Goal: Task Accomplishment & Management: Use online tool/utility

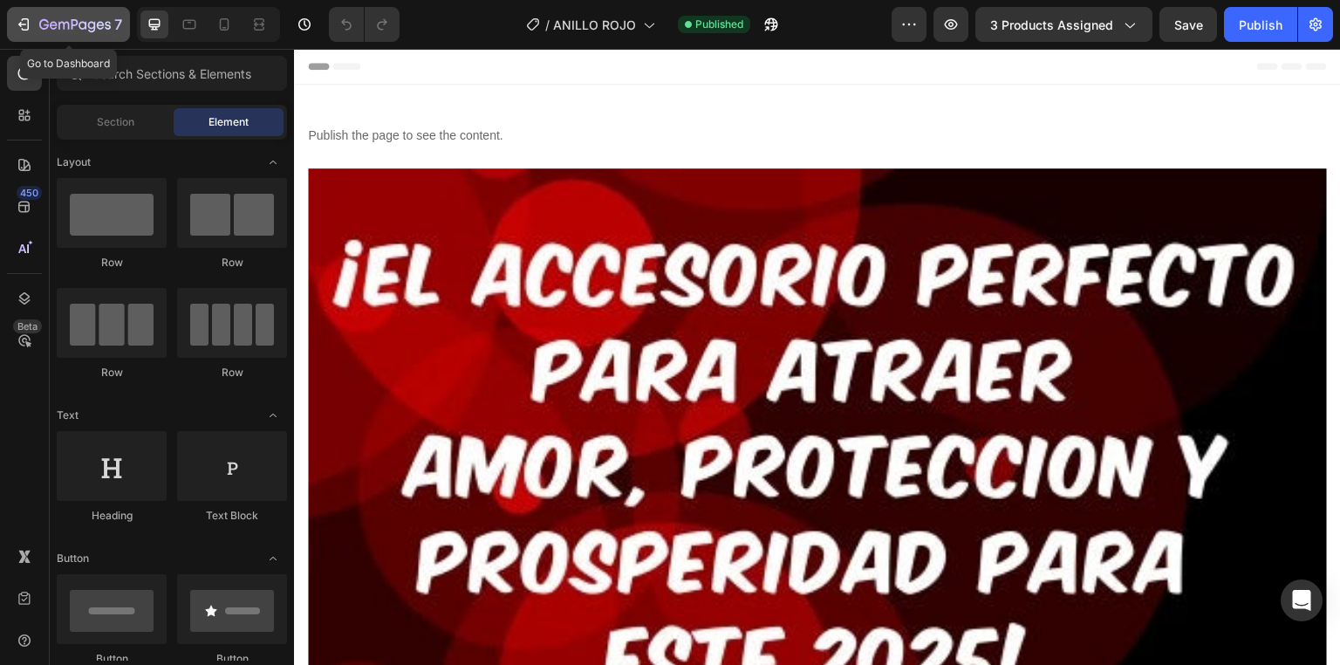
click at [85, 31] on icon "button" at bounding box center [75, 25] width 72 height 15
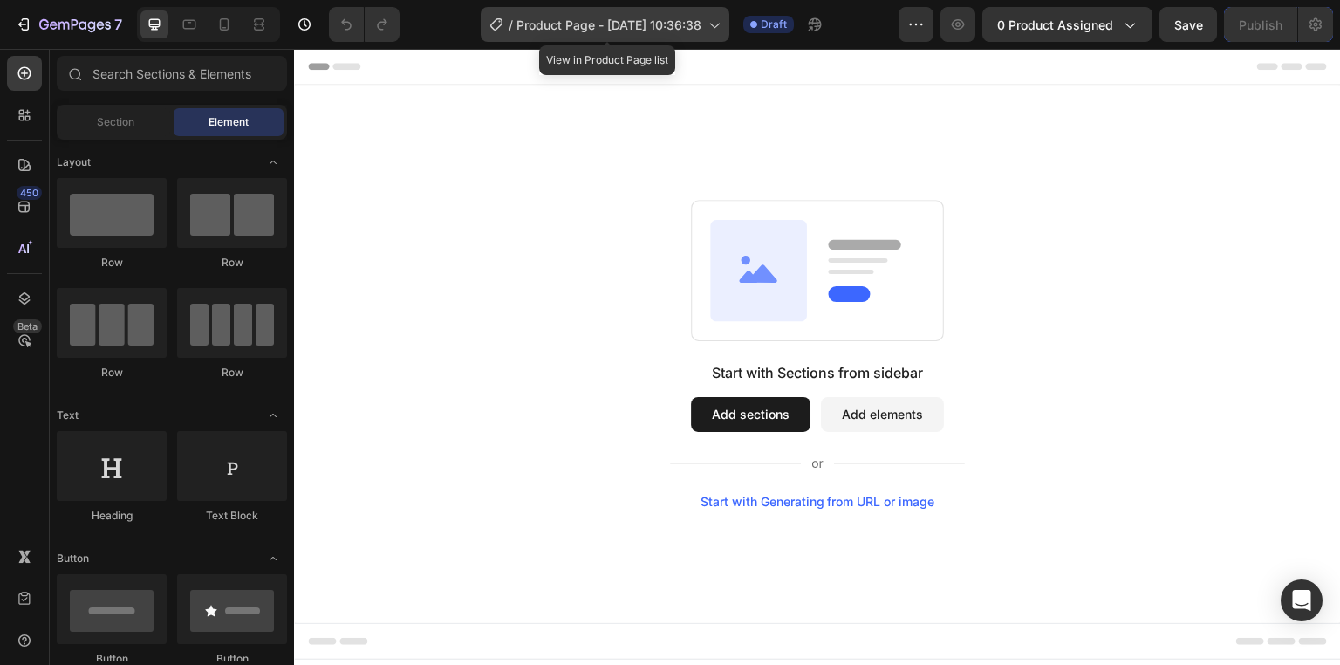
click at [599, 24] on span "Product Page - [DATE] 10:36:38" at bounding box center [608, 25] width 185 height 18
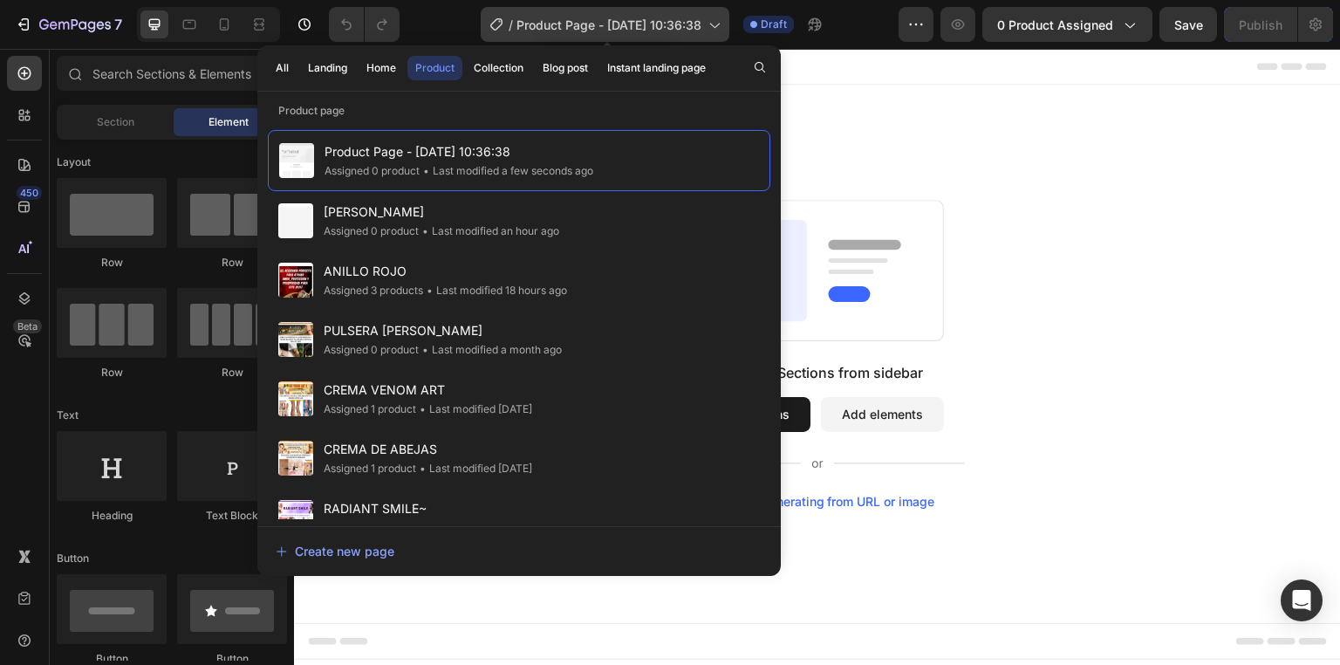
click at [720, 24] on icon at bounding box center [713, 24] width 17 height 17
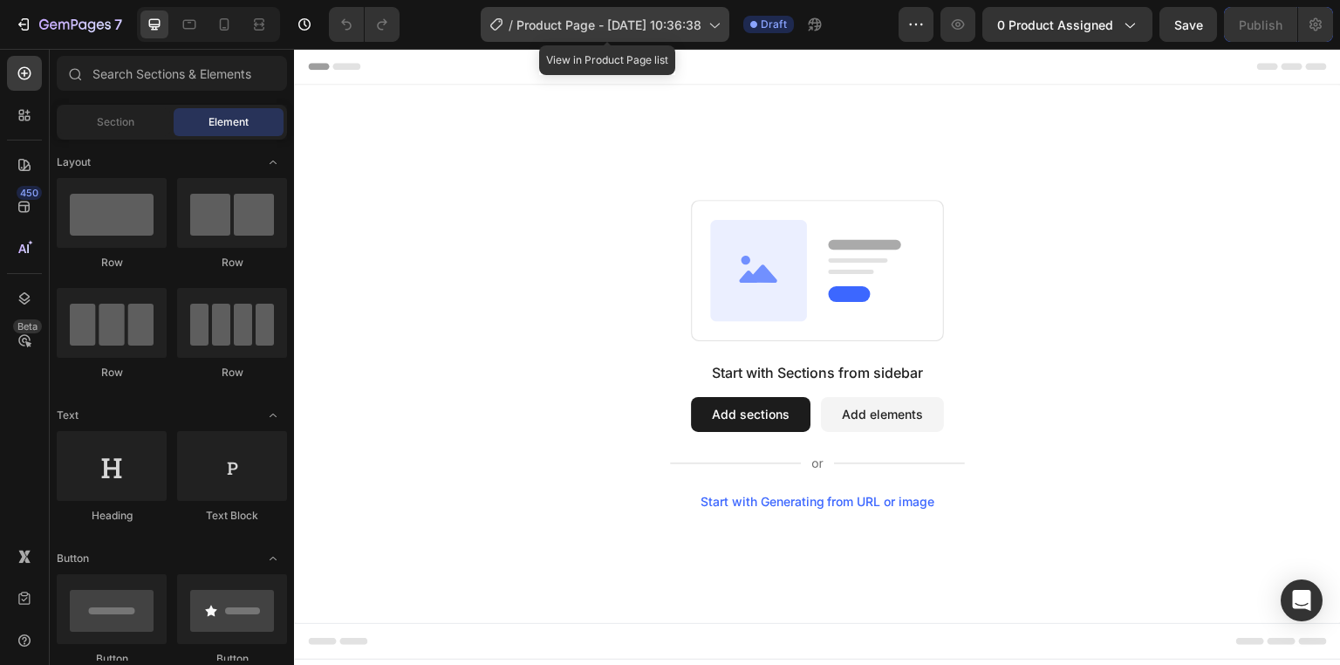
click at [720, 24] on icon at bounding box center [713, 24] width 17 height 17
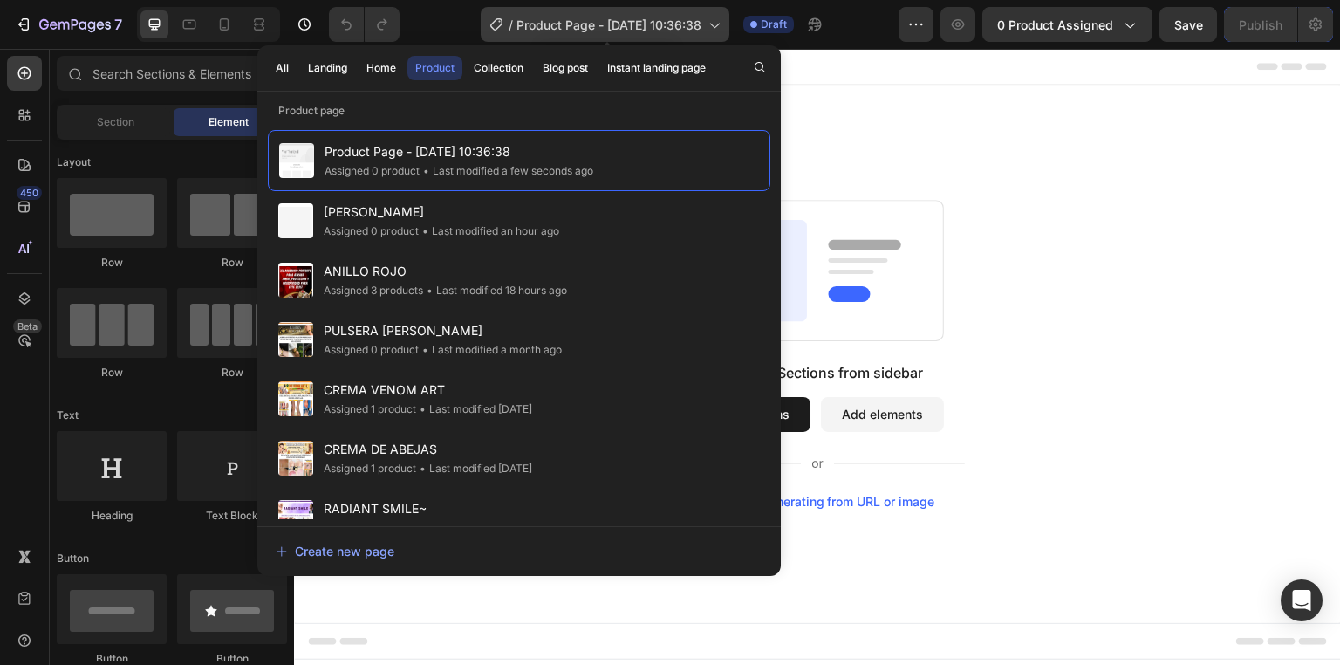
click at [597, 24] on span "Product Page - [DATE] 10:36:38" at bounding box center [608, 25] width 185 height 18
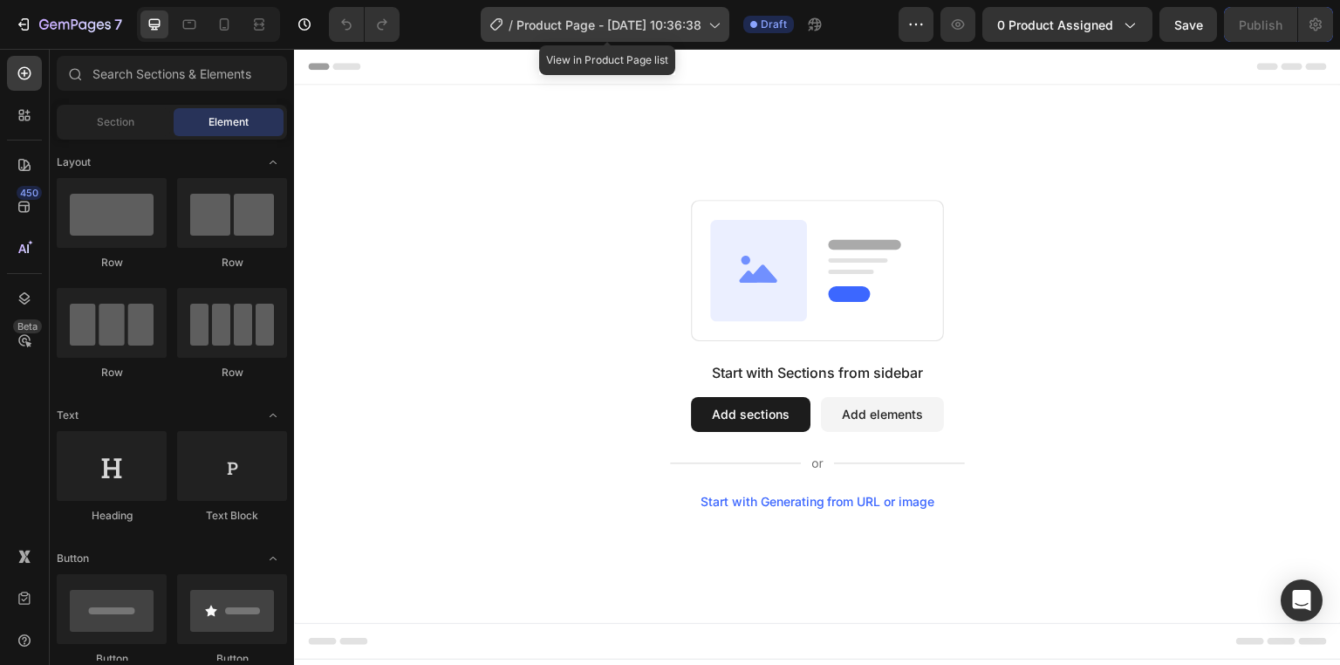
click at [597, 24] on span "Product Page - [DATE] 10:36:38" at bounding box center [608, 25] width 185 height 18
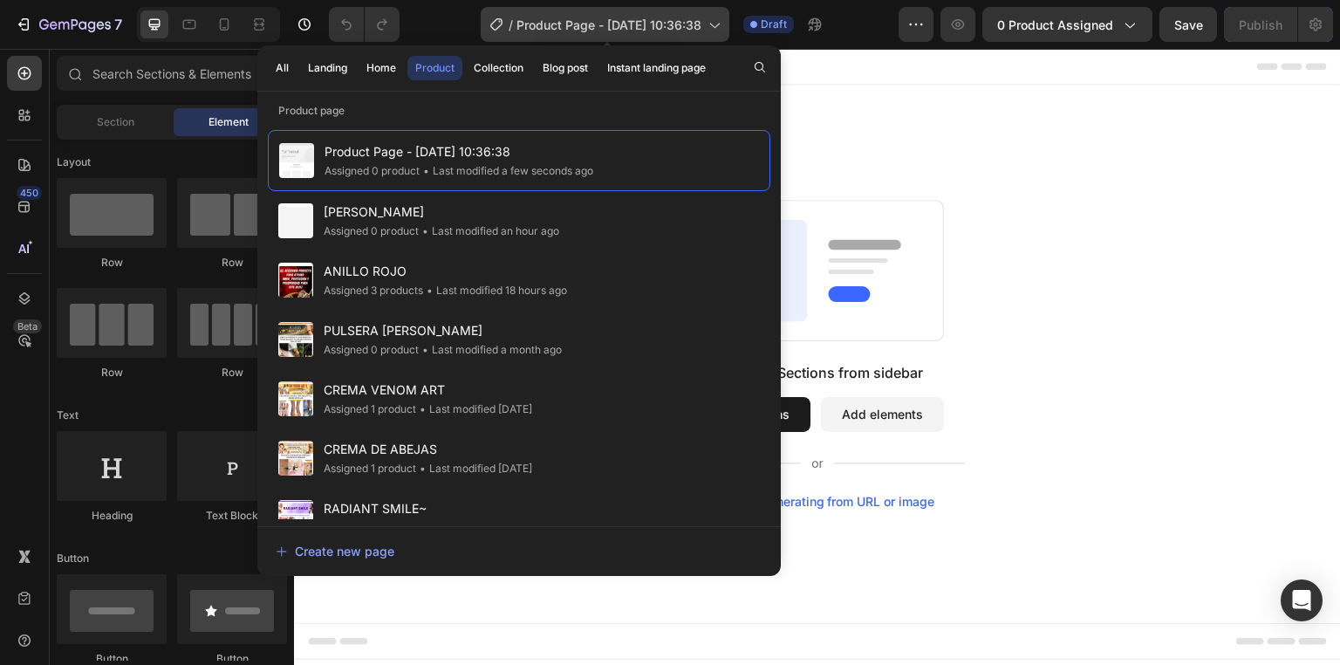
click at [597, 24] on span "Product Page - [DATE] 10:36:38" at bounding box center [608, 25] width 185 height 18
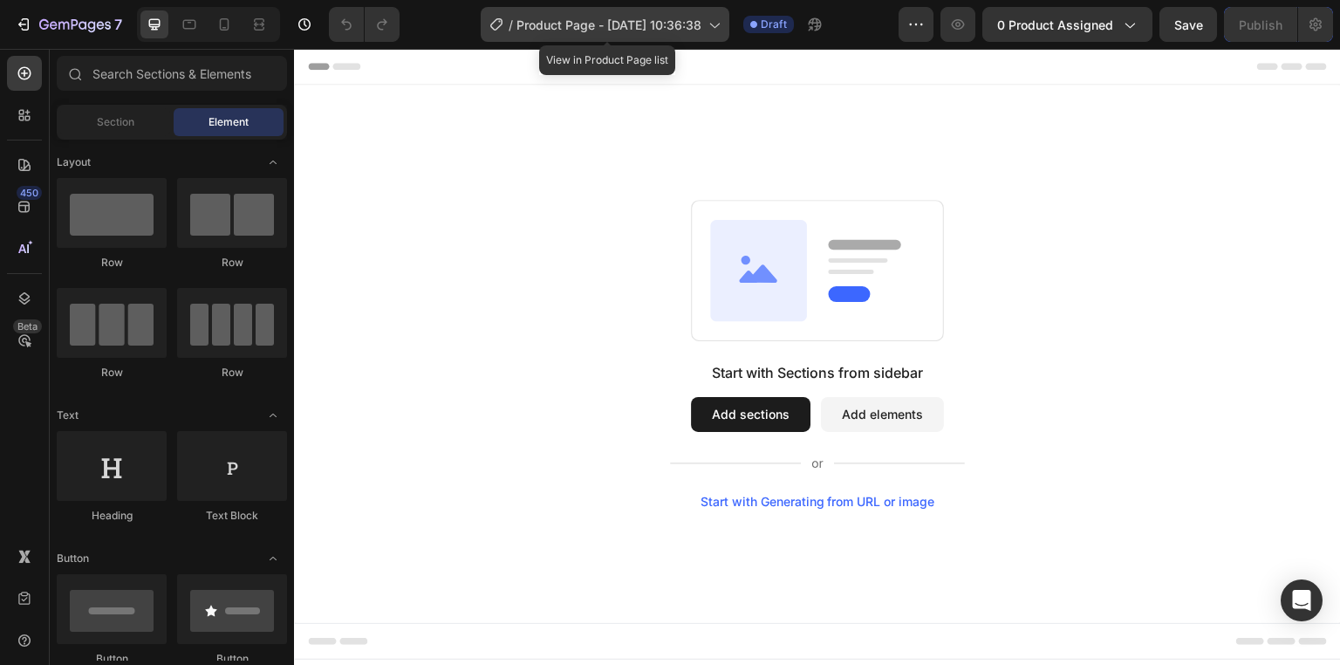
click at [597, 24] on span "Product Page - [DATE] 10:36:38" at bounding box center [608, 25] width 185 height 18
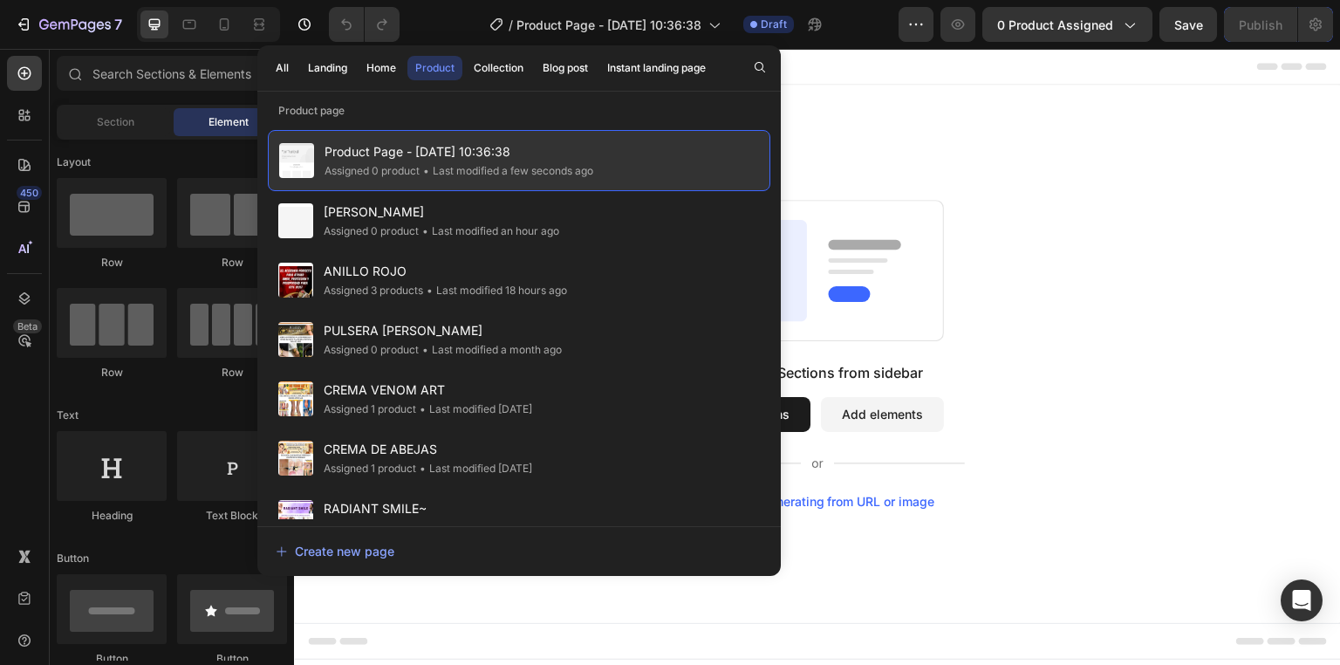
click at [502, 147] on span "Product Page - [DATE] 10:36:38" at bounding box center [458, 151] width 269 height 21
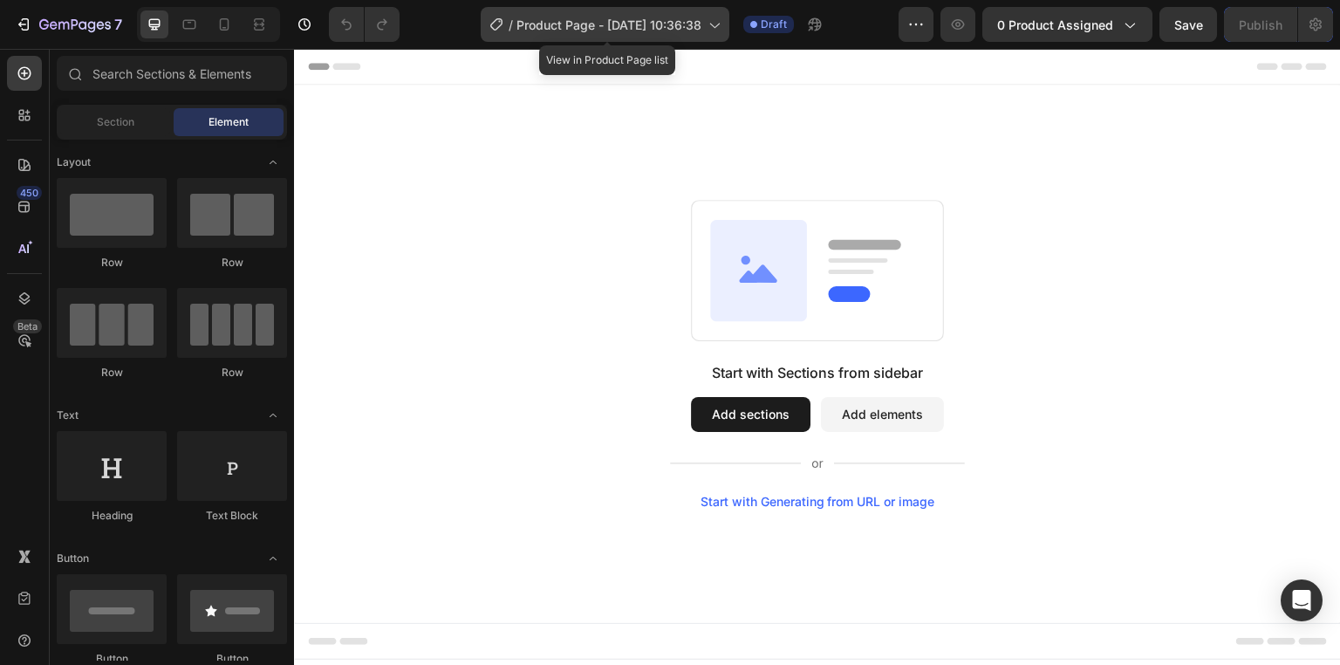
click at [491, 23] on icon at bounding box center [496, 24] width 12 height 12
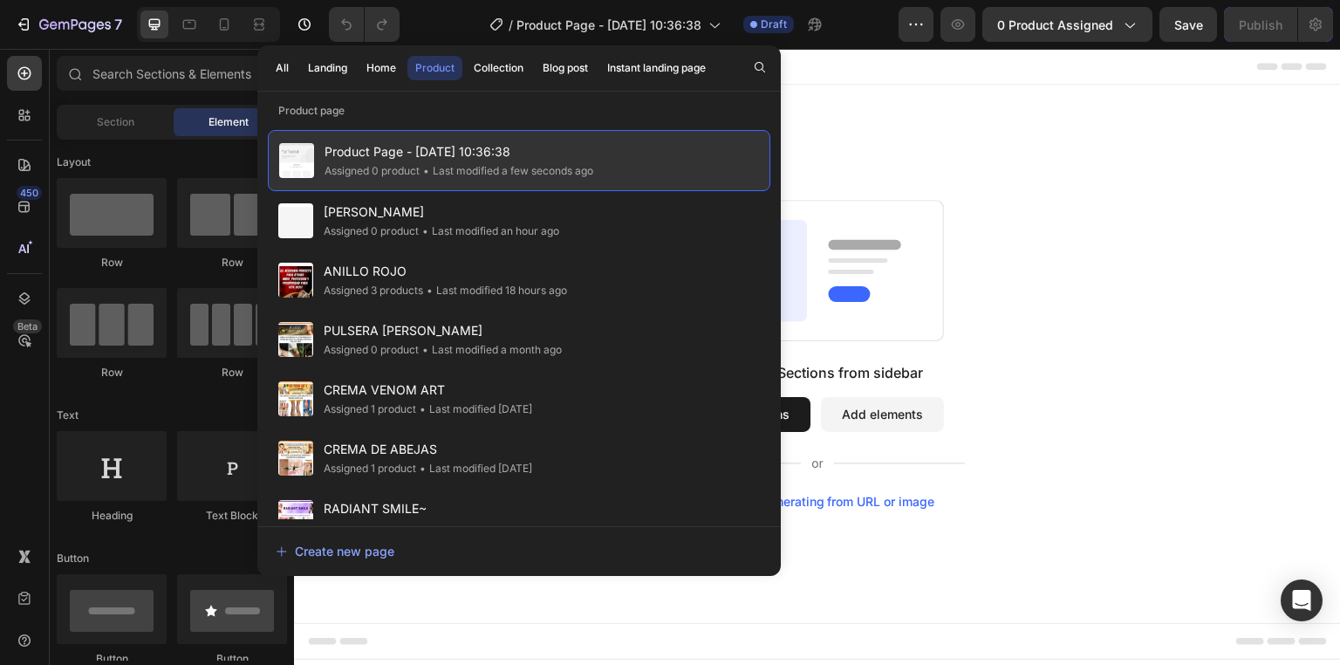
drag, startPoint x: 493, startPoint y: 144, endPoint x: 462, endPoint y: 160, distance: 34.7
click at [462, 160] on span "Product Page - [DATE] 10:36:38" at bounding box center [458, 151] width 269 height 21
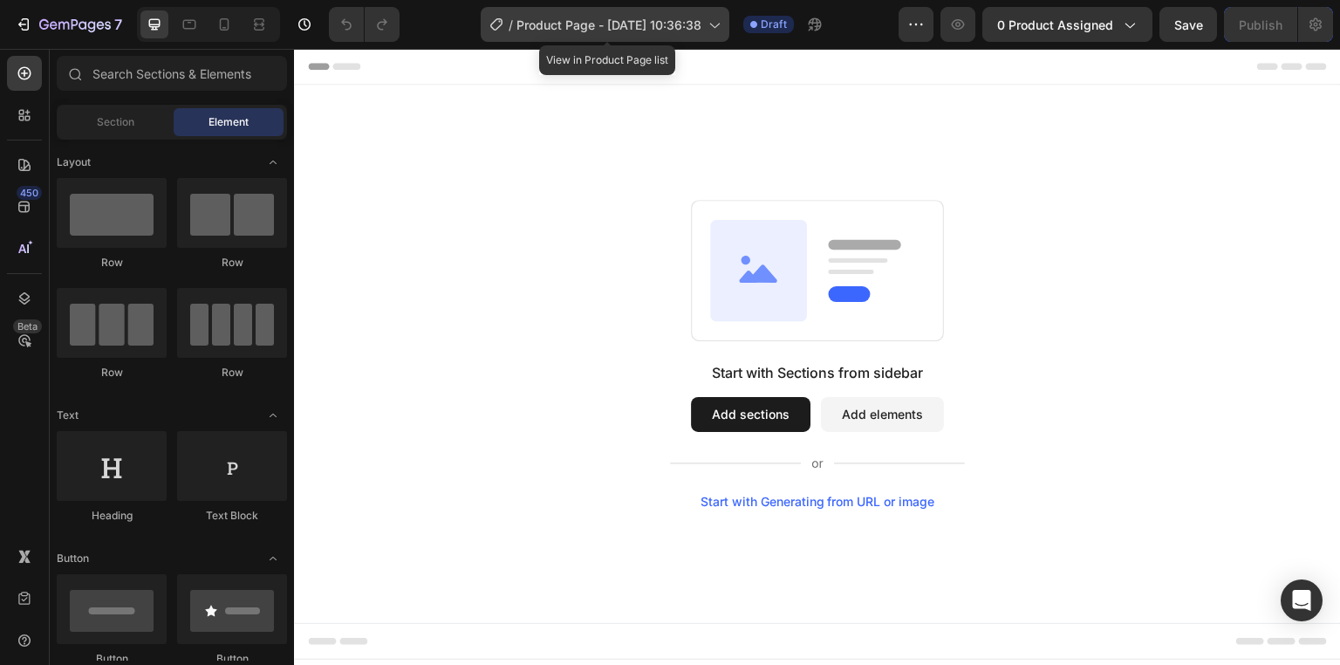
click at [607, 35] on div "/ Product Page - [DATE] 10:36:38" at bounding box center [605, 24] width 249 height 35
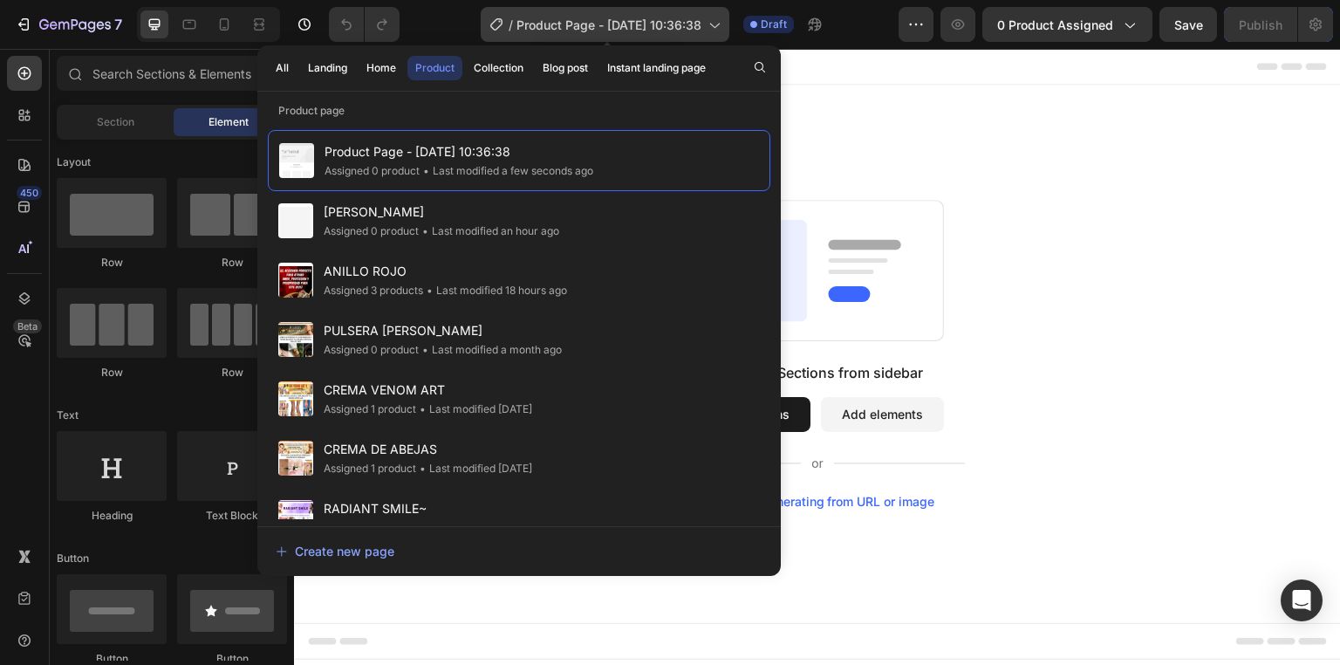
click at [633, 14] on div "/ Product Page - [DATE] 10:36:38" at bounding box center [605, 24] width 249 height 35
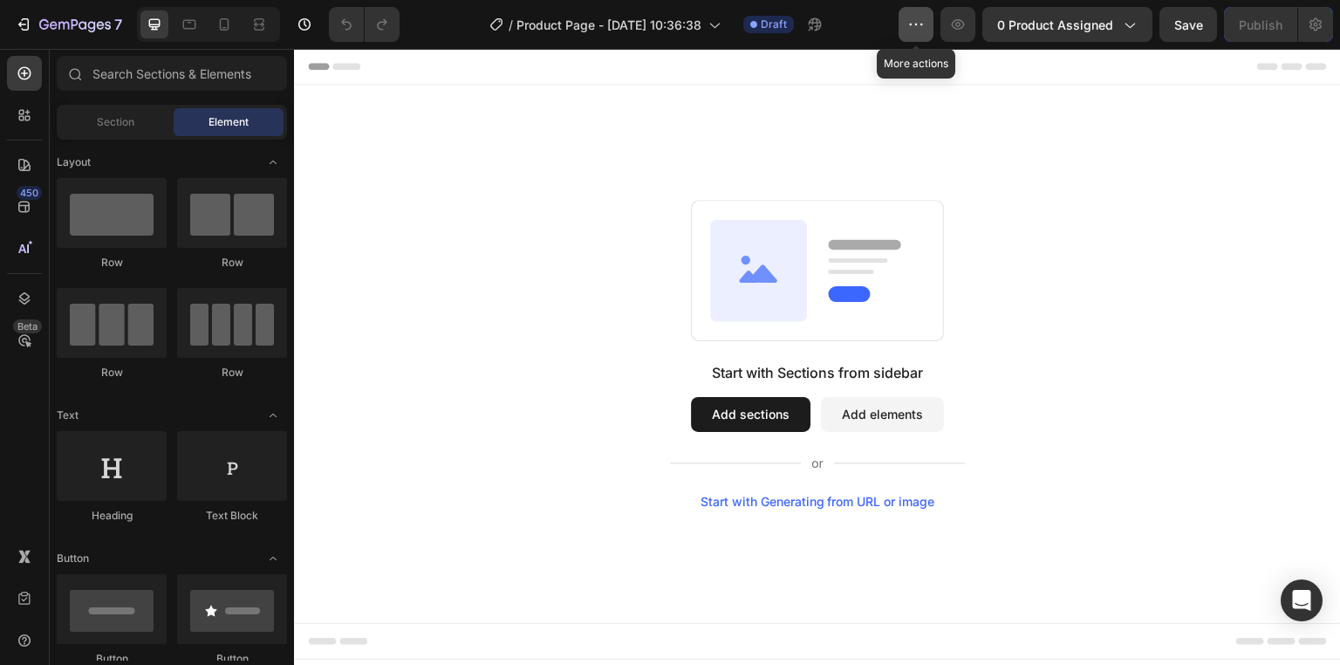
click at [910, 31] on icon "button" at bounding box center [915, 24] width 17 height 17
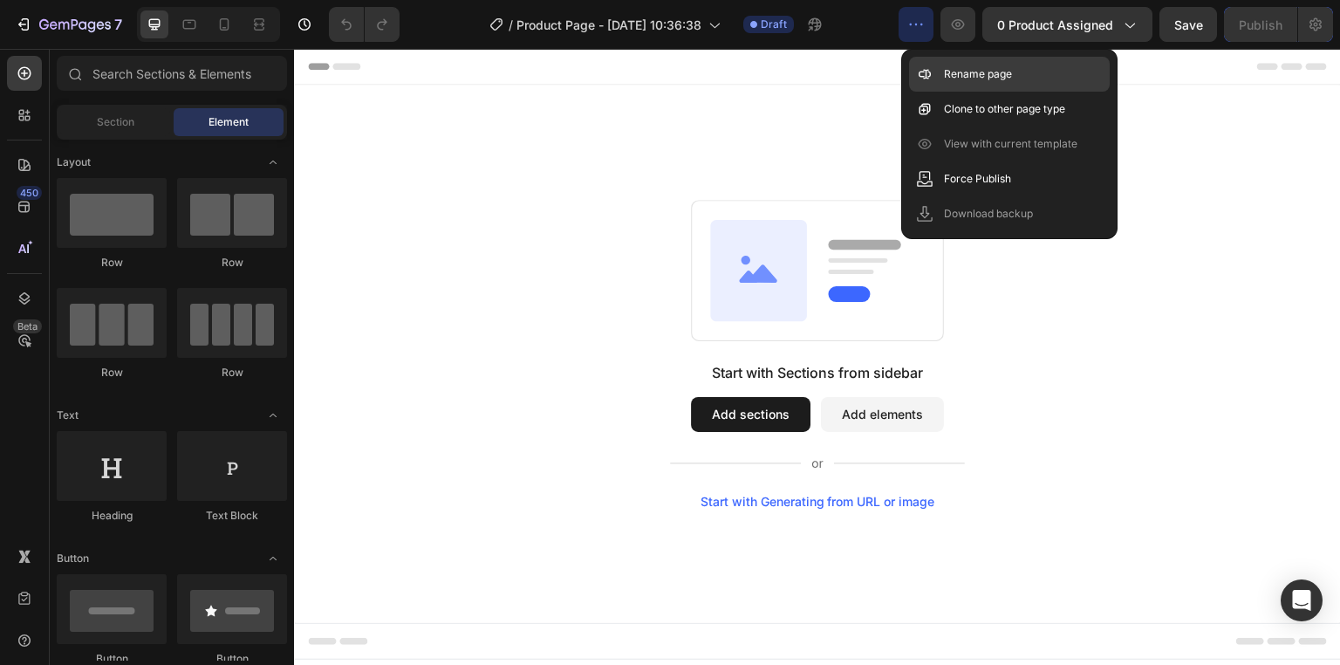
click at [997, 72] on p "Rename page" at bounding box center [978, 73] width 68 height 17
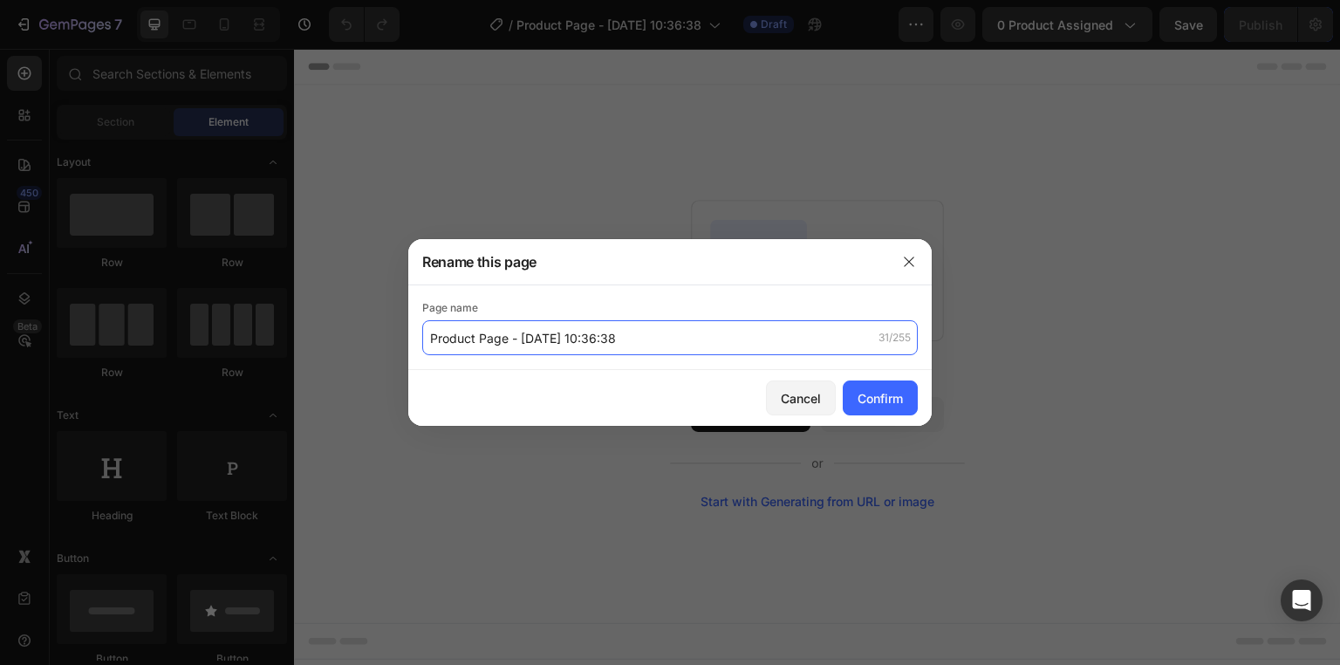
click at [647, 335] on input "Product Page - [DATE] 10:36:38" at bounding box center [669, 337] width 495 height 35
click at [468, 331] on input "Anillo [PERSON_NAME]" at bounding box center [669, 337] width 495 height 35
click at [483, 339] on input "Anillo Pi [PERSON_NAME]" at bounding box center [669, 337] width 495 height 35
click at [631, 322] on input "Anillo Pi-[PERSON_NAME]" at bounding box center [669, 337] width 495 height 35
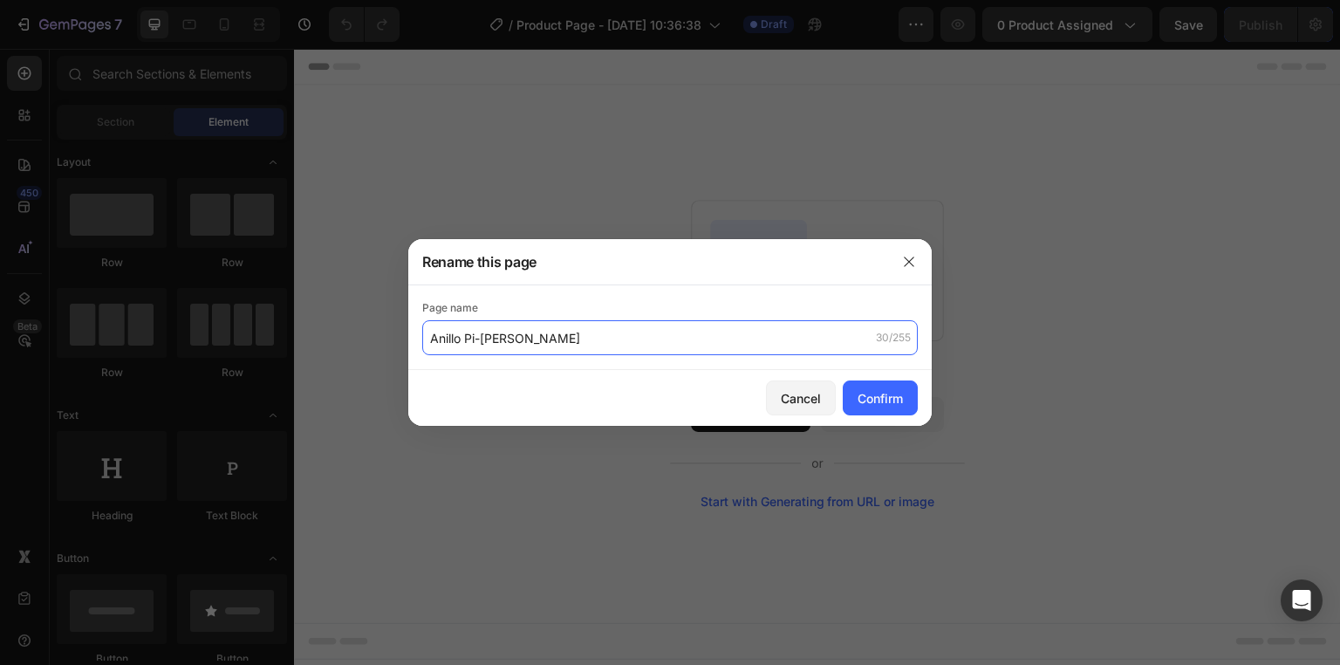
click at [503, 338] on input "Anillo Pi-[PERSON_NAME]" at bounding box center [669, 337] width 495 height 35
type input "Anillo [PERSON_NAME]"
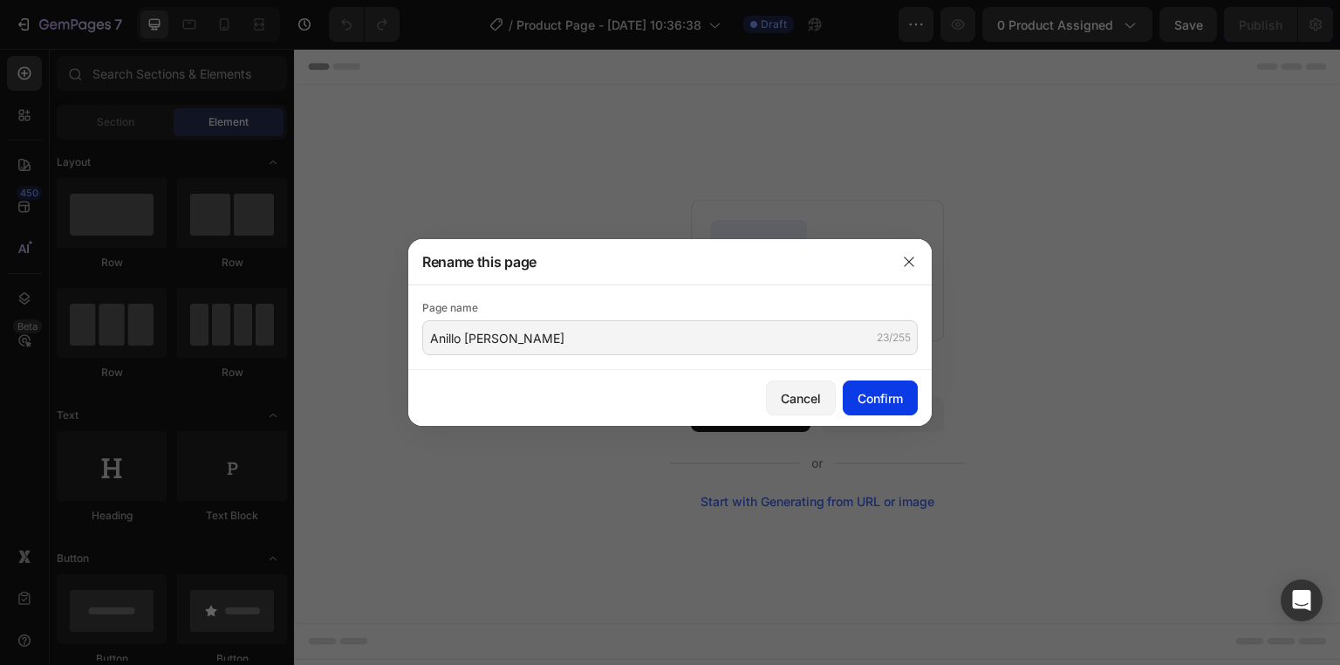
click at [869, 389] on div "Confirm" at bounding box center [879, 398] width 45 height 18
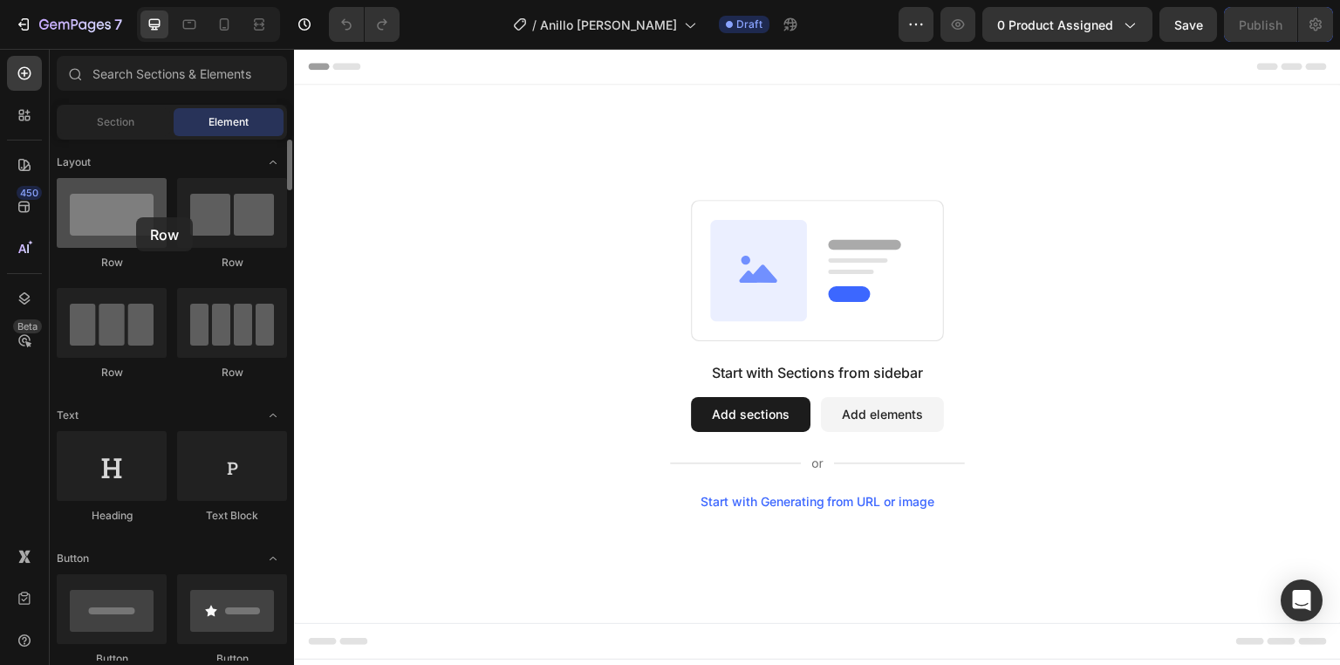
click at [136, 217] on div at bounding box center [112, 213] width 110 height 70
click at [133, 114] on span "Section" at bounding box center [116, 122] width 38 height 16
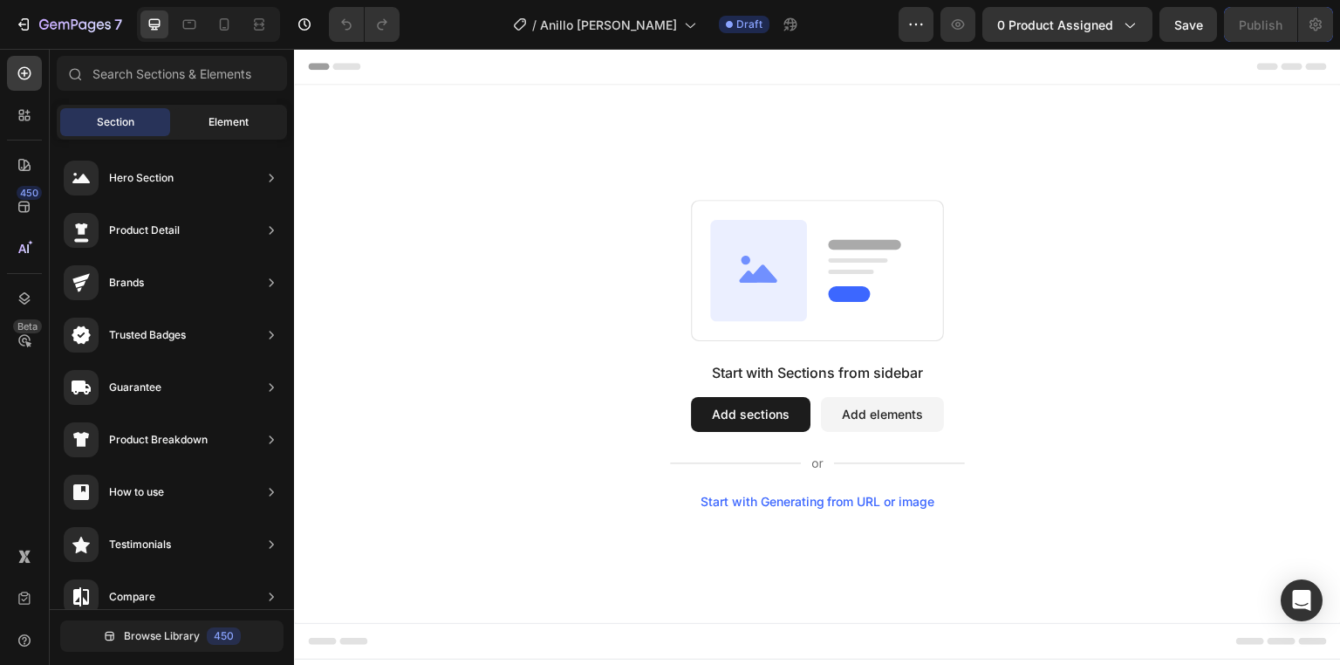
click at [201, 115] on div "Element" at bounding box center [229, 122] width 110 height 28
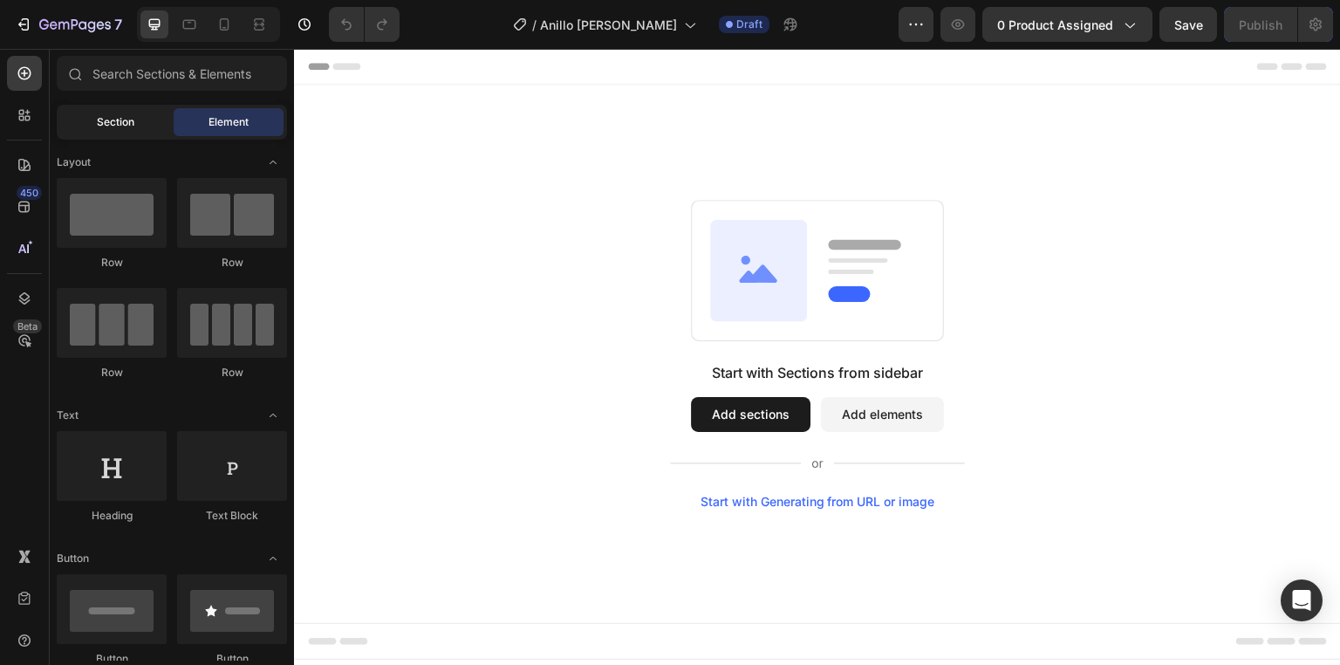
click at [116, 129] on span "Section" at bounding box center [116, 122] width 38 height 16
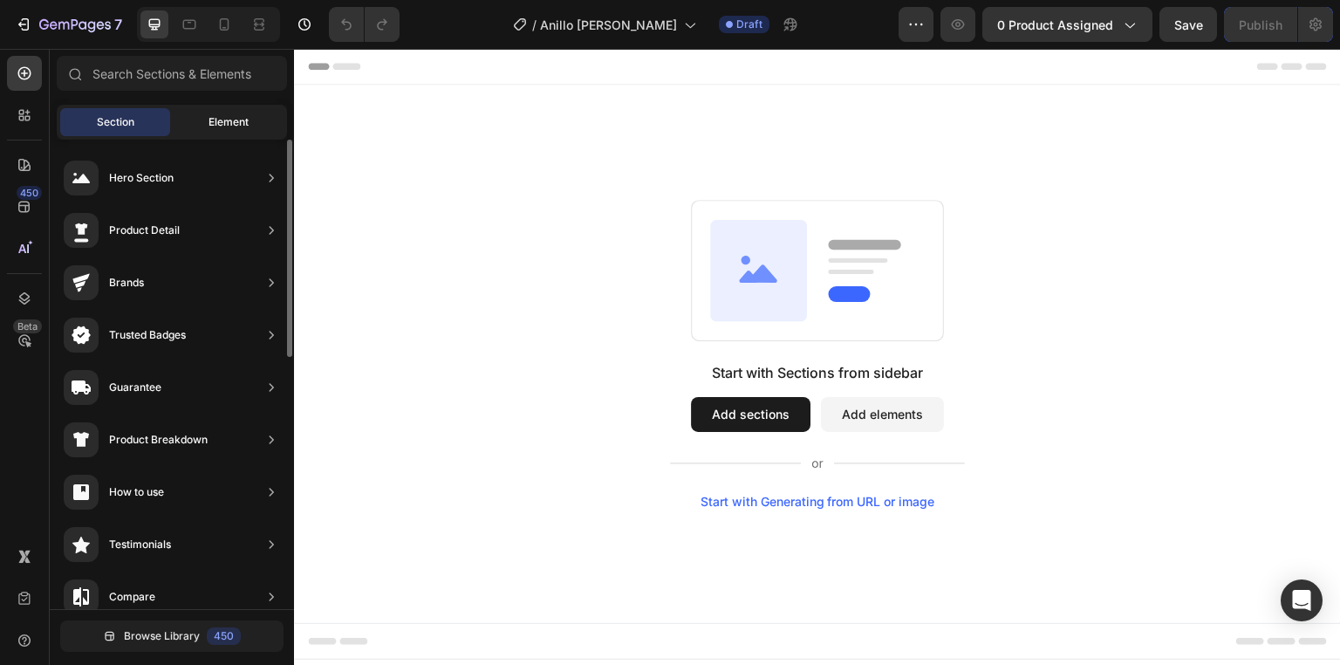
click at [199, 117] on div "Element" at bounding box center [229, 122] width 110 height 28
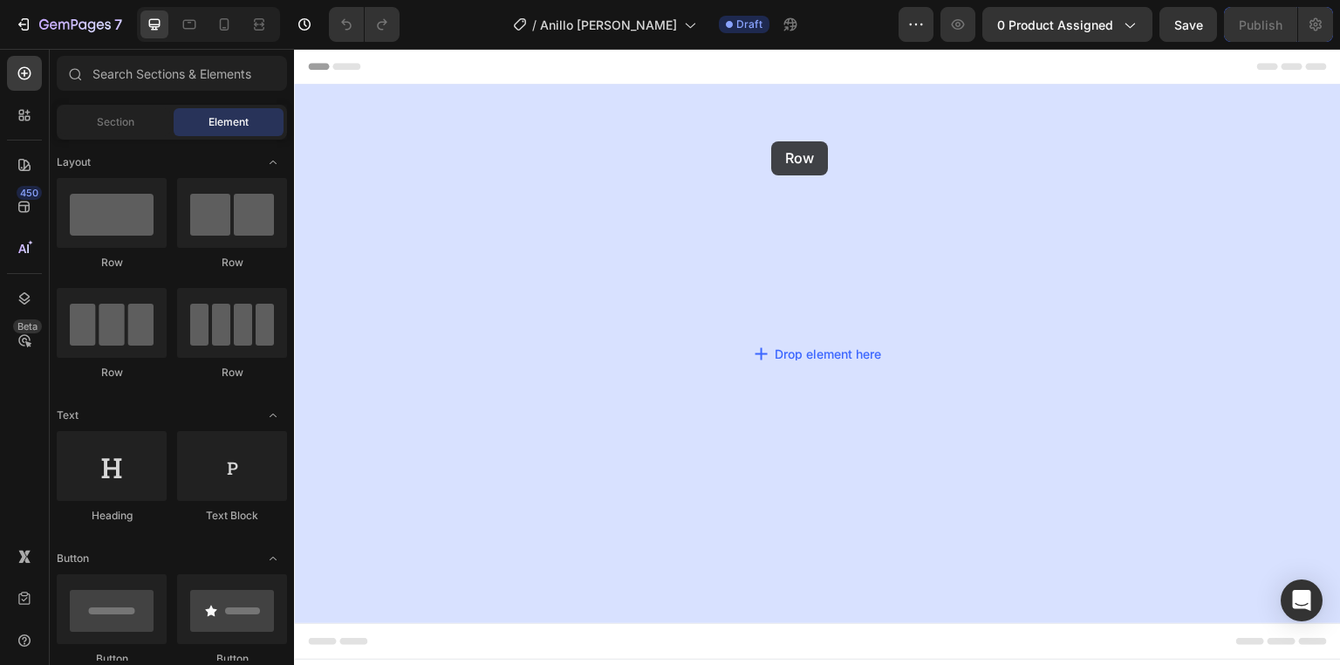
drag, startPoint x: 420, startPoint y: 245, endPoint x: 771, endPoint y: 141, distance: 366.5
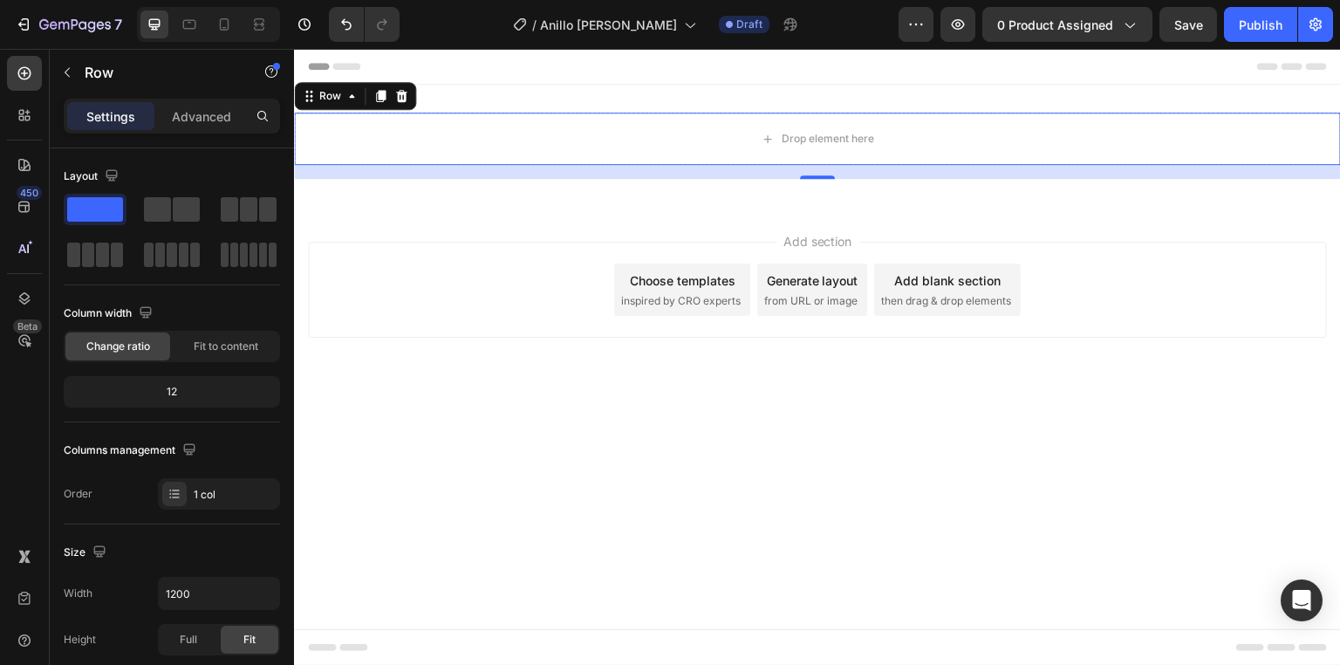
click at [485, 290] on div "Add section Choose templates inspired by CRO experts Generate layout from URL o…" at bounding box center [817, 290] width 1019 height 96
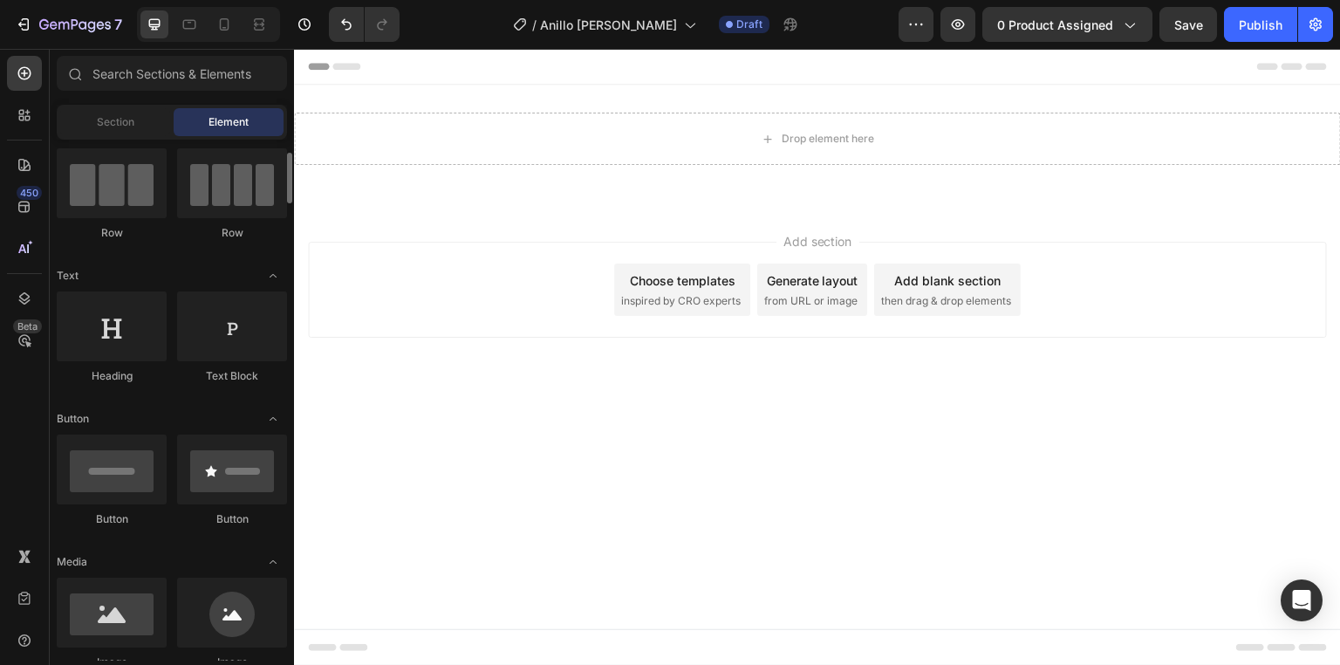
scroll to position [209, 0]
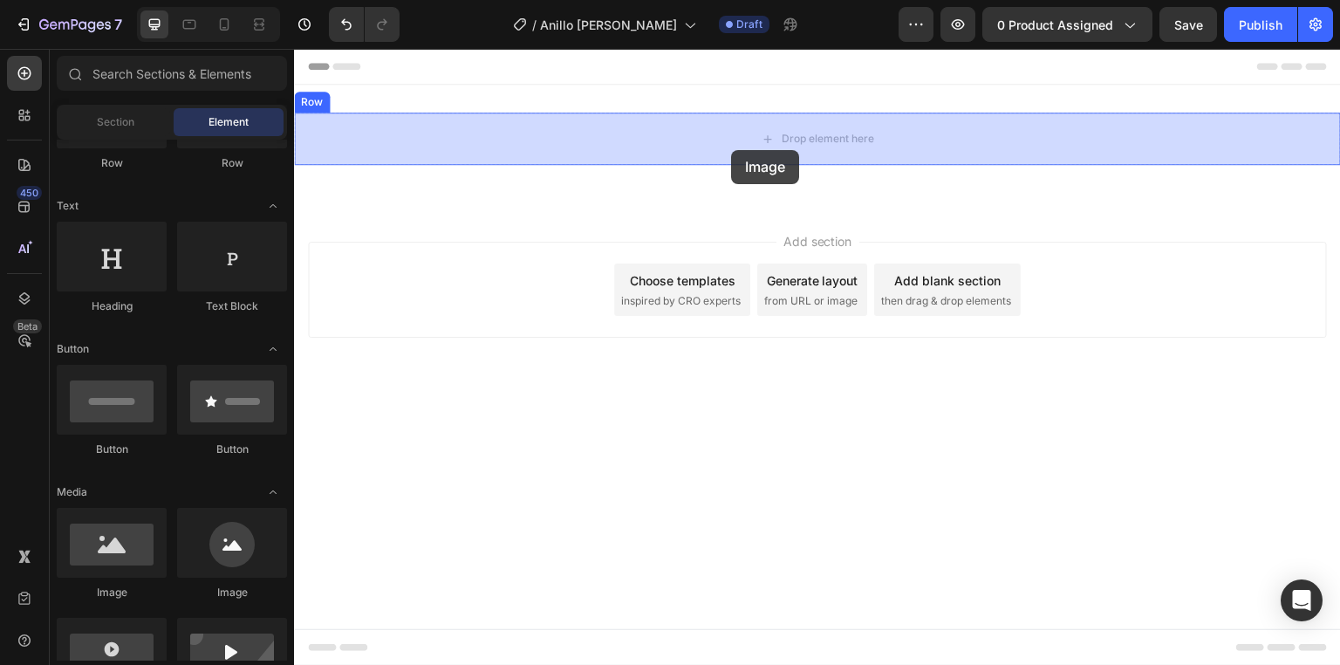
drag, startPoint x: 421, startPoint y: 590, endPoint x: 731, endPoint y: 150, distance: 538.4
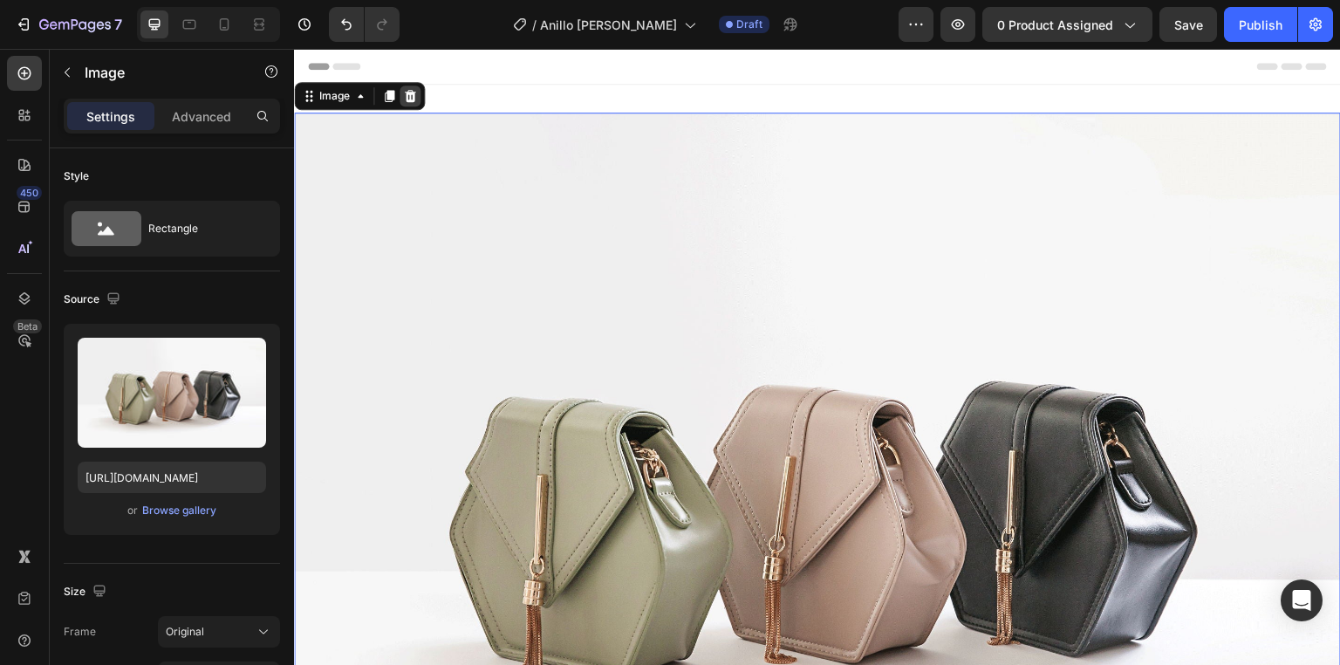
click at [413, 89] on icon at bounding box center [410, 96] width 14 height 14
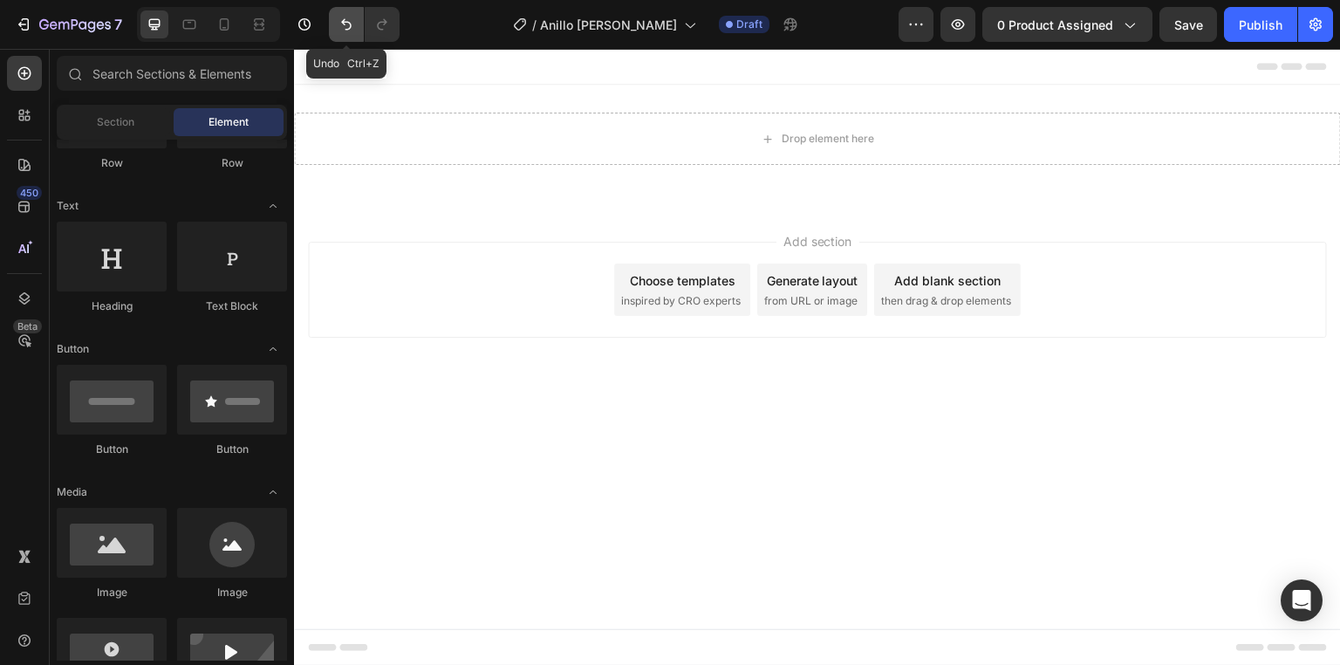
click at [350, 24] on icon "Undo/Redo" at bounding box center [346, 24] width 10 height 11
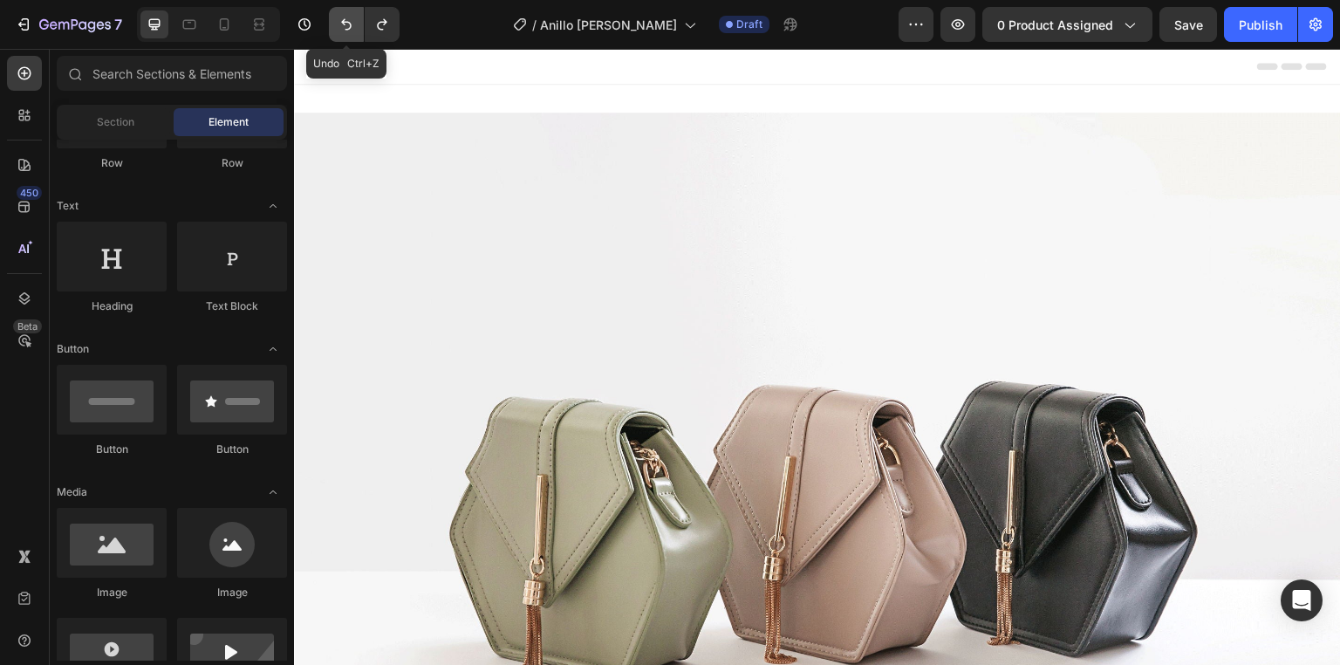
click at [345, 24] on icon "Undo/Redo" at bounding box center [346, 24] width 17 height 17
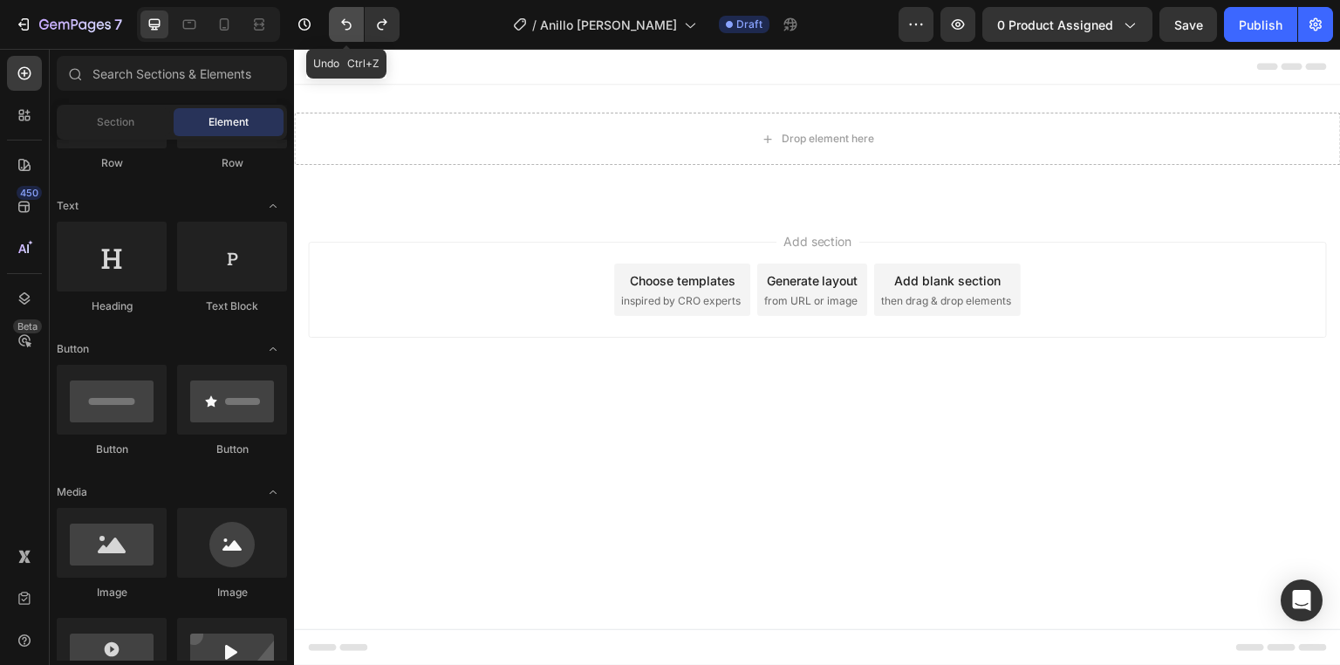
click at [345, 24] on icon "Undo/Redo" at bounding box center [346, 24] width 17 height 17
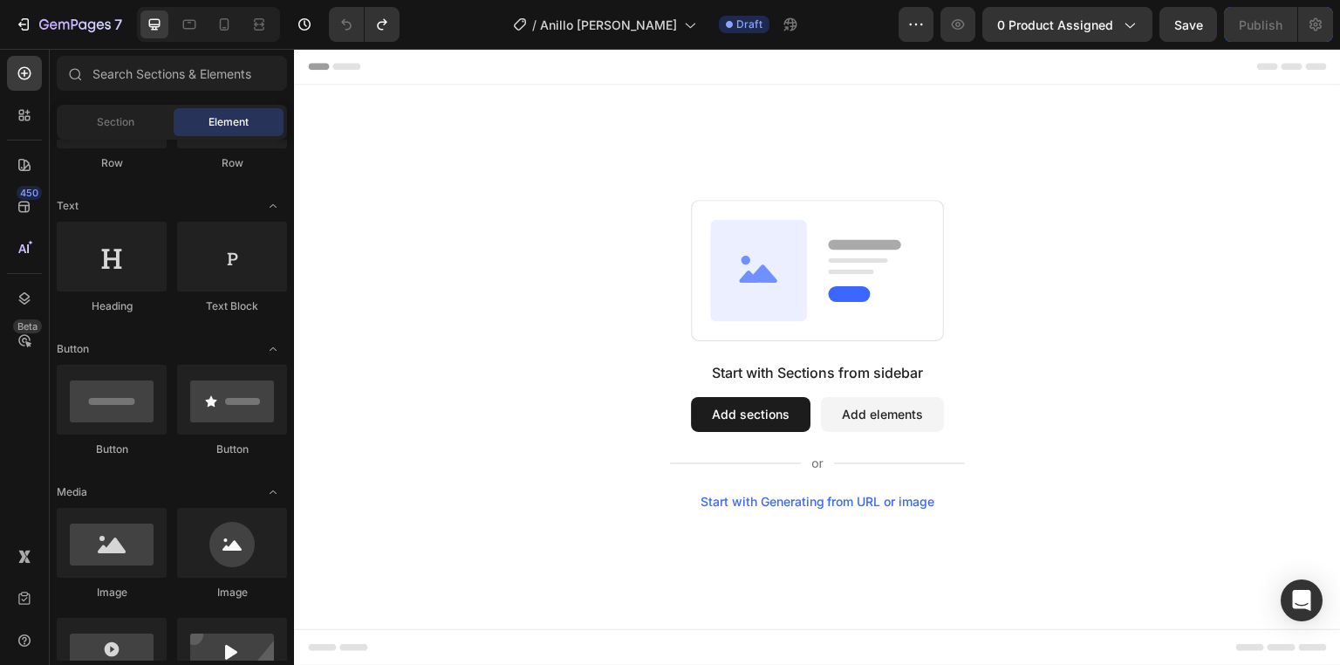
scroll to position [0, 0]
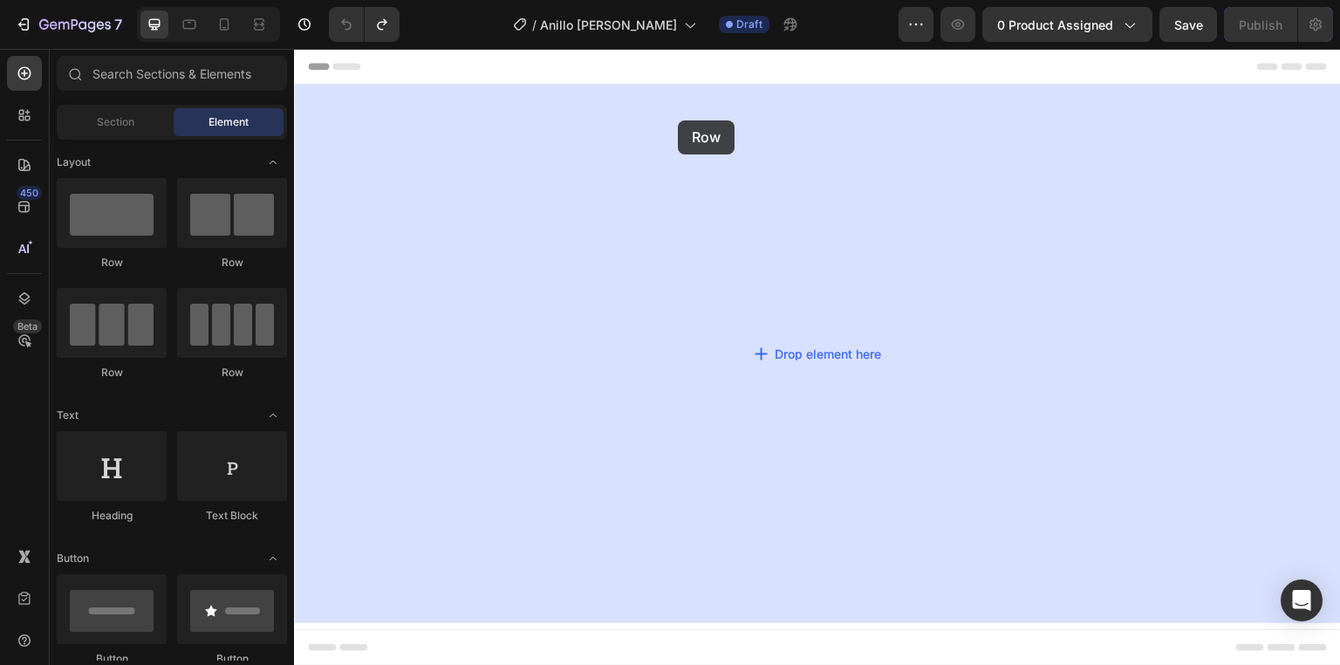
drag, startPoint x: 432, startPoint y: 277, endPoint x: 678, endPoint y: 120, distance: 291.8
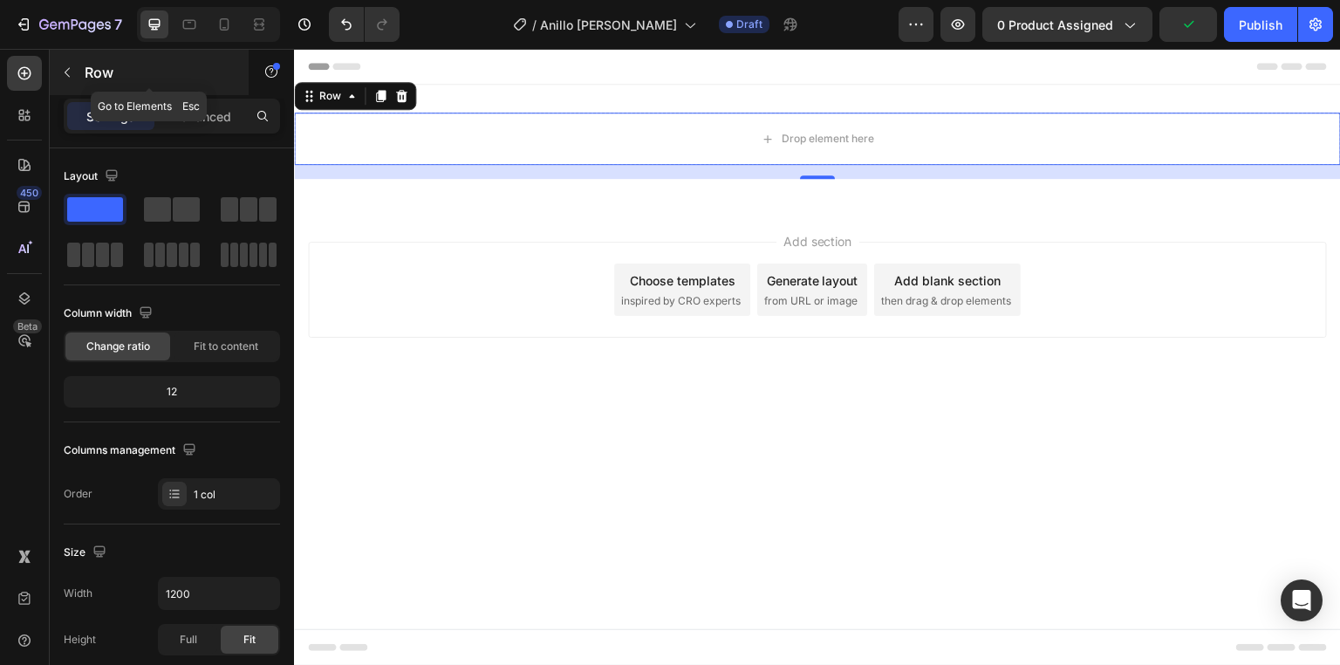
click at [107, 68] on p "Row" at bounding box center [159, 72] width 148 height 21
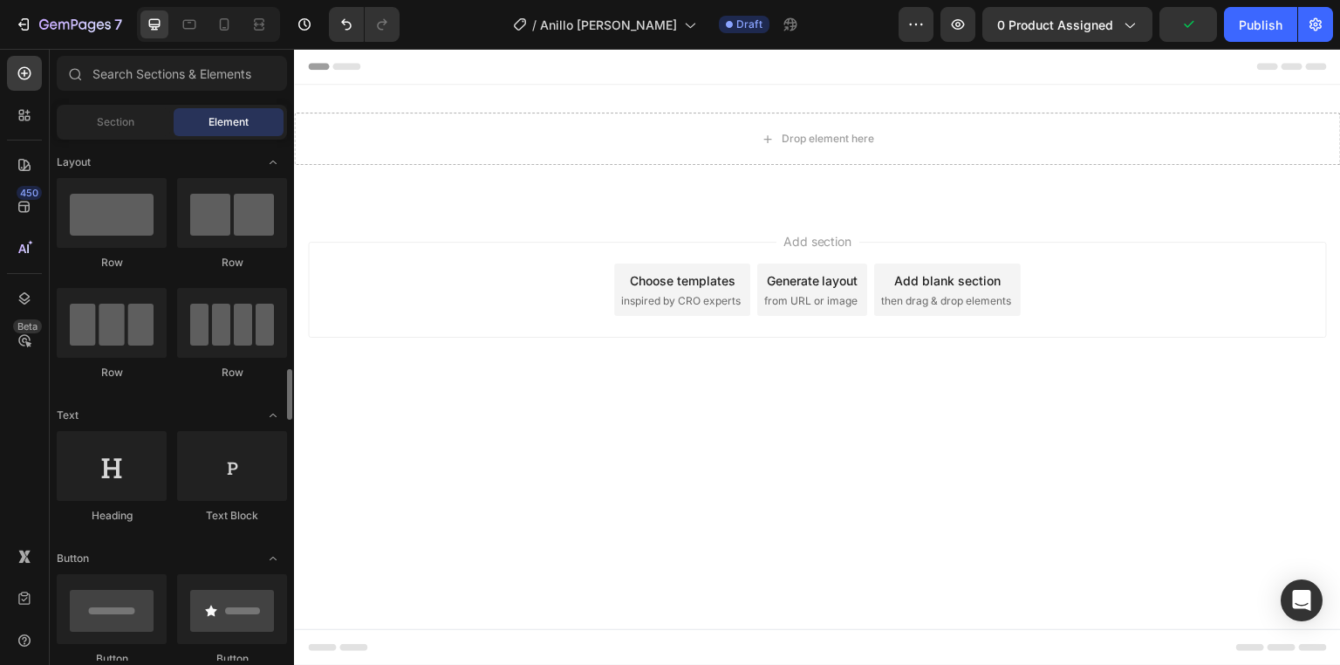
scroll to position [209, 0]
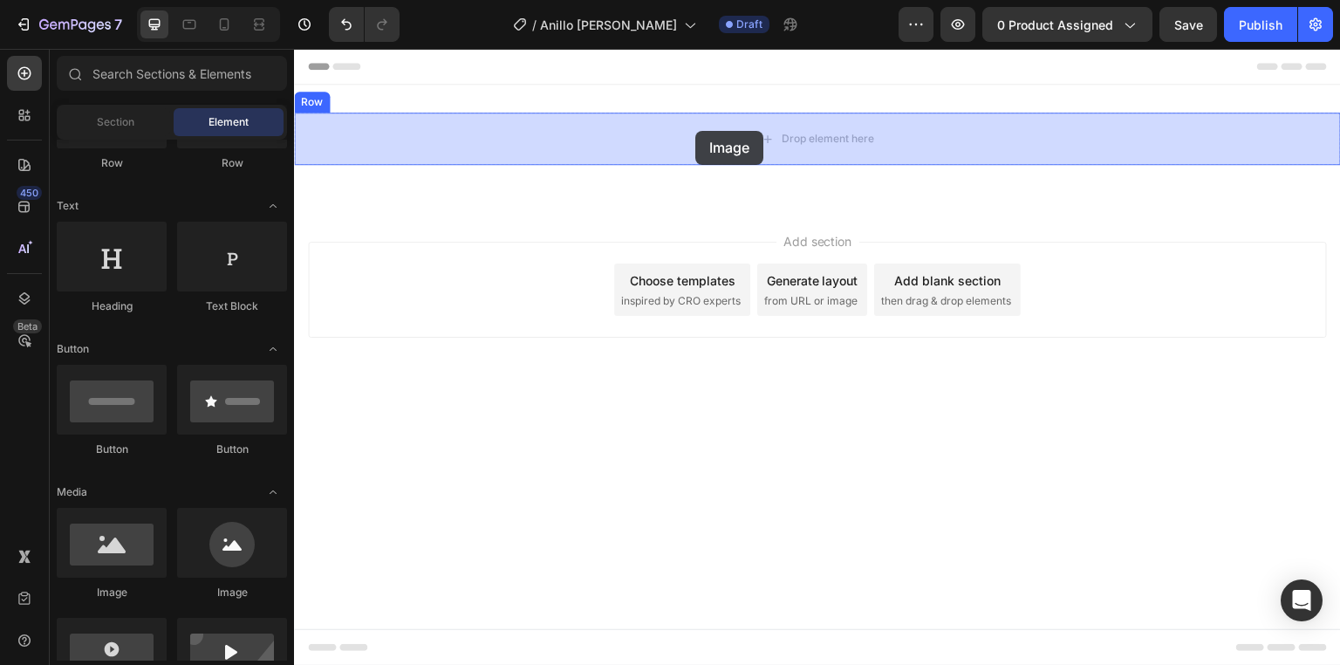
drag, startPoint x: 409, startPoint y: 585, endPoint x: 695, endPoint y: 132, distance: 536.2
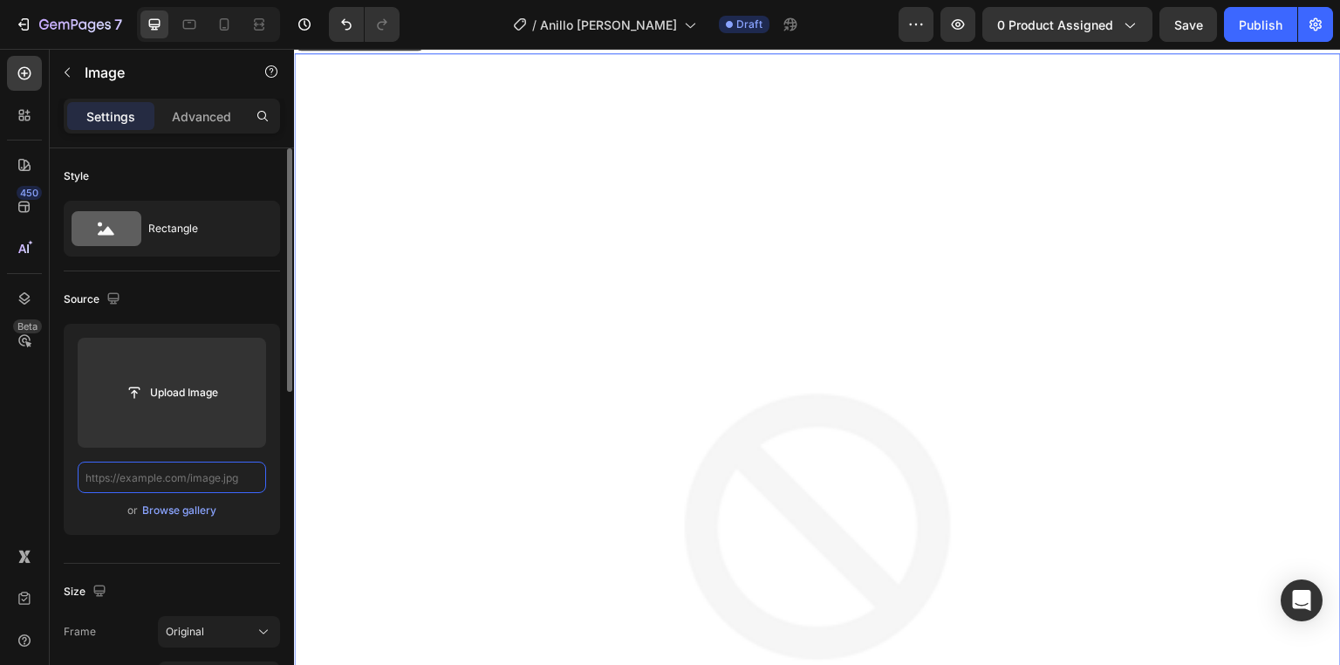
scroll to position [0, 0]
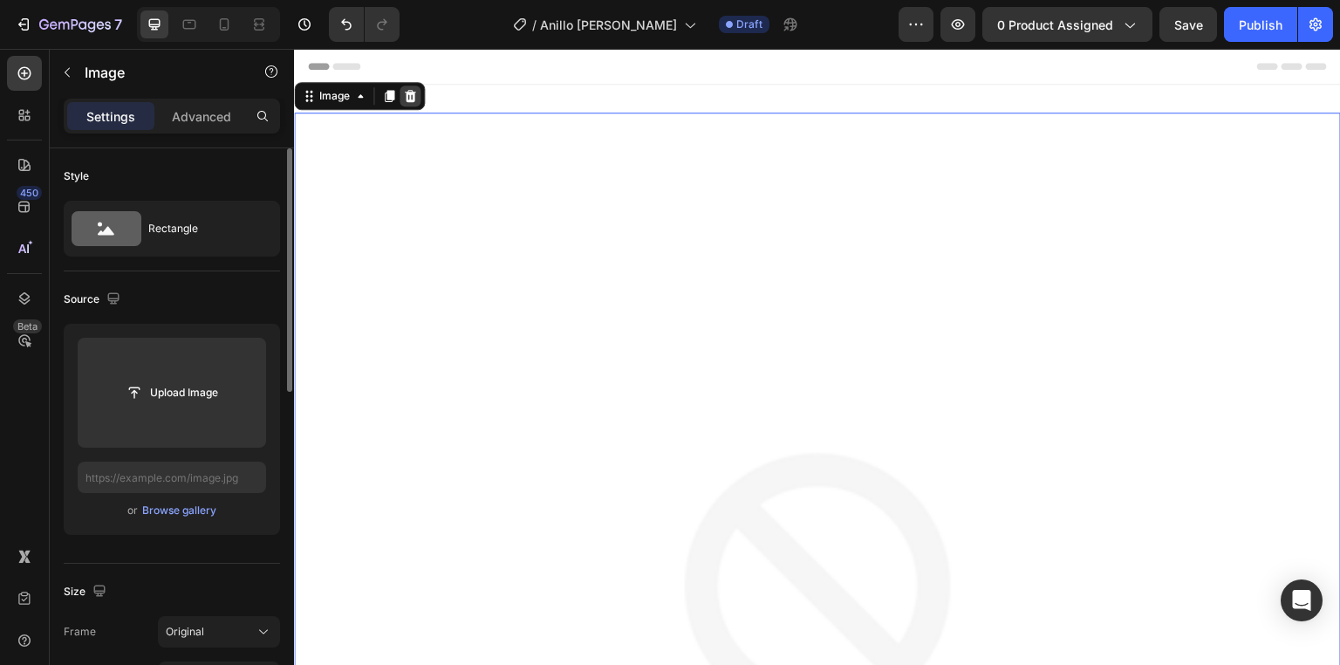
click at [412, 95] on icon at bounding box center [410, 96] width 14 height 14
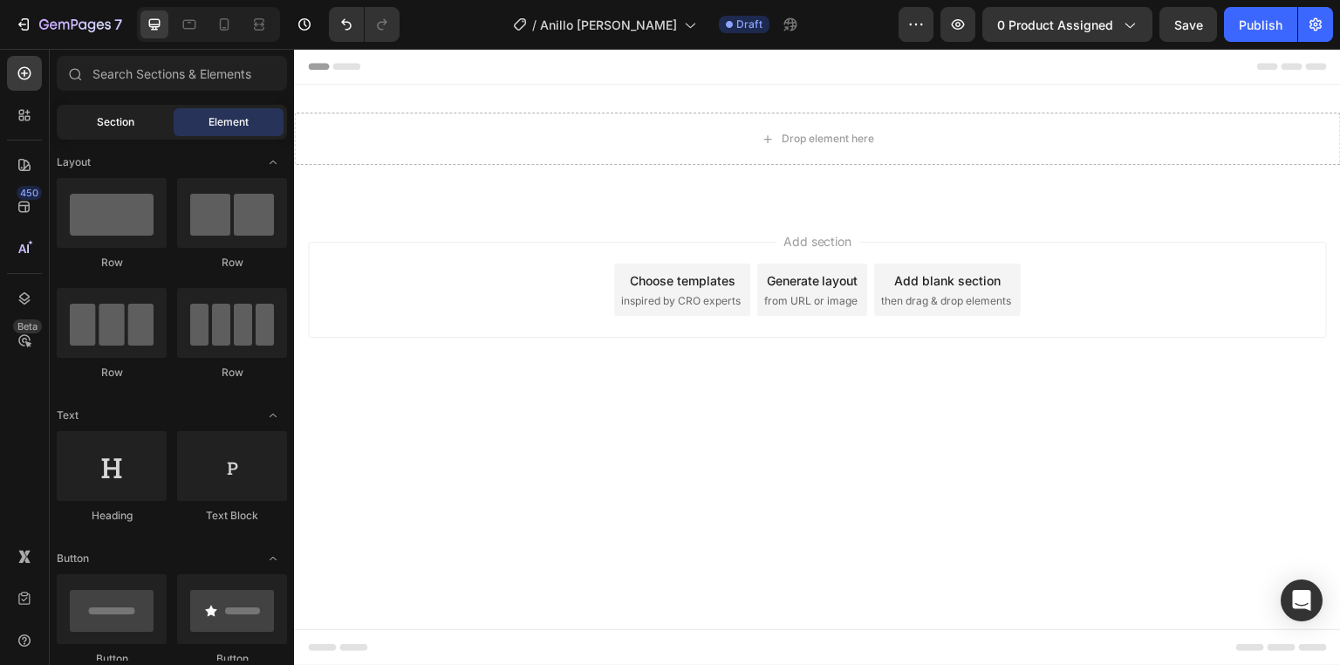
click at [143, 125] on div "Section" at bounding box center [115, 122] width 110 height 28
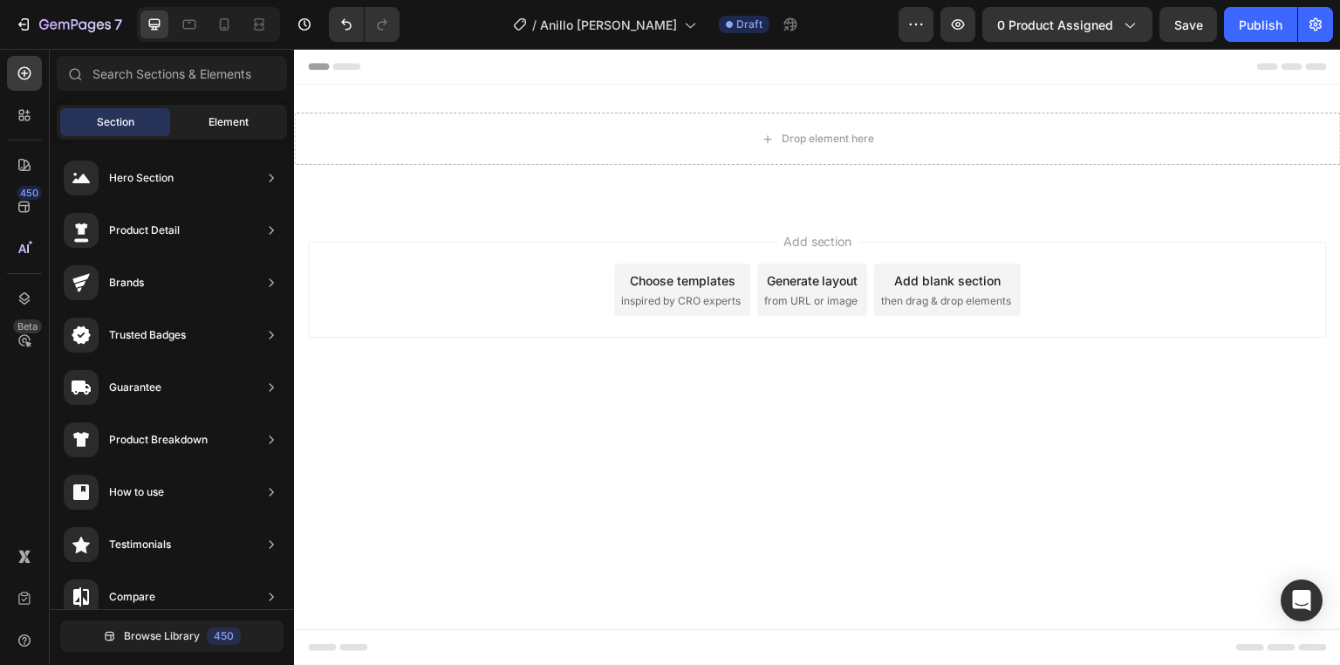
click at [215, 126] on span "Element" at bounding box center [228, 122] width 40 height 16
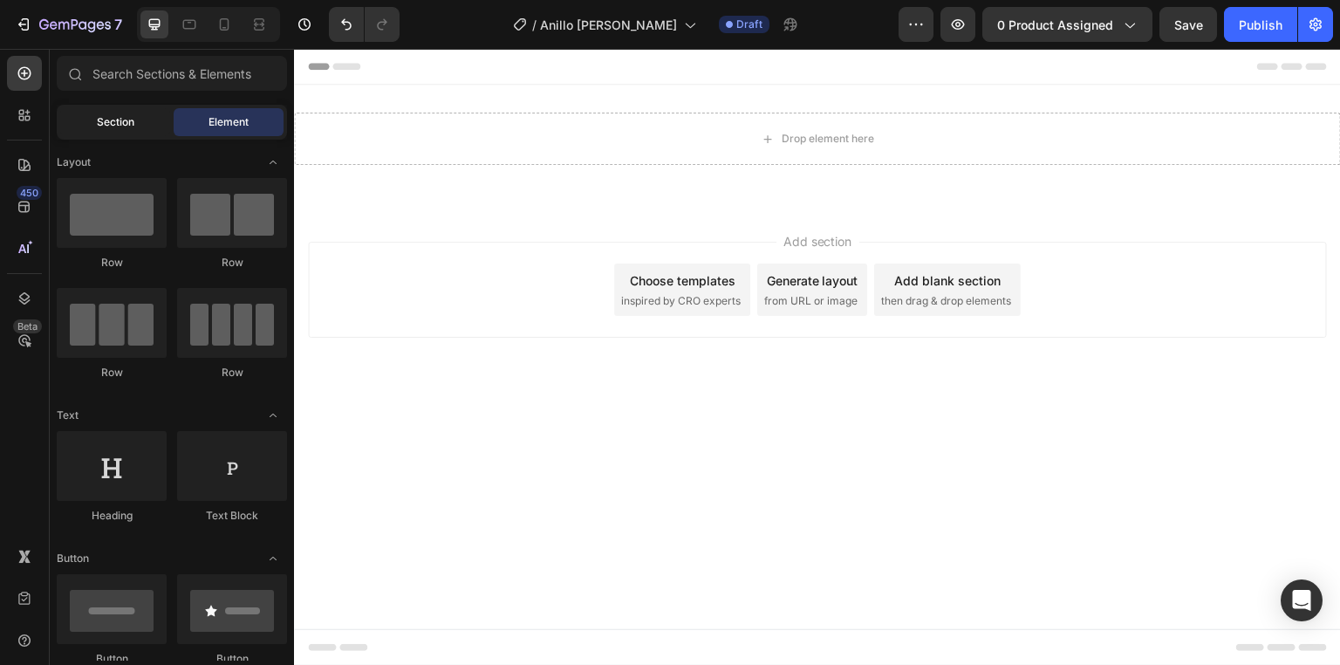
click at [153, 126] on div "Section" at bounding box center [115, 122] width 110 height 28
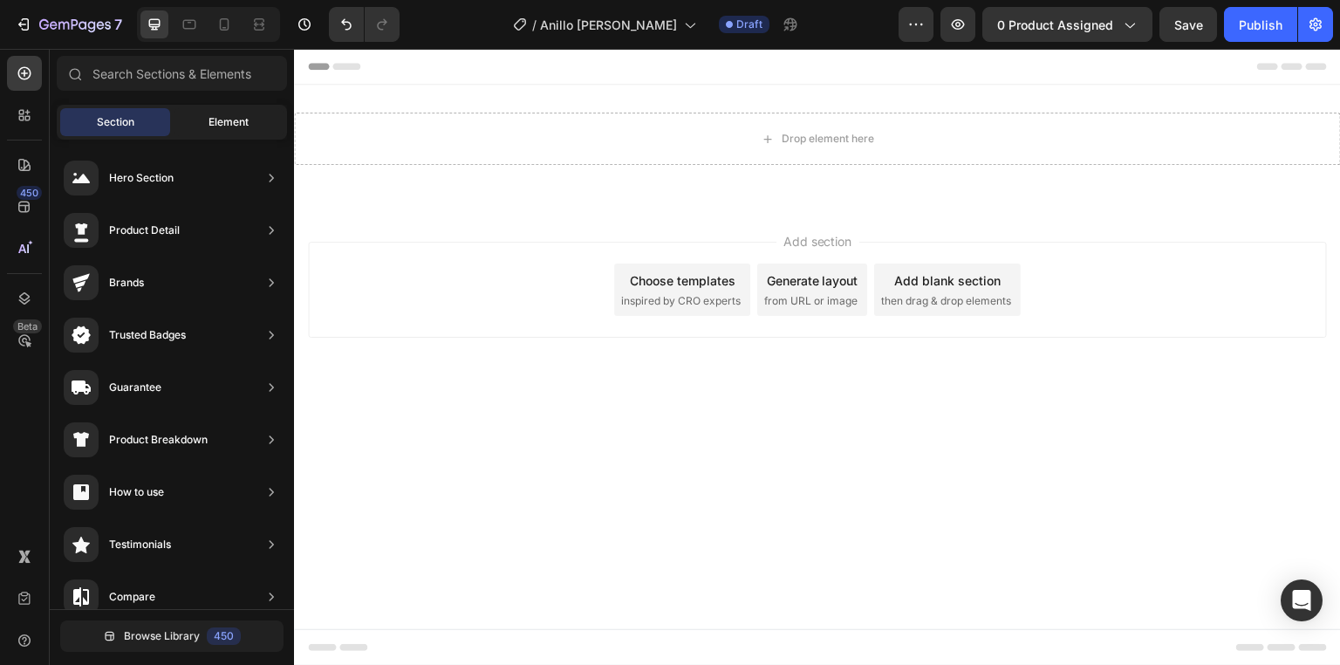
click at [235, 126] on span "Element" at bounding box center [228, 122] width 40 height 16
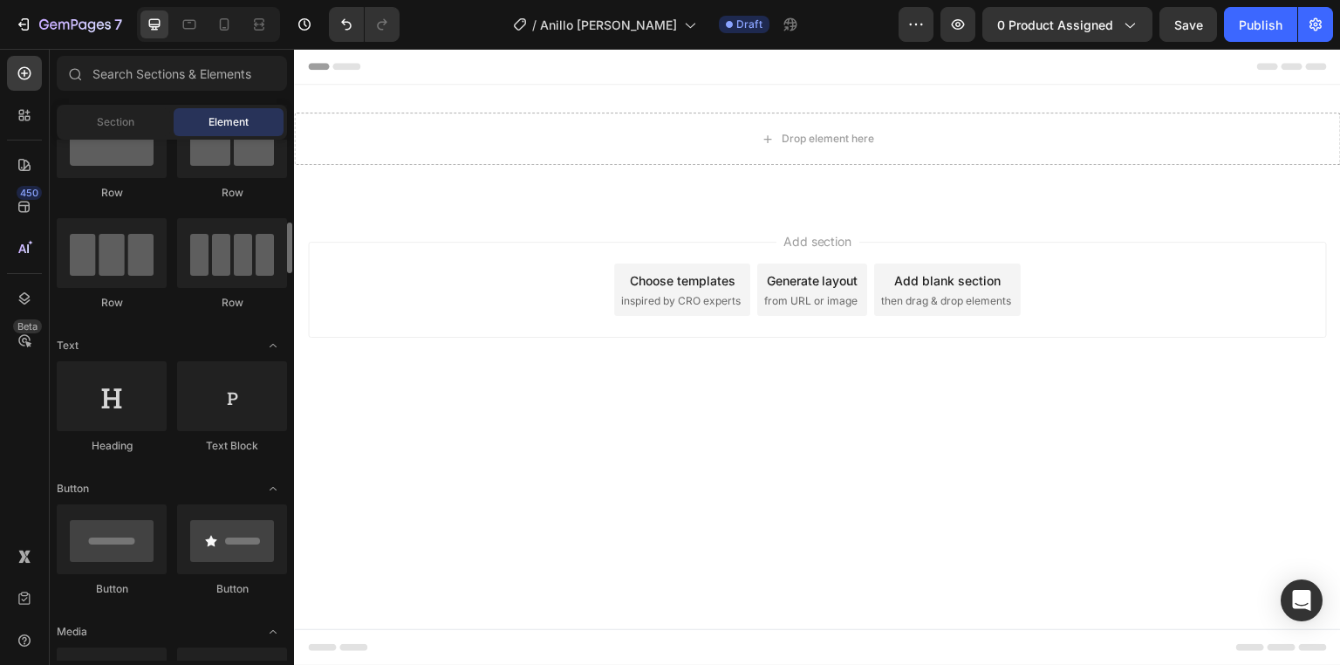
scroll to position [140, 0]
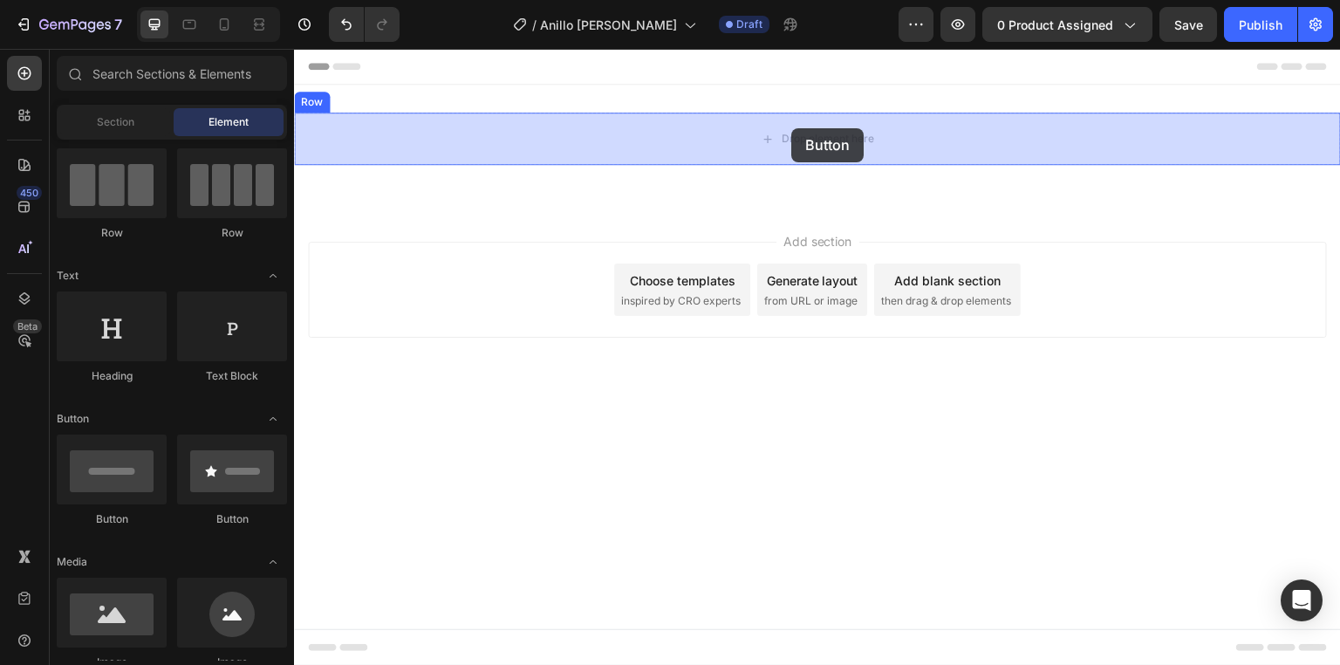
drag, startPoint x: 406, startPoint y: 529, endPoint x: 792, endPoint y: 131, distance: 554.5
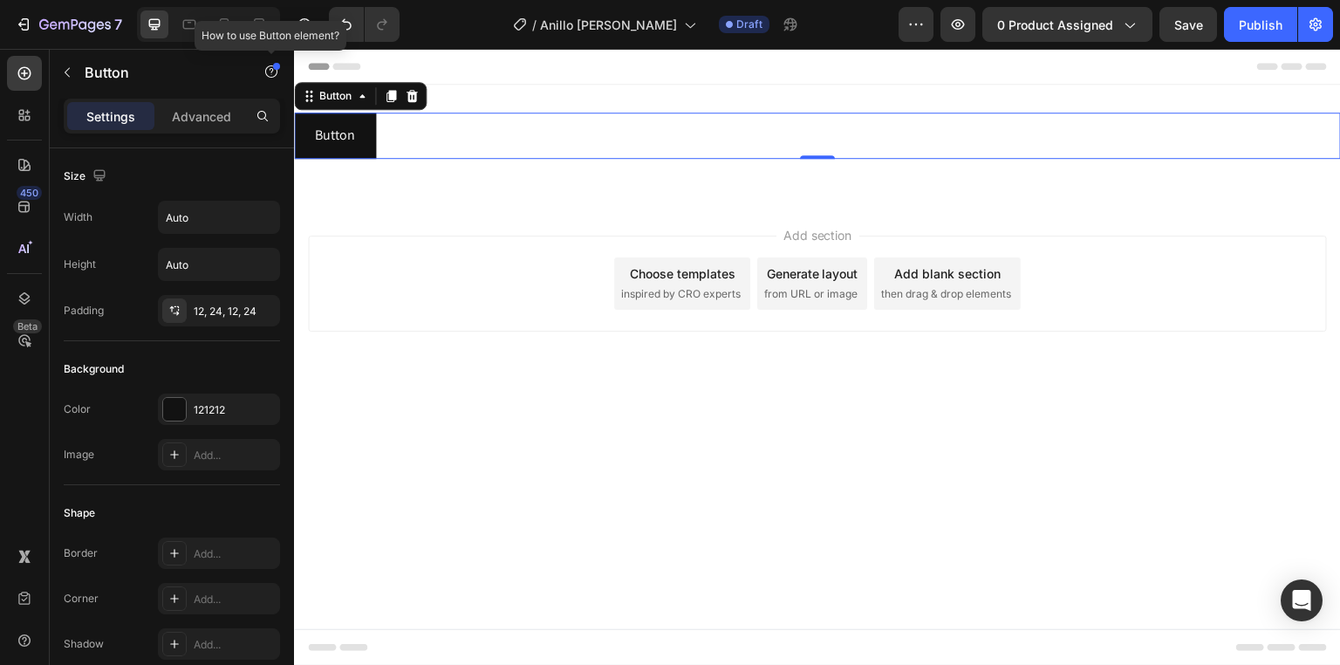
click at [273, 65] on div at bounding box center [276, 66] width 7 height 7
click at [273, 69] on div at bounding box center [276, 66] width 7 height 7
click at [563, 143] on div "Button Button 0" at bounding box center [817, 136] width 1047 height 46
click at [685, 138] on div "Button Button 0" at bounding box center [817, 136] width 1047 height 46
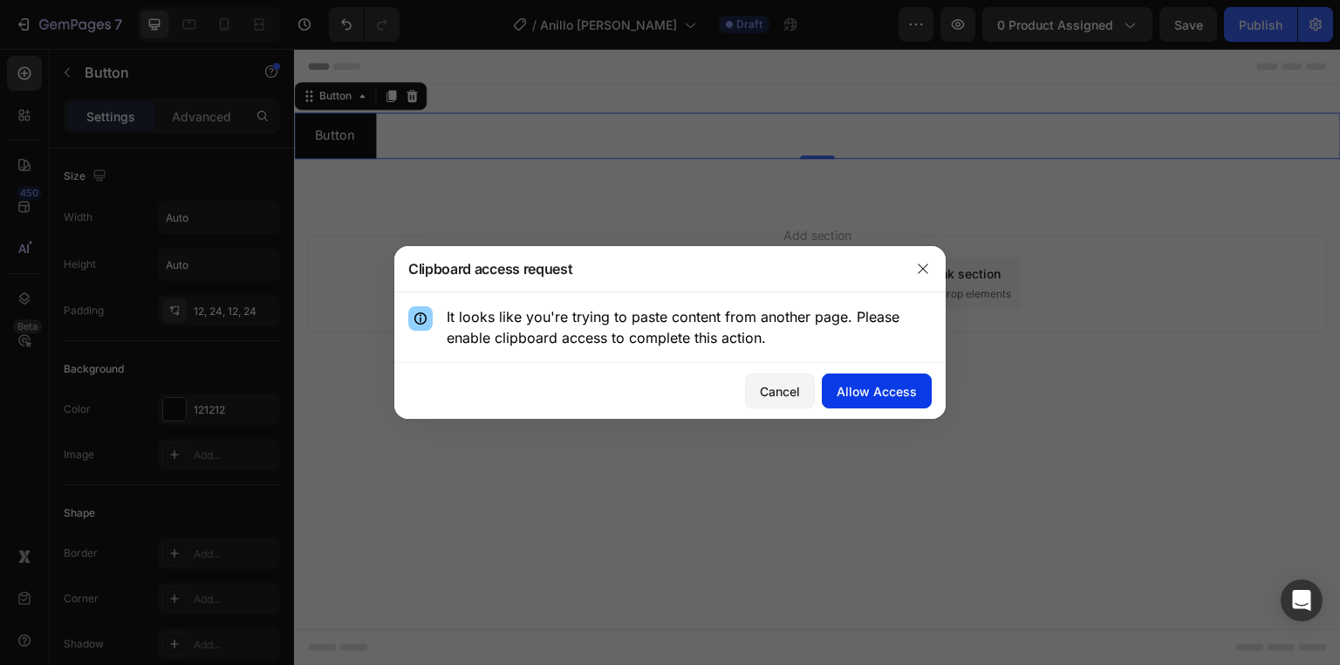
click at [877, 387] on div "Allow Access" at bounding box center [876, 391] width 80 height 18
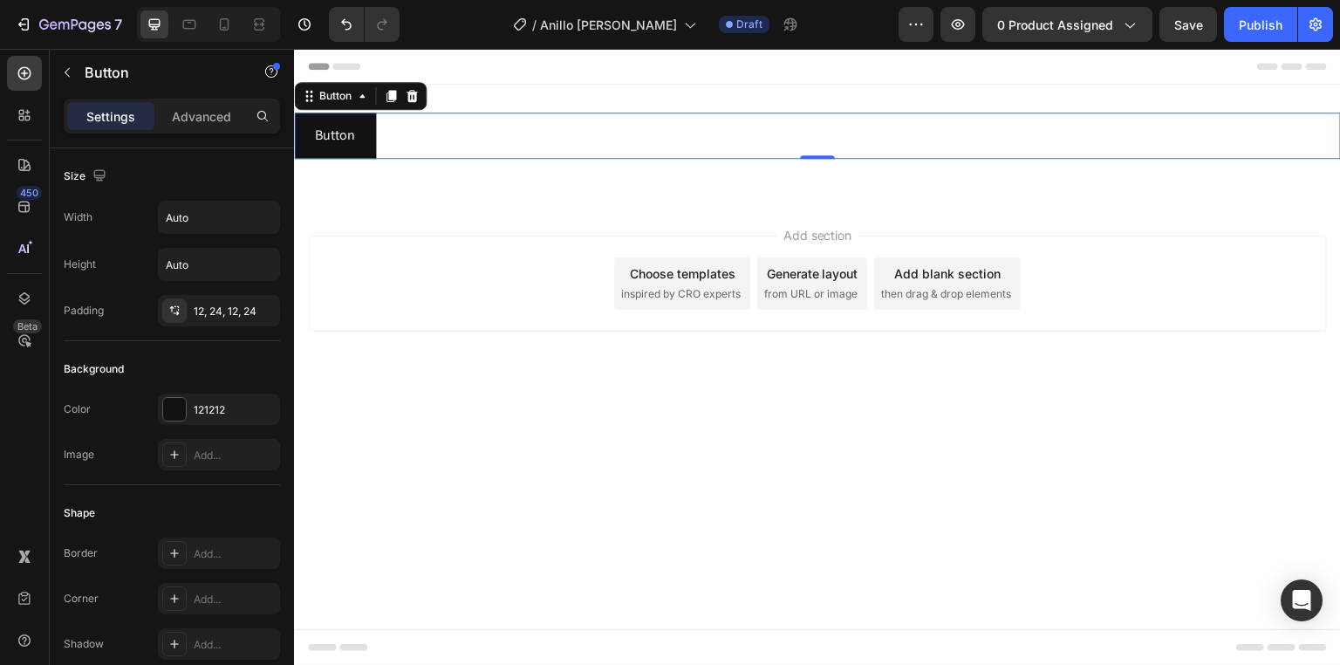
click at [673, 135] on div "Button Button 0" at bounding box center [817, 136] width 1047 height 46
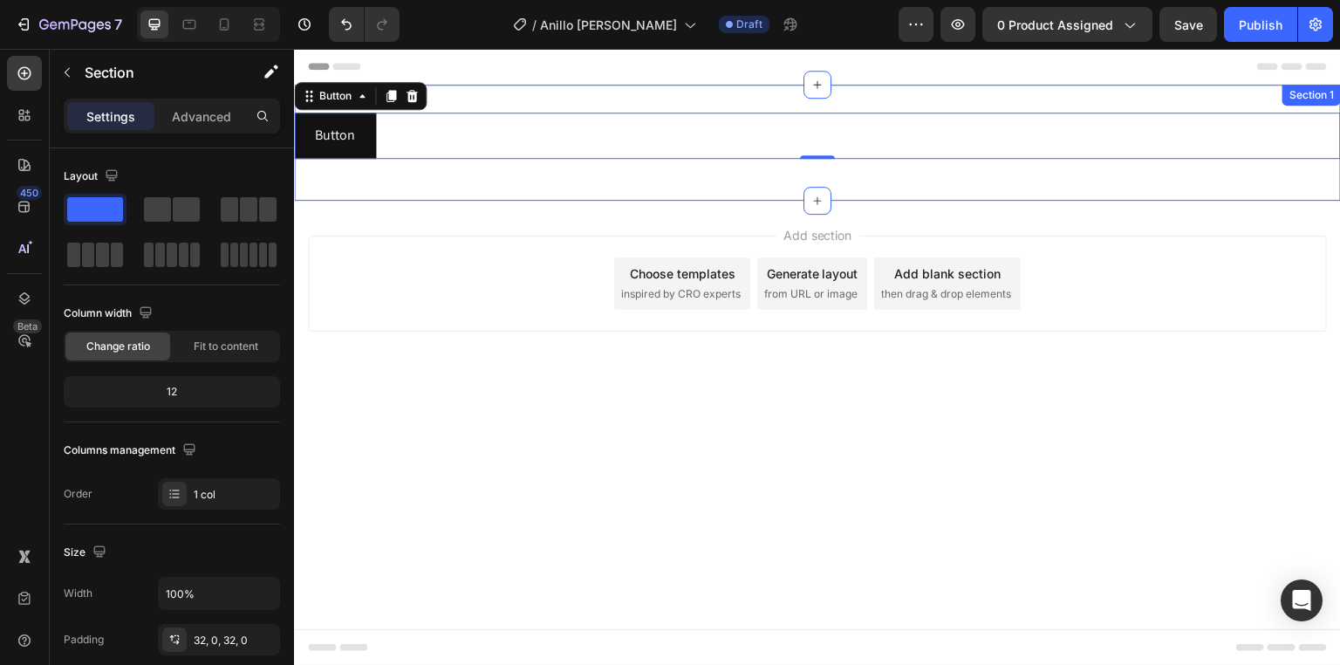
click at [650, 183] on div "Button Button 0 Row Section 1" at bounding box center [817, 143] width 1047 height 116
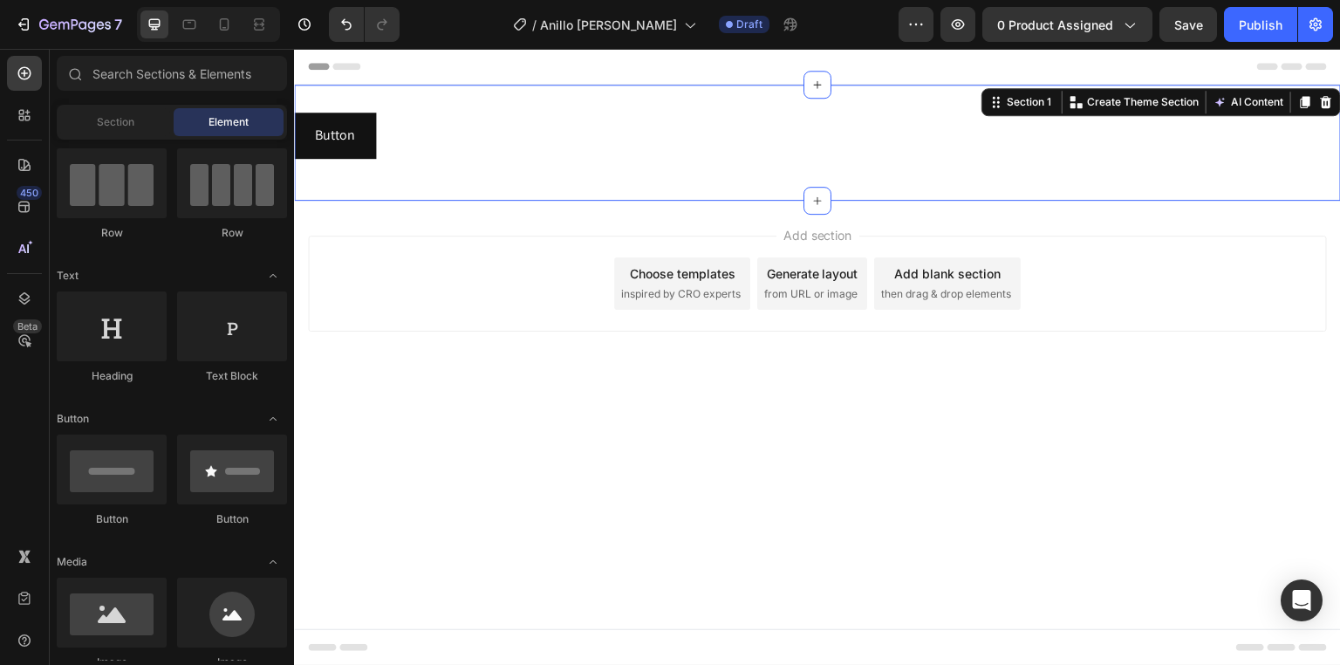
click at [529, 242] on div "Add section Choose templates inspired by CRO experts Generate layout from URL o…" at bounding box center [817, 283] width 1019 height 96
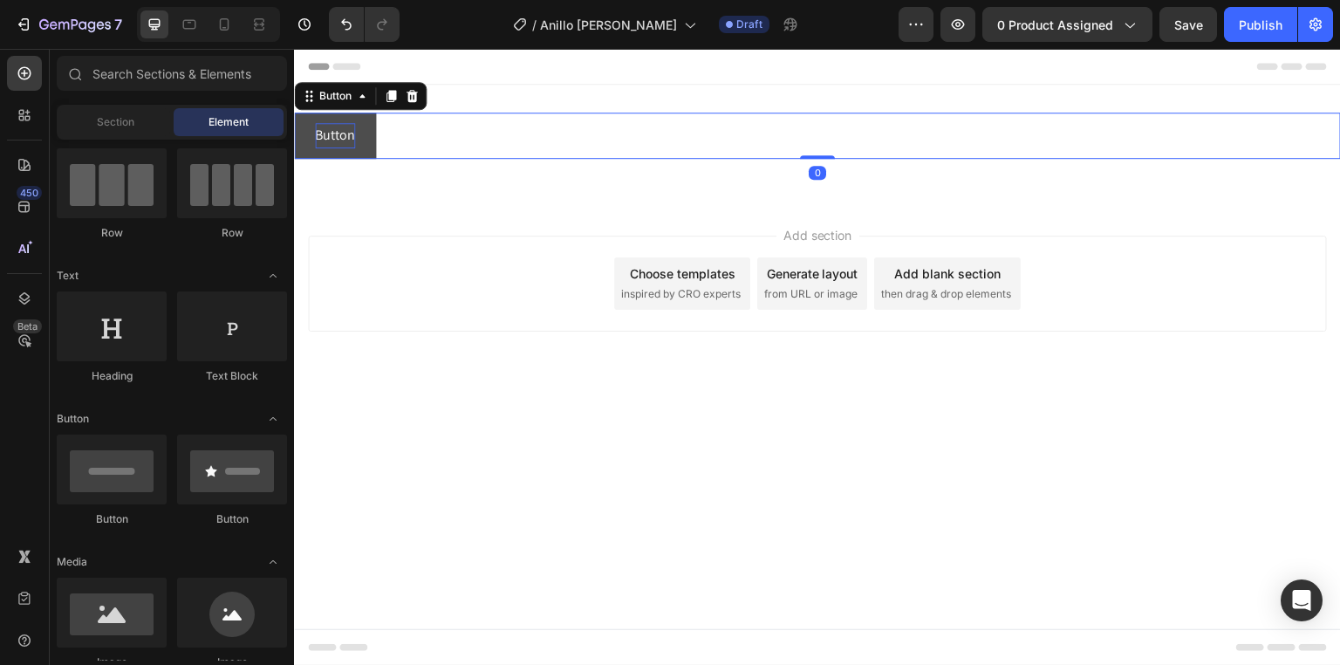
click at [342, 126] on p "Button" at bounding box center [335, 135] width 40 height 25
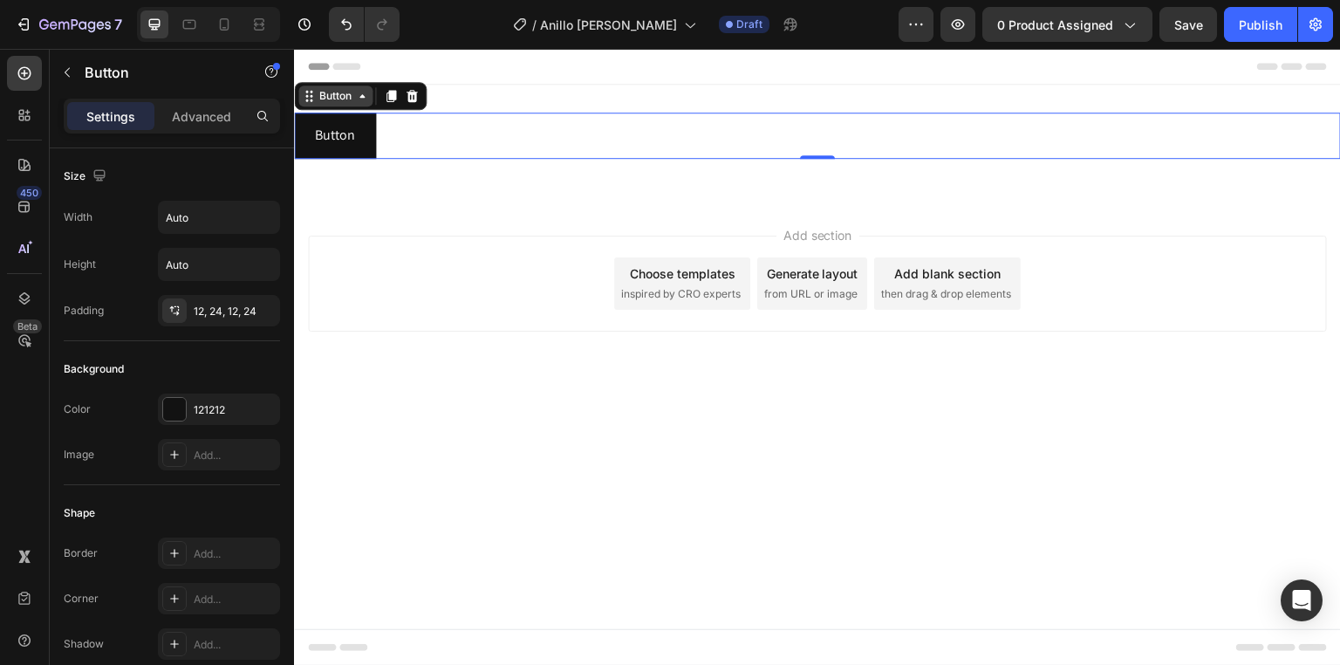
click at [365, 100] on icon at bounding box center [362, 96] width 14 height 14
click at [105, 174] on icon "button" at bounding box center [99, 175] width 17 height 17
click at [79, 174] on div "Size" at bounding box center [87, 177] width 46 height 24
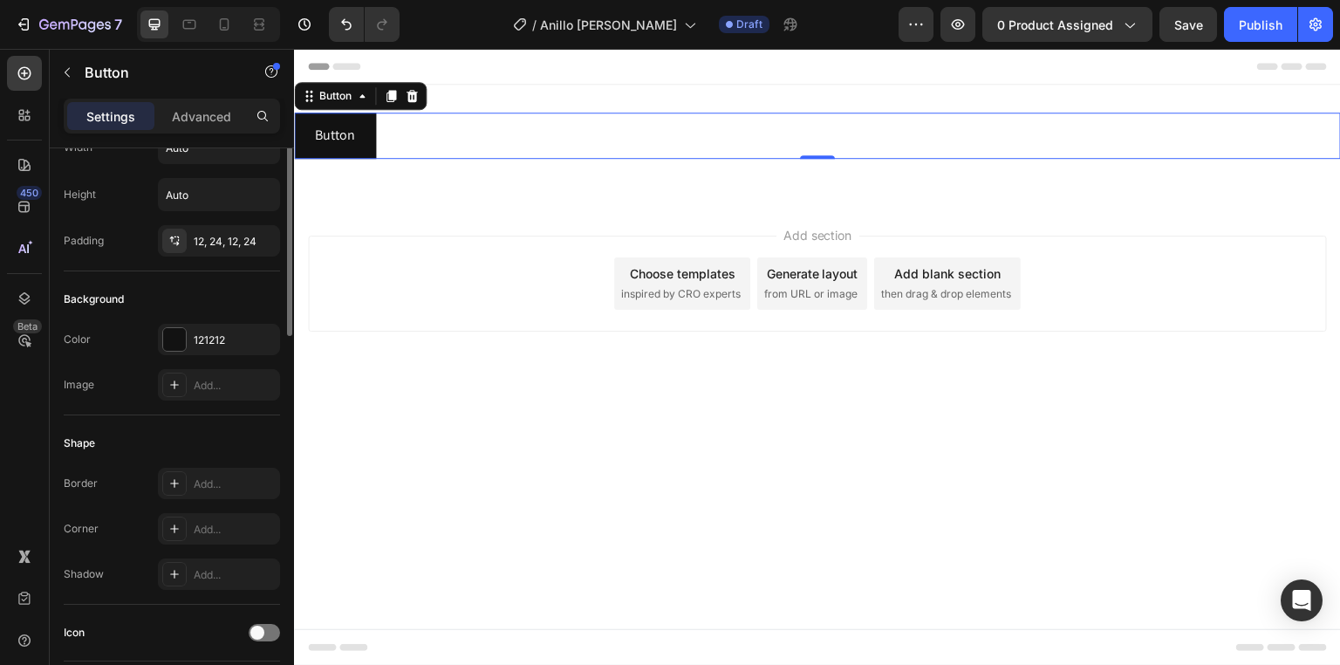
scroll to position [0, 0]
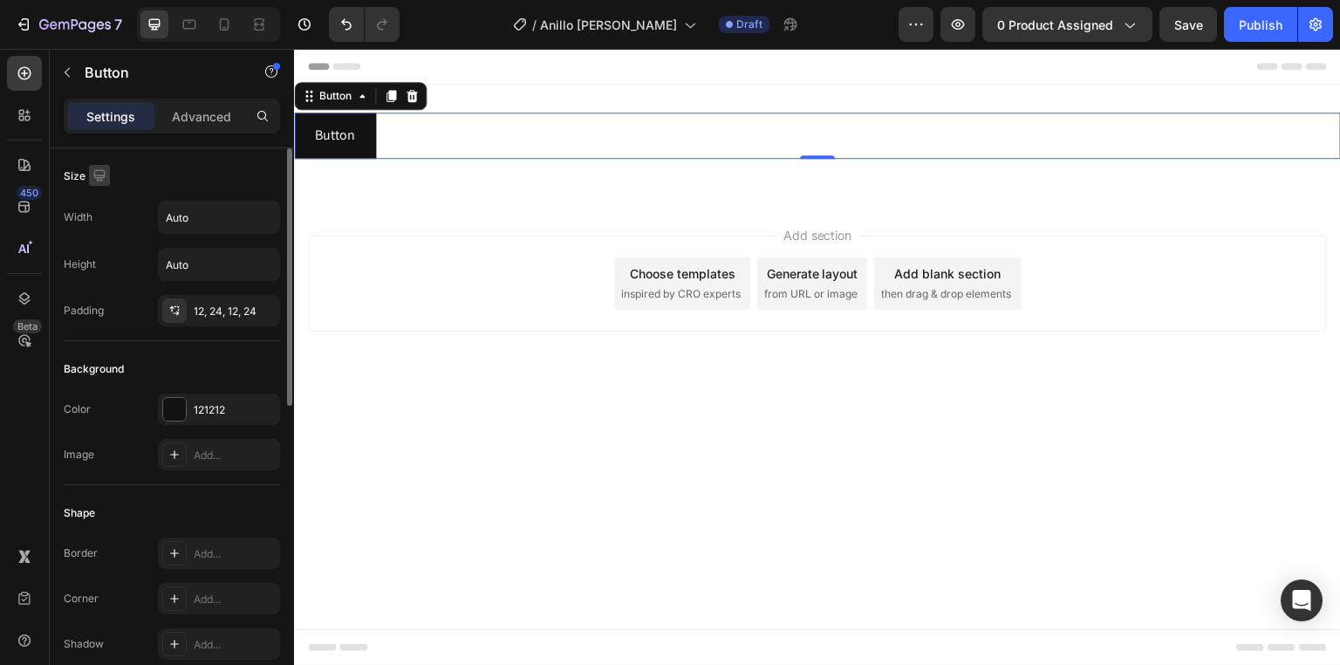
click at [100, 174] on icon "button" at bounding box center [99, 175] width 17 height 17
click at [101, 258] on icon "button" at bounding box center [102, 265] width 17 height 17
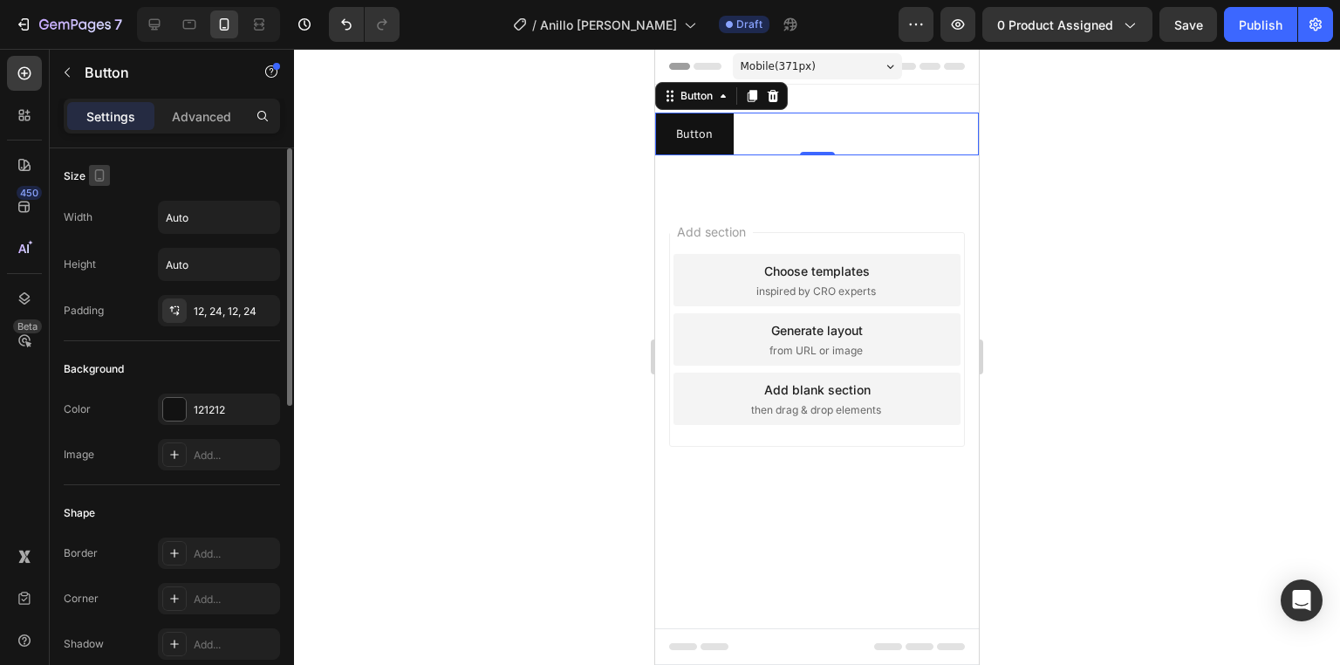
click at [99, 180] on icon "button" at bounding box center [100, 175] width 10 height 12
click at [105, 207] on icon "button" at bounding box center [103, 202] width 11 height 11
type input "16"
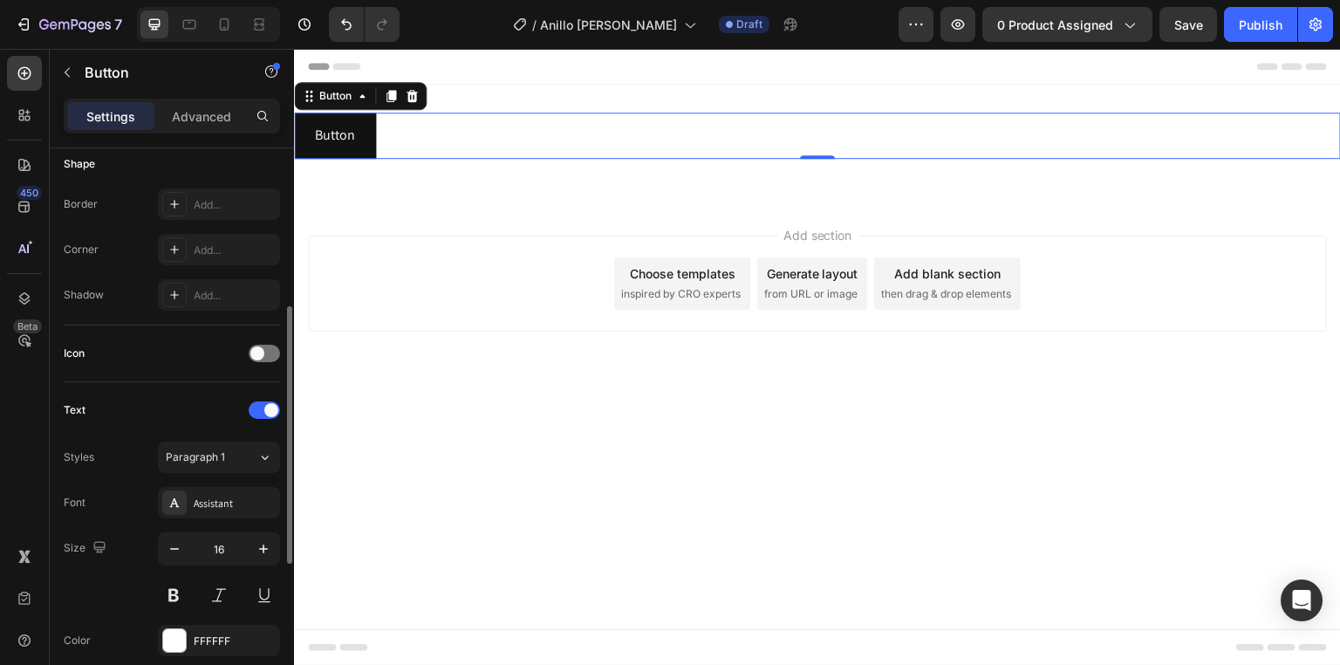
scroll to position [419, 0]
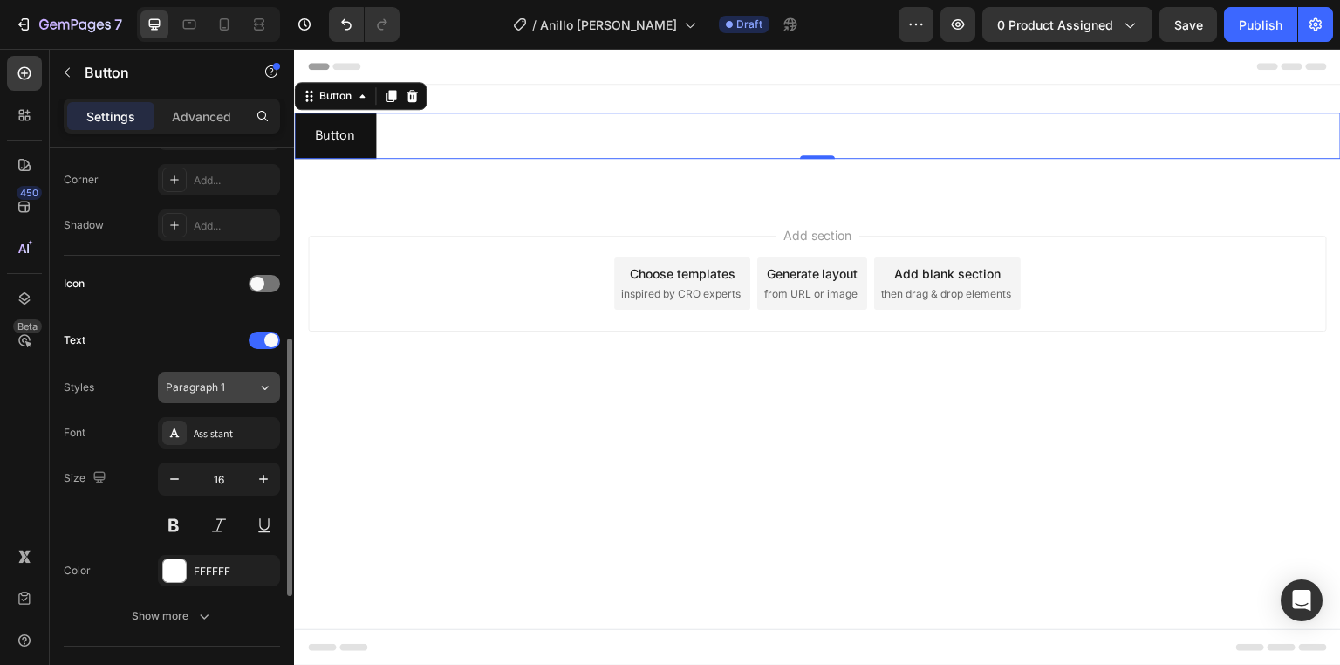
click at [222, 388] on span "Paragraph 1" at bounding box center [195, 387] width 59 height 16
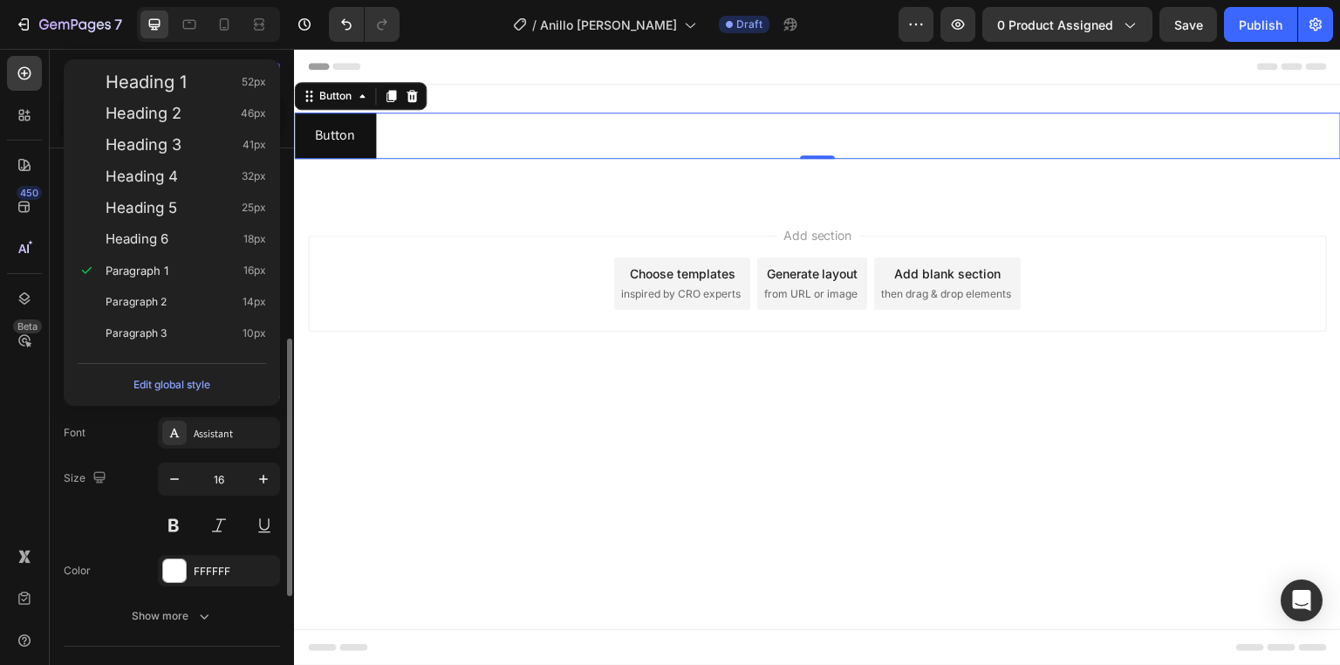
click at [222, 388] on button "Edit global style" at bounding box center [172, 385] width 188 height 28
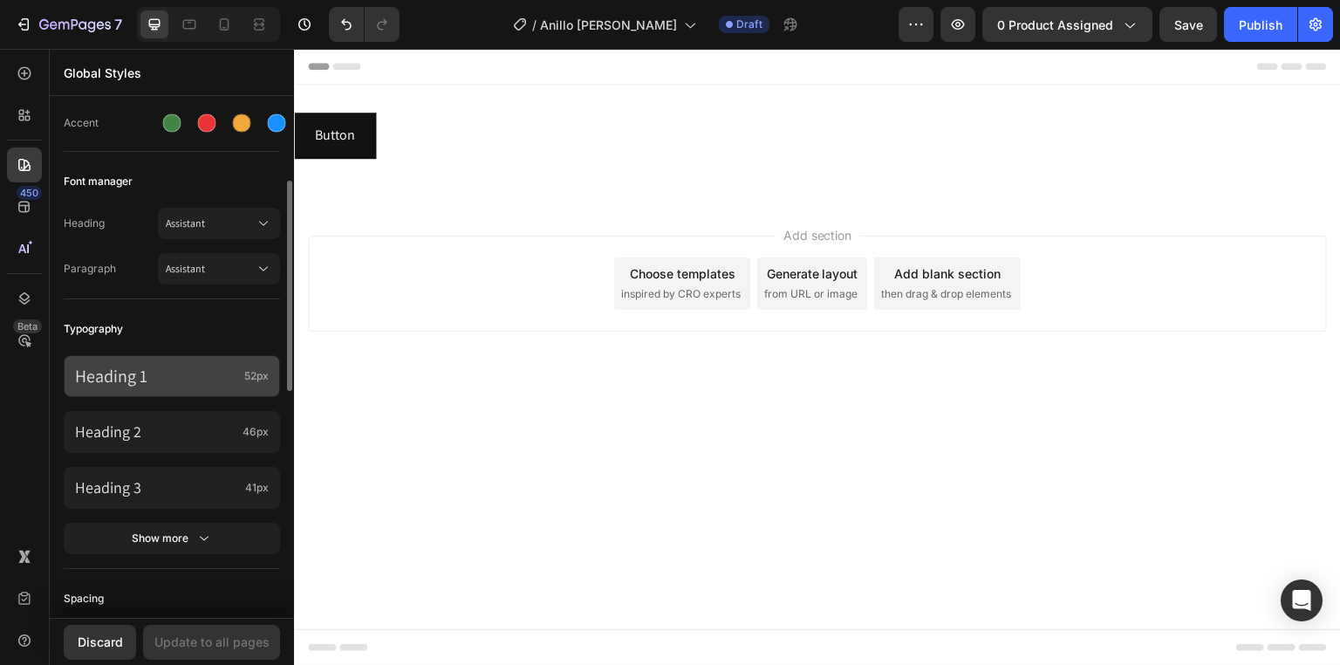
scroll to position [0, 0]
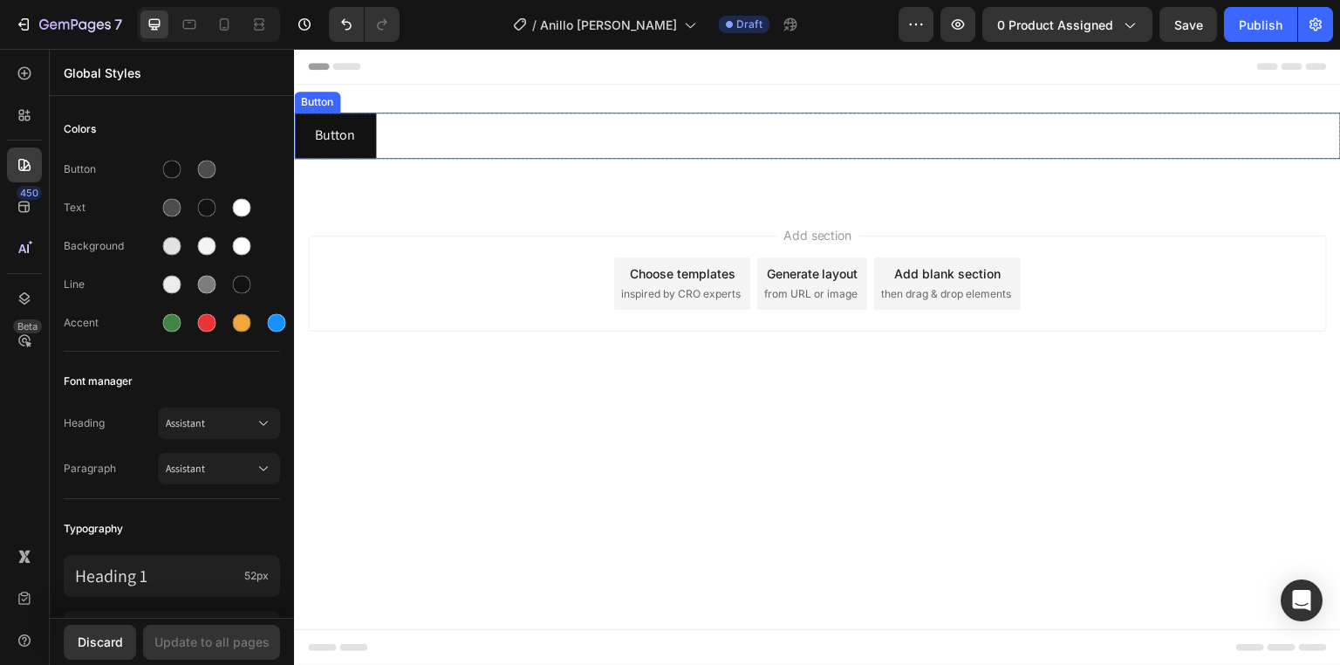
click at [434, 152] on div "Button Button" at bounding box center [817, 136] width 1047 height 46
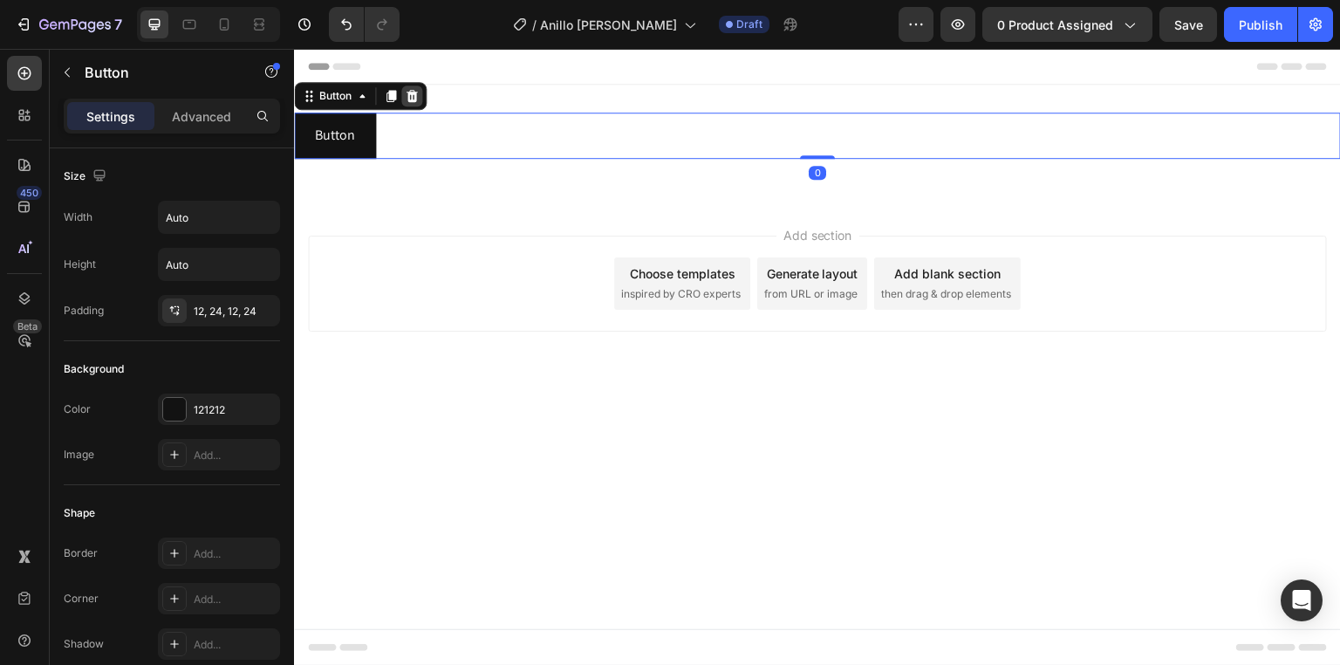
click at [406, 104] on div at bounding box center [411, 95] width 21 height 21
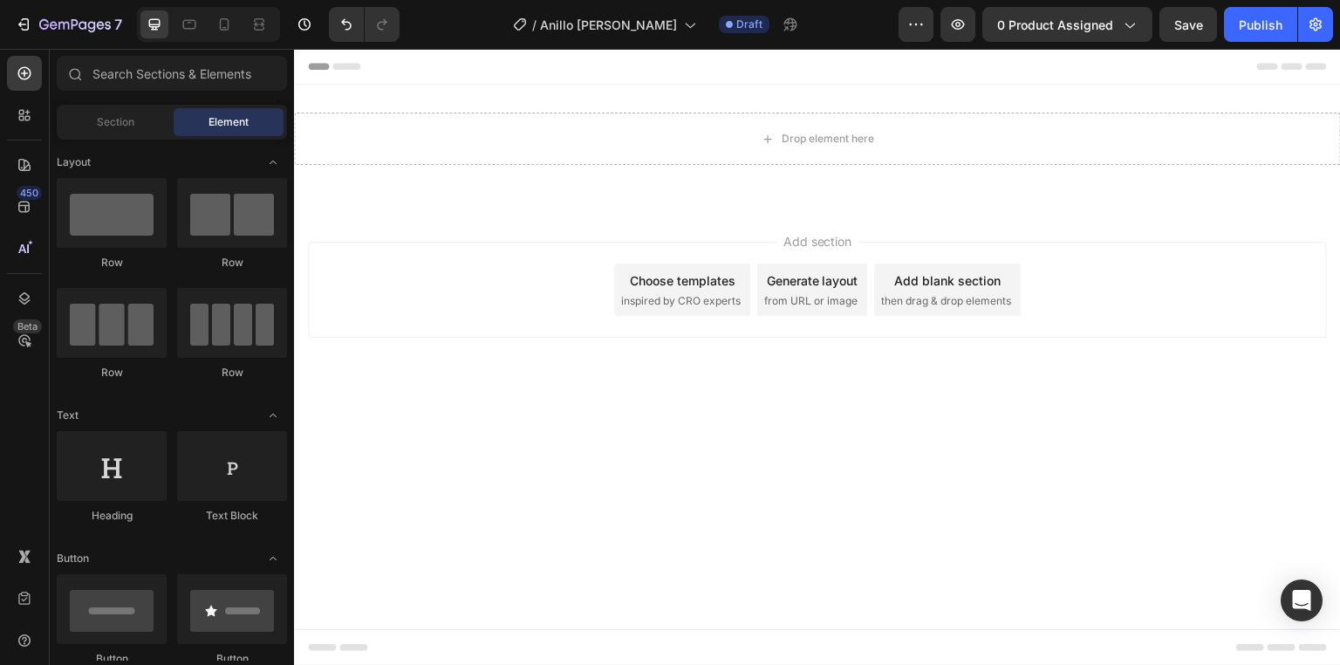
click at [348, 66] on span "Header" at bounding box center [346, 66] width 38 height 17
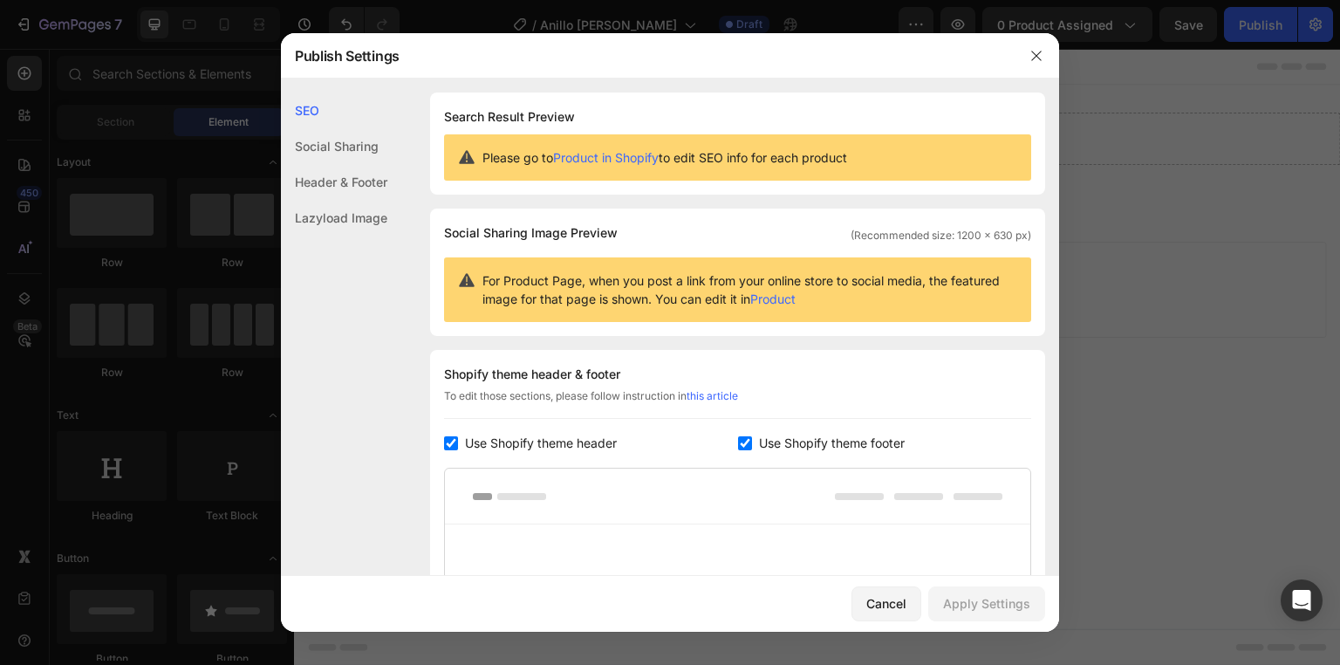
click at [450, 440] on input "checkbox" at bounding box center [451, 443] width 14 height 14
checkbox input "false"
click at [738, 441] on input "checkbox" at bounding box center [745, 443] width 14 height 14
checkbox input "false"
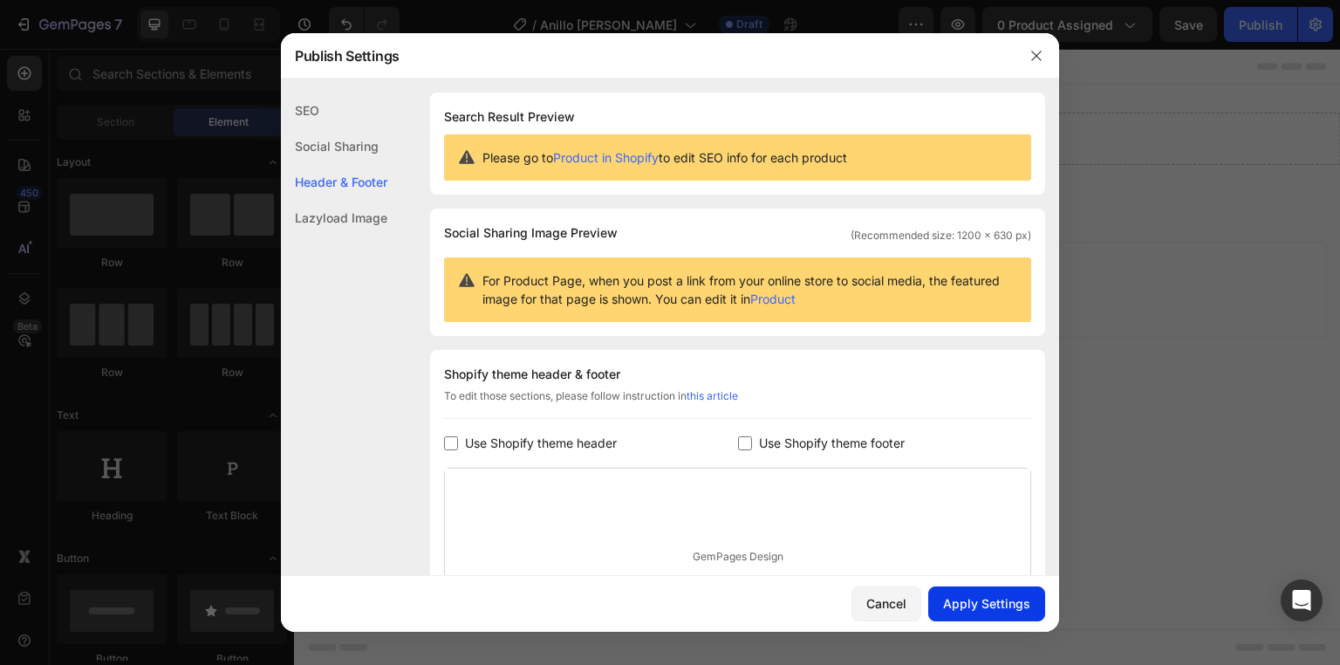
click at [987, 597] on div "Apply Settings" at bounding box center [986, 603] width 87 height 18
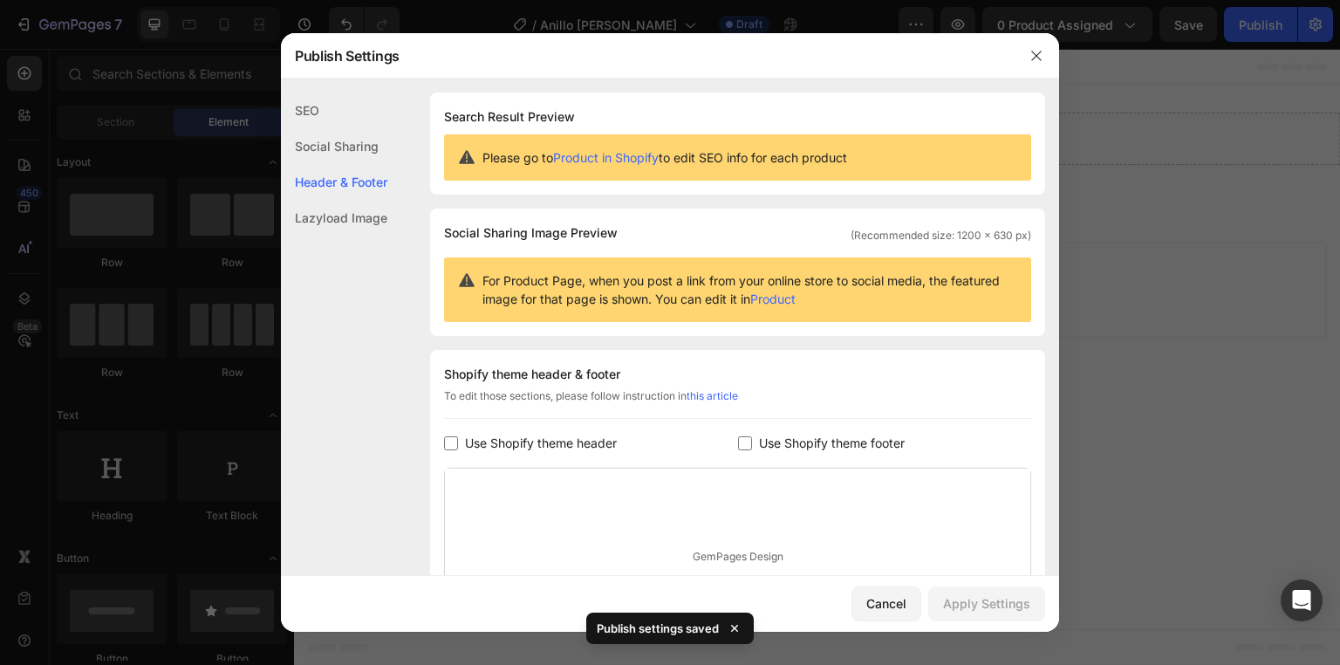
click at [735, 627] on icon at bounding box center [734, 628] width 7 height 7
click at [1036, 56] on icon "button" at bounding box center [1036, 56] width 10 height 10
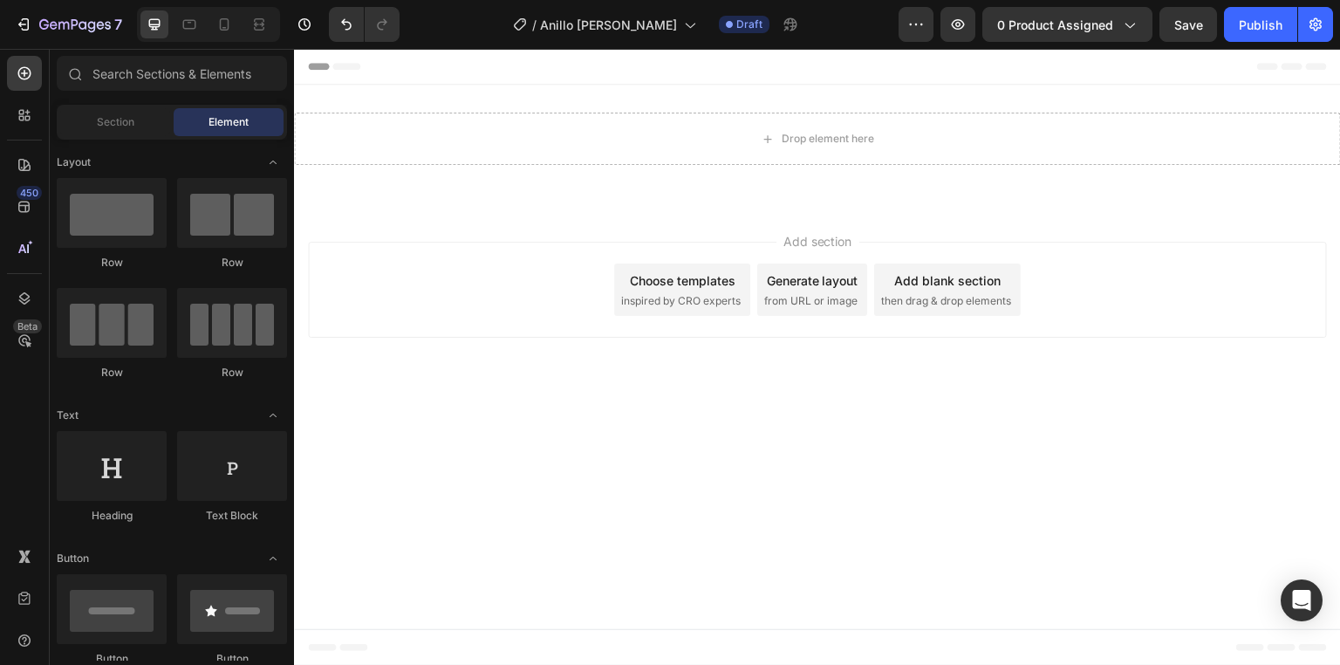
click at [421, 68] on div "Header" at bounding box center [817, 66] width 1019 height 35
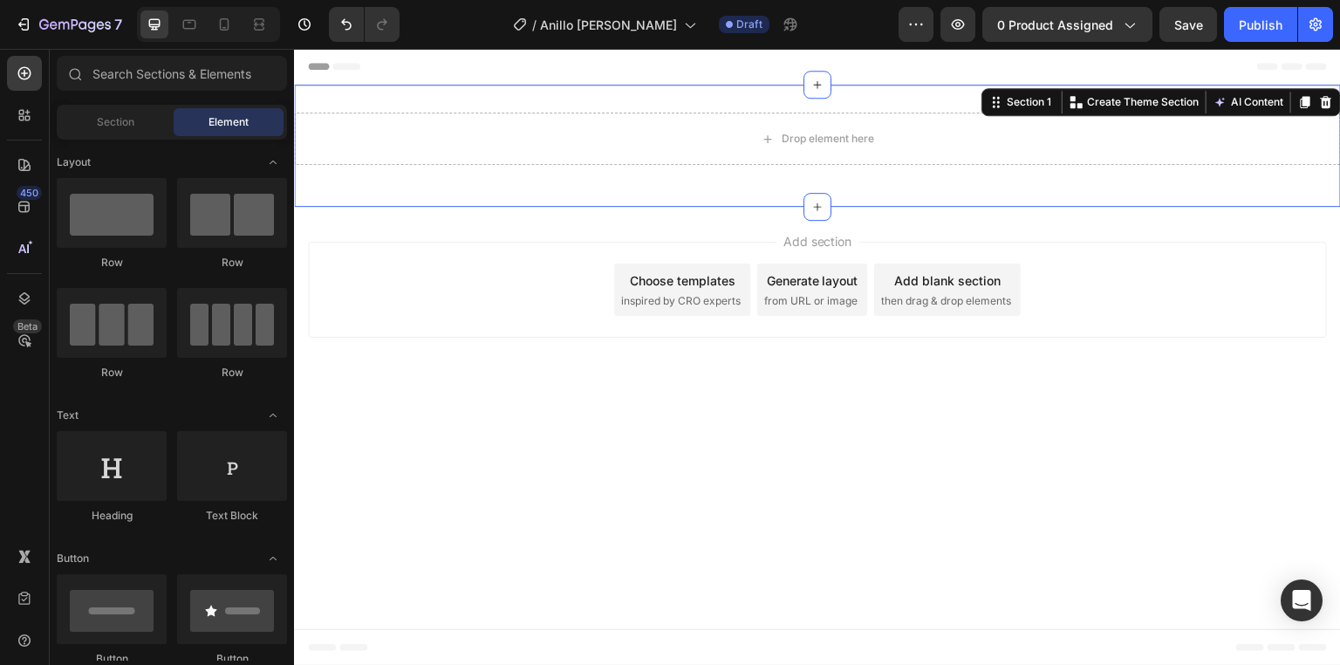
click at [464, 96] on div "Drop element here Row Section 1 You can create reusable sections Create Theme S…" at bounding box center [817, 146] width 1047 height 122
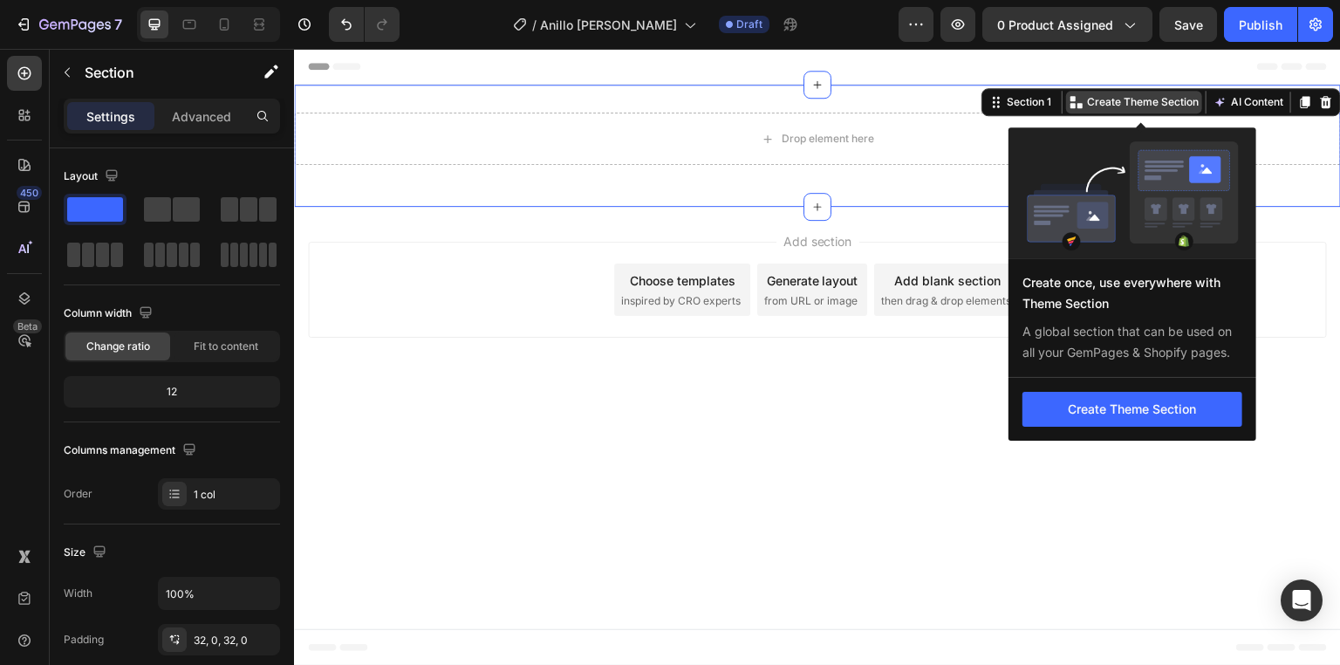
click at [1184, 100] on p "Create Theme Section" at bounding box center [1143, 102] width 112 height 16
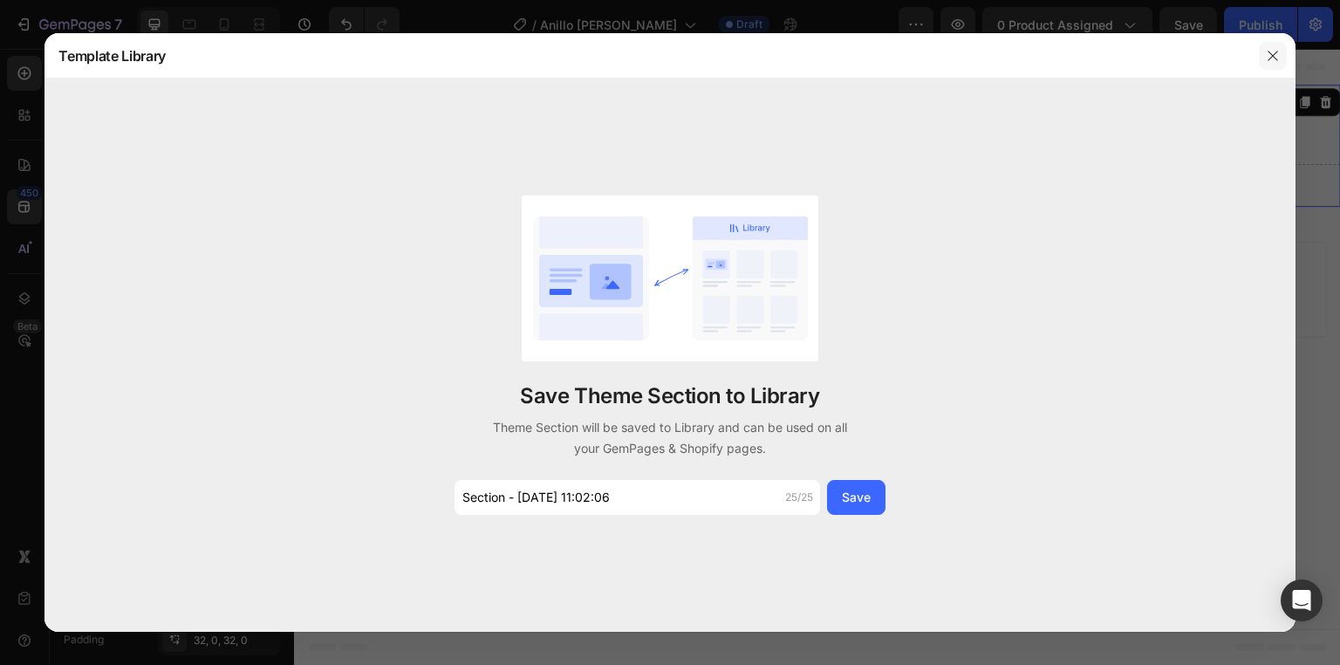
click at [1277, 58] on icon "button" at bounding box center [1273, 56] width 14 height 14
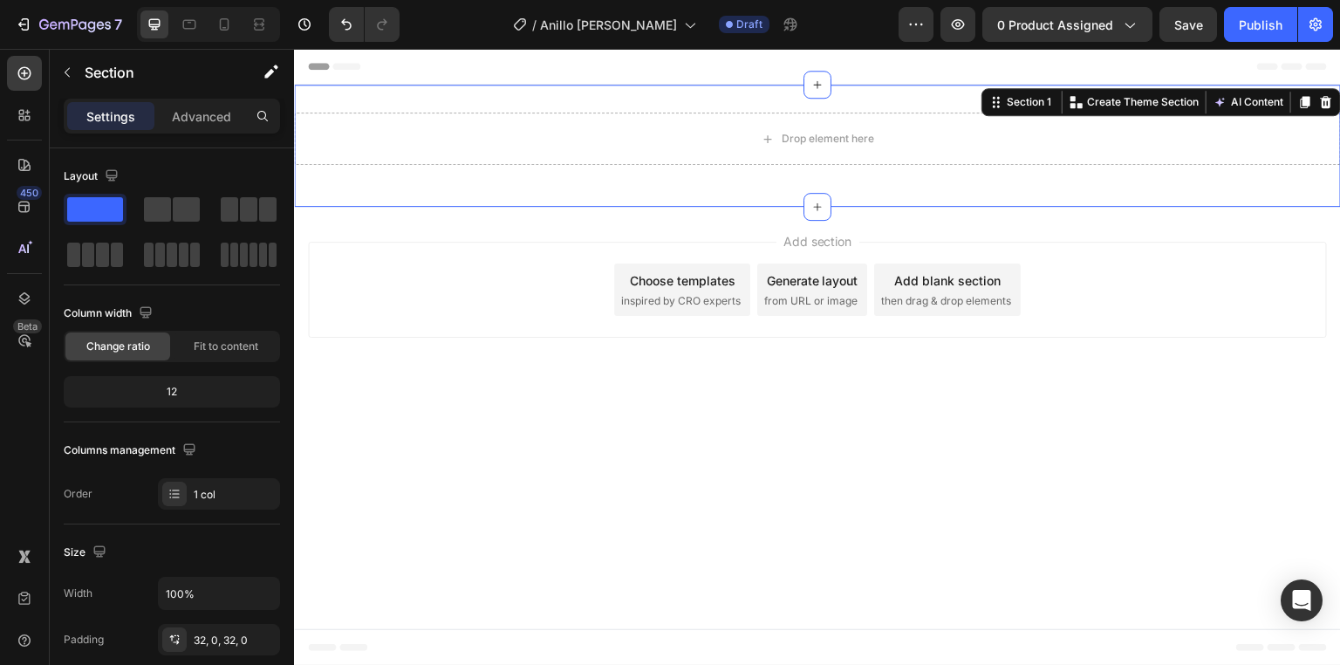
click at [406, 99] on div "Drop element here Row Section 1 You can create reusable sections Create Theme S…" at bounding box center [817, 146] width 1047 height 122
click at [813, 84] on icon at bounding box center [817, 85] width 14 height 14
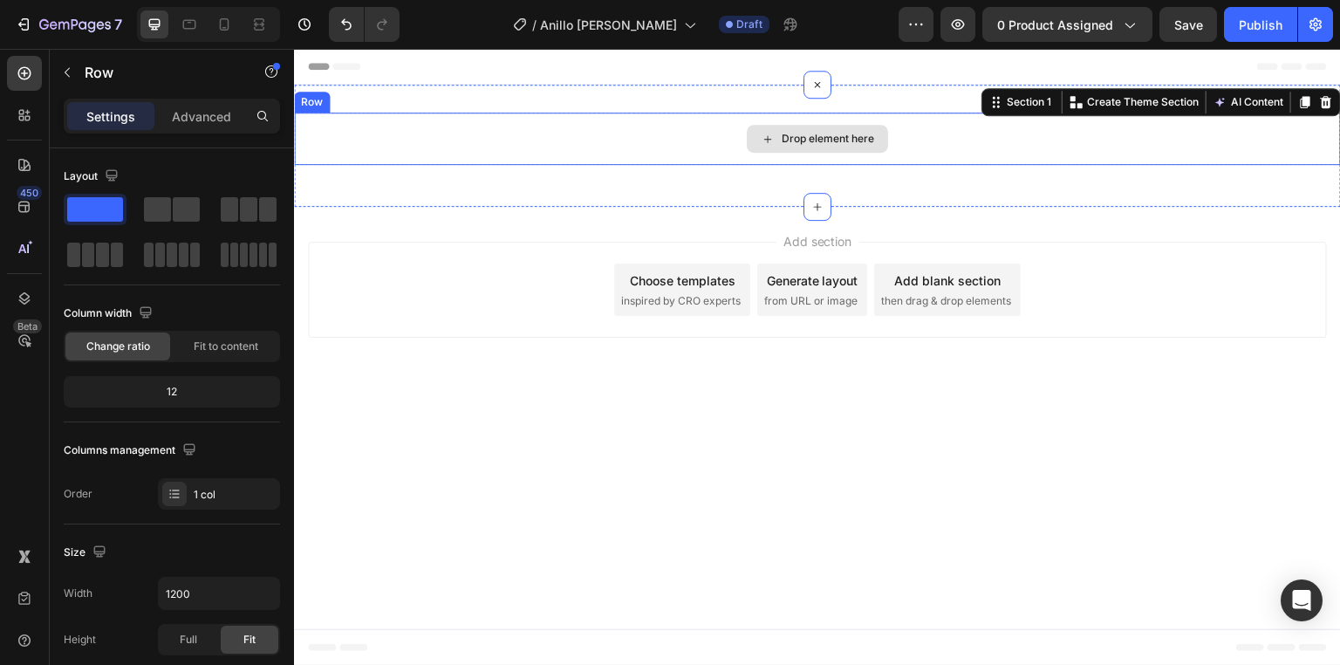
click at [490, 138] on div "Drop element here" at bounding box center [817, 139] width 1047 height 52
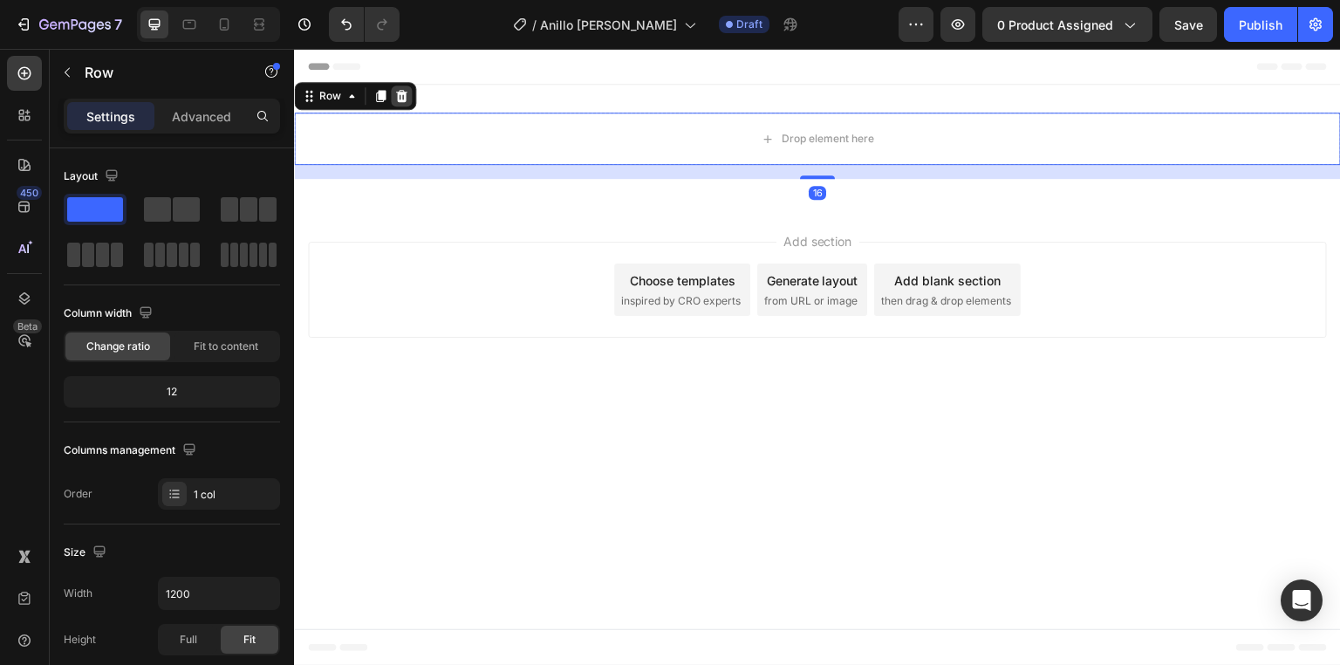
click at [400, 99] on icon at bounding box center [401, 96] width 11 height 12
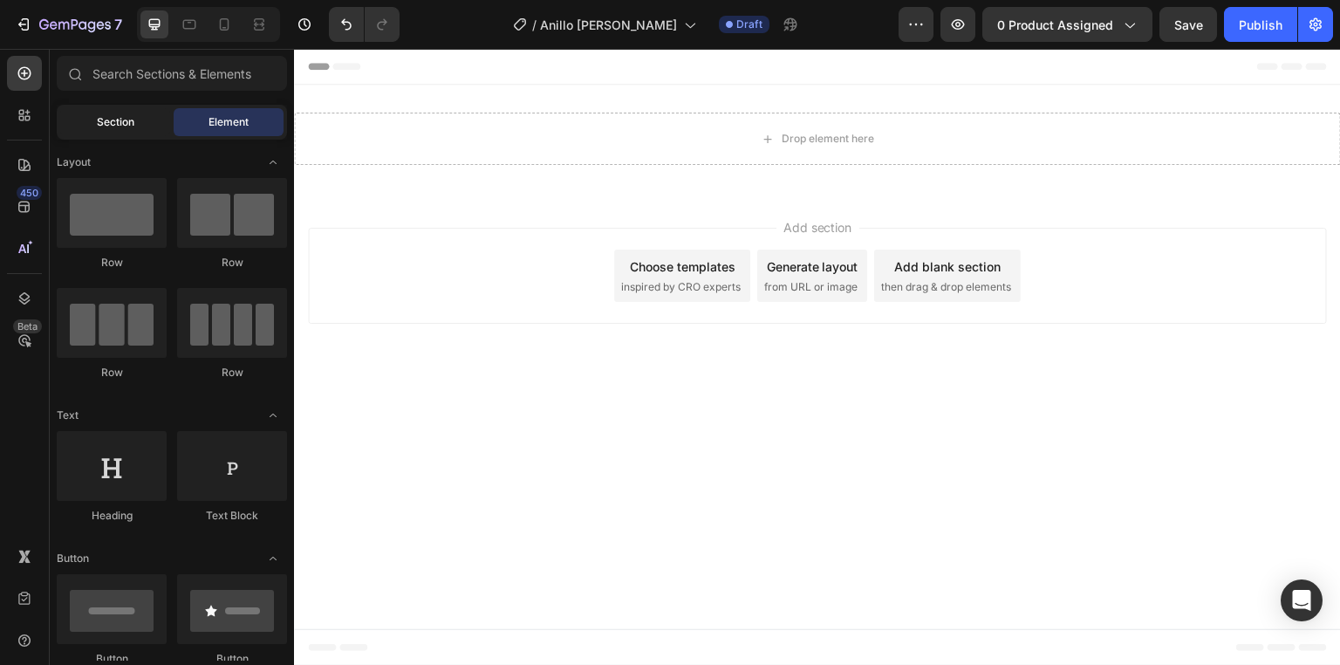
click at [133, 118] on span "Section" at bounding box center [116, 122] width 38 height 16
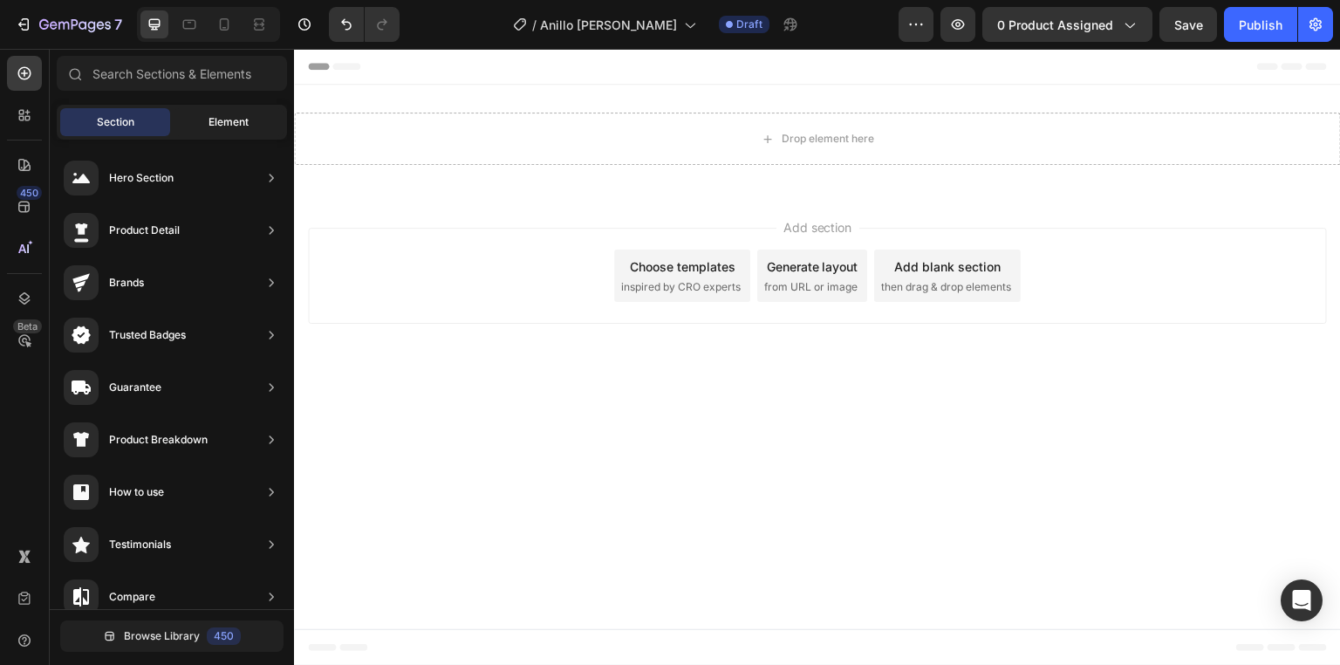
click at [185, 115] on div "Element" at bounding box center [229, 122] width 110 height 28
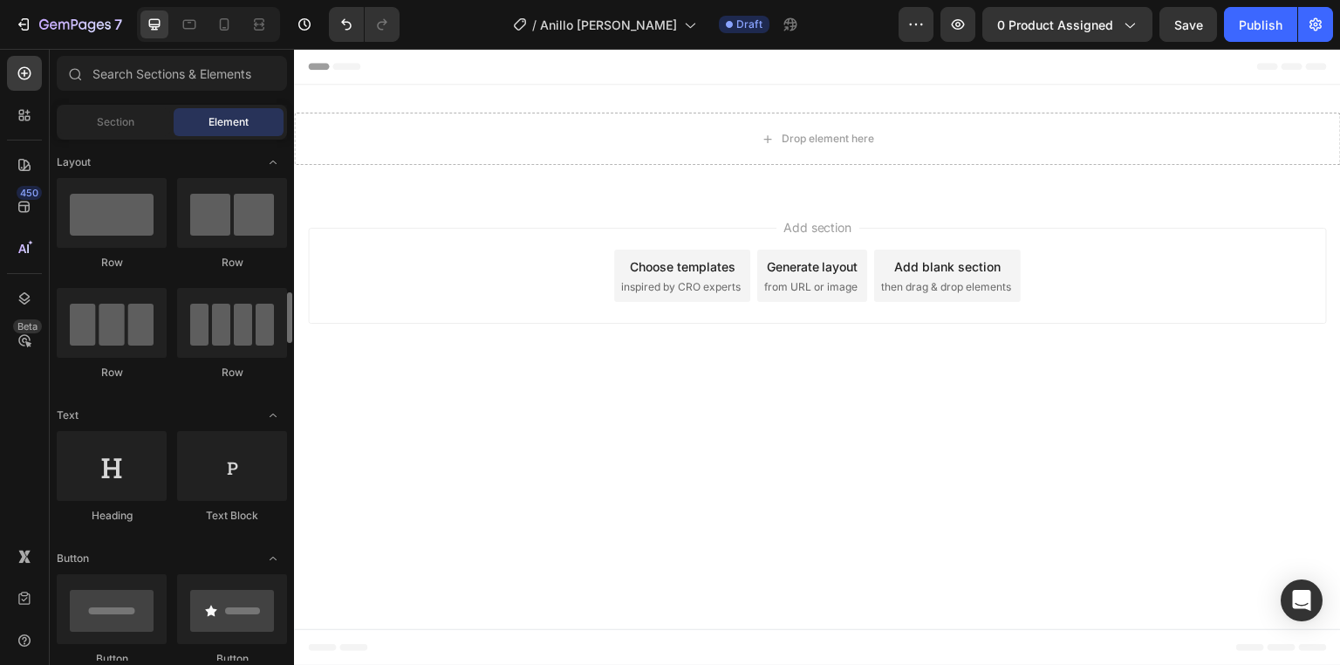
scroll to position [140, 0]
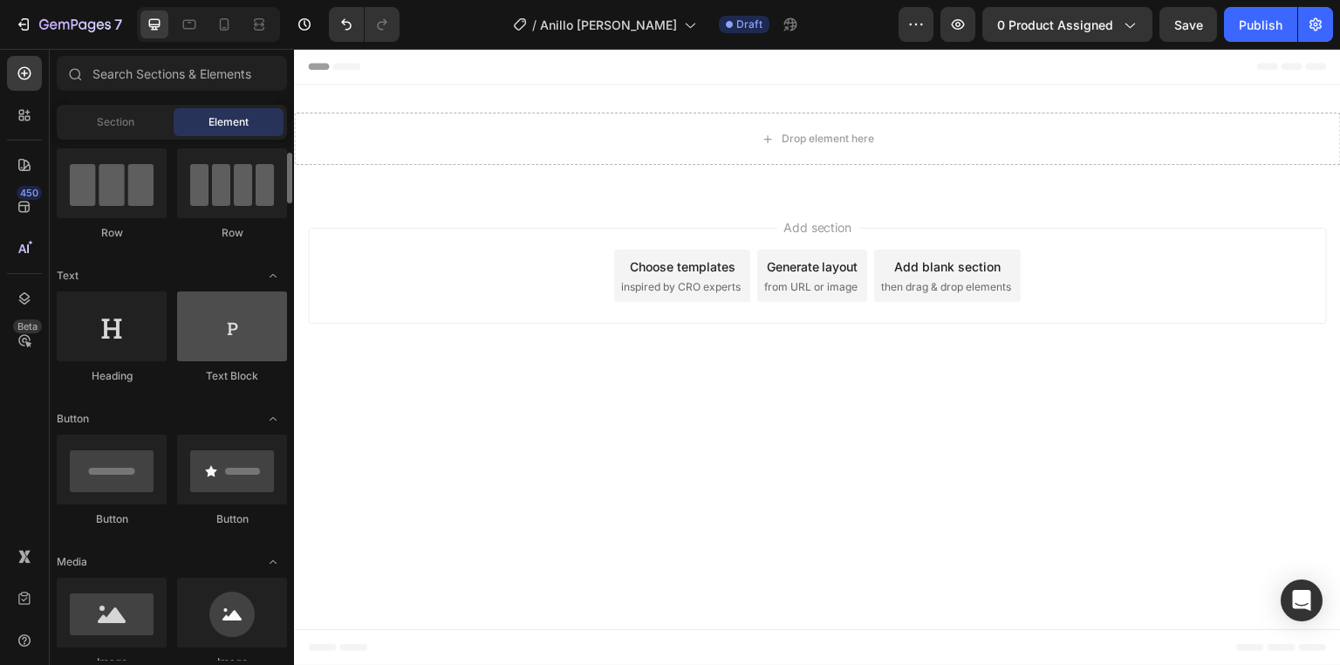
click at [239, 331] on div at bounding box center [232, 326] width 110 height 70
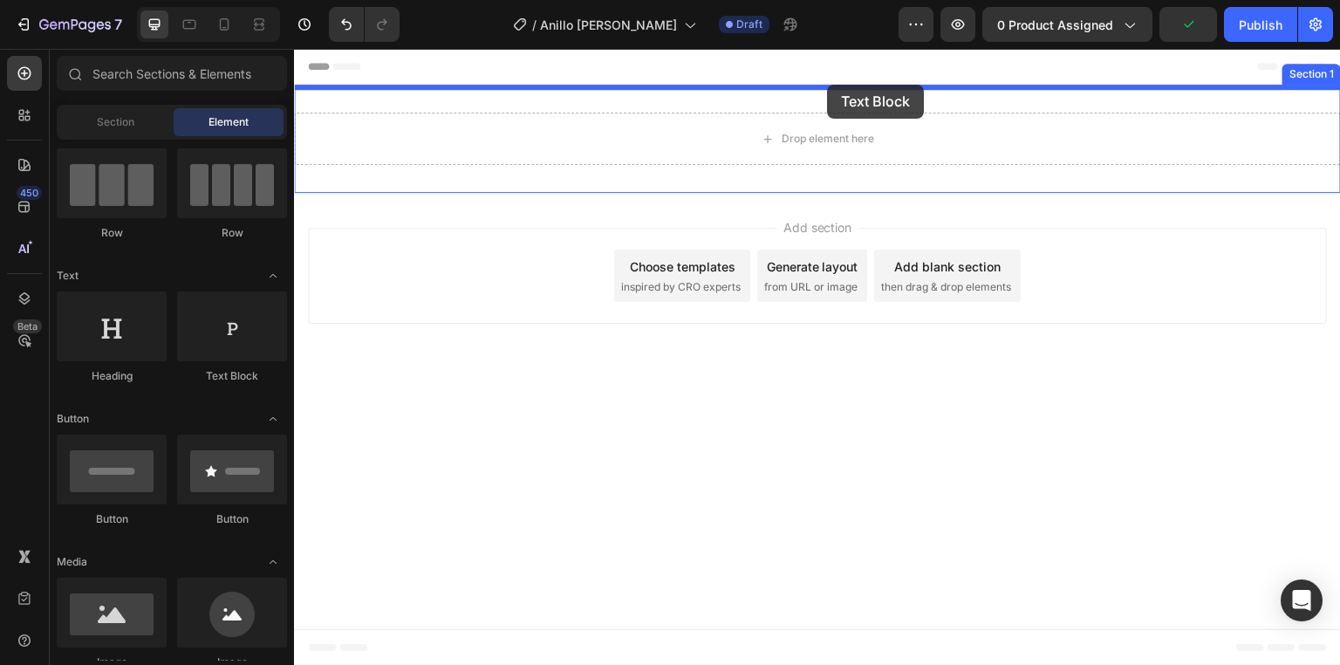
drag, startPoint x: 521, startPoint y: 381, endPoint x: 829, endPoint y: 83, distance: 428.7
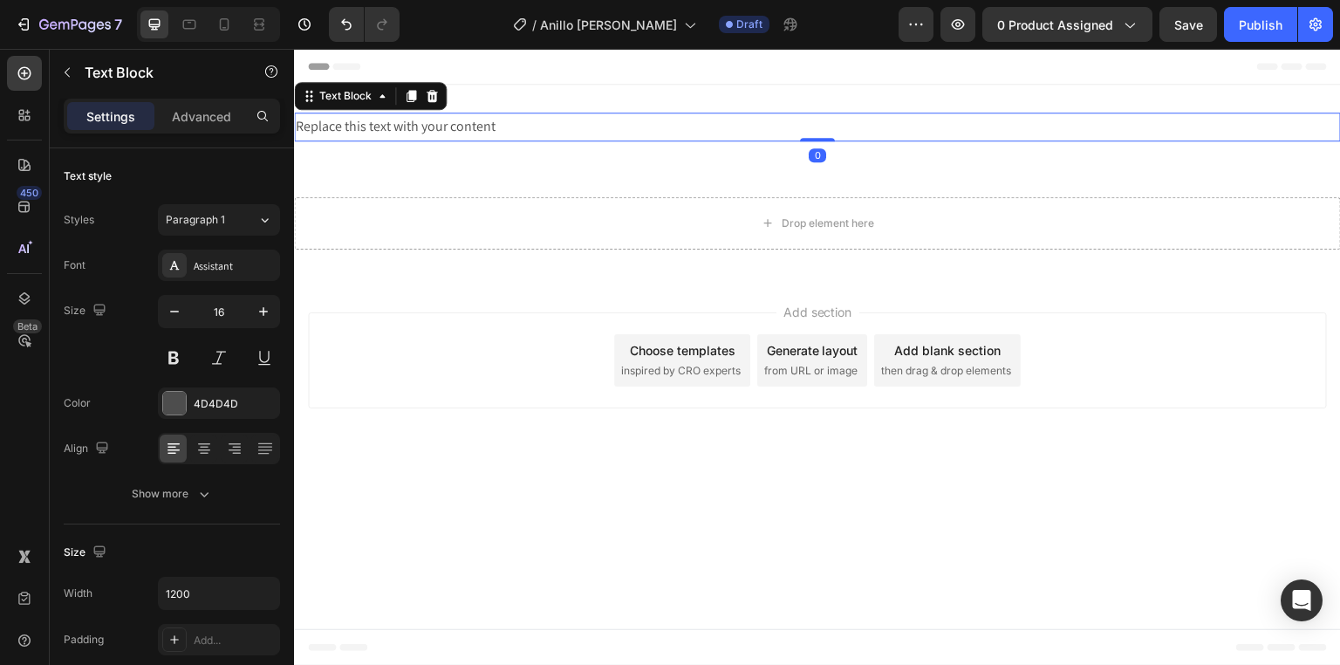
click at [468, 131] on div "Replace this text with your content" at bounding box center [817, 127] width 1047 height 29
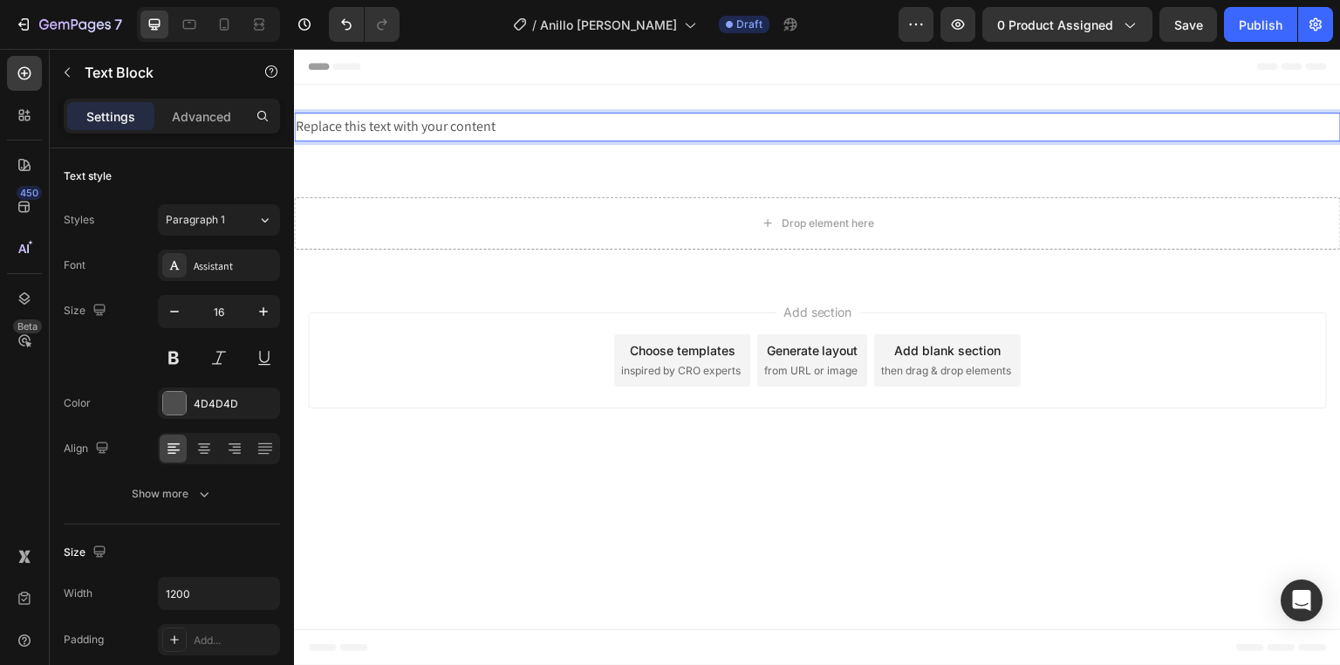
click at [468, 131] on p "Replace this text with your content" at bounding box center [817, 126] width 1043 height 25
click at [684, 119] on p "🆓🚛 ENVÍO GRATUITO Y PAGO CONTRA ENTREGA" at bounding box center [817, 126] width 1043 height 25
click at [607, 131] on p "🆓🚛 ENVÍO GRATUITO Y PAGO CONTRA ENTREGA" at bounding box center [817, 126] width 1043 height 25
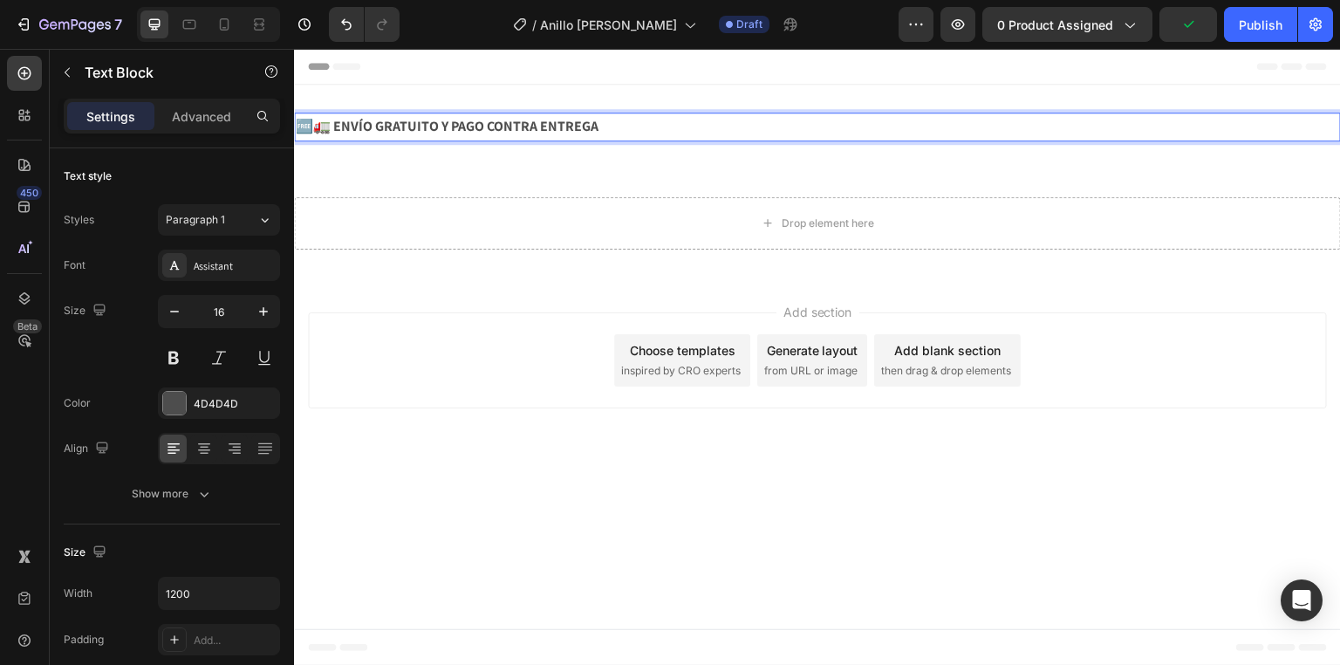
click at [607, 131] on p "🆓🚛 ENVÍO GRATUITO Y PAGO CONTRA ENTREGA" at bounding box center [817, 126] width 1043 height 25
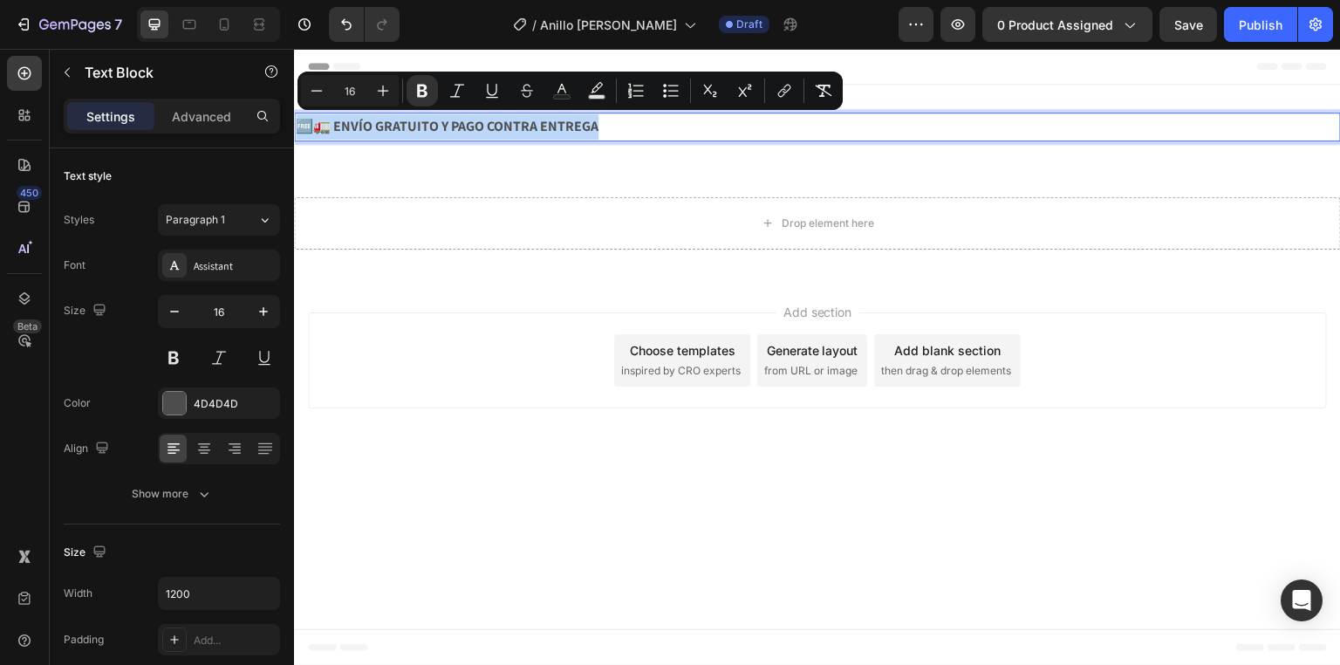
click at [399, 129] on strong "🆓🚛 ENVÍO GRATUITO Y PAGO CONTRA ENTREGA" at bounding box center [447, 126] width 303 height 18
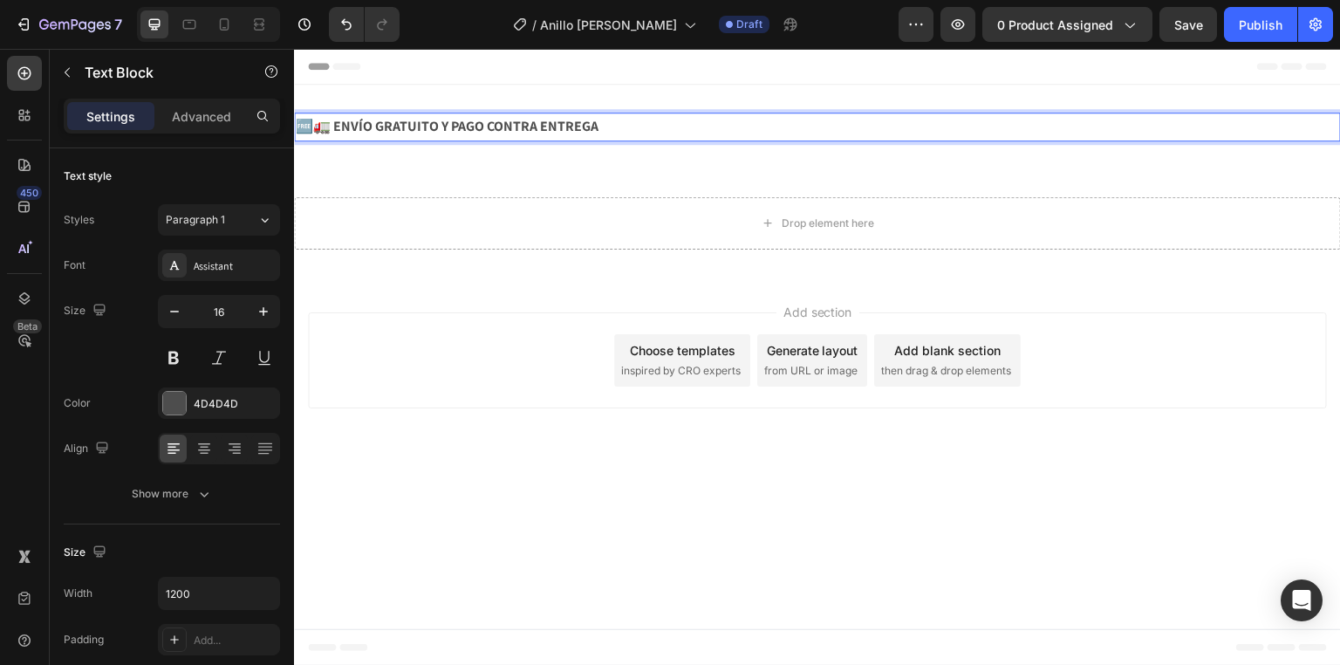
click at [627, 131] on p "🆓🚛 ENVÍO GRATUITO Y PAGO CONTRA ENTREGA" at bounding box center [817, 126] width 1043 height 25
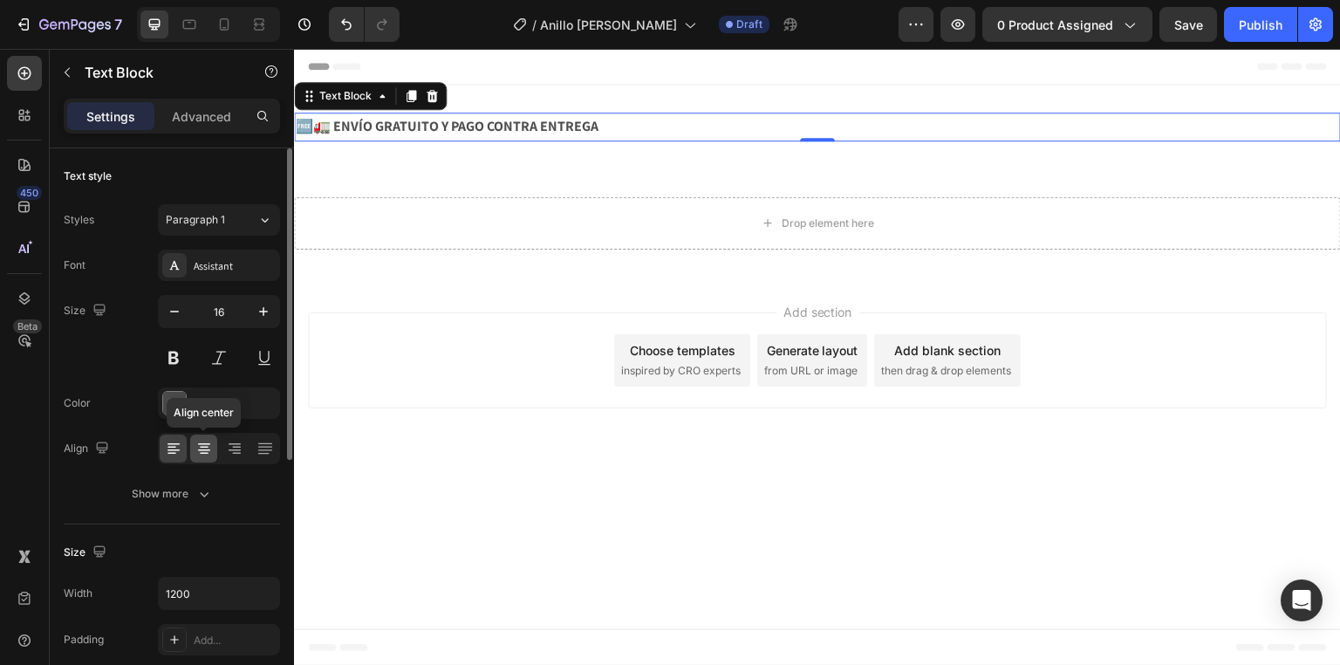
click at [203, 457] on div at bounding box center [203, 448] width 27 height 28
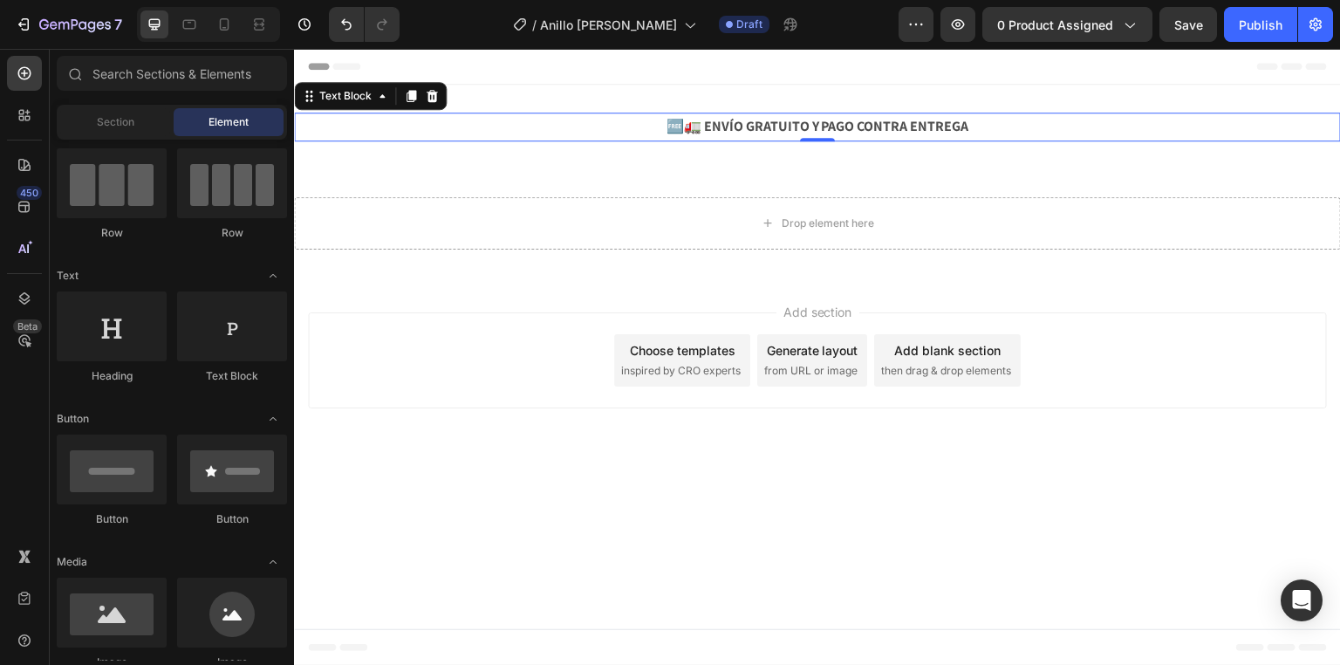
click at [805, 63] on div "Header" at bounding box center [817, 66] width 1019 height 35
click at [879, 127] on strong "🆓🚛 ENVÍO GRATUITO Y PAGO CONTRA ENTREGA" at bounding box center [817, 126] width 303 height 18
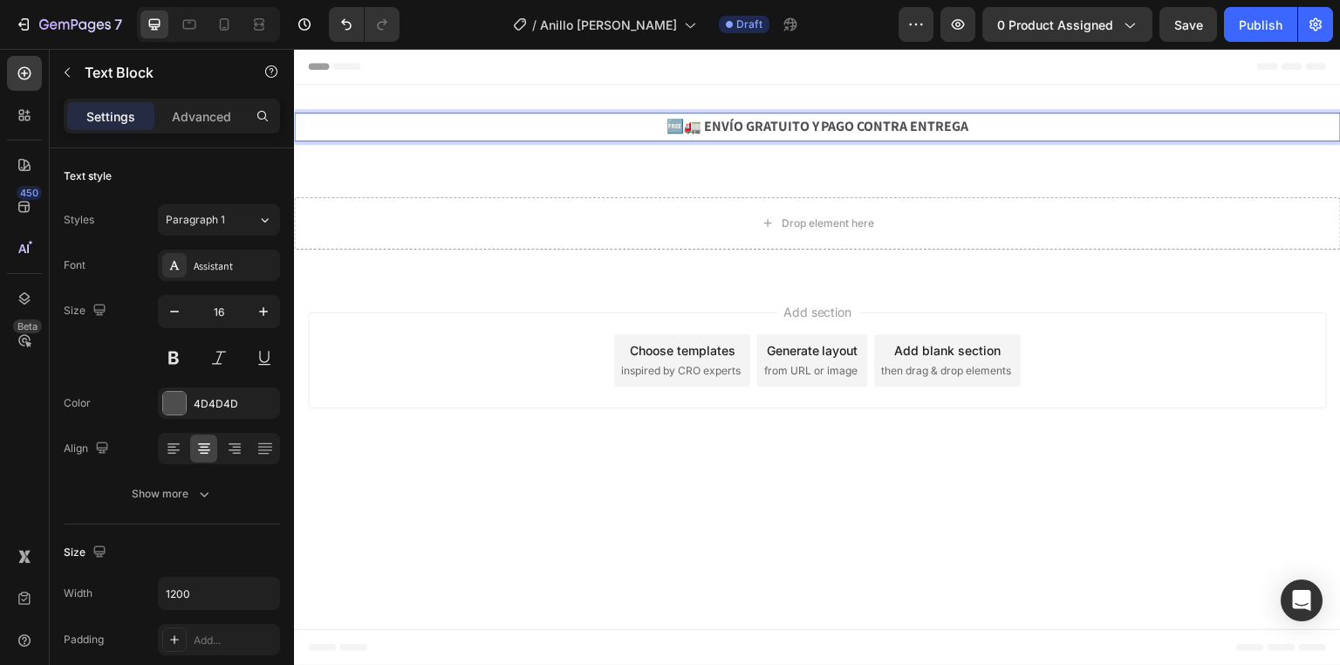
click at [978, 124] on p "🆓🚛 ENVÍO GRATUITO Y PAGO CONTRA ENTREGA" at bounding box center [817, 126] width 1043 height 25
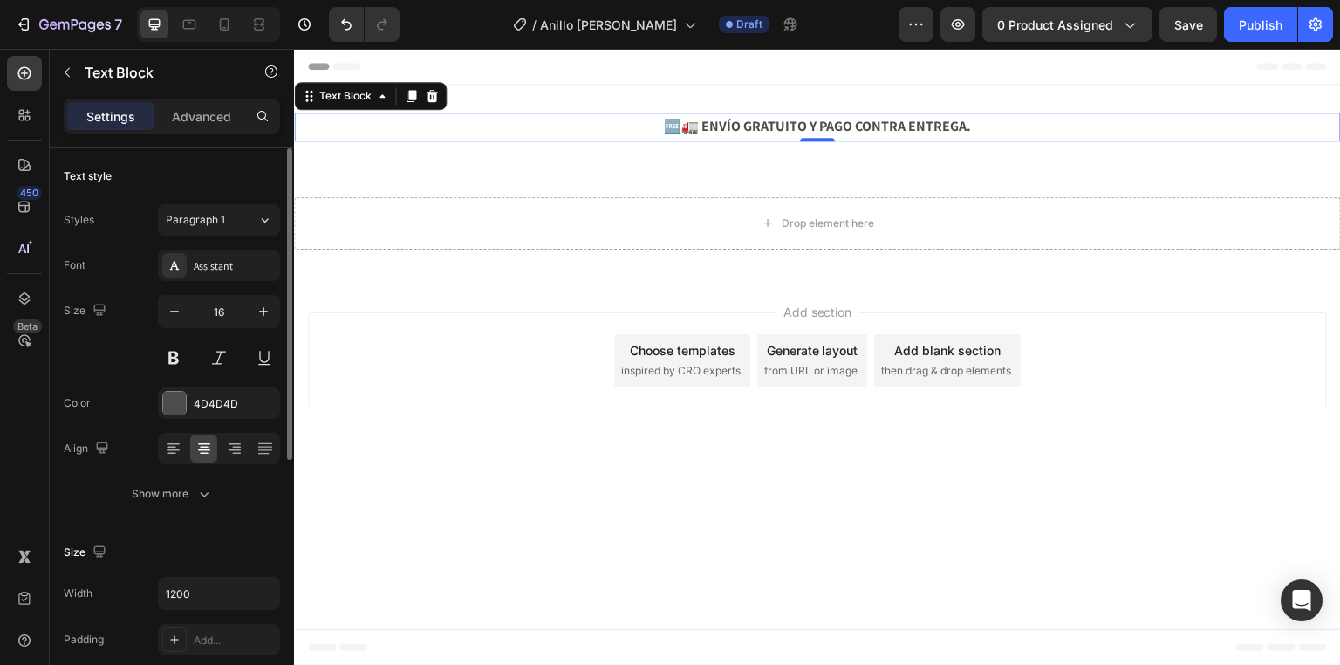
click at [209, 171] on div "Text style" at bounding box center [172, 176] width 216 height 28
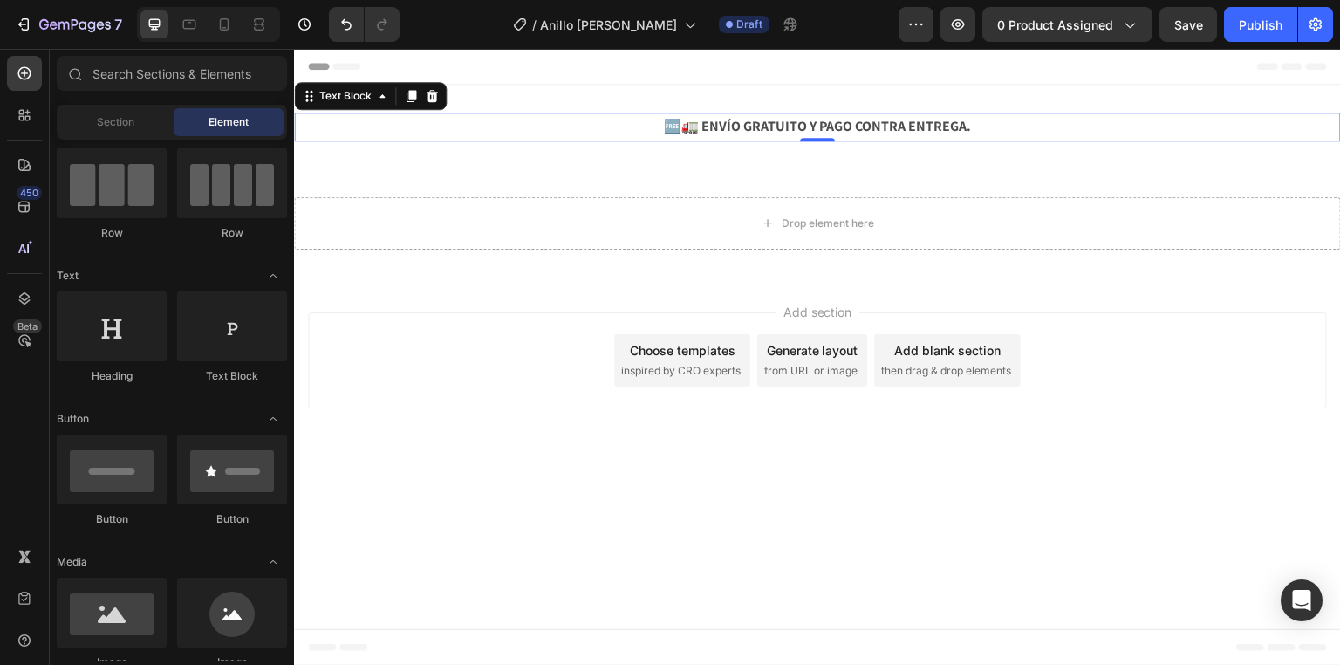
click at [510, 72] on div "Header" at bounding box center [817, 66] width 1019 height 35
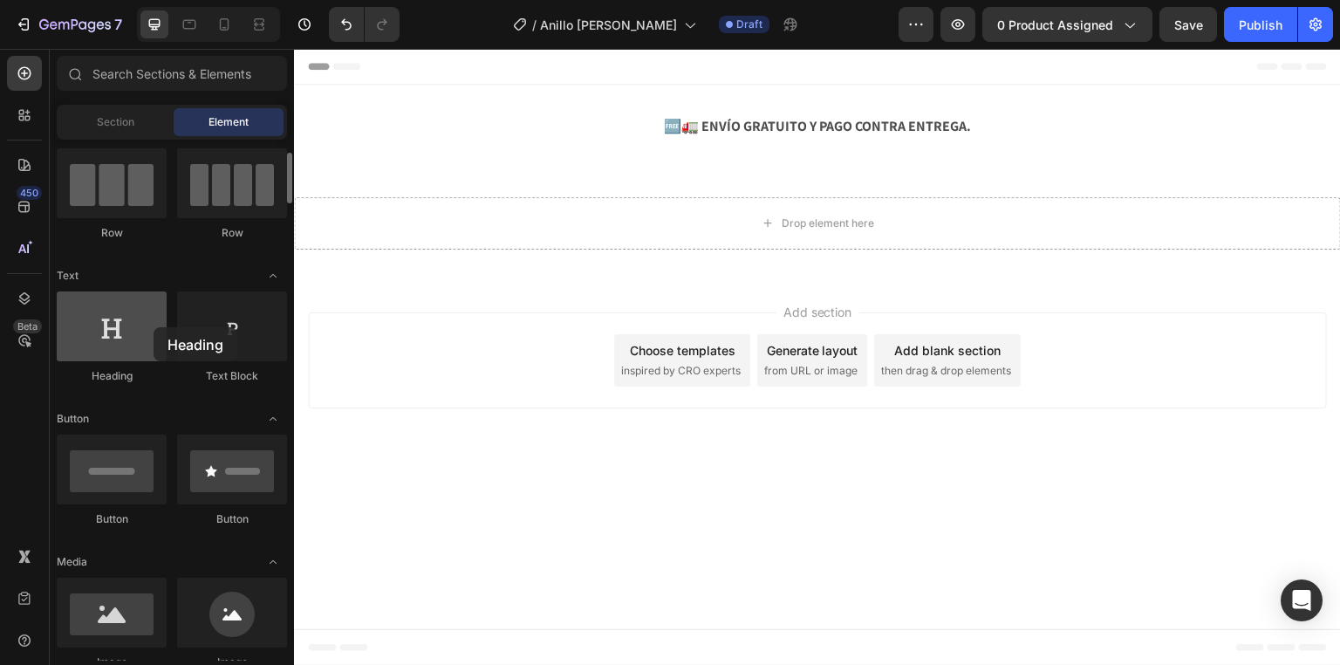
click at [154, 327] on div at bounding box center [112, 326] width 110 height 70
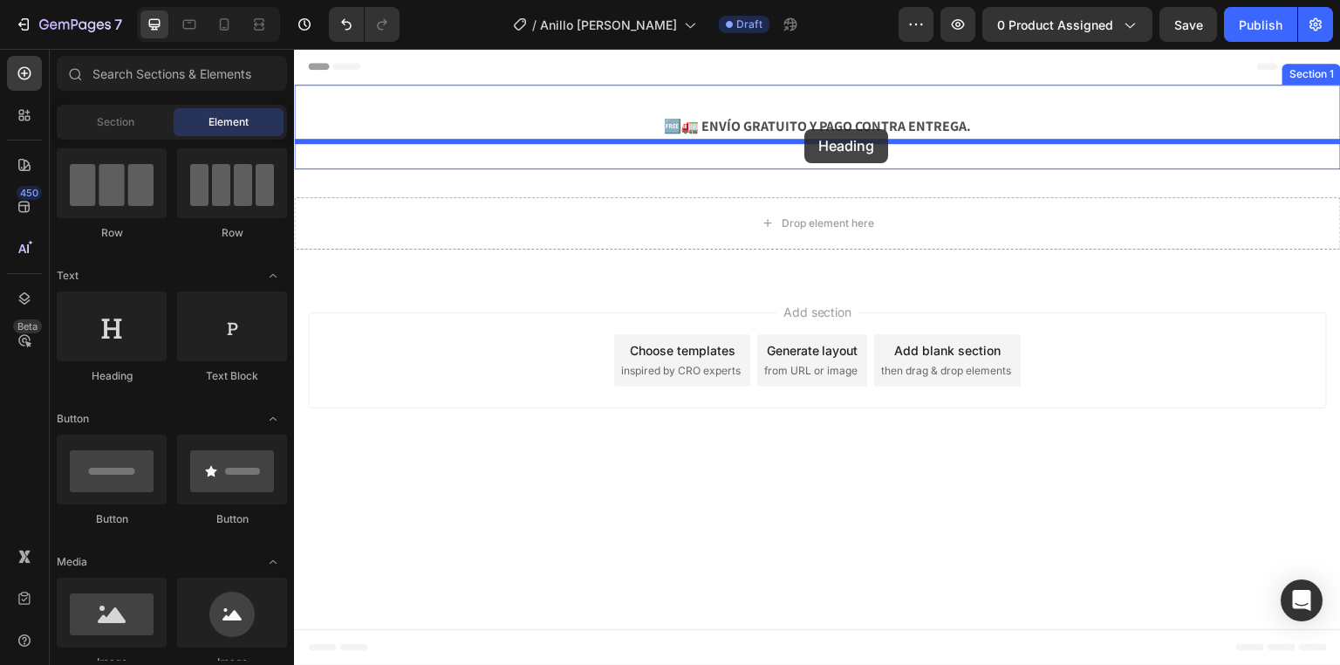
drag, startPoint x: 413, startPoint y: 383, endPoint x: 804, endPoint y: 129, distance: 466.7
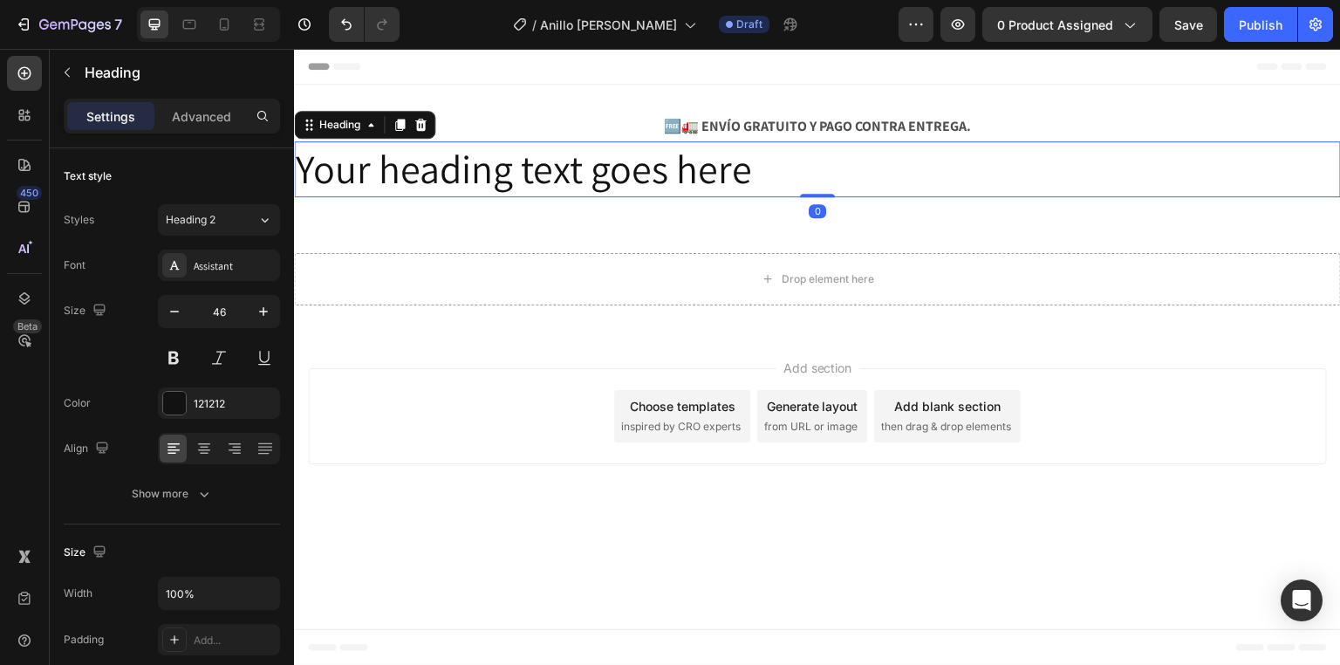
click at [731, 167] on h2 "Your heading text goes here" at bounding box center [817, 169] width 1047 height 56
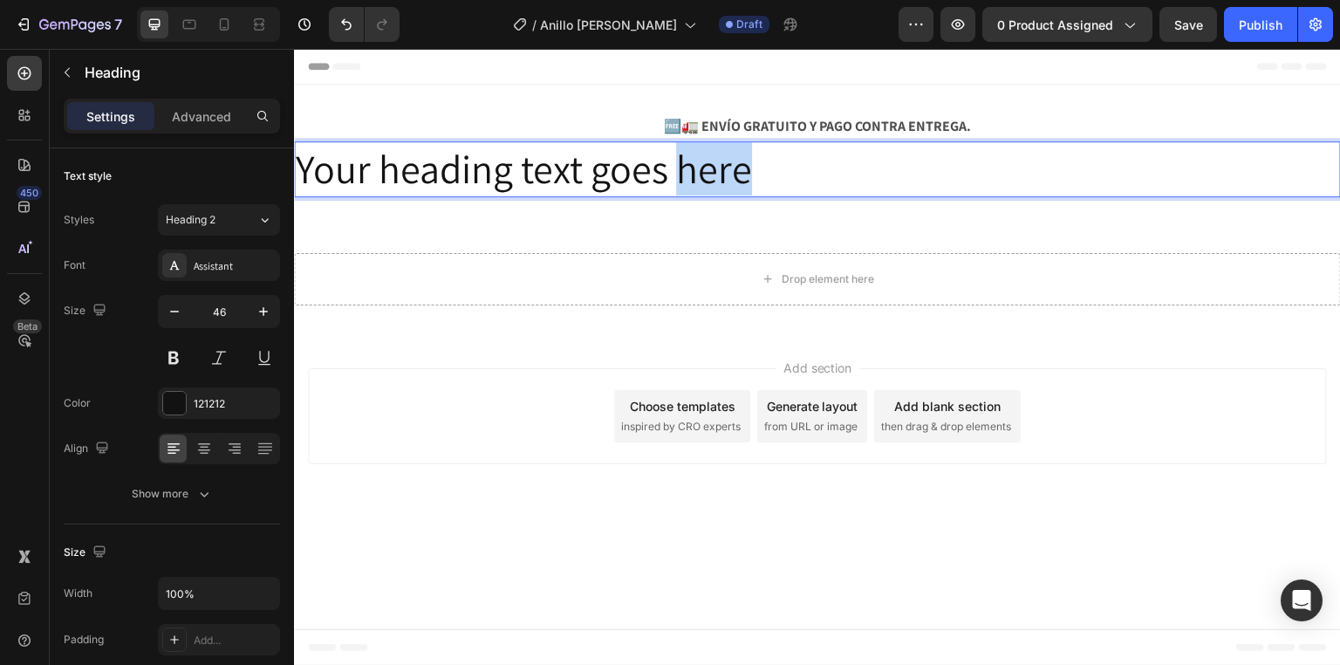
click at [731, 167] on p "Your heading text goes here" at bounding box center [817, 169] width 1043 height 52
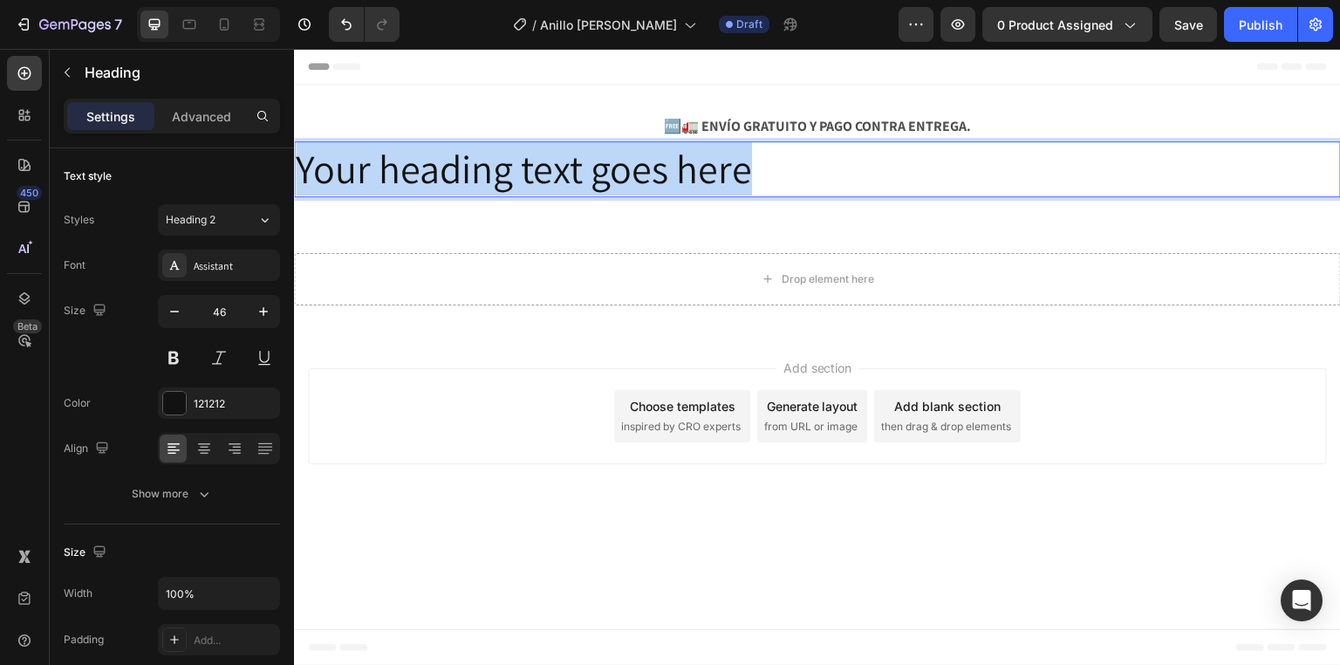
click at [731, 167] on p "Your heading text goes here" at bounding box center [817, 169] width 1043 height 52
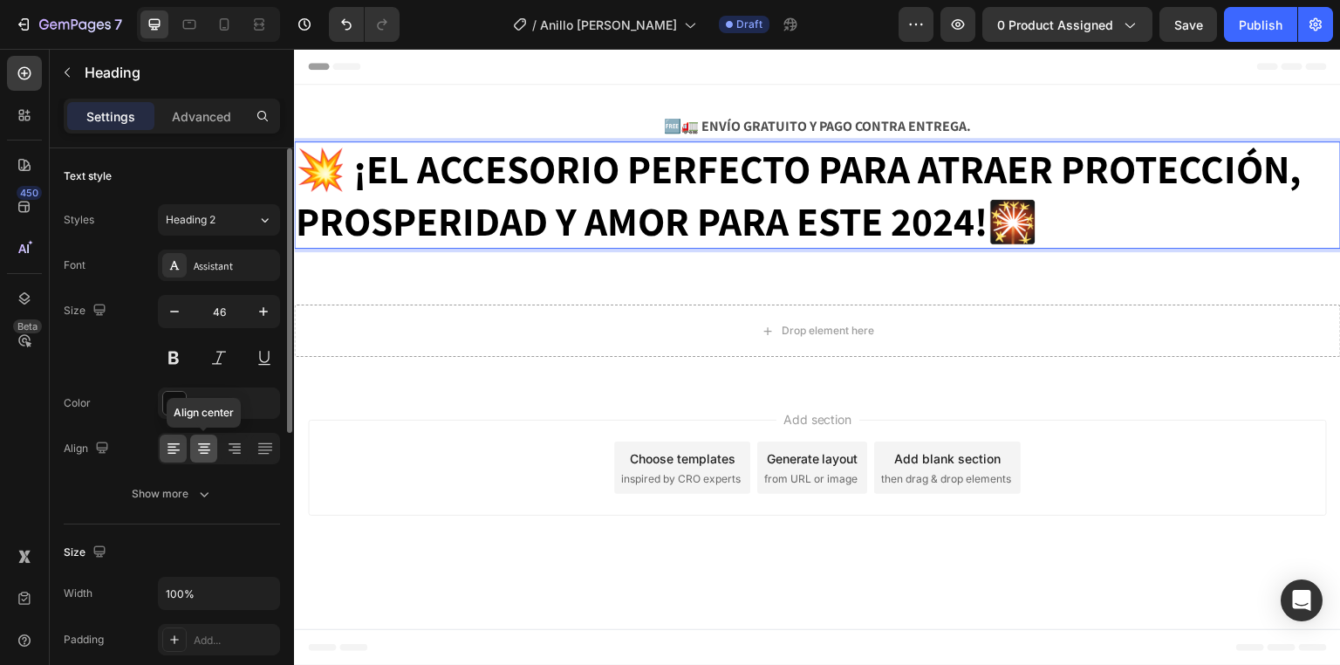
click at [202, 453] on icon at bounding box center [204, 454] width 9 height 2
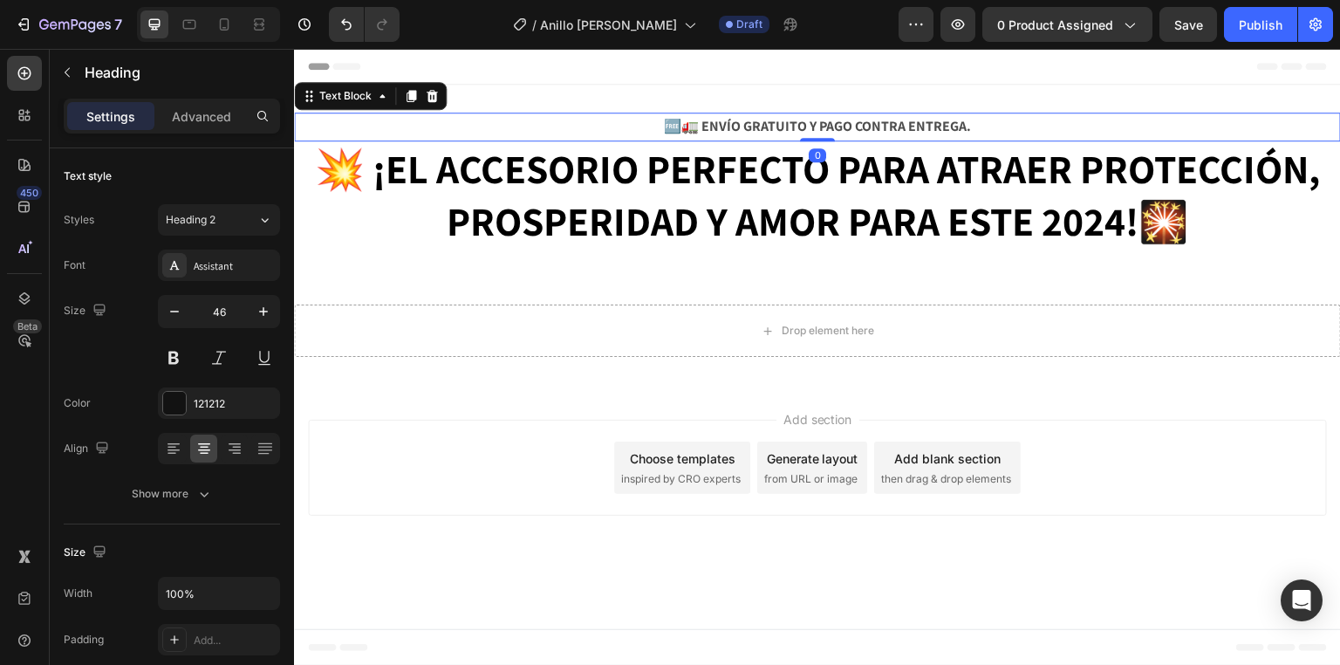
click at [741, 119] on strong "🆓🚛 ENVÍO GRATUITO Y PAGO CONTRA ENTREGA." at bounding box center [817, 126] width 307 height 18
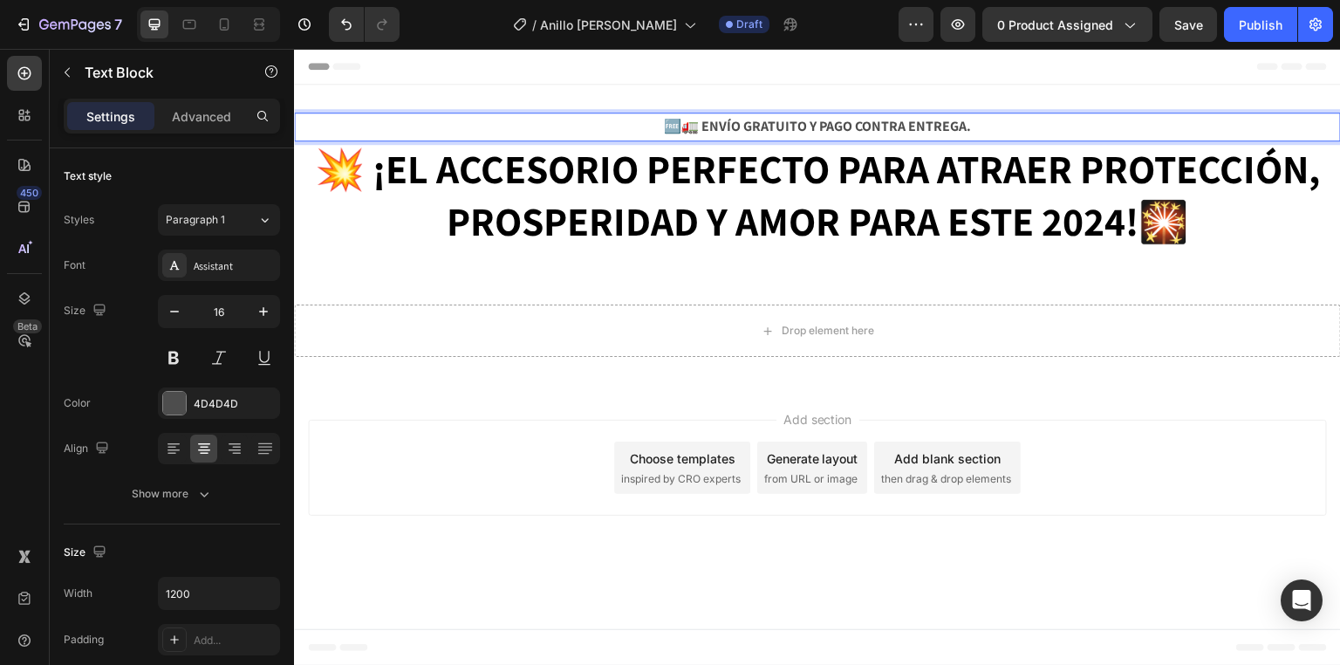
click at [754, 122] on strong "🆓🚛 ENVÍO GRATUITO Y PAGO CONTRA ENTREGA." at bounding box center [817, 126] width 307 height 18
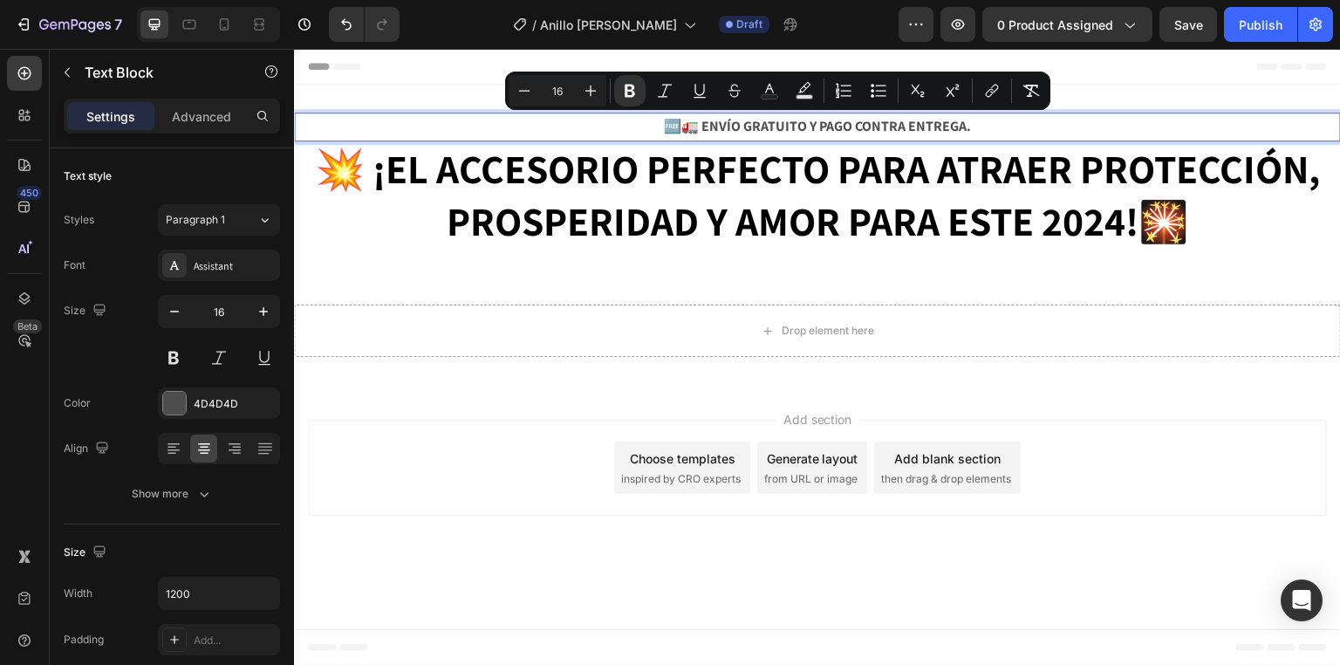
click at [756, 125] on strong "🆓🚛 ENVÍO GRATUITO Y PAGO CONTRA ENTREGA." at bounding box center [817, 126] width 307 height 18
click at [733, 126] on strong "🆓🚛 ENVÍO GRATUITO Y PAGO CONTRA ENTREGA." at bounding box center [817, 126] width 307 height 18
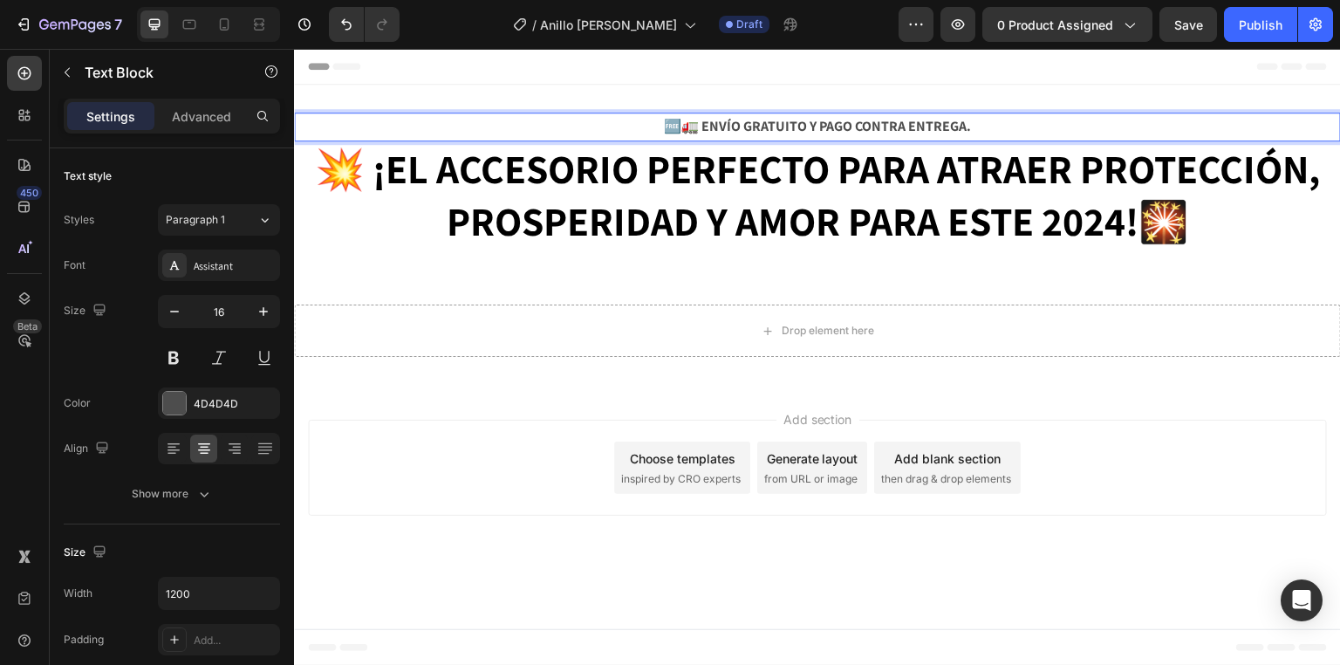
click at [713, 126] on strong "🆓🚛 ENVÍO GRATUITO Y PAGO CONTRA ENTREGA." at bounding box center [817, 126] width 307 height 18
click at [815, 119] on strong "🆓🚛 ENVÍO GRATUITO Y PAGO CONTRA ENTREGA." at bounding box center [817, 126] width 307 height 18
click at [706, 126] on strong "🆓🚛 ENVÍO GRATUITO Y PAGO CONTRA ENTREGA." at bounding box center [817, 126] width 307 height 18
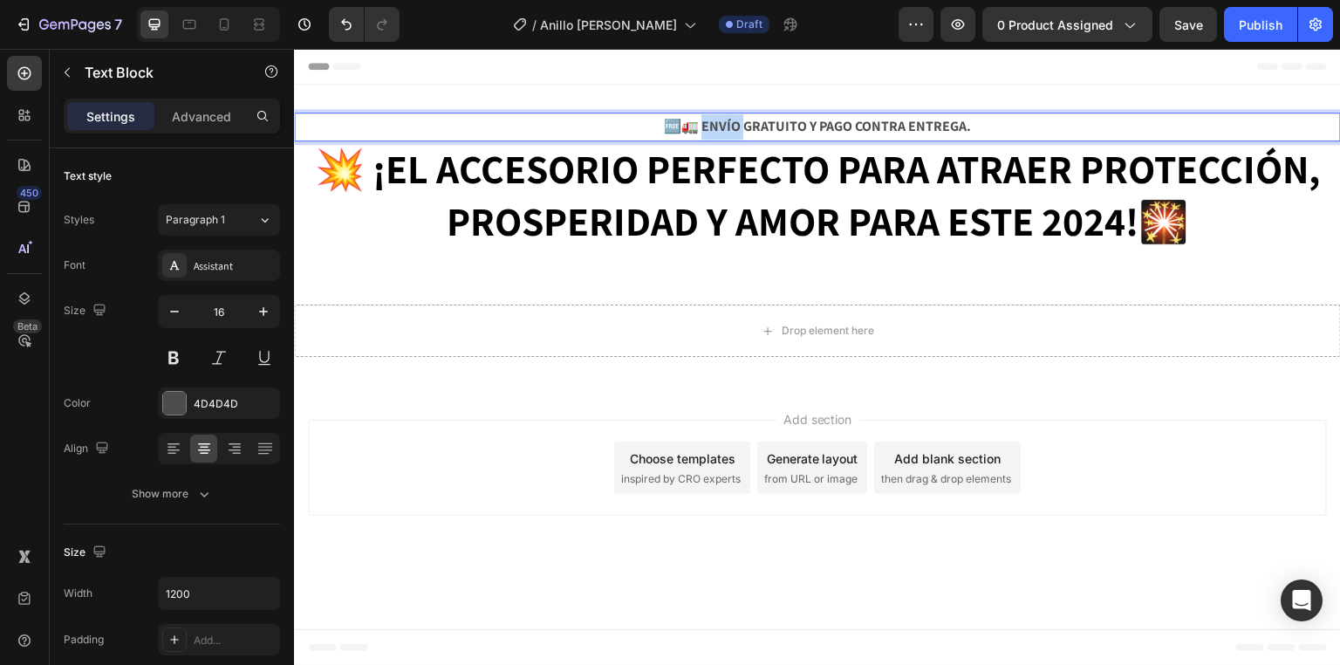
click at [706, 126] on strong "🆓🚛 ENVÍO GRATUITO Y PAGO CONTRA ENTREGA." at bounding box center [817, 126] width 307 height 18
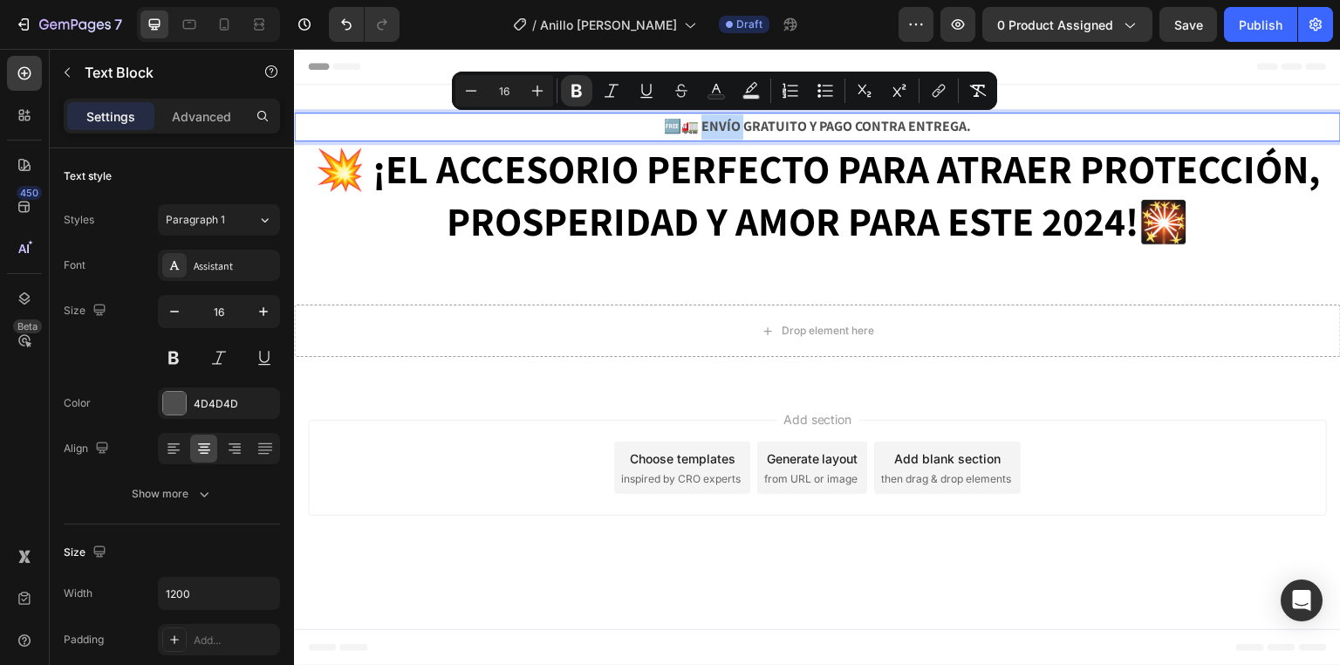
click at [706, 126] on strong "🆓🚛 ENVÍO GRATUITO Y PAGO CONTRA ENTREGA." at bounding box center [817, 126] width 307 height 18
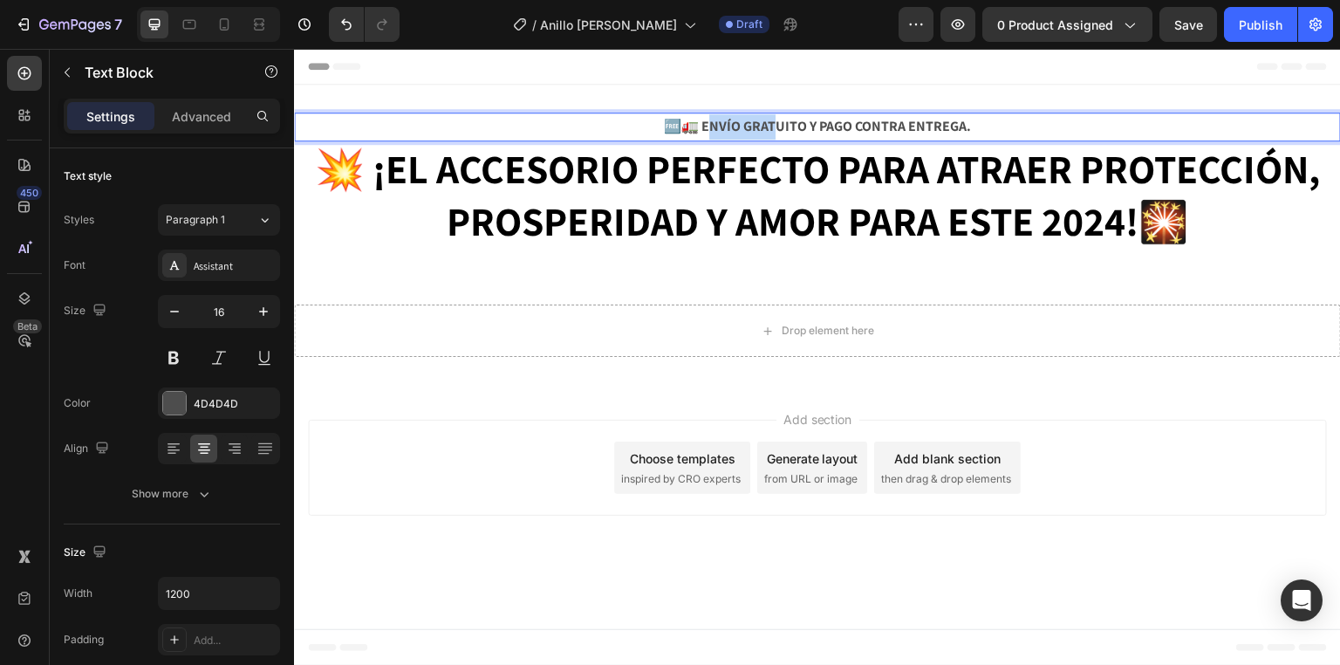
drag, startPoint x: 709, startPoint y: 126, endPoint x: 775, endPoint y: 126, distance: 66.3
click at [775, 126] on strong "🆓🚛 ENVÍO GRATUITO Y PAGO CONTRA ENTREGA." at bounding box center [817, 126] width 307 height 18
click at [736, 126] on strong "🆓🚛 ENVÍO GRATUITO Y PAGO CONTRA ENTREGA." at bounding box center [817, 126] width 307 height 18
click at [706, 126] on strong "🆓🚛 ENVÍO GRATUITO Y PAGO CONTRA ENTREGA." at bounding box center [817, 126] width 307 height 18
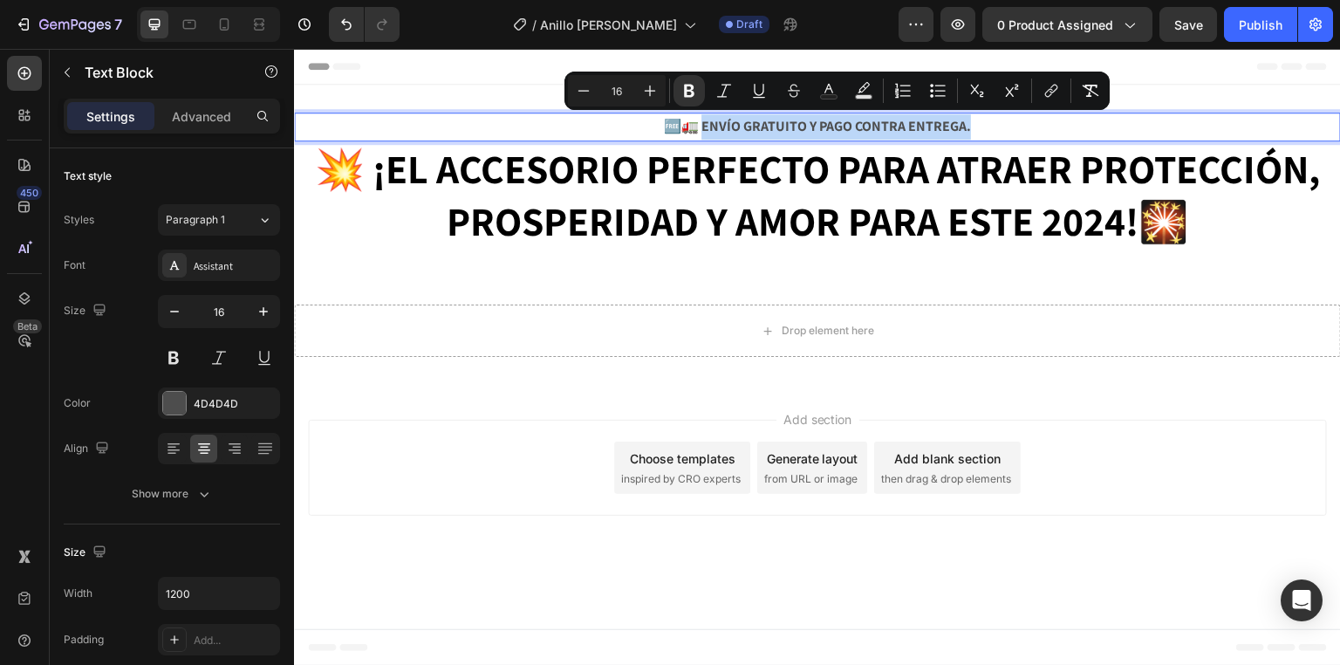
drag, startPoint x: 706, startPoint y: 126, endPoint x: 979, endPoint y: 130, distance: 273.0
click at [979, 130] on p "🆓🚛 ENVÍO GRATUITO Y PAGO CONTRA ENTREGA." at bounding box center [817, 126] width 1043 height 25
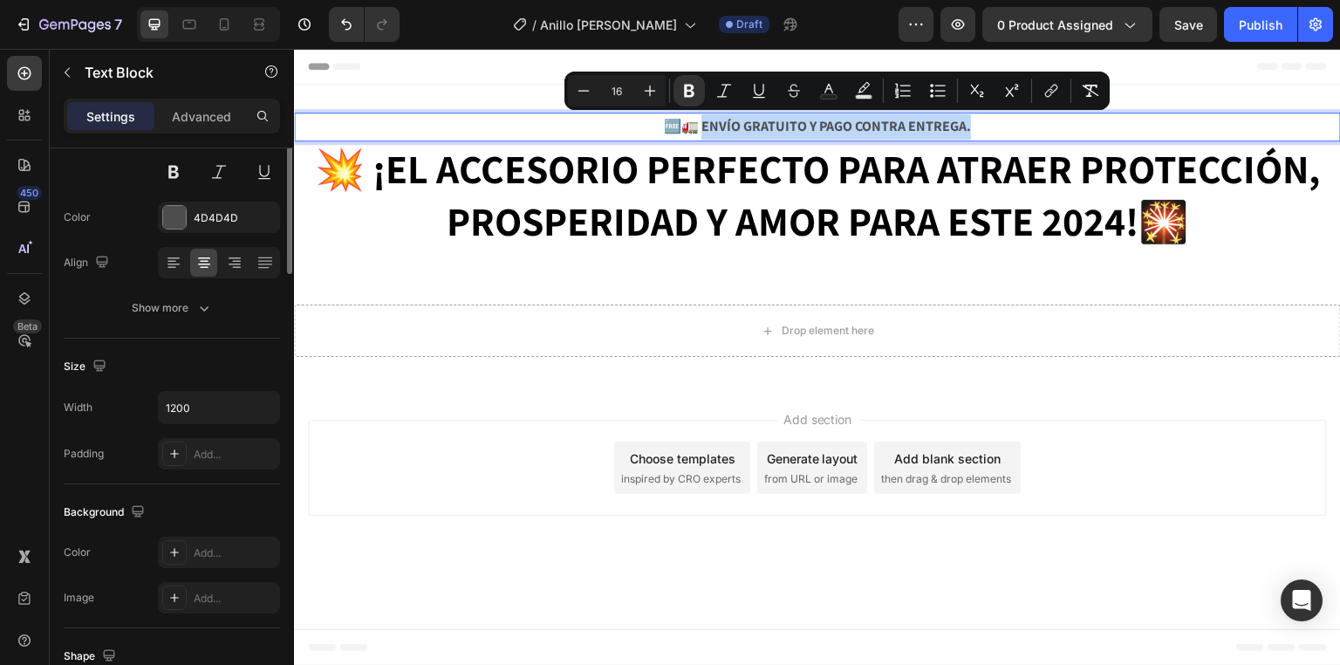
scroll to position [0, 0]
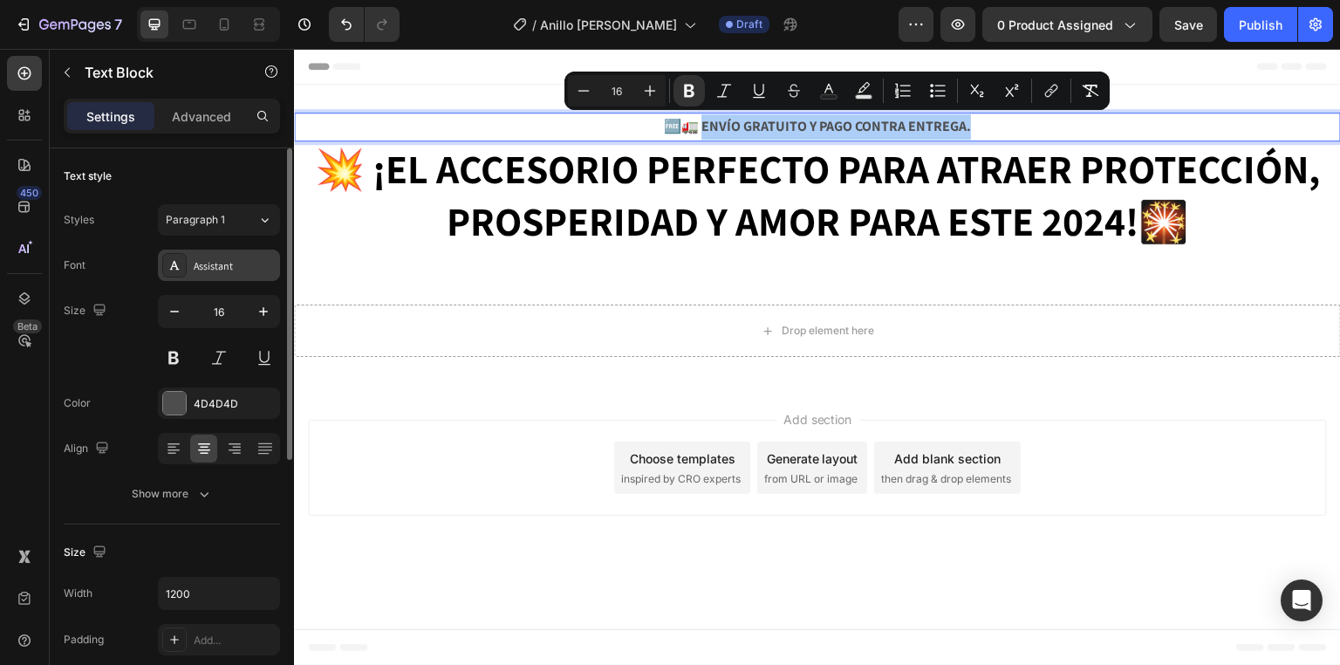
click at [195, 262] on div "Assistant" at bounding box center [235, 266] width 82 height 16
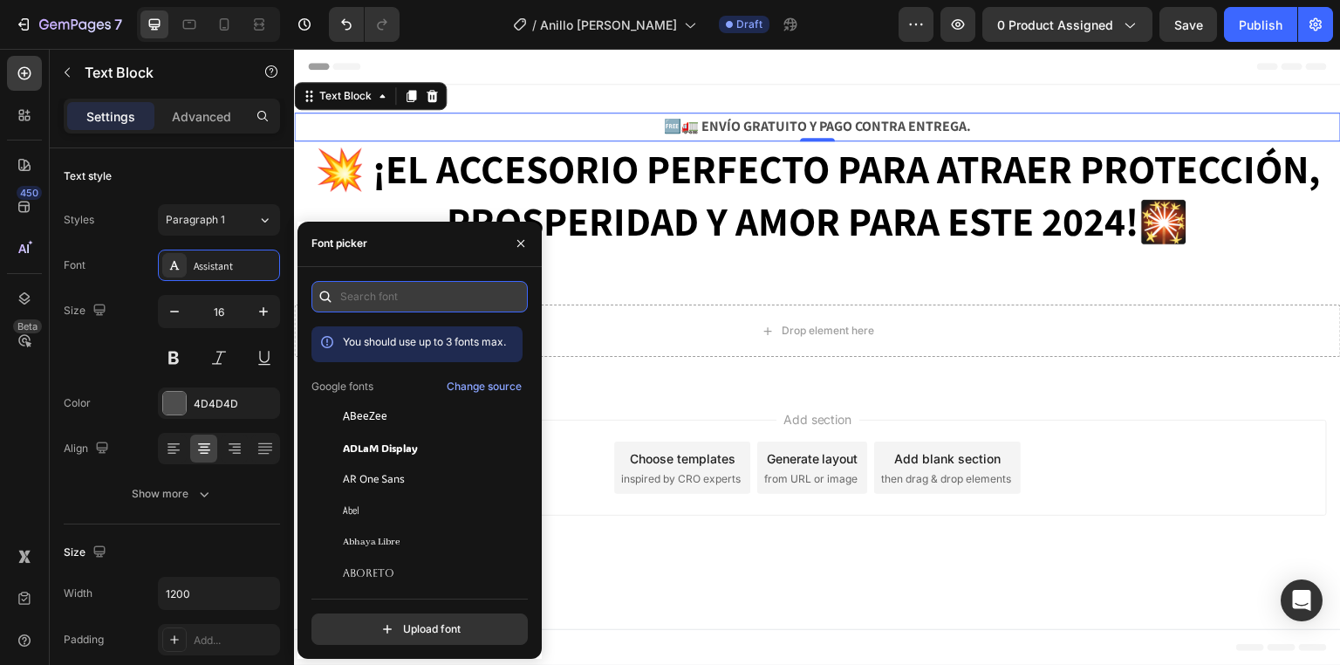
click at [388, 303] on input "text" at bounding box center [419, 296] width 216 height 31
click at [403, 295] on input "code" at bounding box center [419, 296] width 216 height 31
type input "c"
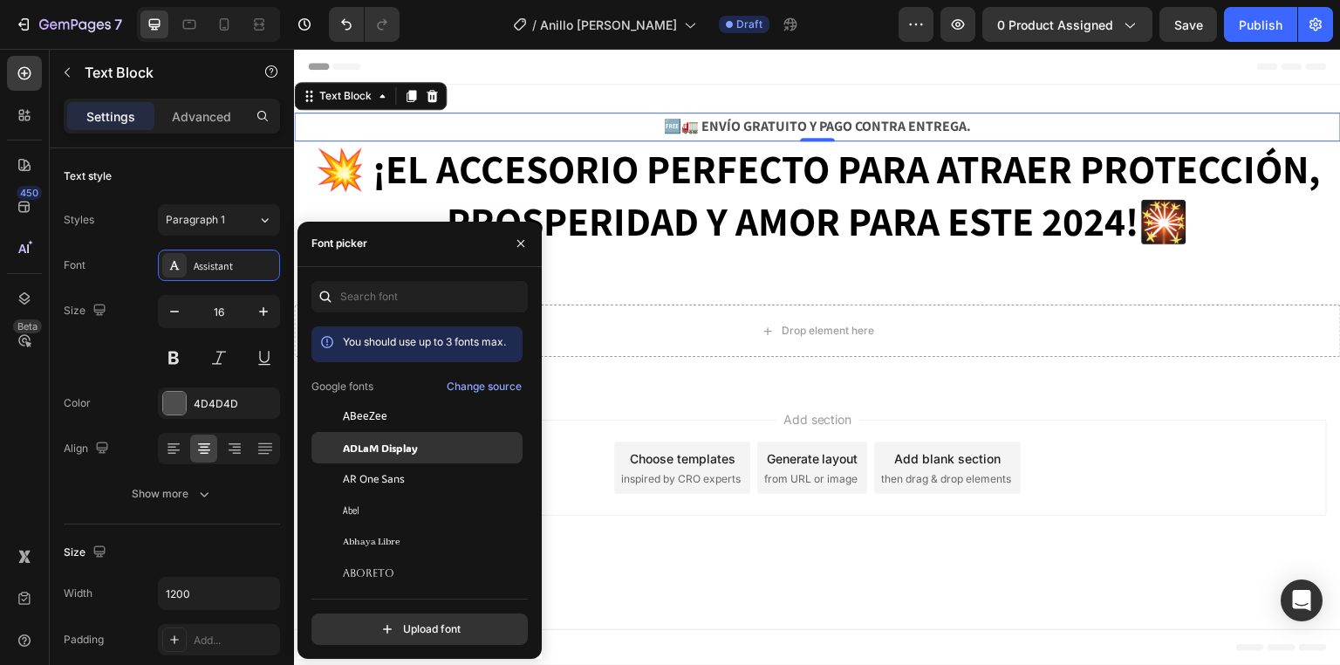
click at [413, 443] on span "ADLaM Display" at bounding box center [380, 448] width 75 height 16
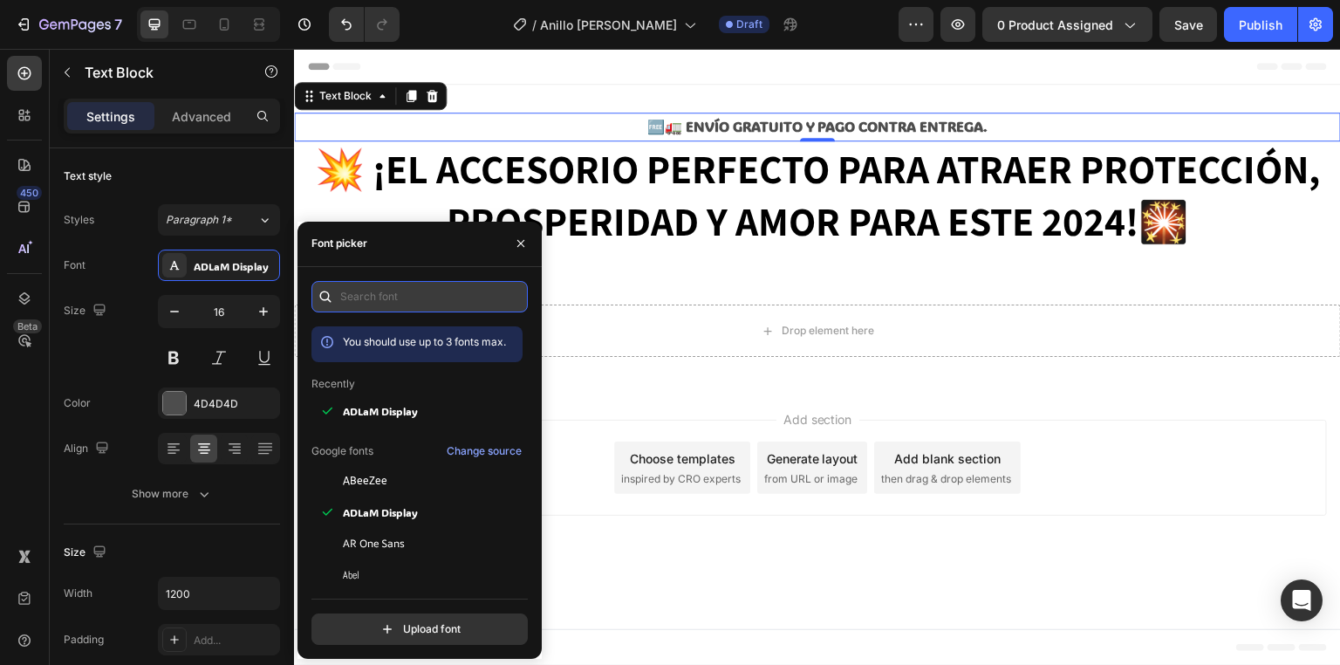
click at [424, 290] on input "text" at bounding box center [419, 296] width 216 height 31
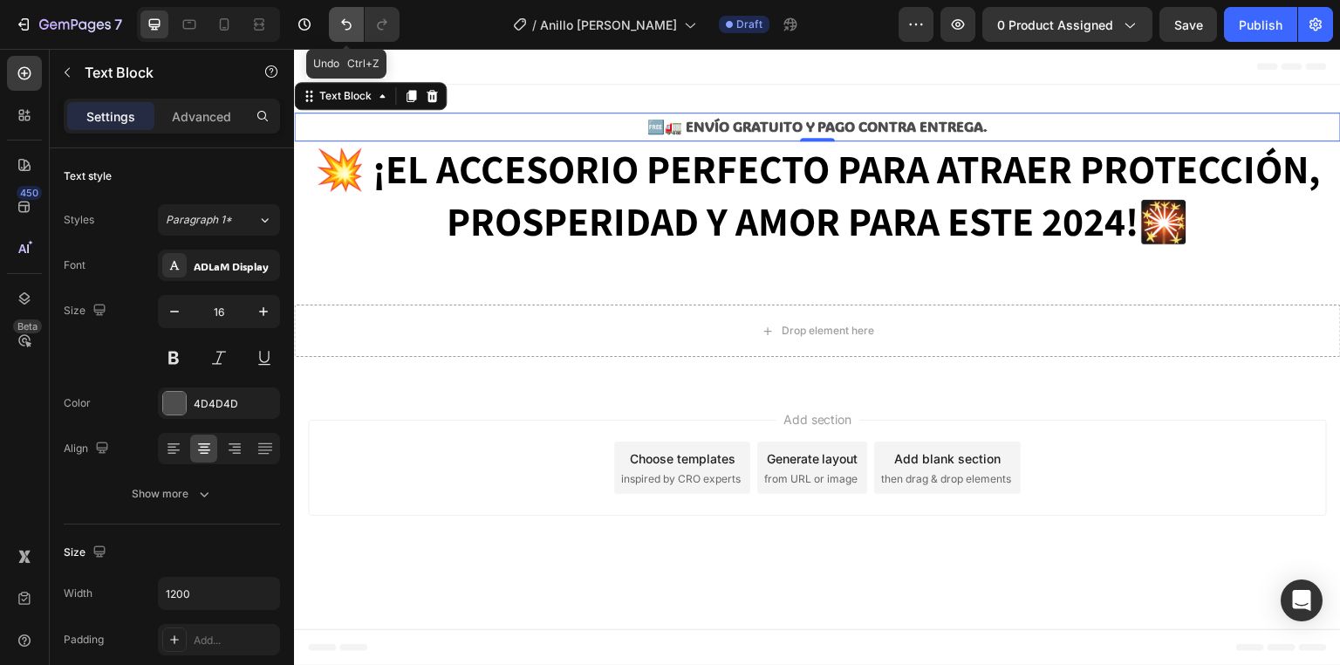
click at [334, 24] on button "Undo/Redo" at bounding box center [346, 24] width 35 height 35
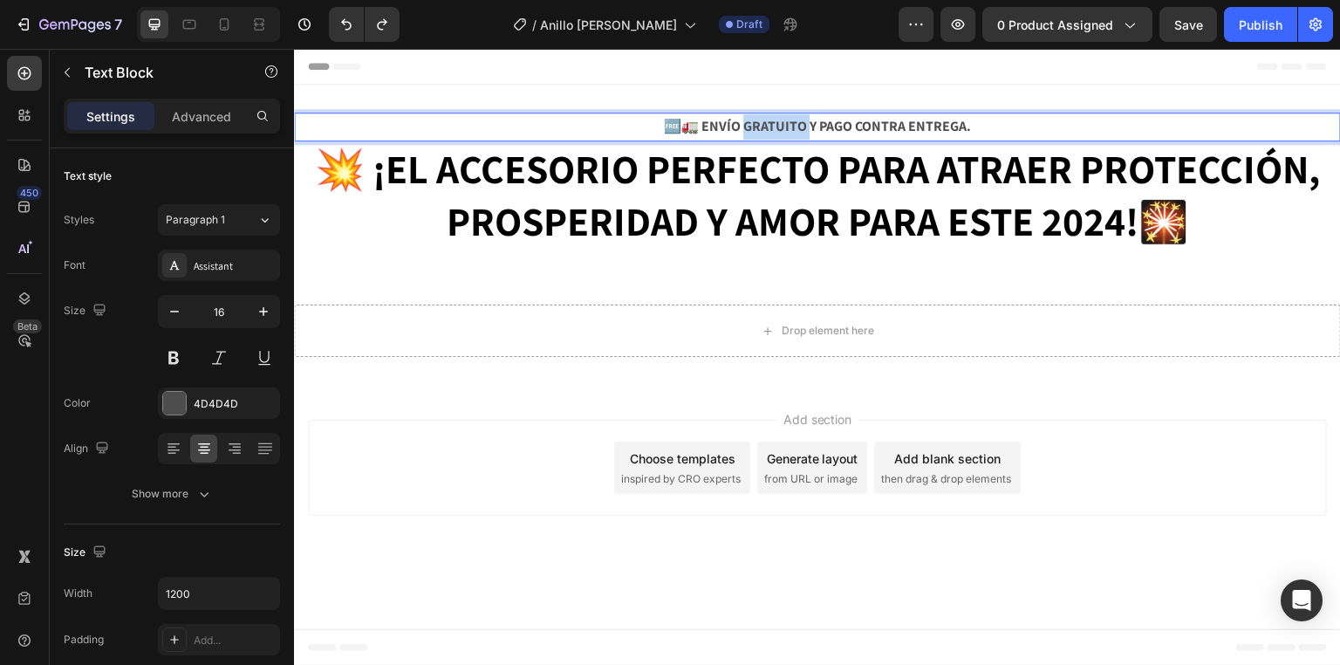
click at [774, 127] on strong "🆓🚛 ENVÍO GRATUITO Y PAGO CONTRA ENTREGA." at bounding box center [817, 126] width 307 height 18
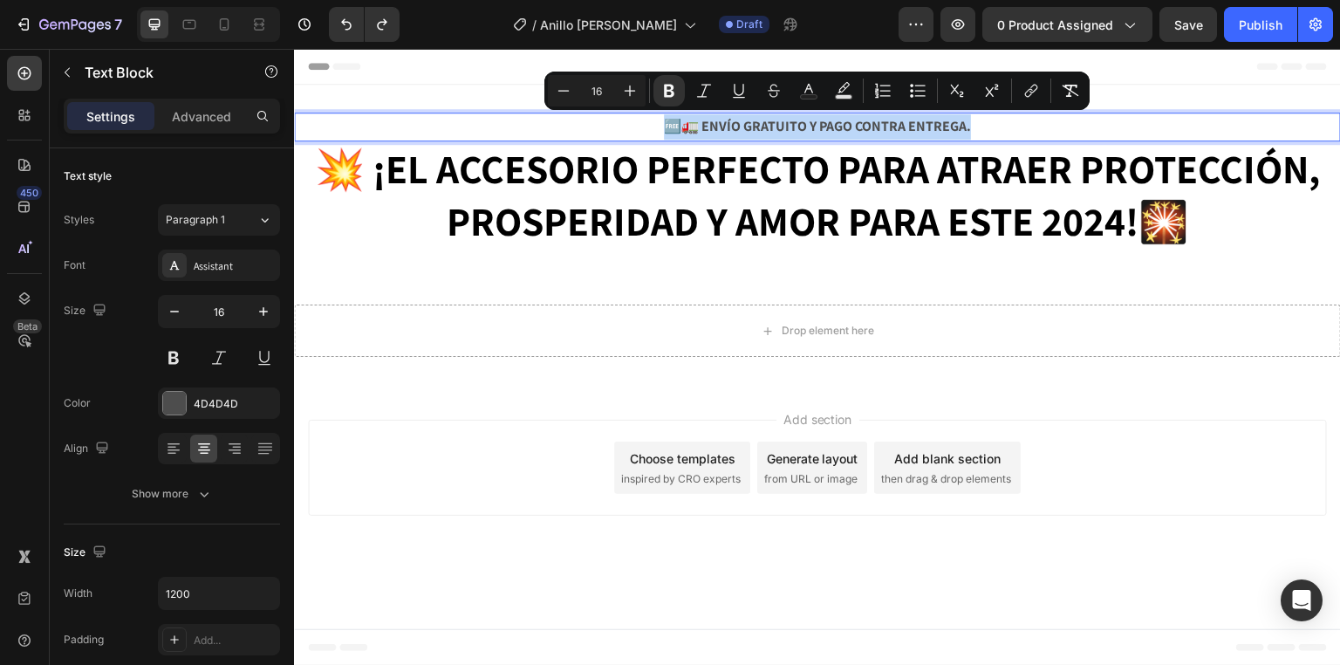
click at [774, 127] on strong "🆓🚛 ENVÍO GRATUITO Y PAGO CONTRA ENTREGA." at bounding box center [817, 126] width 307 height 18
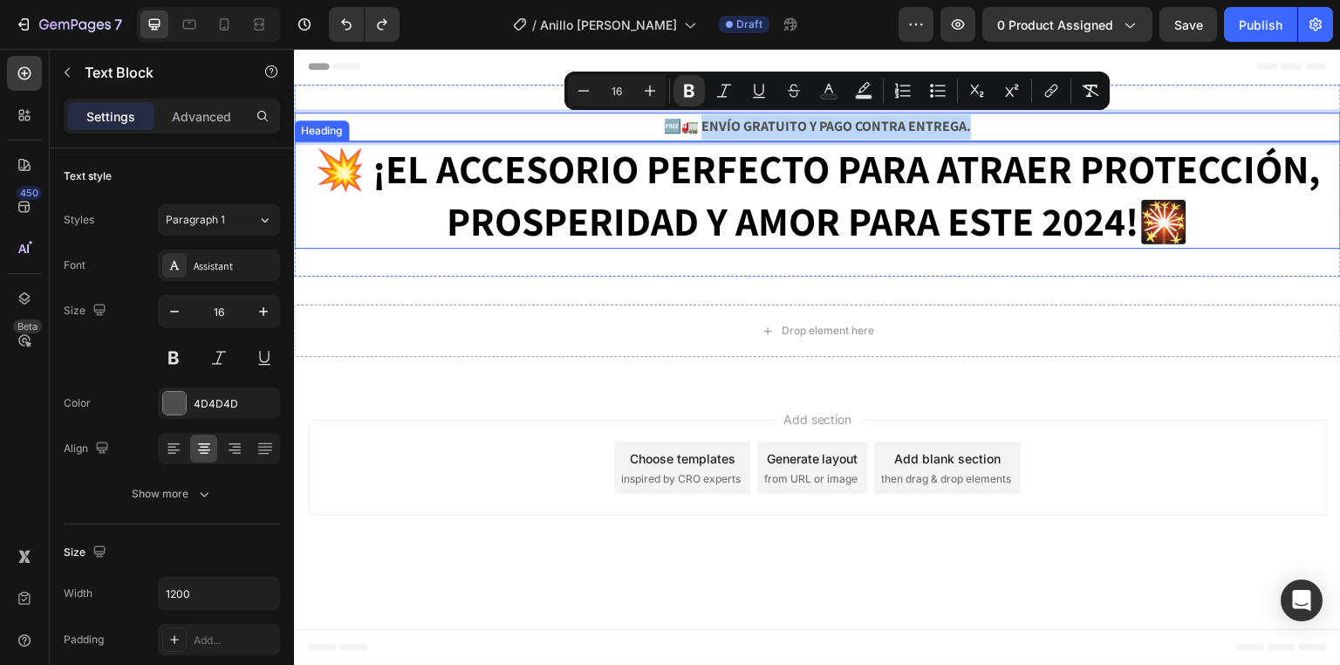
drag, startPoint x: 706, startPoint y: 125, endPoint x: 1109, endPoint y: 146, distance: 404.4
click at [1109, 146] on div "🆓🚛 ENVÍO GRATUITO Y PAGO CONTRA ENTREGA. Text Block 0 ⁠⁠⁠⁠⁠⁠⁠ 💥 ¡EL ACCESORIO P…" at bounding box center [817, 181] width 1047 height 136
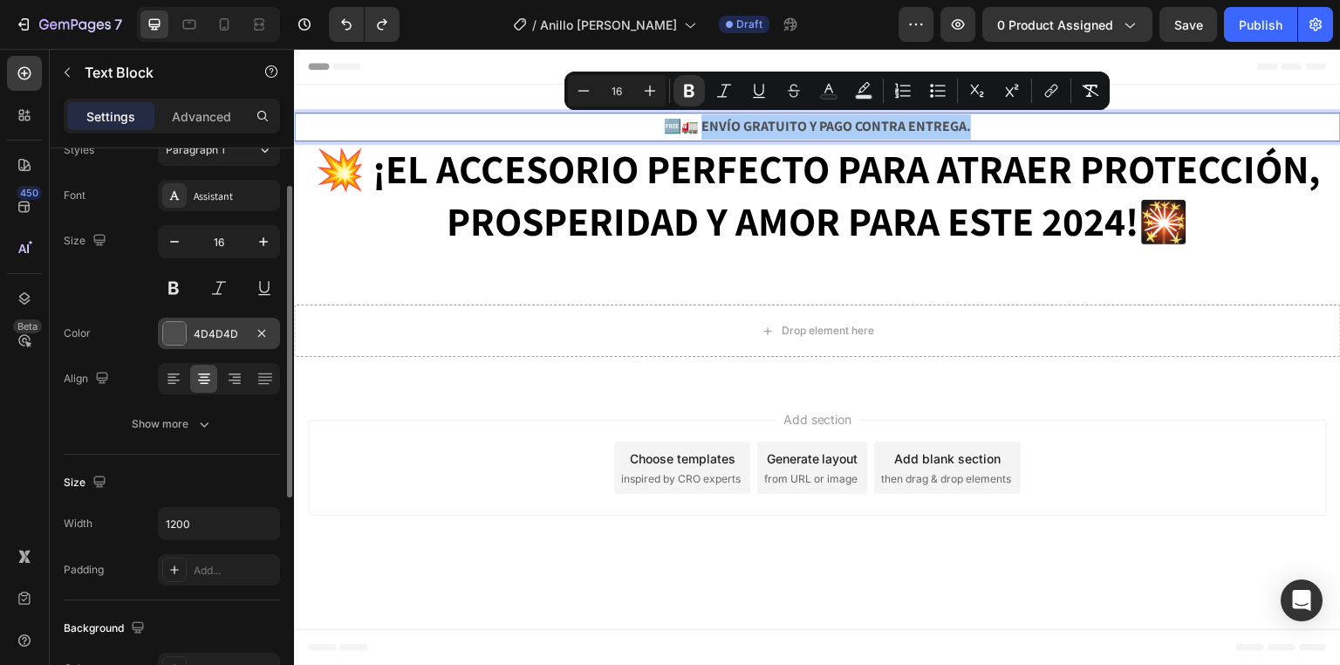
click at [181, 338] on div at bounding box center [174, 333] width 23 height 23
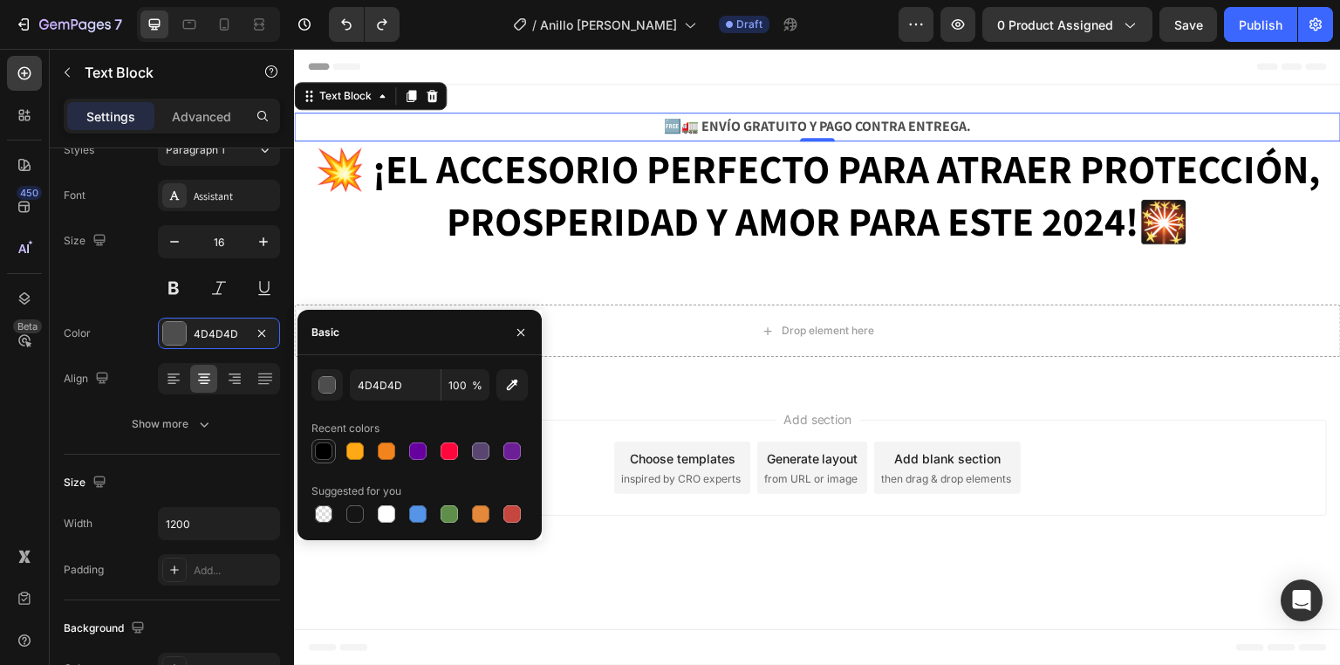
click at [324, 455] on div at bounding box center [323, 450] width 17 height 17
type input "000000"
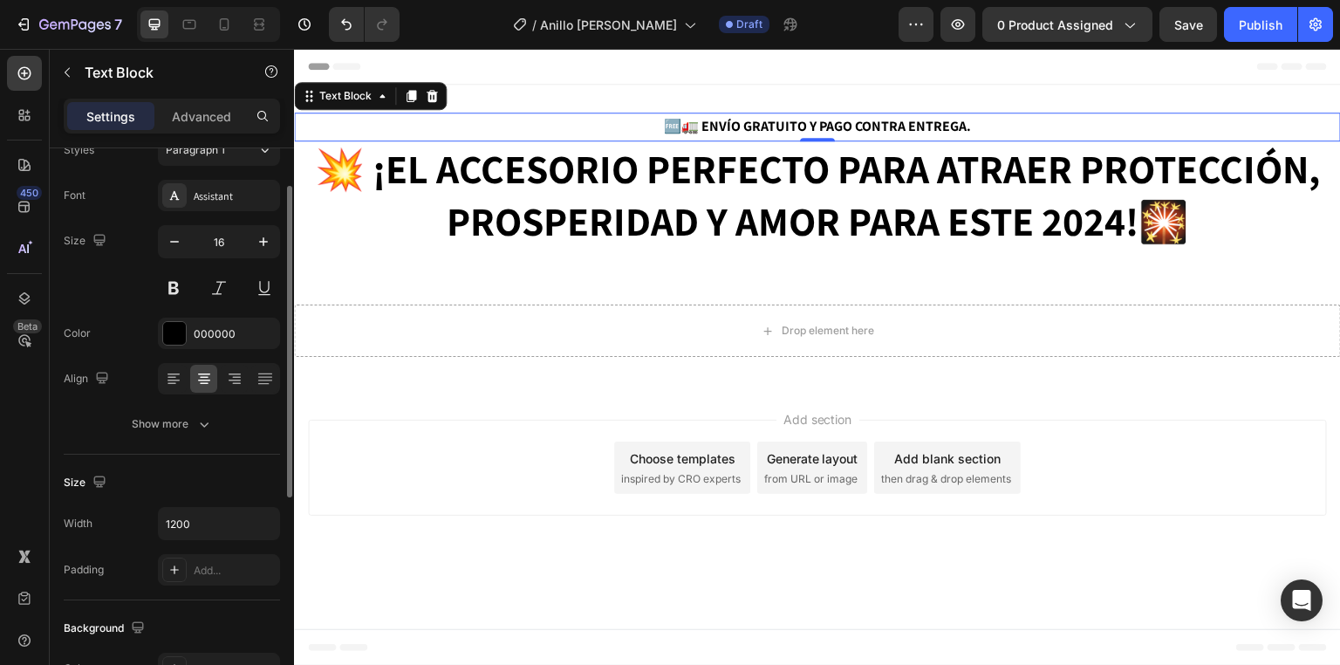
click at [153, 314] on div "Font Assistant Size 16 Color 000000 Align Show more" at bounding box center [172, 310] width 216 height 260
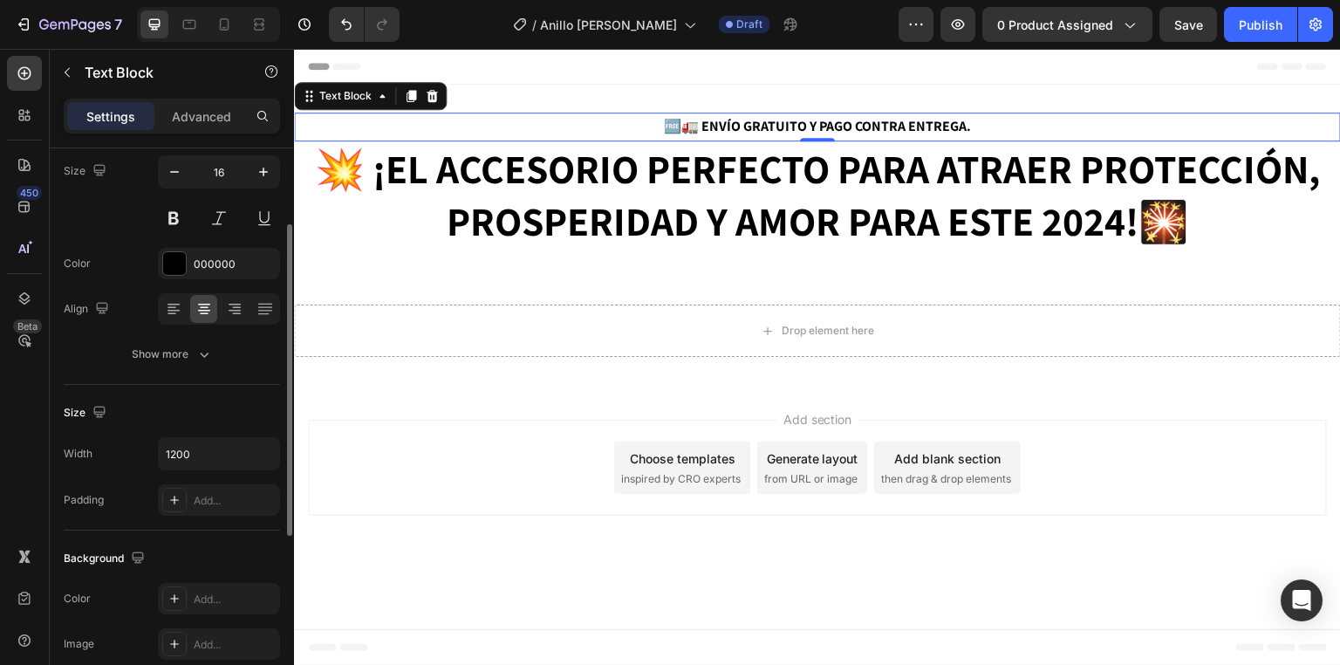
scroll to position [0, 0]
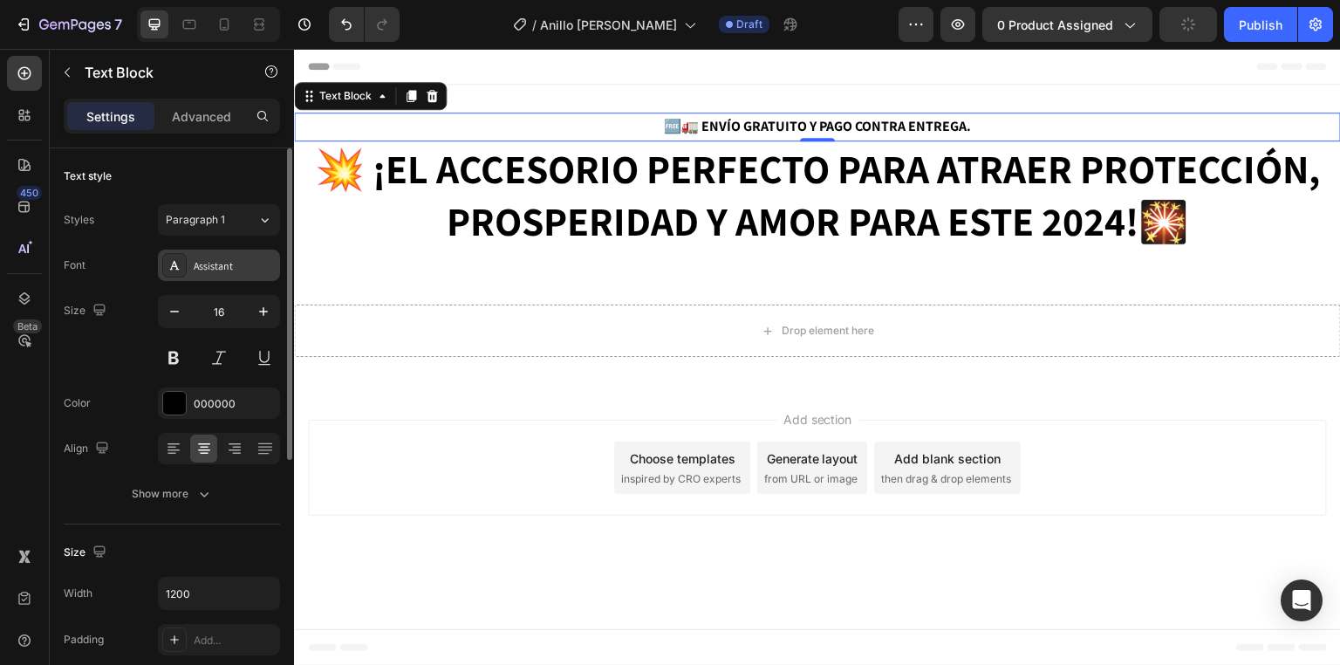
click at [202, 265] on div "Assistant" at bounding box center [235, 266] width 82 height 16
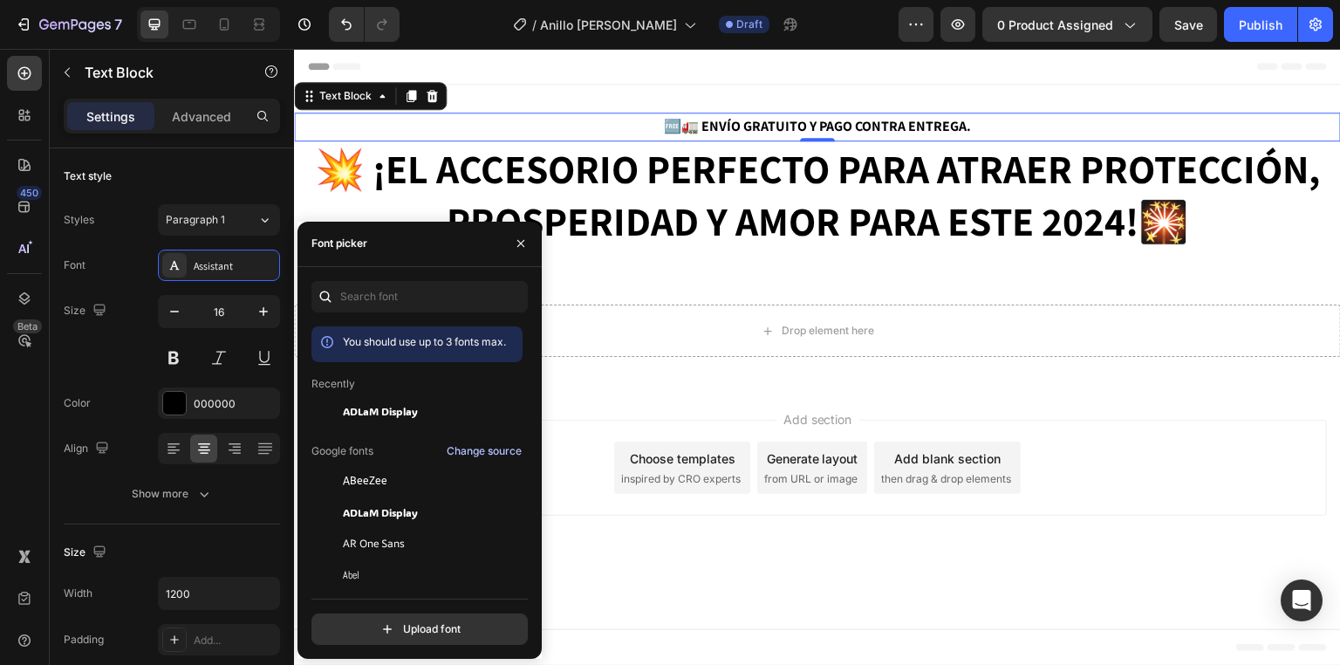
click at [470, 448] on div "Change source" at bounding box center [484, 451] width 75 height 16
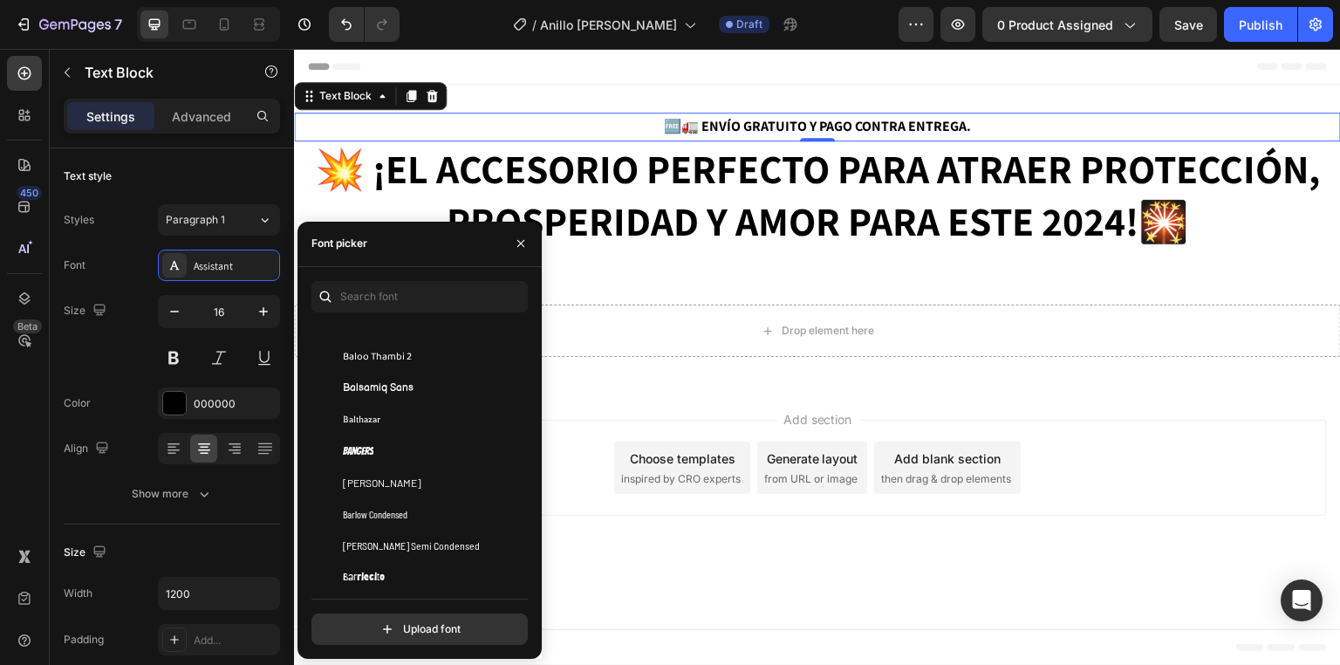
scroll to position [5233, 0]
drag, startPoint x: 426, startPoint y: 446, endPoint x: 433, endPoint y: 488, distance: 42.6
drag, startPoint x: 727, startPoint y: 536, endPoint x: 583, endPoint y: 525, distance: 145.2
click at [583, 525] on div "Add section Choose templates inspired by CRO experts Generate layout from URL o…" at bounding box center [817, 471] width 1047 height 173
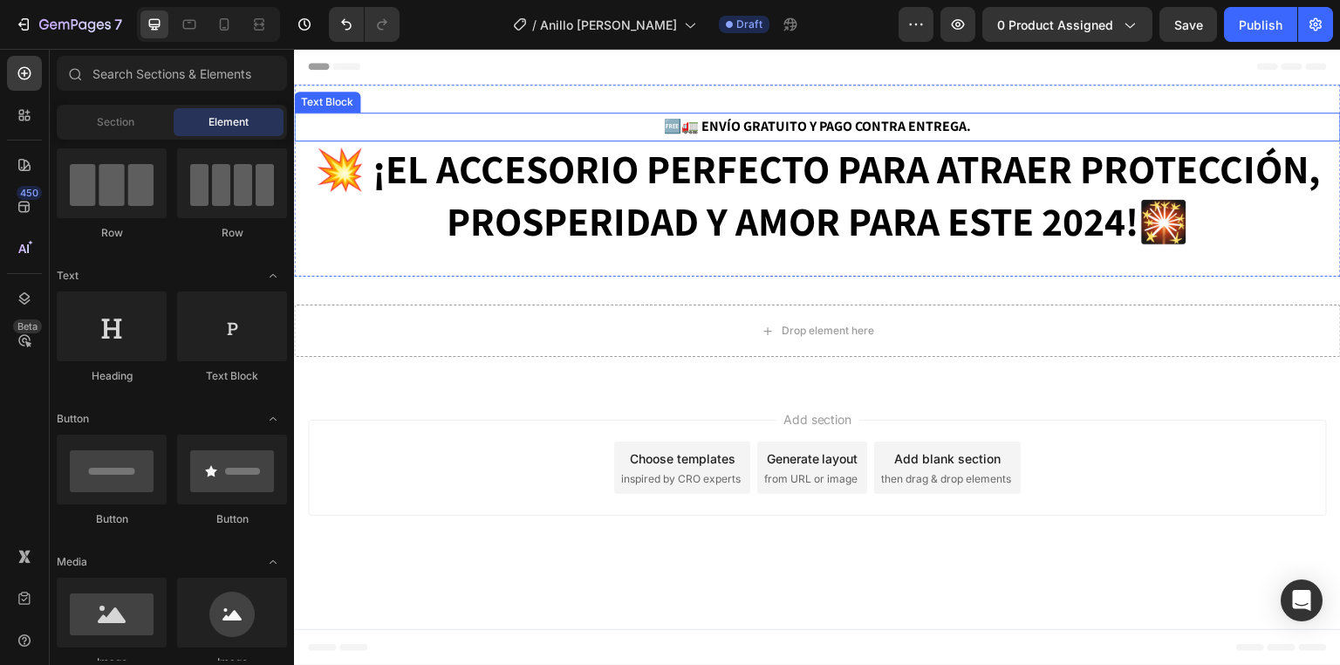
click at [766, 118] on strong "🆓🚛 ENVÍO GRATUITO Y PAGO CONTRA ENTREGA." at bounding box center [817, 126] width 307 height 18
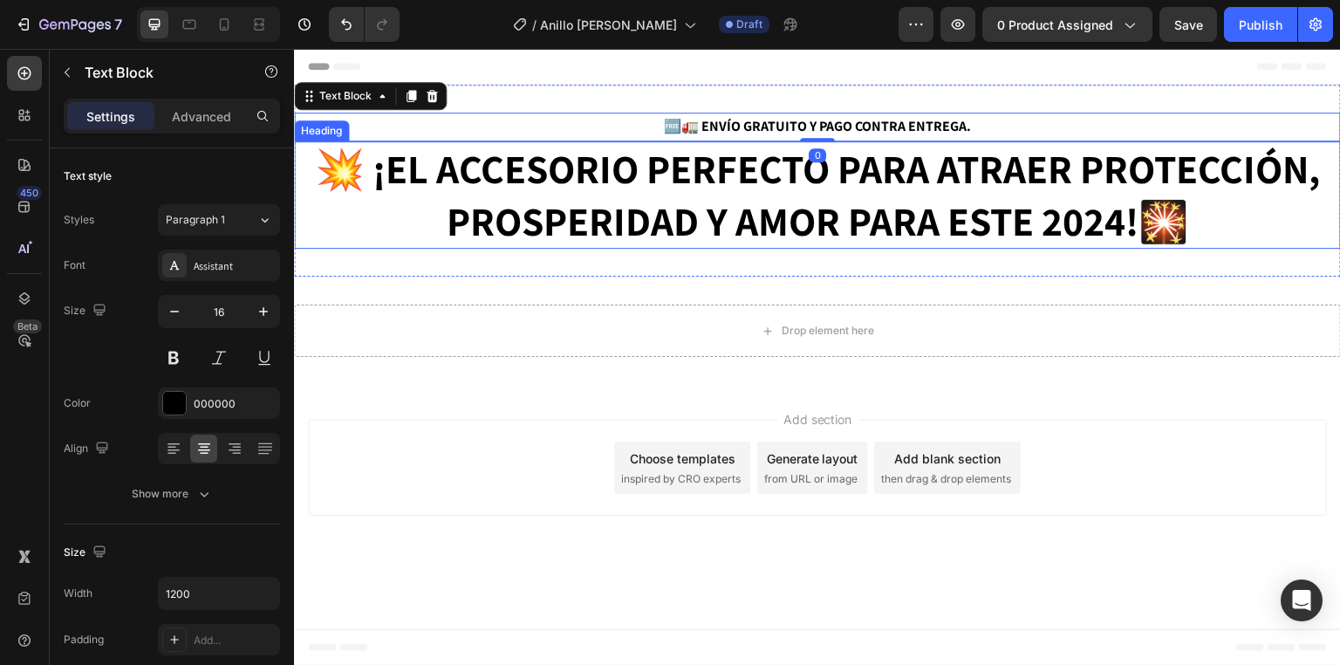
click at [728, 174] on strong "¡EL ACCESORIO PERFECTO PARA ATRAER PROTECCIÓN, PROSPERIDAD Y AMOR PARA ESTE 202…" at bounding box center [845, 194] width 947 height 105
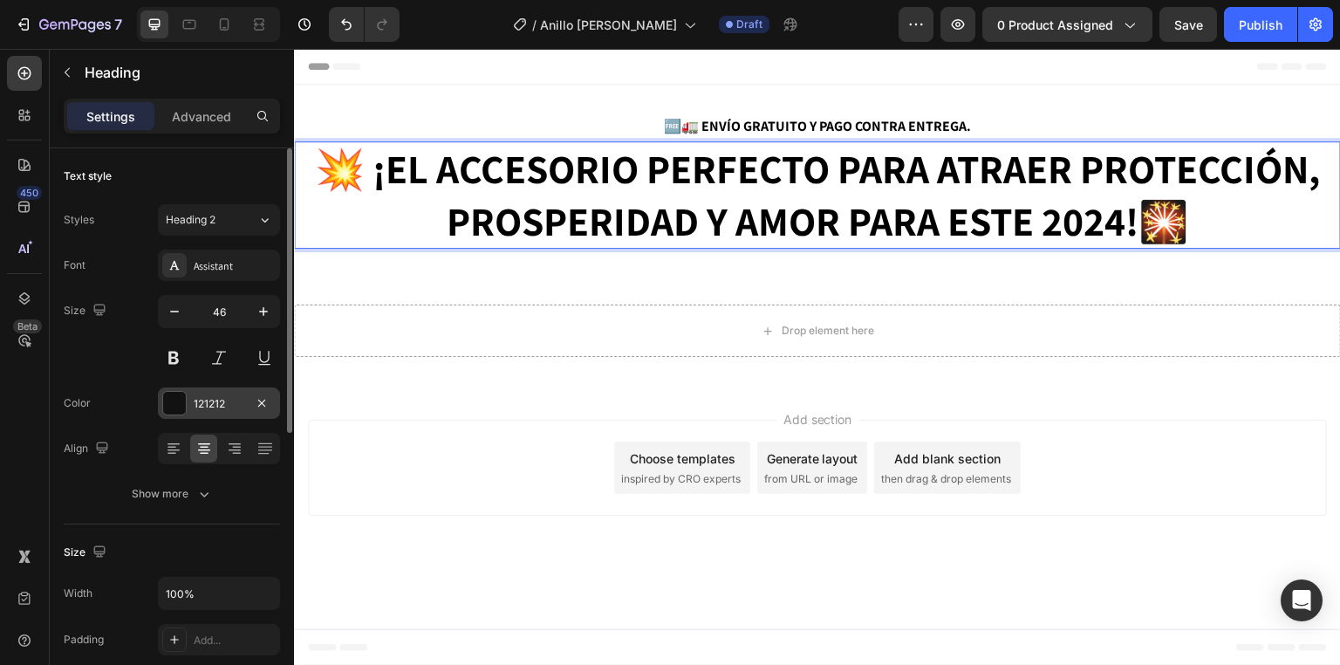
click at [179, 402] on div at bounding box center [174, 403] width 23 height 23
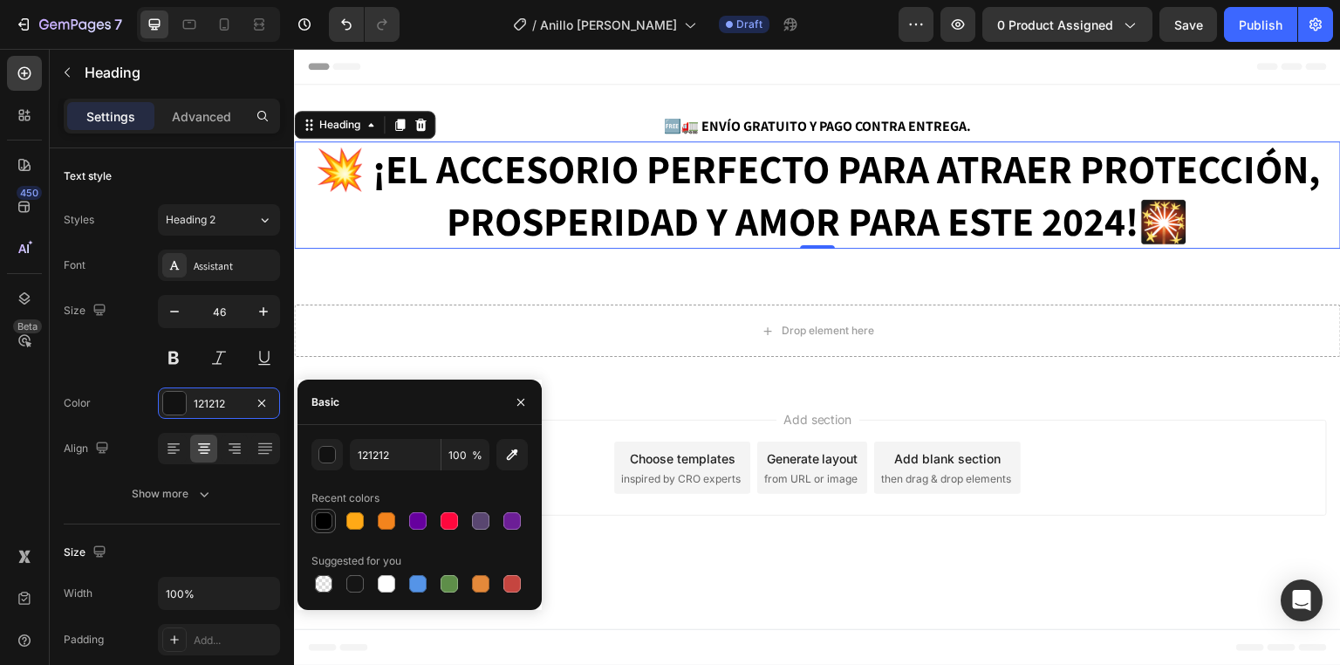
click at [324, 523] on div at bounding box center [323, 520] width 17 height 17
type input "000000"
click at [151, 398] on div "Color 000000" at bounding box center [172, 402] width 216 height 31
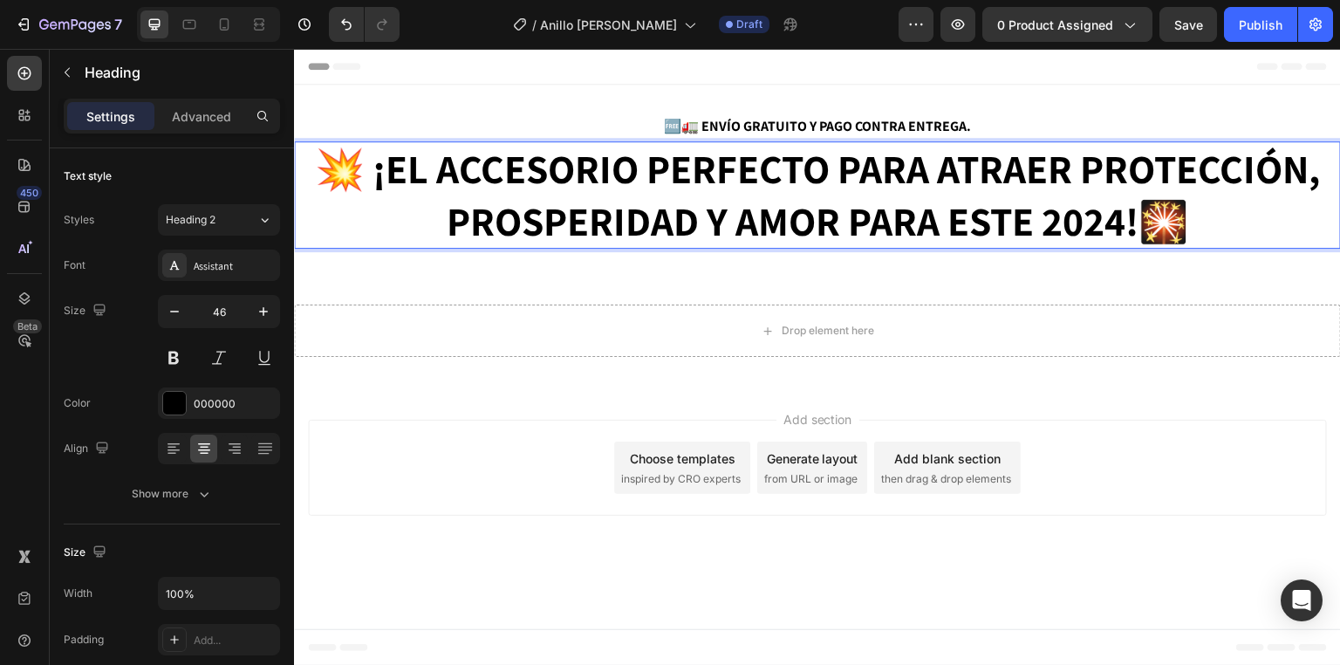
click at [1109, 221] on strong "¡EL ACCESORIO PERFECTO PARA ATRAER PROTECCIÓN, PROSPERIDAD Y AMOR PARA ESTE 202…" at bounding box center [845, 194] width 947 height 105
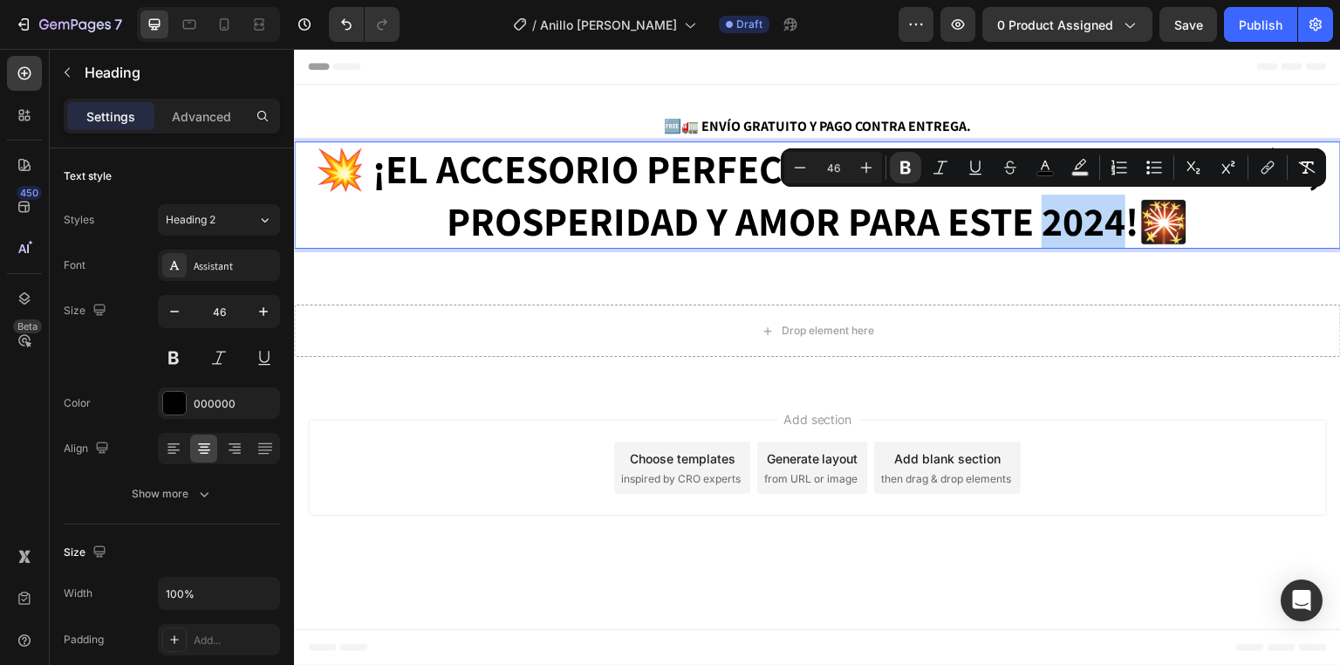
click at [1112, 221] on strong "¡EL ACCESORIO PERFECTO PARA ATRAER PROTECCIÓN, PROSPERIDAD Y AMOR PARA ESTE 202…" at bounding box center [845, 194] width 947 height 105
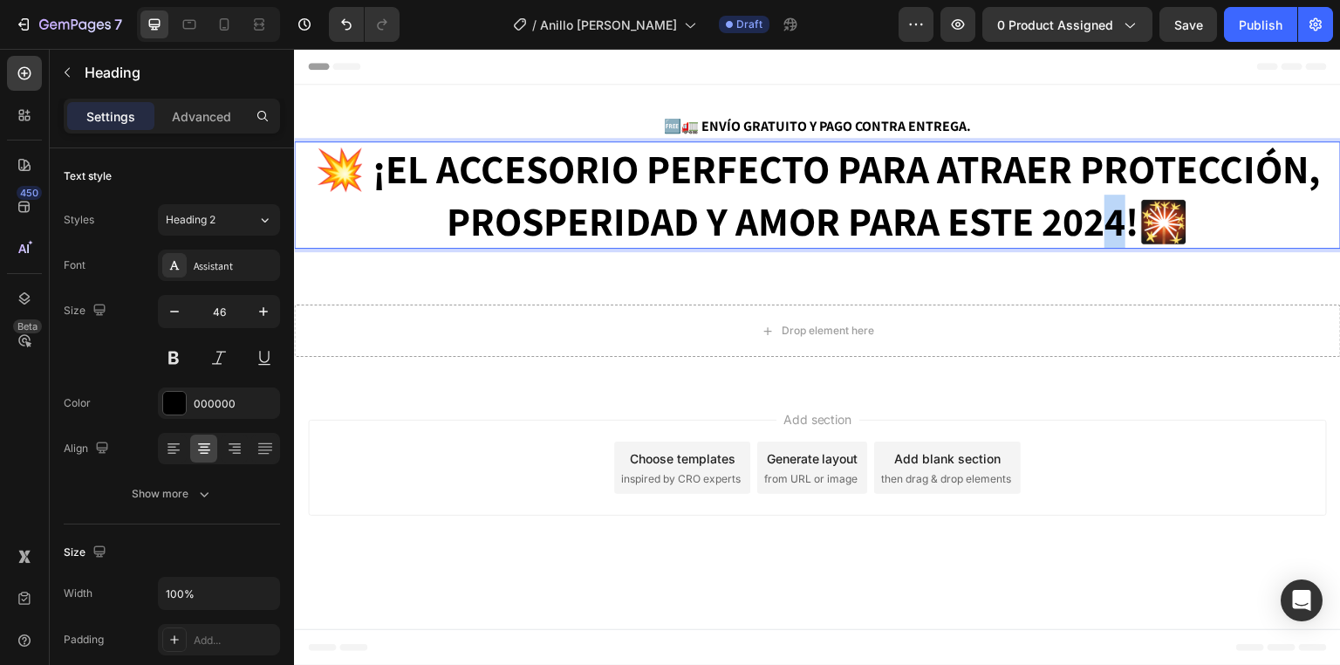
drag, startPoint x: 1109, startPoint y: 221, endPoint x: 1120, endPoint y: 222, distance: 11.4
click at [1120, 222] on strong "¡EL ACCESORIO PERFECTO PARA ATRAER PROTECCIÓN, PROSPERIDAD Y AMOR PARA ESTE 202…" at bounding box center [845, 194] width 947 height 105
click at [679, 170] on strong "¡EL ACCESORIO PERFECTO PARA ATRAER PROTECCIÓN, PROSPERIDAD Y AMOR PARA ESTE 202…" at bounding box center [845, 194] width 947 height 105
click at [837, 167] on strong "¡EL ACCESORIO PERFECTO PARA ATRAER PROTECCIÓN, PROSPERIDAD Y AMOR PARA ESTE 202…" at bounding box center [845, 194] width 947 height 105
click at [1091, 167] on strong "¡EL ACCESORIO PERFECTO PARA ATRAER PROTECCIÓN, PROSPERIDAD Y AMOR PARA ESTE 202…" at bounding box center [845, 194] width 947 height 105
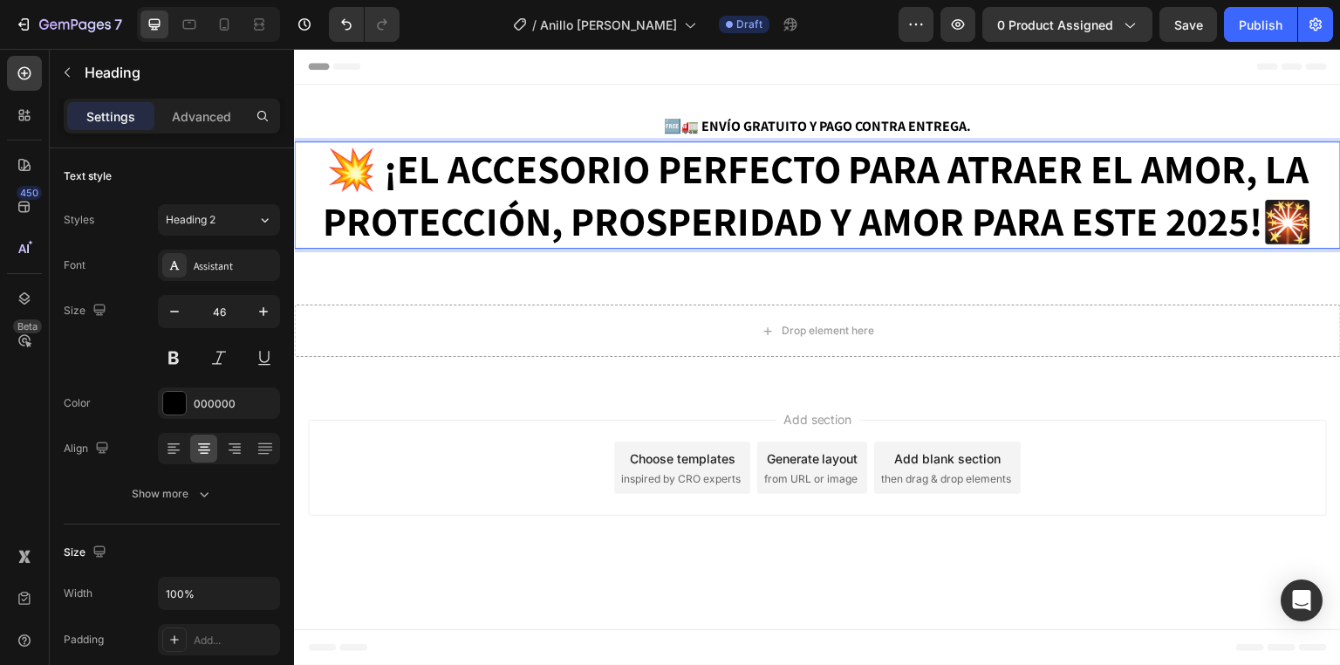
click at [559, 229] on strong "¡EL ACCESORIO PERFECTO PARA ATRAER EL AMOR, LA PROTECCIÓN, PROSPERIDAD Y AMOR P…" at bounding box center [816, 194] width 986 height 105
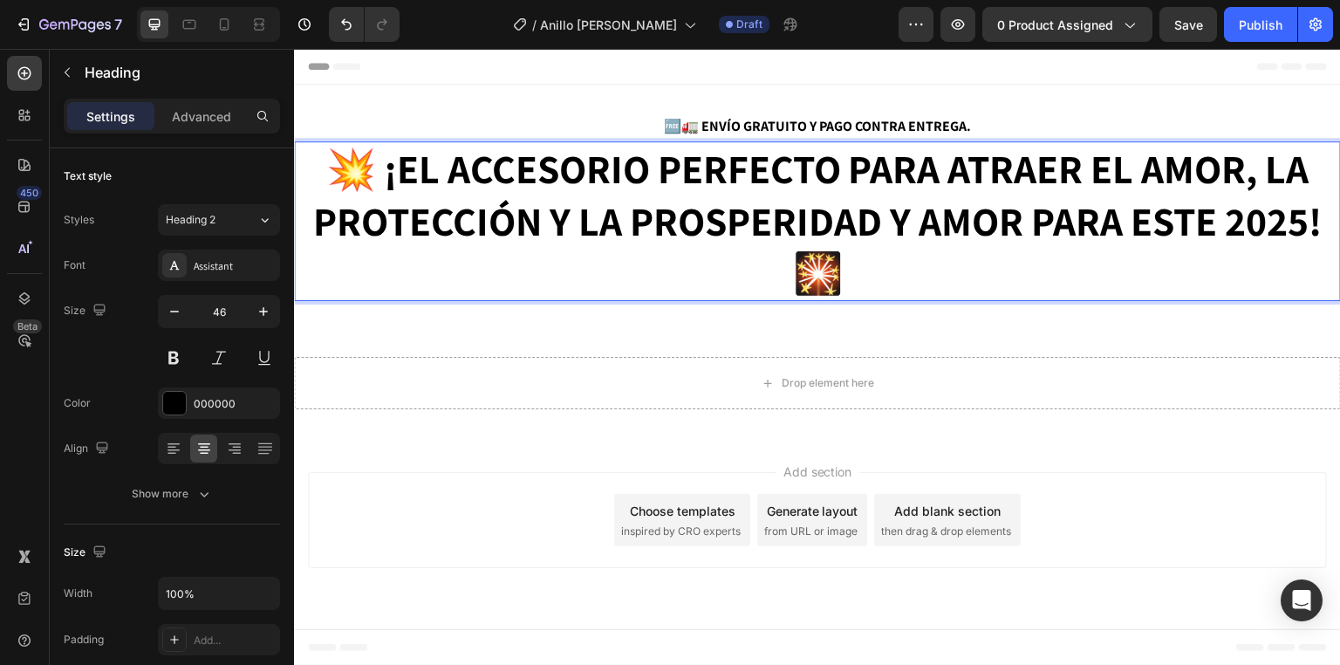
click at [1032, 220] on strong "¡EL ACCESORIO PERFECTO PARA ATRAER EL AMOR, LA PROTECCIÓN Y LA PROSPERIDAD Y AM…" at bounding box center [817, 194] width 1008 height 105
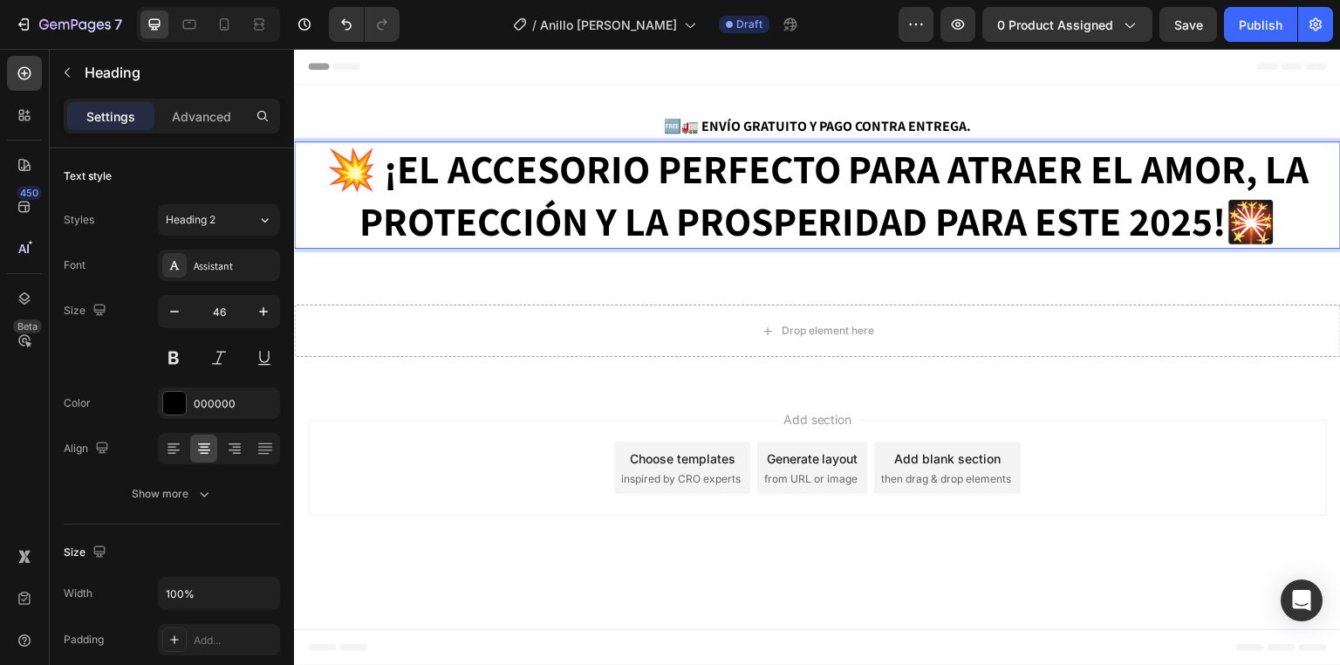
click at [1273, 220] on strong "🎇" at bounding box center [1251, 221] width 50 height 52
click at [180, 311] on icon "button" at bounding box center [174, 311] width 17 height 17
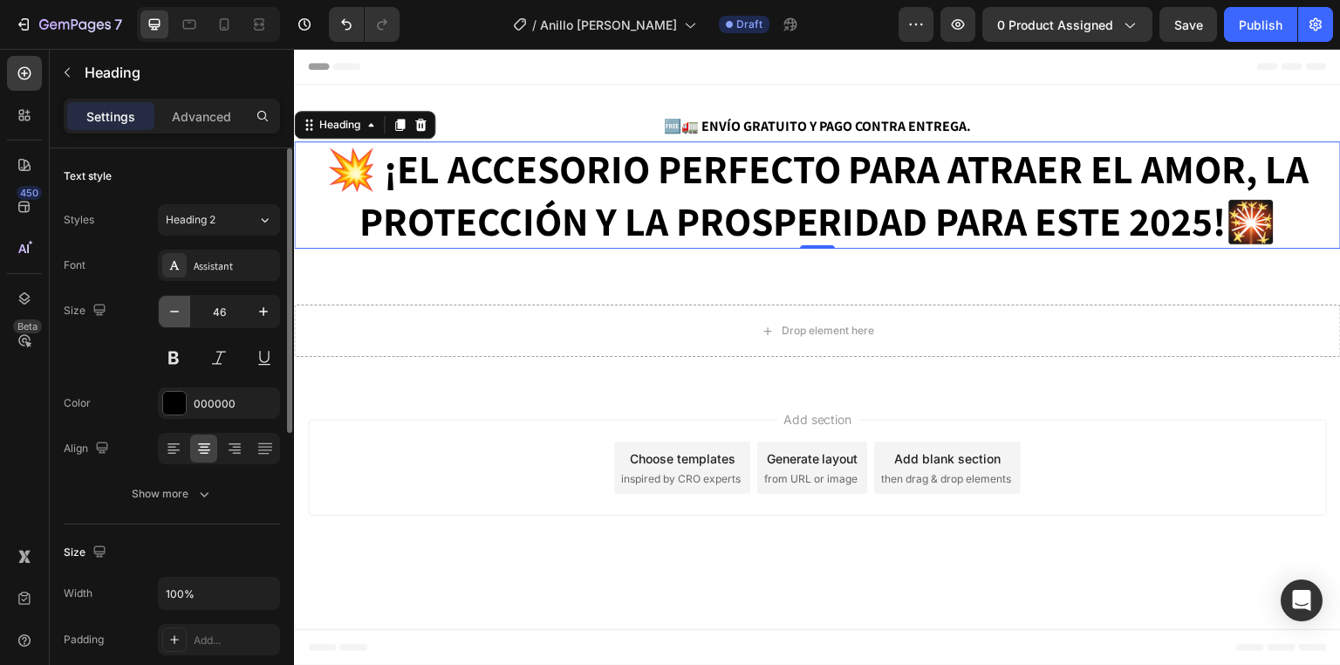
type input "45"
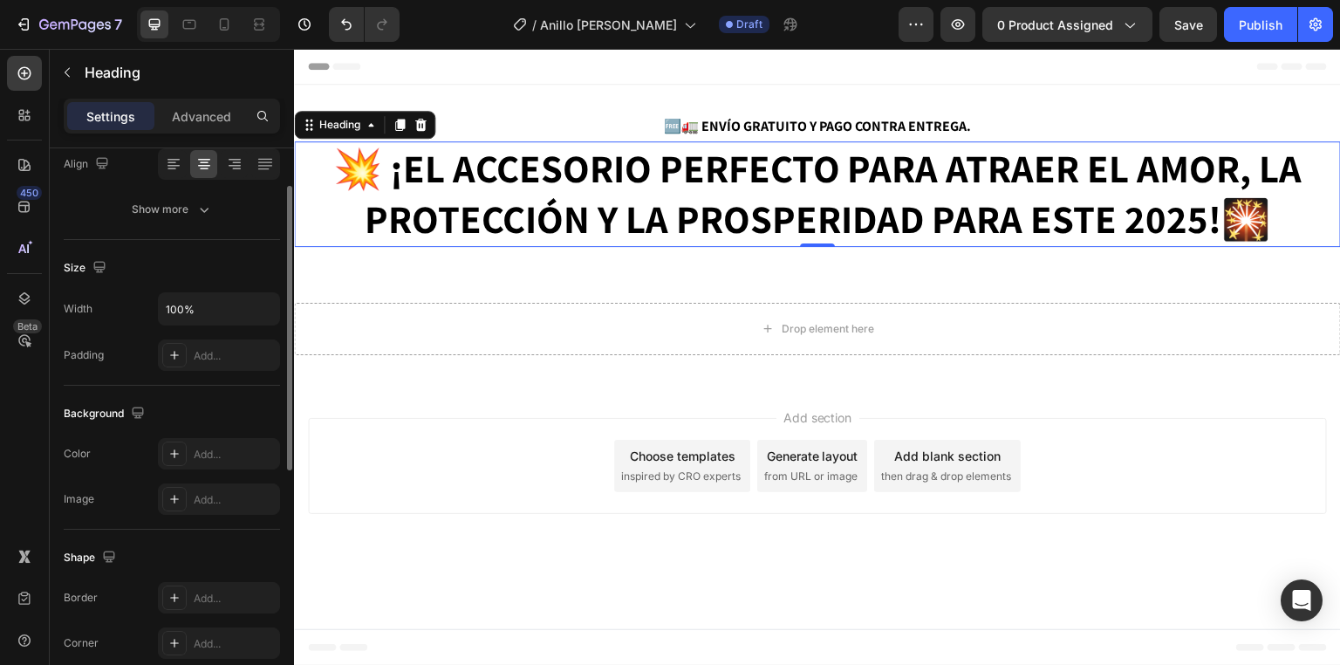
scroll to position [145, 0]
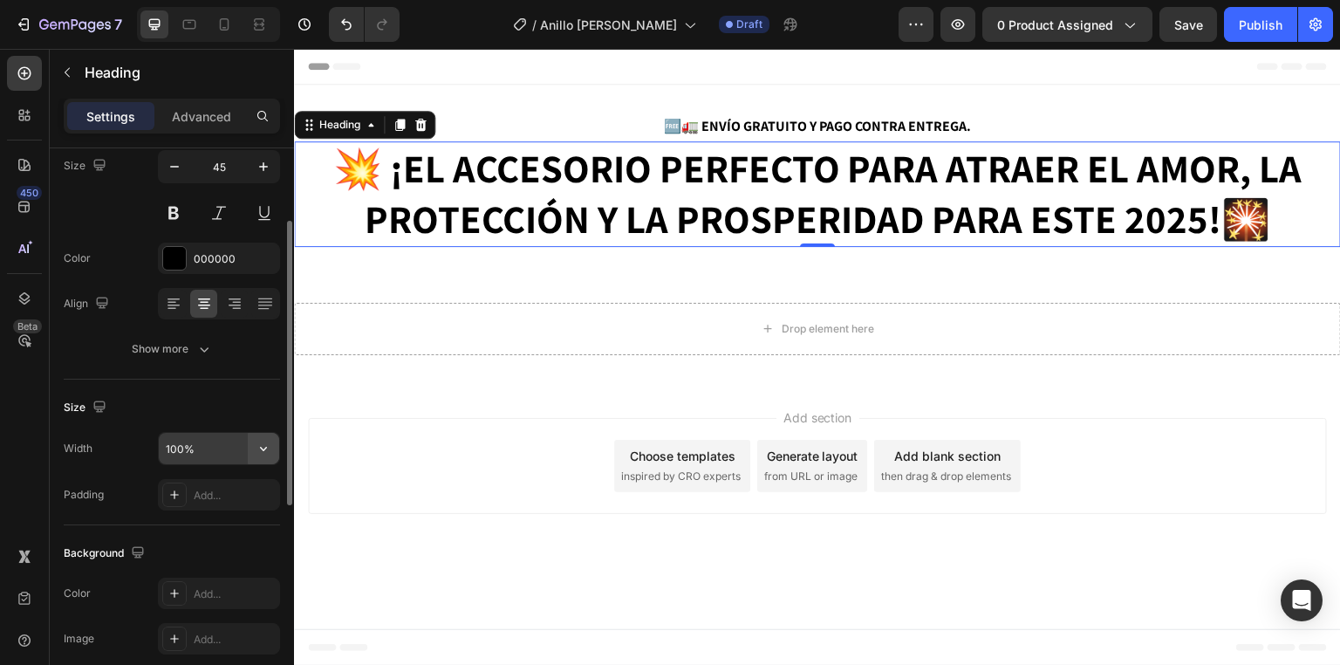
click at [261, 445] on icon "button" at bounding box center [263, 448] width 17 height 17
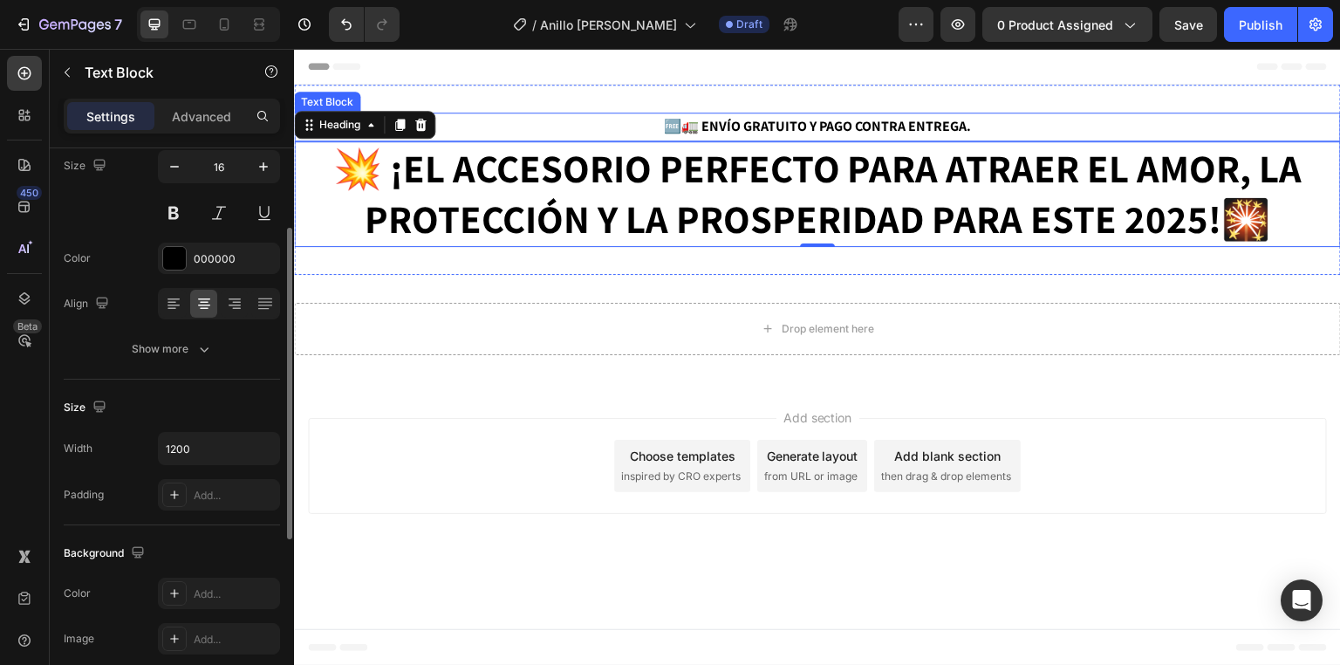
click at [741, 120] on strong "🆓🚛 ENVÍO GRATUITO Y PAGO CONTRA ENTREGA." at bounding box center [817, 126] width 307 height 18
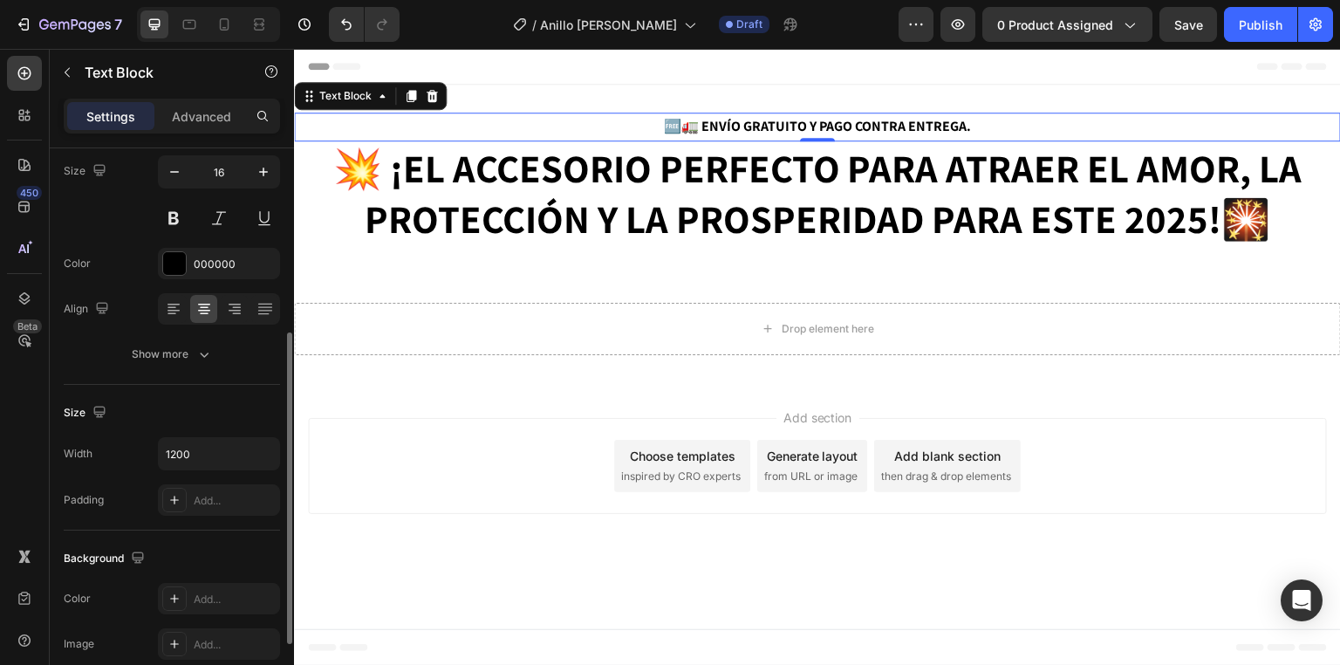
scroll to position [279, 0]
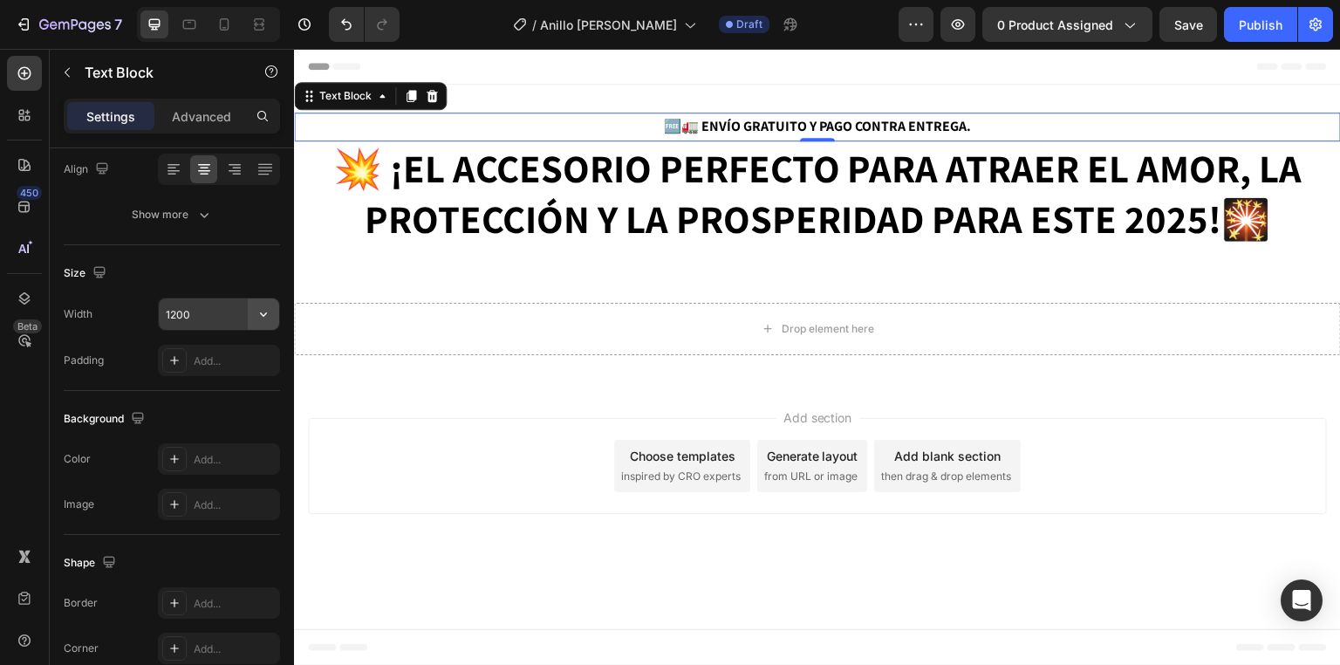
click at [262, 314] on icon "button" at bounding box center [263, 313] width 17 height 17
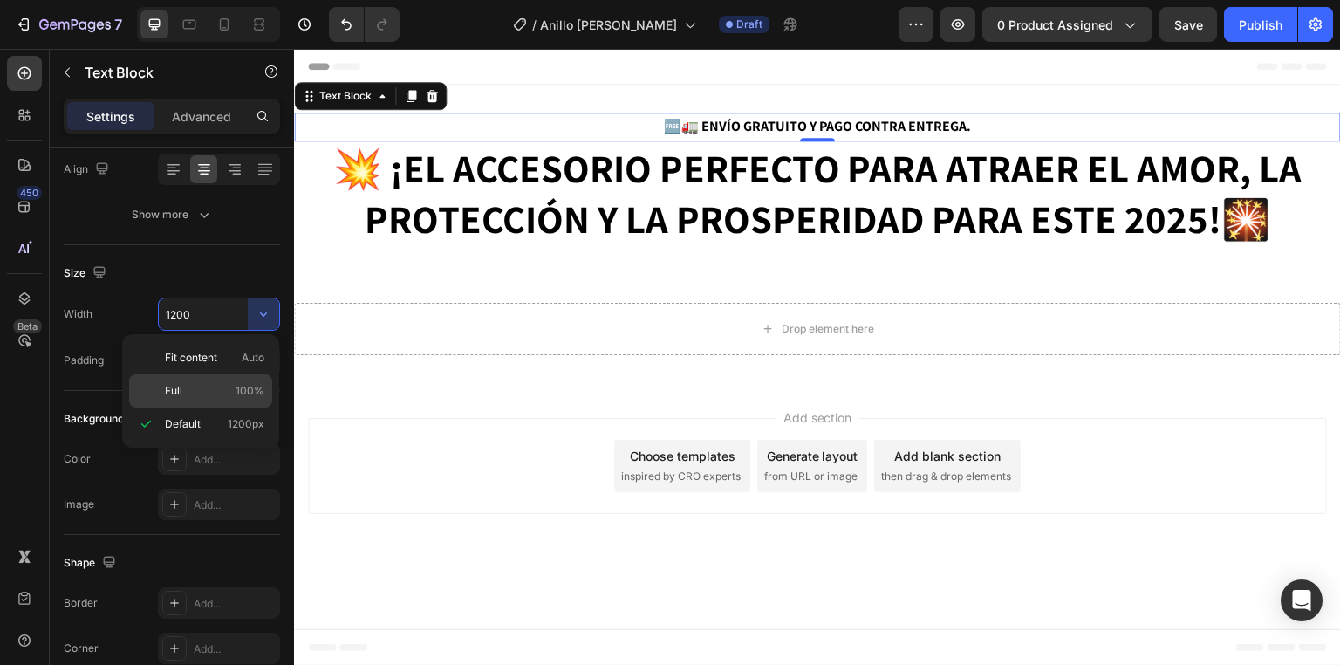
click at [258, 384] on span "100%" at bounding box center [249, 391] width 29 height 16
type input "100%"
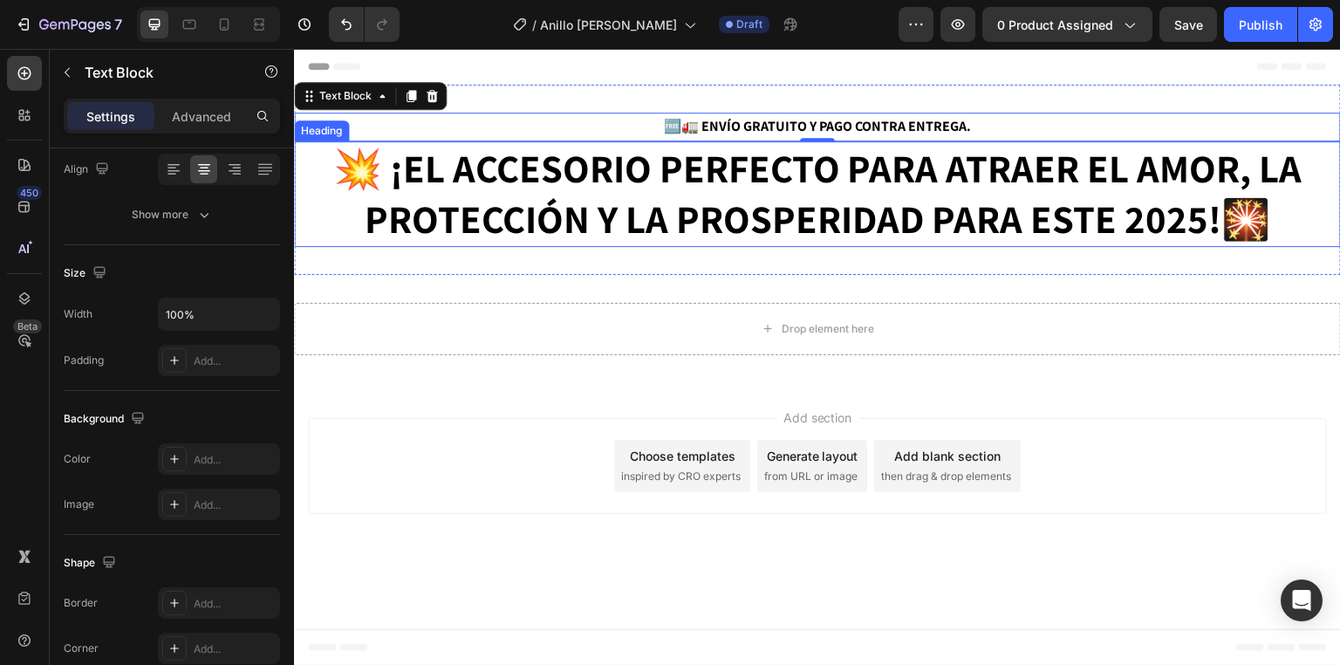
click at [718, 206] on strong "¡EL ACCESORIO PERFECTO PARA ATRAER EL AMOR, LA PROTECCIÓN Y LA PROSPERIDAD PARA…" at bounding box center [834, 193] width 938 height 103
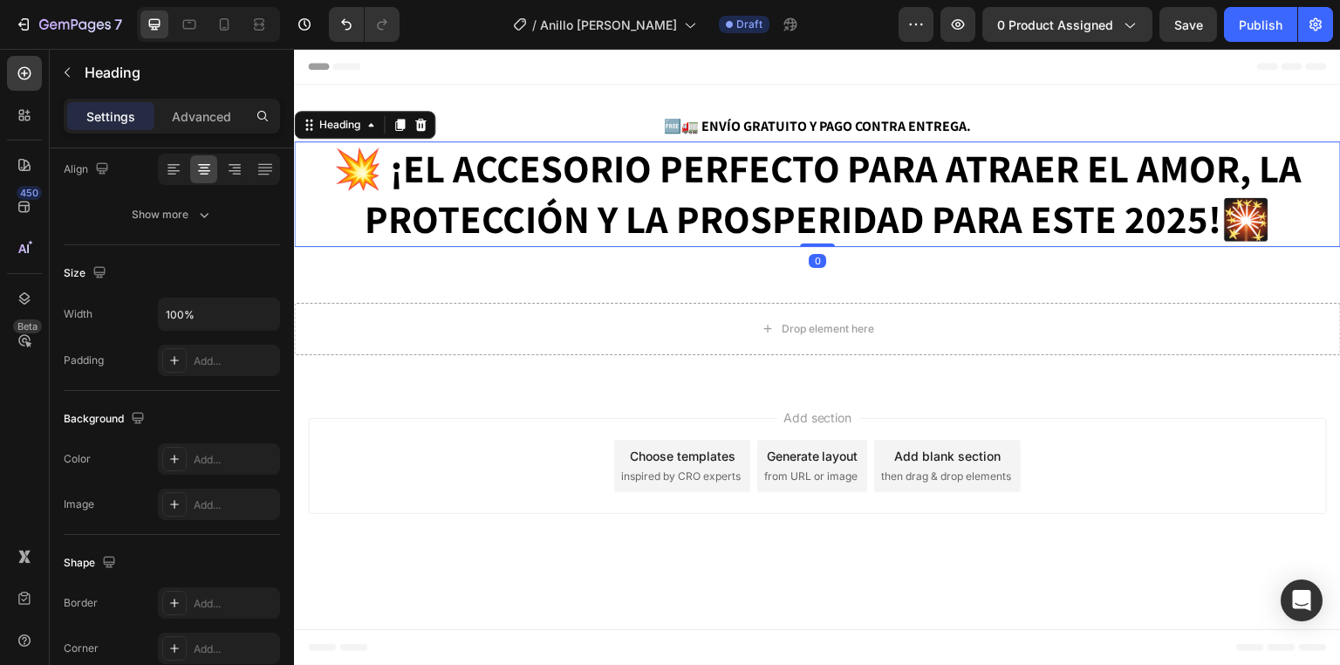
scroll to position [0, 0]
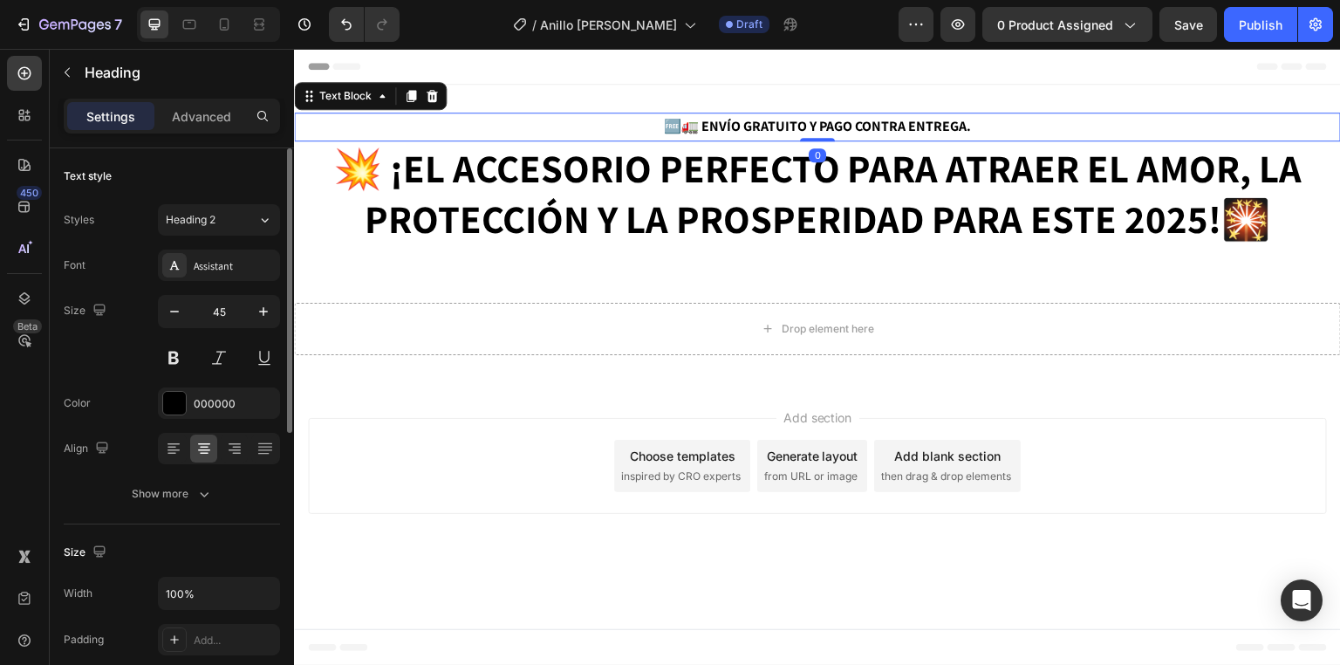
click at [716, 129] on strong "🆓🚛 ENVÍO GRATUITO Y PAGO CONTRA ENTREGA." at bounding box center [817, 126] width 307 height 18
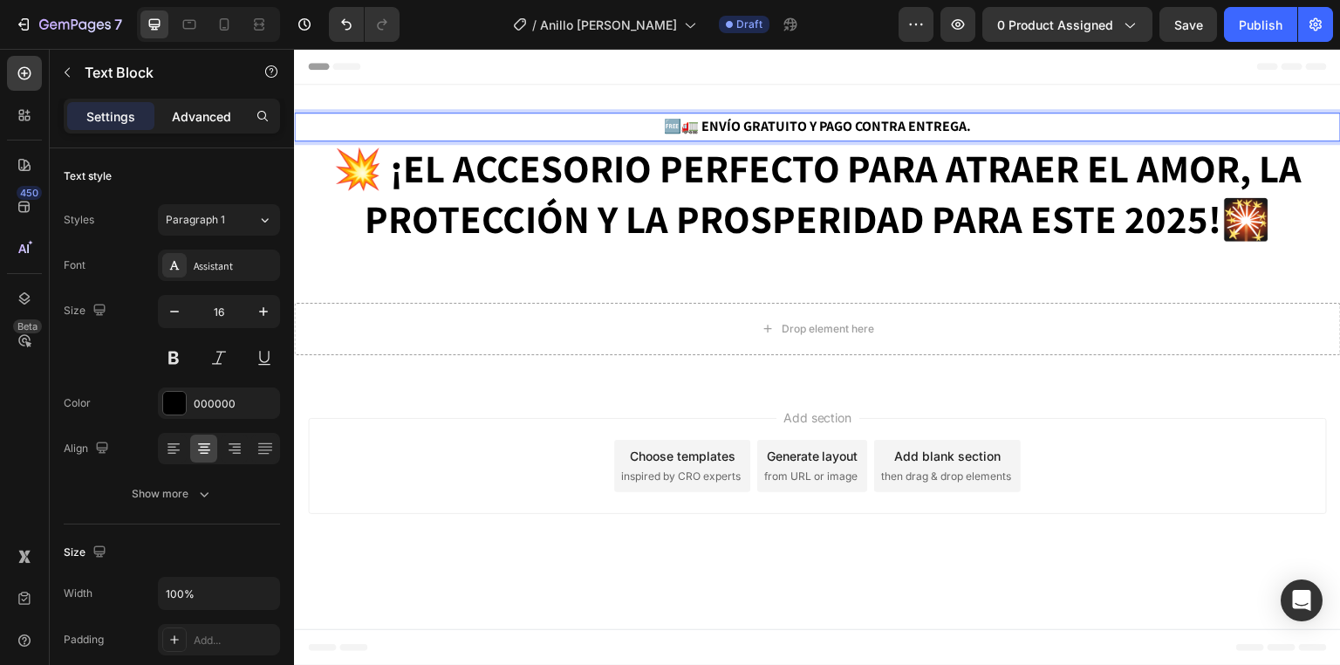
click at [212, 108] on p "Advanced" at bounding box center [201, 116] width 59 height 18
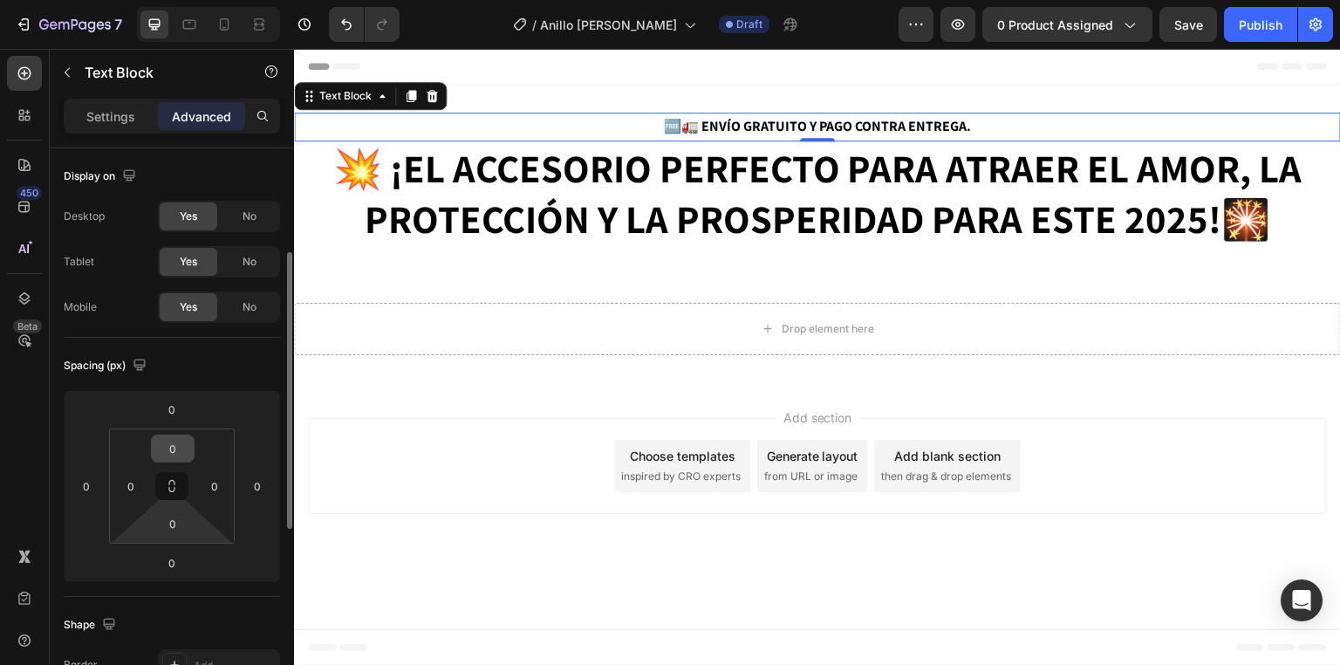
scroll to position [140, 0]
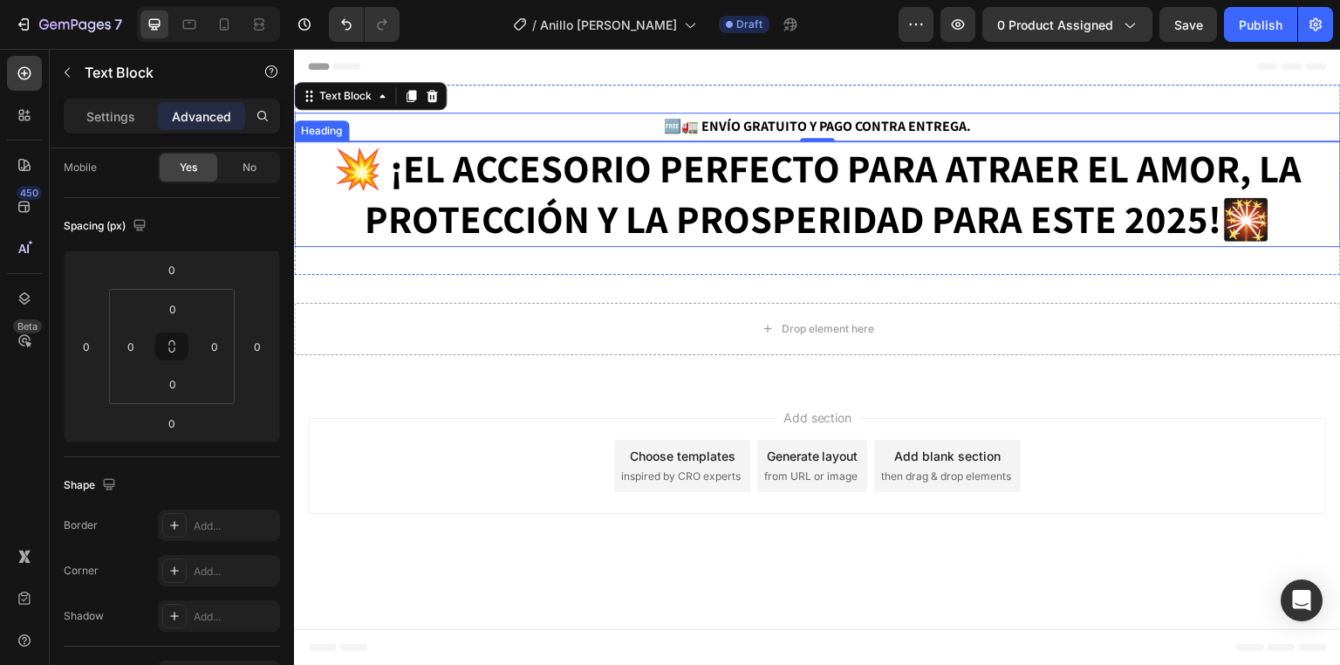
click at [731, 173] on strong "¡EL ACCESORIO PERFECTO PARA ATRAER EL AMOR, LA PROTECCIÓN Y LA PROSPERIDAD PARA…" at bounding box center [834, 193] width 938 height 103
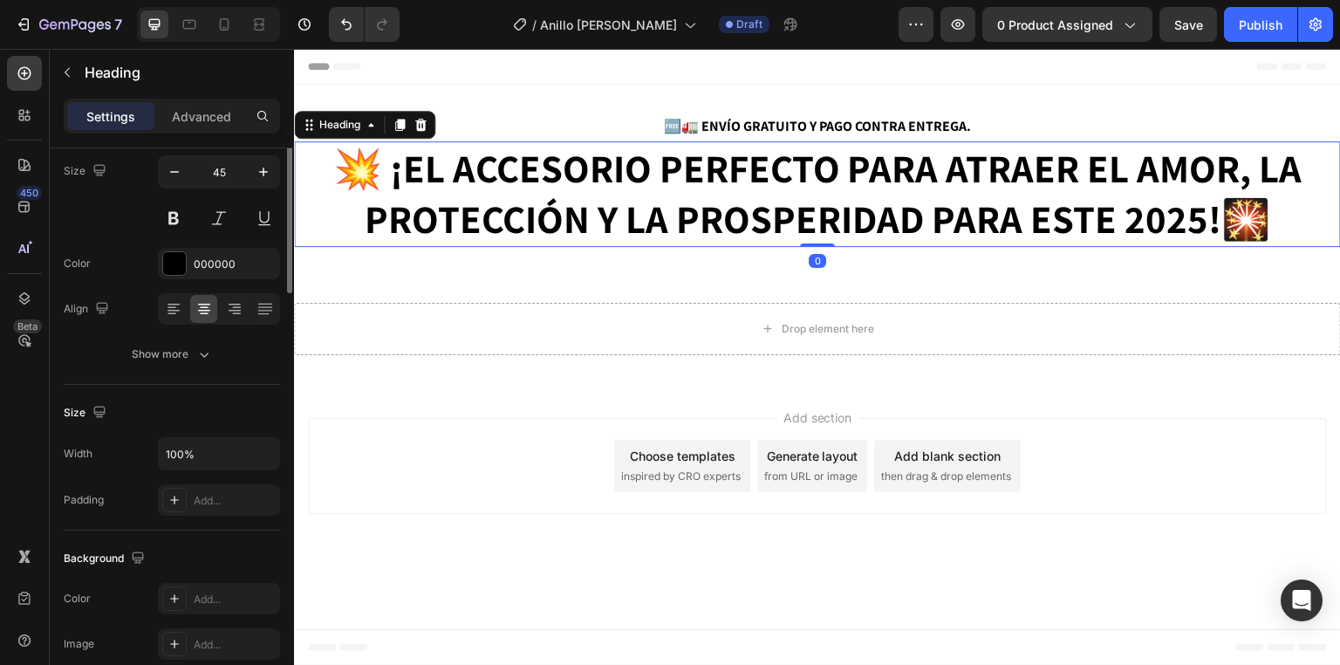
scroll to position [0, 0]
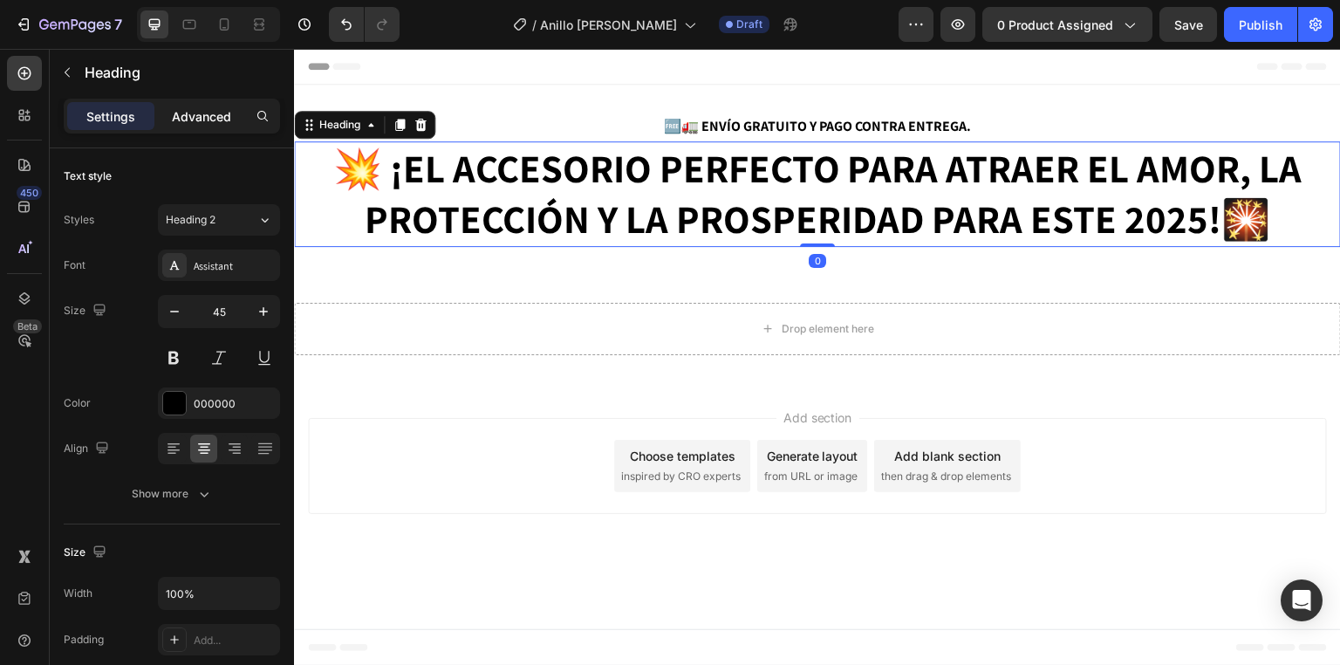
click at [192, 112] on p "Advanced" at bounding box center [201, 116] width 59 height 18
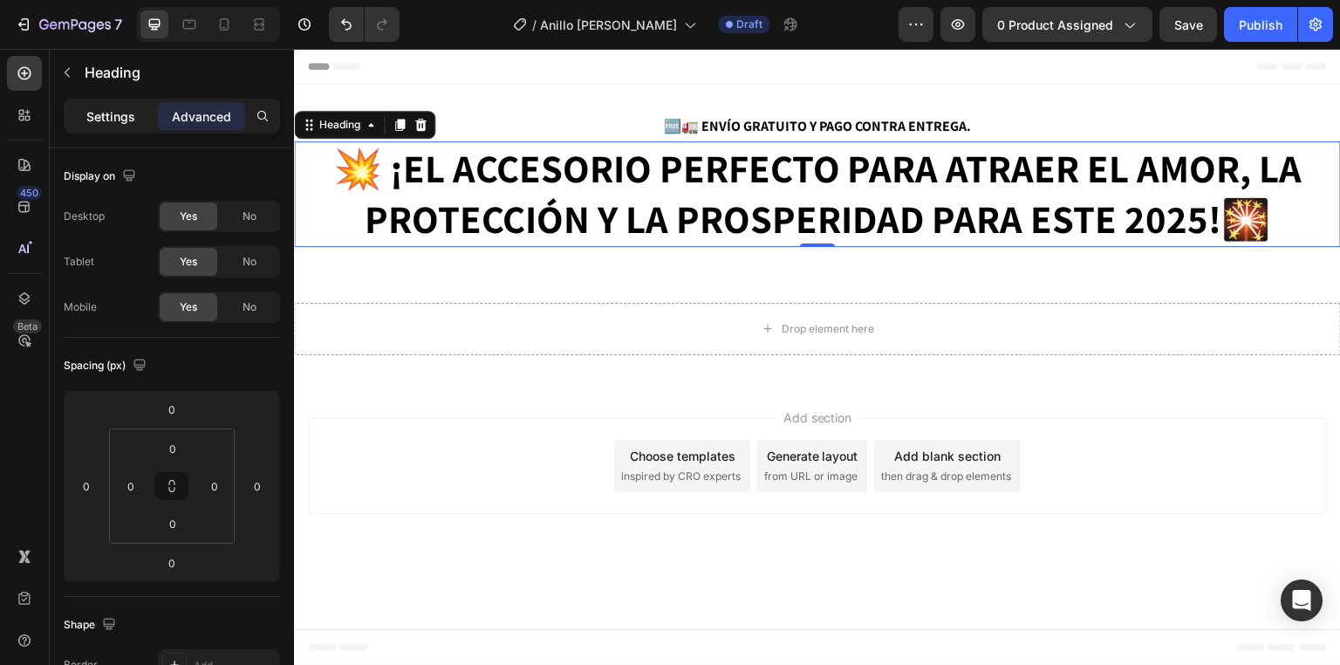
click at [107, 114] on p "Settings" at bounding box center [110, 116] width 49 height 18
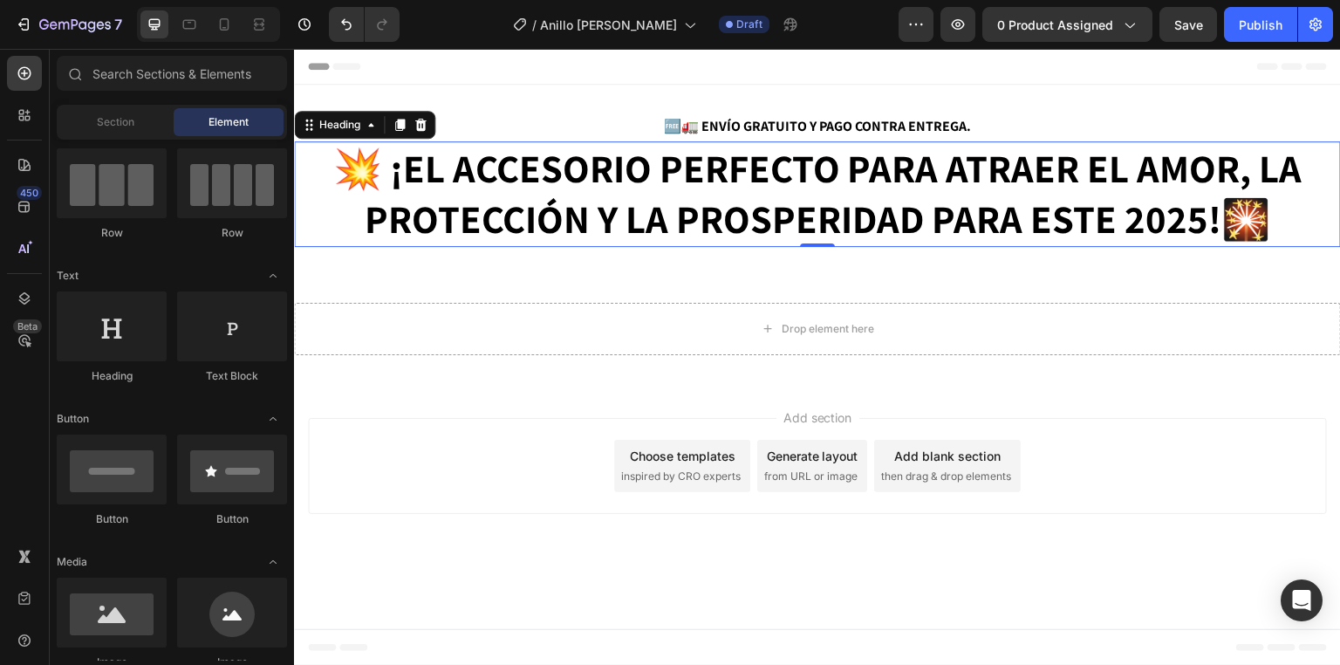
click at [662, 74] on div "Header" at bounding box center [817, 66] width 1019 height 35
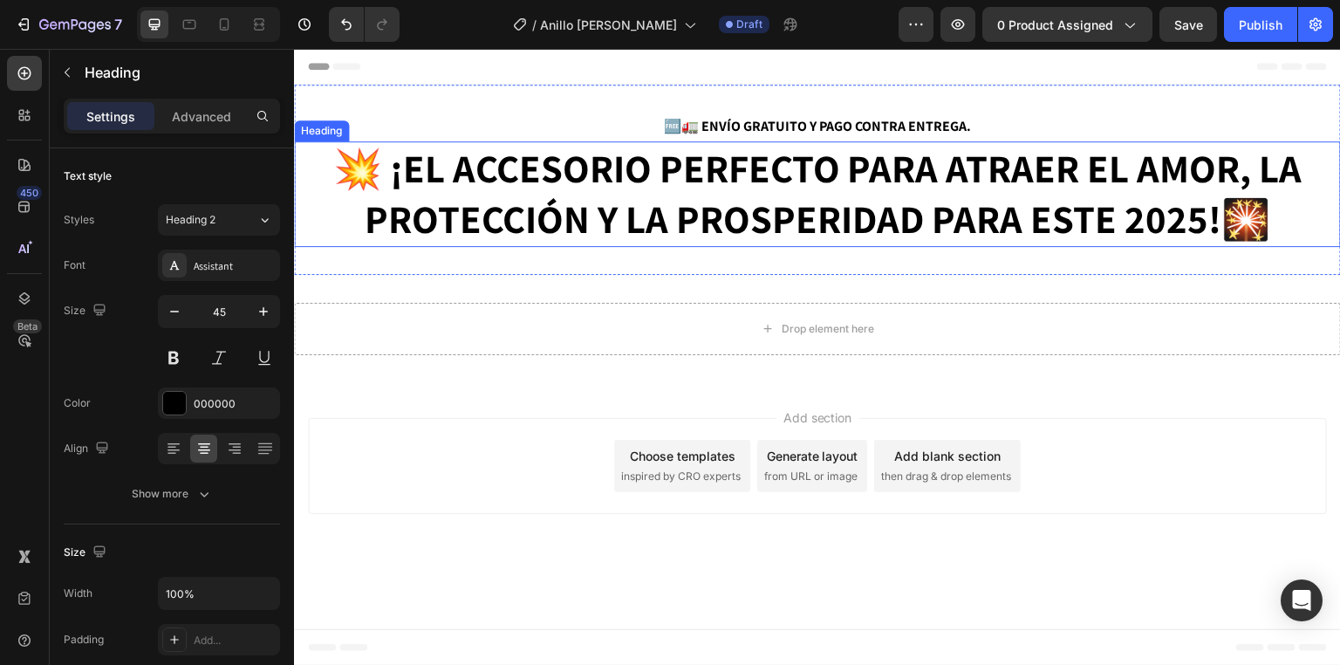
click at [400, 181] on strong "¡EL ACCESORIO PERFECTO PARA ATRAER EL AMOR, LA PROTECCIÓN Y LA PROSPERIDAD PARA…" at bounding box center [834, 193] width 938 height 103
click at [398, 170] on strong "¡EL ACCESORIO PERFECTO PARA ATRAER EL AMOR, LA PROTECCIÓN Y LA PROSPERIDAD PARA…" at bounding box center [834, 193] width 938 height 103
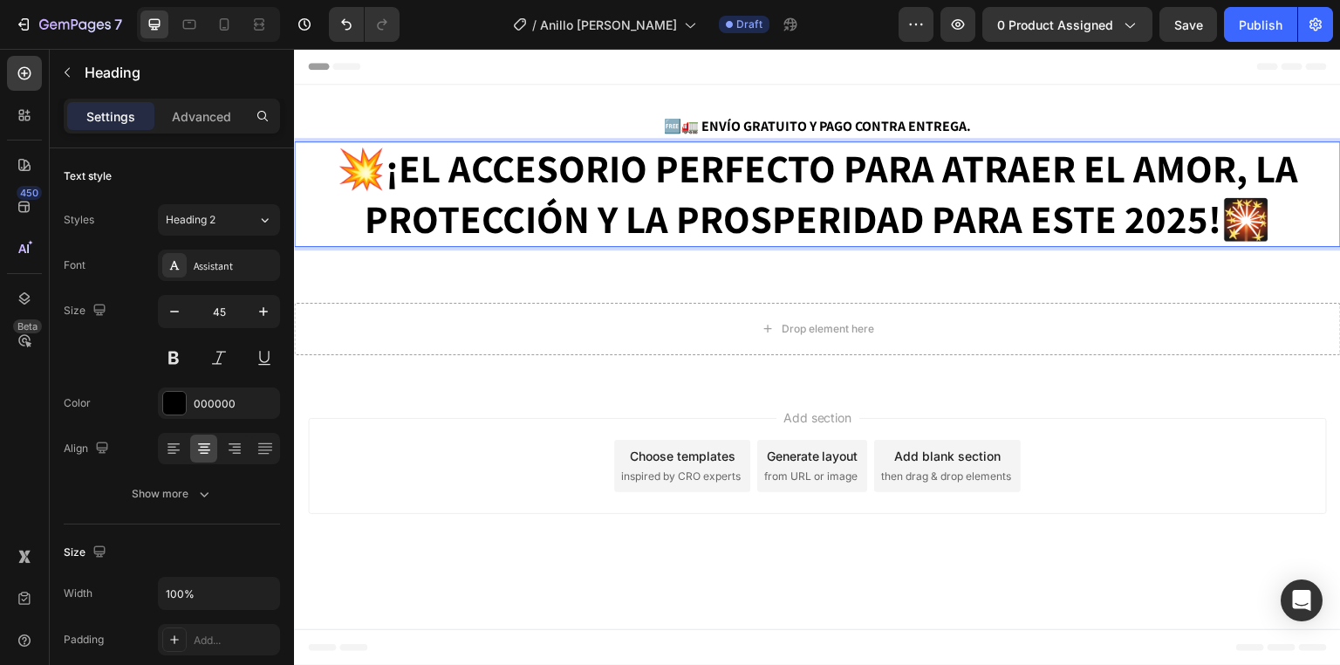
click at [405, 174] on strong "💥¡EL ACCESORIO PERFECTO PARA ATRAER EL AMOR, LA PROTECCIÓN Y LA PROSPERIDAD PAR…" at bounding box center [817, 193] width 961 height 103
click at [396, 174] on strong "💥¡EL ACCESORIO PERFECTO PARA ATRAER EL AMOR, LA PROTECCIÓN Y LA PROSPERIDAD PAR…" at bounding box center [817, 193] width 961 height 103
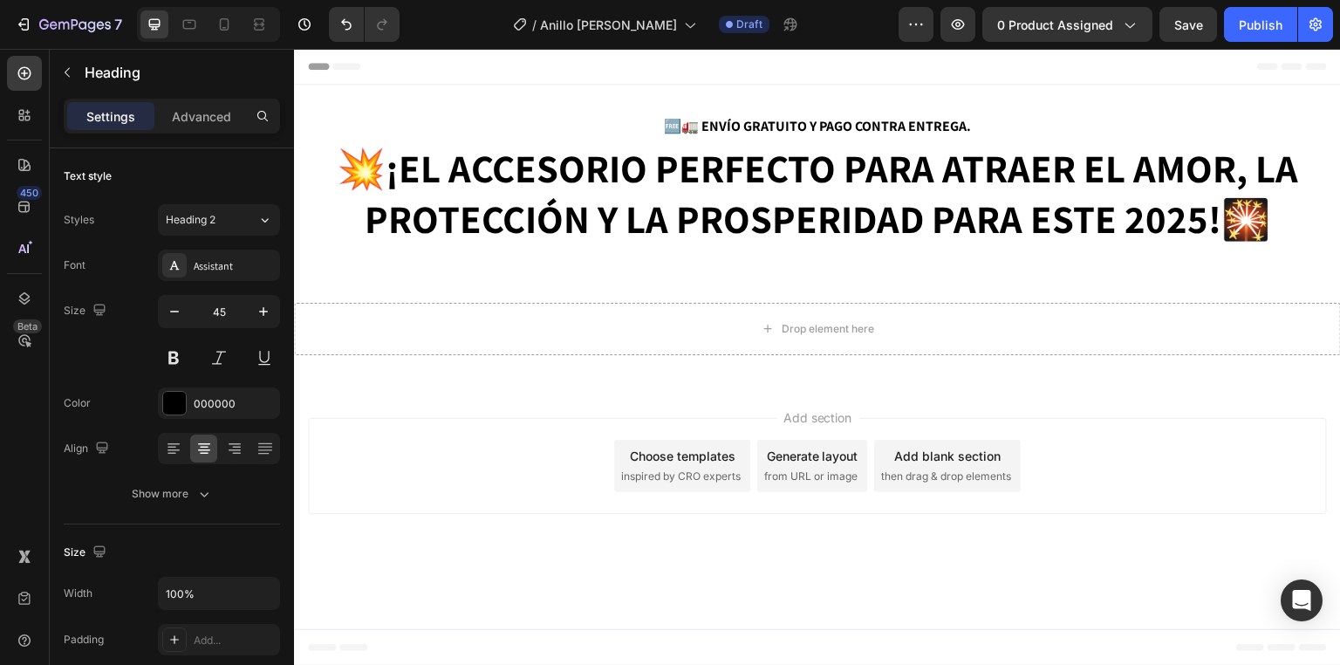
click at [604, 74] on div "Header" at bounding box center [817, 66] width 1019 height 35
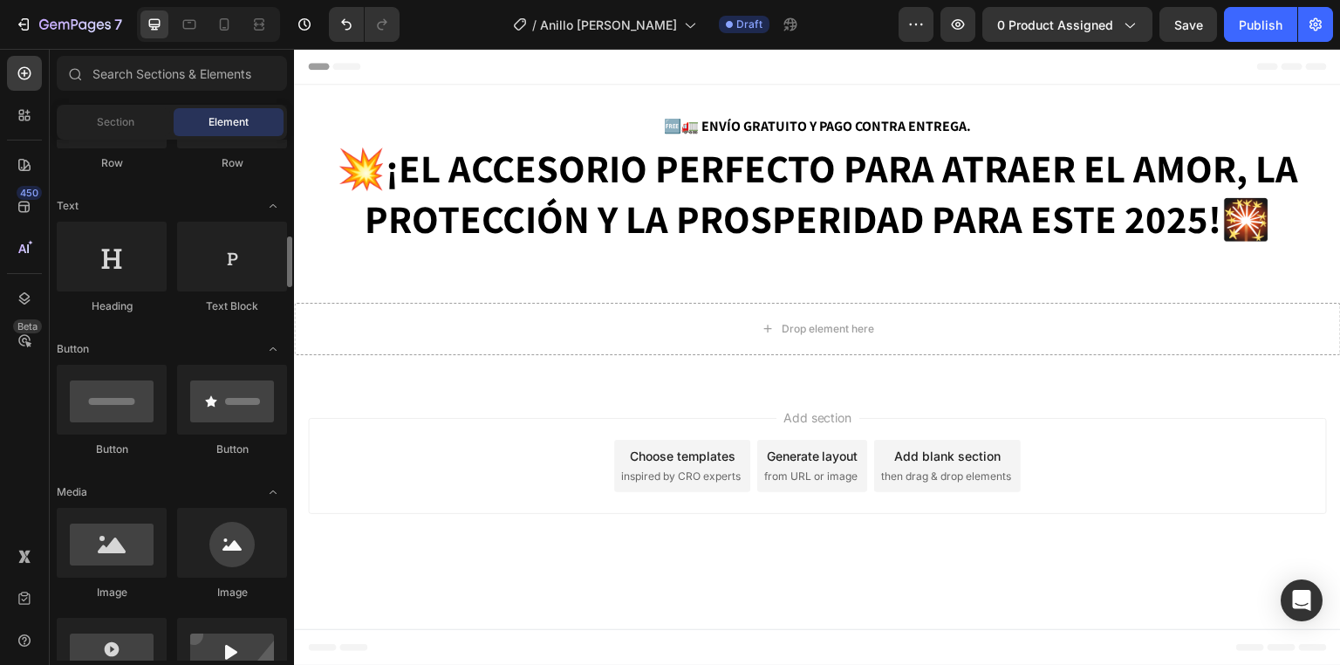
scroll to position [279, 0]
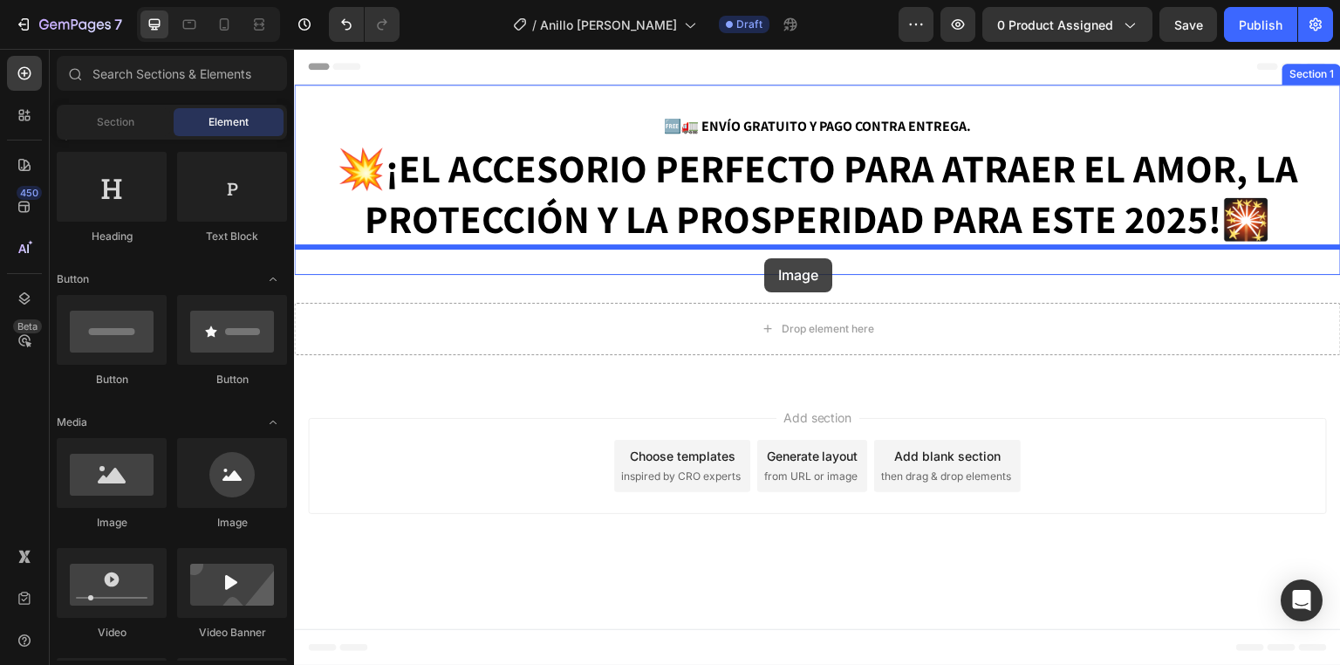
drag, startPoint x: 410, startPoint y: 535, endPoint x: 764, endPoint y: 258, distance: 449.3
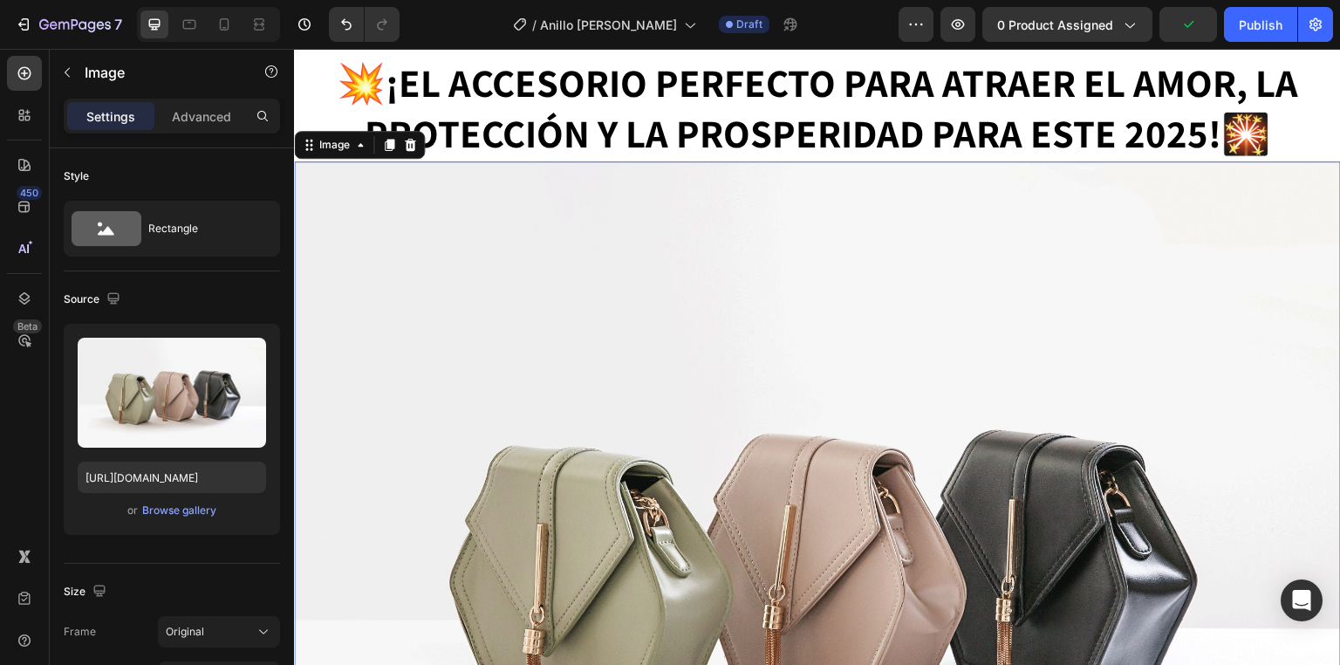
scroll to position [0, 0]
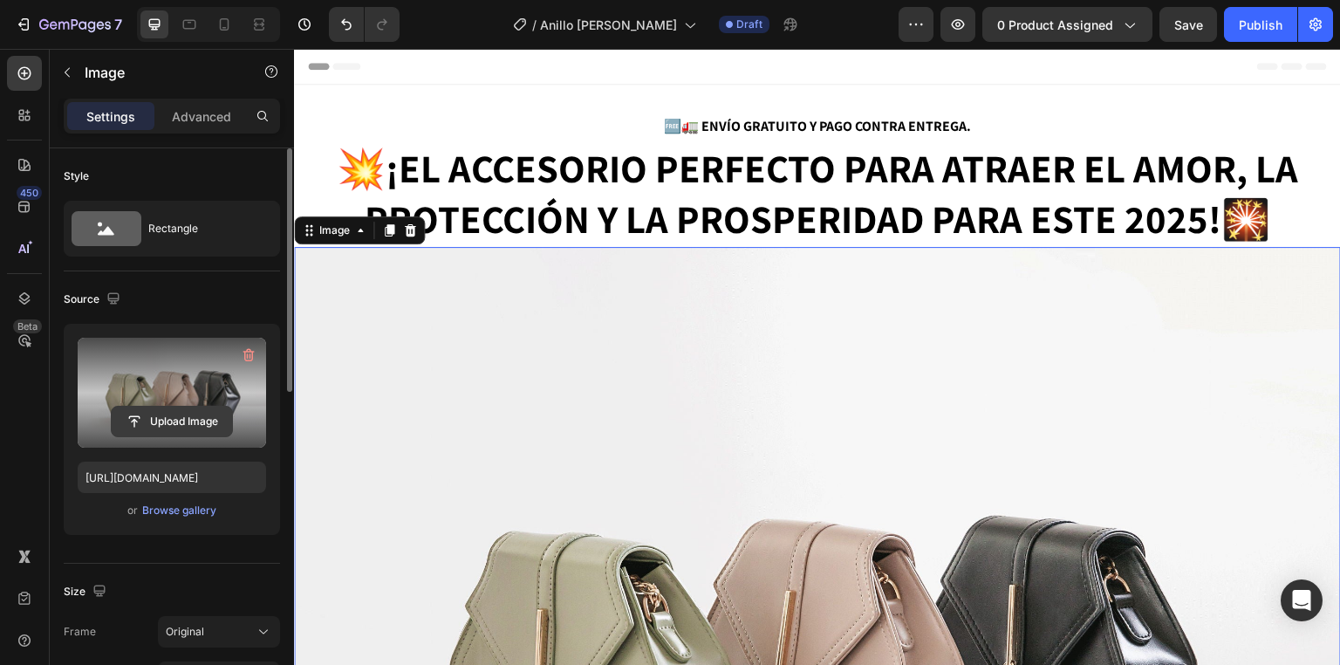
click at [202, 420] on input "file" at bounding box center [172, 421] width 120 height 30
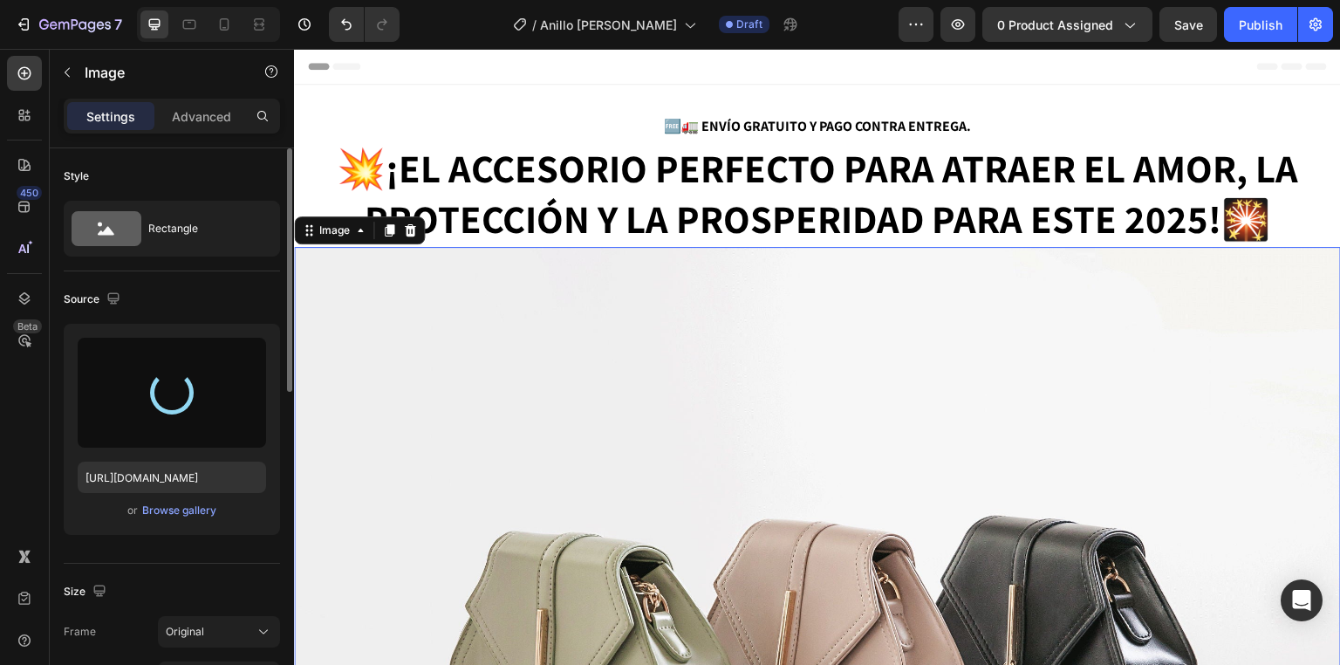
type input "[URL][DOMAIN_NAME]"
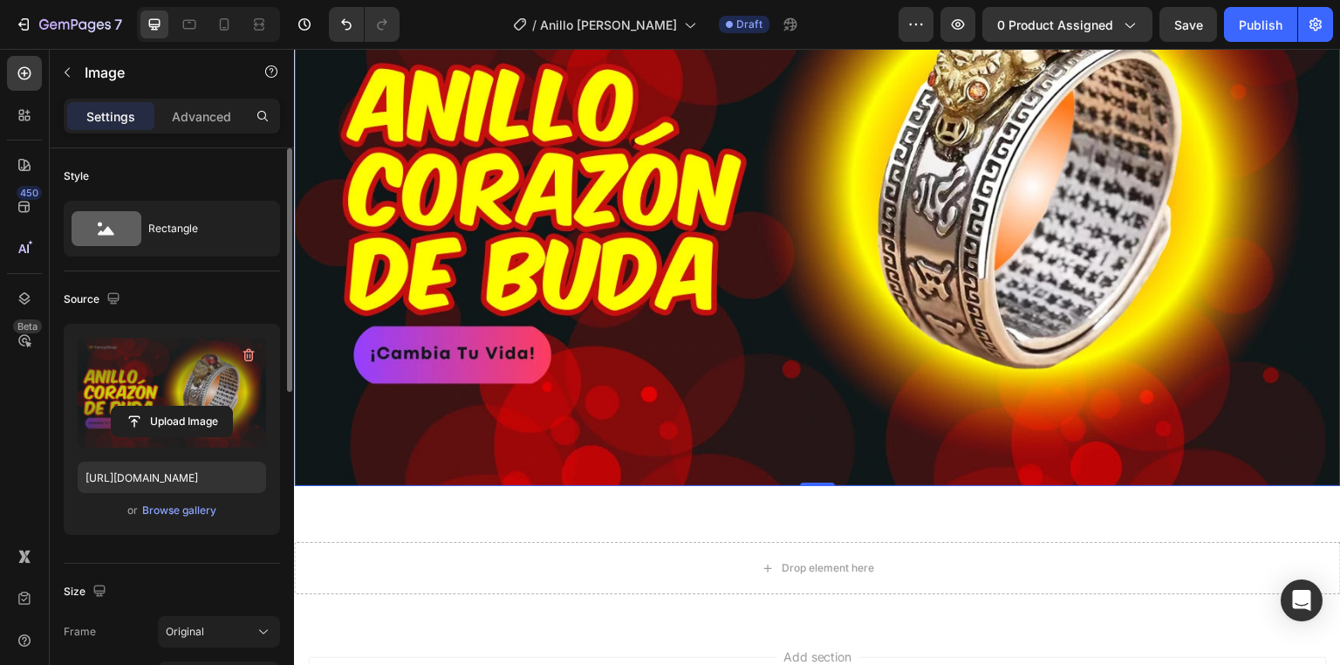
scroll to position [209, 0]
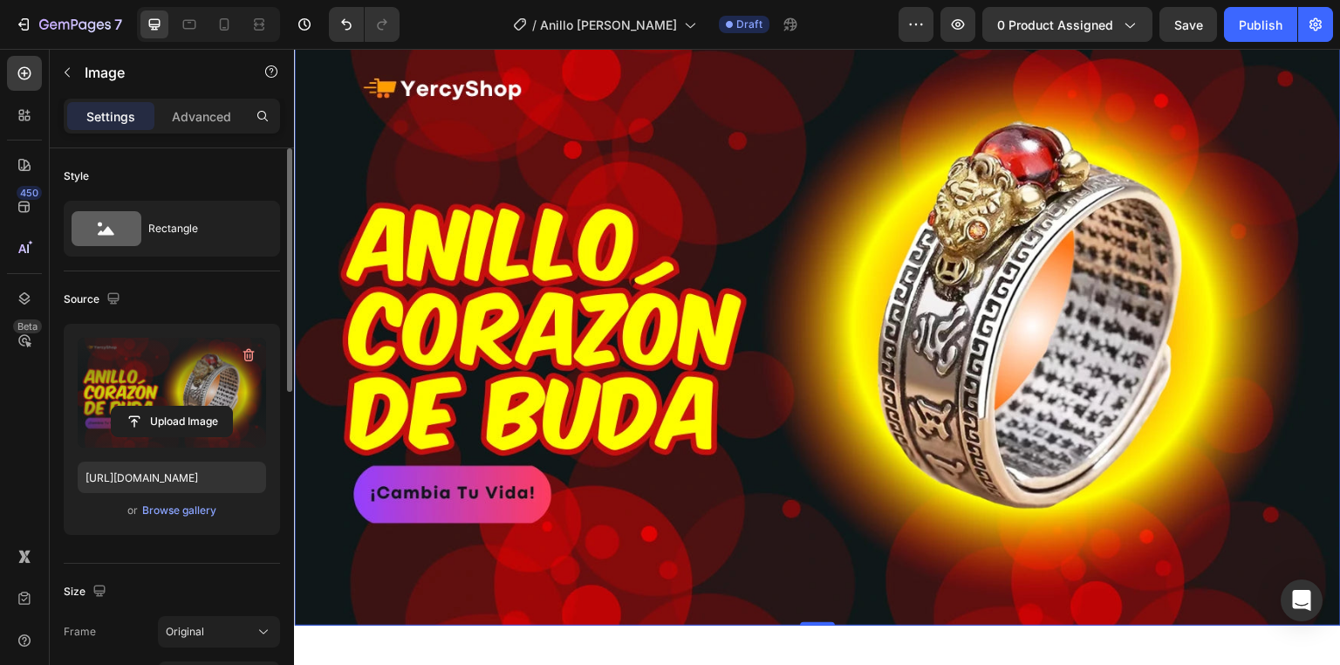
click at [190, 349] on label at bounding box center [172, 393] width 188 height 110
click at [190, 406] on input "file" at bounding box center [172, 421] width 120 height 30
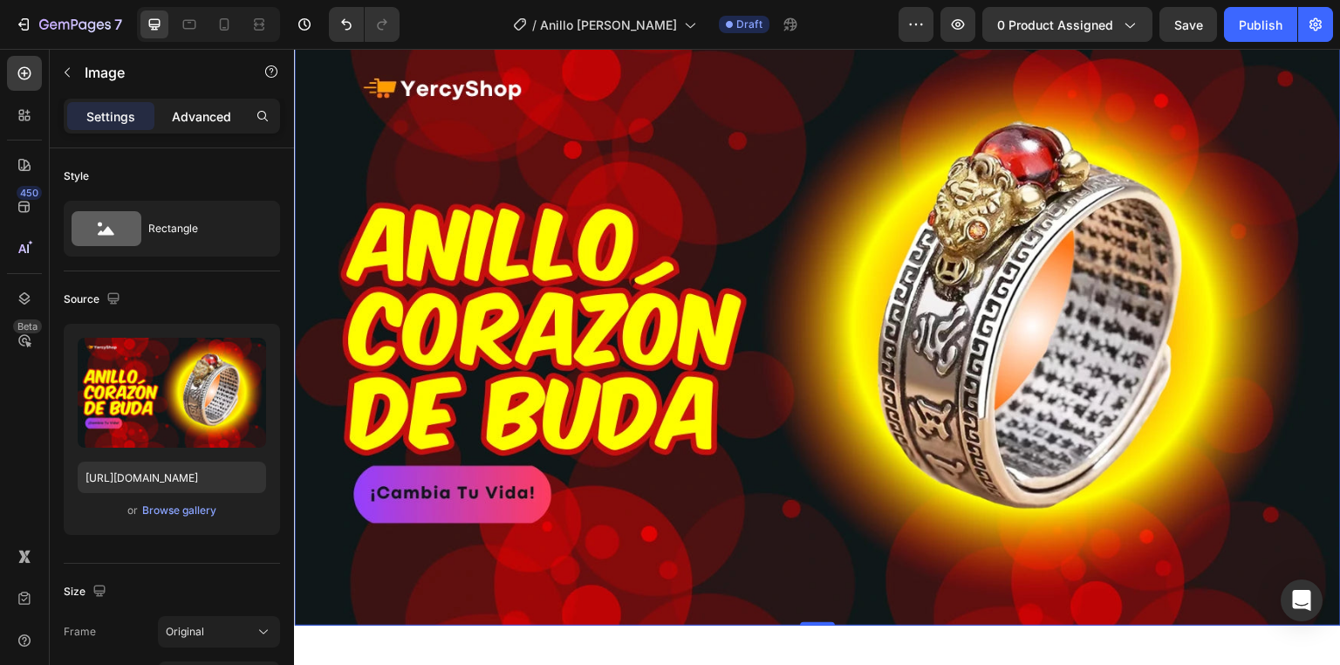
click at [214, 117] on p "Advanced" at bounding box center [201, 116] width 59 height 18
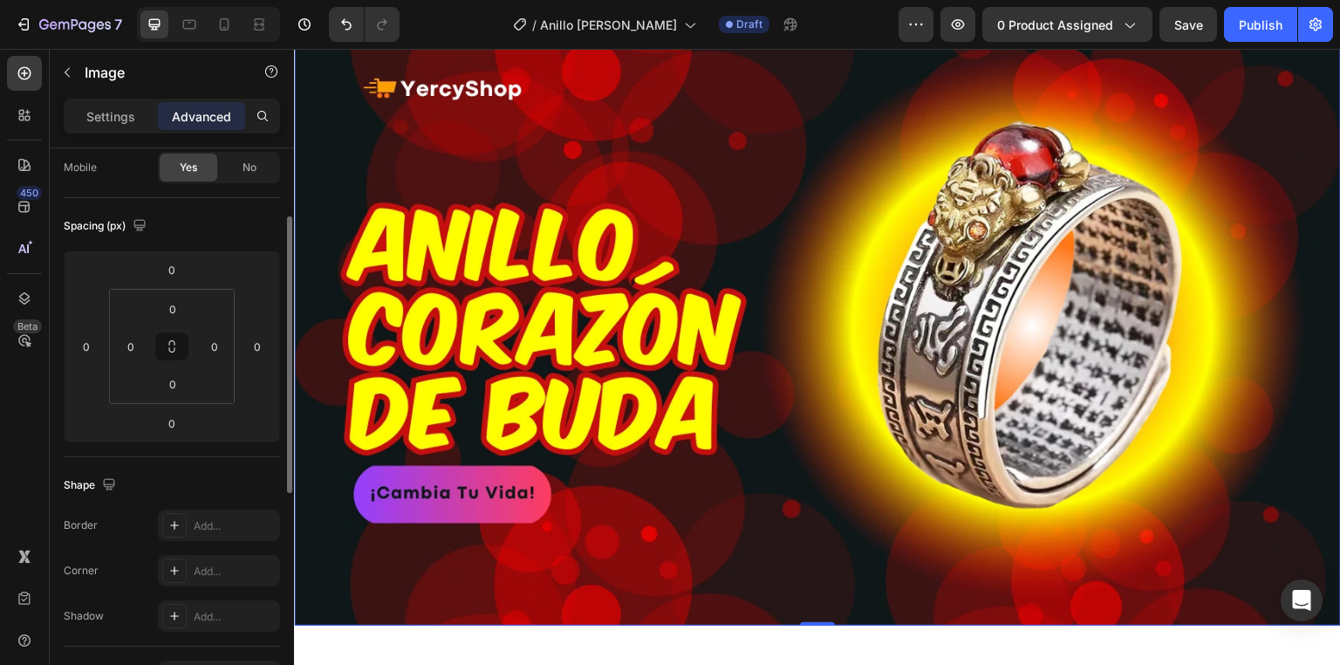
scroll to position [0, 0]
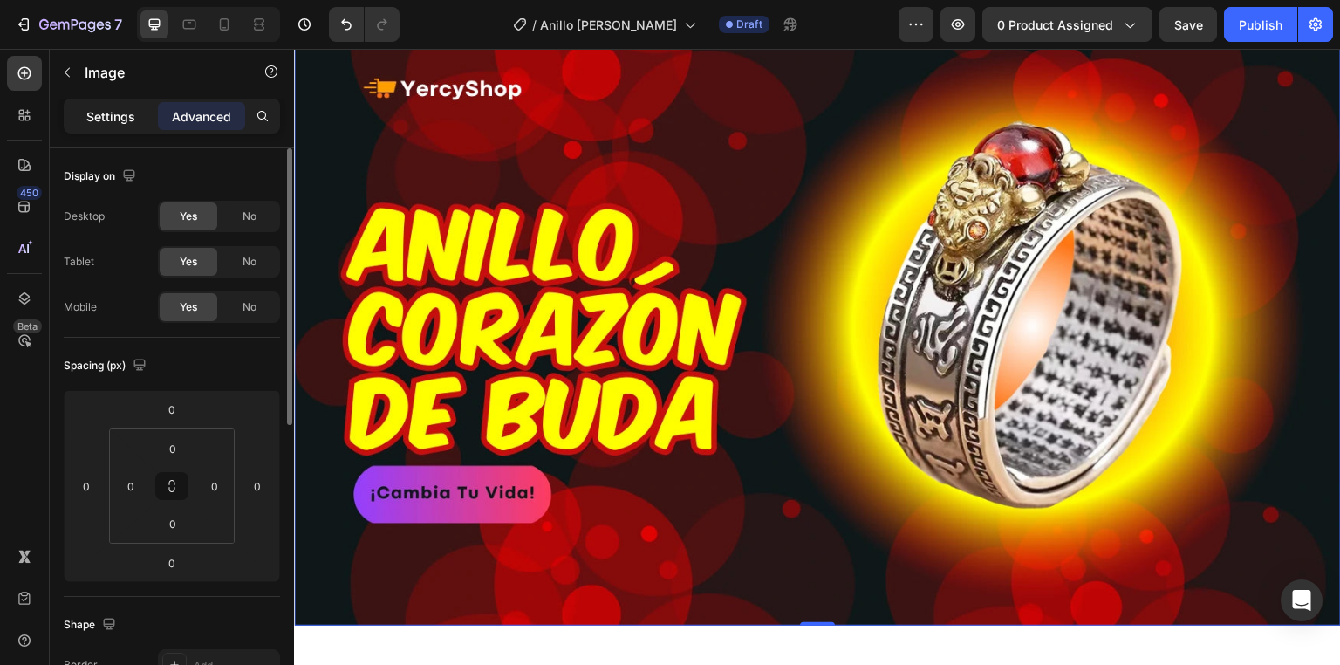
click at [111, 119] on p "Settings" at bounding box center [110, 116] width 49 height 18
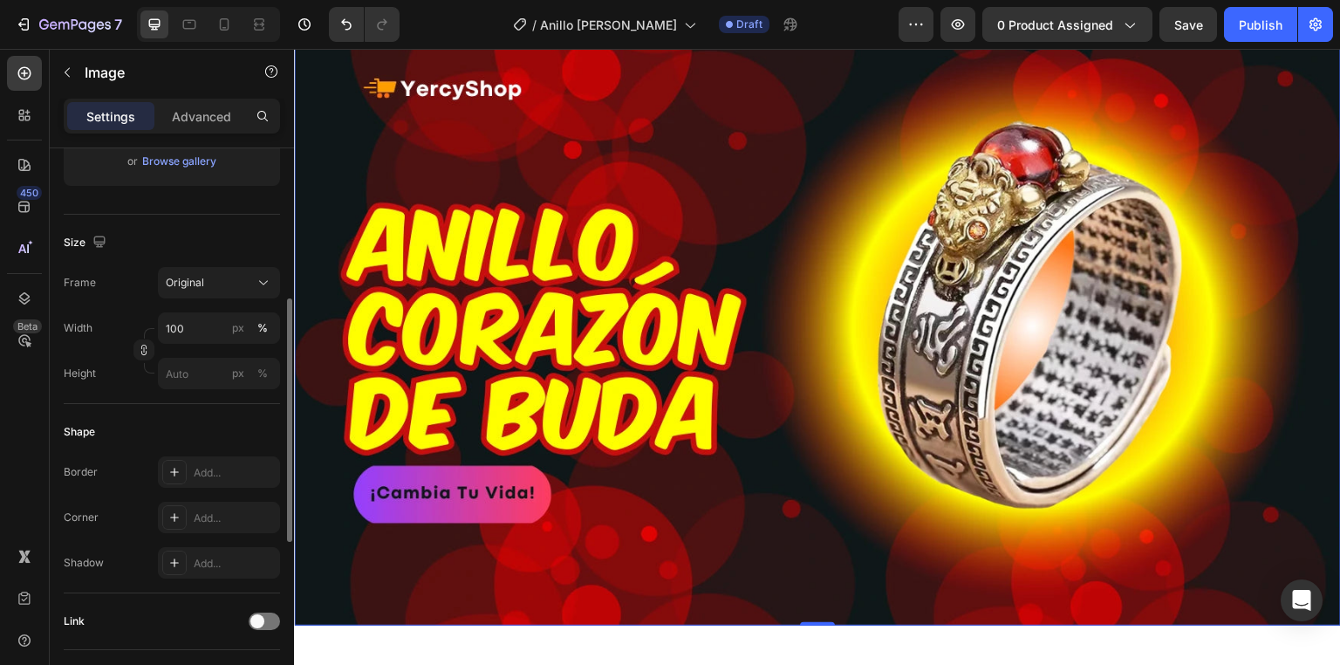
scroll to position [419, 0]
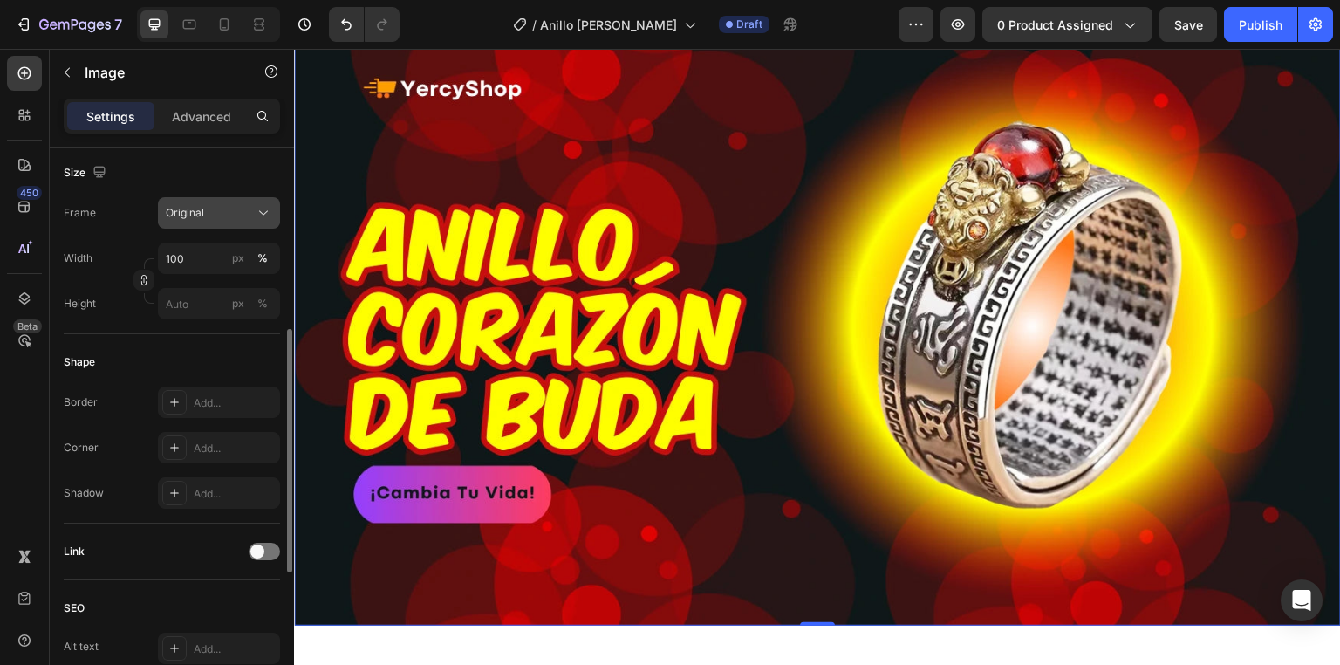
click at [261, 206] on icon at bounding box center [263, 212] width 17 height 17
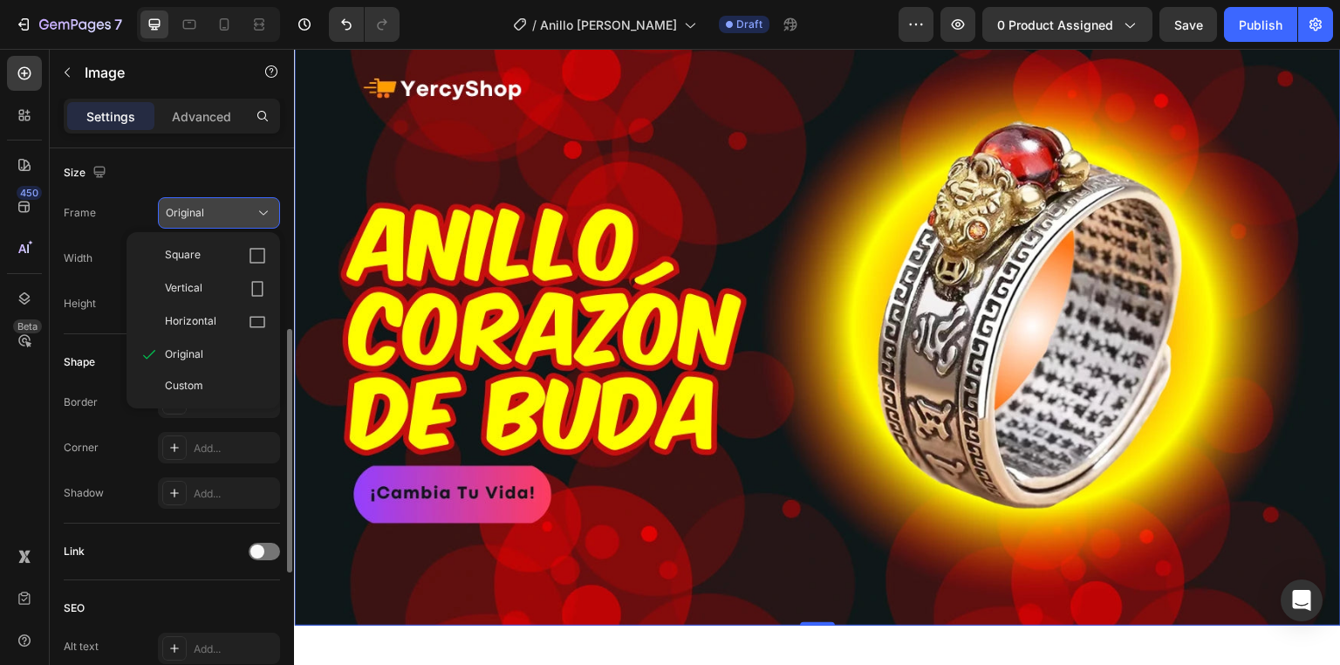
click at [261, 206] on icon at bounding box center [263, 212] width 17 height 17
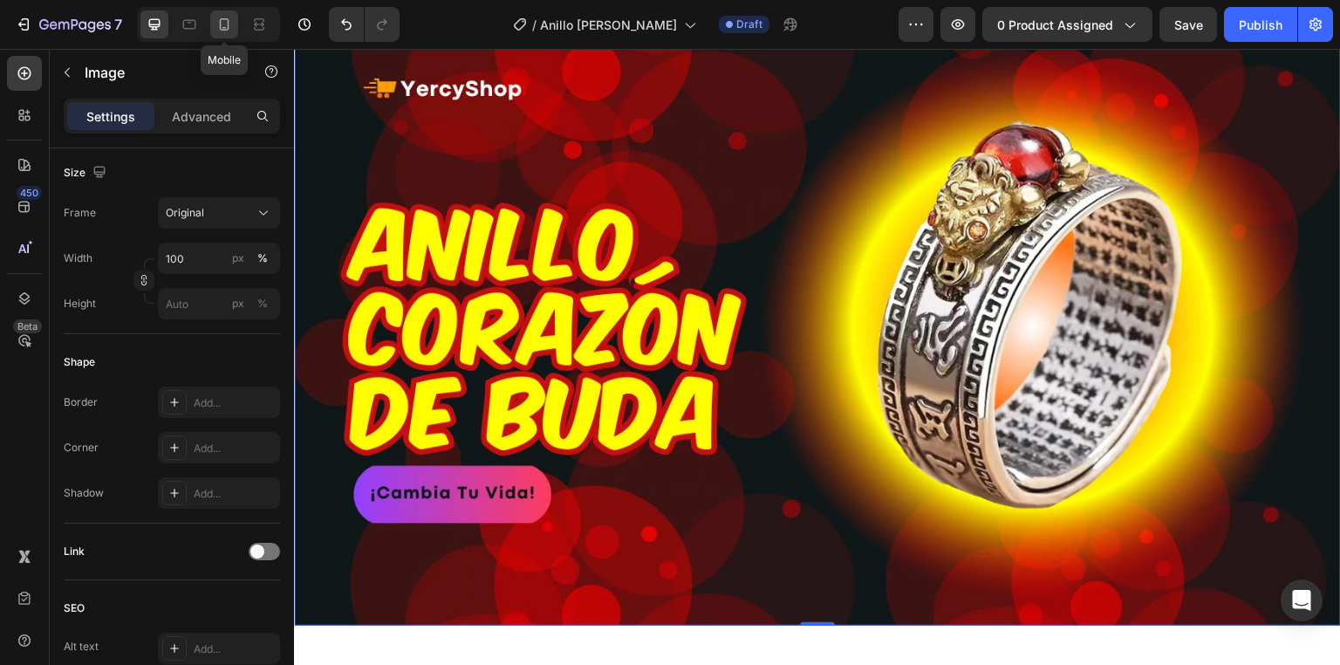
click at [224, 21] on icon at bounding box center [223, 24] width 17 height 17
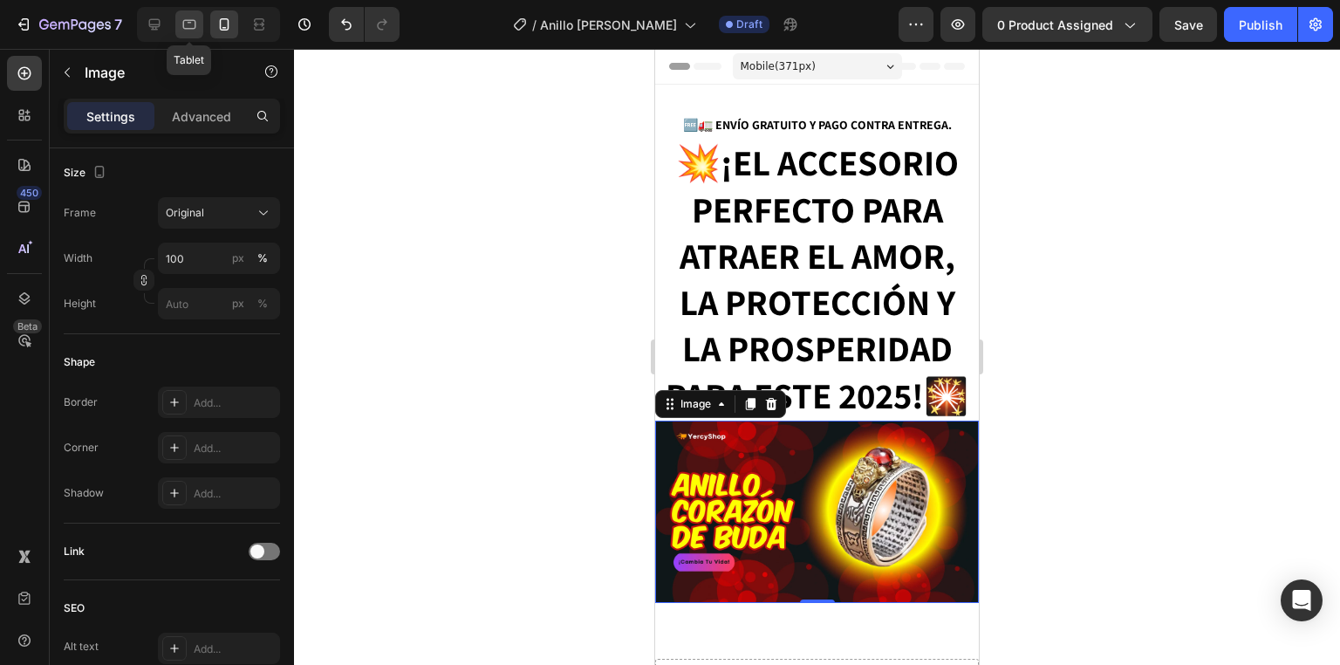
click at [188, 31] on icon at bounding box center [189, 24] width 17 height 17
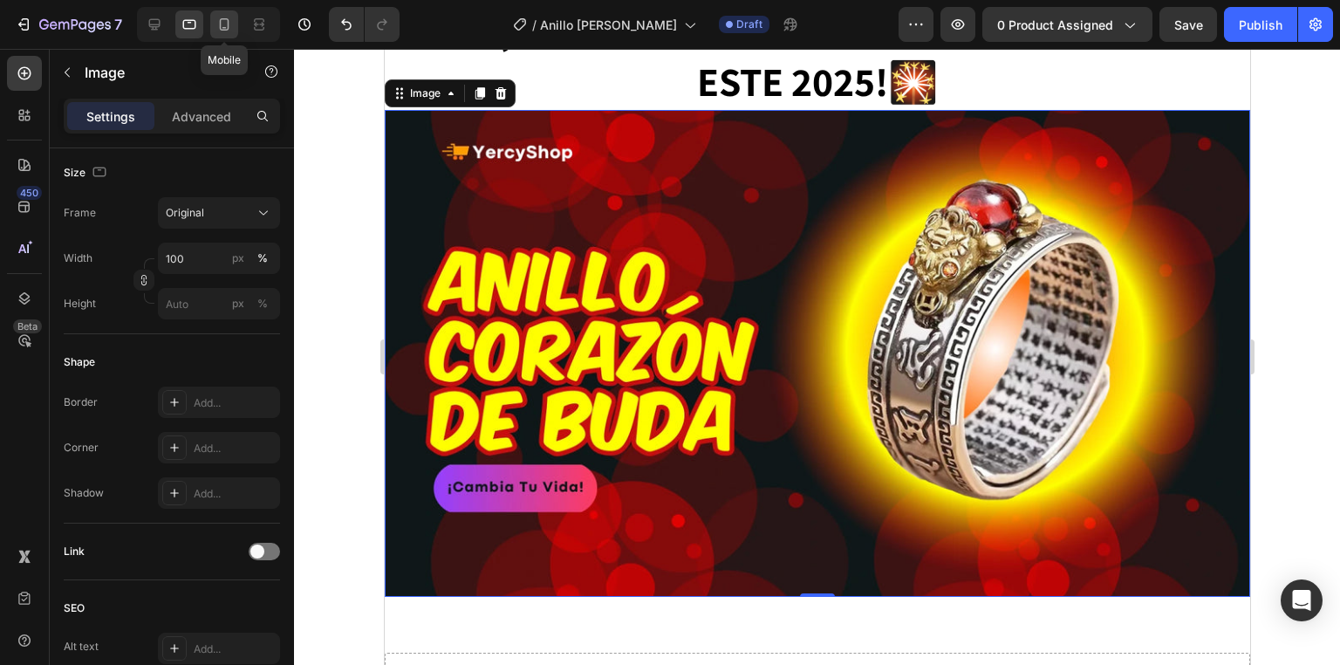
click at [220, 28] on icon at bounding box center [225, 24] width 10 height 12
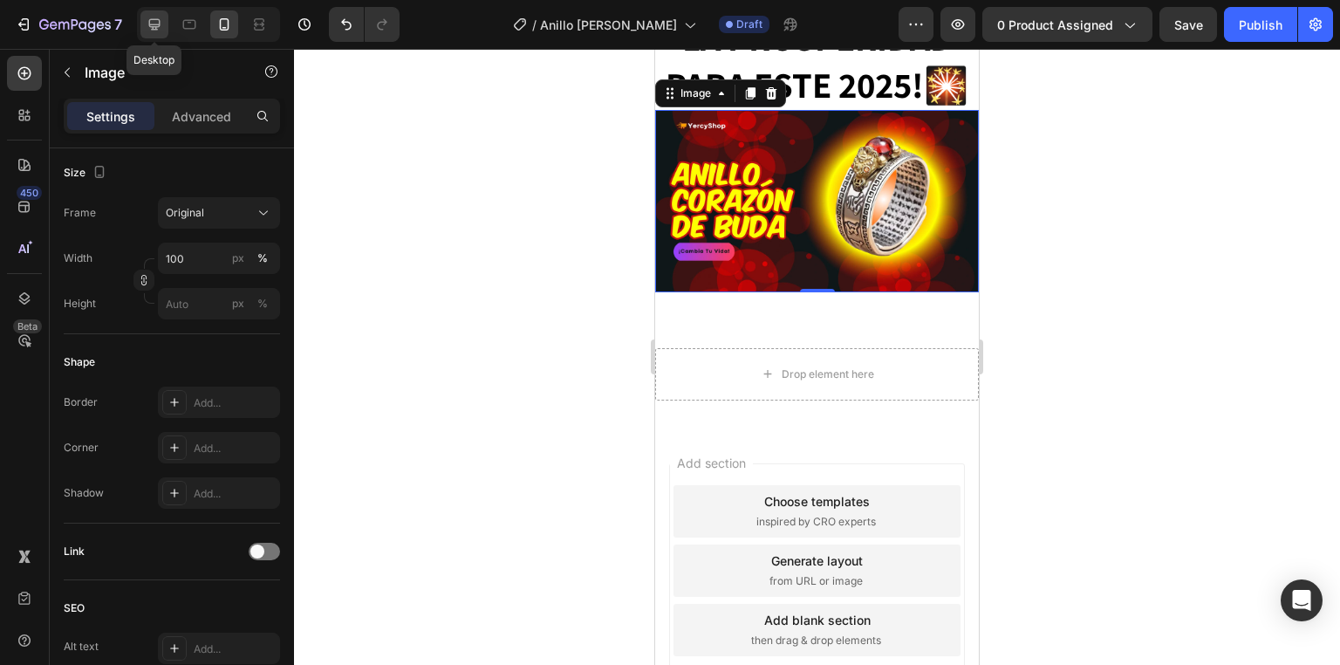
click at [155, 27] on icon at bounding box center [154, 24] width 11 height 11
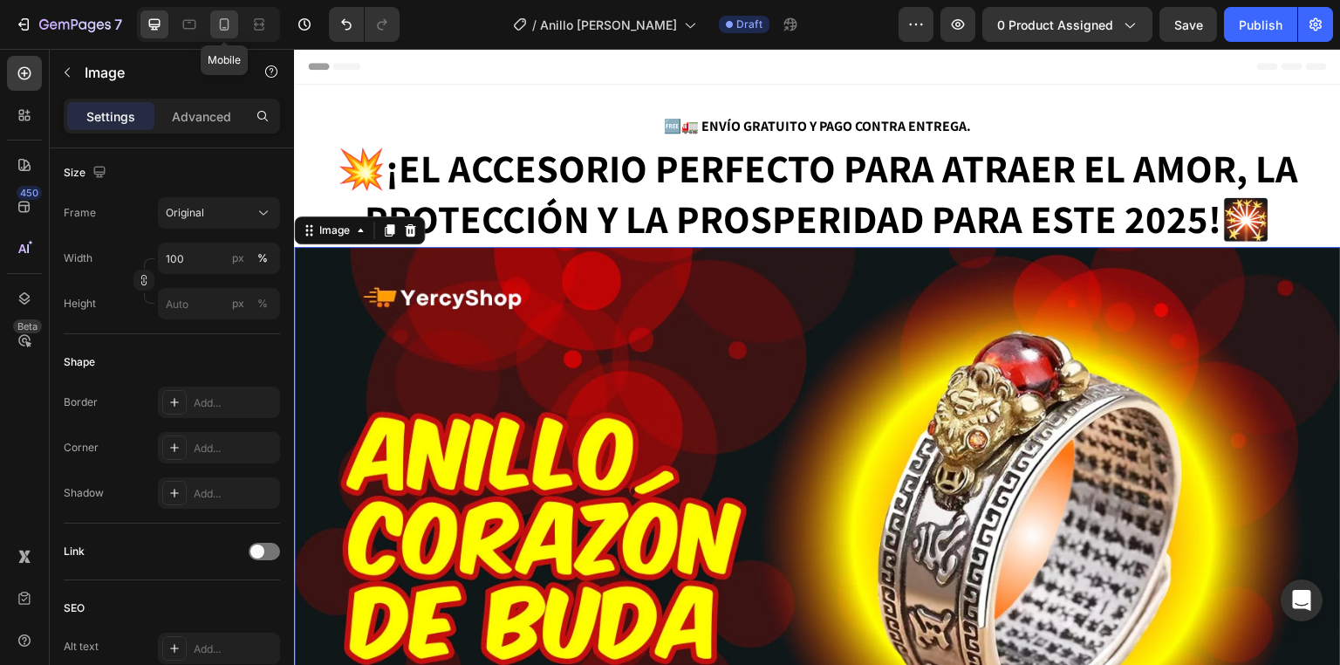
click at [220, 29] on icon at bounding box center [225, 24] width 10 height 12
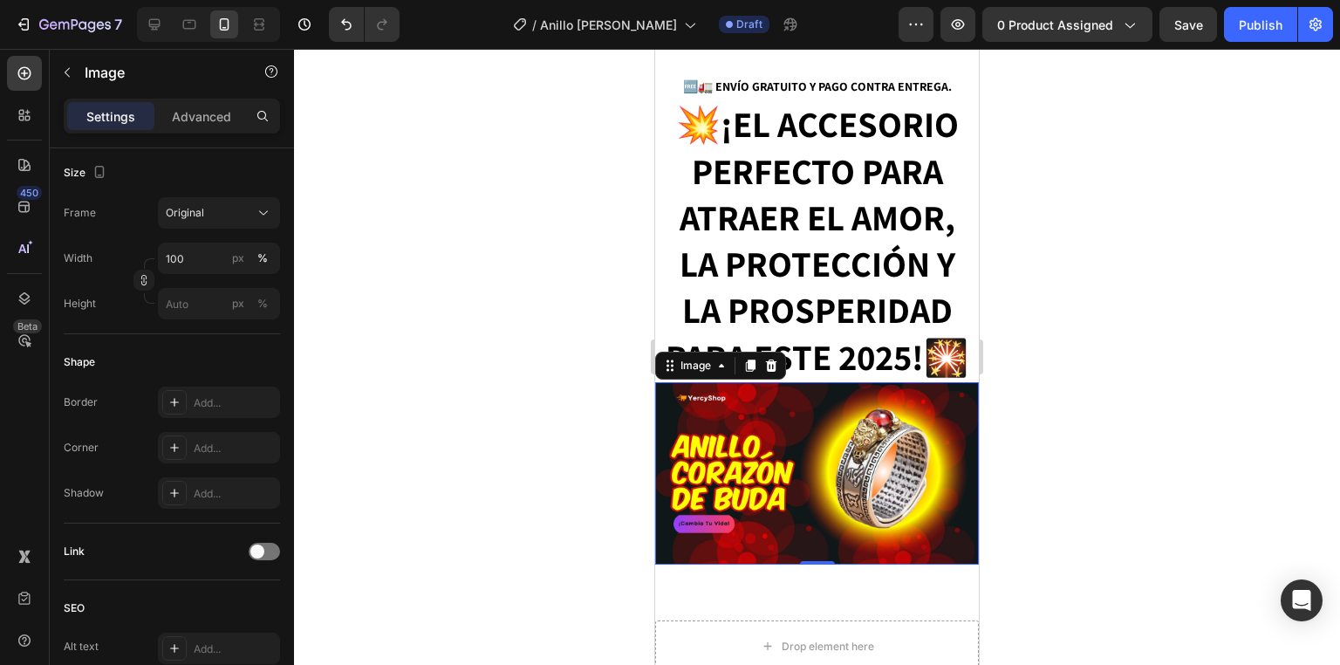
scroll to position [31, 0]
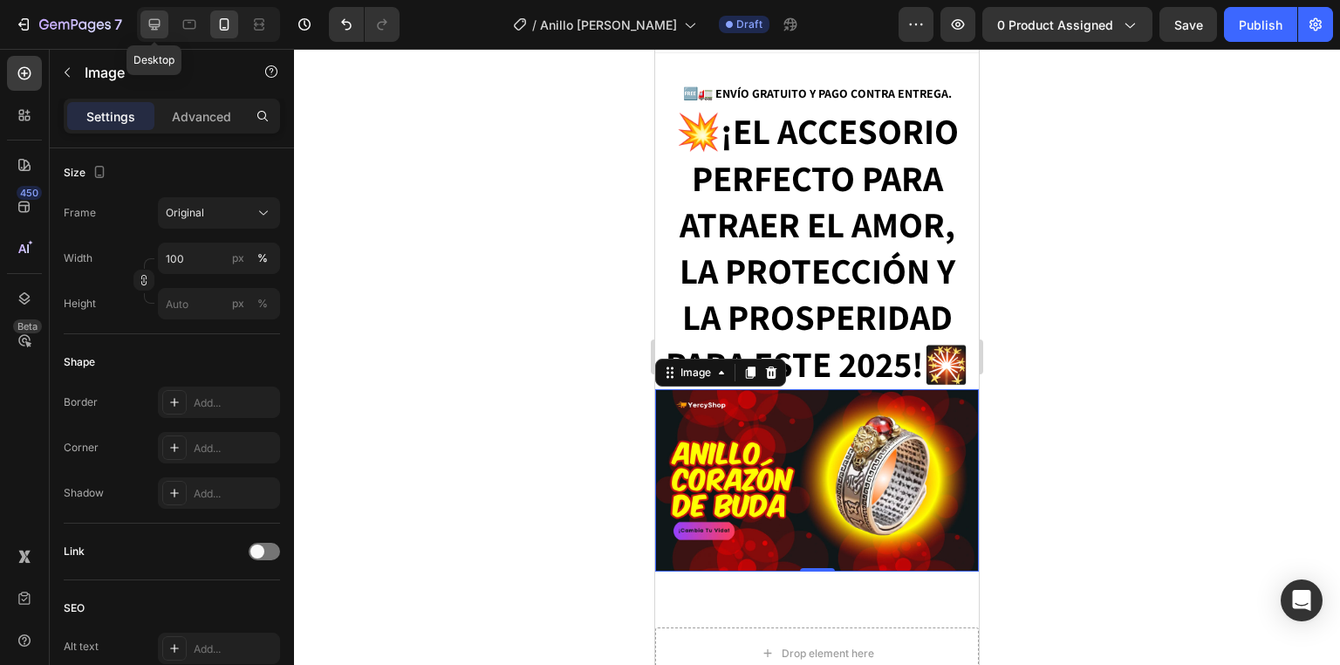
click at [157, 24] on icon at bounding box center [154, 24] width 11 height 11
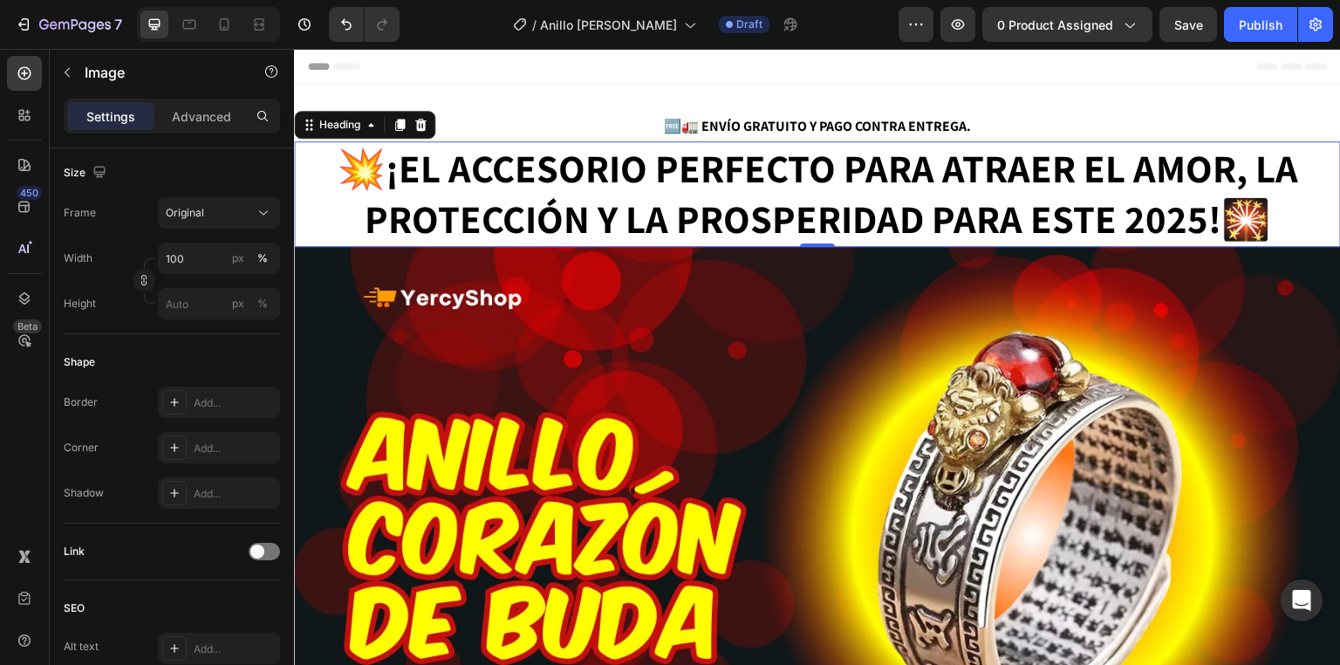
click at [649, 171] on strong "💥¡EL ACCESORIO PERFECTO PARA ATRAER EL AMOR, LA PROTECCIÓN Y LA PROSPERIDAD PAR…" at bounding box center [817, 193] width 961 height 103
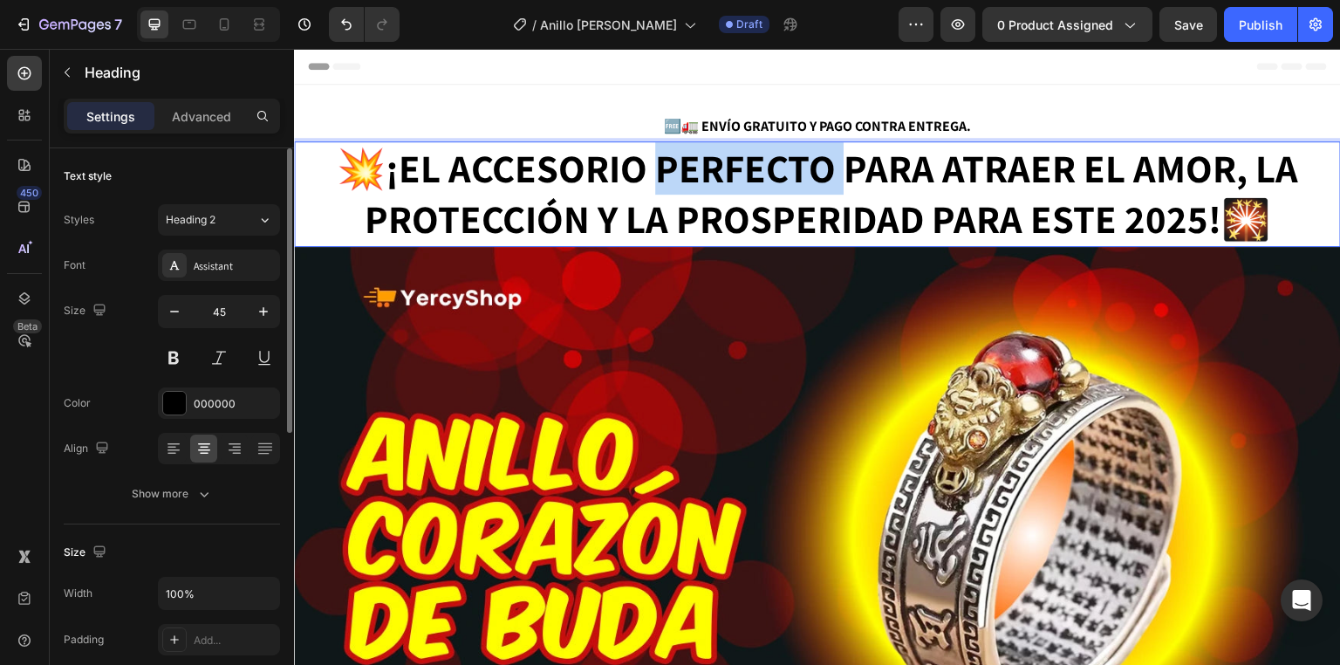
click at [657, 171] on strong "💥¡EL ACCESORIO PERFECTO PARA ATRAER EL AMOR, LA PROTECCIÓN Y LA PROSPERIDAD PAR…" at bounding box center [817, 193] width 961 height 103
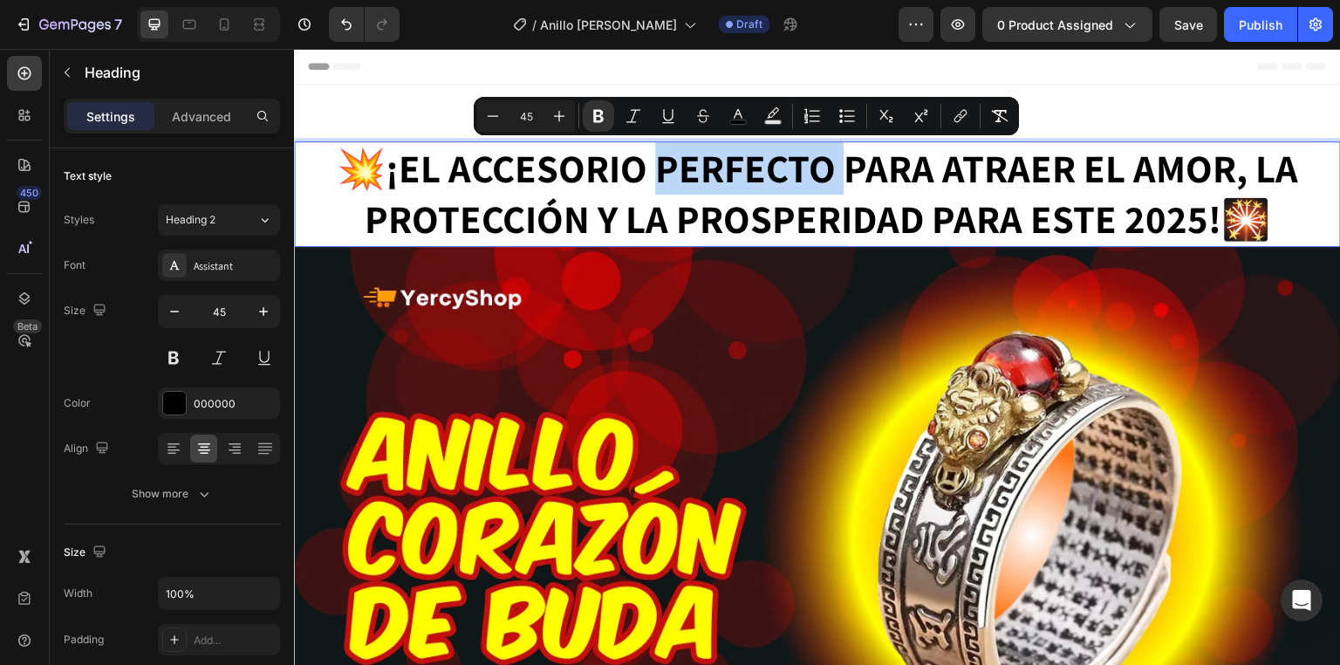
click at [658, 167] on strong "💥¡EL ACCESORIO PERFECTO PARA ATRAER EL AMOR, LA PROTECCIÓN Y LA PROSPERIDAD PAR…" at bounding box center [817, 193] width 961 height 103
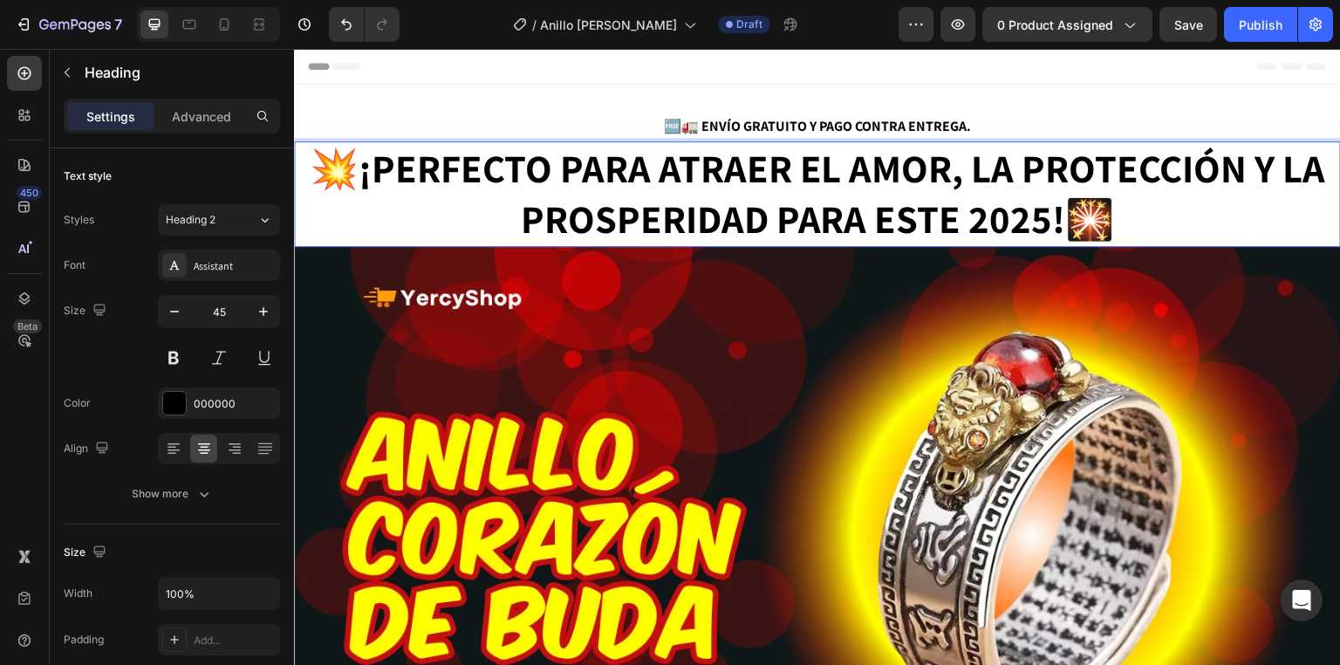
click at [552, 168] on strong "💥¡PERFECTO PARA ATRAER EL AMOR, LA PROTECCIÓN Y LA PROSPERIDAD PARA ESTE 2025!" at bounding box center [818, 193] width 1016 height 103
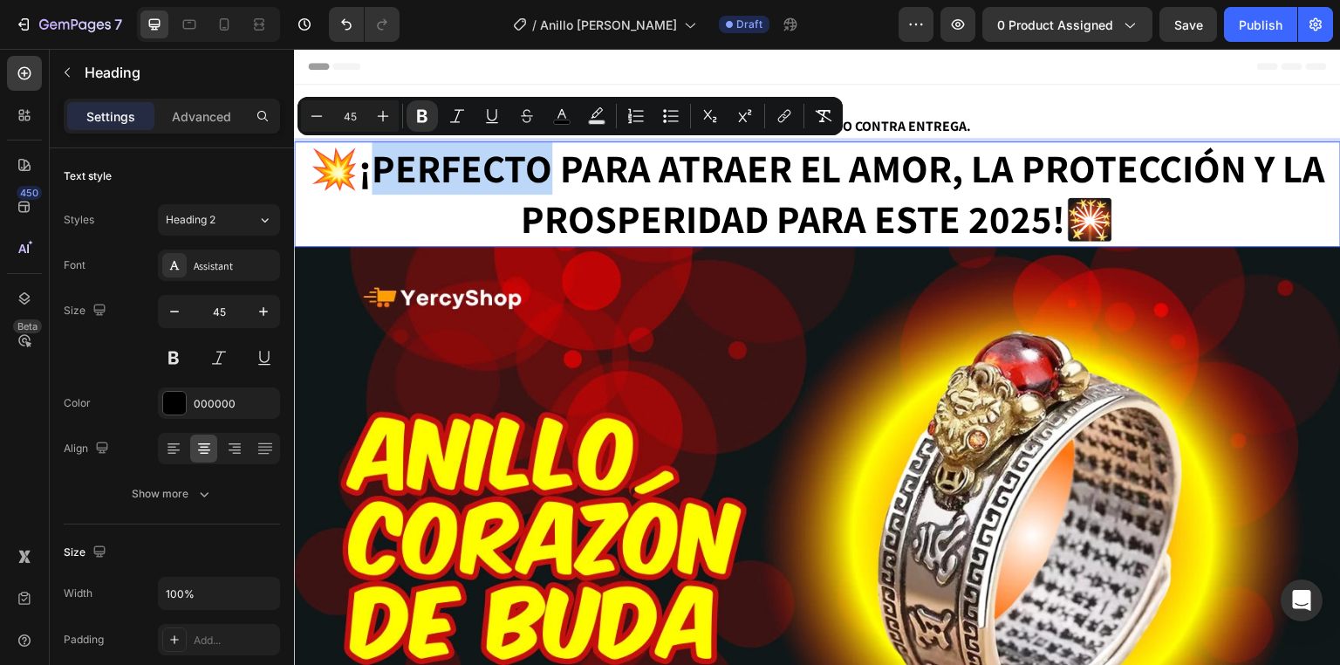
drag, startPoint x: 549, startPoint y: 168, endPoint x: 377, endPoint y: 172, distance: 171.9
click at [377, 172] on strong "💥¡PERFECTO PARA ATRAER EL AMOR, LA PROTECCIÓN Y LA PROSPERIDAD PARA ESTE 2025!" at bounding box center [818, 193] width 1016 height 103
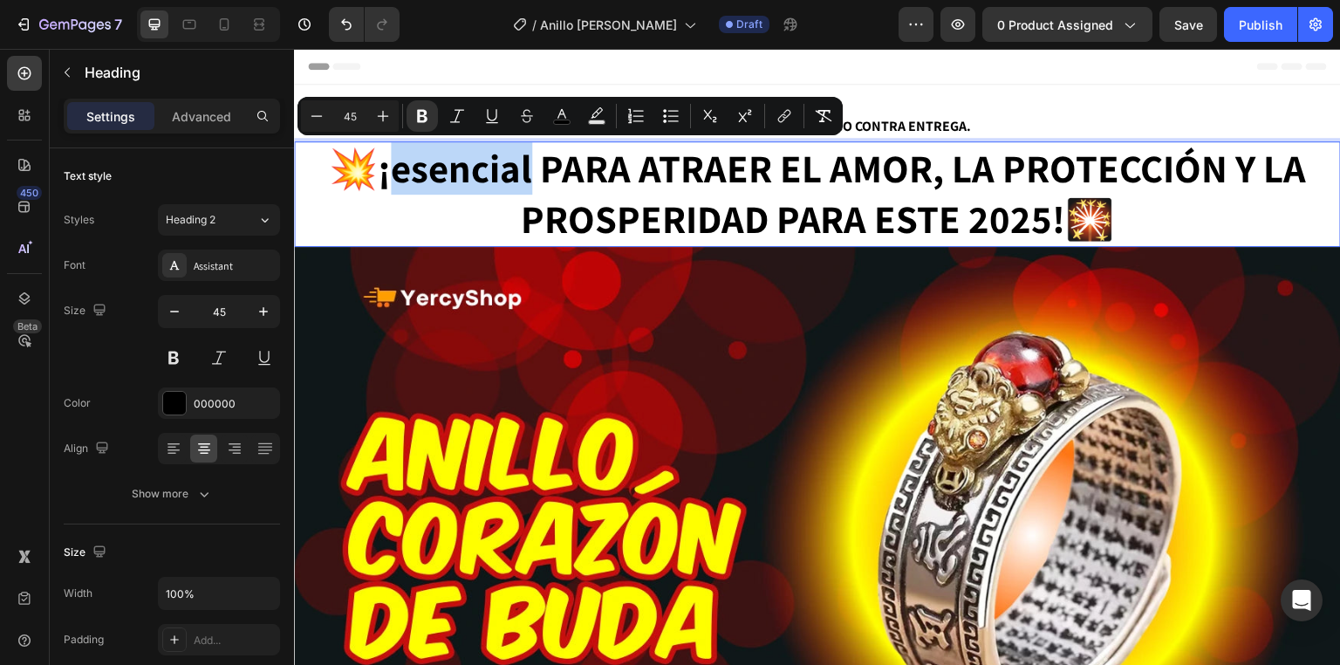
drag, startPoint x: 394, startPoint y: 166, endPoint x: 526, endPoint y: 171, distance: 131.8
click at [526, 171] on strong "💥¡esencial PARA ATRAER EL AMOR, LA PROTECCIÓN Y LA PROSPERIDAD PARA ESTE 2025!" at bounding box center [817, 193] width 977 height 103
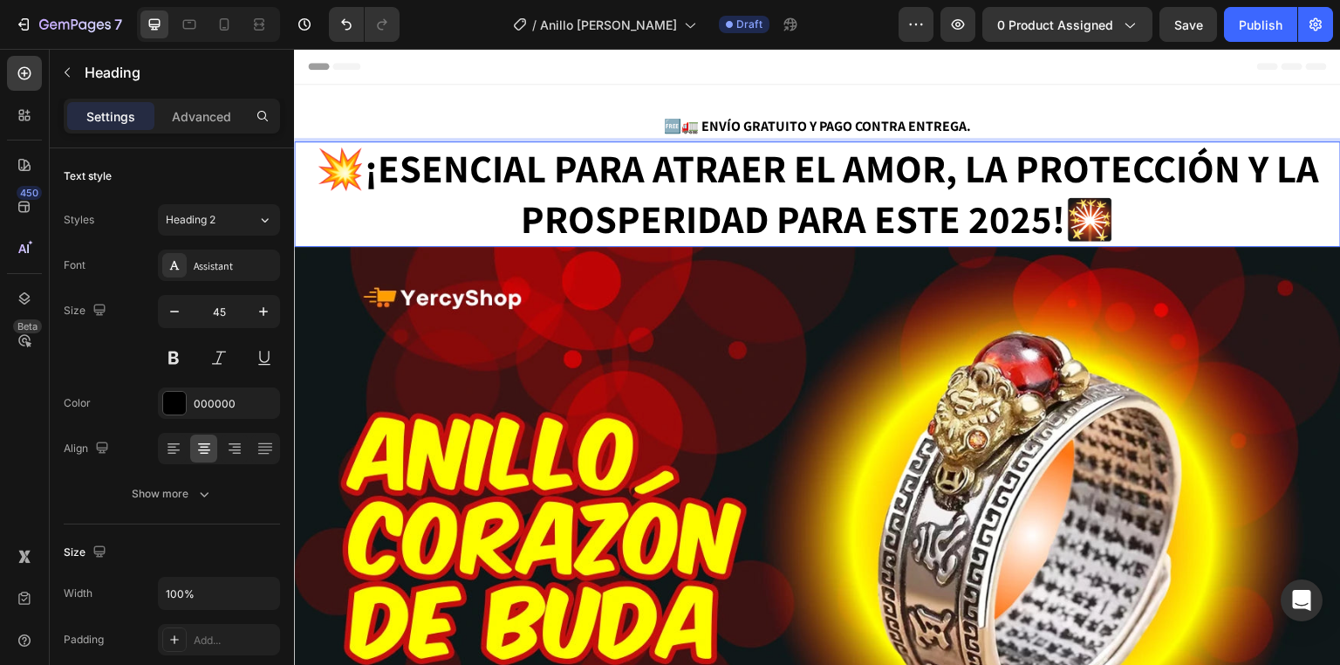
click at [576, 201] on strong "💥¡ESENCIAL PARA ATRAER EL AMOR, LA PROTECCIÓN Y LA PROSPERIDAD PARA ESTE 2025!" at bounding box center [818, 193] width 1004 height 103
click at [485, 234] on p "💥¡ESENCIAL PARA ATRAER EL AMOR, LA PROTECCIÓN Y LA PROSPERIDAD PARA ESTE 2025! 🎇" at bounding box center [817, 194] width 1043 height 102
click at [570, 125] on p "🆓🚛 ENVÍO GRATUITO Y PAGO CONTRA ENTREGA." at bounding box center [817, 126] width 1043 height 25
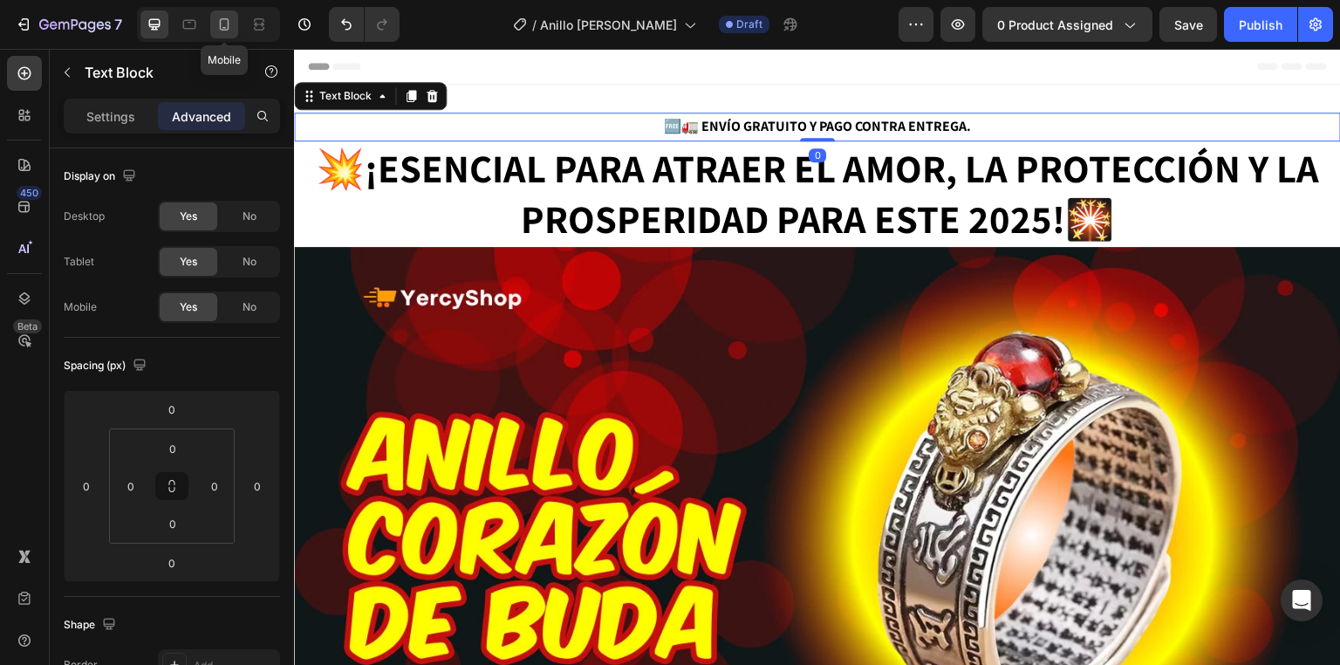
click at [213, 26] on div at bounding box center [224, 24] width 28 height 28
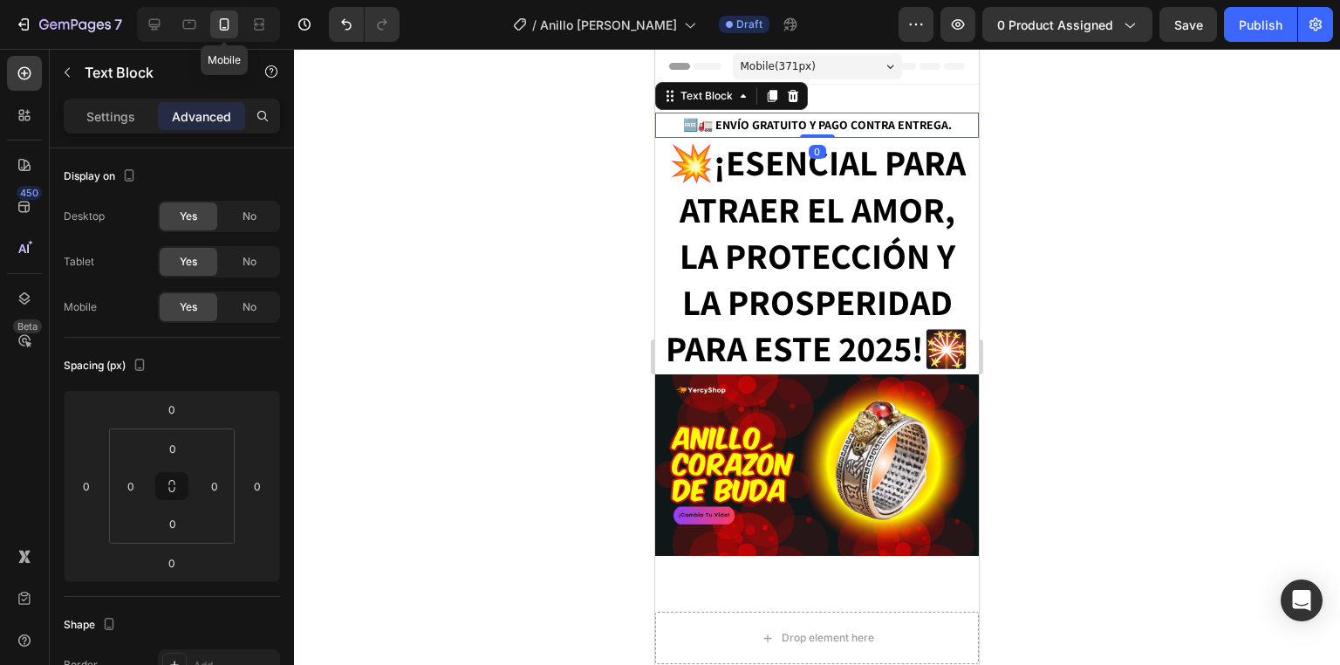
scroll to position [3, 0]
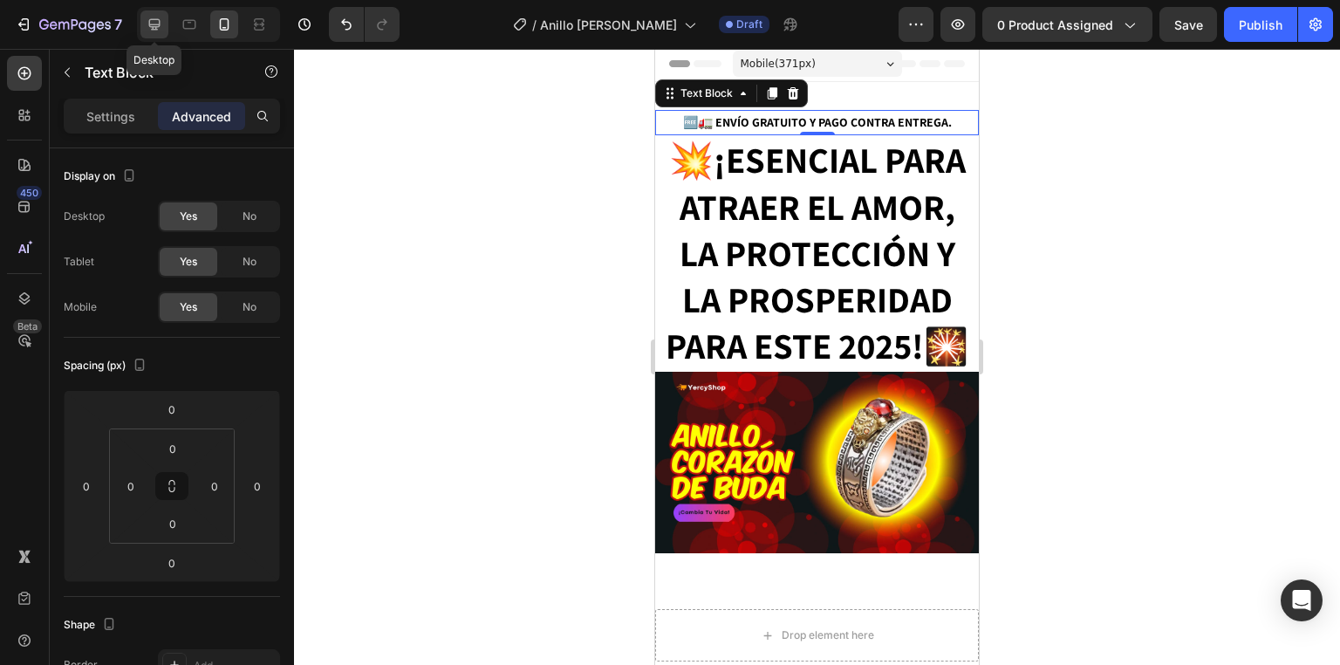
click at [156, 33] on div at bounding box center [154, 24] width 28 height 28
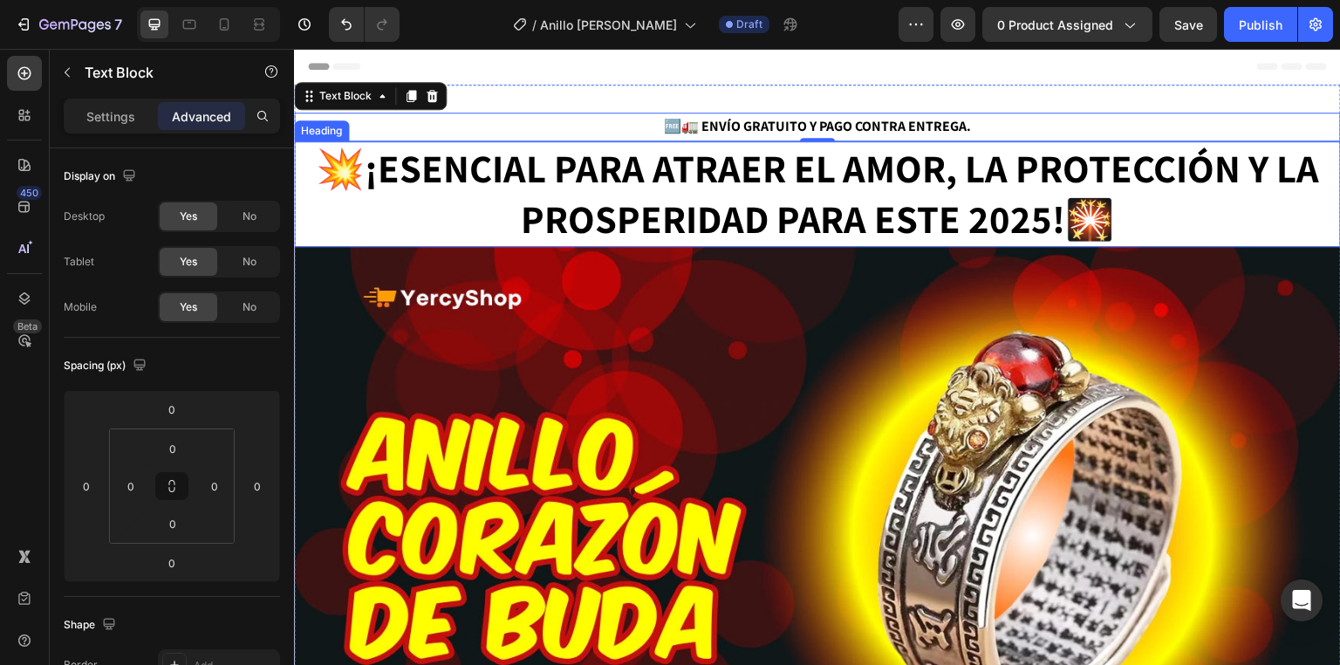
click at [387, 210] on p "⁠⁠⁠⁠⁠⁠⁠ 💥¡ESENCIAL PARA ATRAER EL AMOR, LA PROTECCIÓN Y LA PROSPERIDAD PARA EST…" at bounding box center [817, 194] width 1043 height 102
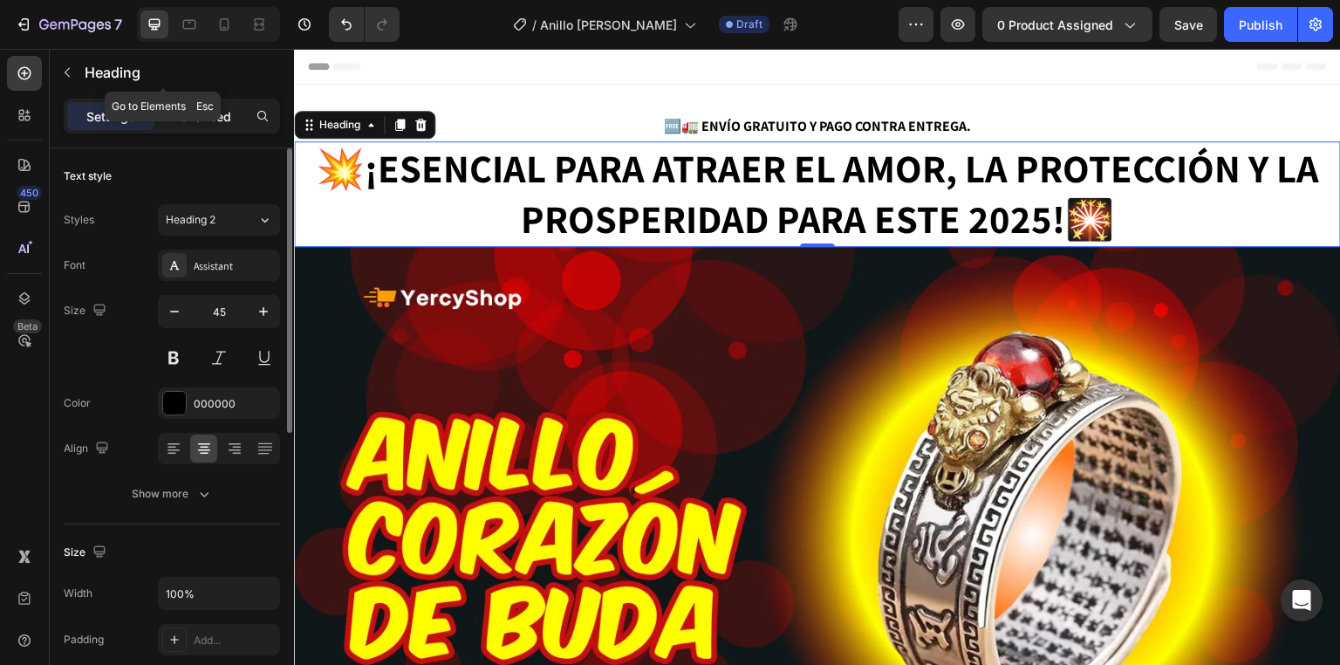
click at [203, 107] on p "Advanced" at bounding box center [201, 116] width 59 height 18
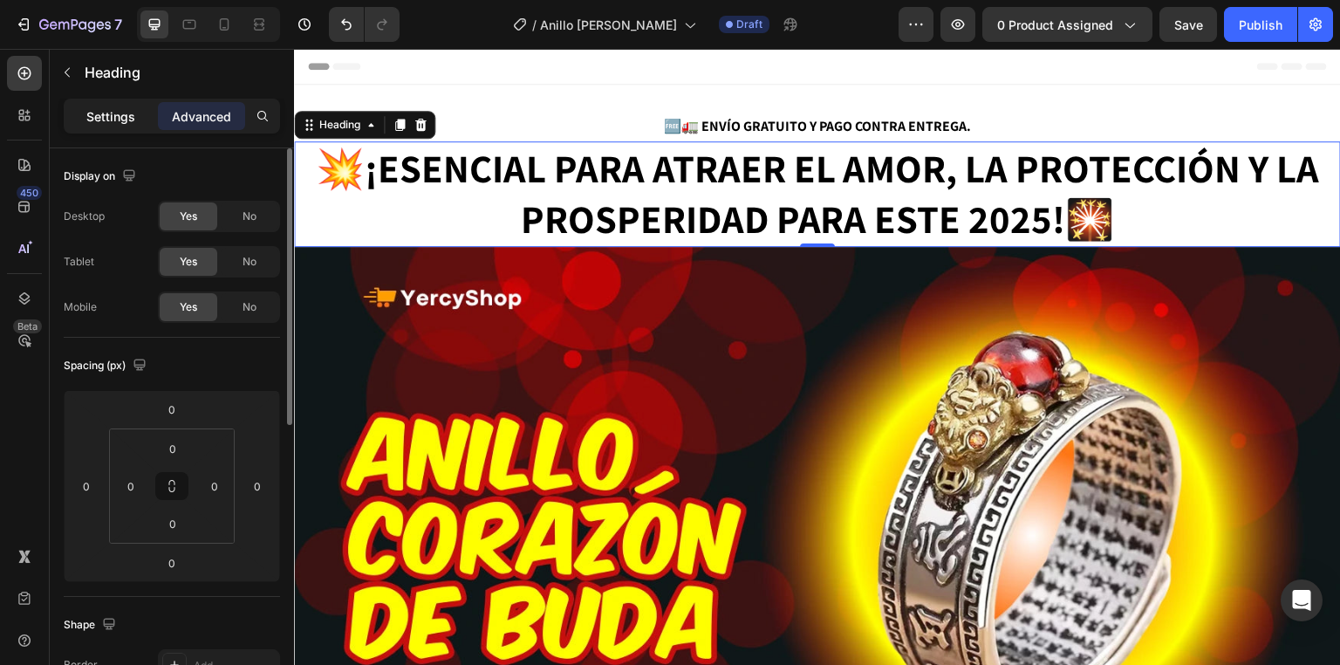
click at [87, 107] on p "Settings" at bounding box center [110, 116] width 49 height 18
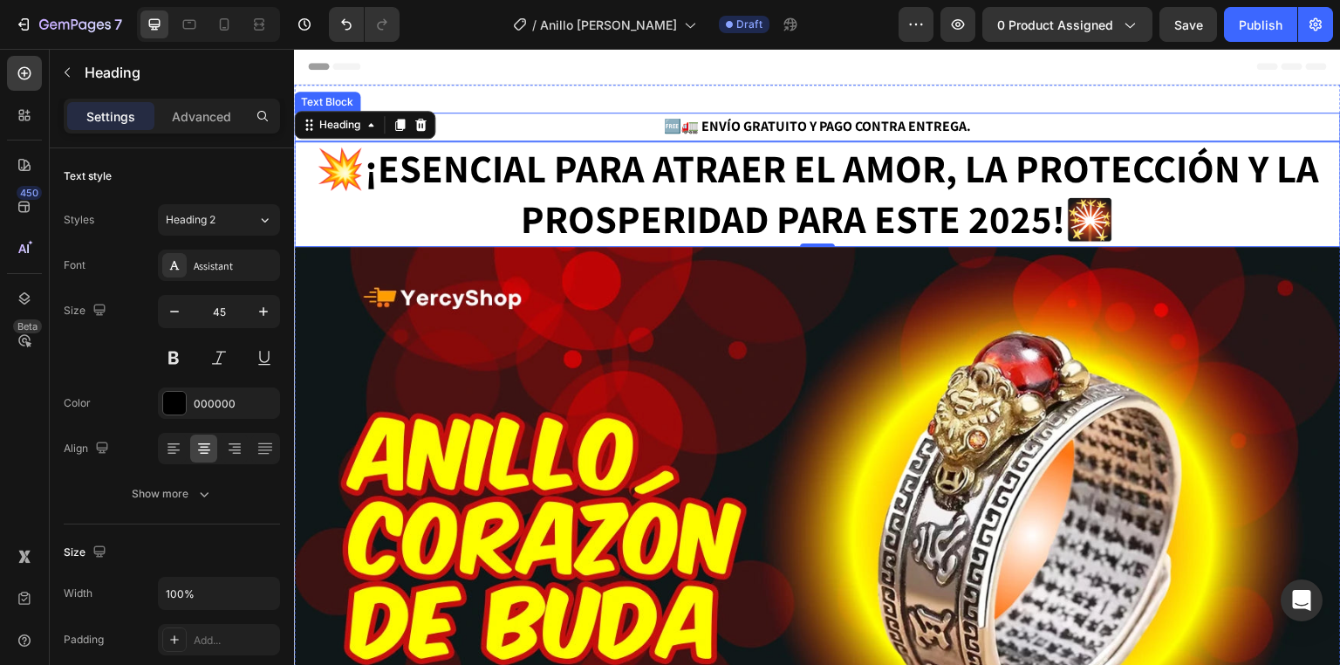
click at [775, 124] on strong "🆓🚛 ENVÍO GRATUITO Y PAGO CONTRA ENTREGA." at bounding box center [817, 126] width 307 height 18
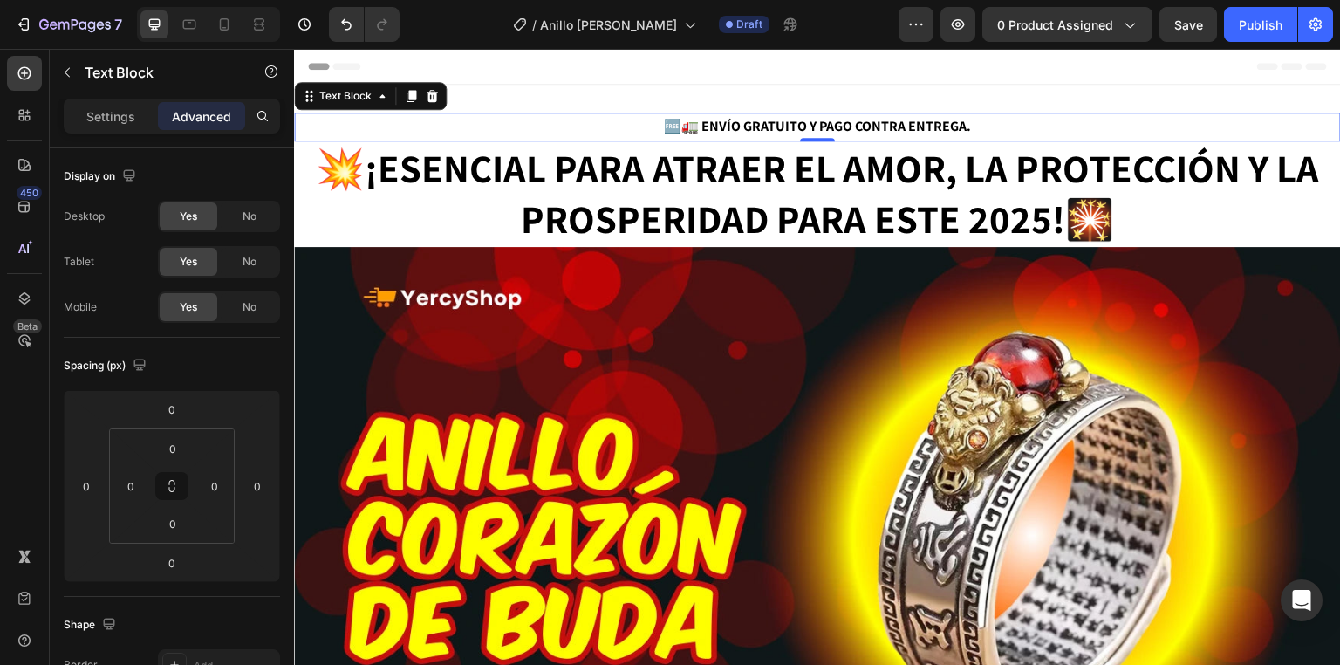
click at [123, 130] on div "Settings Advanced" at bounding box center [172, 116] width 216 height 35
click at [123, 126] on div "Settings" at bounding box center [110, 116] width 87 height 28
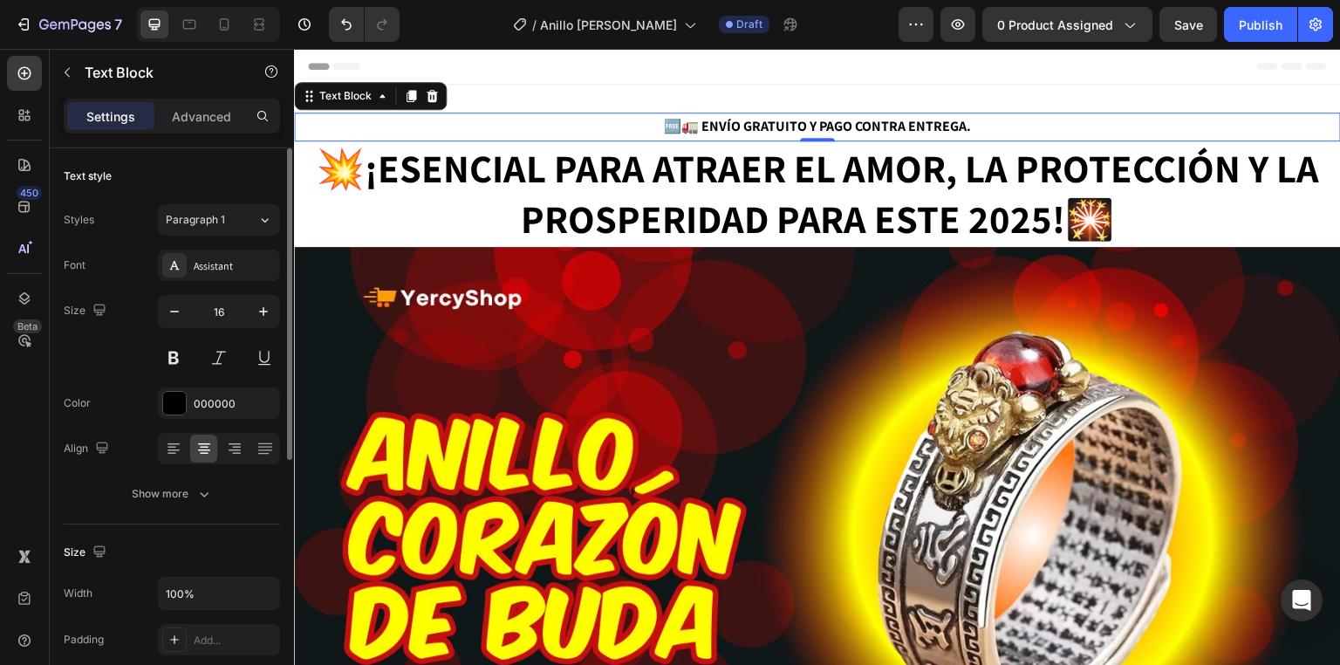
scroll to position [140, 0]
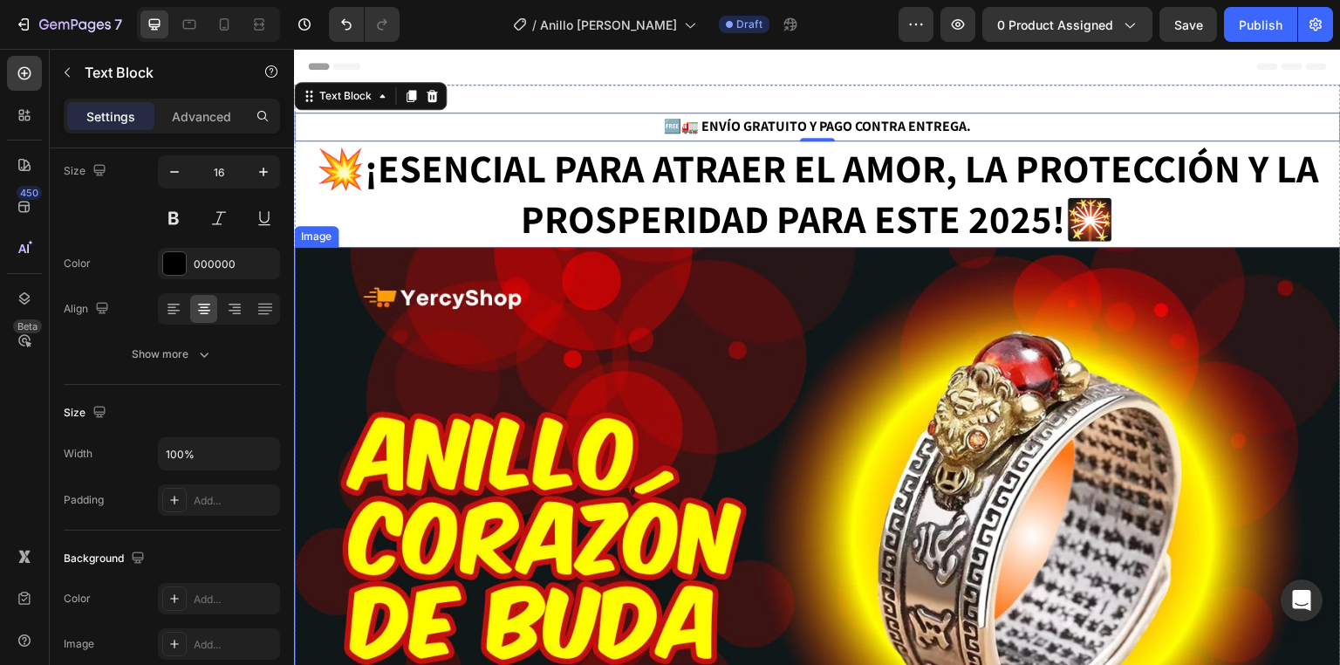
click at [597, 213] on strong "💥¡ESENCIAL PARA ATRAER EL AMOR, LA PROTECCIÓN Y LA PROSPERIDAD PARA ESTE 2025!" at bounding box center [818, 193] width 1004 height 103
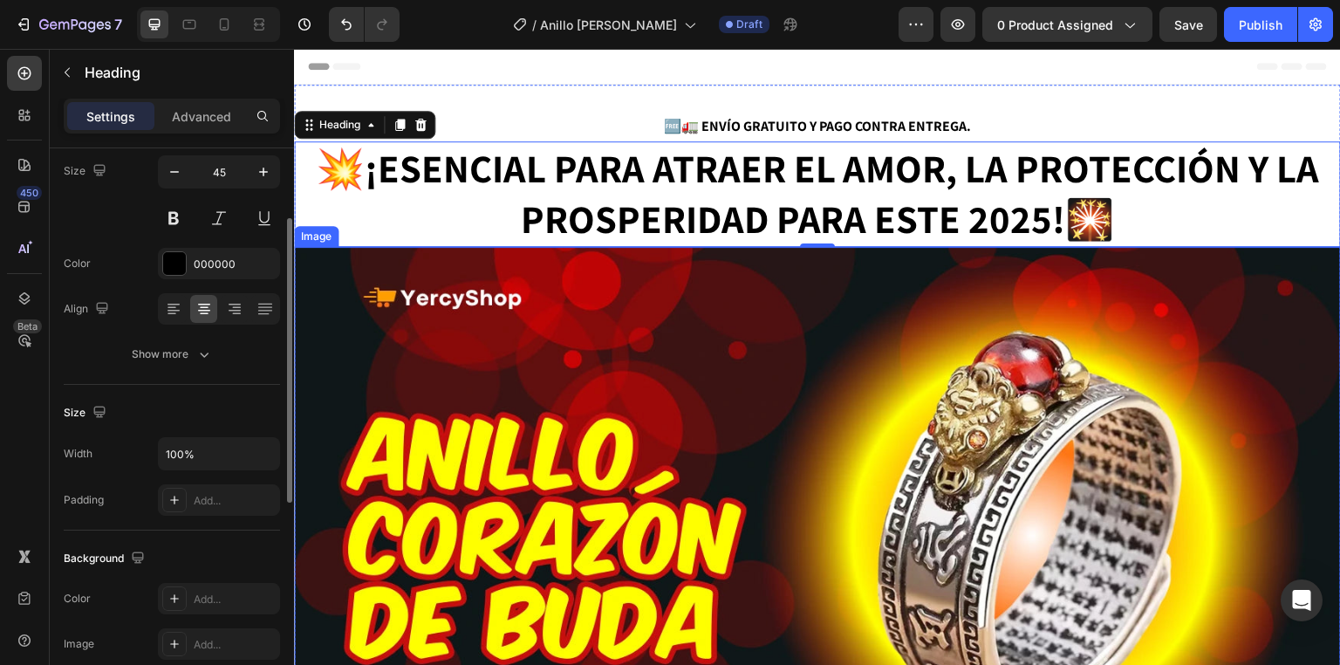
click at [460, 417] on img at bounding box center [817, 541] width 1047 height 589
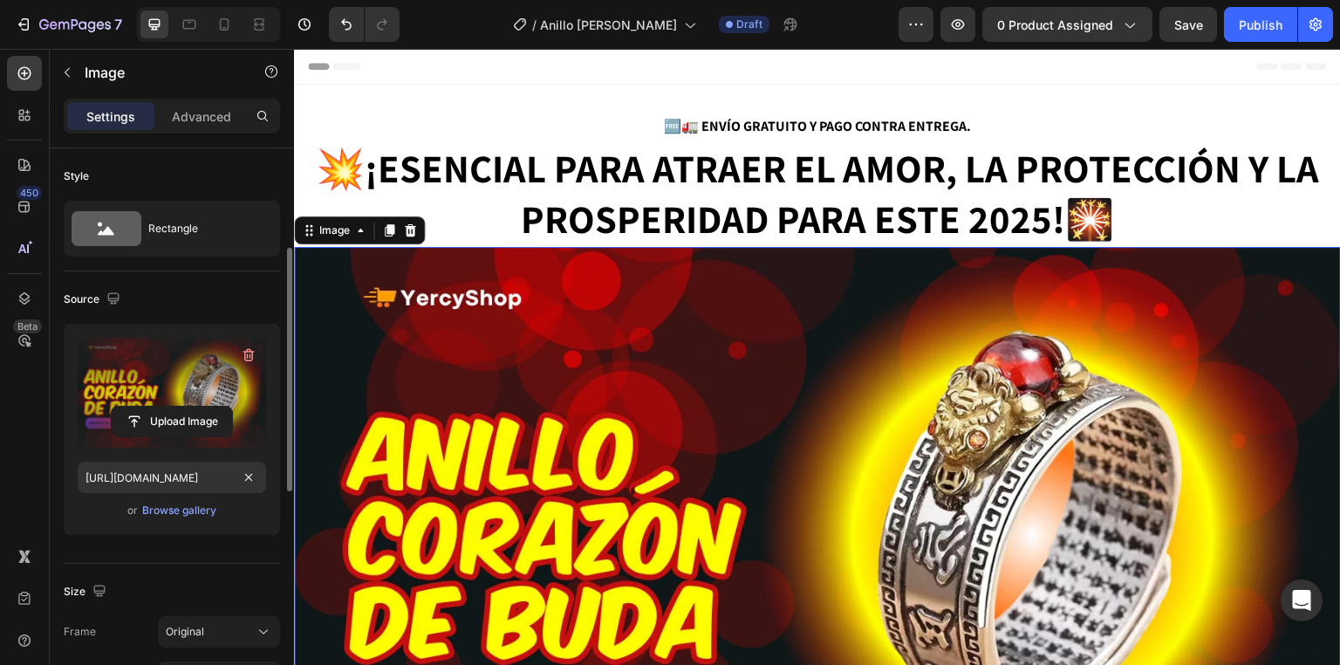
scroll to position [209, 0]
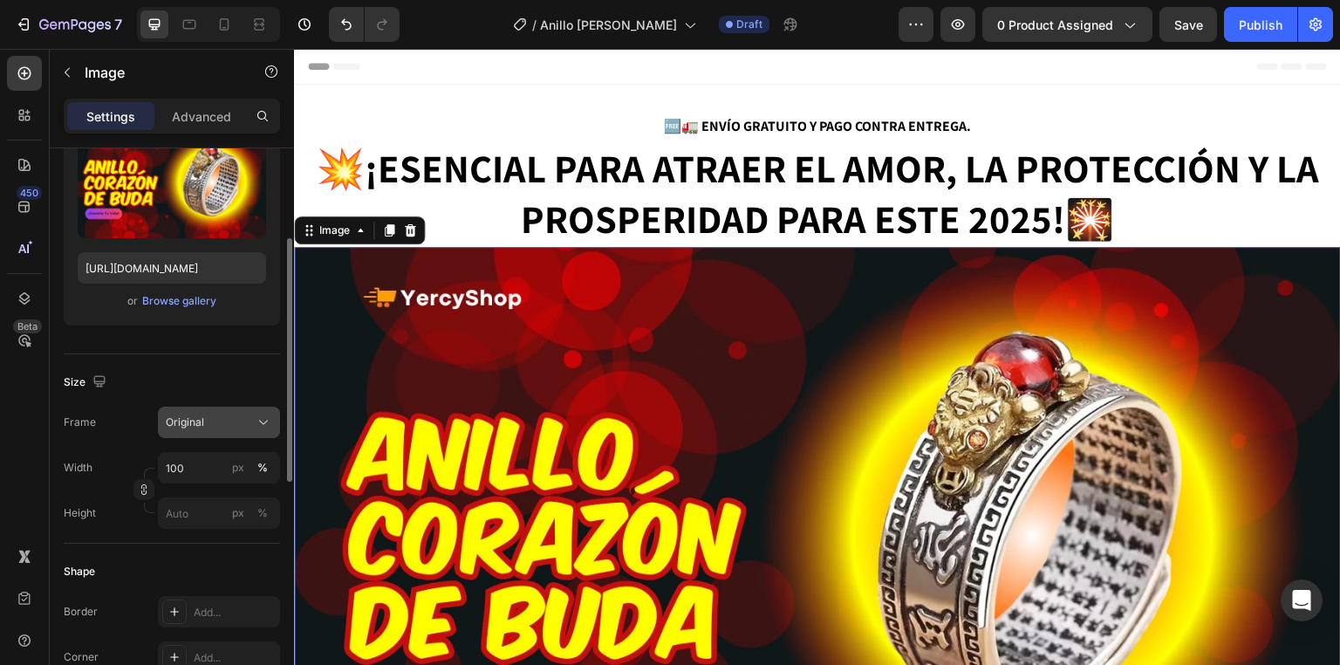
click at [216, 421] on div "Original" at bounding box center [208, 422] width 85 height 16
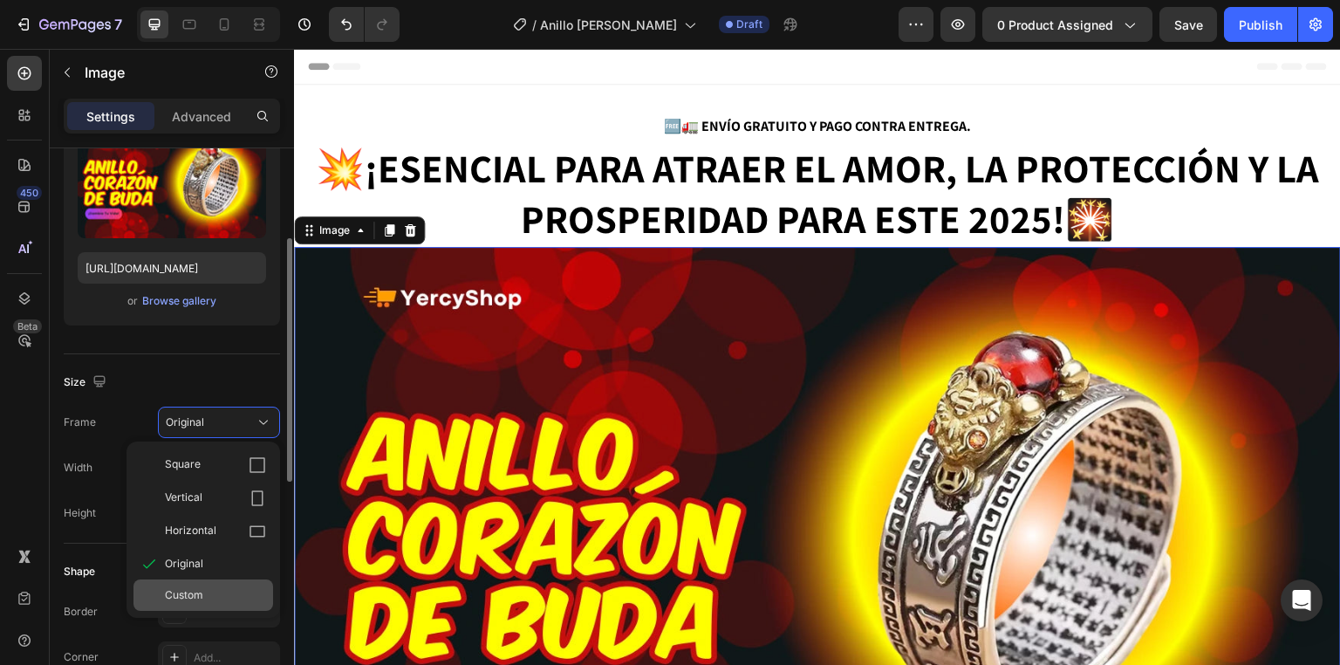
click at [187, 590] on span "Custom" at bounding box center [184, 595] width 38 height 16
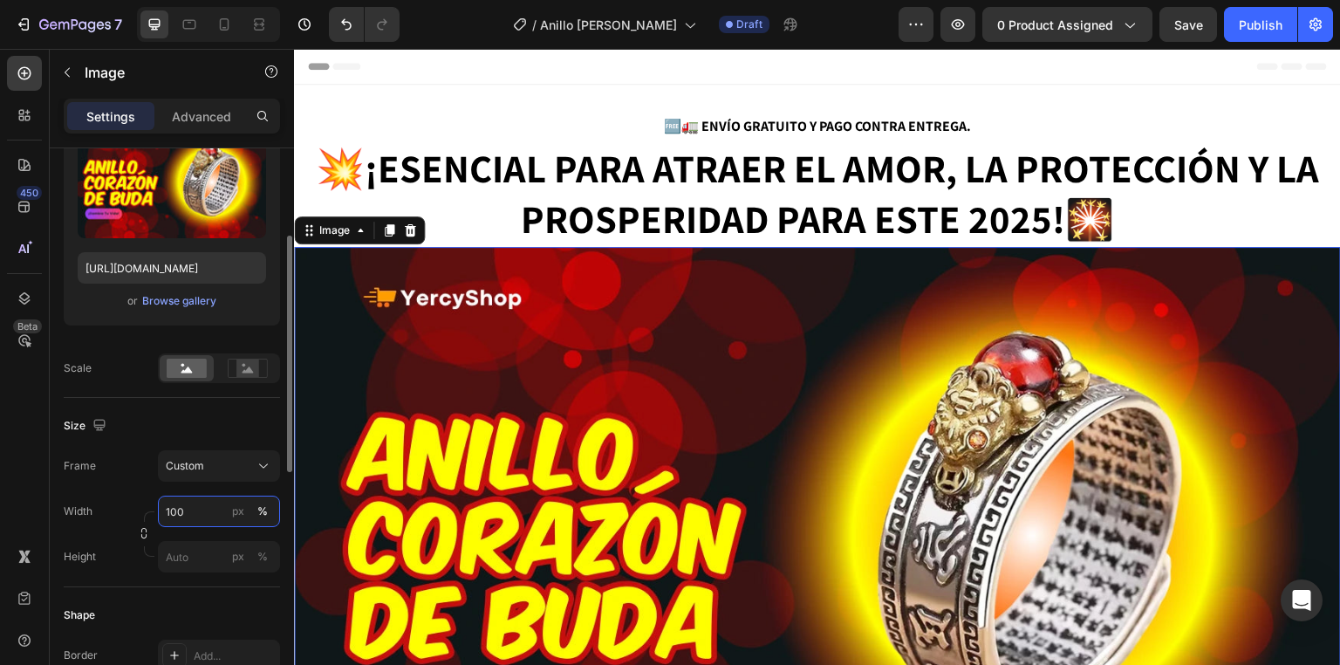
click at [209, 511] on input "100" at bounding box center [219, 510] width 122 height 31
click at [224, 431] on div "Size" at bounding box center [172, 426] width 216 height 28
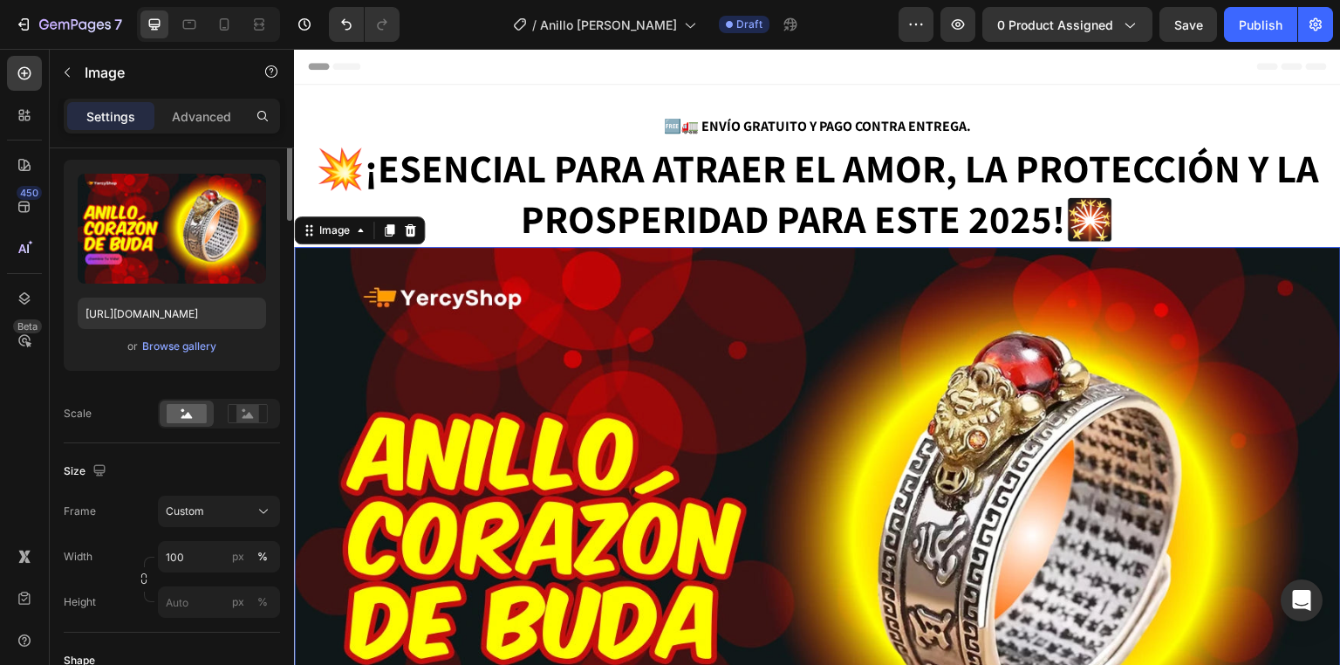
scroll to position [0, 0]
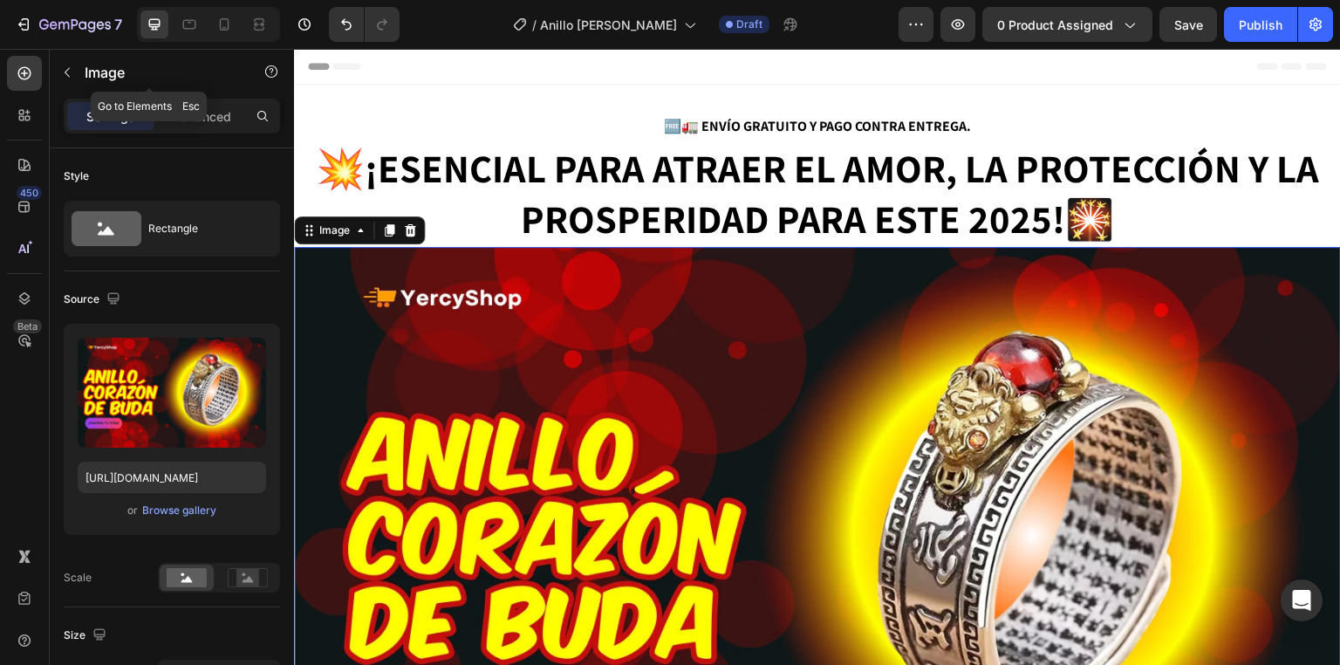
click at [80, 71] on button "button" at bounding box center [67, 72] width 28 height 28
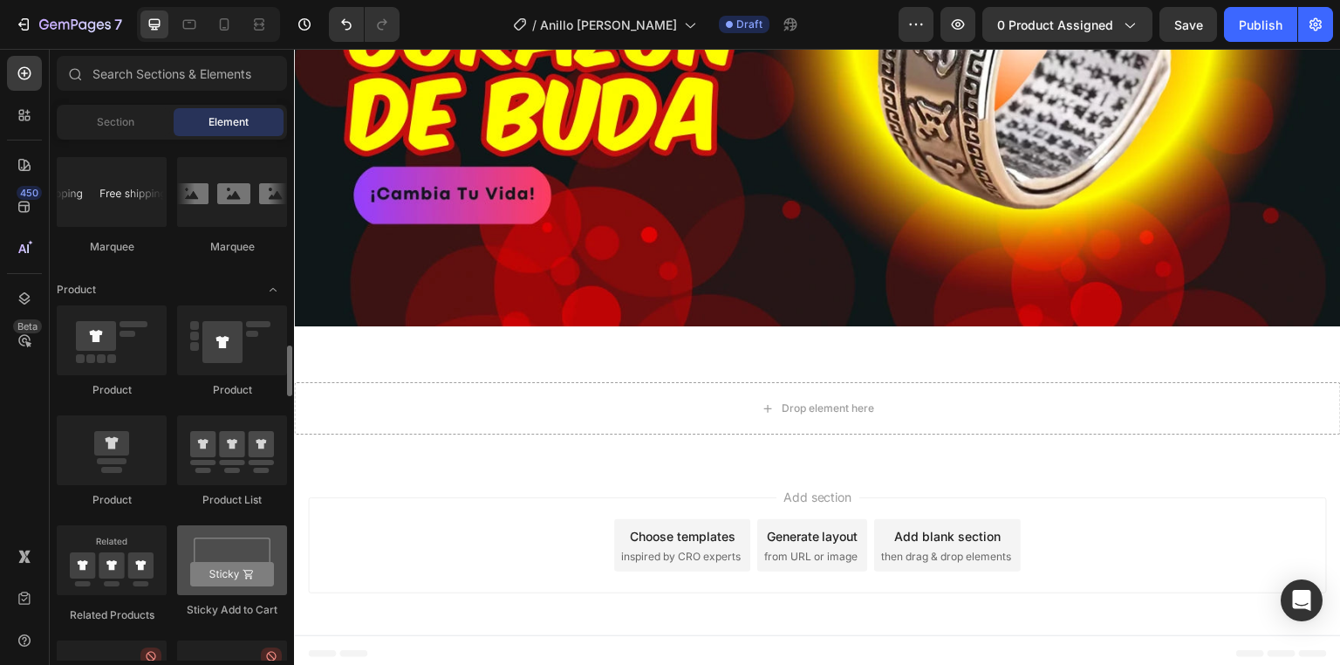
scroll to position [2233, 0]
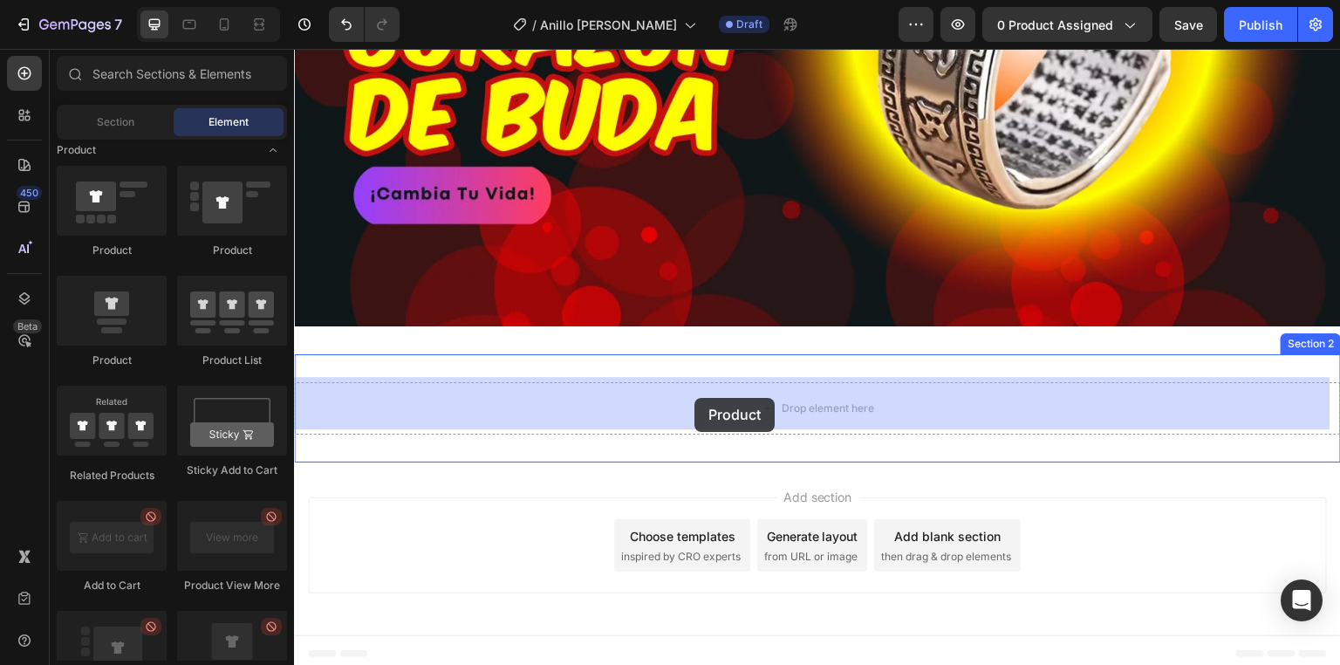
drag, startPoint x: 416, startPoint y: 284, endPoint x: 694, endPoint y: 398, distance: 300.5
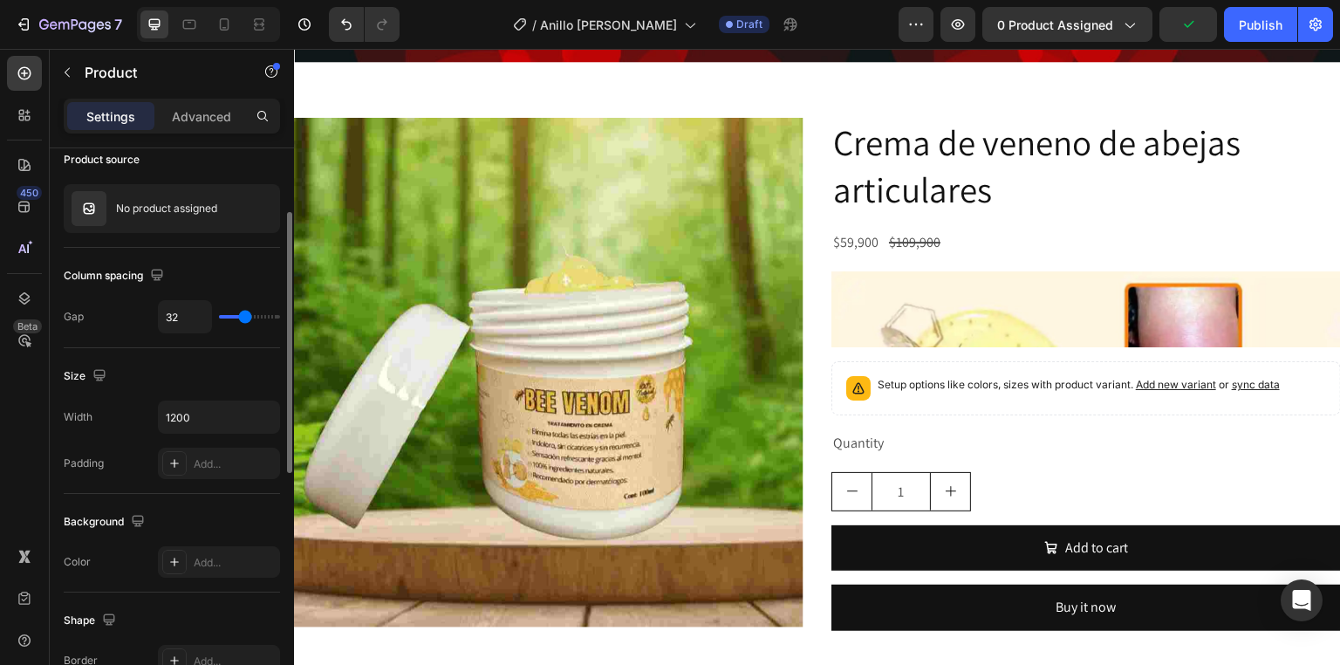
scroll to position [0, 0]
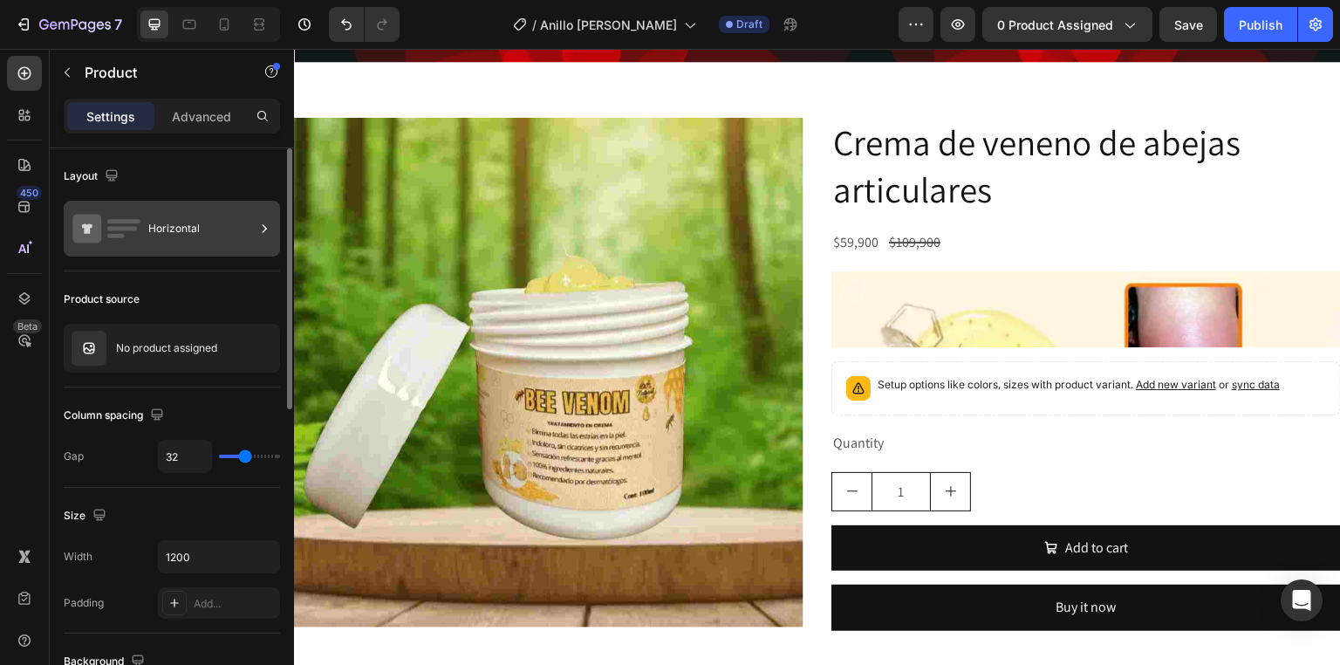
click at [218, 237] on div "Horizontal" at bounding box center [201, 228] width 106 height 40
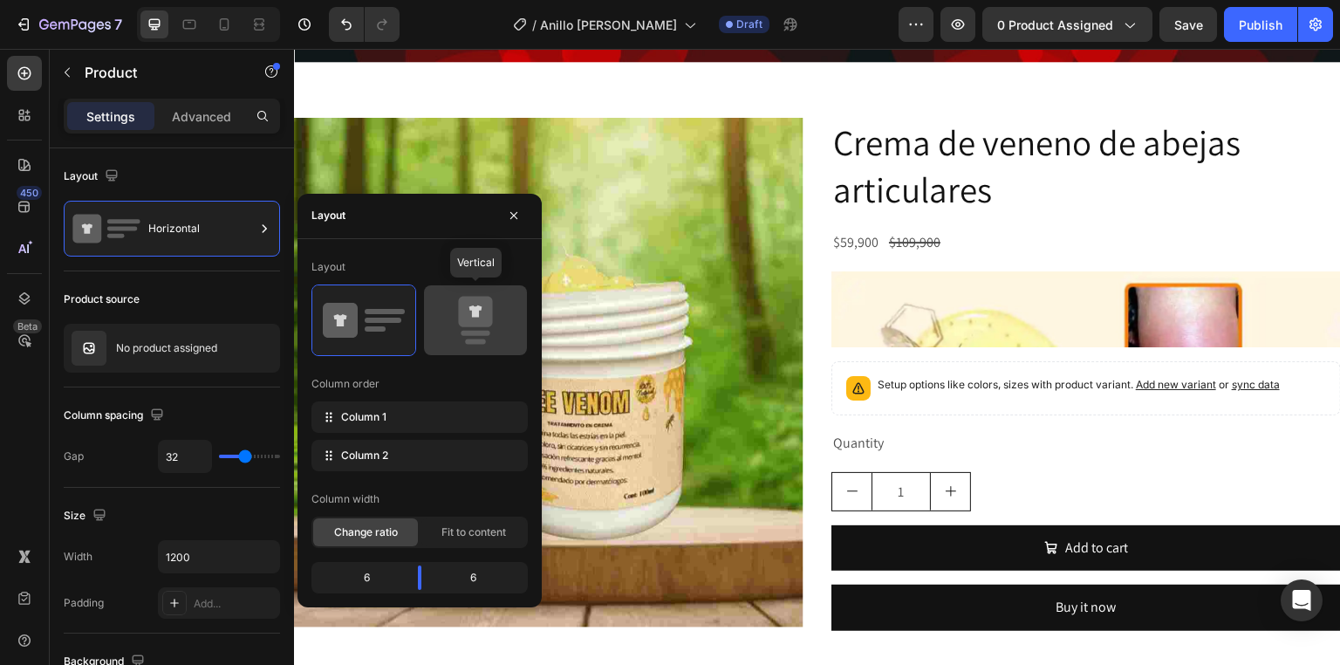
click at [449, 324] on icon at bounding box center [475, 320] width 82 height 49
type input "16"
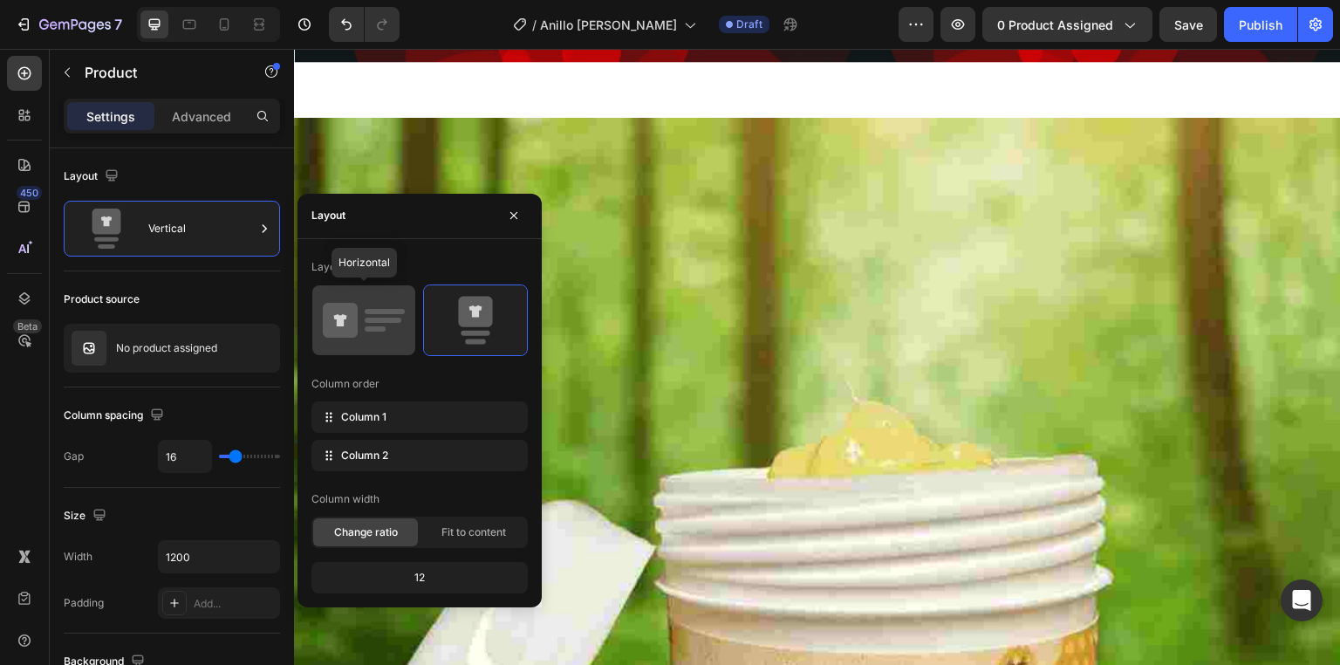
click at [372, 312] on rect at bounding box center [385, 311] width 40 height 5
type input "32"
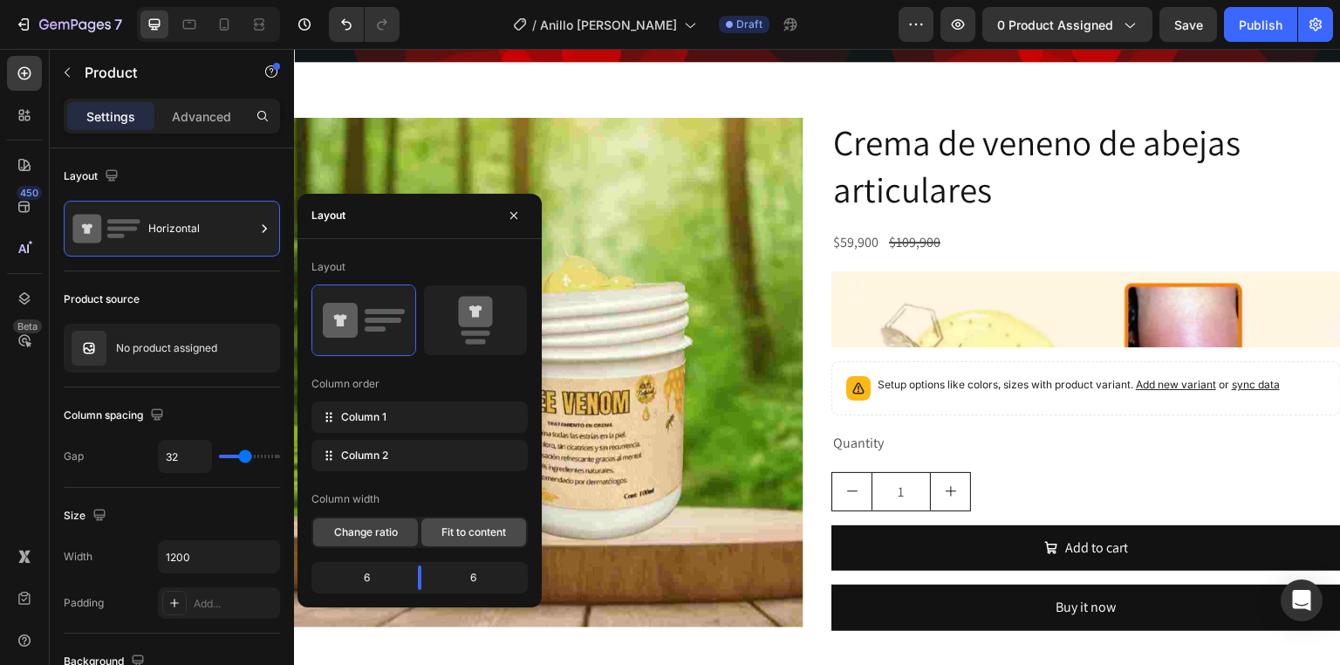
click at [443, 531] on span "Fit to content" at bounding box center [473, 532] width 65 height 16
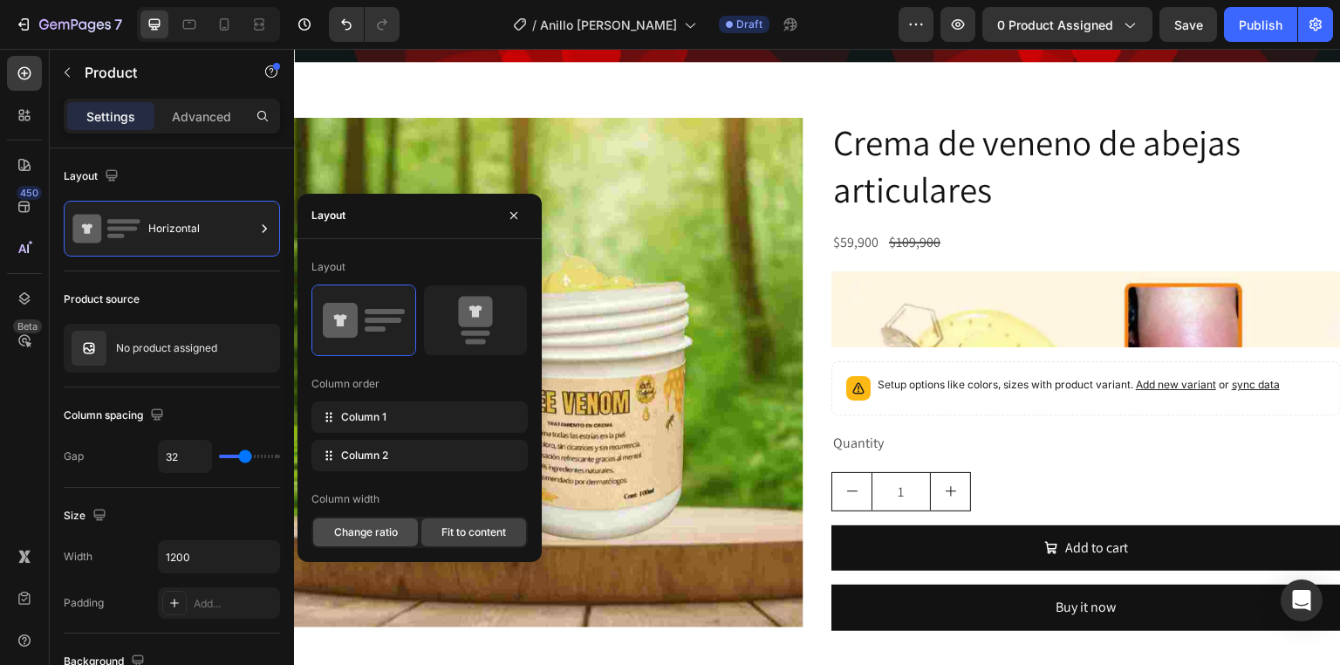
click at [384, 536] on span "Change ratio" at bounding box center [366, 532] width 64 height 16
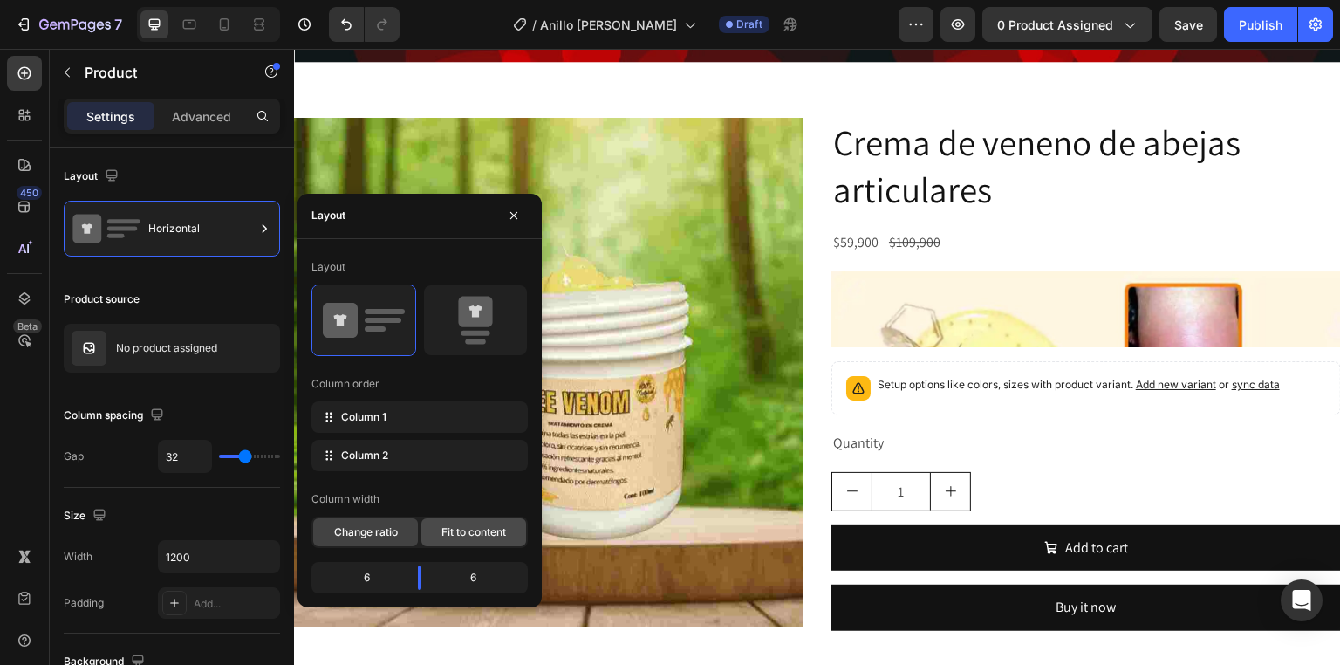
click at [477, 536] on span "Fit to content" at bounding box center [473, 532] width 65 height 16
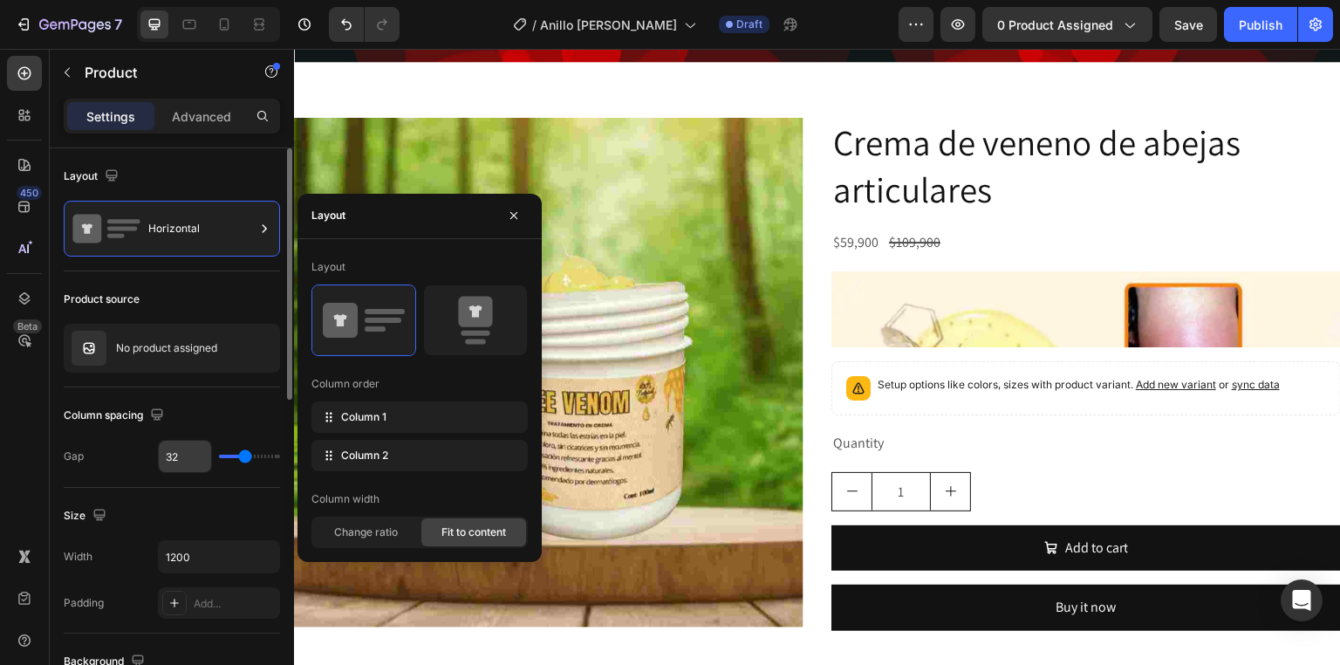
click at [377, 531] on span "Change ratio" at bounding box center [366, 532] width 64 height 16
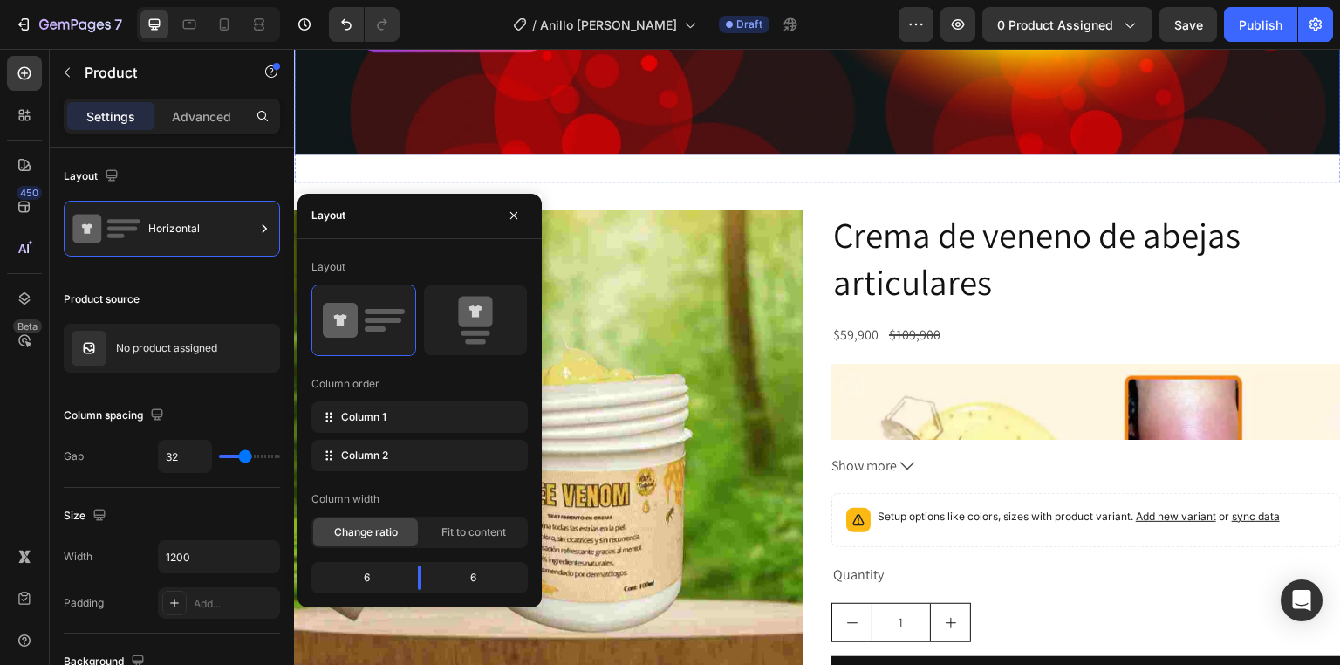
scroll to position [703, 0]
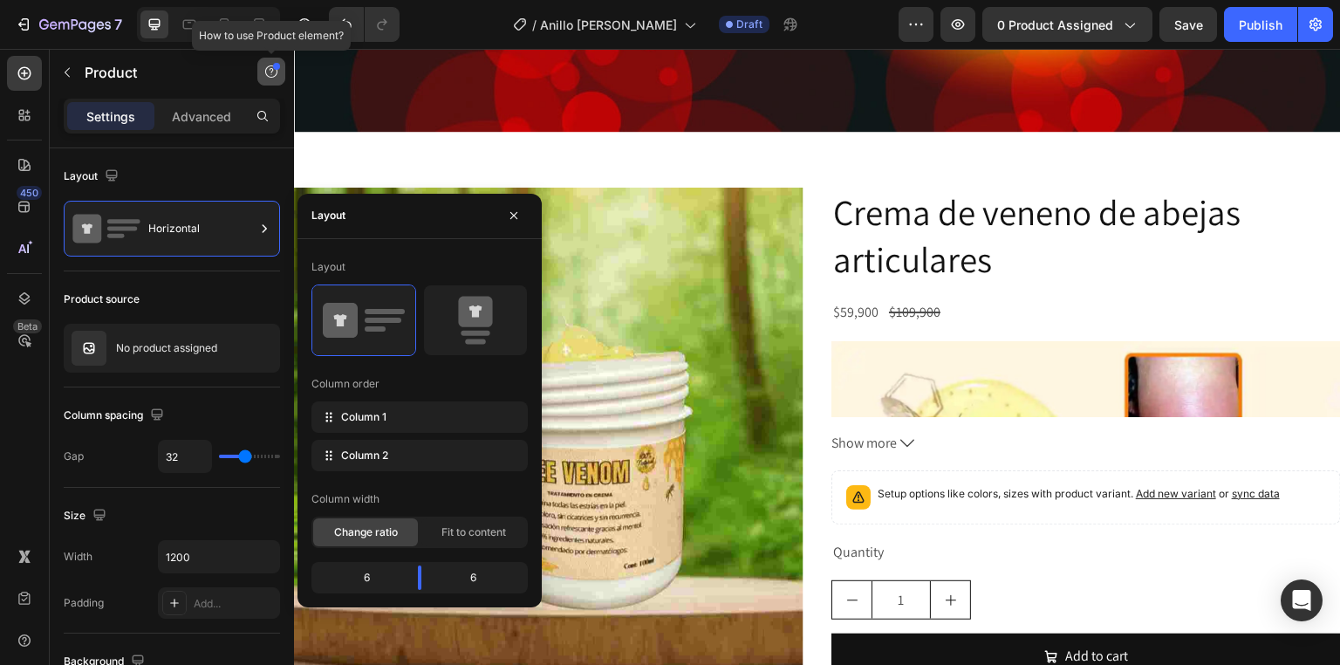
click at [279, 71] on button "button" at bounding box center [271, 72] width 28 height 28
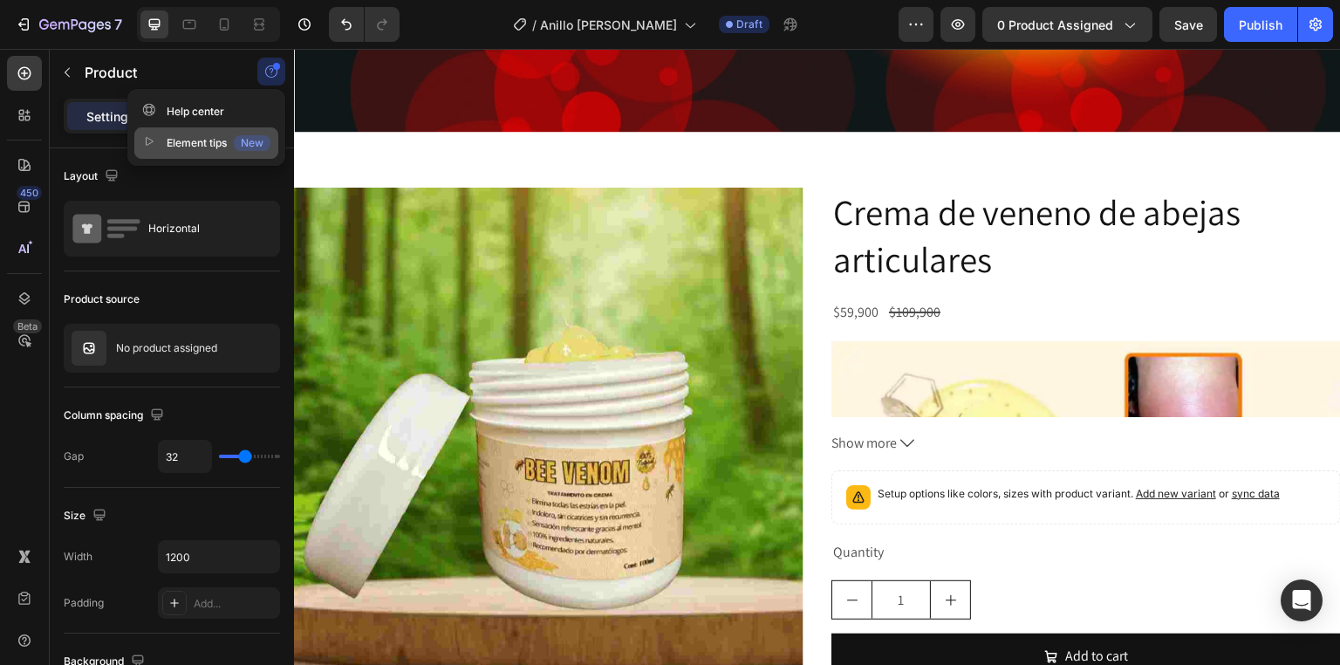
click at [233, 141] on div "Element tips New" at bounding box center [206, 142] width 128 height 17
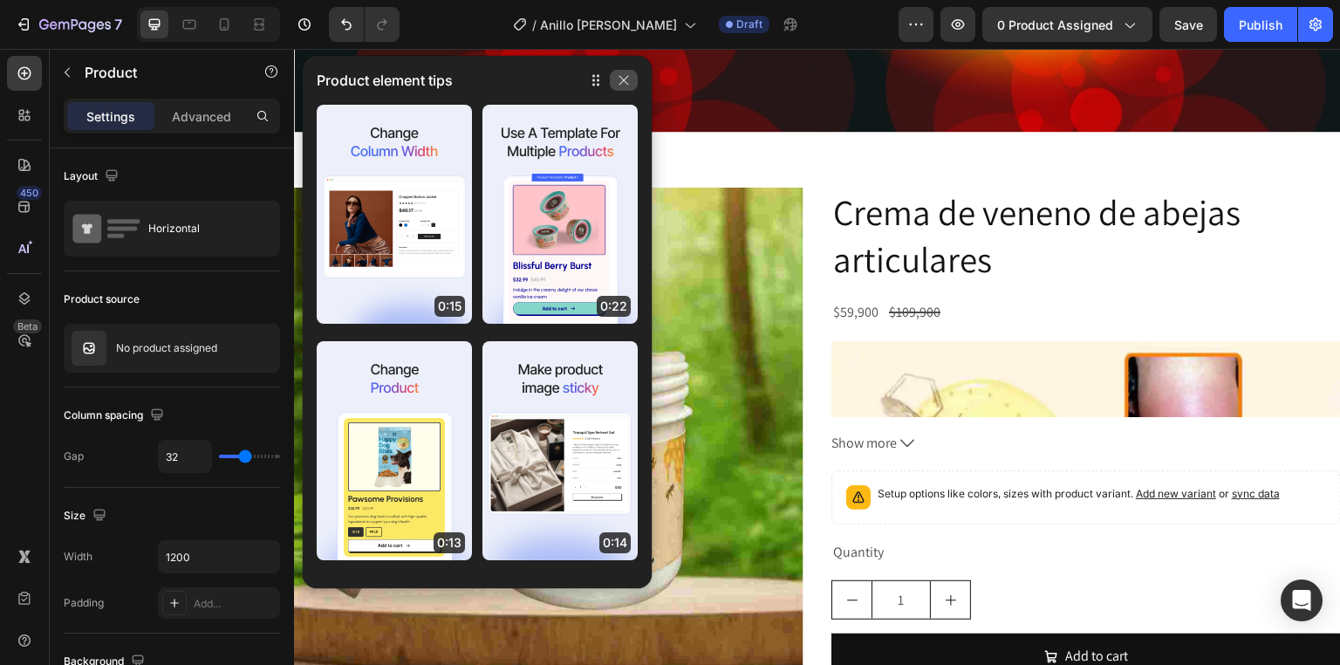
click at [626, 83] on icon "button" at bounding box center [624, 81] width 10 height 10
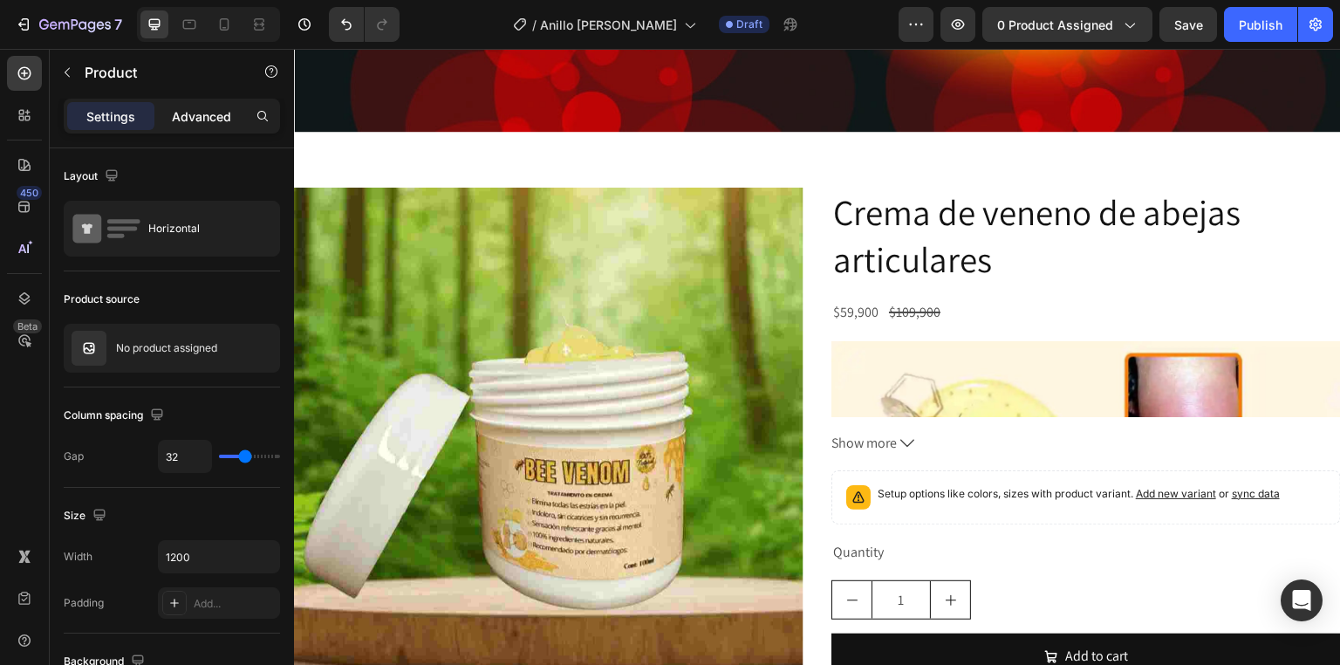
click at [219, 112] on p "Advanced" at bounding box center [201, 116] width 59 height 18
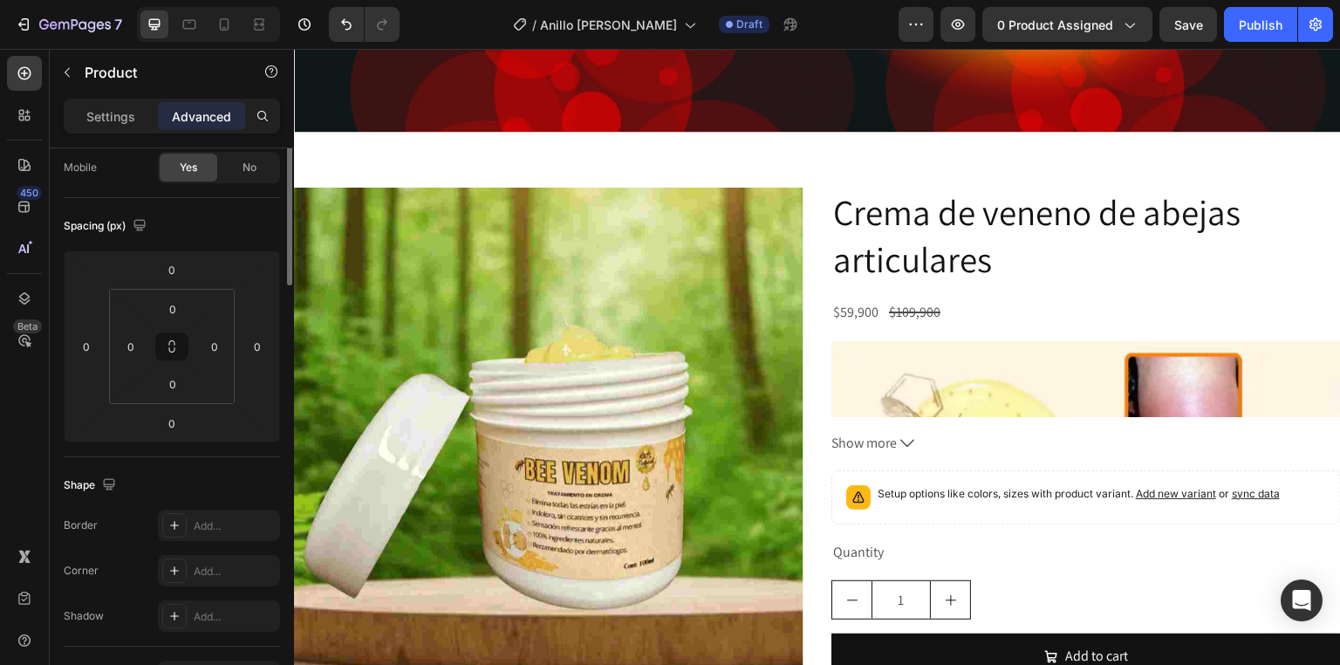
scroll to position [0, 0]
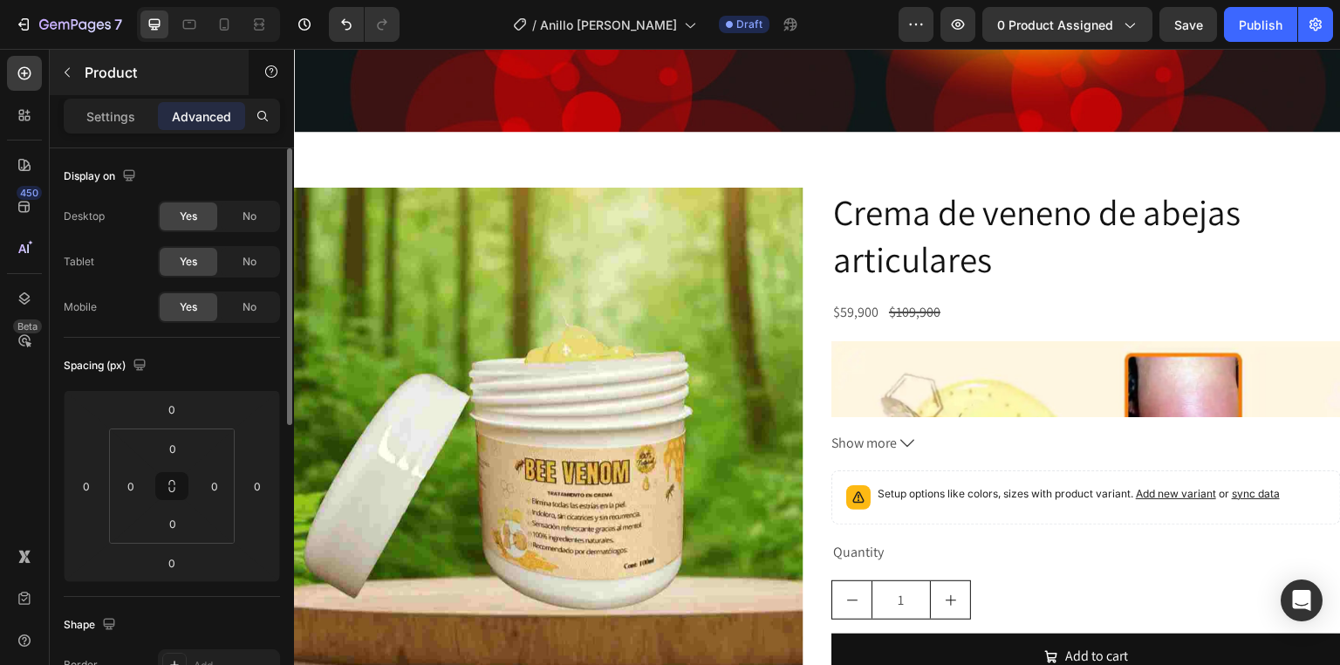
click at [94, 115] on p "Settings" at bounding box center [110, 116] width 49 height 18
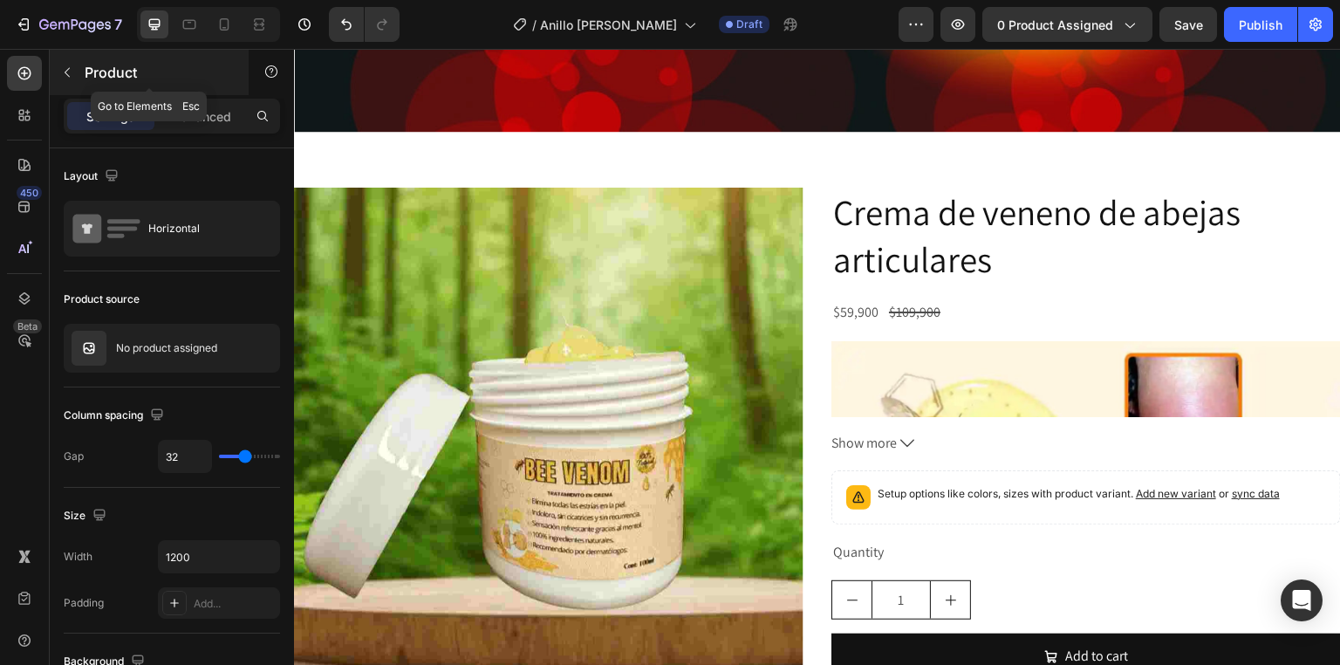
click at [91, 76] on p "Product" at bounding box center [159, 72] width 148 height 21
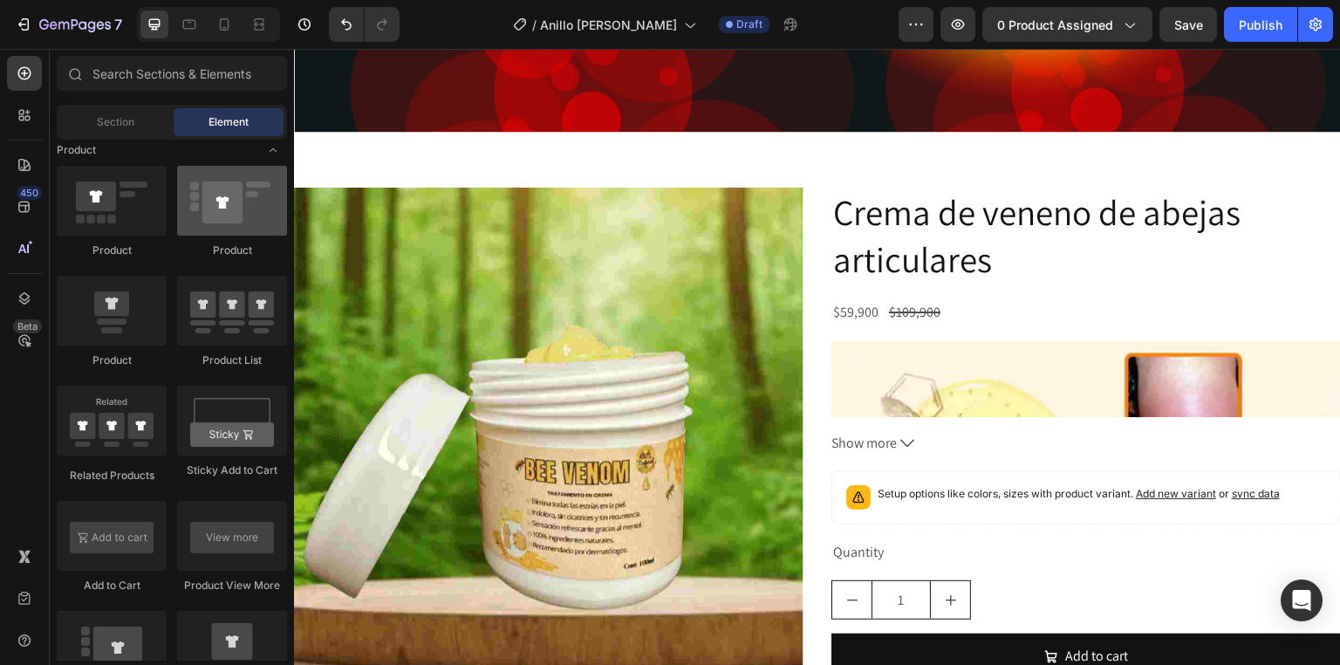
scroll to position [2163, 0]
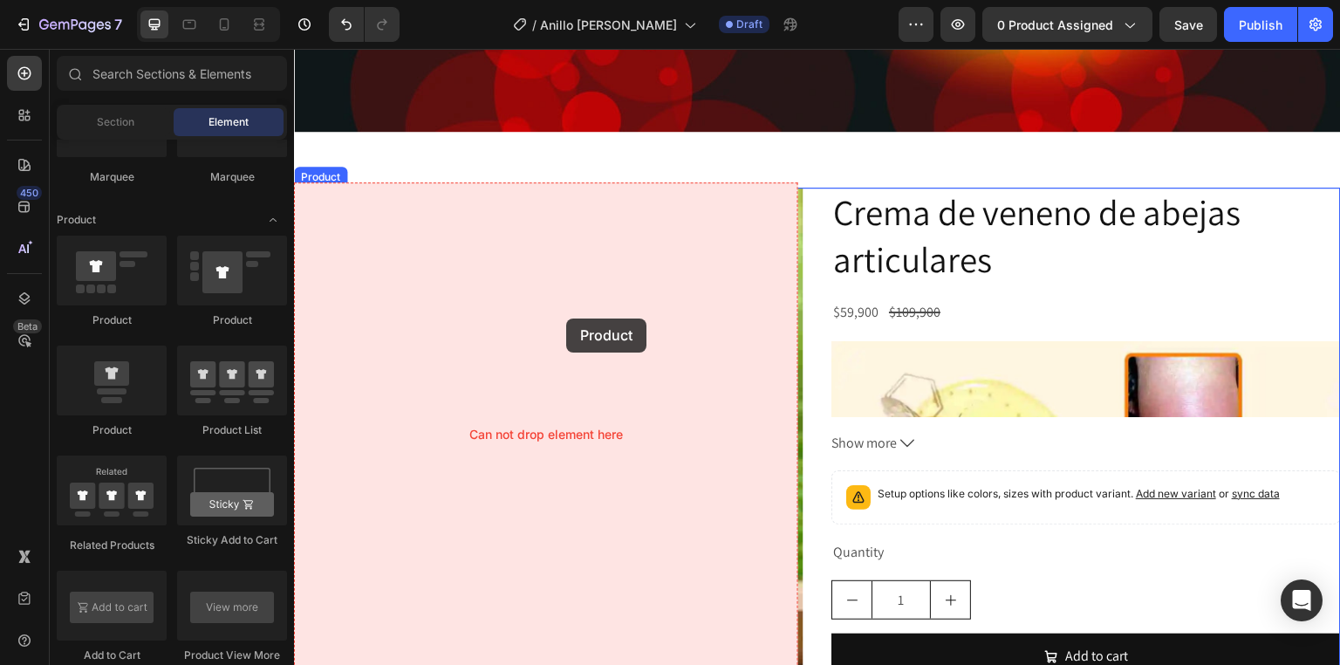
drag, startPoint x: 509, startPoint y: 311, endPoint x: 566, endPoint y: 318, distance: 57.2
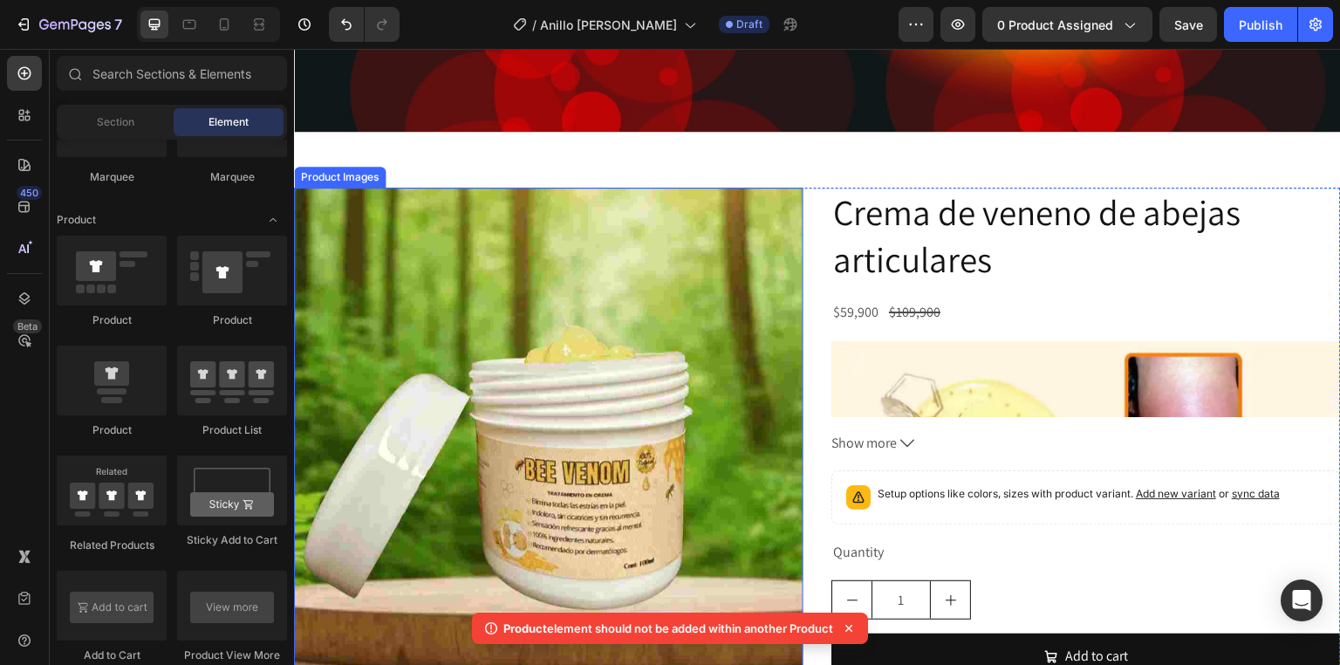
click at [588, 237] on img at bounding box center [548, 442] width 509 height 509
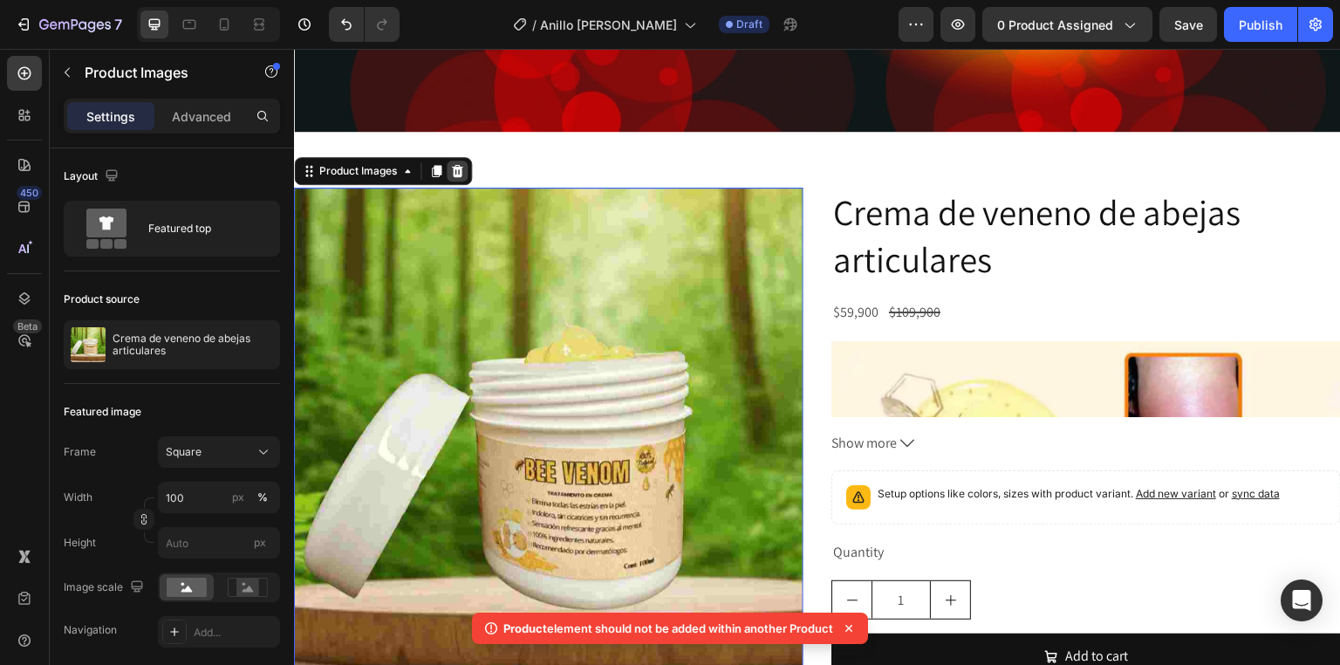
click at [454, 172] on div at bounding box center [457, 170] width 21 height 21
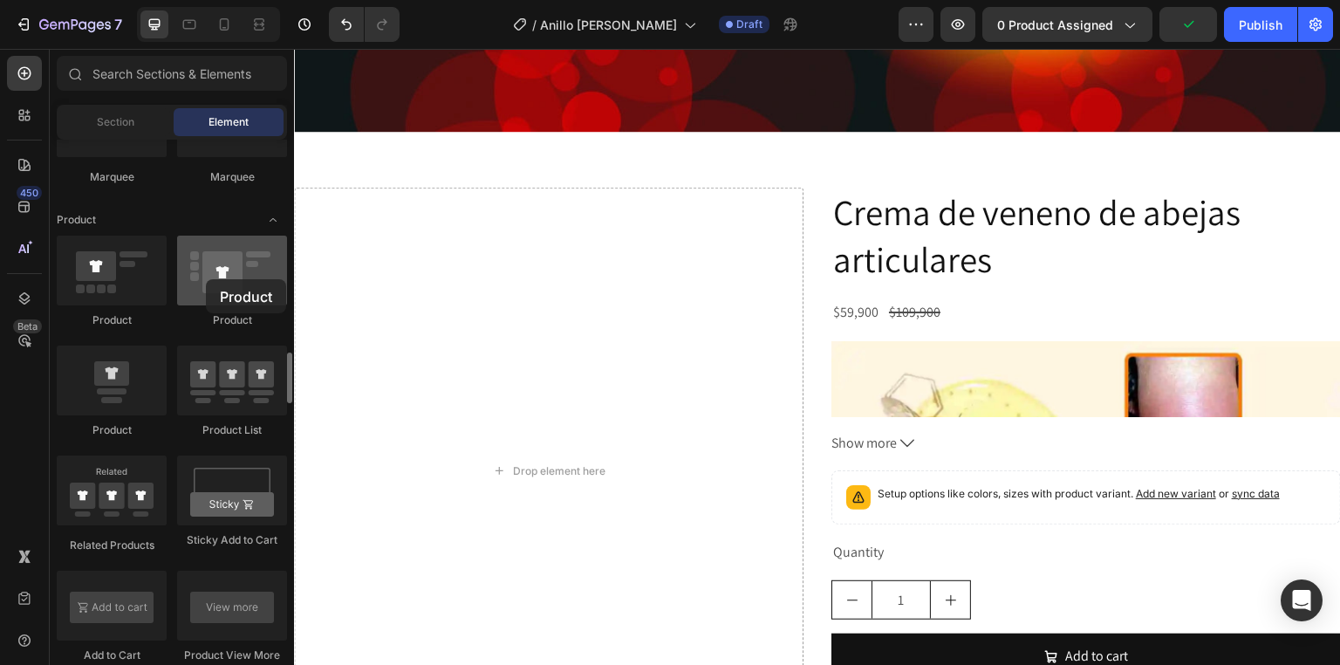
drag, startPoint x: 217, startPoint y: 269, endPoint x: 206, endPoint y: 279, distance: 15.4
click at [206, 279] on div at bounding box center [232, 270] width 110 height 70
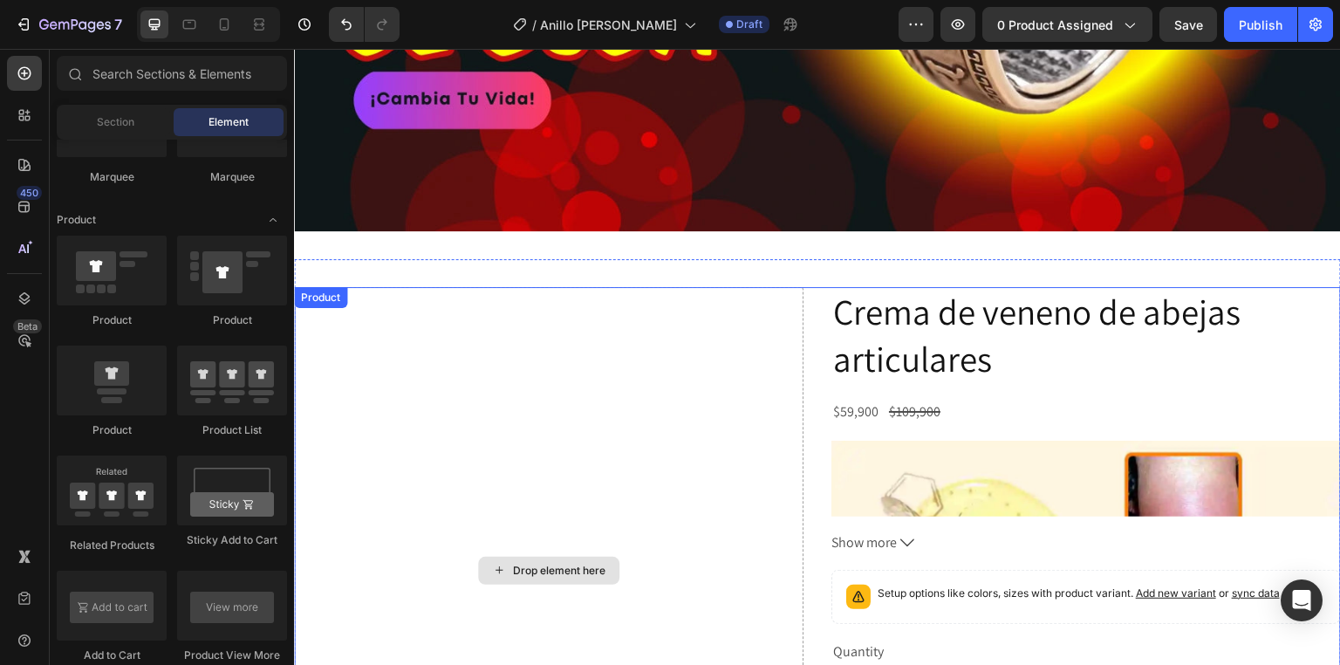
scroll to position [533, 0]
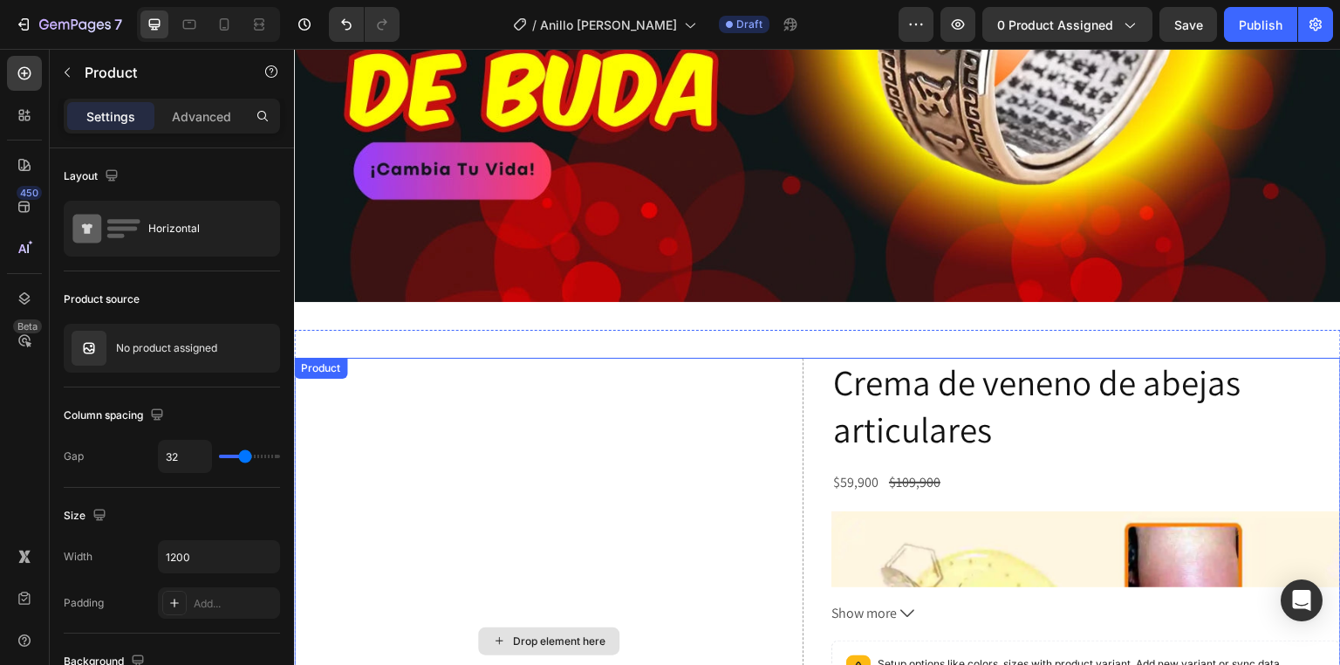
click at [383, 379] on div "Drop element here" at bounding box center [548, 641] width 509 height 566
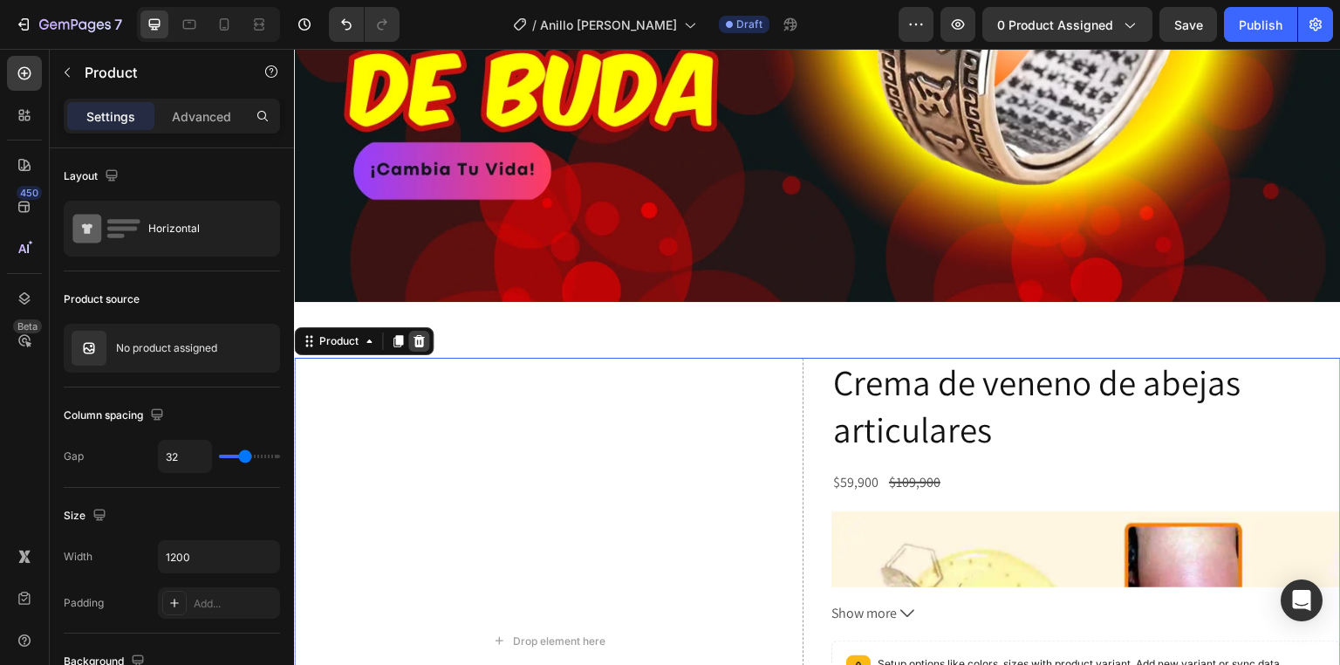
click at [424, 334] on icon at bounding box center [419, 341] width 14 height 14
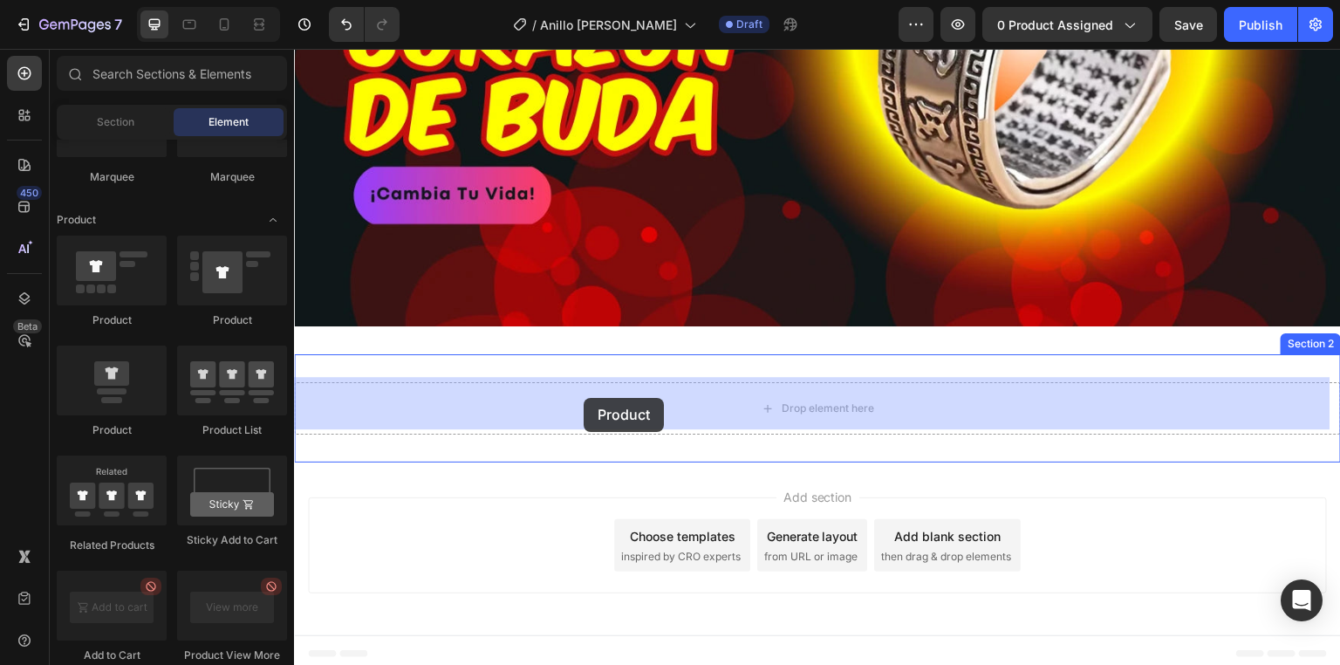
drag, startPoint x: 529, startPoint y: 331, endPoint x: 496, endPoint y: 371, distance: 50.8
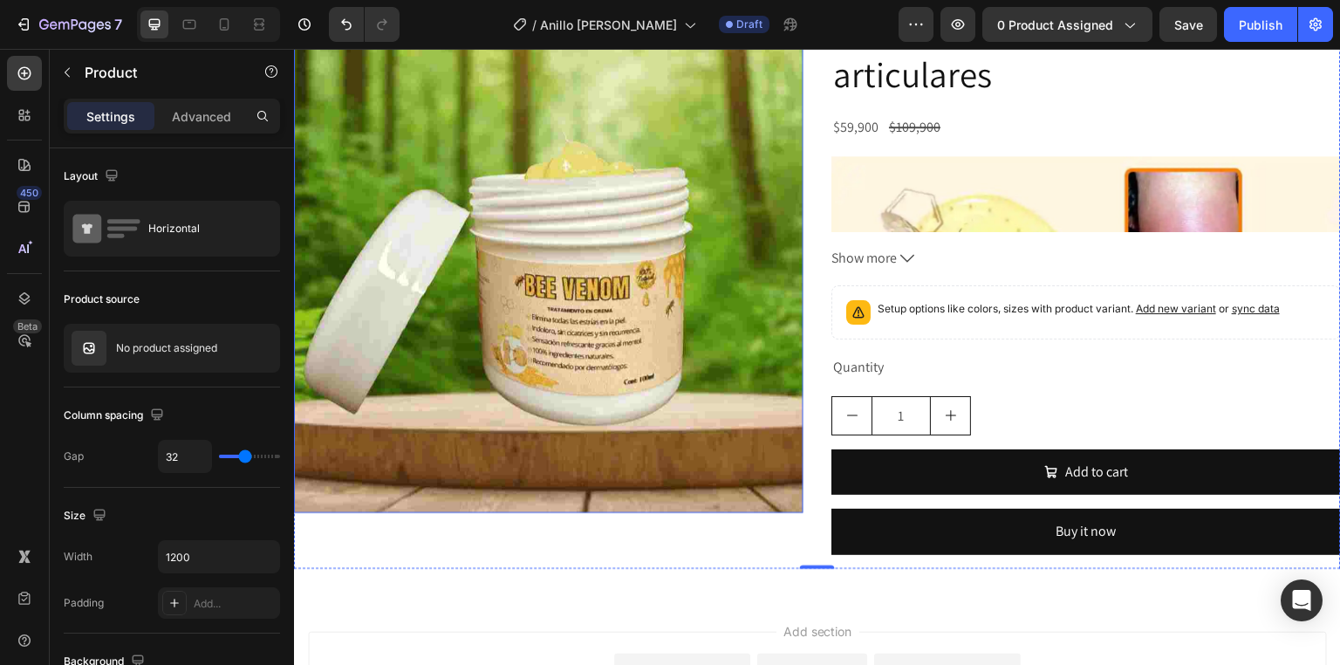
scroll to position [812, 0]
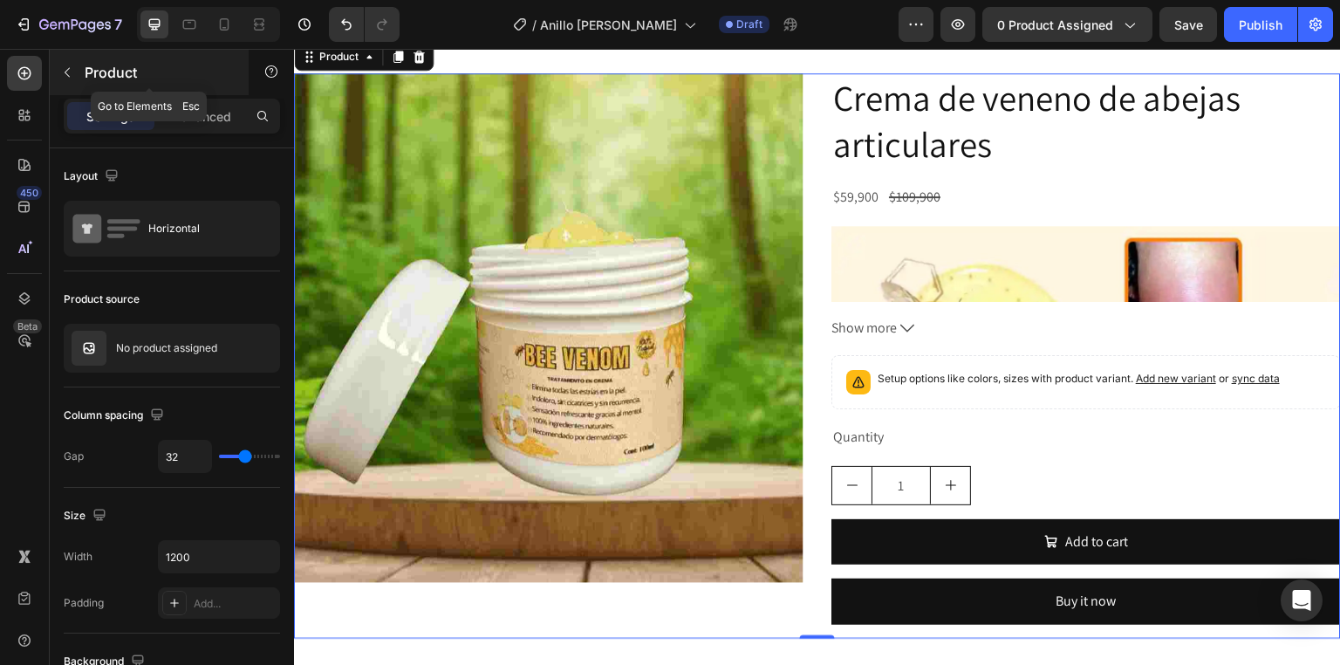
click at [89, 84] on div "Product" at bounding box center [149, 72] width 199 height 45
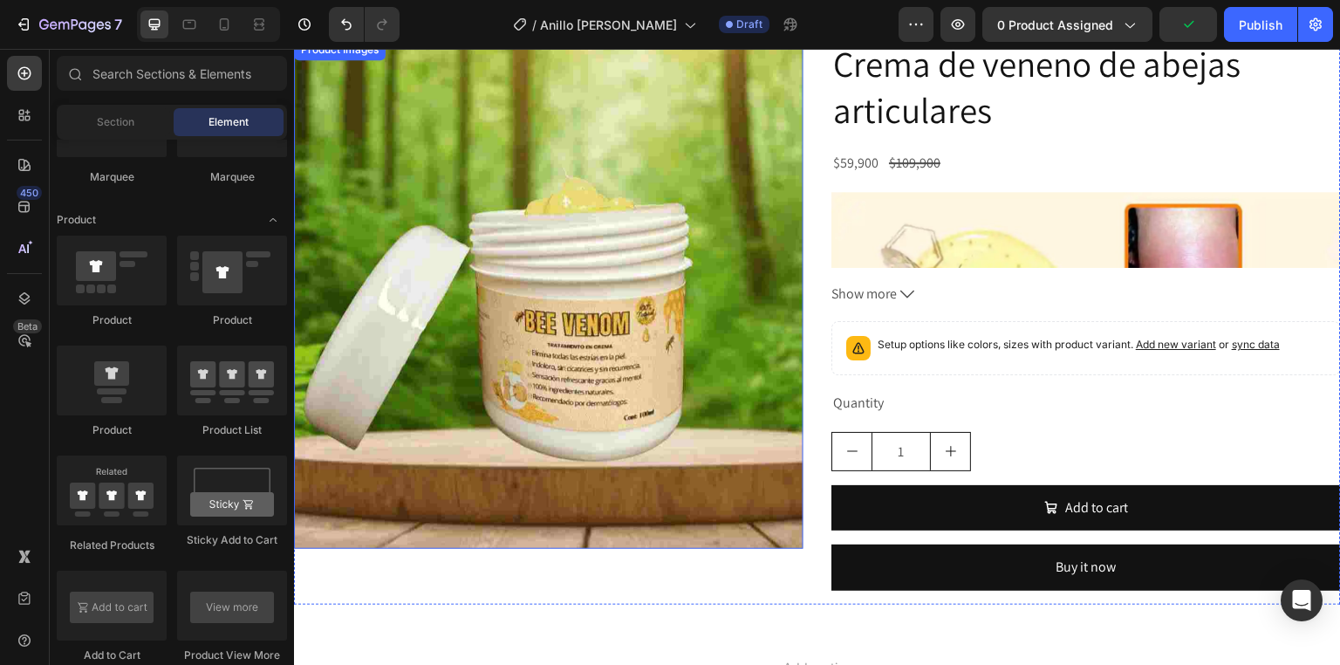
scroll to position [882, 0]
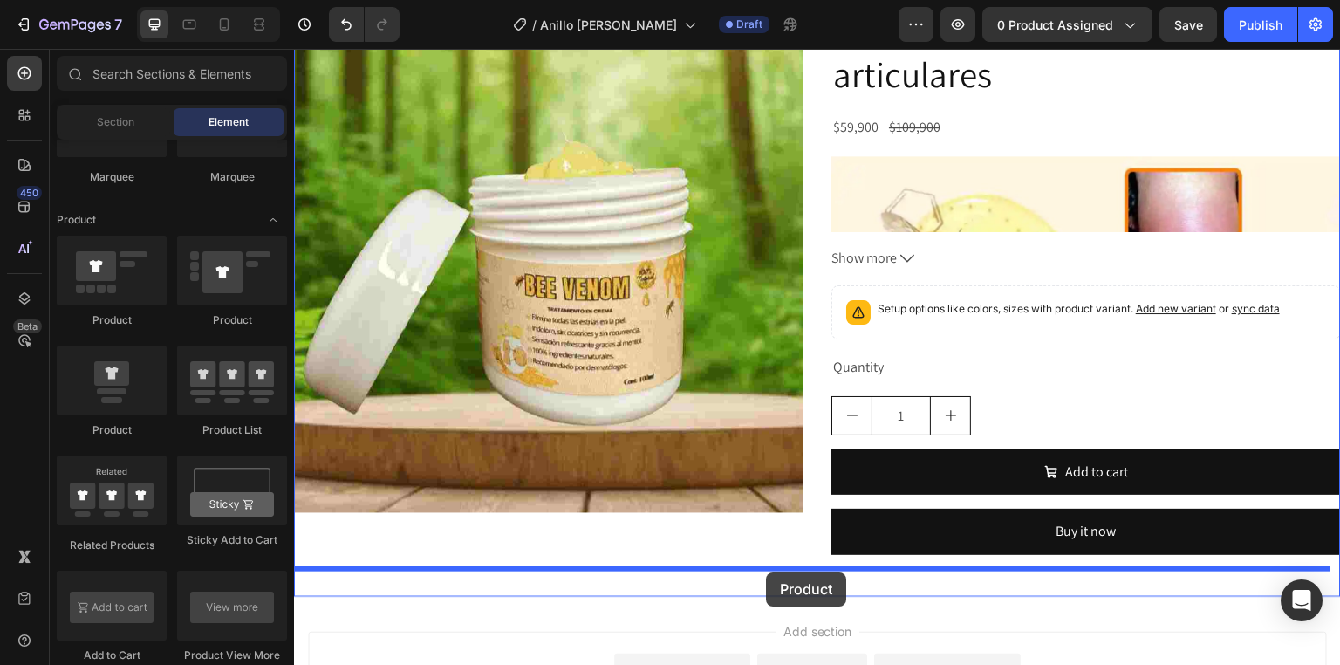
drag, startPoint x: 419, startPoint y: 427, endPoint x: 766, endPoint y: 572, distance: 376.1
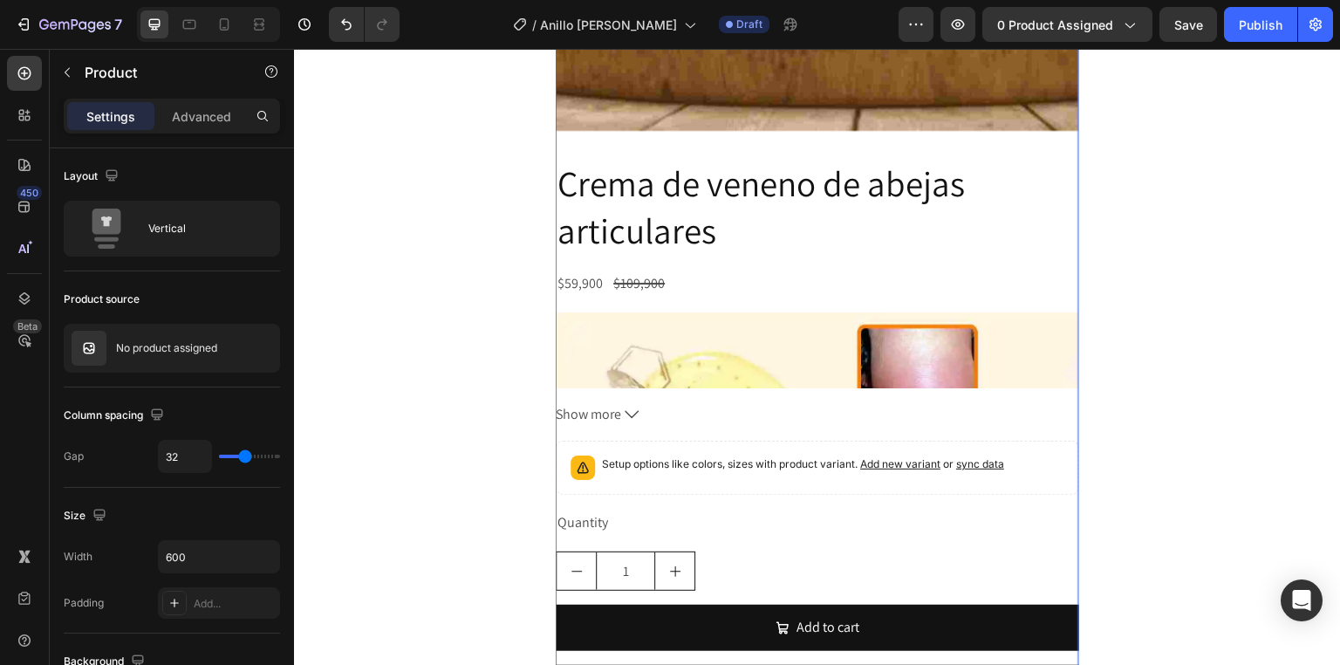
scroll to position [1789, 0]
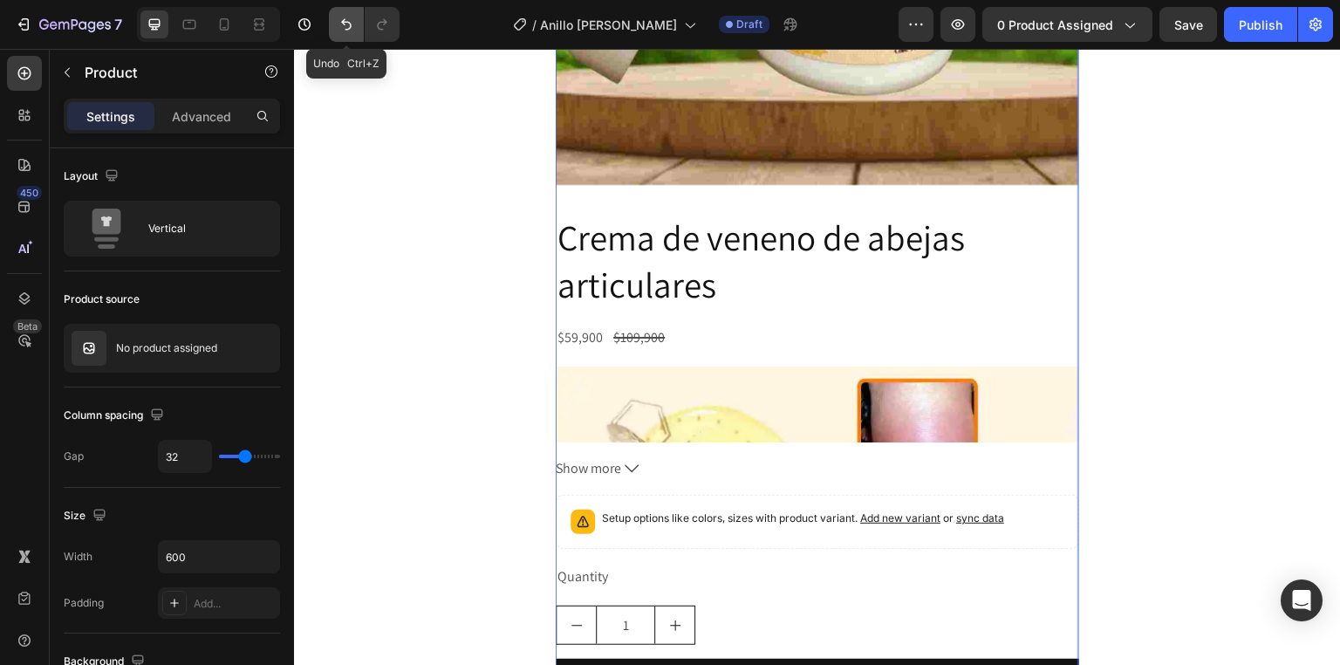
click at [359, 17] on button "Undo/Redo" at bounding box center [346, 24] width 35 height 35
click at [349, 31] on icon "Undo/Redo" at bounding box center [346, 24] width 17 height 17
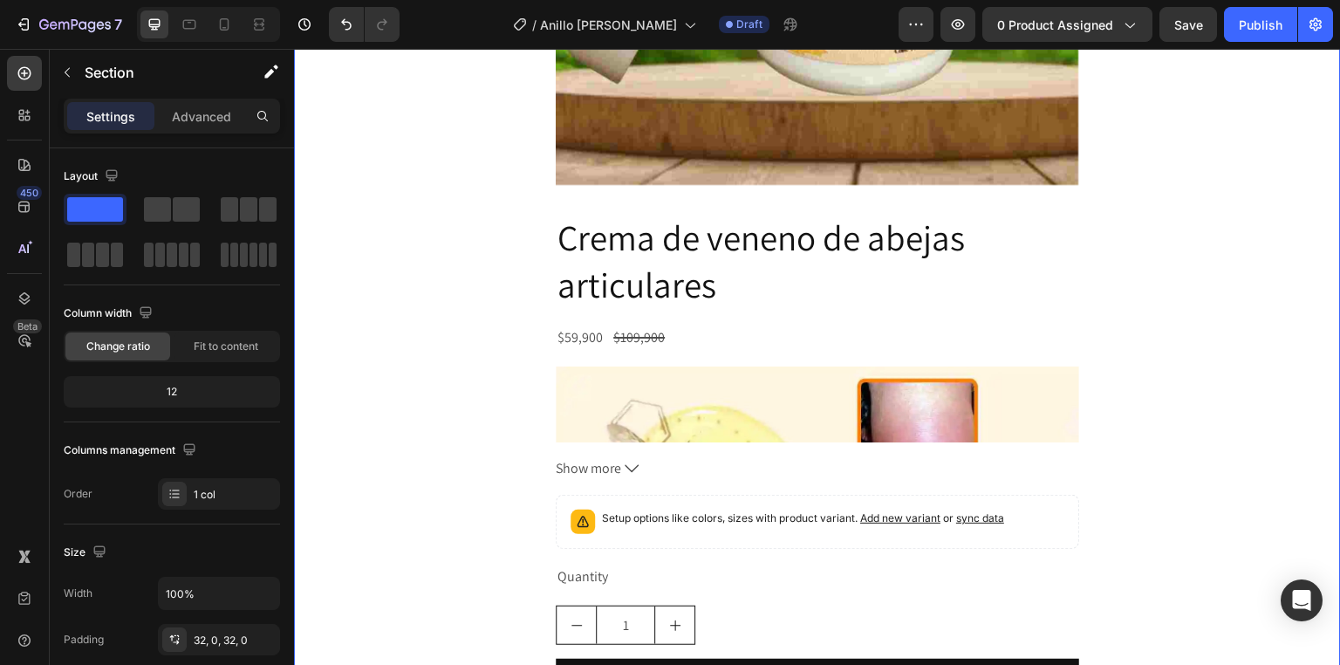
scroll to position [1580, 0]
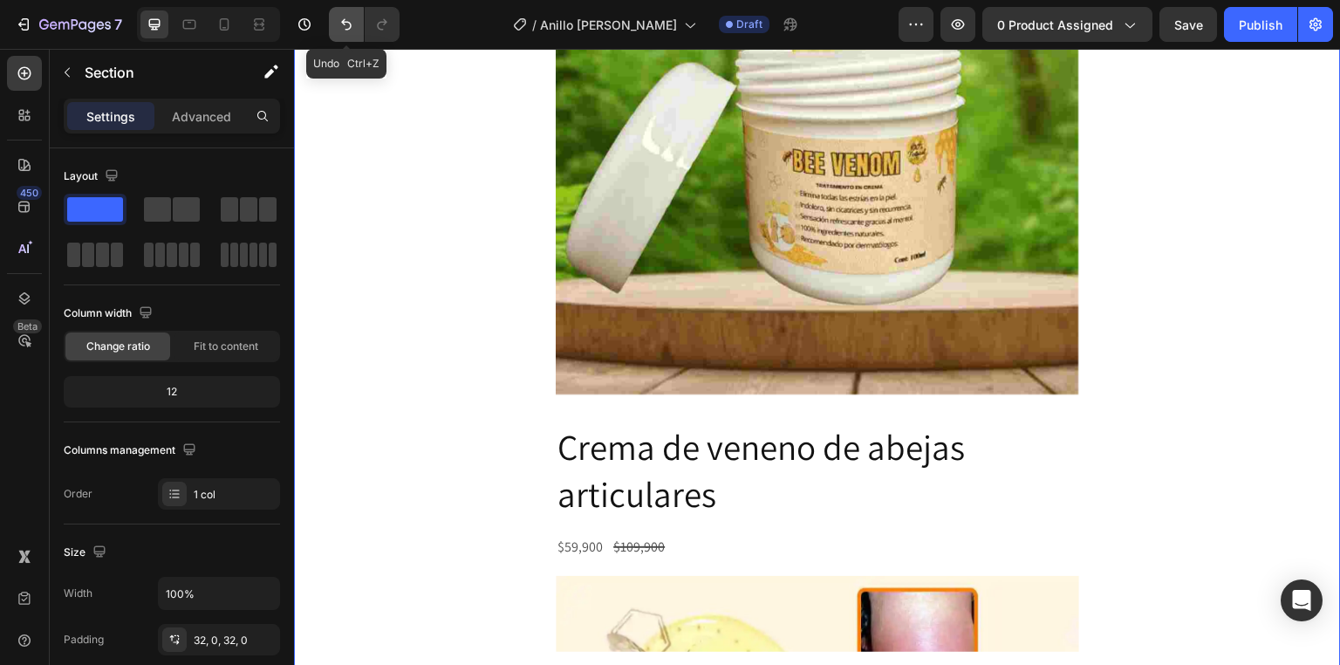
click at [347, 14] on button "Undo/Redo" at bounding box center [346, 24] width 35 height 35
click at [342, 31] on icon "Undo/Redo" at bounding box center [346, 24] width 17 height 17
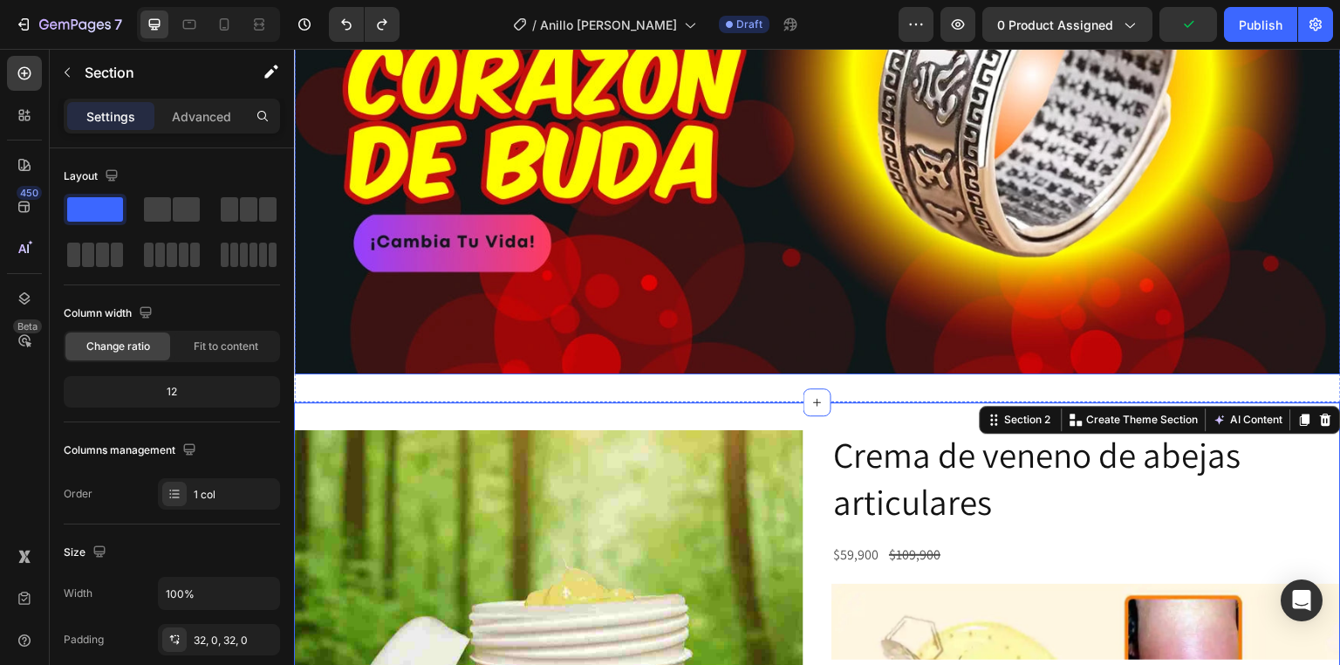
scroll to position [463, 0]
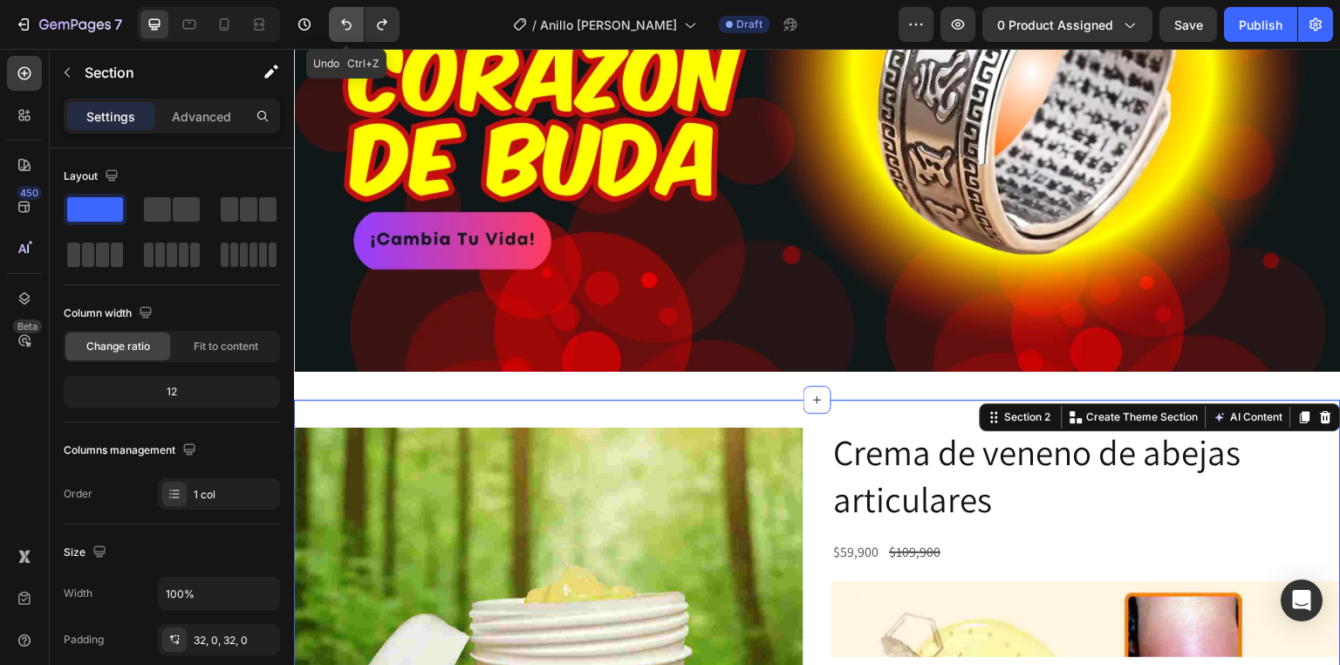
click at [343, 35] on button "Undo/Redo" at bounding box center [346, 24] width 35 height 35
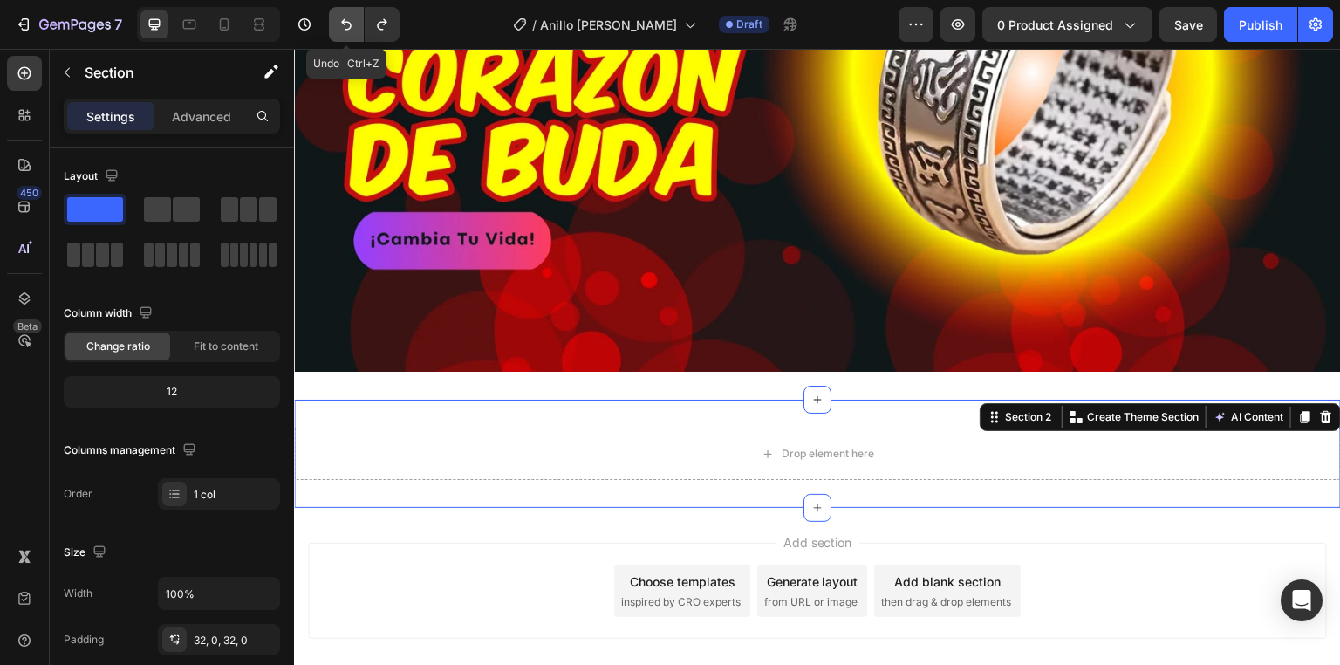
click at [343, 35] on button "Undo/Redo" at bounding box center [346, 24] width 35 height 35
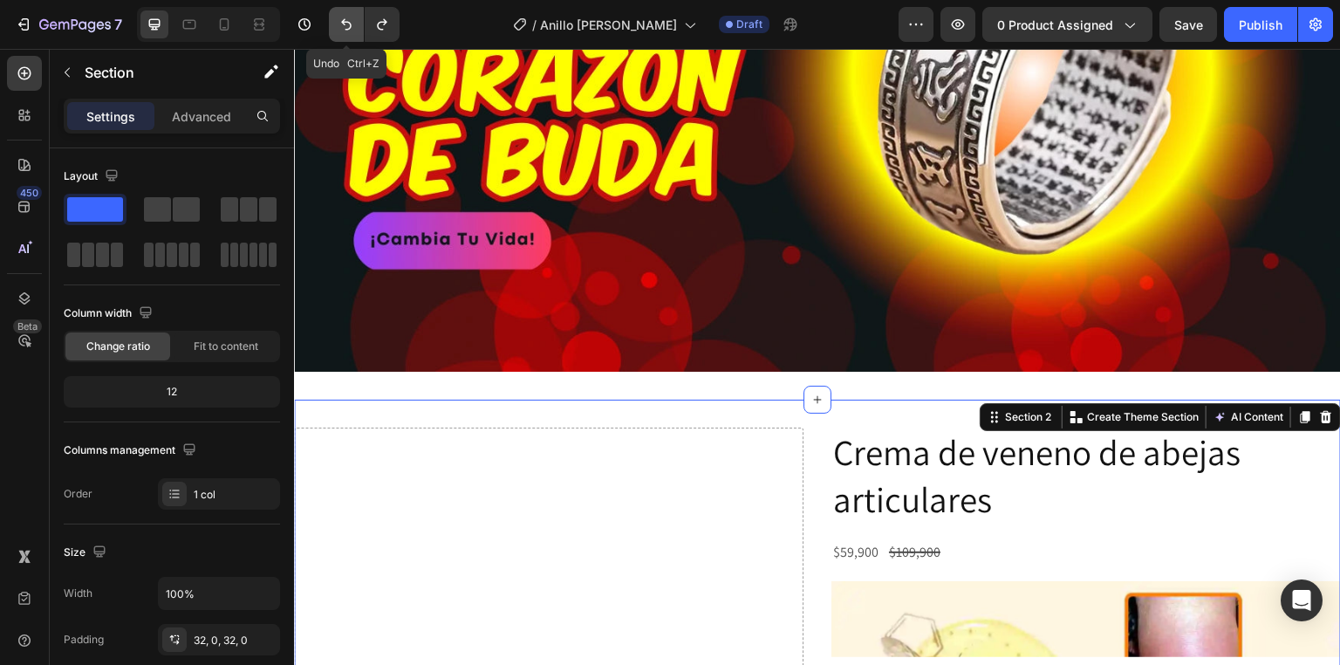
click at [343, 35] on button "Undo/Redo" at bounding box center [346, 24] width 35 height 35
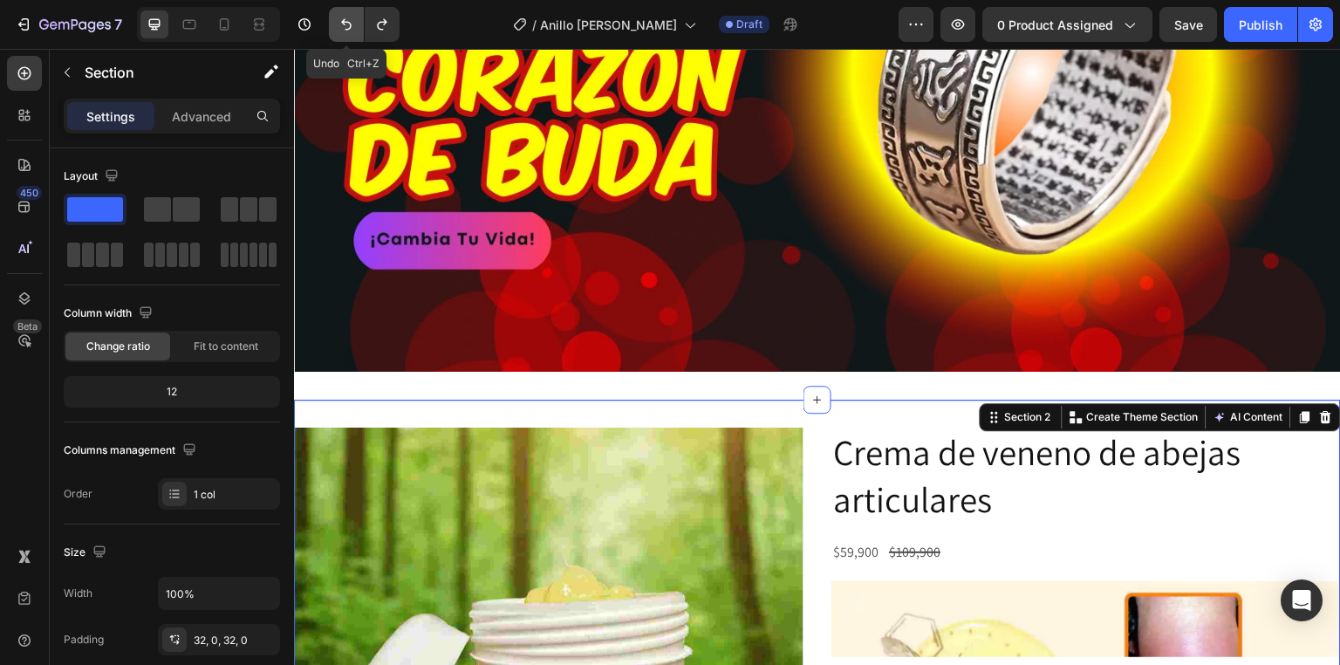
click at [343, 35] on button "Undo/Redo" at bounding box center [346, 24] width 35 height 35
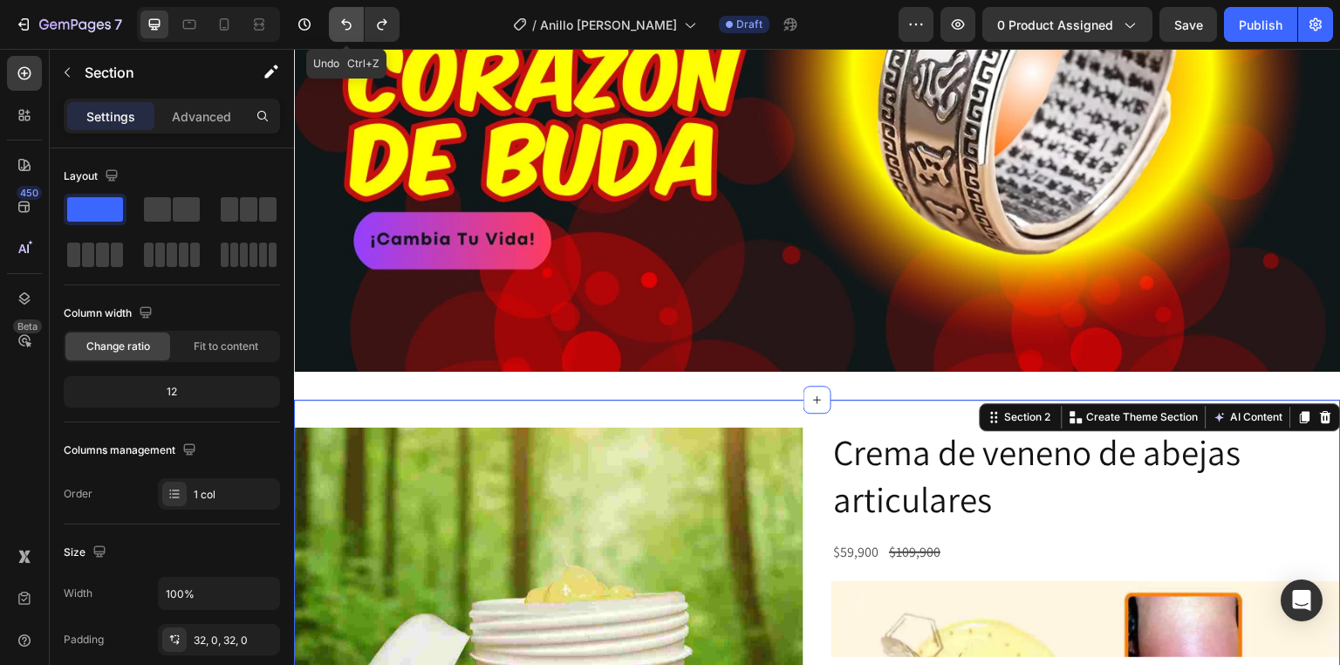
click at [343, 35] on button "Undo/Redo" at bounding box center [346, 24] width 35 height 35
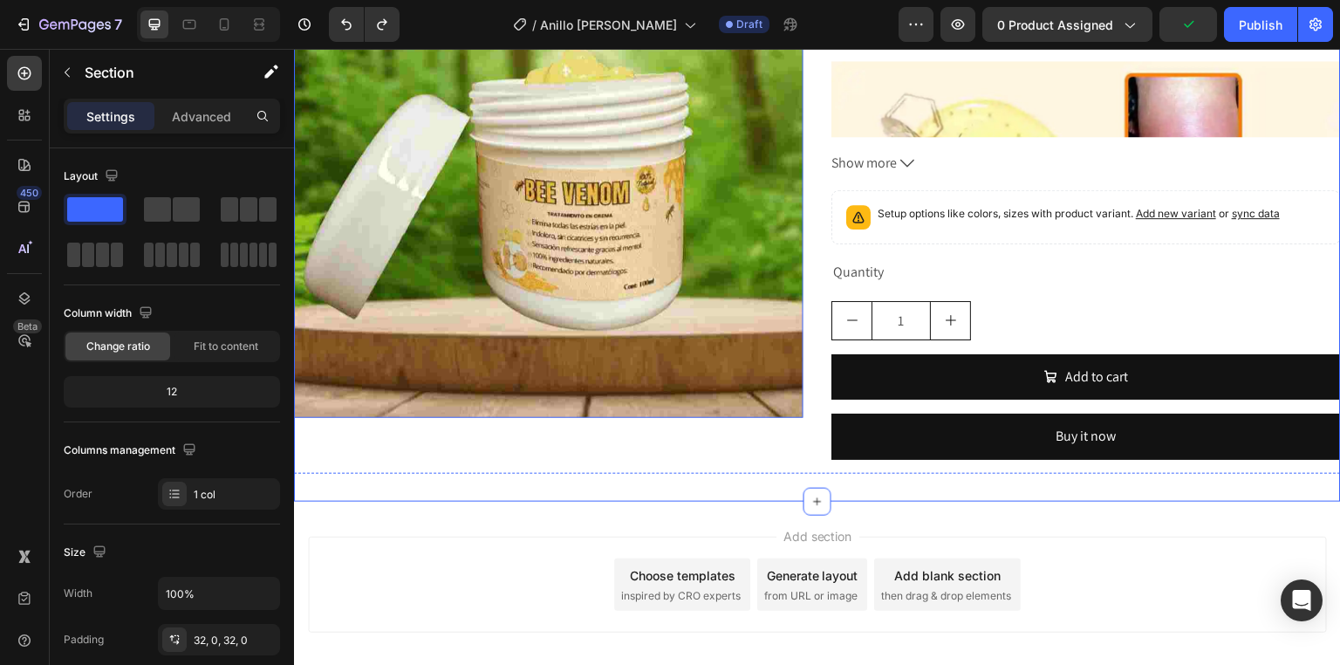
scroll to position [1021, 0]
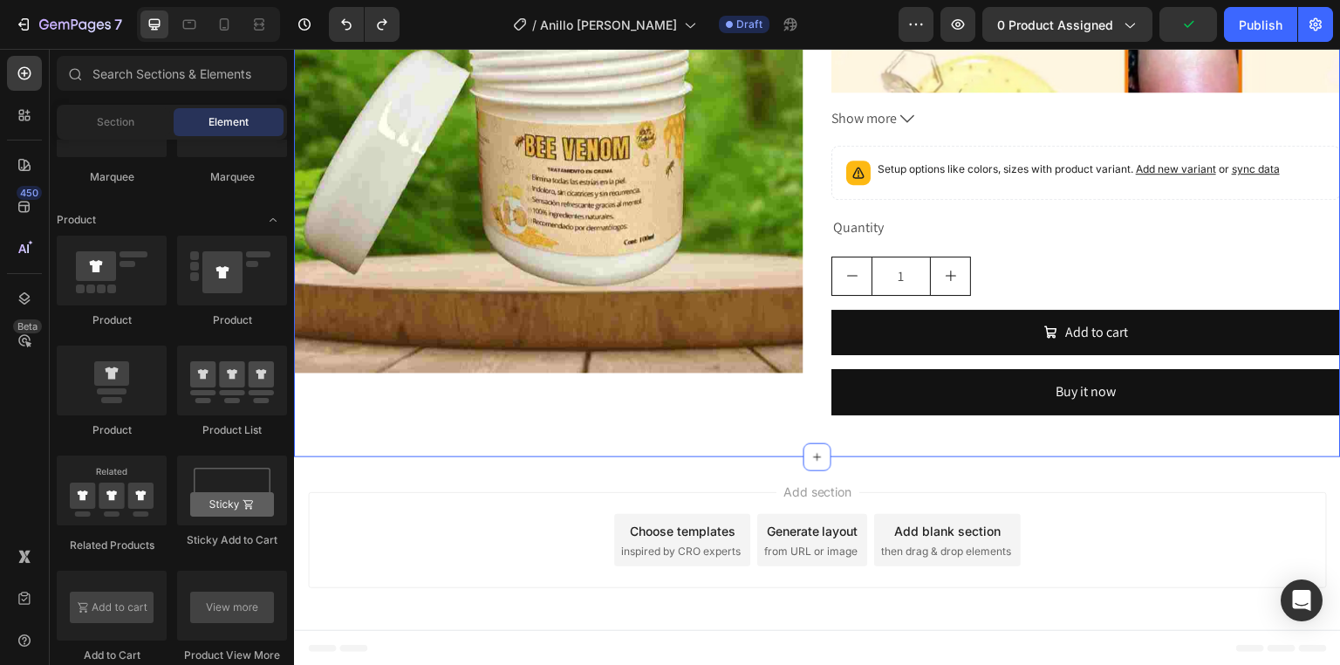
click at [543, 490] on div "Add section Choose templates inspired by CRO experts Generate layout from URL o…" at bounding box center [817, 543] width 1047 height 173
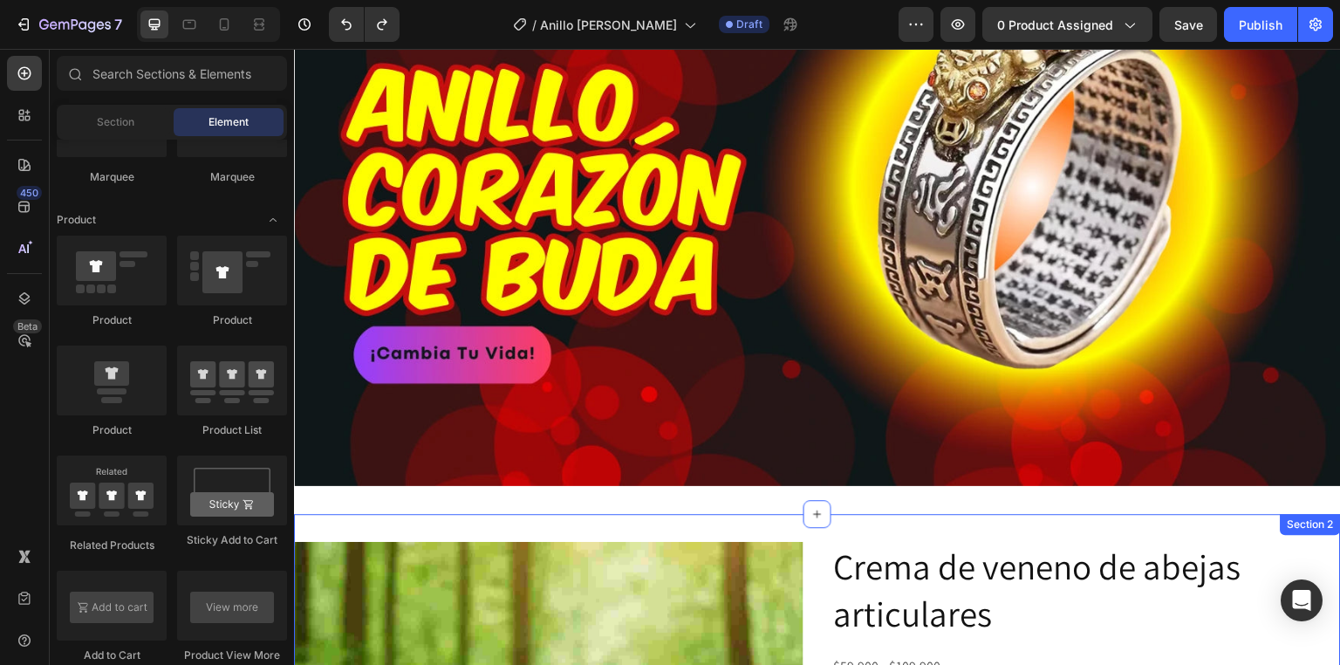
scroll to position [324, 0]
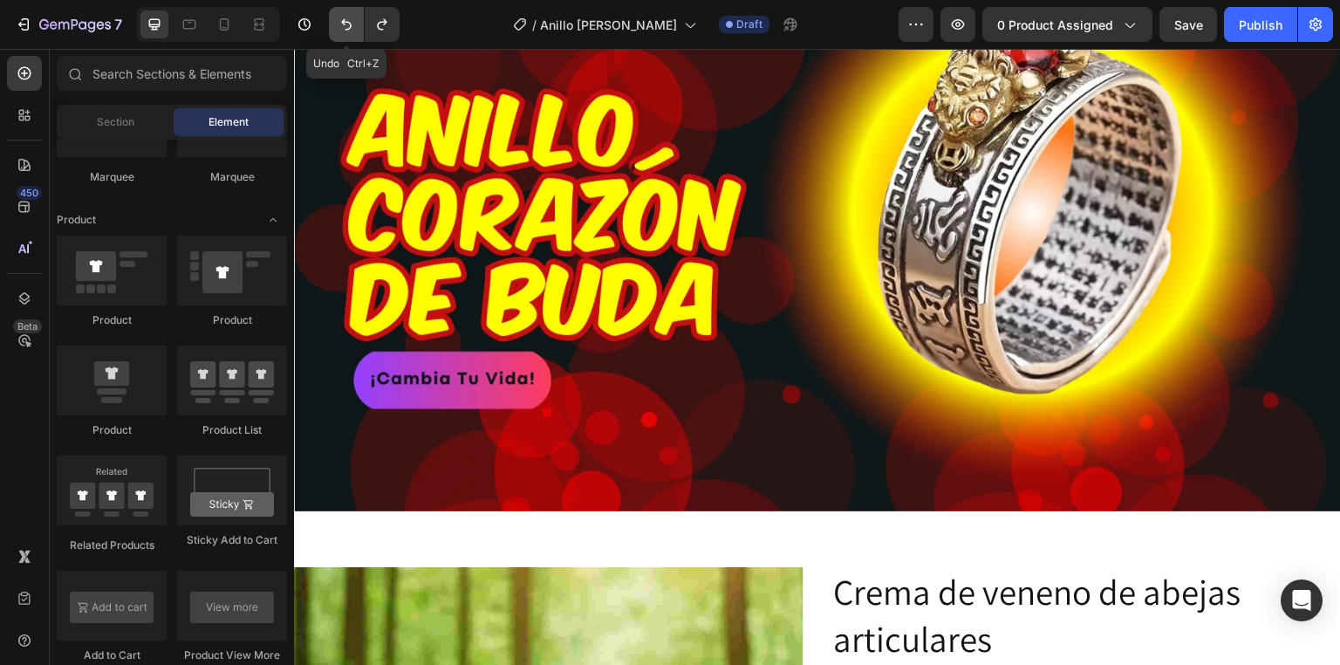
click at [339, 31] on icon "Undo/Redo" at bounding box center [346, 24] width 17 height 17
click at [345, 34] on button "Undo/Redo" at bounding box center [346, 24] width 35 height 35
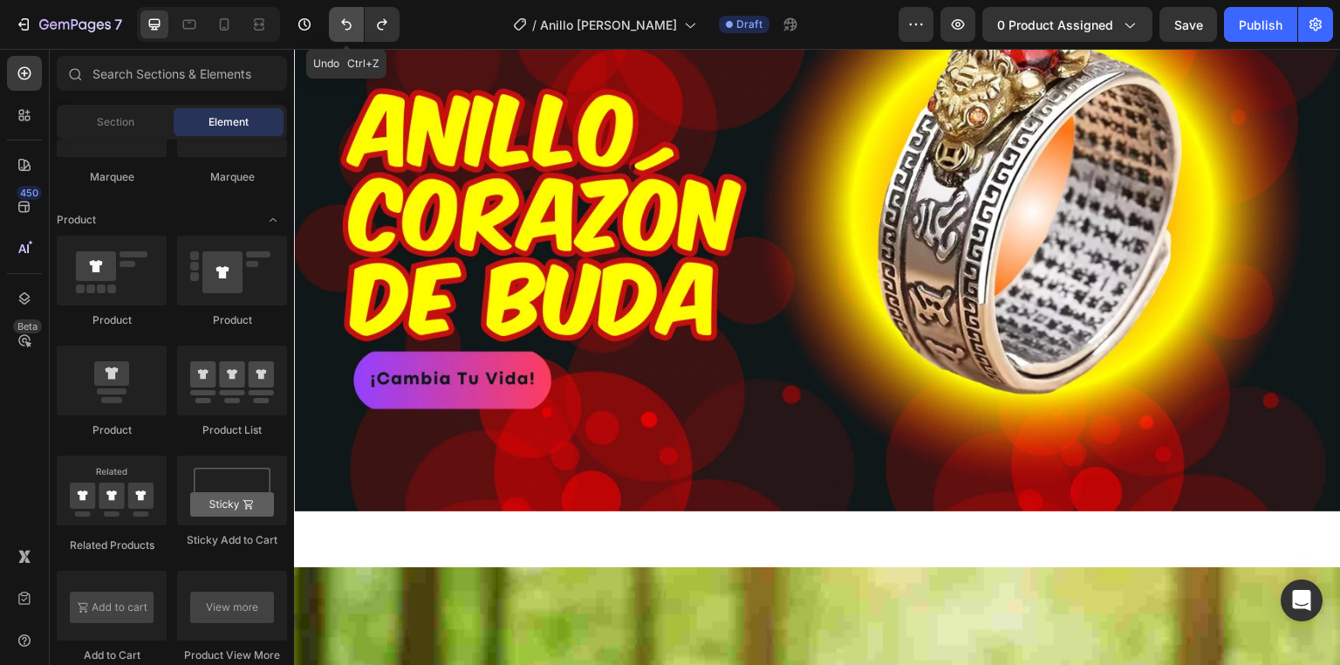
click at [345, 34] on button "Undo/Redo" at bounding box center [346, 24] width 35 height 35
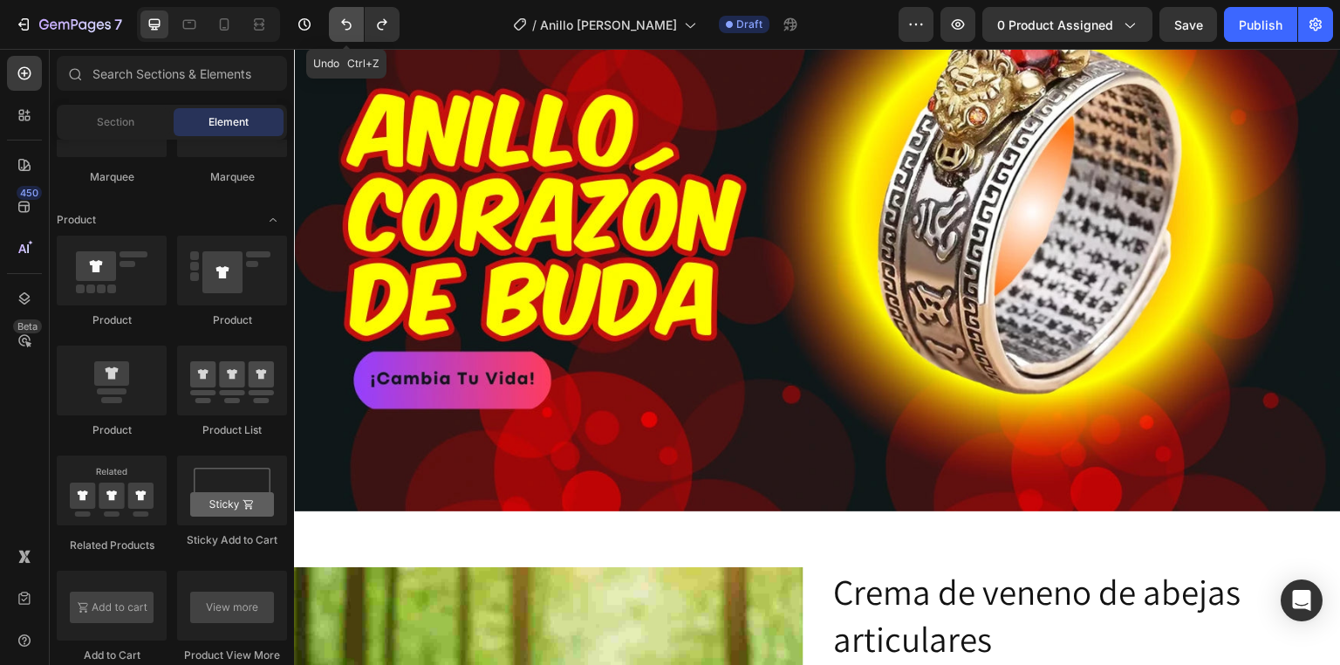
click at [345, 34] on button "Undo/Redo" at bounding box center [346, 24] width 35 height 35
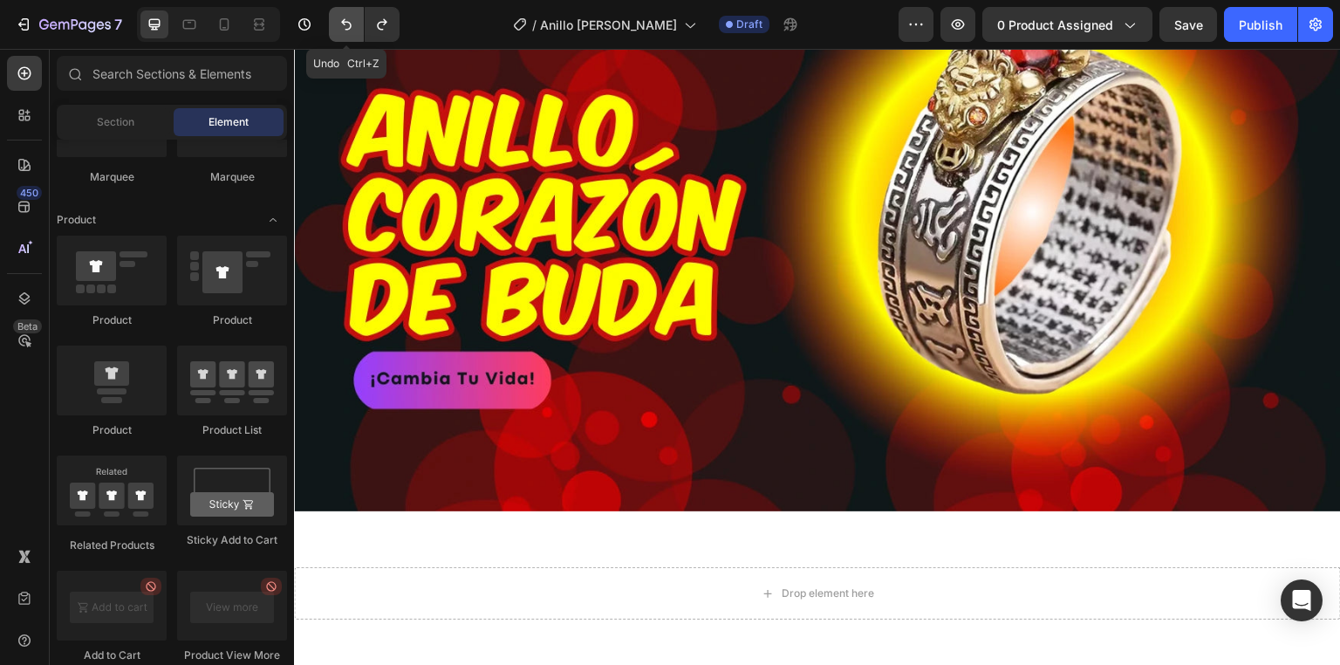
click at [345, 34] on button "Undo/Redo" at bounding box center [346, 24] width 35 height 35
click at [350, 31] on icon "Undo/Redo" at bounding box center [346, 24] width 17 height 17
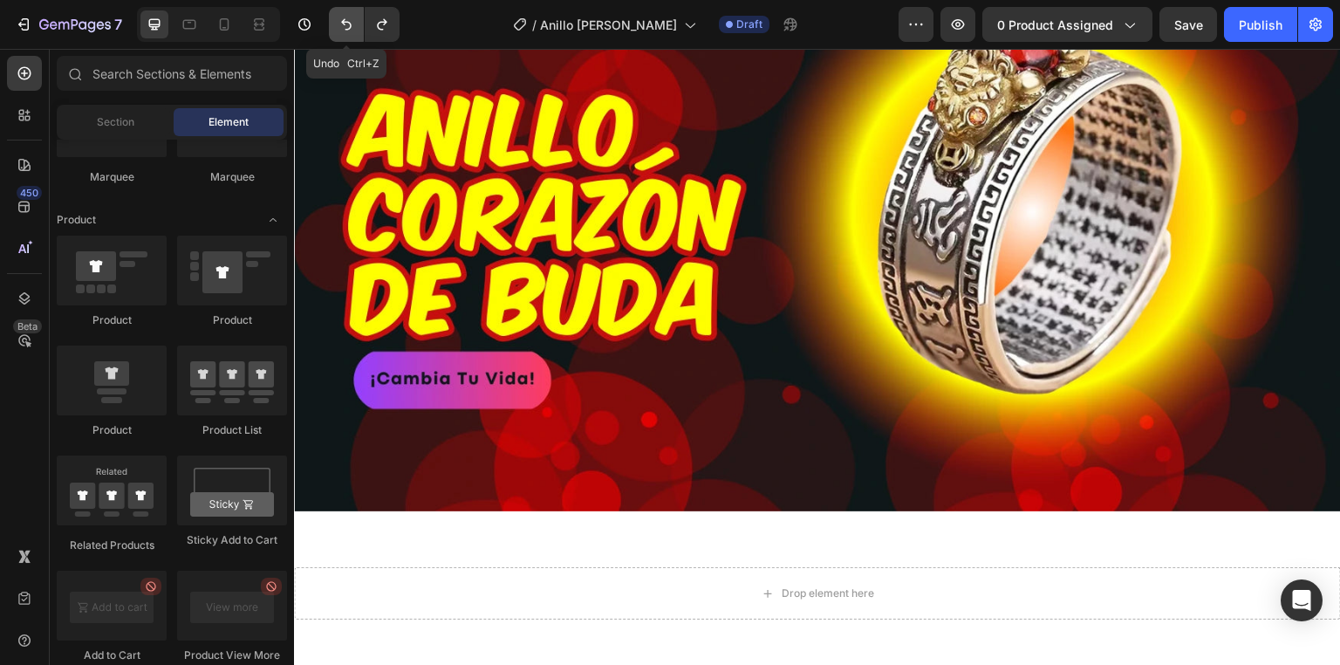
click at [350, 31] on icon "Undo/Redo" at bounding box center [346, 24] width 17 height 17
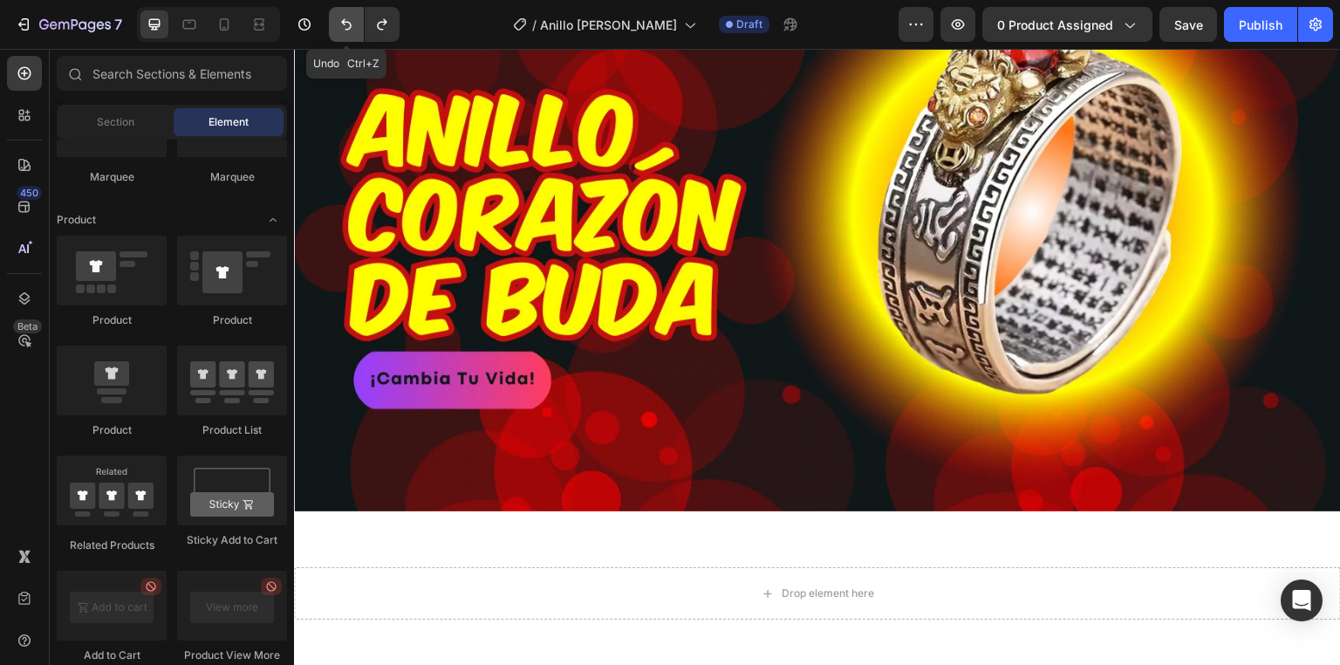
click at [350, 31] on icon "Undo/Redo" at bounding box center [346, 24] width 17 height 17
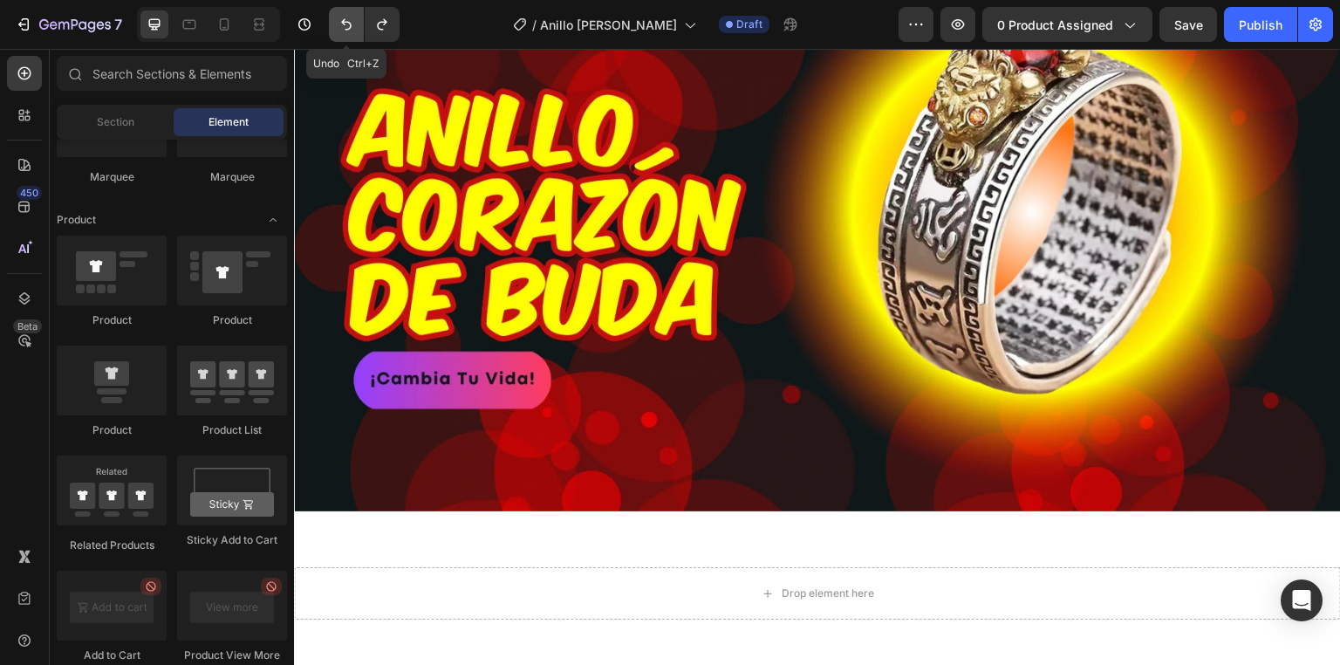
click at [350, 31] on icon "Undo/Redo" at bounding box center [346, 24] width 17 height 17
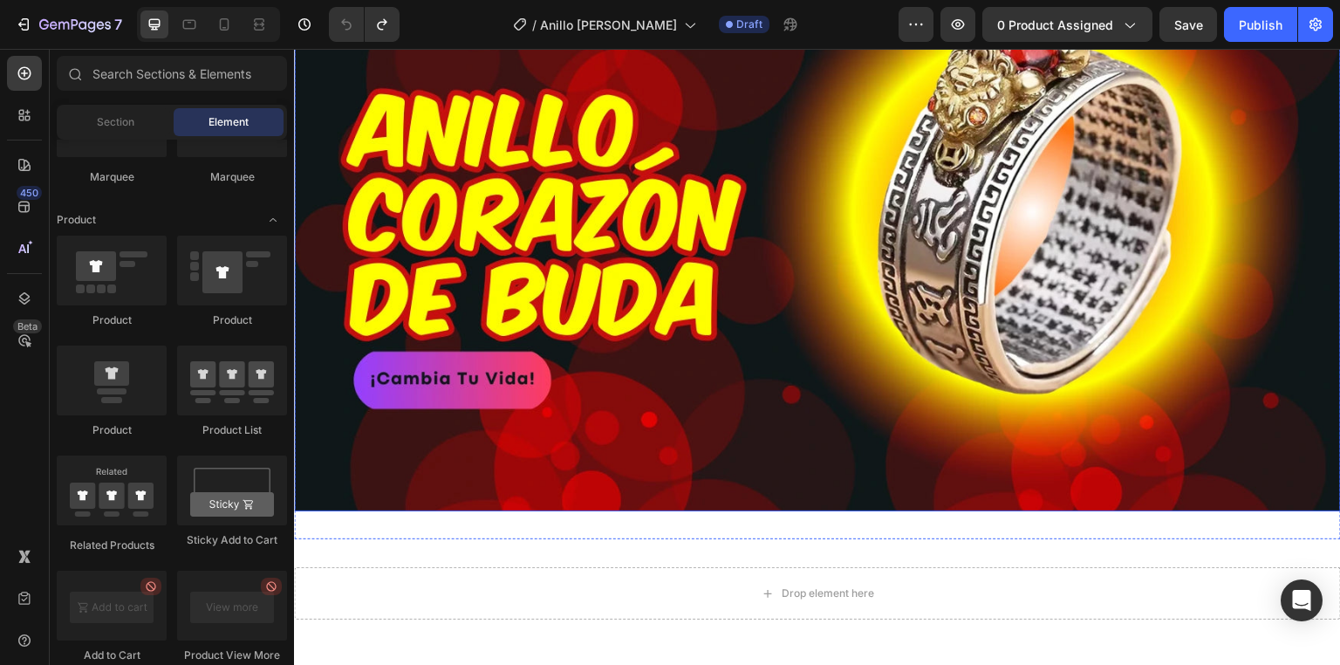
scroll to position [0, 0]
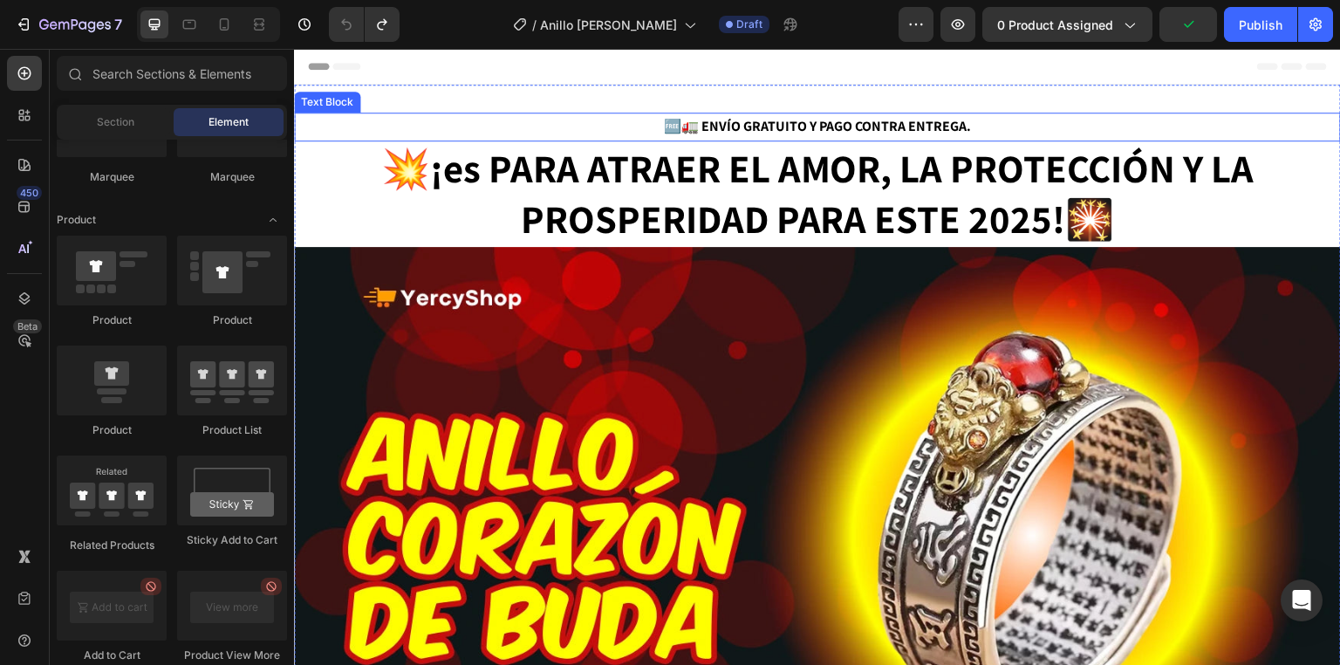
click at [722, 121] on strong "🆓🚛 ENVÍO GRATUITO Y PAGO CONTRA ENTREGA." at bounding box center [817, 126] width 307 height 18
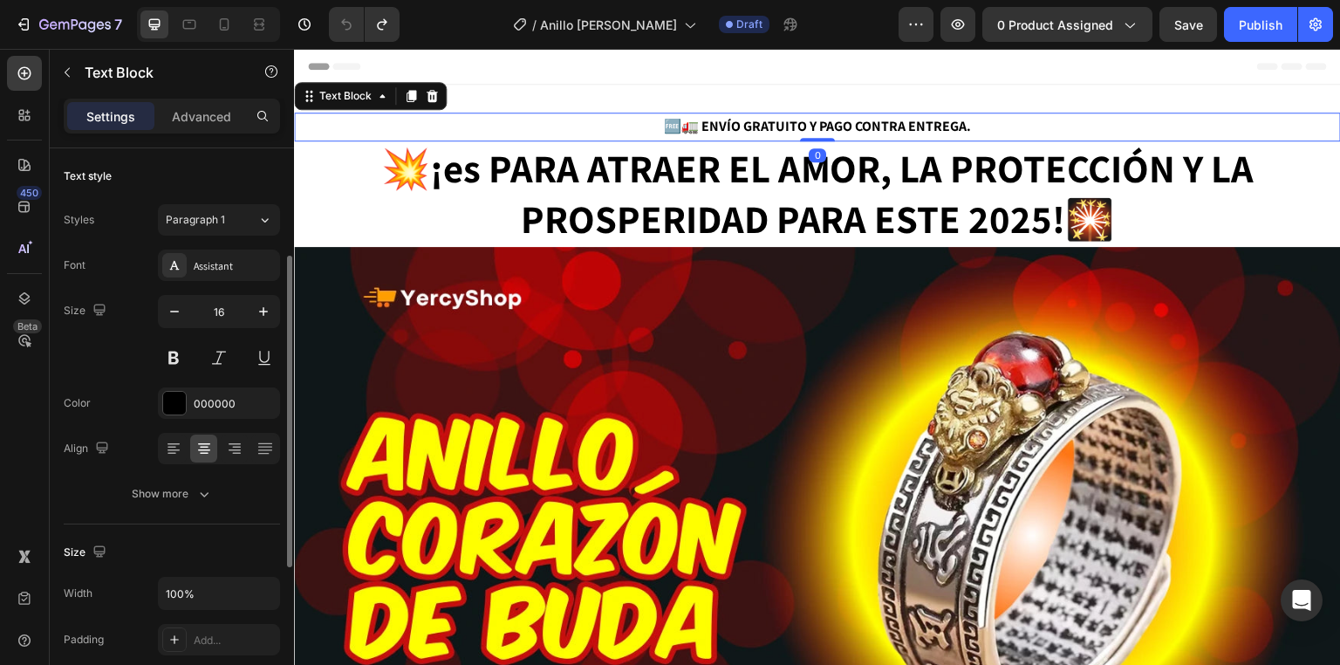
scroll to position [140, 0]
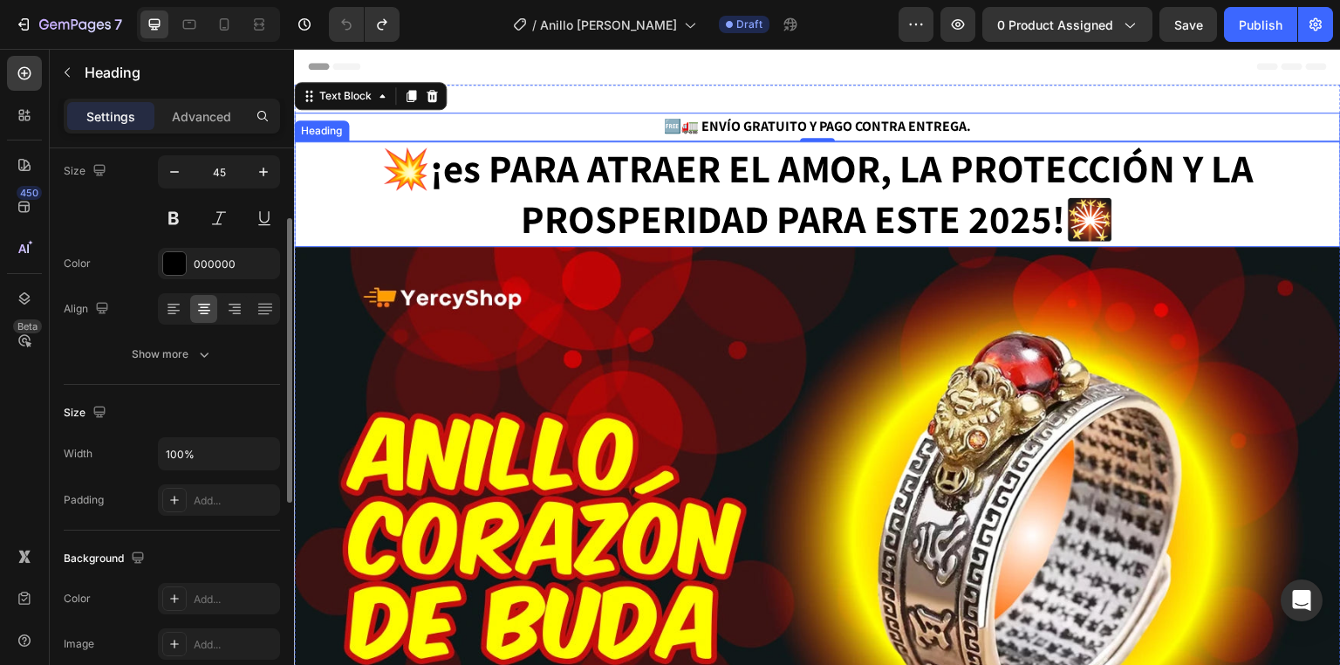
click at [587, 222] on strong "💥¡es PARA ATRAER EL AMOR, LA PROTECCIÓN Y LA PROSPERIDAD PARA ESTE 2025!" at bounding box center [817, 193] width 873 height 103
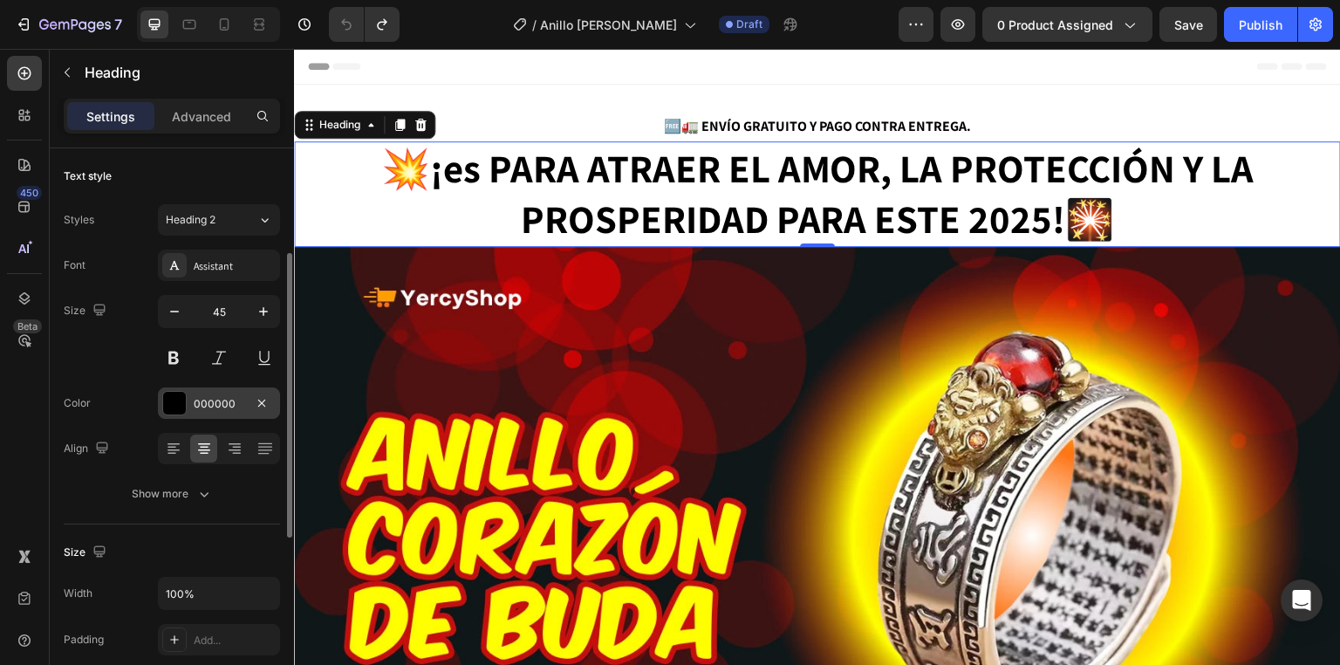
scroll to position [70, 0]
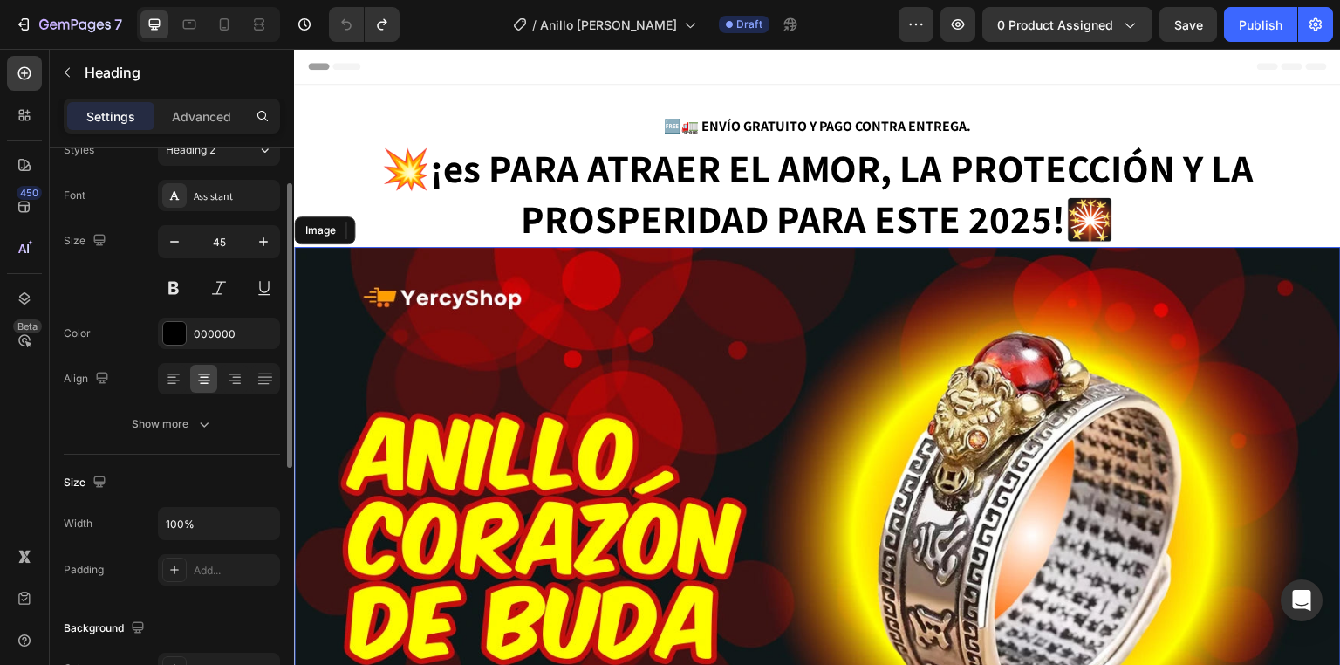
click at [474, 395] on img at bounding box center [817, 541] width 1047 height 589
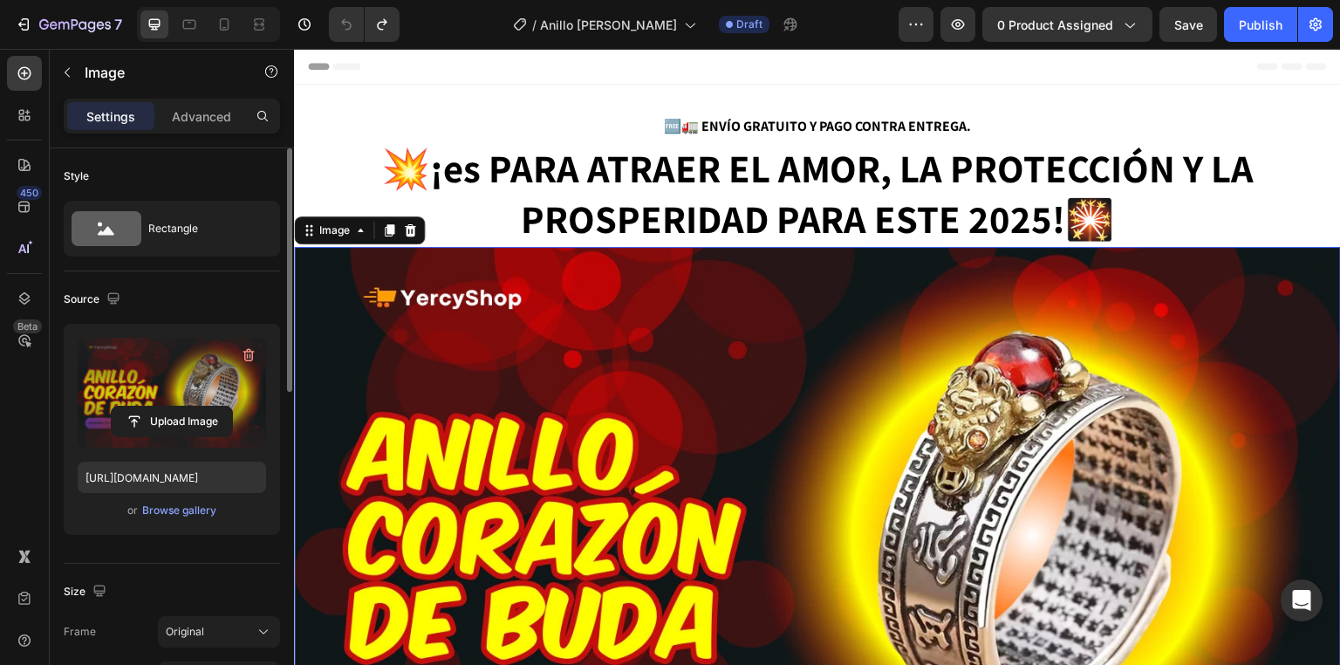
scroll to position [279, 0]
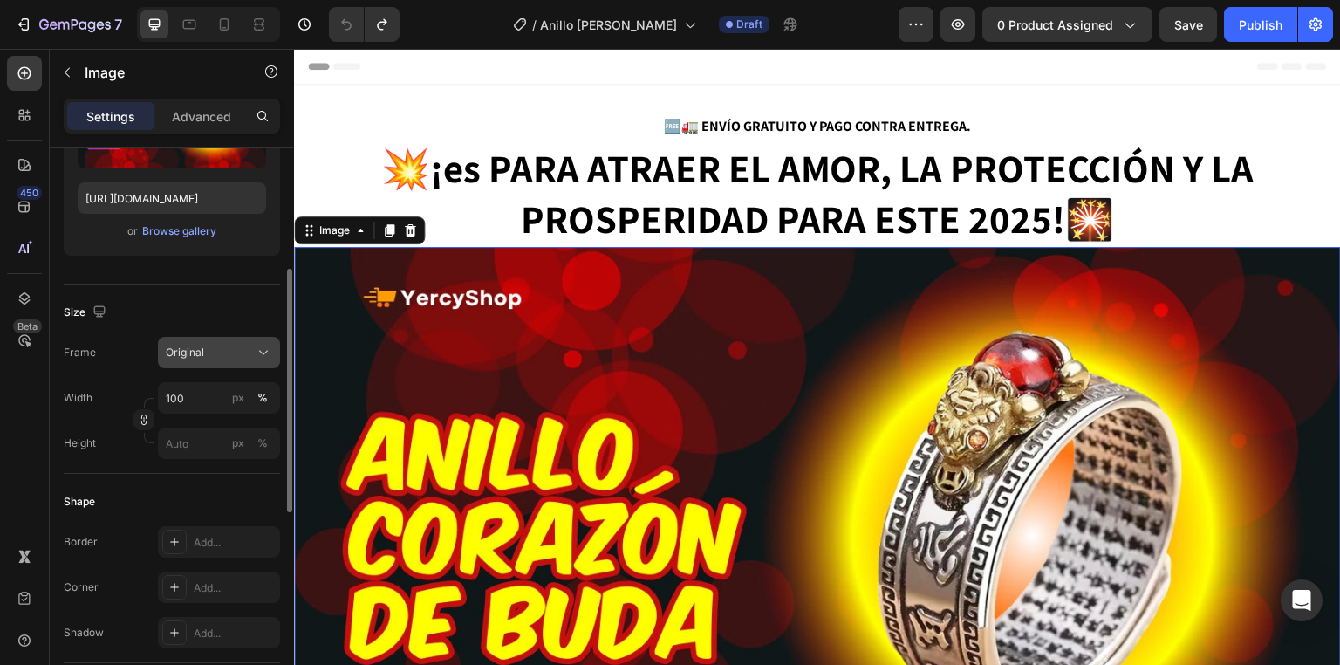
click at [222, 345] on div "Original" at bounding box center [208, 353] width 85 height 16
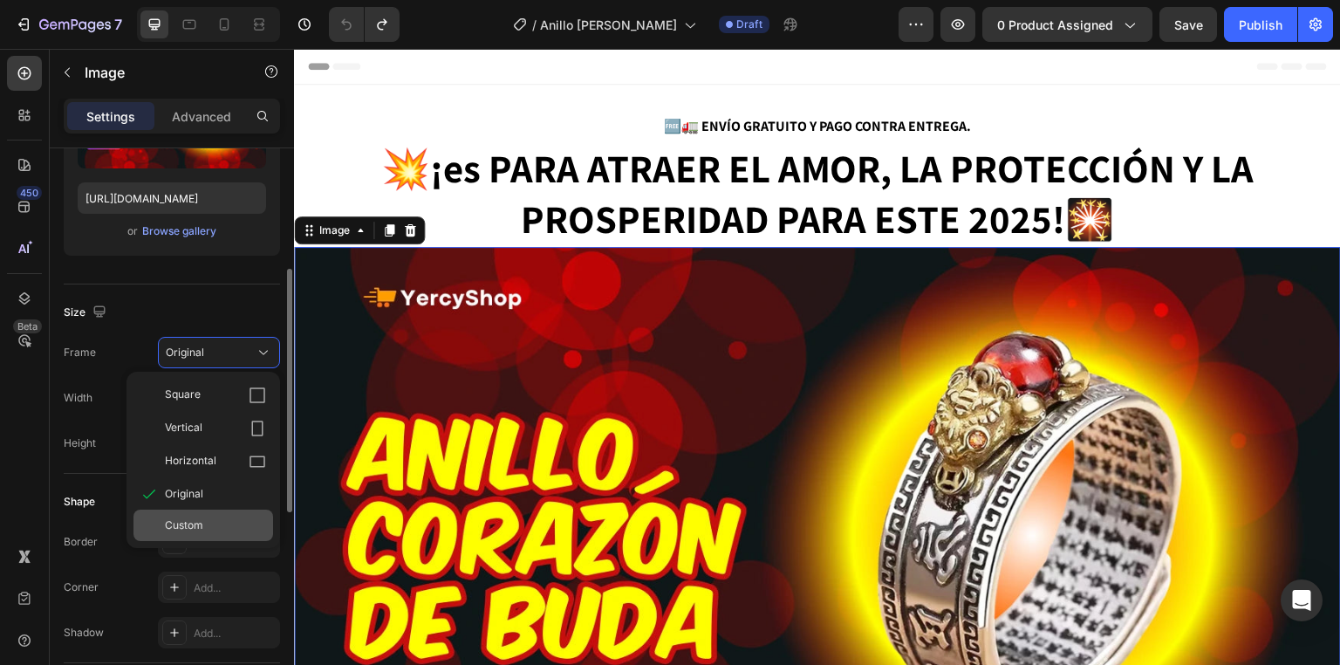
click at [209, 520] on div "Custom" at bounding box center [215, 525] width 101 height 16
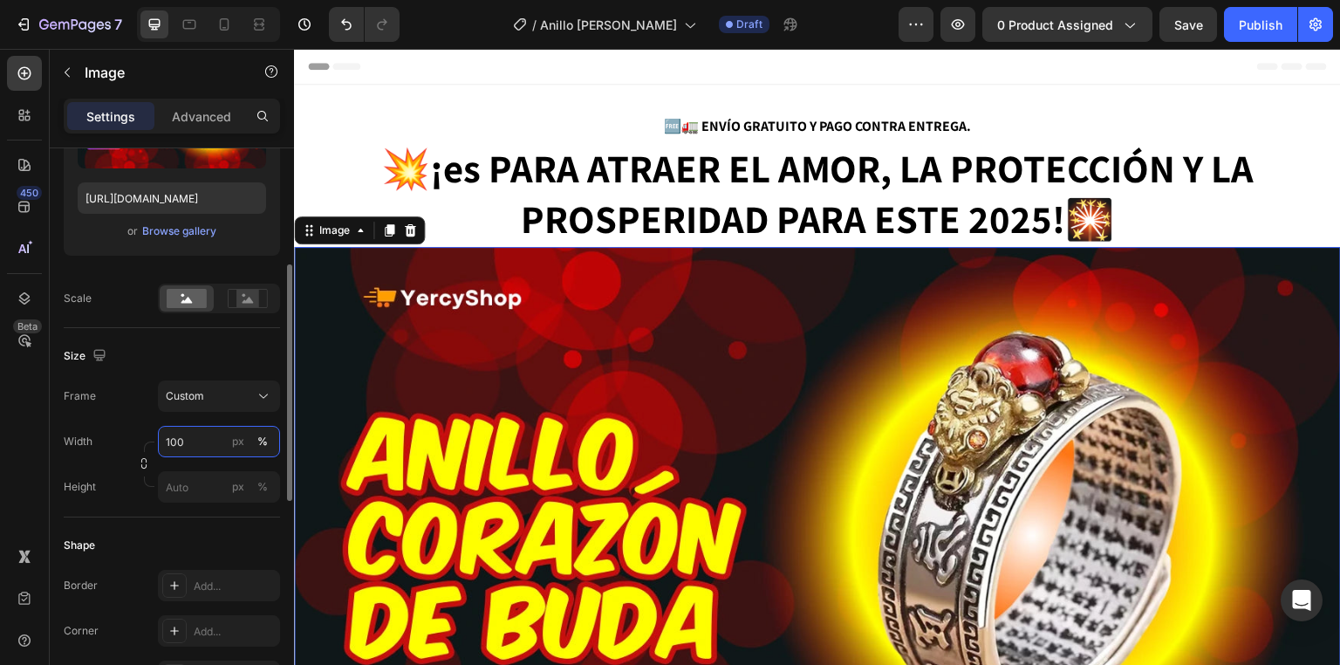
click at [202, 436] on input "100" at bounding box center [219, 441] width 122 height 31
click at [213, 369] on div "Size" at bounding box center [172, 356] width 216 height 28
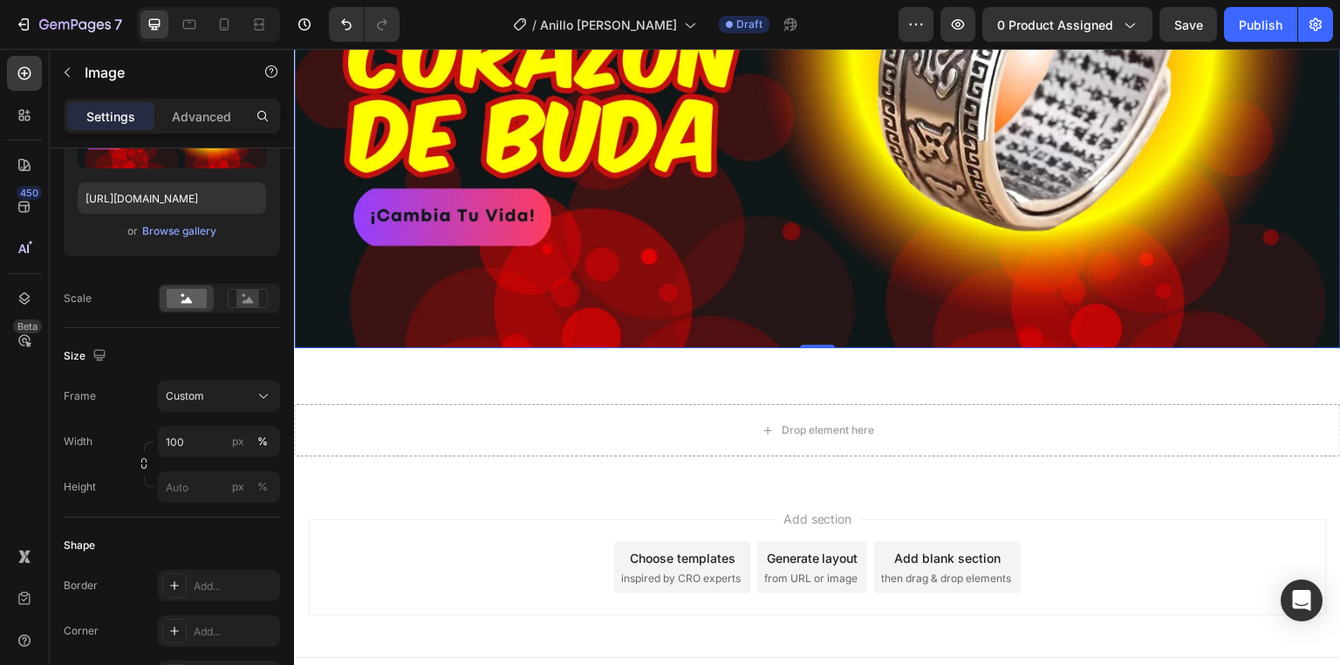
scroll to position [488, 0]
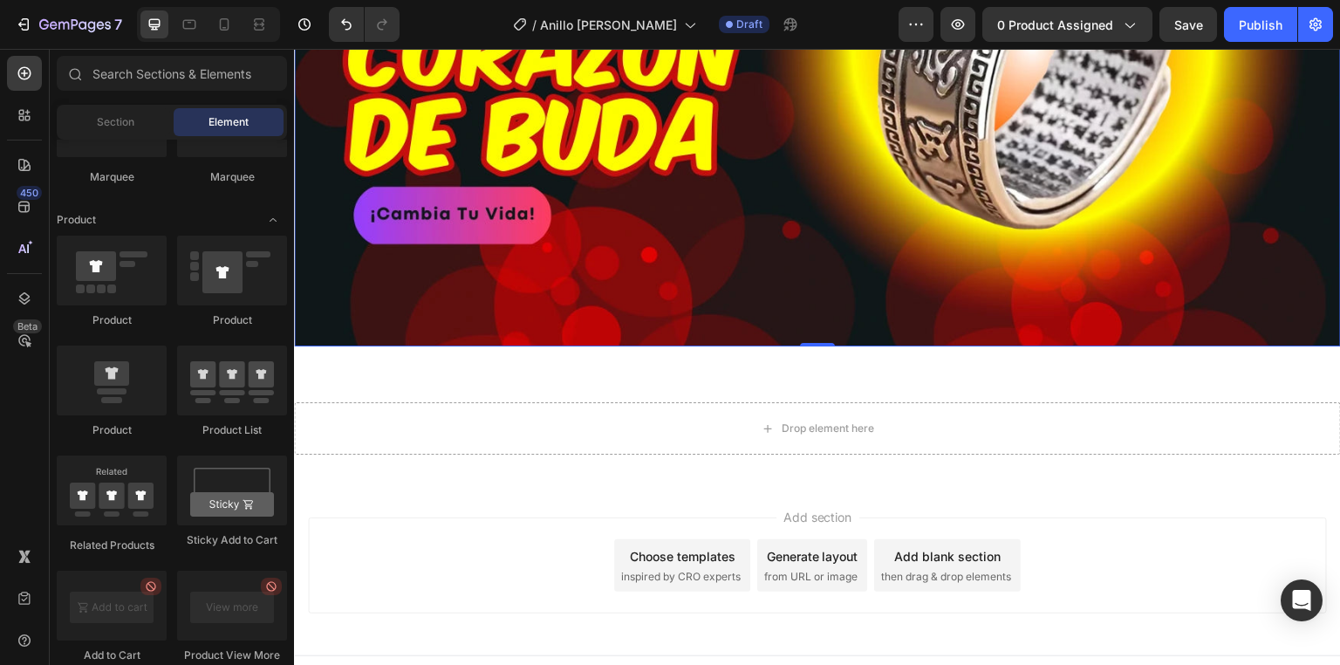
click at [465, 510] on div "Add section Choose templates inspired by CRO experts Generate layout from URL o…" at bounding box center [817, 568] width 1047 height 173
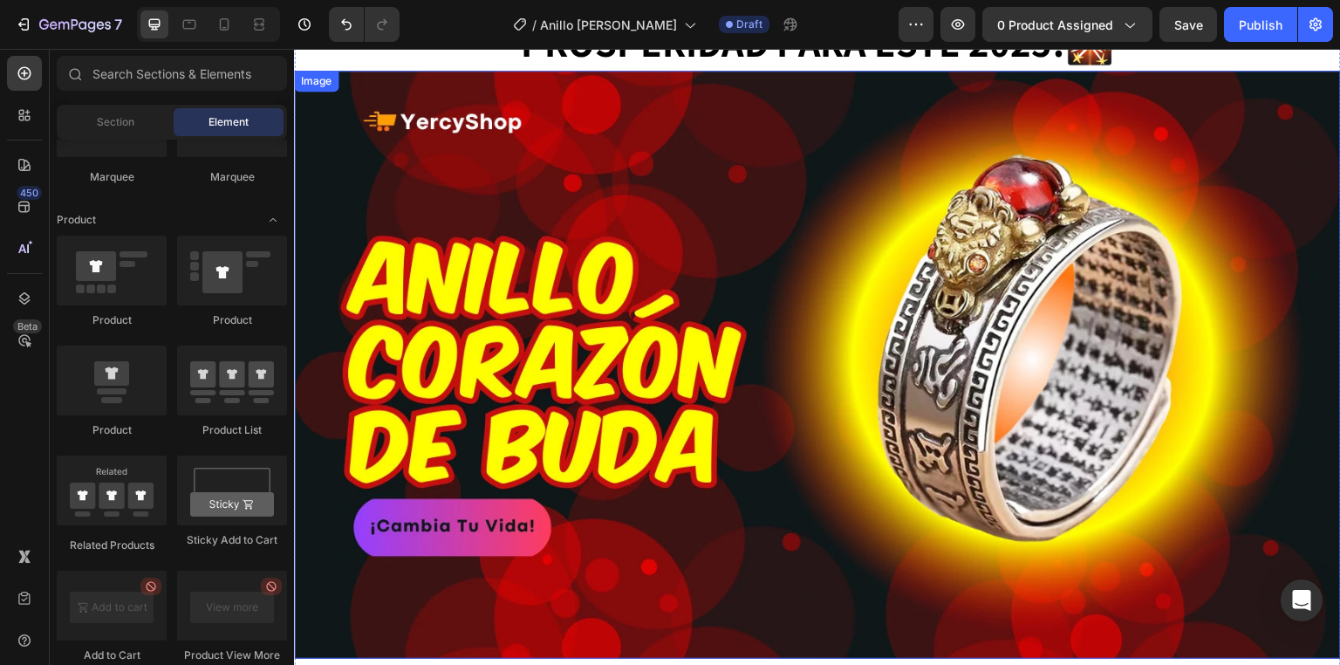
scroll to position [279, 0]
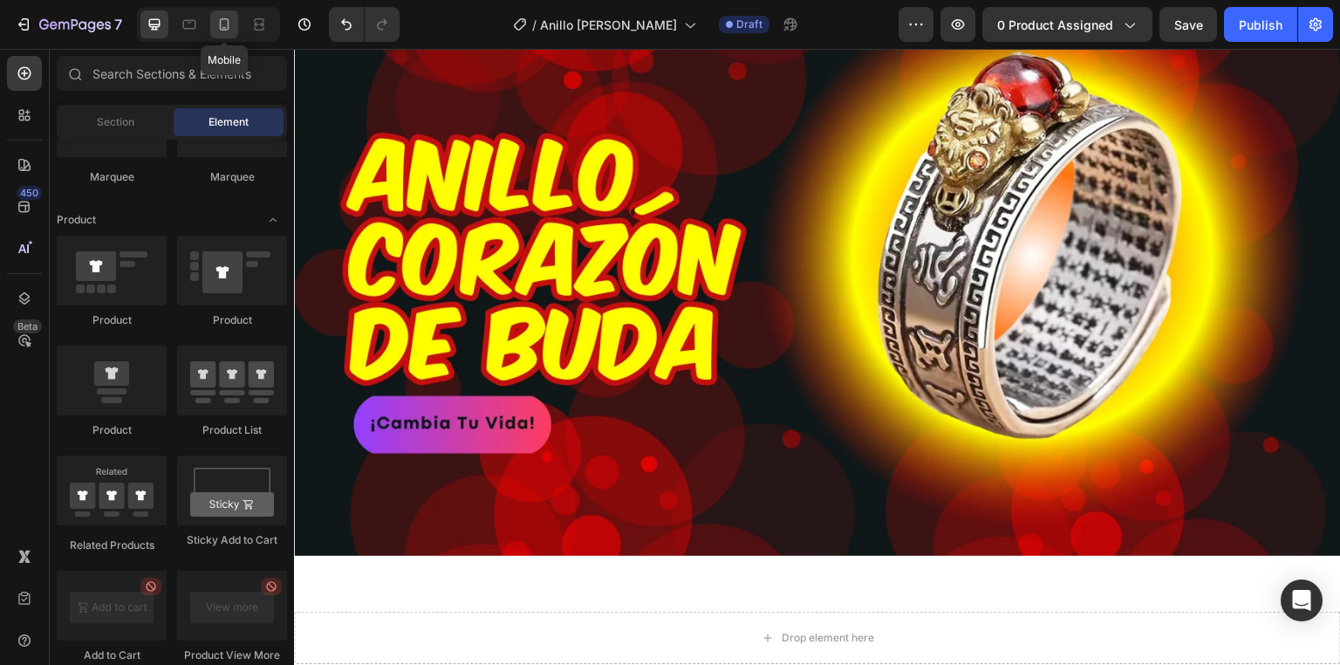
click at [222, 28] on icon at bounding box center [223, 24] width 17 height 17
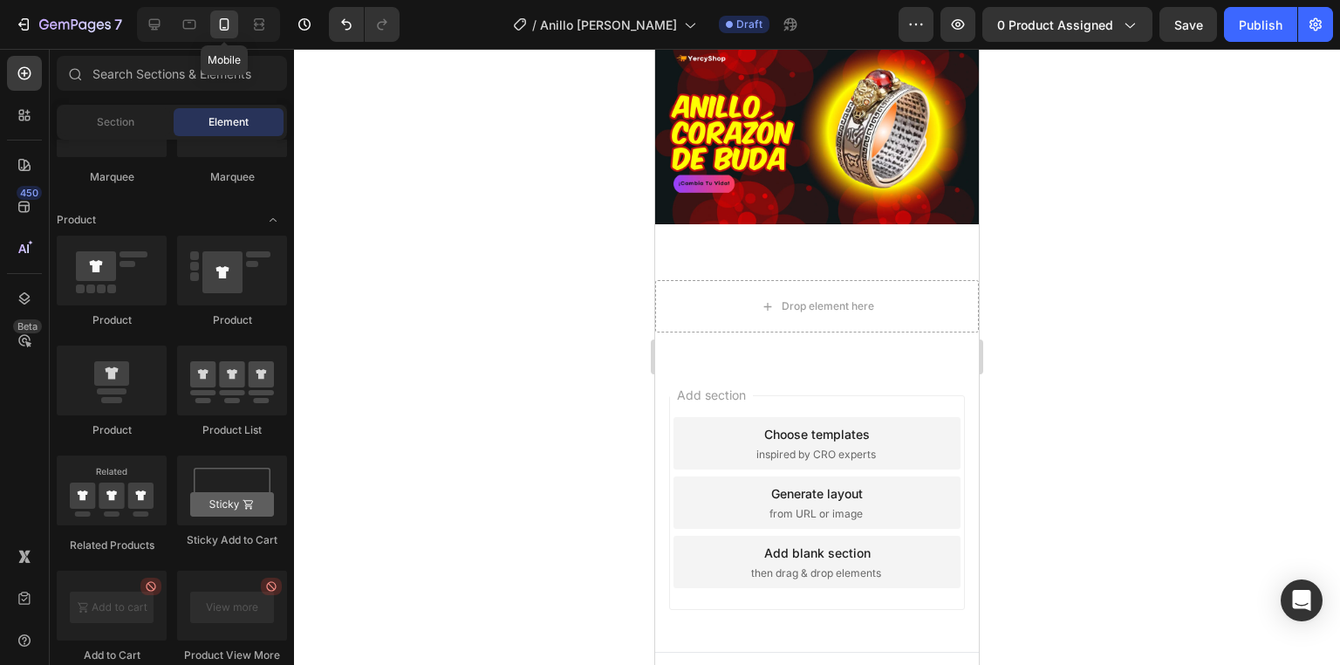
scroll to position [348, 0]
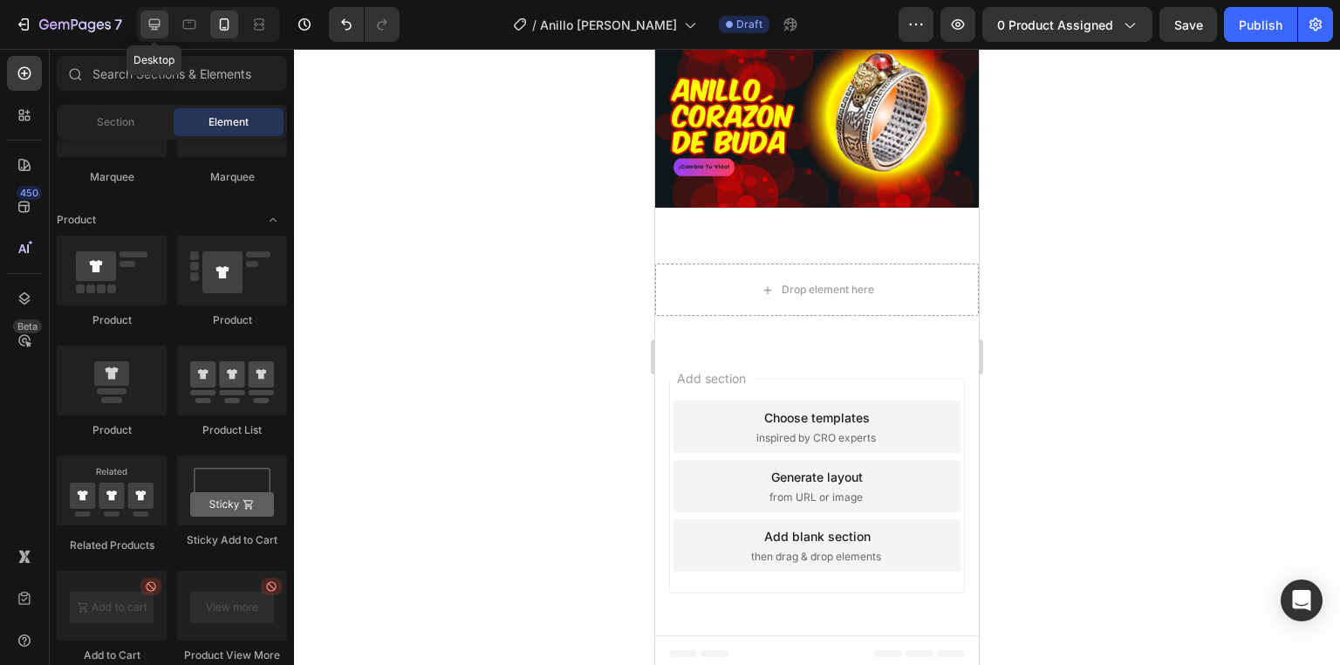
click at [155, 29] on icon at bounding box center [154, 24] width 11 height 11
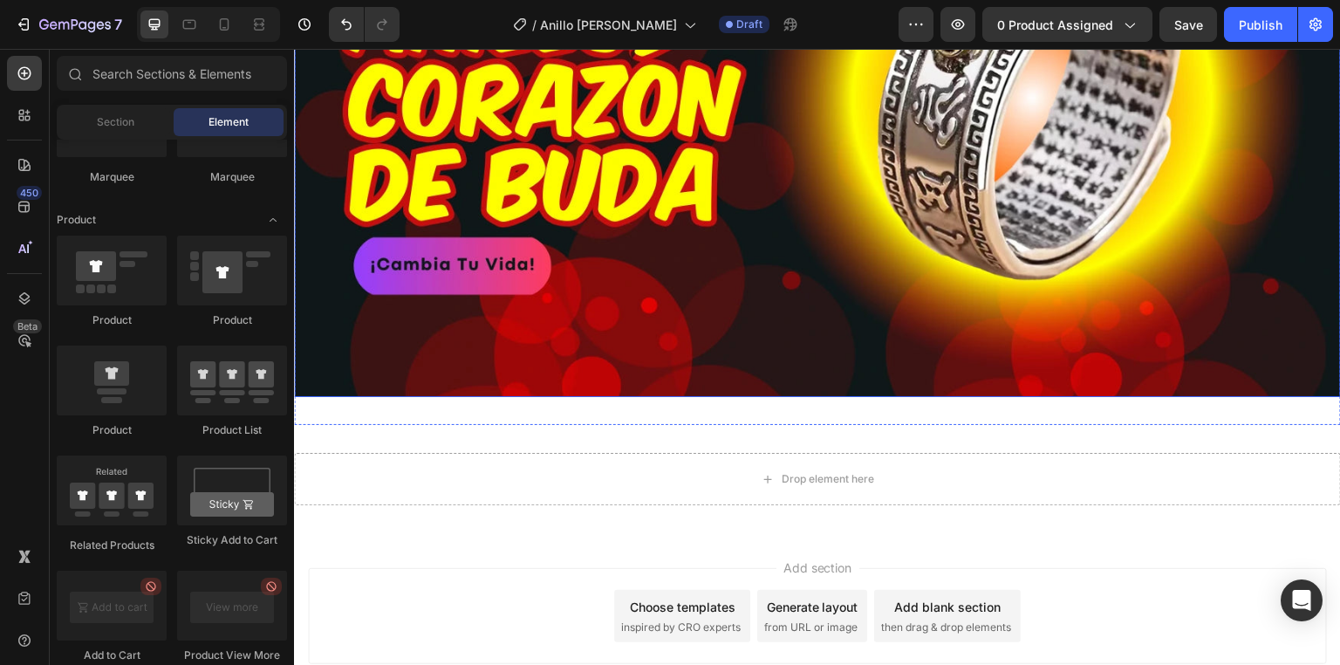
scroll to position [439, 0]
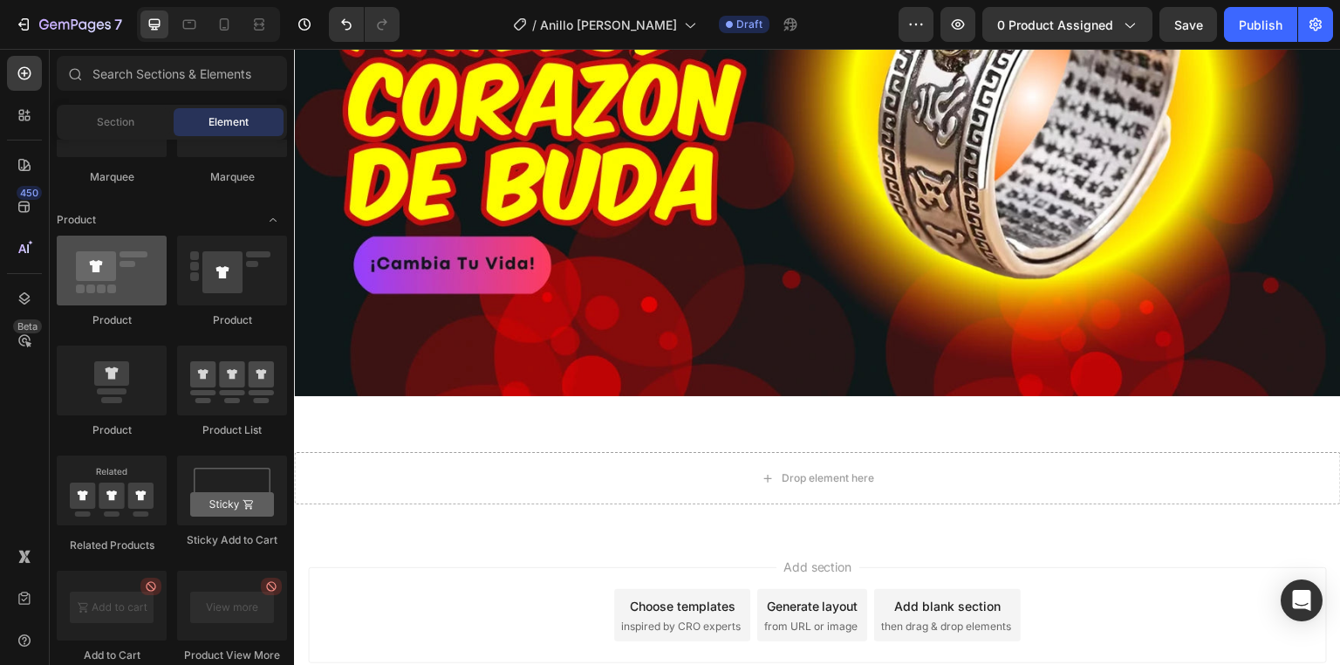
click at [135, 262] on div at bounding box center [112, 270] width 110 height 70
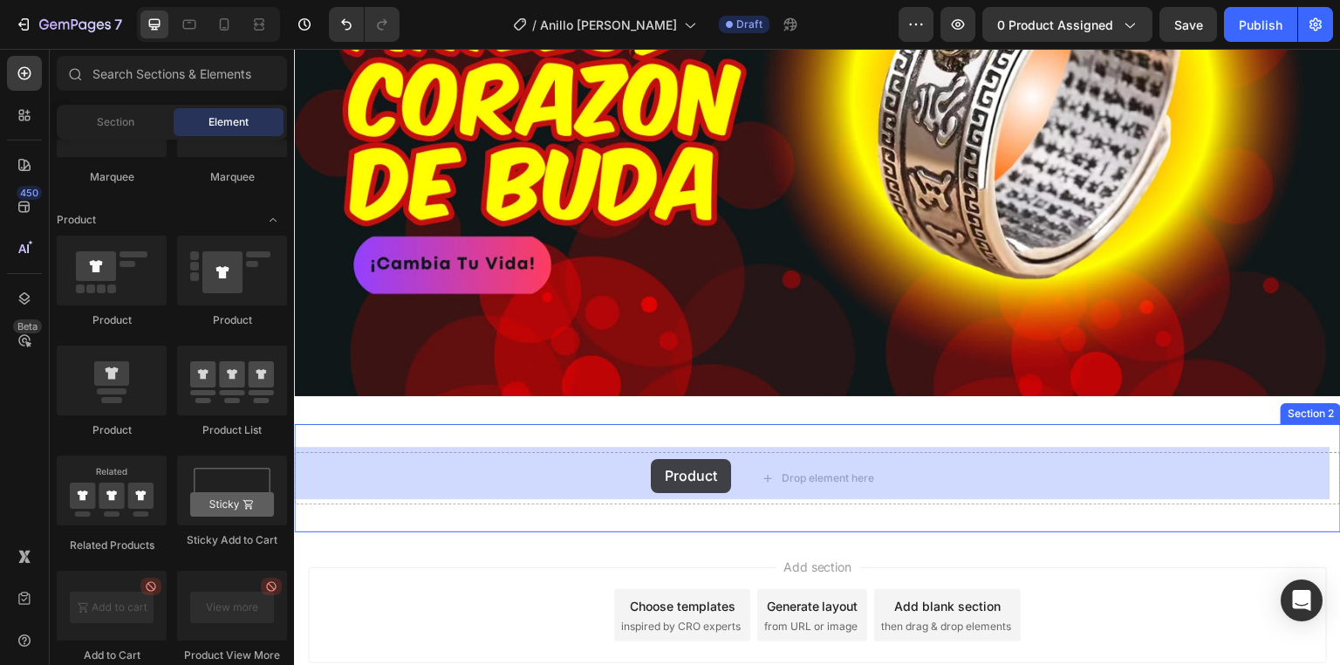
drag, startPoint x: 406, startPoint y: 328, endPoint x: 594, endPoint y: 444, distance: 221.3
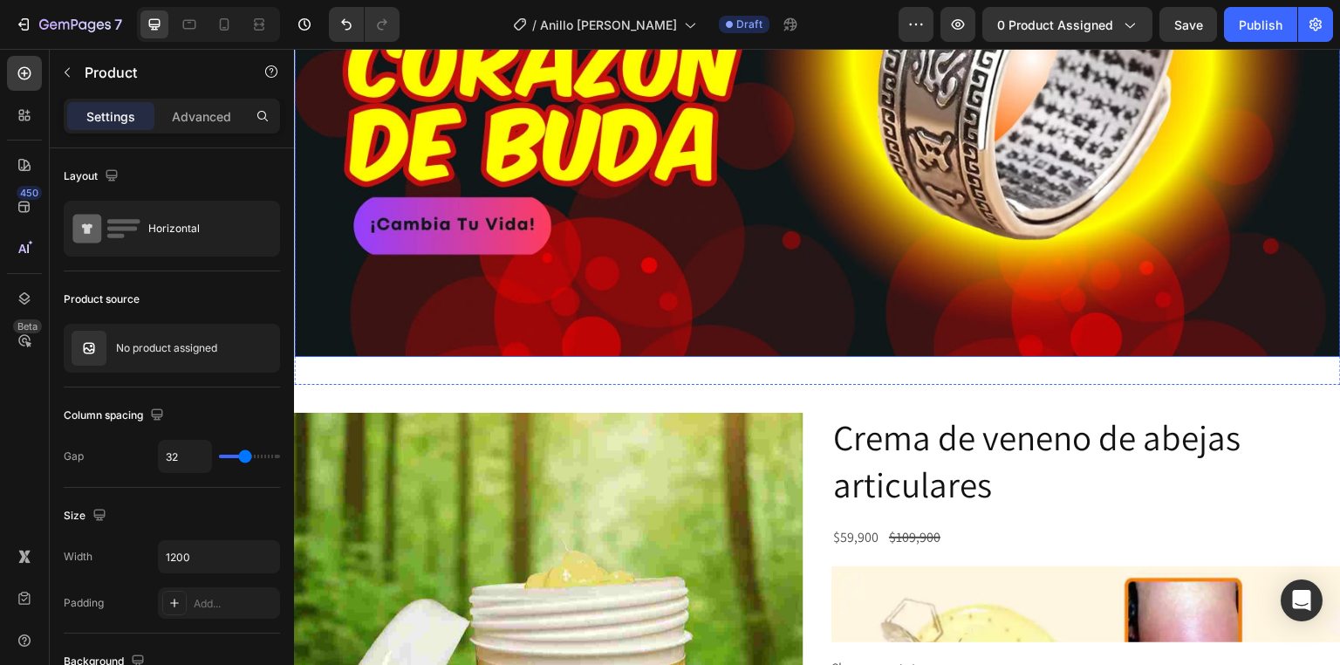
scroll to position [698, 0]
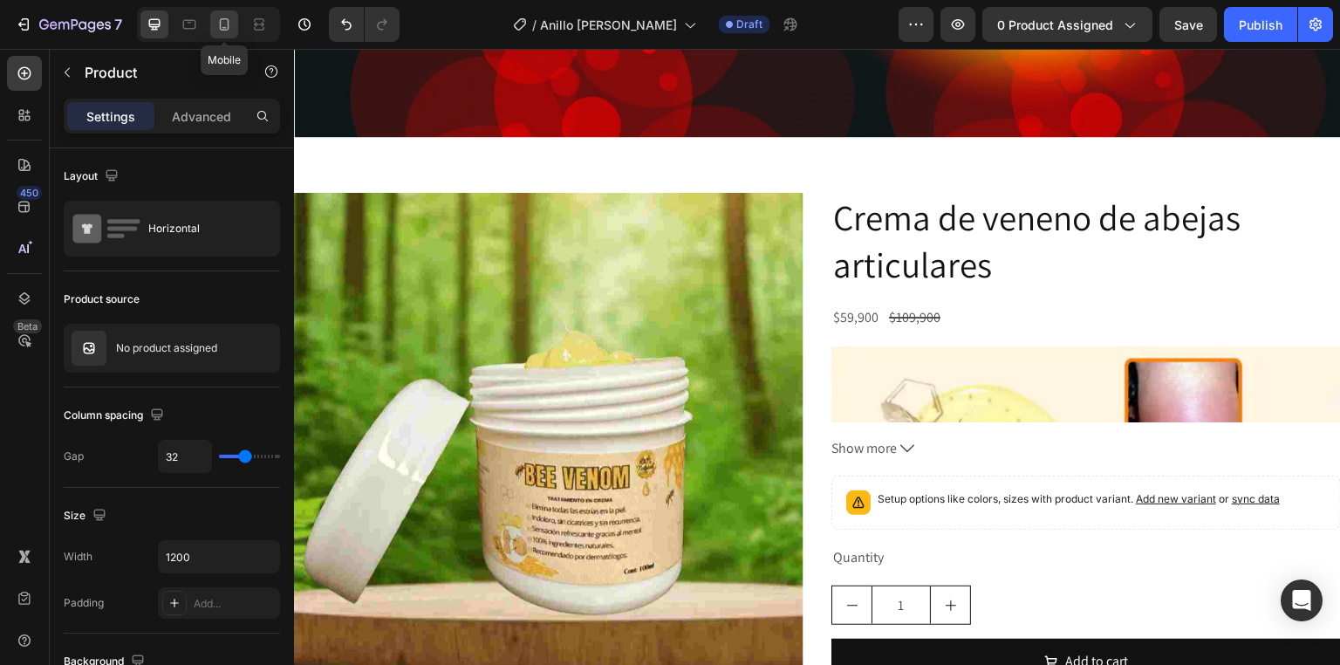
click at [225, 30] on icon at bounding box center [225, 24] width 10 height 12
type input "16"
type input "100%"
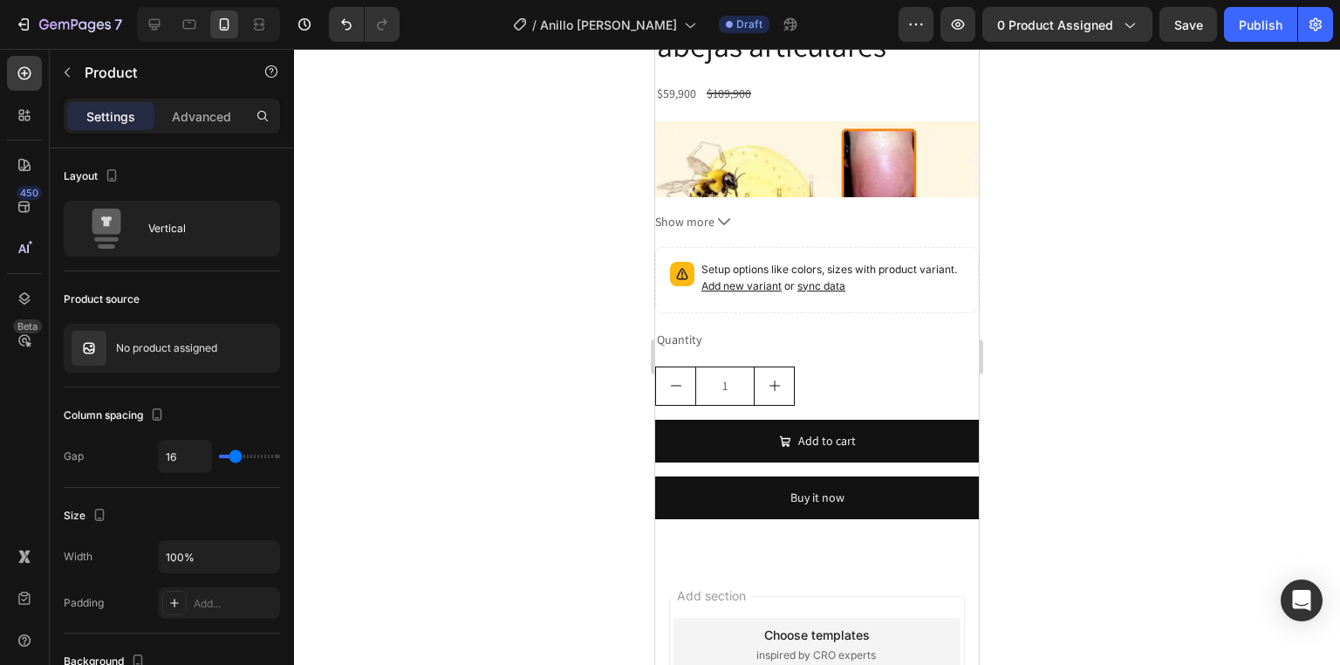
scroll to position [977, 0]
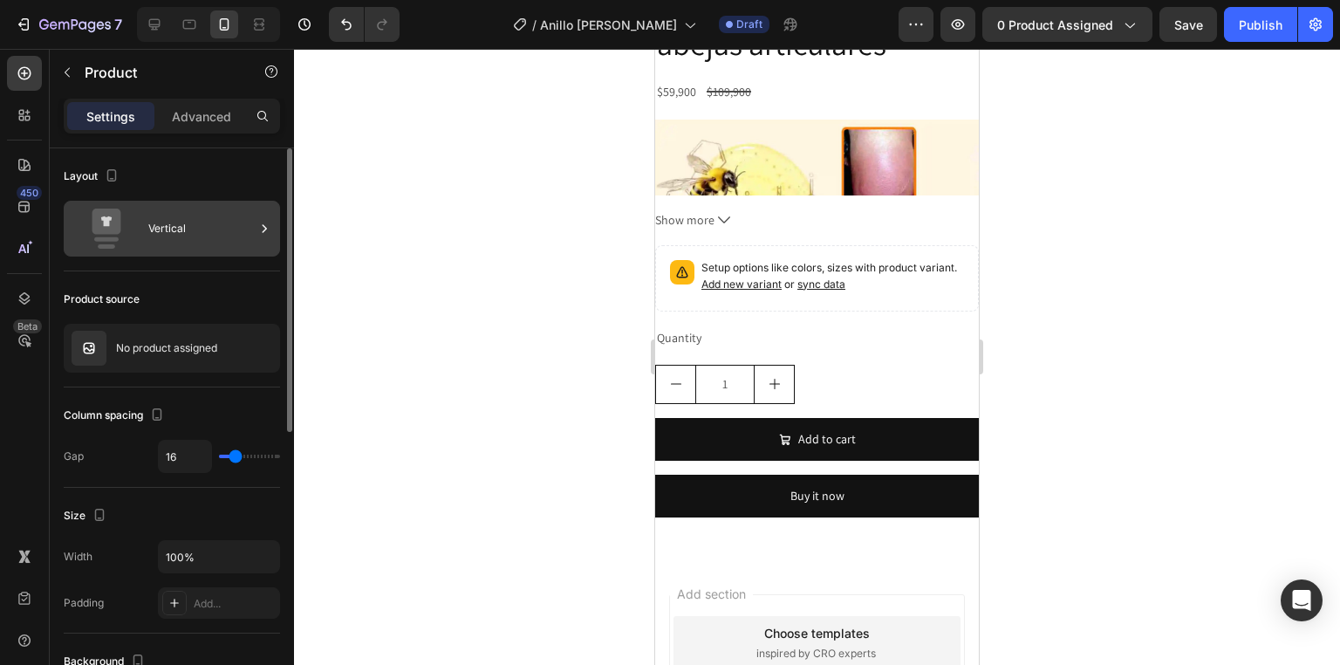
click at [185, 241] on div "Vertical" at bounding box center [201, 228] width 106 height 40
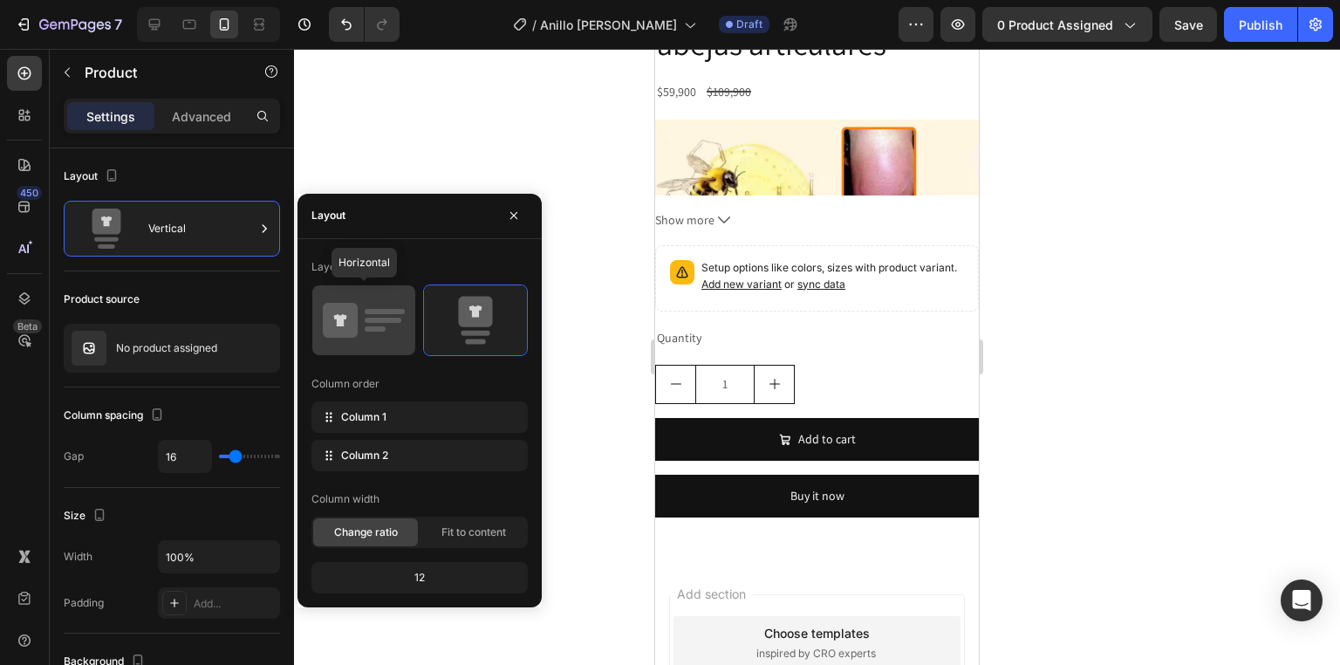
click at [333, 316] on icon at bounding box center [340, 320] width 35 height 35
type input "32"
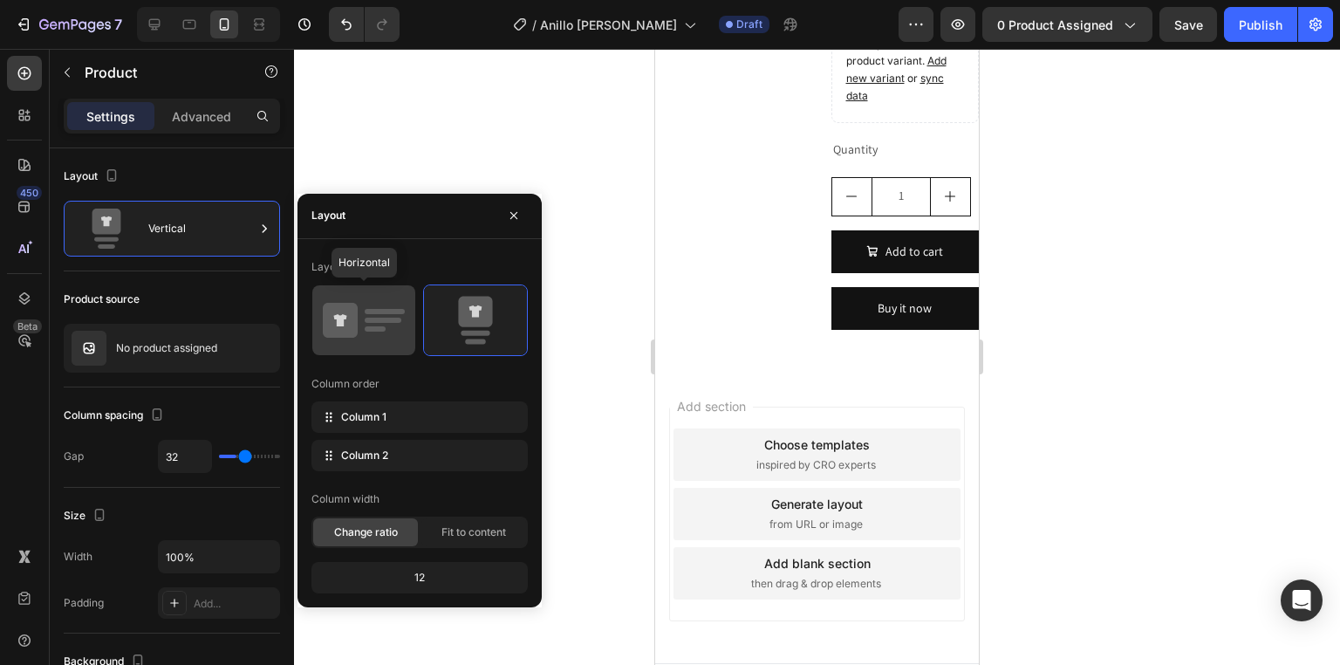
scroll to position [635, 0]
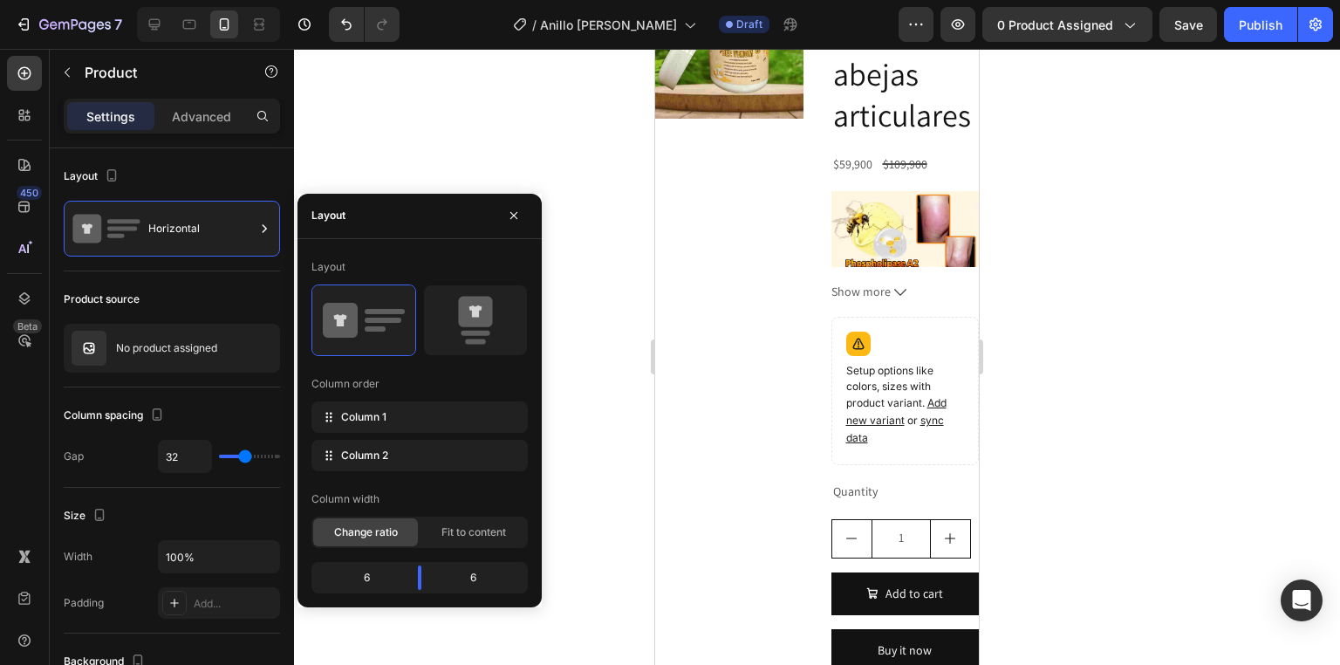
click at [590, 265] on div at bounding box center [817, 357] width 1046 height 616
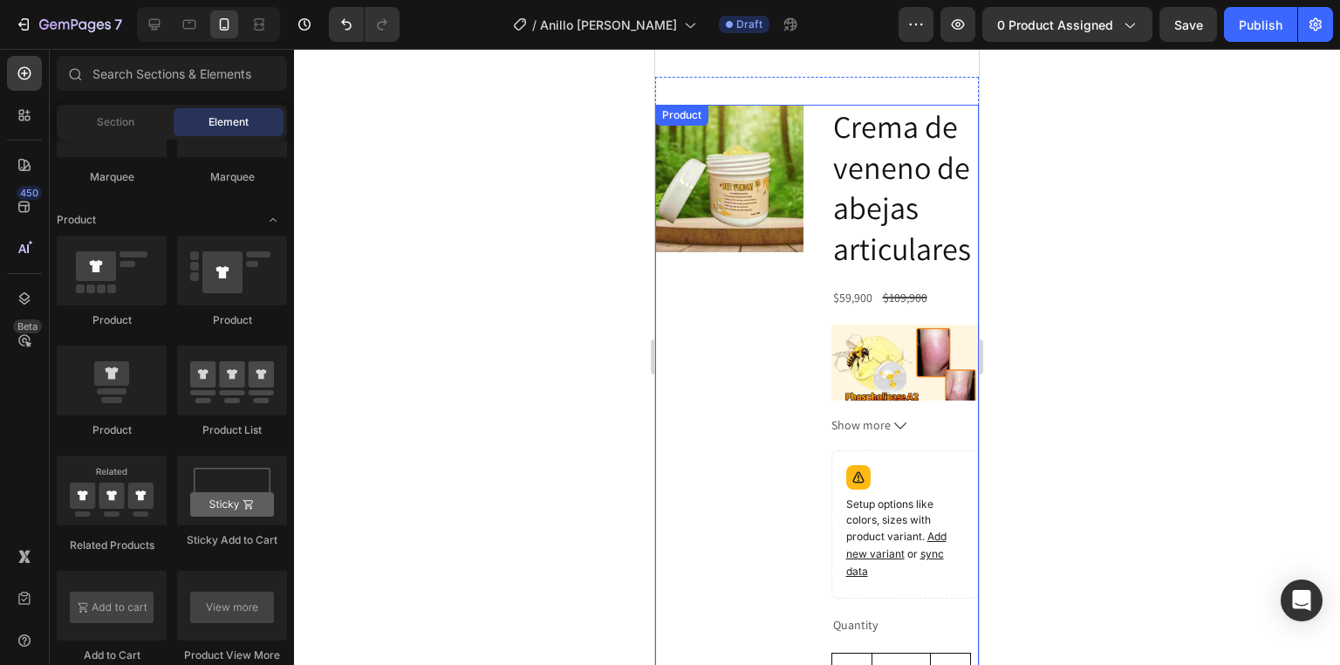
scroll to position [495, 0]
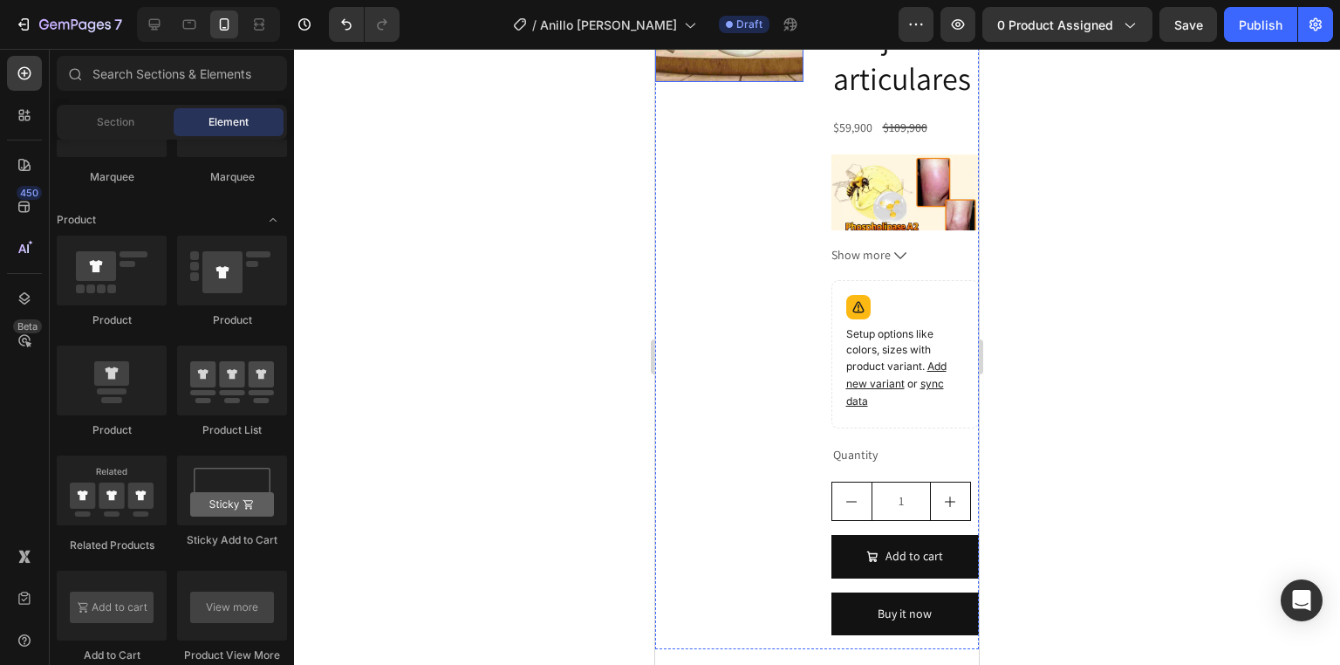
click at [742, 83] on img at bounding box center [729, 9] width 148 height 148
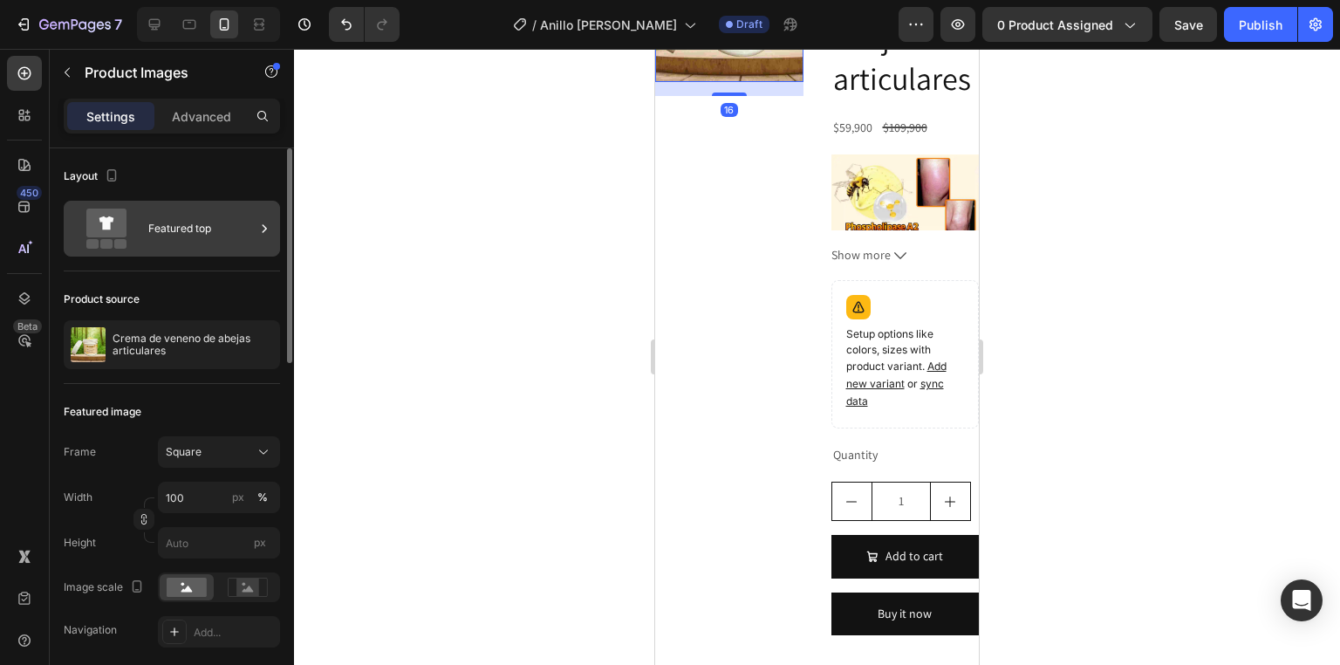
click at [199, 216] on div "Featured top" at bounding box center [201, 228] width 106 height 40
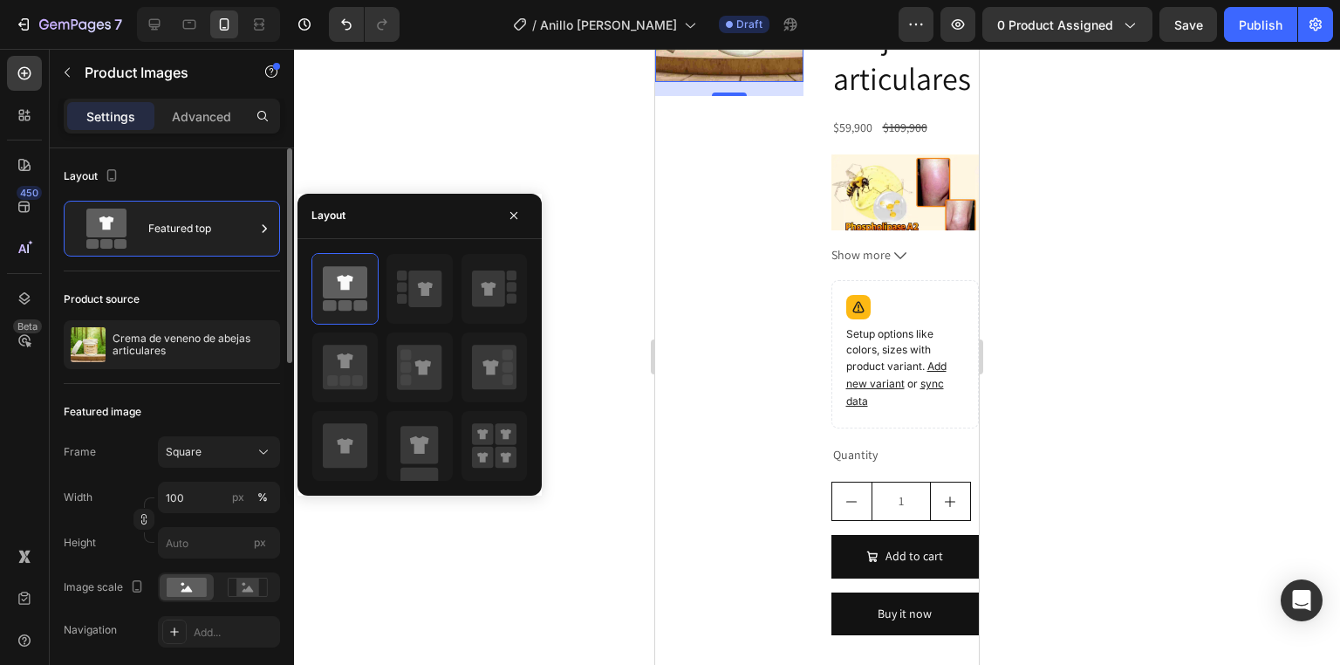
click at [138, 181] on div "Layout" at bounding box center [172, 176] width 216 height 28
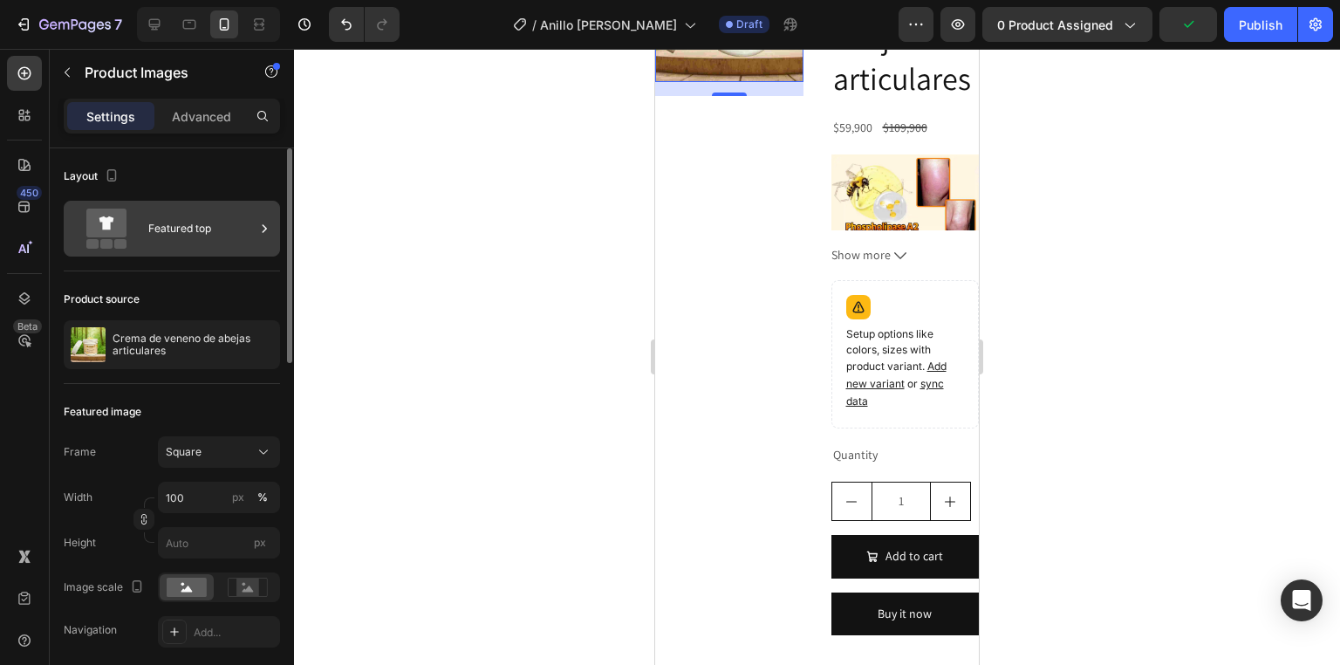
click at [174, 213] on div "Featured top" at bounding box center [201, 228] width 106 height 40
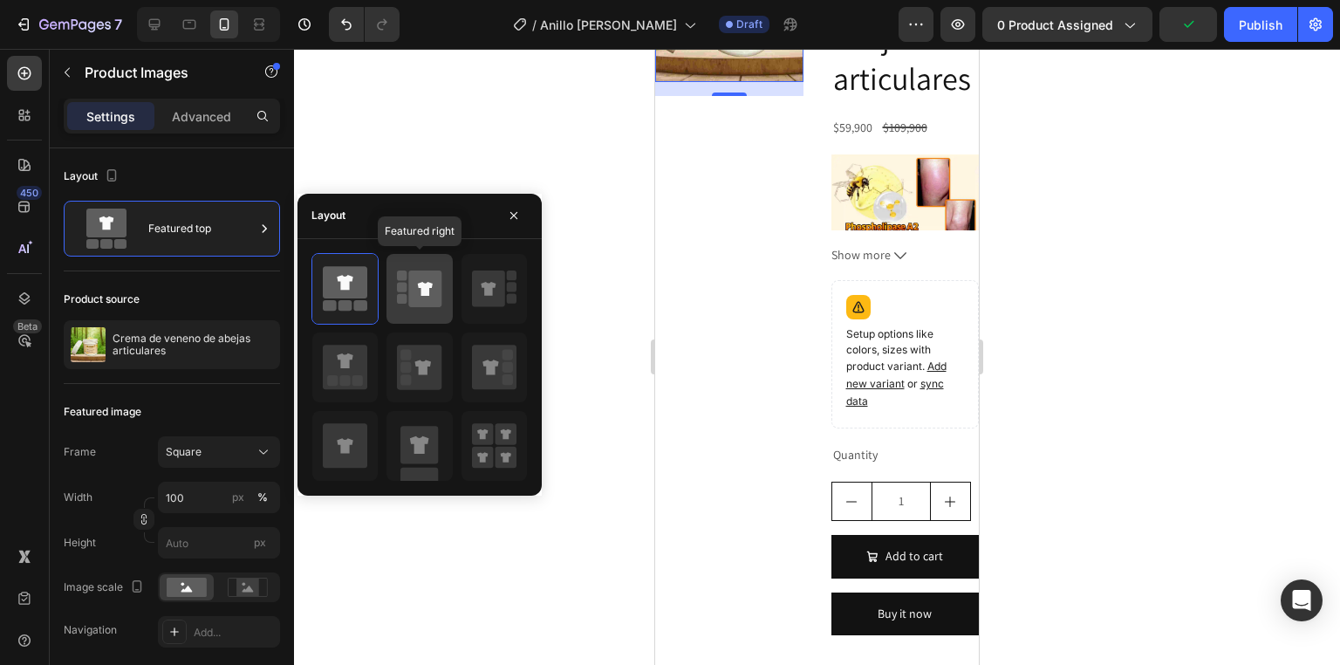
click at [418, 297] on icon at bounding box center [425, 288] width 33 height 37
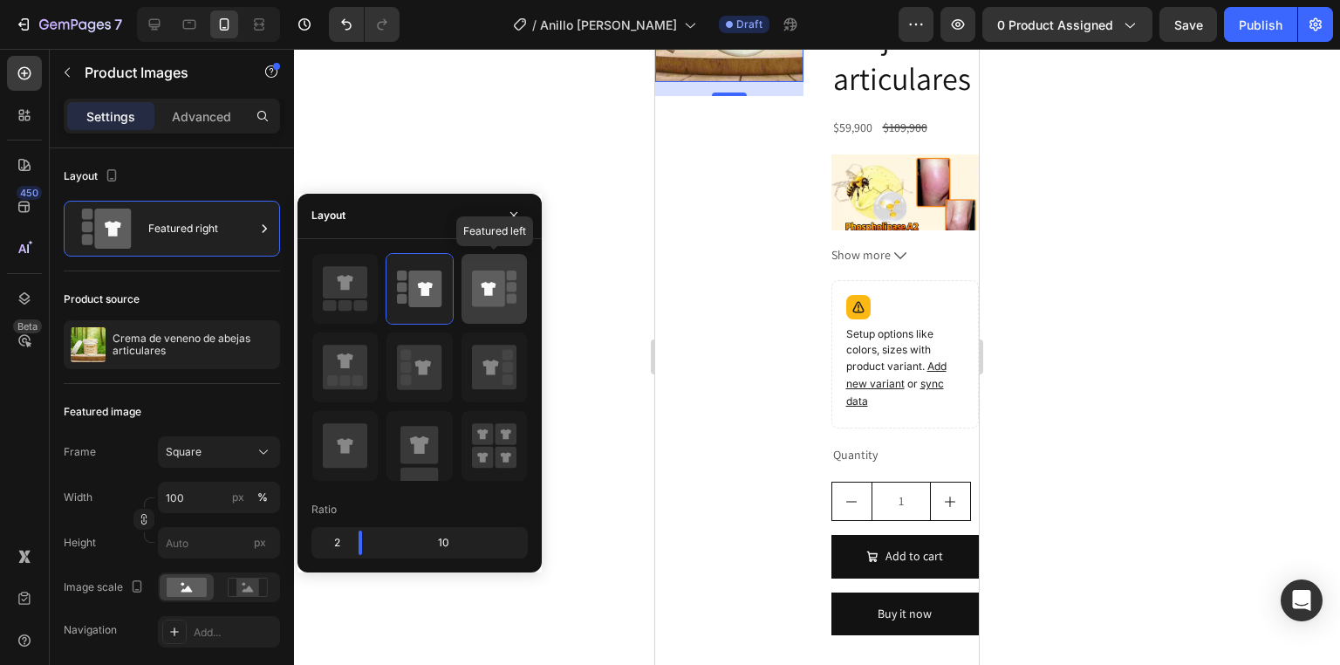
click at [488, 290] on icon at bounding box center [488, 289] width 15 height 14
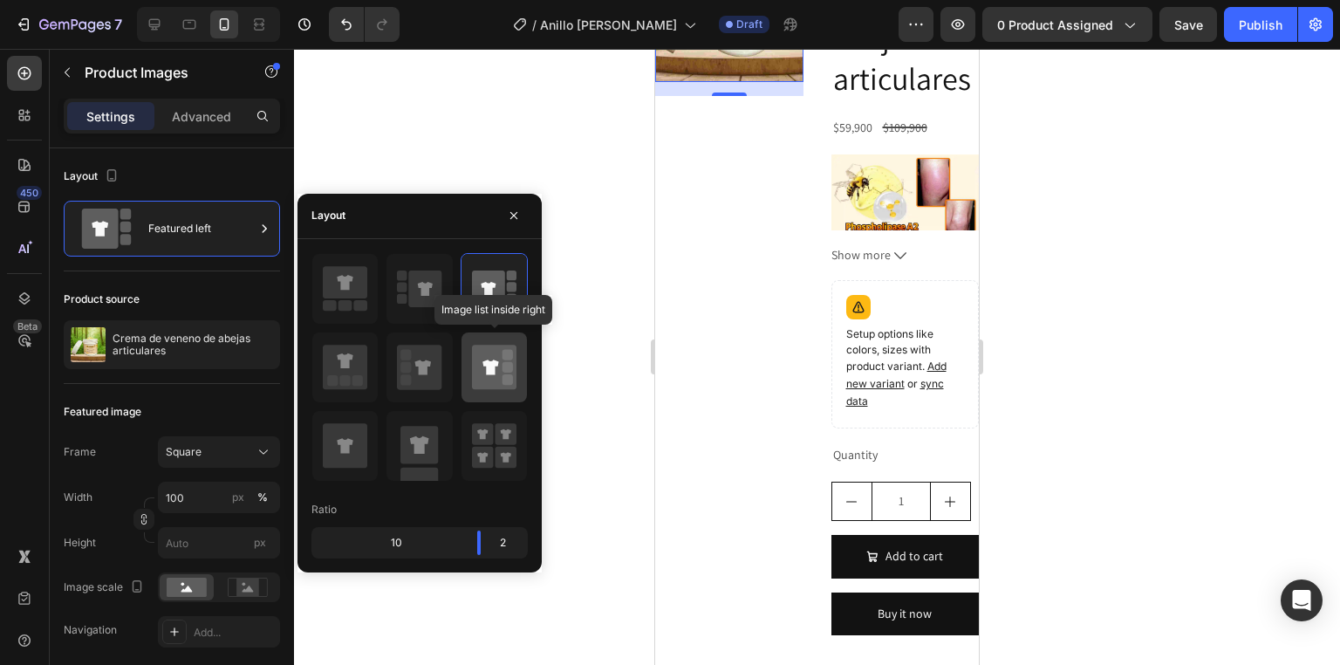
click at [492, 356] on icon at bounding box center [494, 367] width 44 height 44
type input "20"
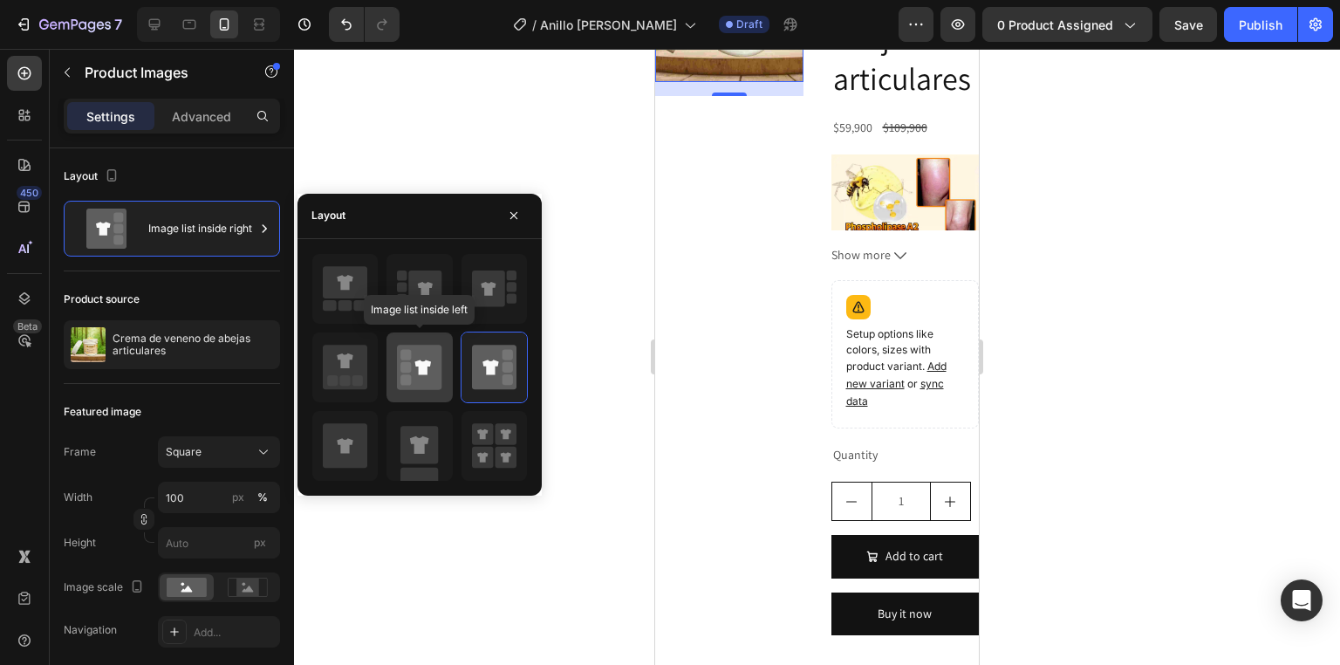
click at [422, 367] on icon at bounding box center [423, 366] width 16 height 15
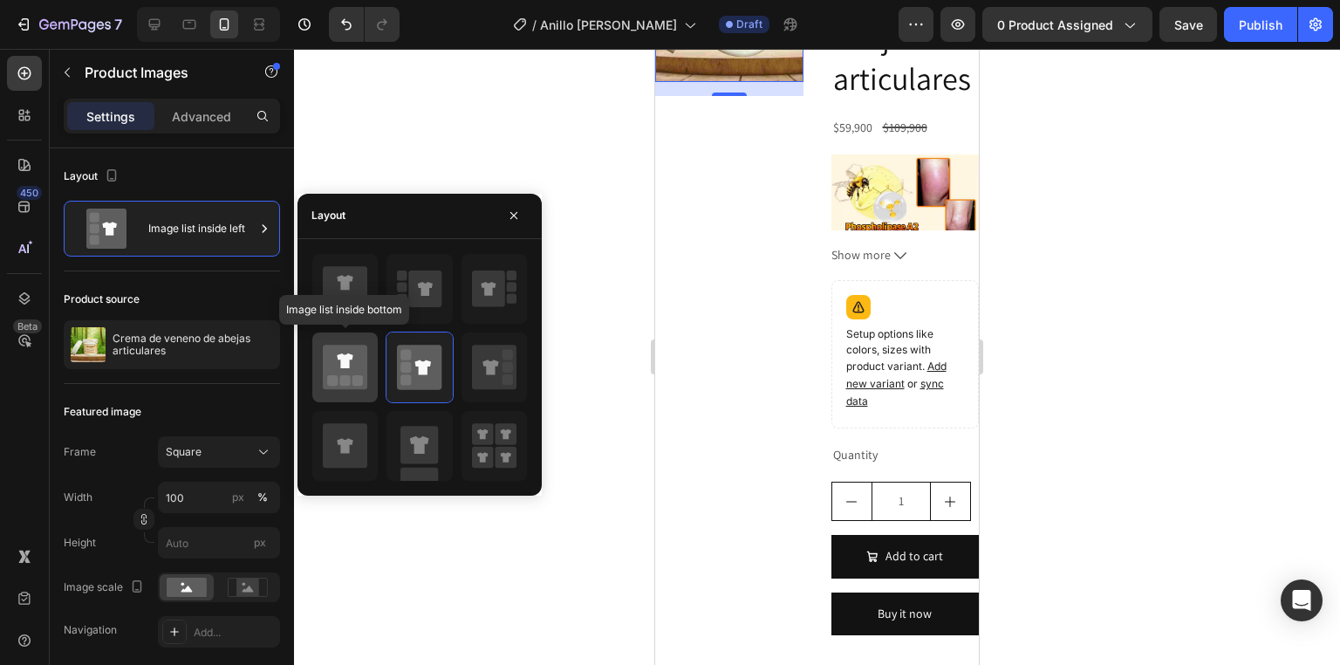
click at [335, 370] on icon at bounding box center [345, 367] width 44 height 44
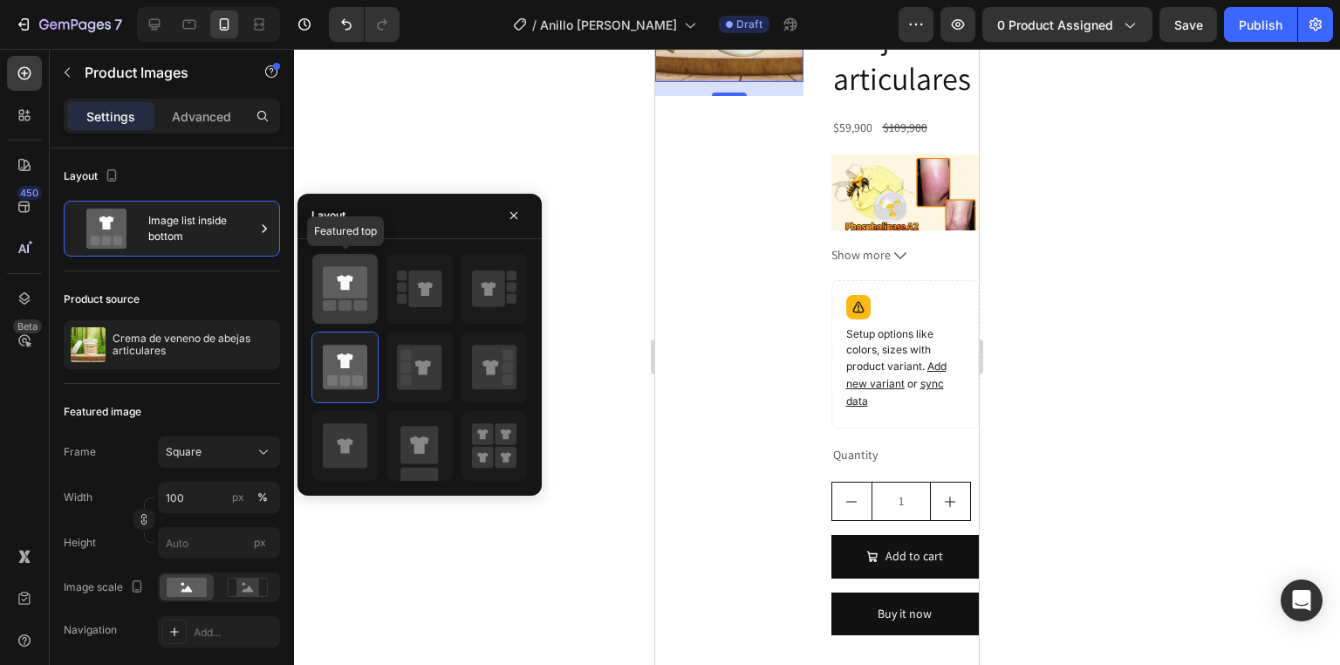
click at [338, 285] on icon at bounding box center [345, 282] width 44 height 32
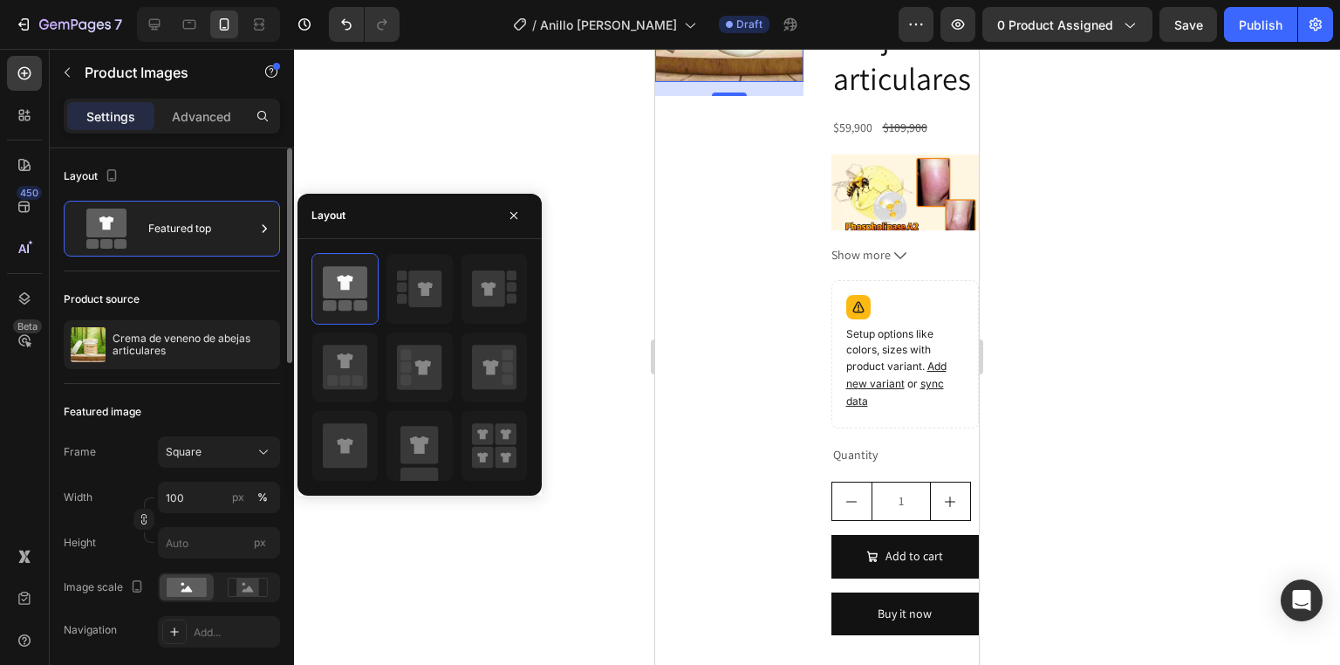
click at [241, 384] on div "Layout Featured top" at bounding box center [172, 546] width 216 height 324
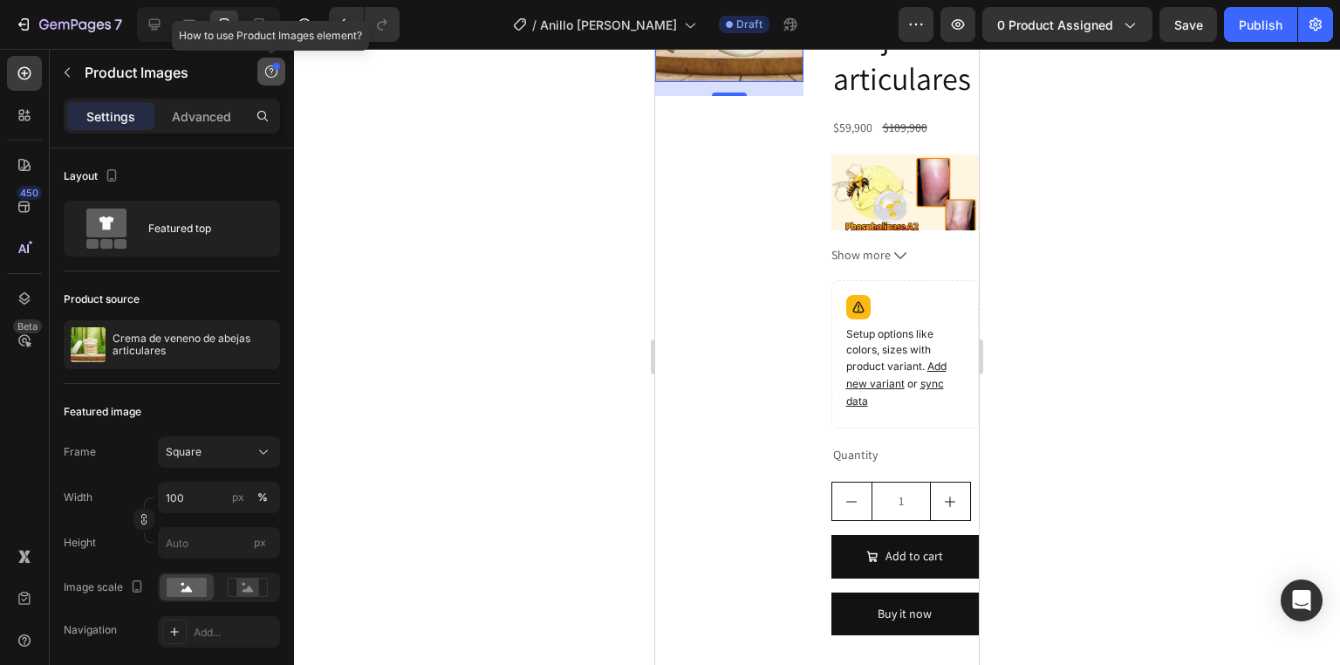
click at [259, 70] on button "button" at bounding box center [271, 72] width 28 height 28
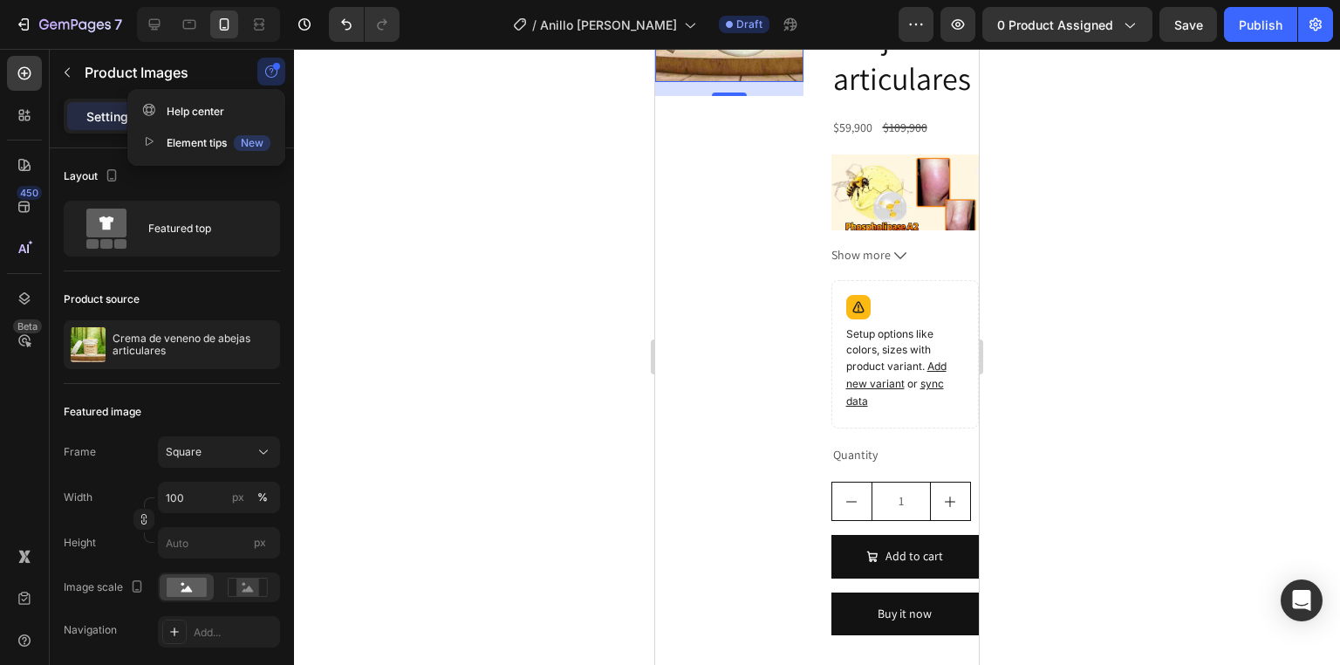
click at [264, 70] on icon "button" at bounding box center [271, 72] width 14 height 14
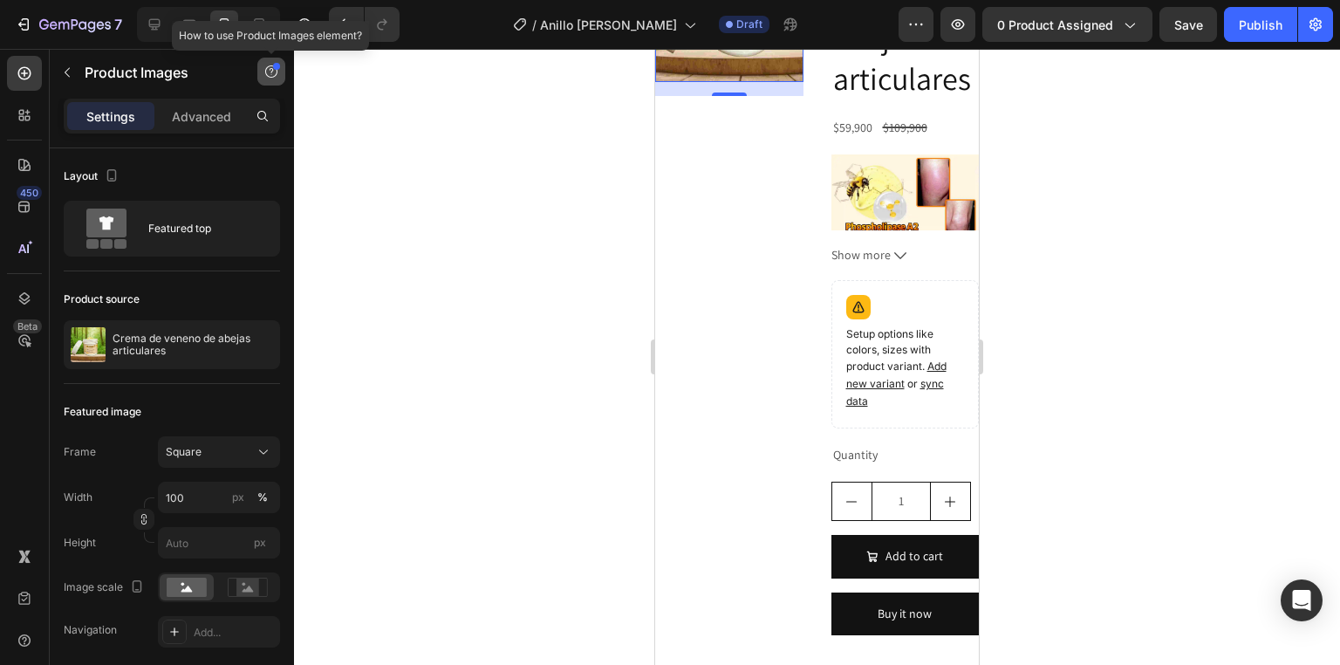
click at [262, 75] on button "button" at bounding box center [271, 72] width 28 height 28
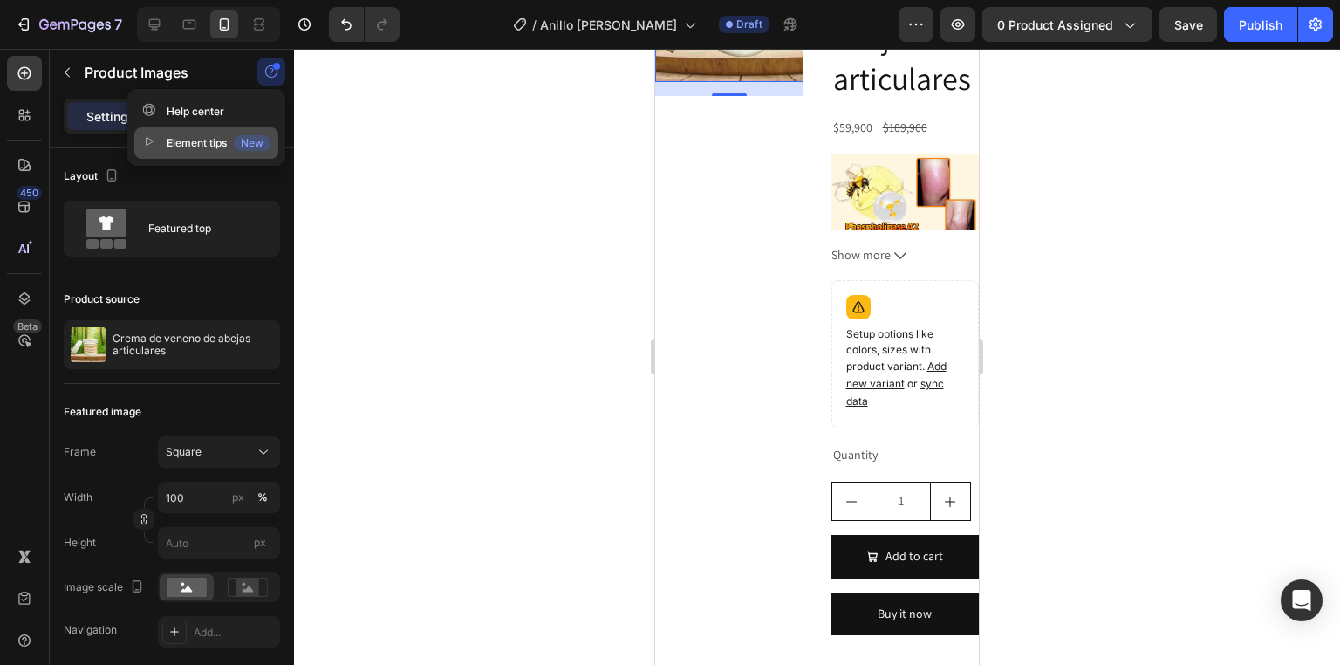
click at [258, 135] on div "New" at bounding box center [252, 143] width 37 height 16
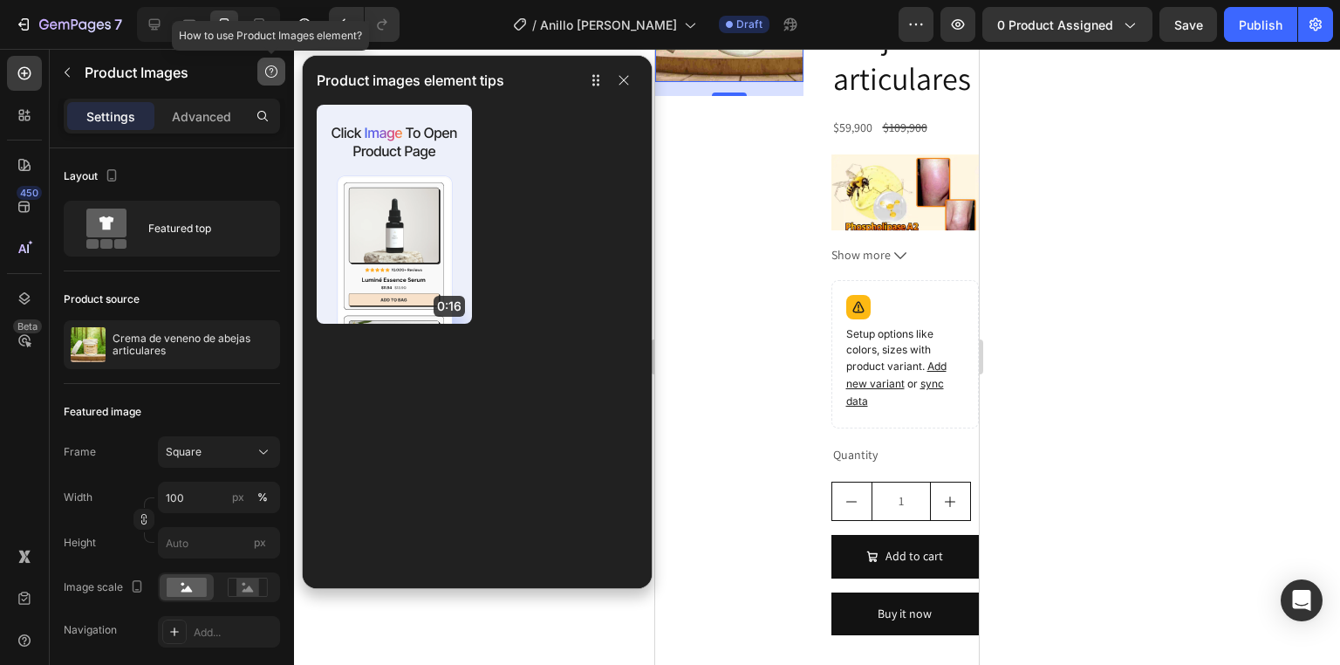
click at [269, 85] on button "button" at bounding box center [271, 72] width 28 height 28
click at [123, 121] on p "Settings" at bounding box center [110, 116] width 49 height 18
click at [211, 136] on div "Settings Advanced" at bounding box center [172, 124] width 244 height 50
click at [216, 124] on p "Advanced" at bounding box center [201, 116] width 59 height 18
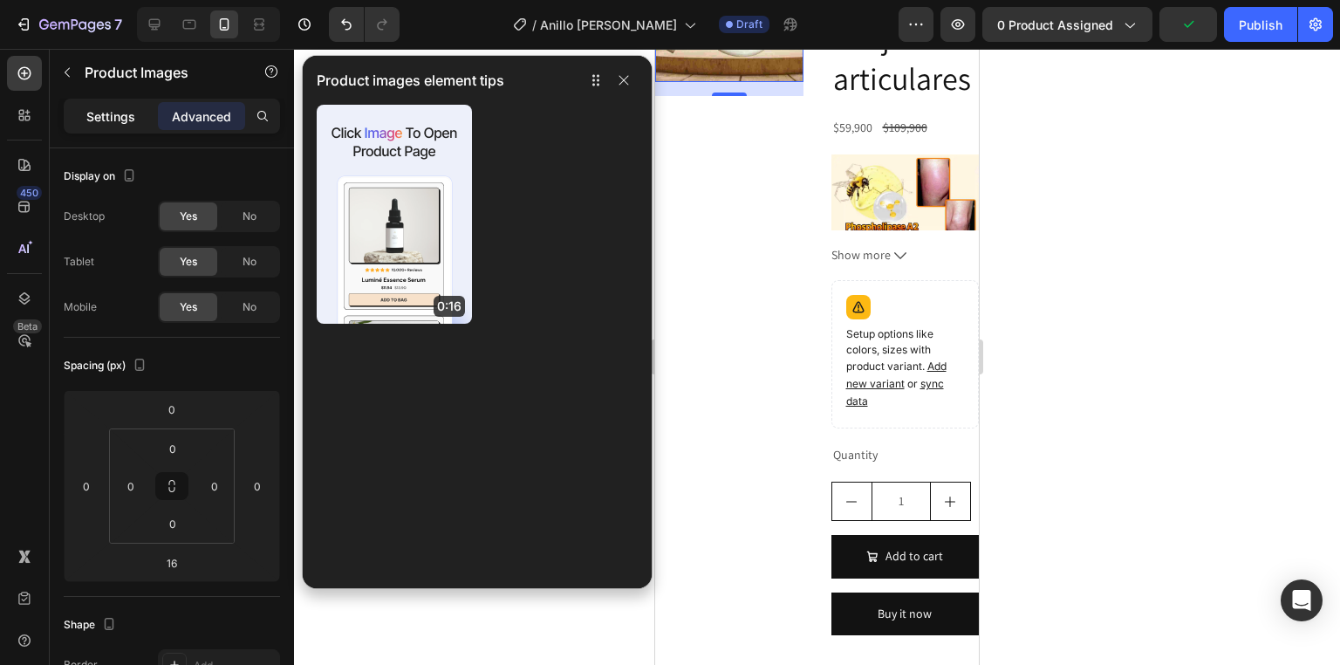
click at [139, 117] on div "Settings" at bounding box center [110, 116] width 87 height 28
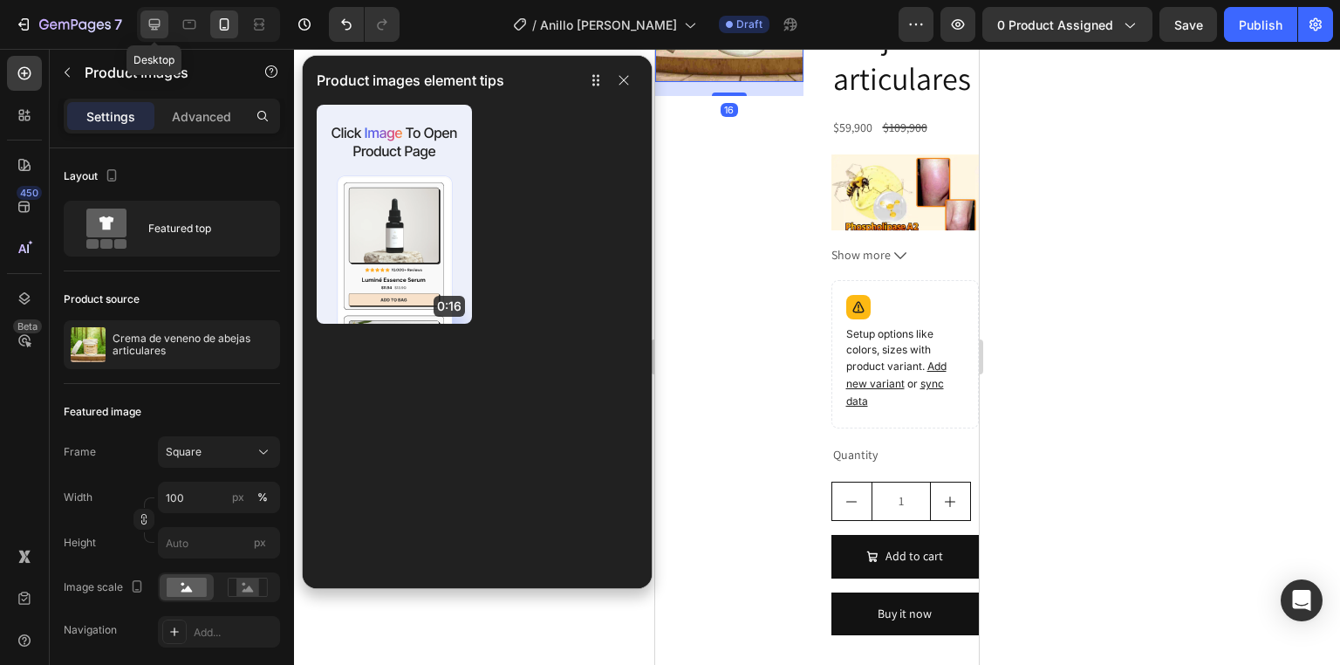
click at [153, 27] on icon at bounding box center [154, 24] width 11 height 11
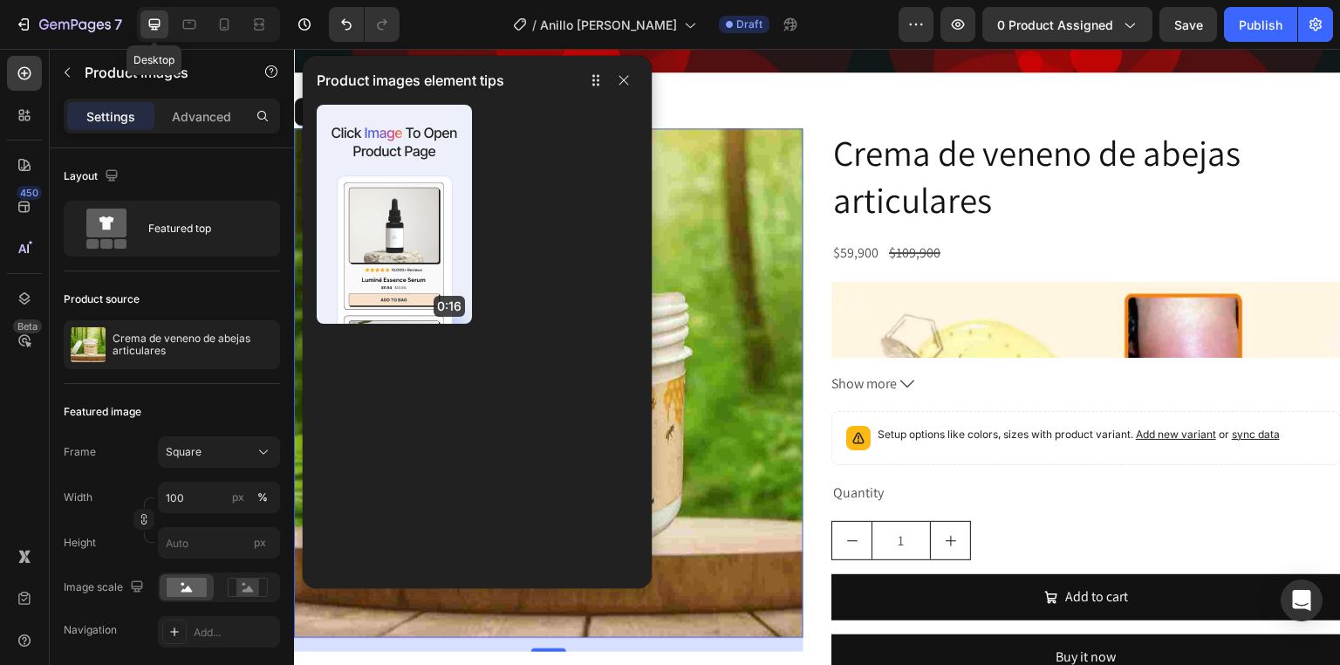
scroll to position [775, 0]
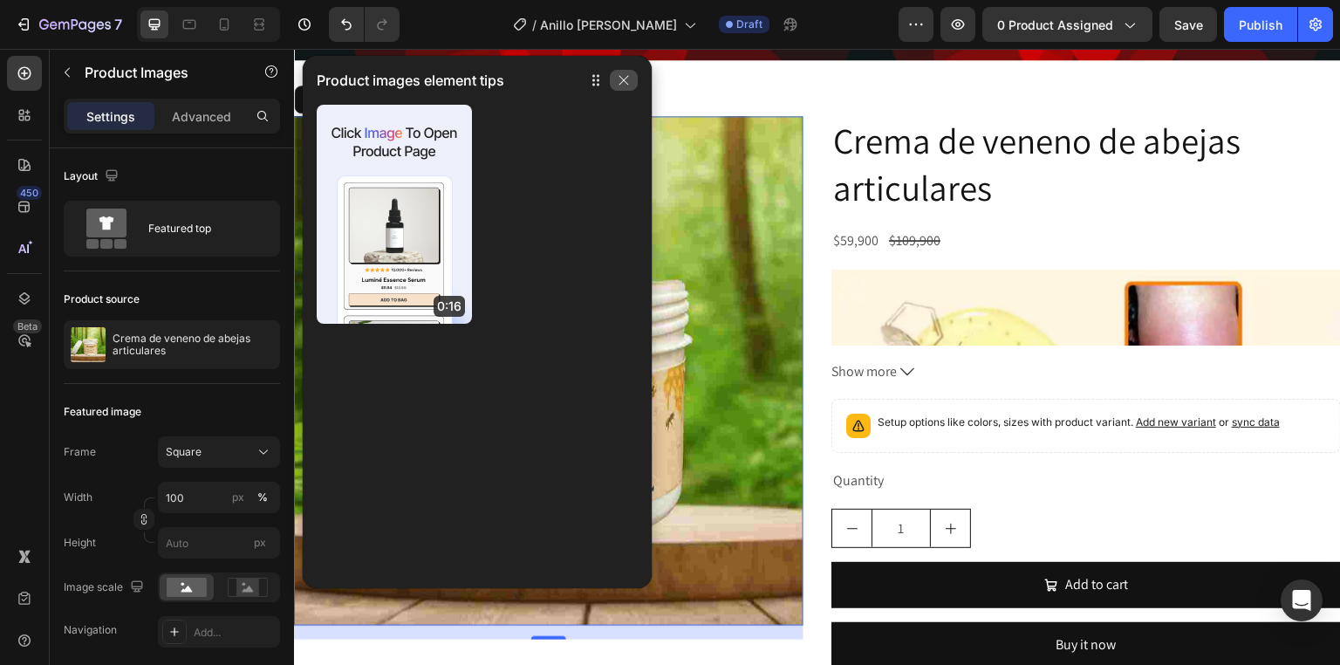
click at [617, 82] on icon "button" at bounding box center [624, 80] width 14 height 14
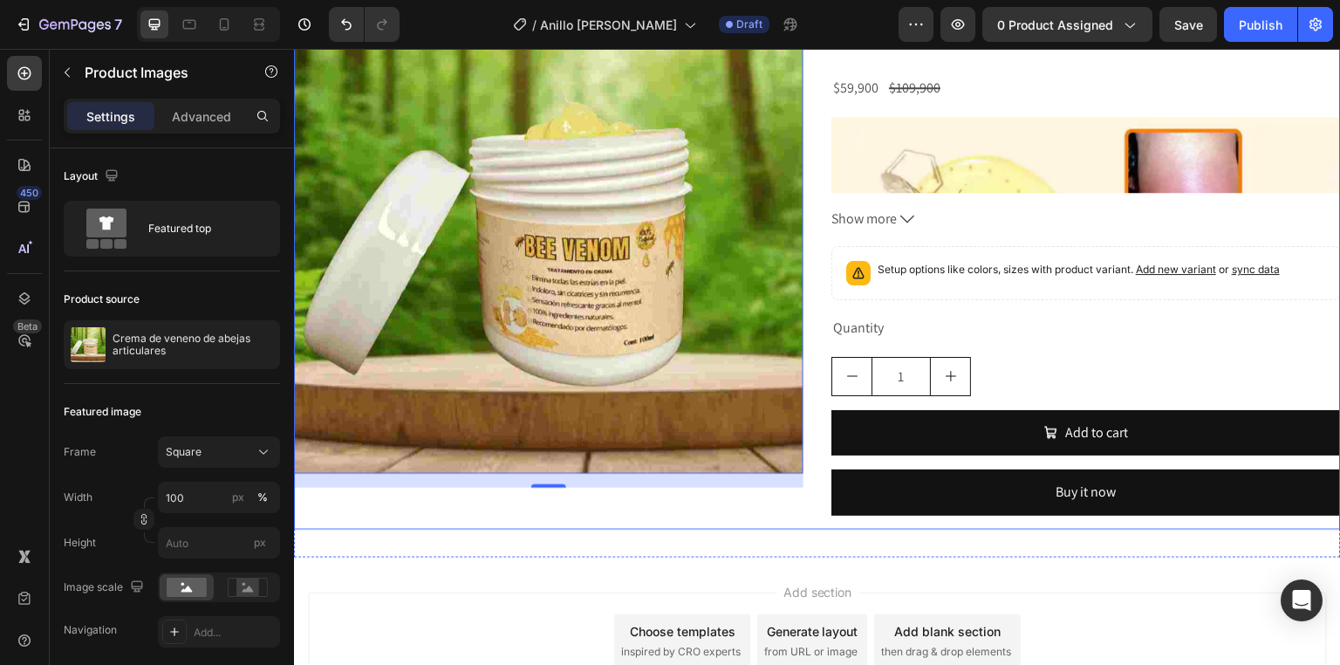
scroll to position [844, 0]
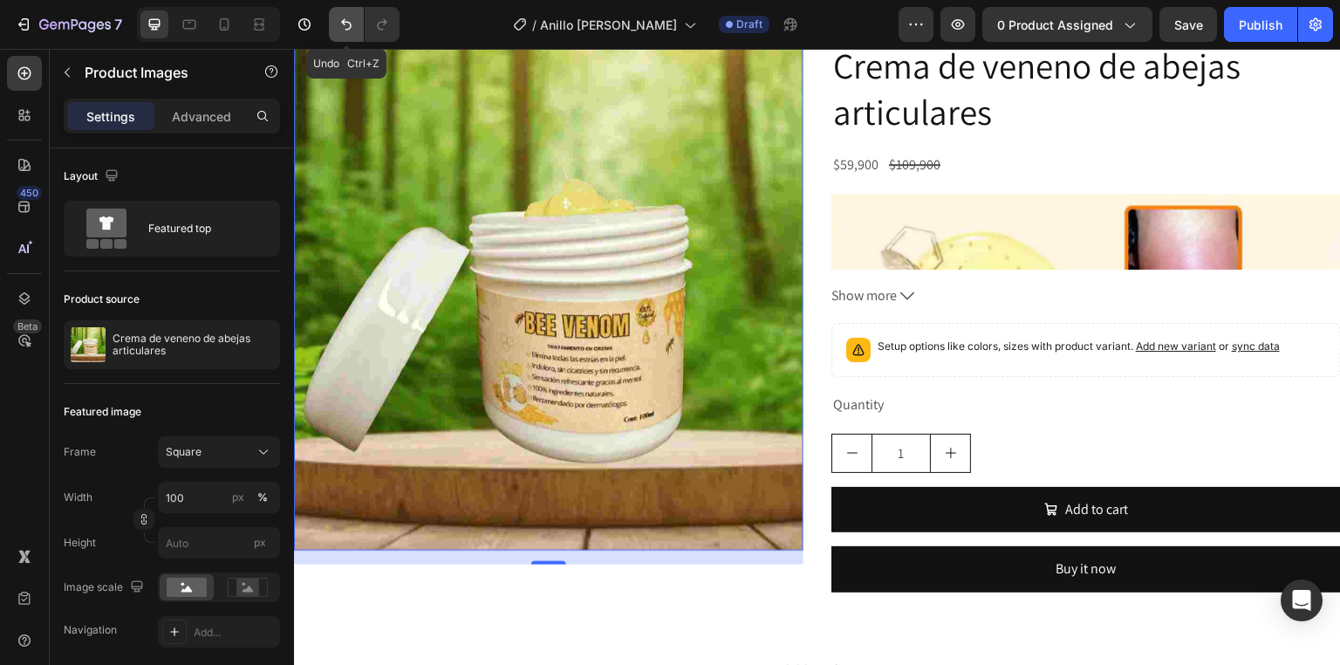
click at [356, 24] on button "Undo/Redo" at bounding box center [346, 24] width 35 height 35
click at [352, 24] on icon "Undo/Redo" at bounding box center [346, 24] width 17 height 17
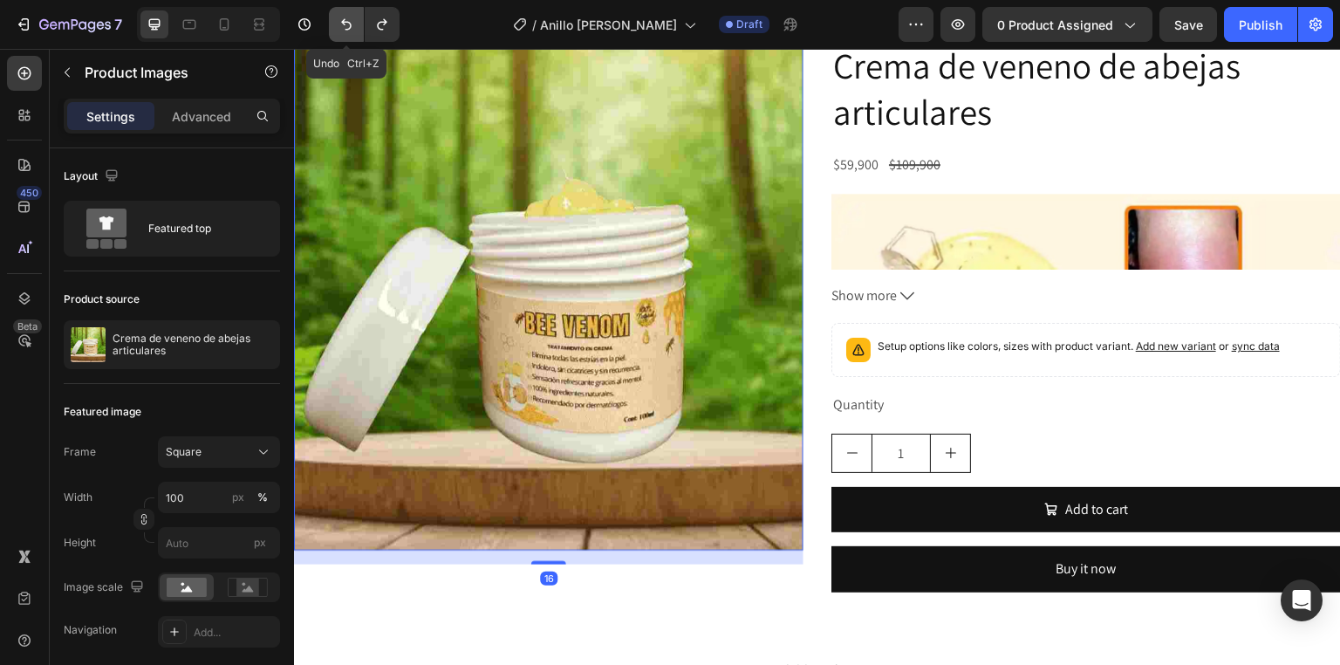
click at [352, 24] on icon "Undo/Redo" at bounding box center [346, 24] width 17 height 17
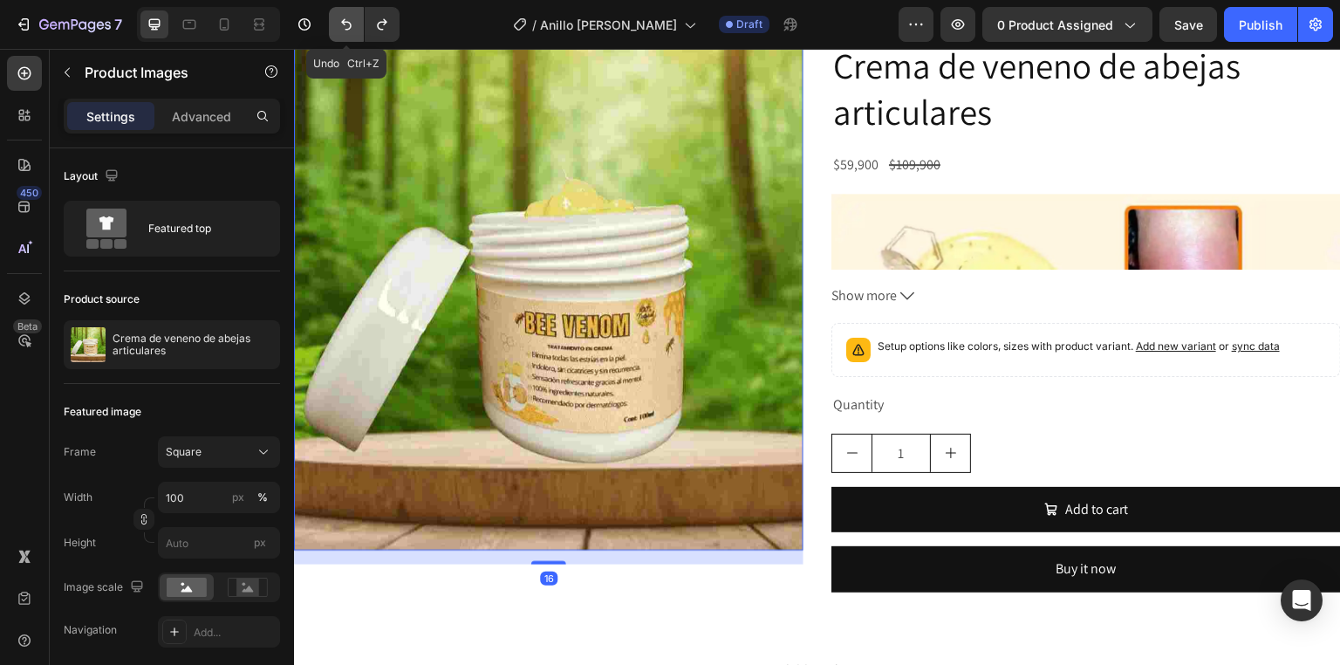
click at [352, 24] on icon "Undo/Redo" at bounding box center [346, 24] width 17 height 17
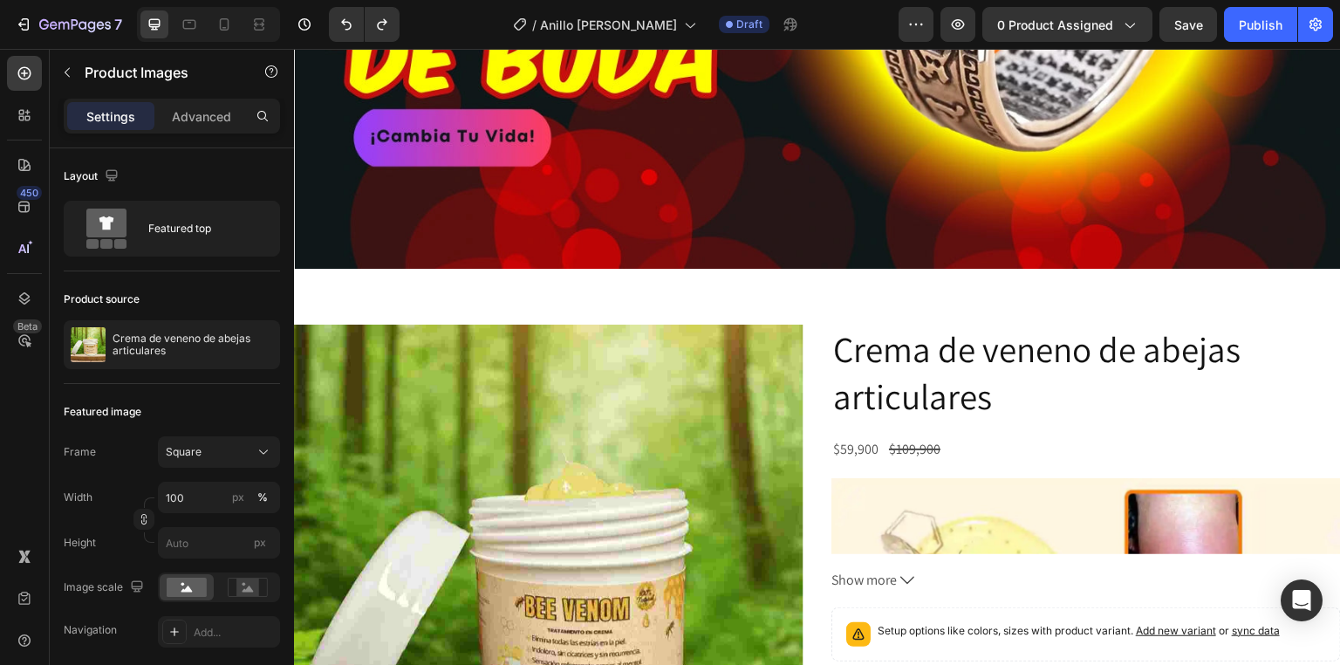
scroll to position [565, 0]
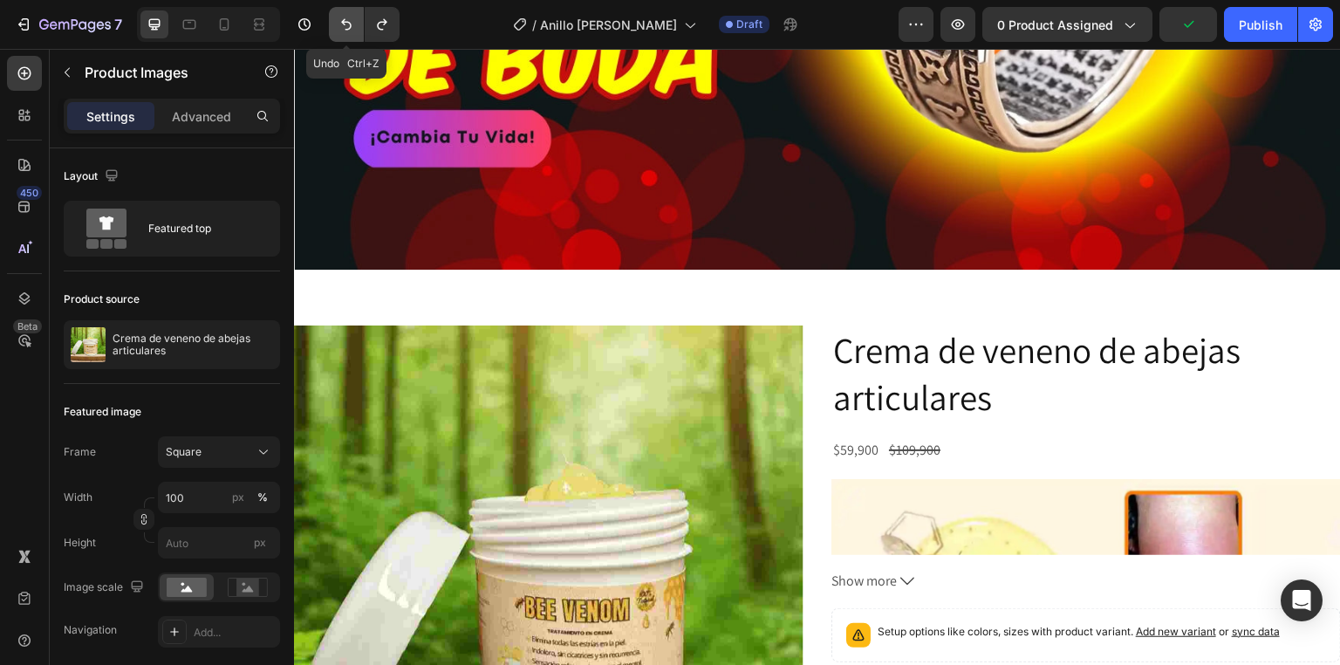
click at [352, 25] on icon "Undo/Redo" at bounding box center [346, 24] width 17 height 17
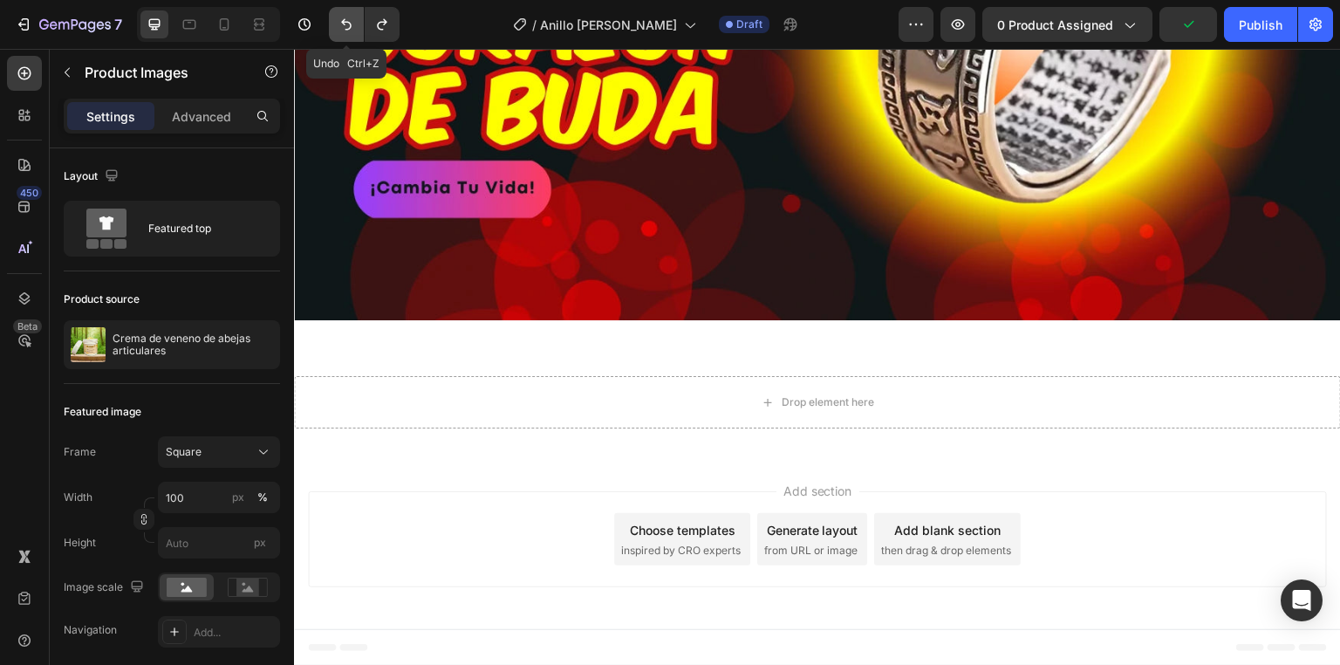
scroll to position [509, 0]
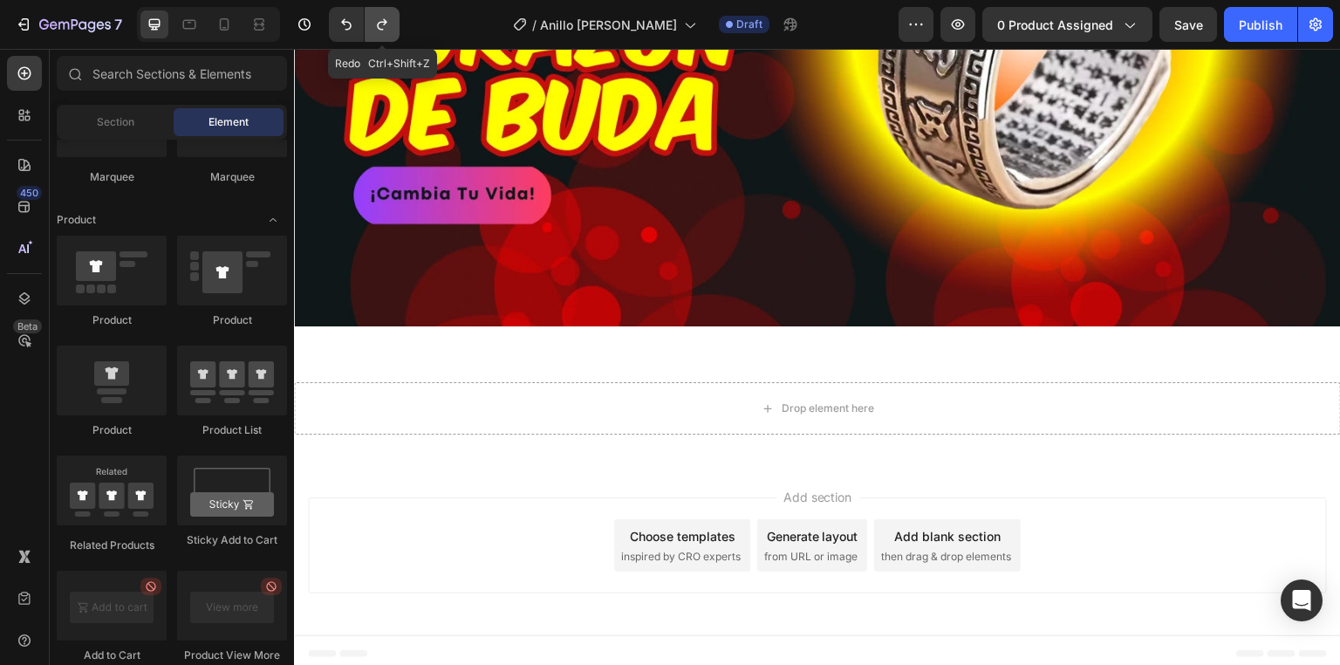
click at [375, 30] on icon "Undo/Redo" at bounding box center [381, 24] width 17 height 17
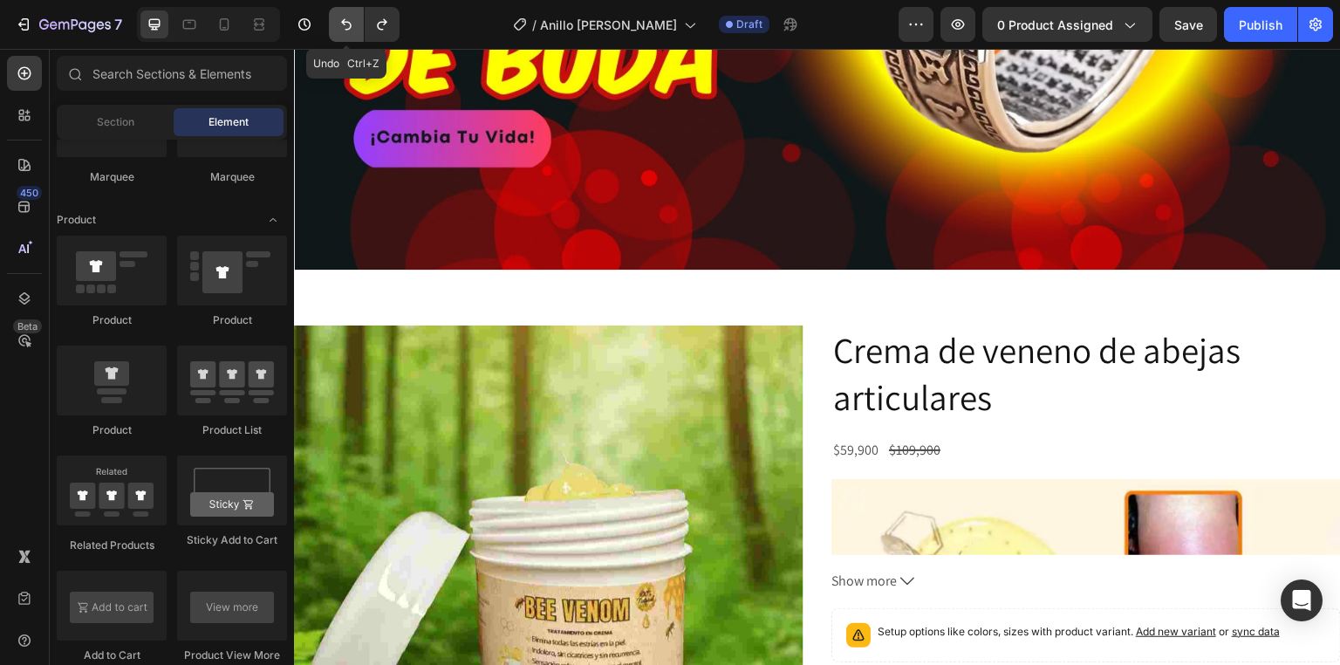
click at [342, 21] on icon "Undo/Redo" at bounding box center [346, 24] width 17 height 17
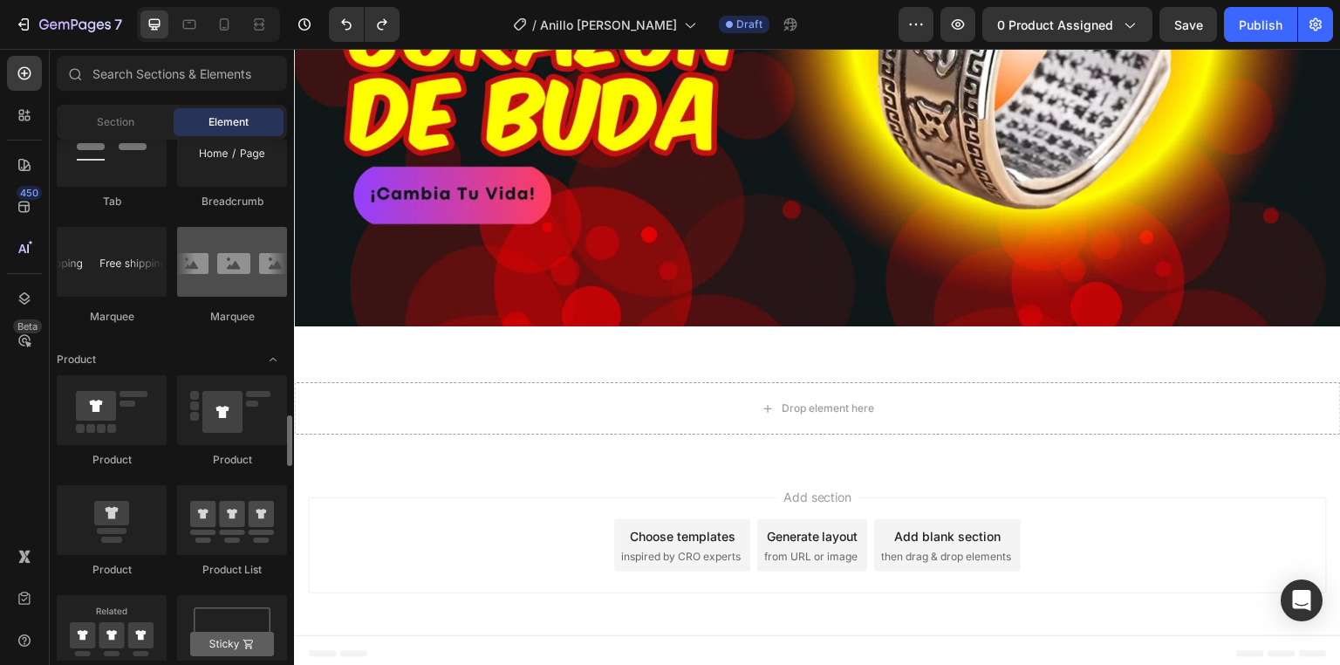
scroll to position [2163, 0]
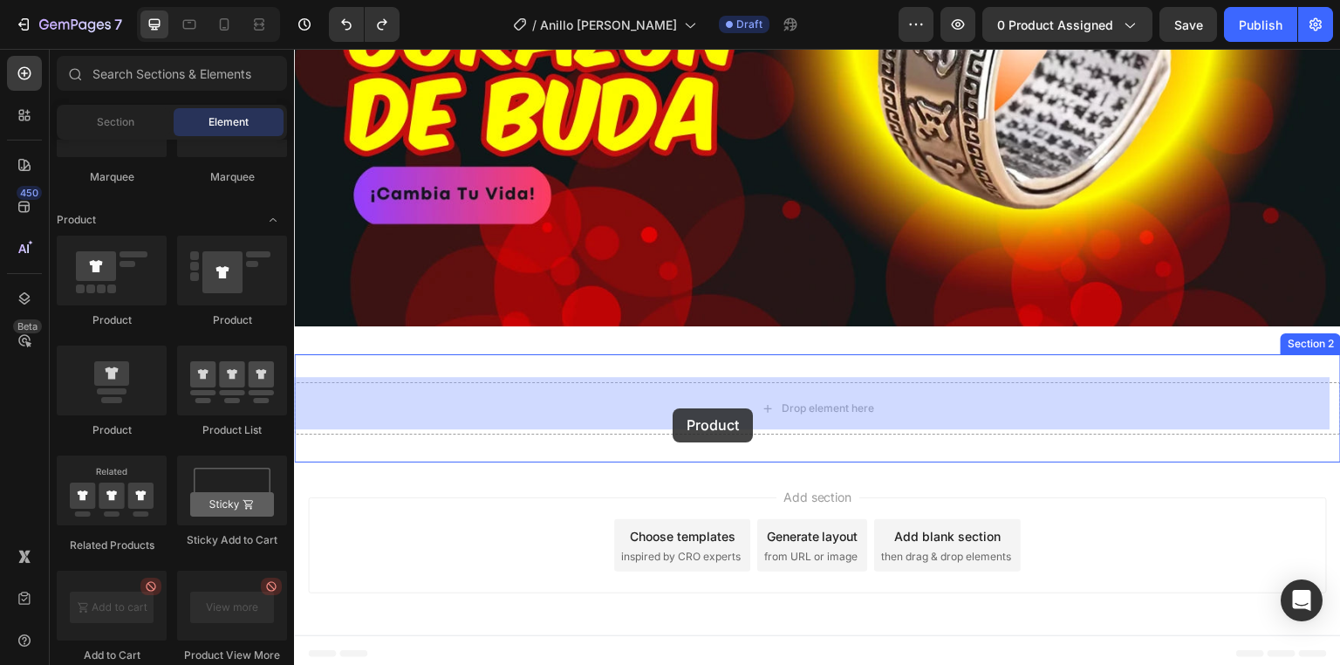
drag, startPoint x: 522, startPoint y: 321, endPoint x: 672, endPoint y: 408, distance: 174.3
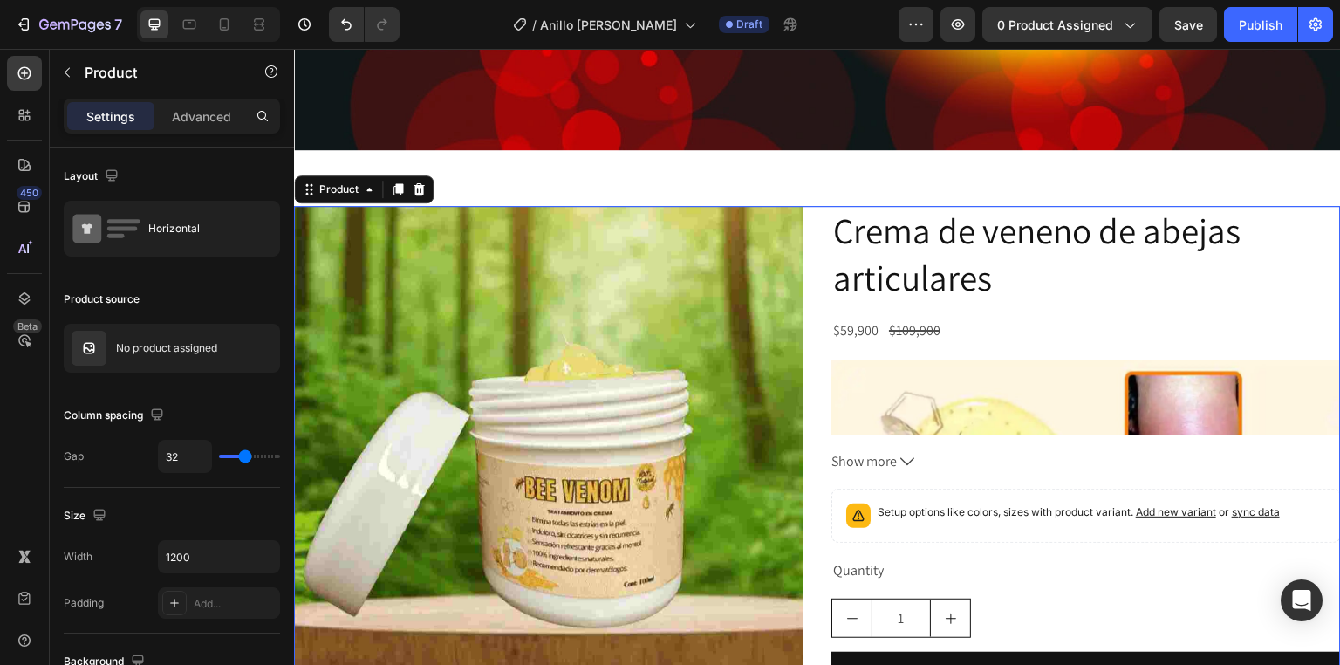
scroll to position [672, 0]
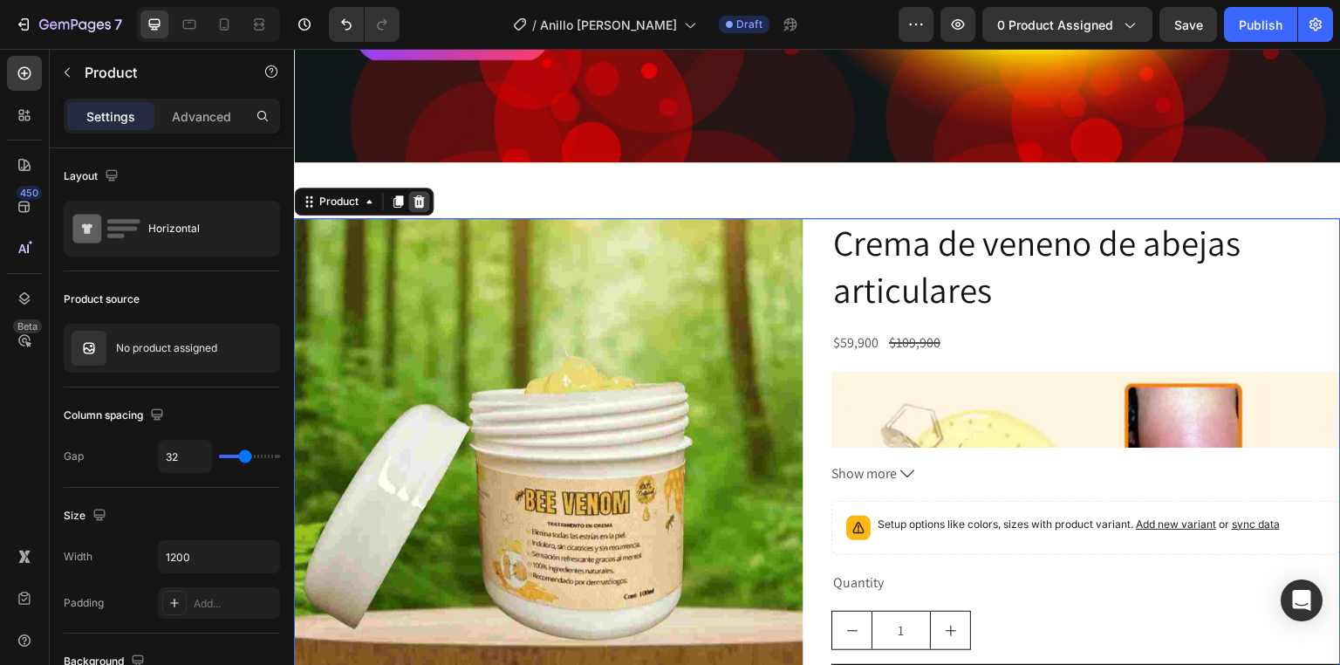
click at [426, 198] on div at bounding box center [418, 201] width 21 height 21
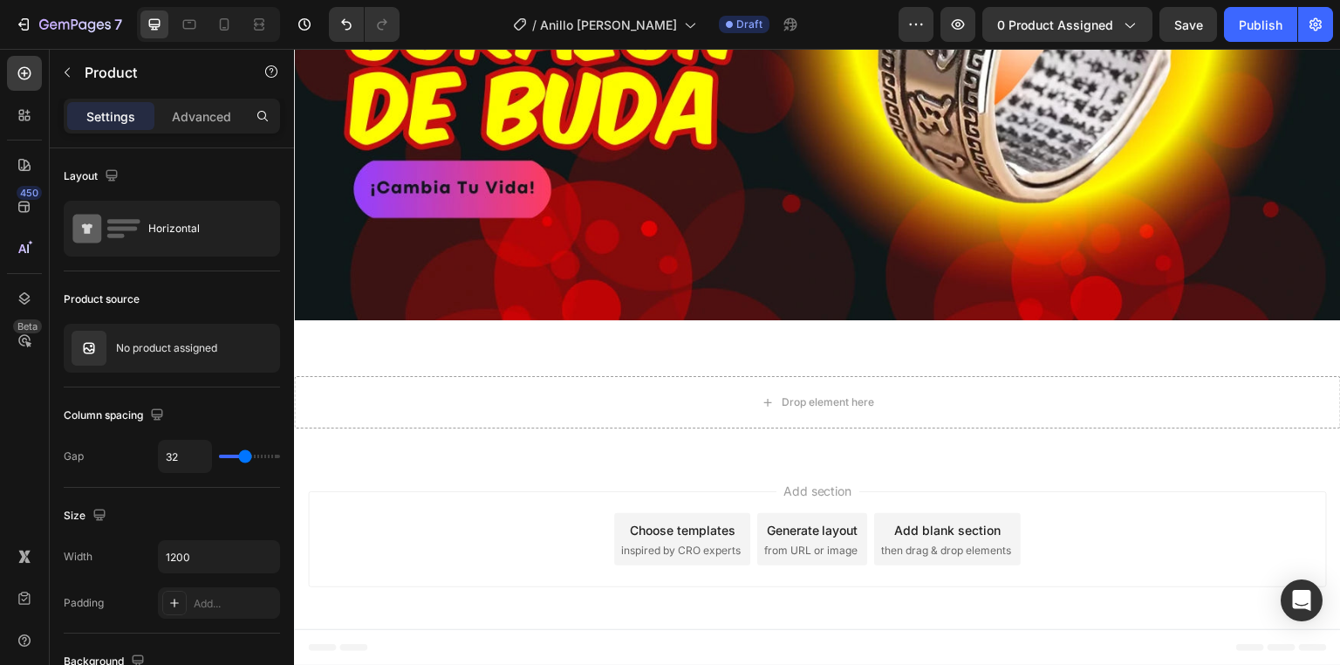
scroll to position [509, 0]
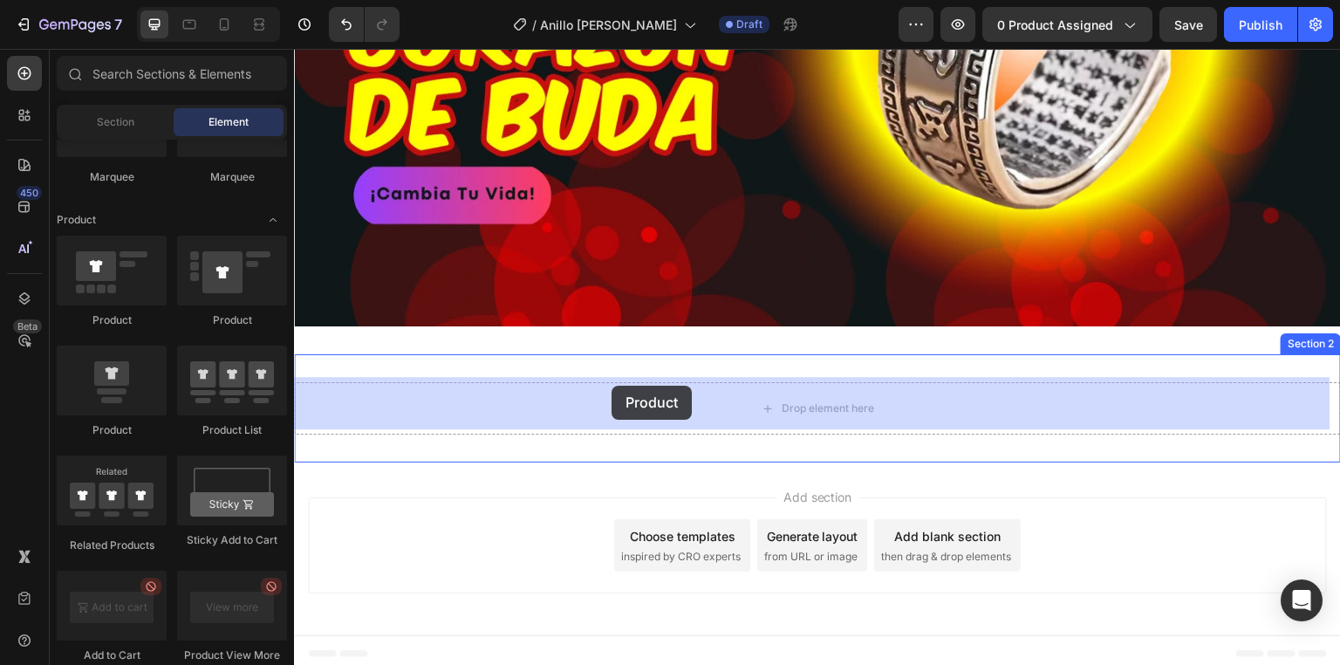
drag, startPoint x: 427, startPoint y: 324, endPoint x: 611, endPoint y: 386, distance: 193.9
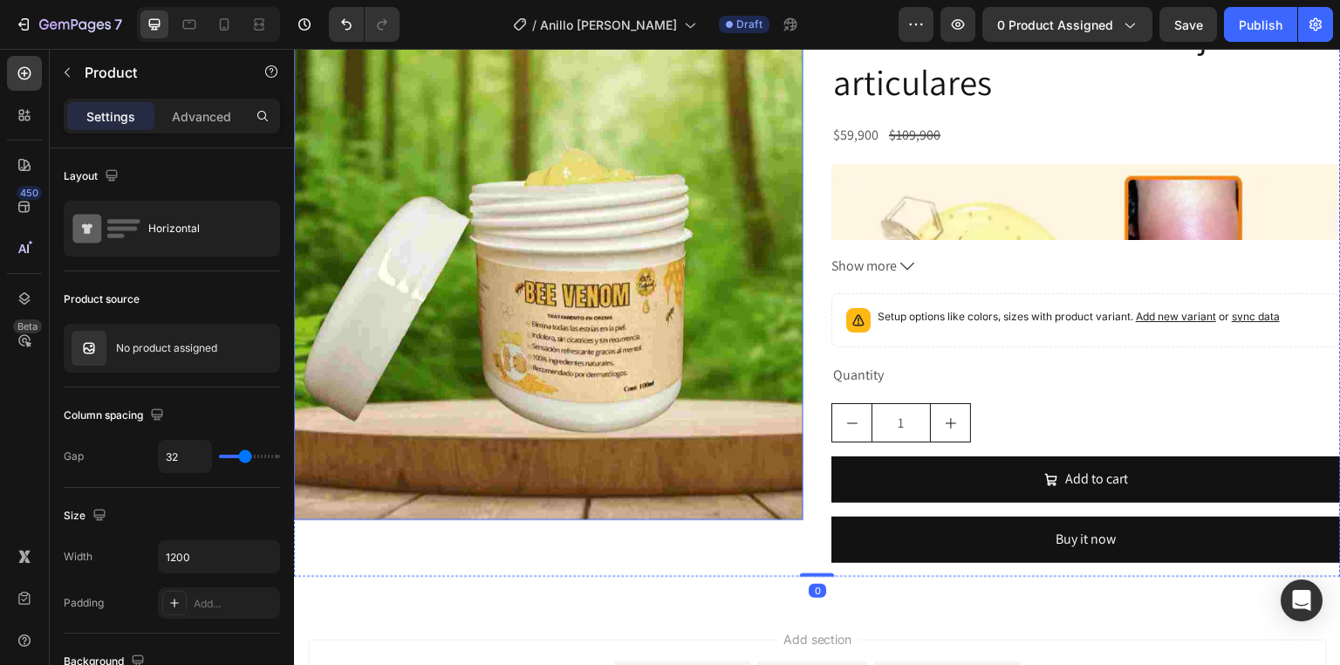
scroll to position [882, 0]
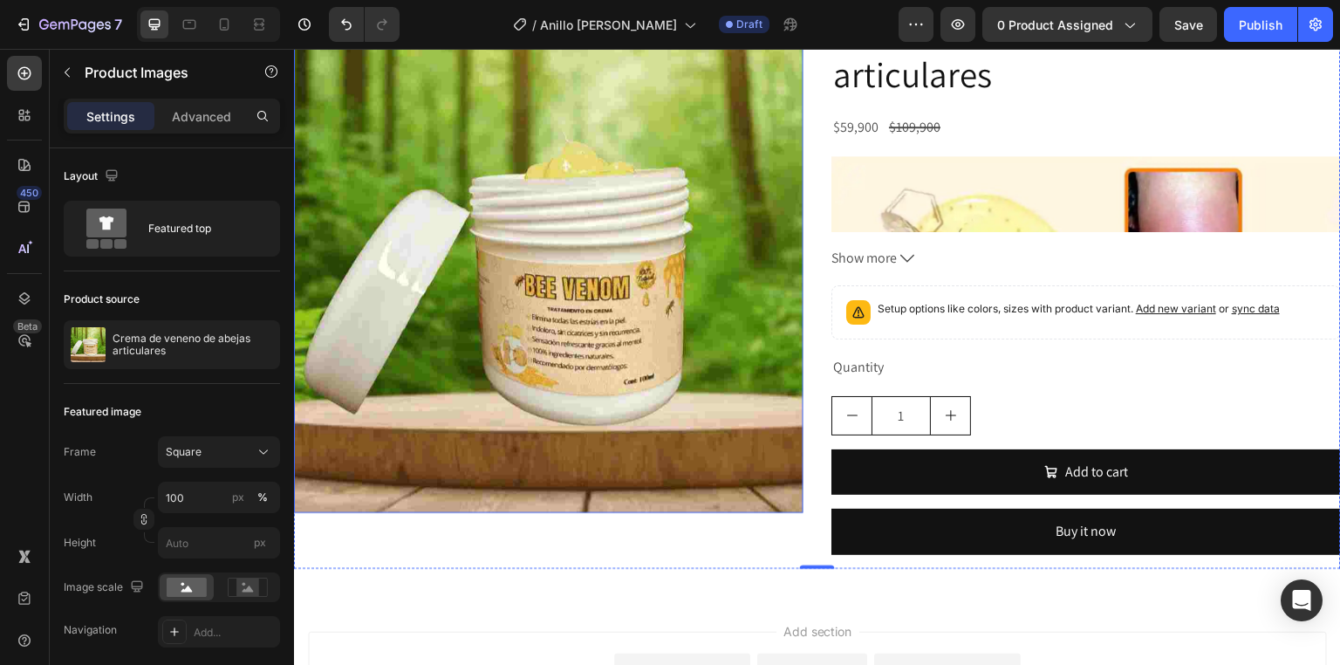
click at [513, 253] on img at bounding box center [548, 257] width 509 height 509
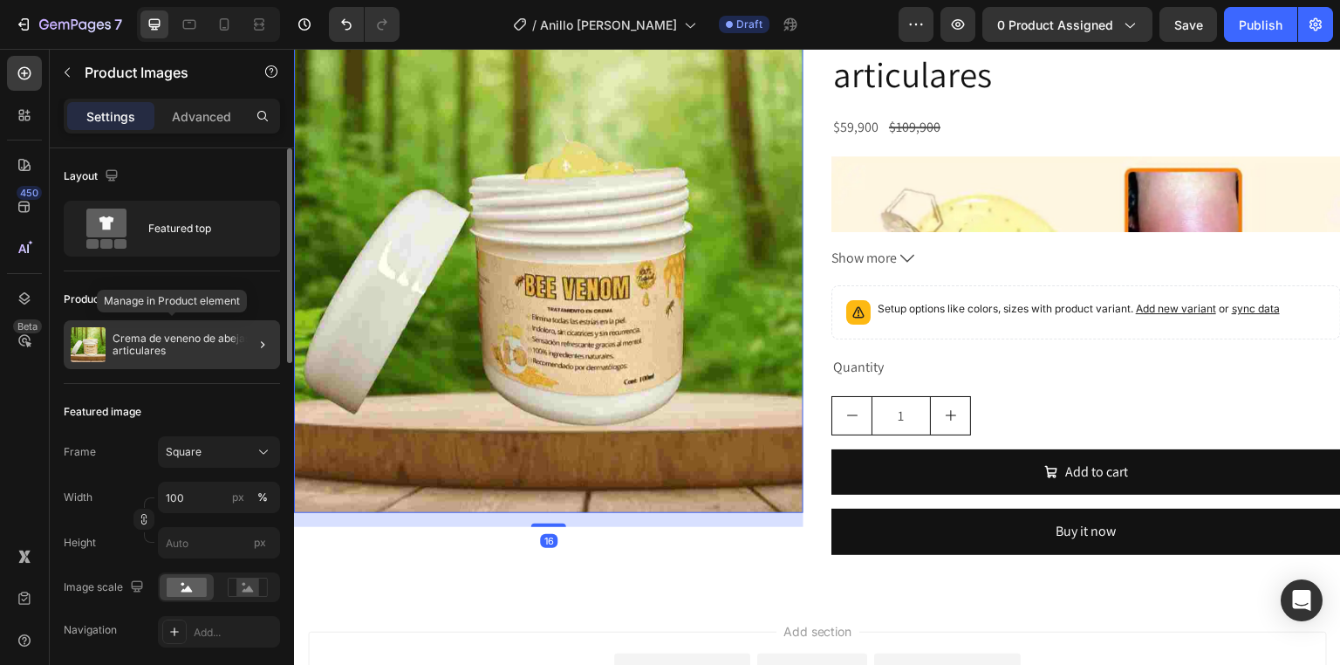
click at [192, 338] on p "Crema de veneno de abejas articulares" at bounding box center [193, 344] width 160 height 24
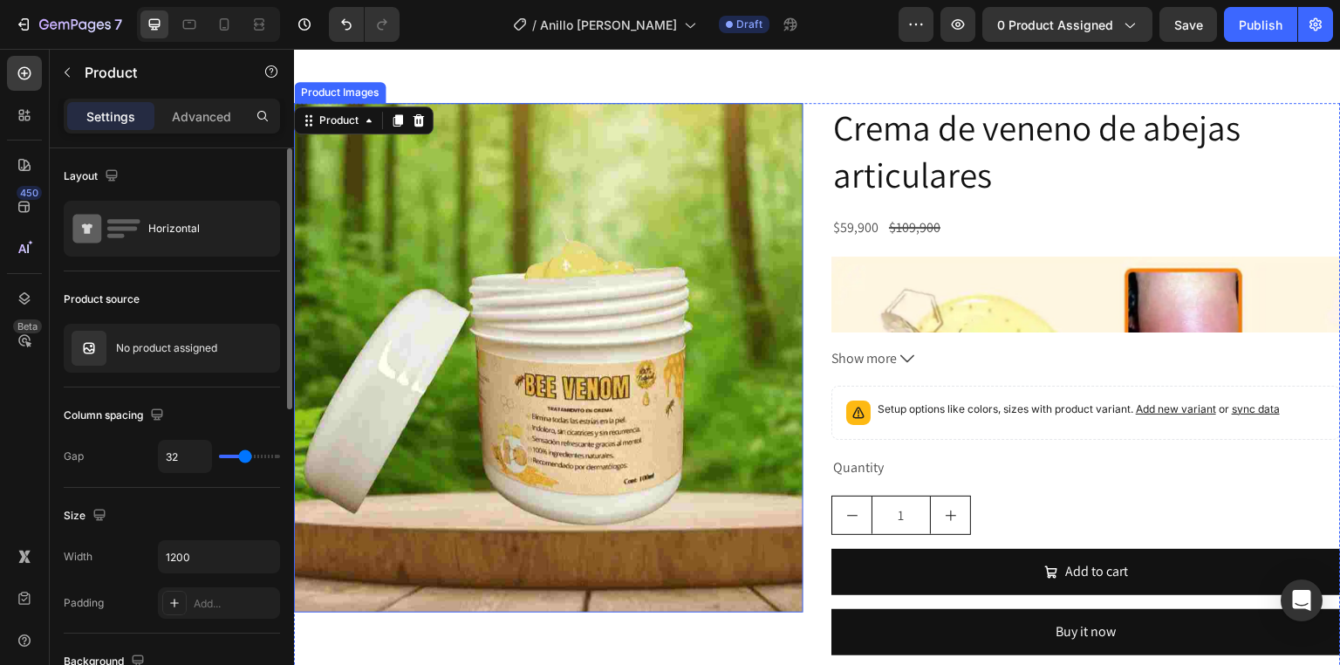
scroll to position [812, 0]
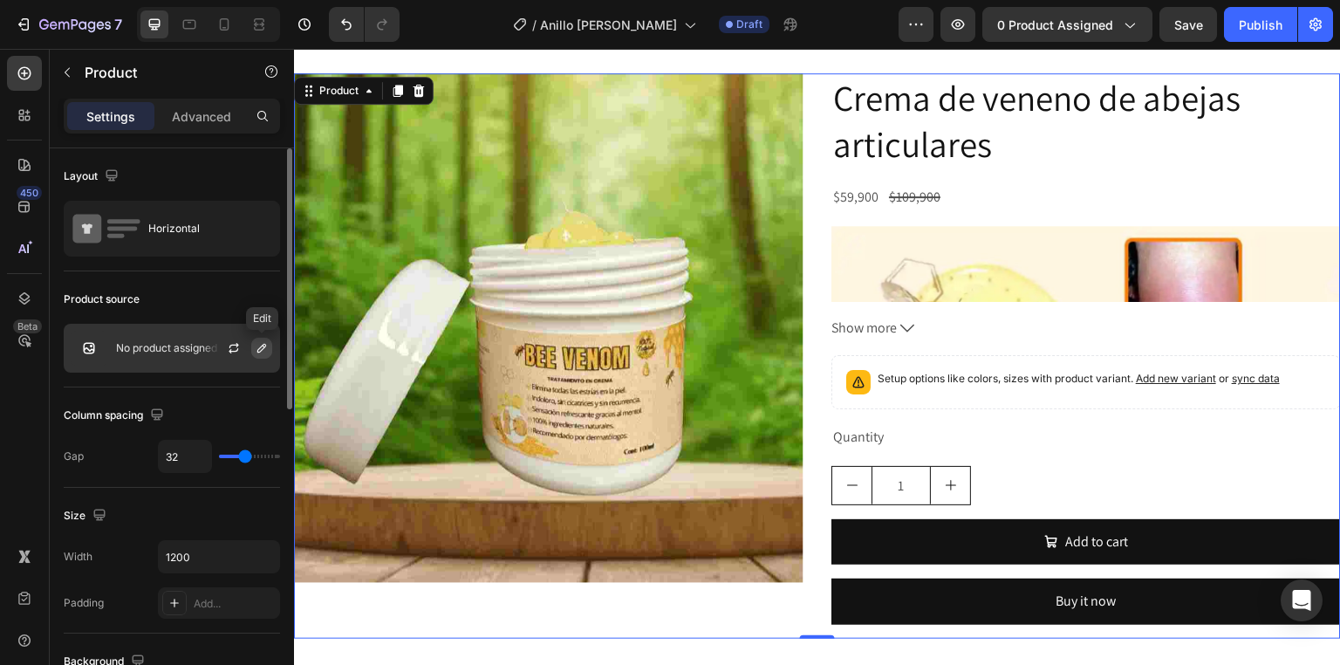
click at [259, 343] on icon "button" at bounding box center [262, 348] width 14 height 14
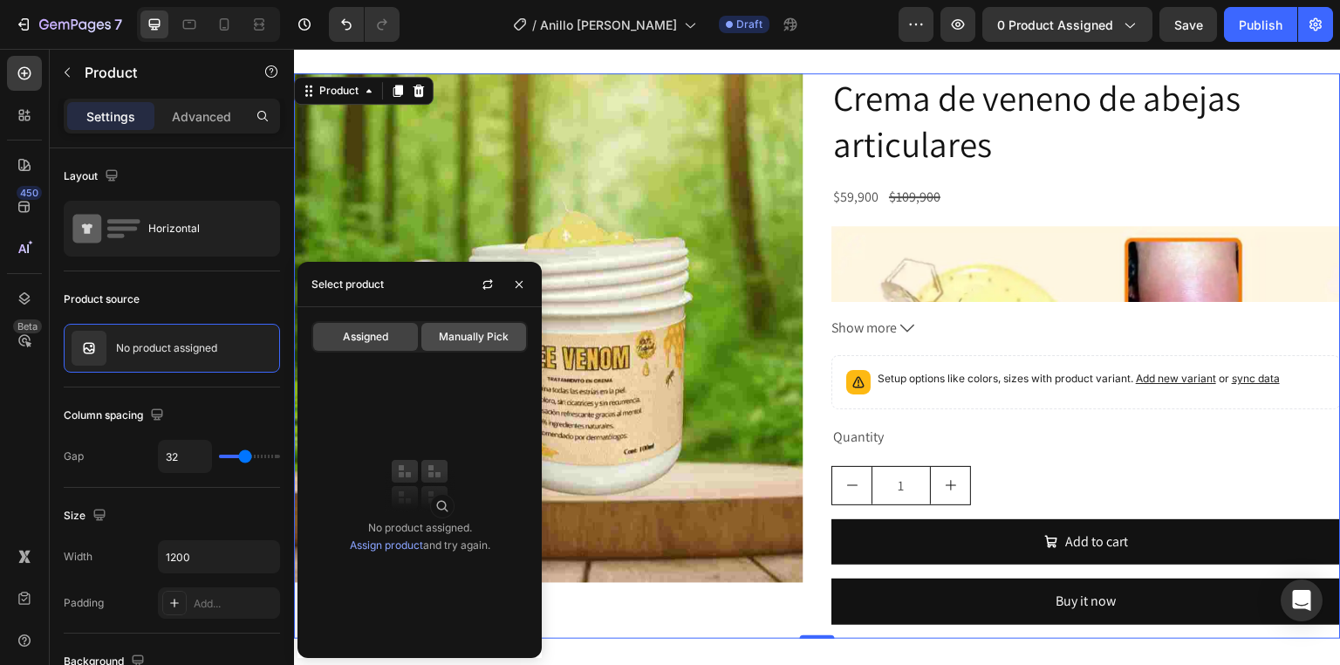
click at [458, 342] on span "Manually Pick" at bounding box center [474, 337] width 70 height 16
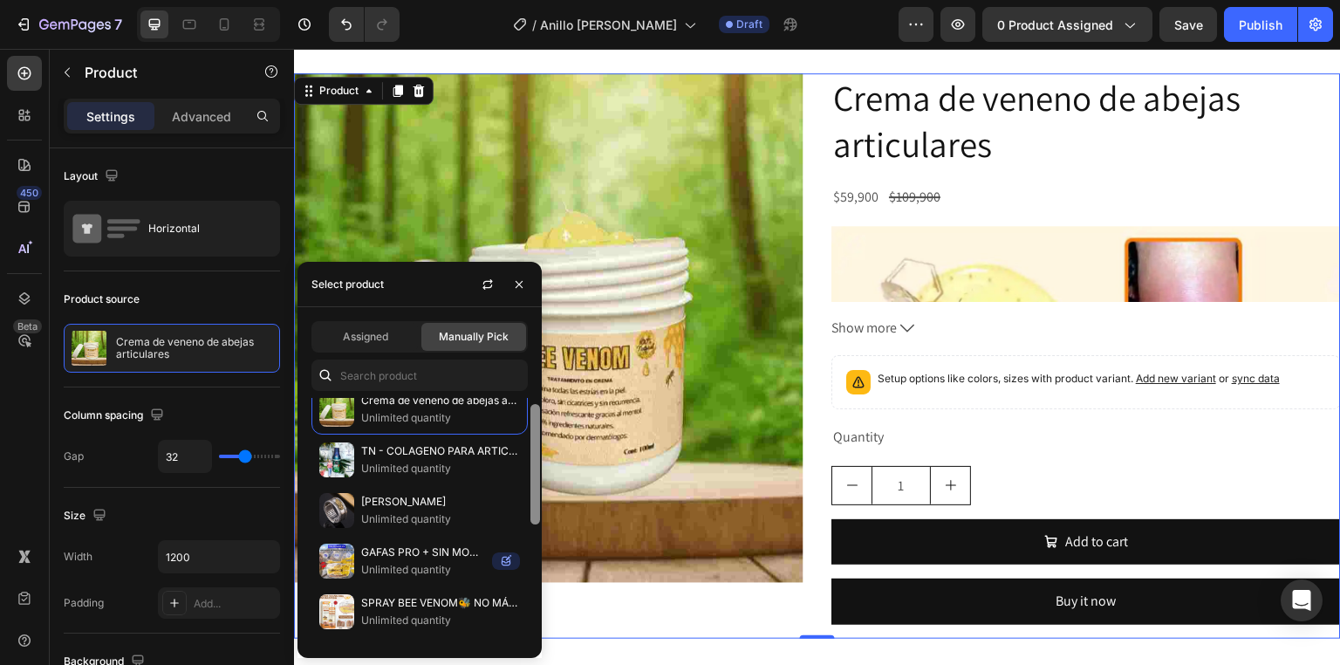
scroll to position [16, 0]
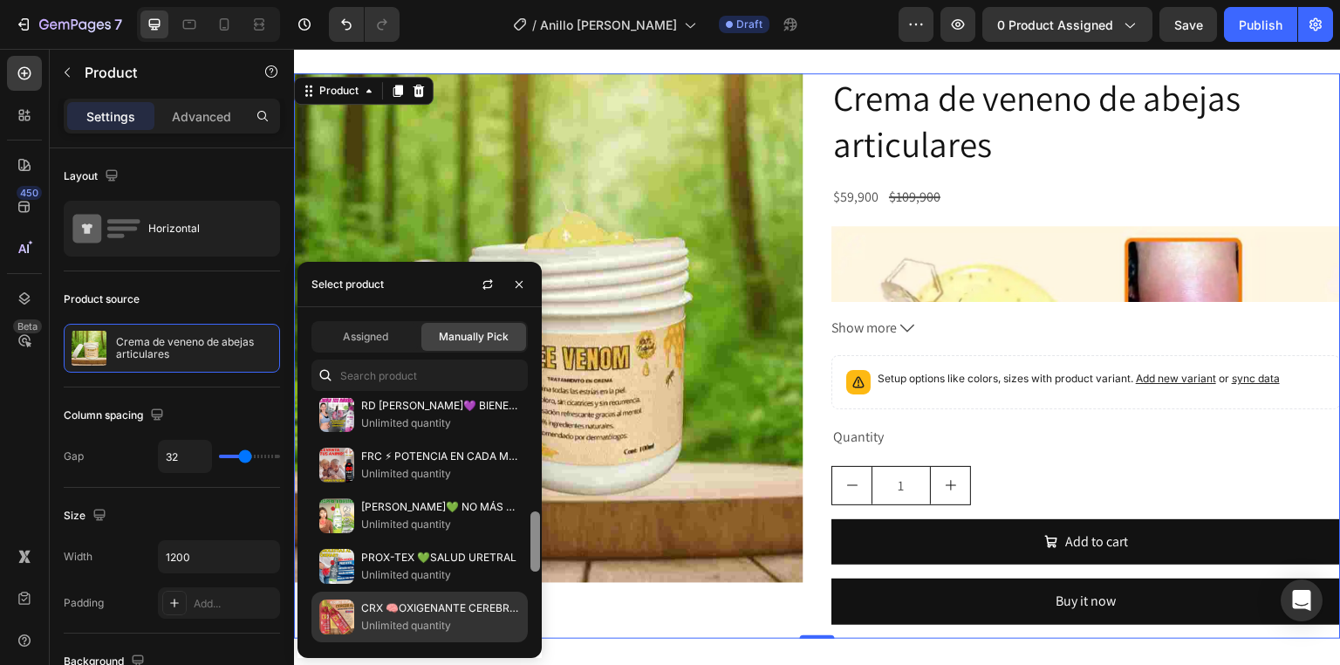
drag, startPoint x: 537, startPoint y: 421, endPoint x: 521, endPoint y: 629, distance: 208.2
click at [534, 645] on div "Assigned Manually Pick Crema de veneno de abejas articulares Unlimited quantity…" at bounding box center [419, 482] width 244 height 351
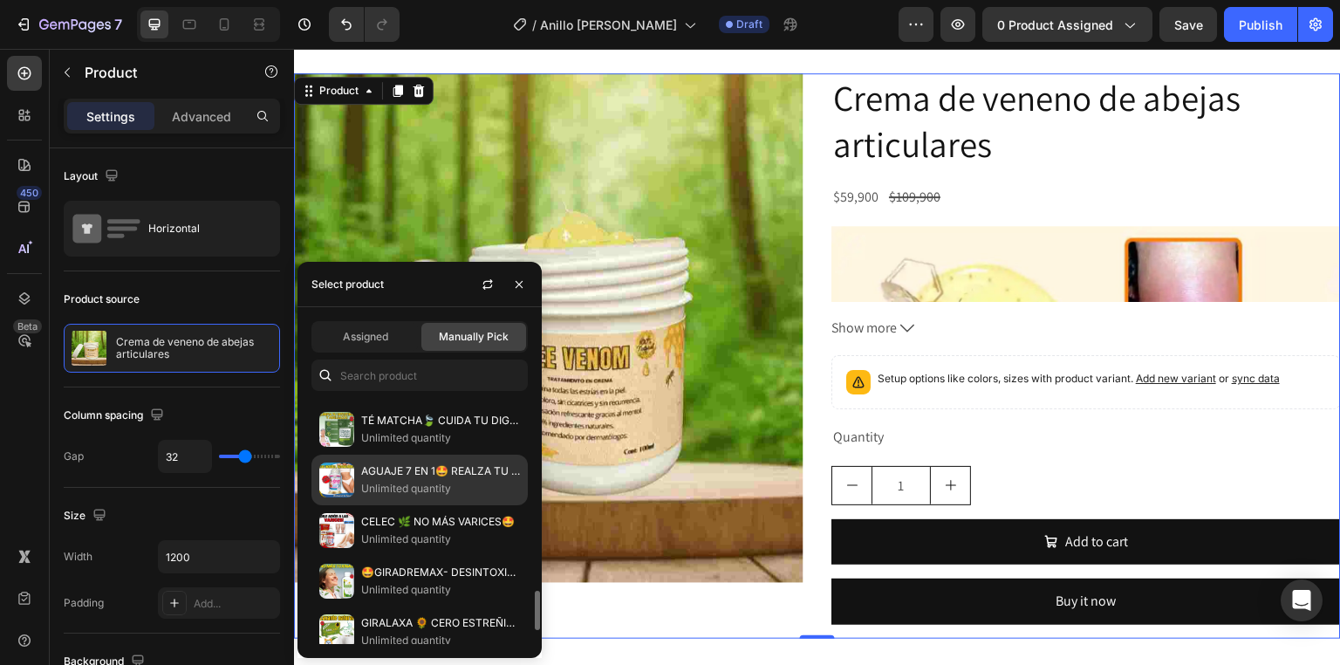
scroll to position [1431, 0]
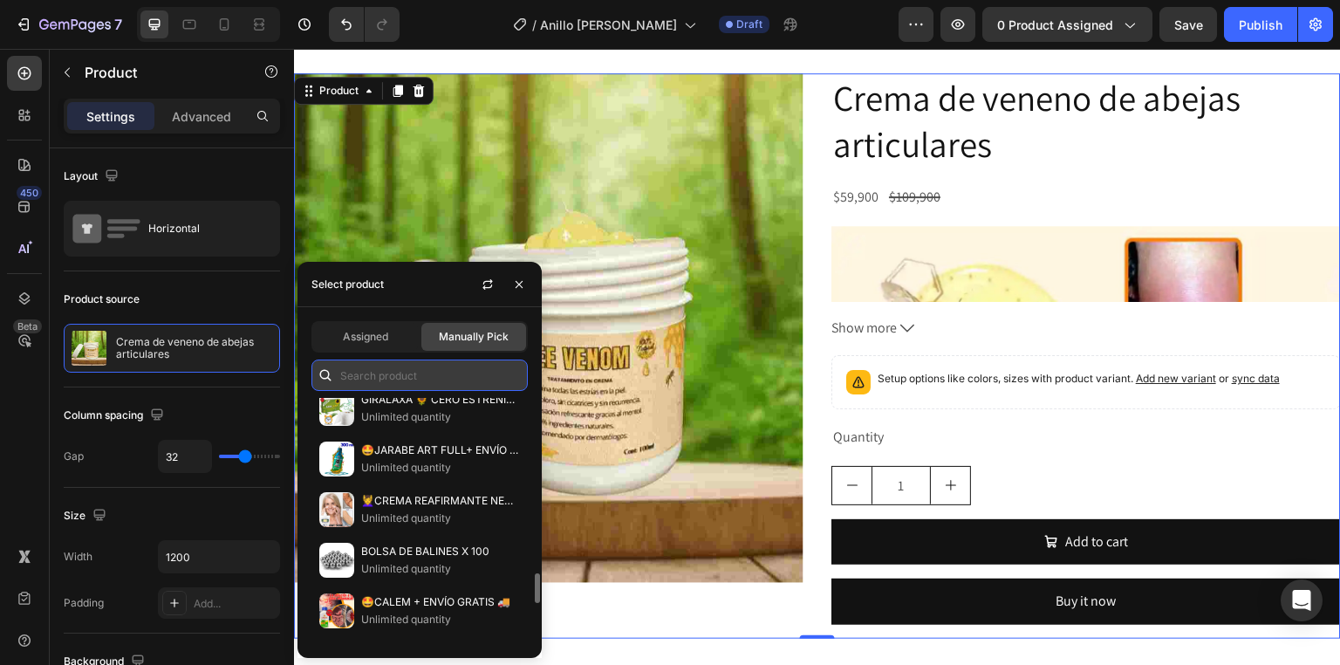
click at [389, 372] on input "text" at bounding box center [419, 374] width 216 height 31
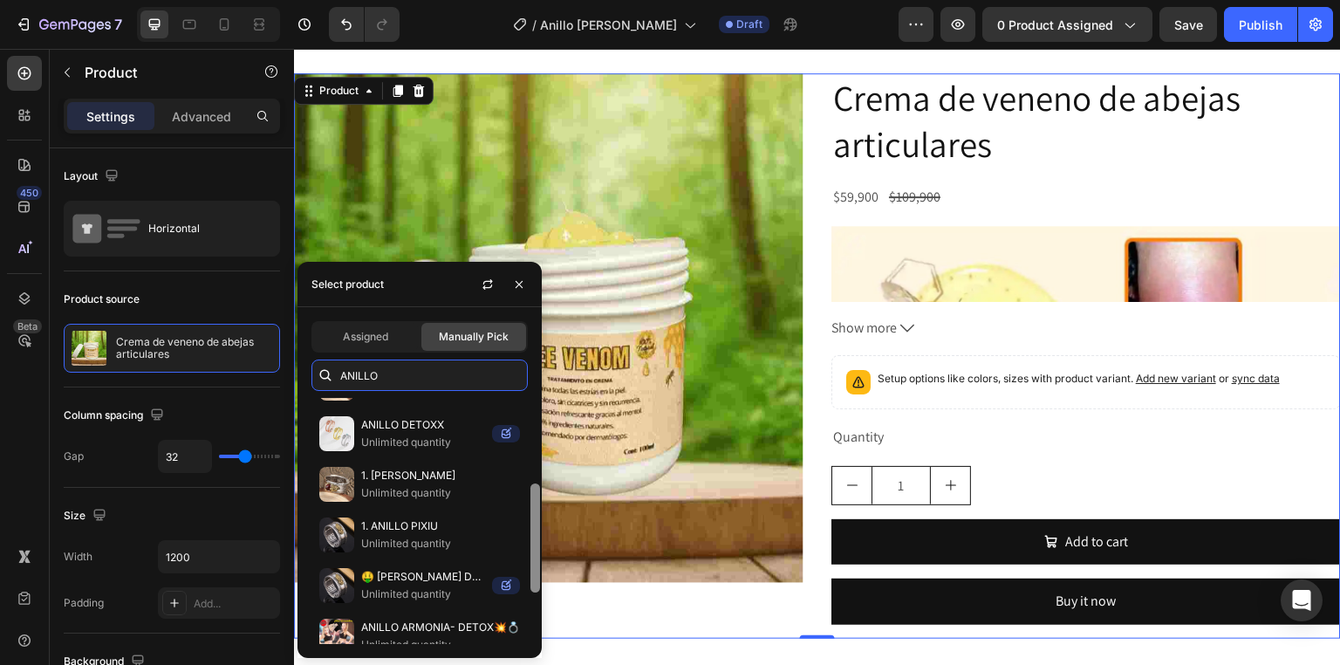
scroll to position [306, 0]
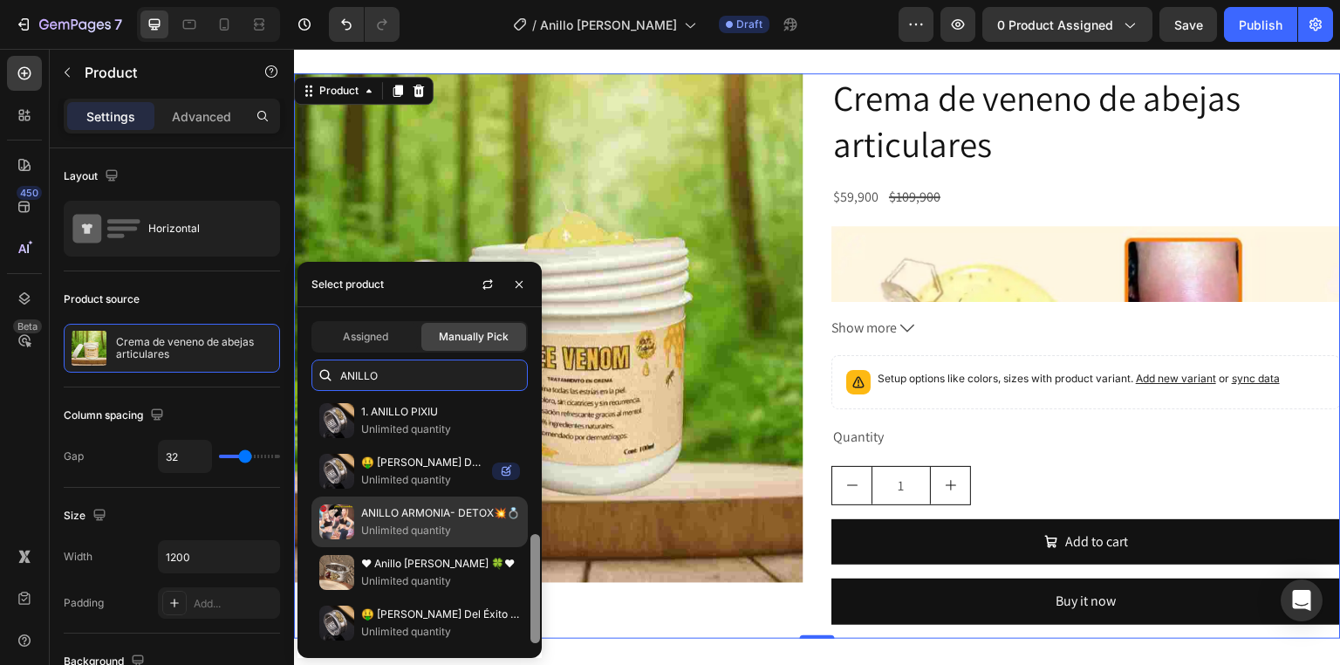
drag, startPoint x: 537, startPoint y: 563, endPoint x: 449, endPoint y: 543, distance: 90.3
click at [522, 582] on div "ANILLO BUDA Unlimited quantity ANILLO 5 EMPERADORES💵💰🤑 Unlimited quantity 2. An…" at bounding box center [419, 521] width 244 height 246
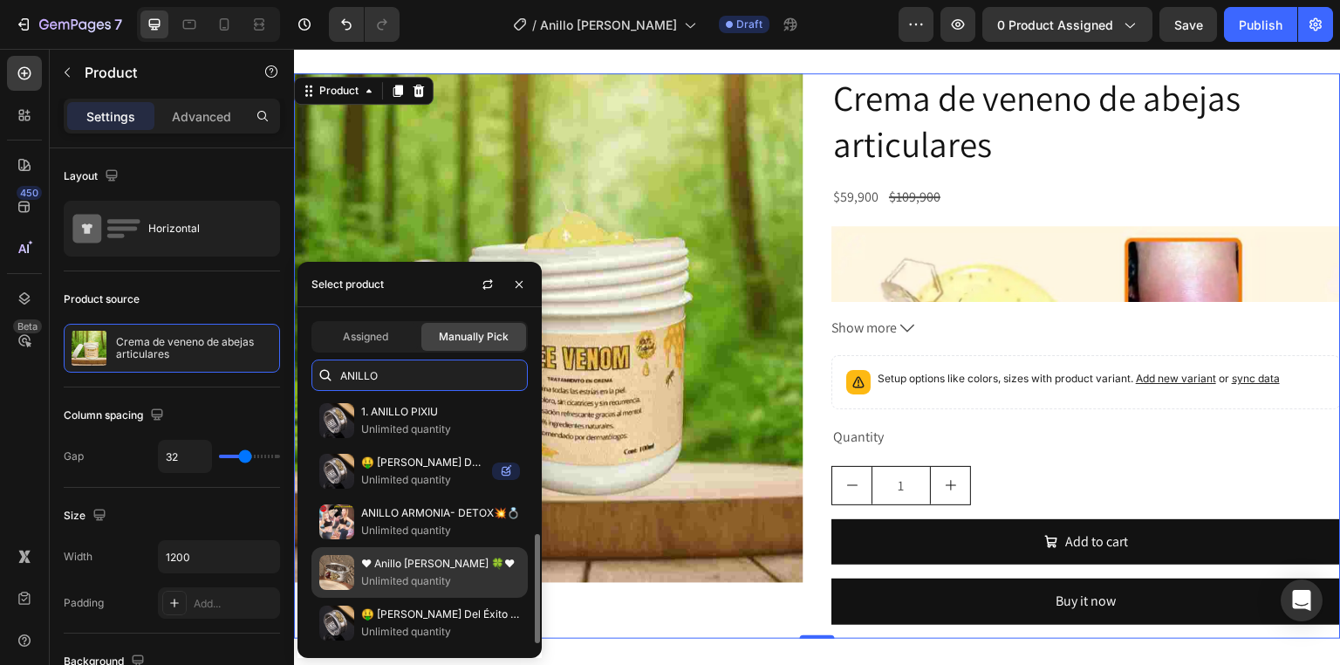
type input "ANILLO"
click at [413, 576] on p "Unlimited quantity" at bounding box center [440, 580] width 159 height 17
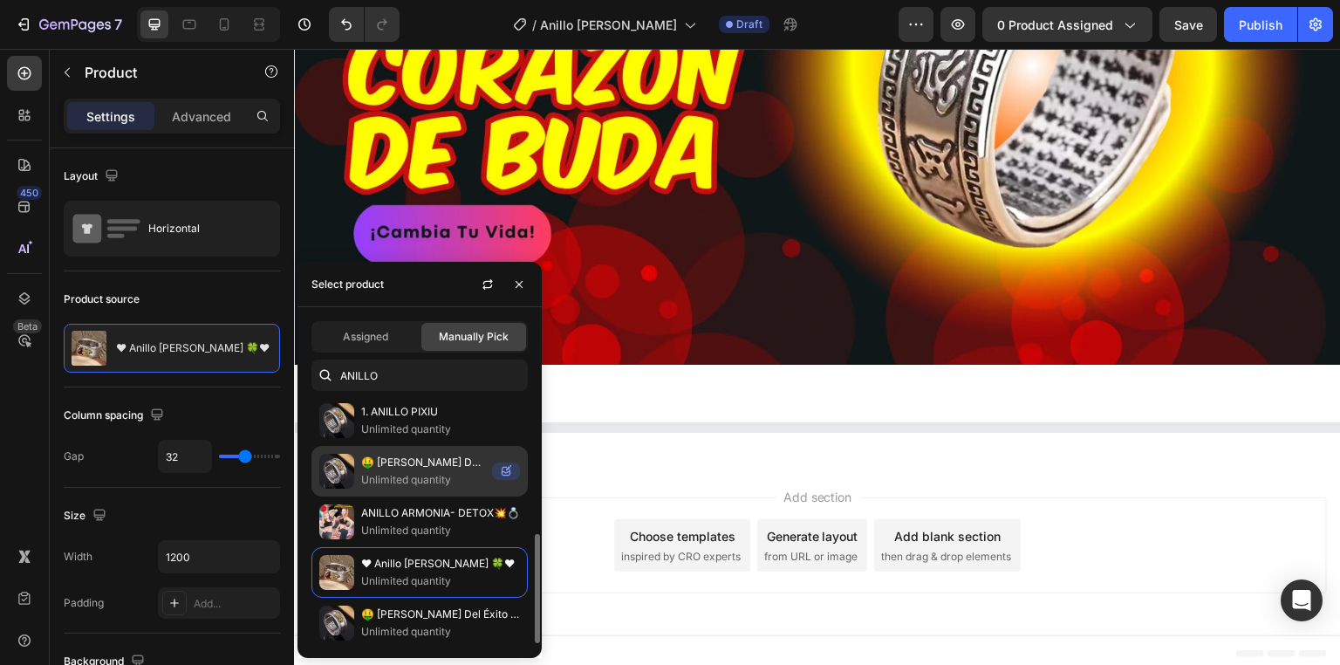
scroll to position [812, 0]
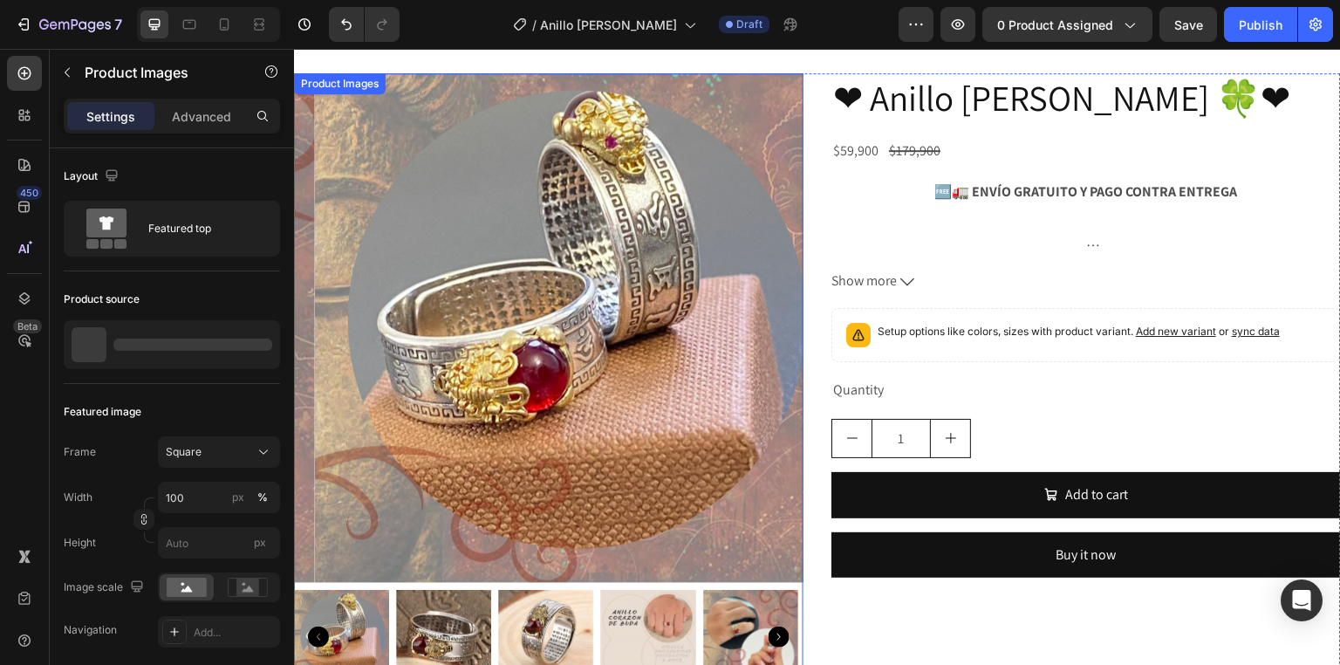
click at [694, 455] on img at bounding box center [569, 327] width 509 height 509
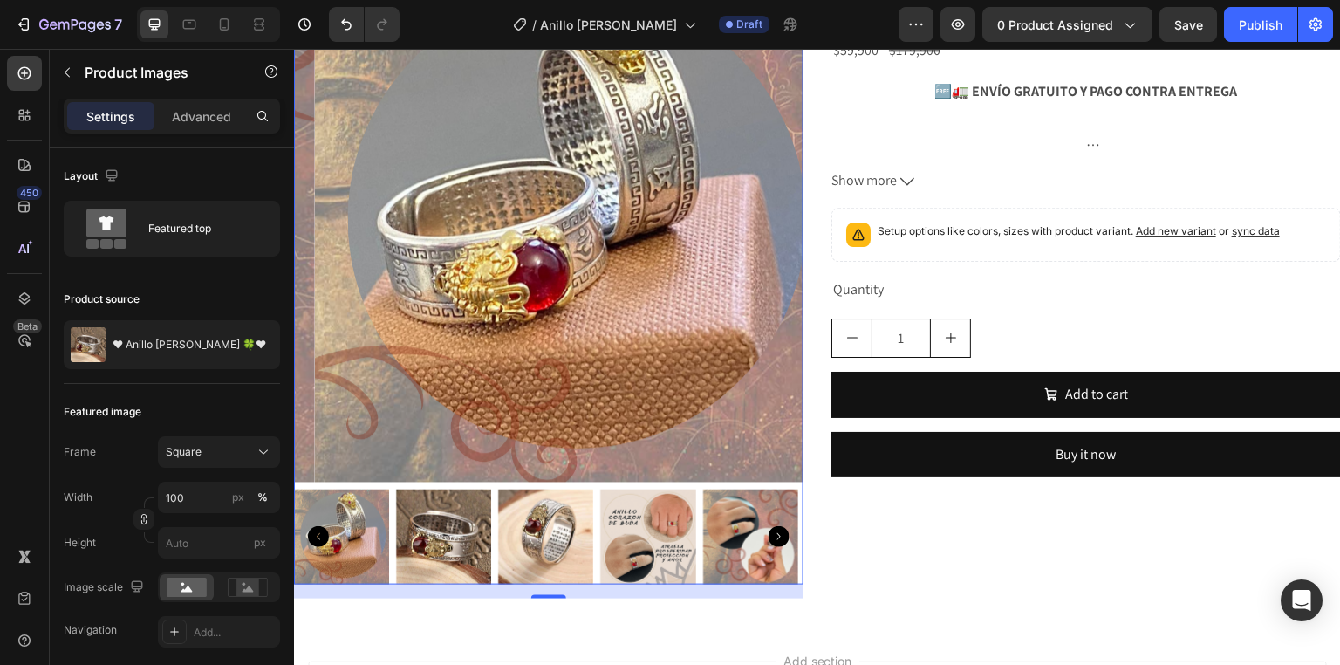
scroll to position [937, 0]
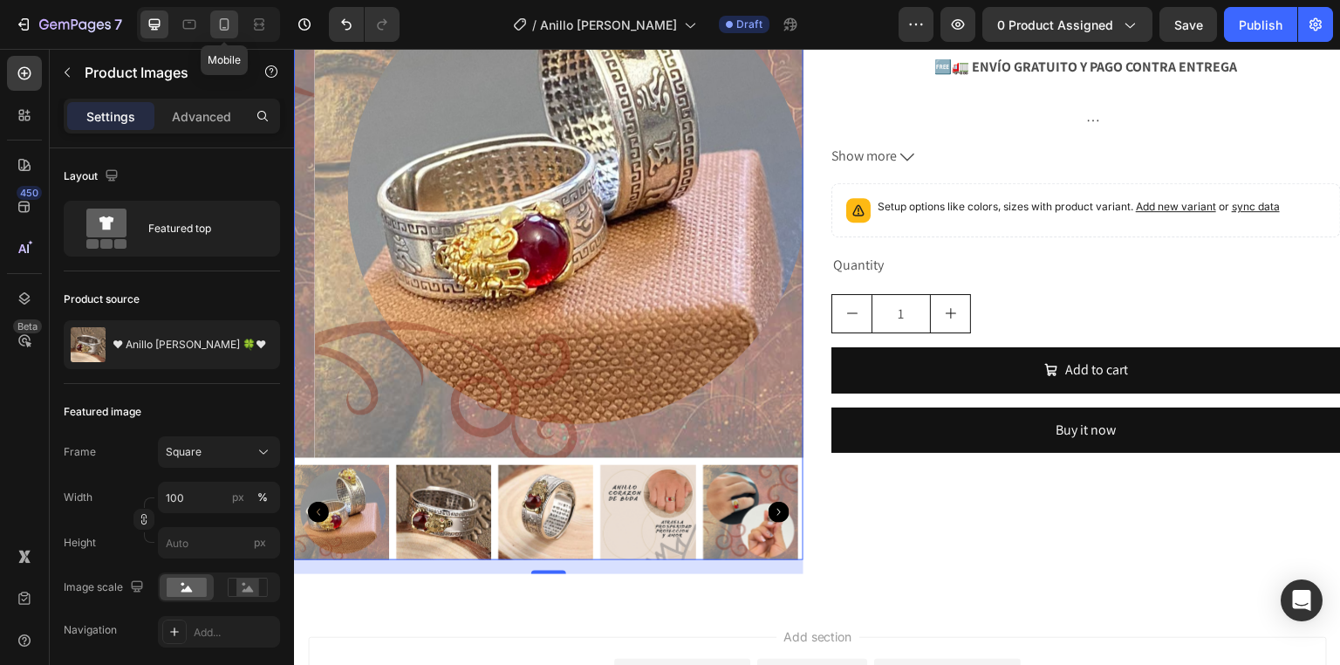
click at [223, 24] on icon at bounding box center [223, 24] width 17 height 17
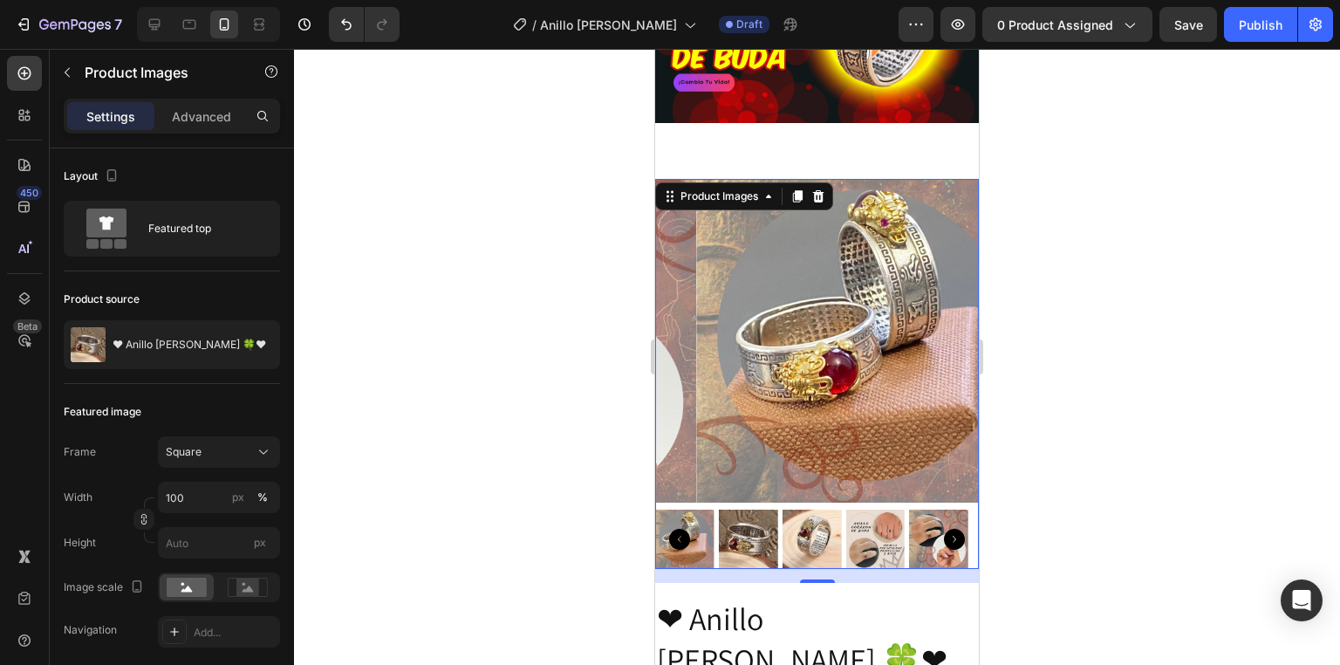
scroll to position [426, 0]
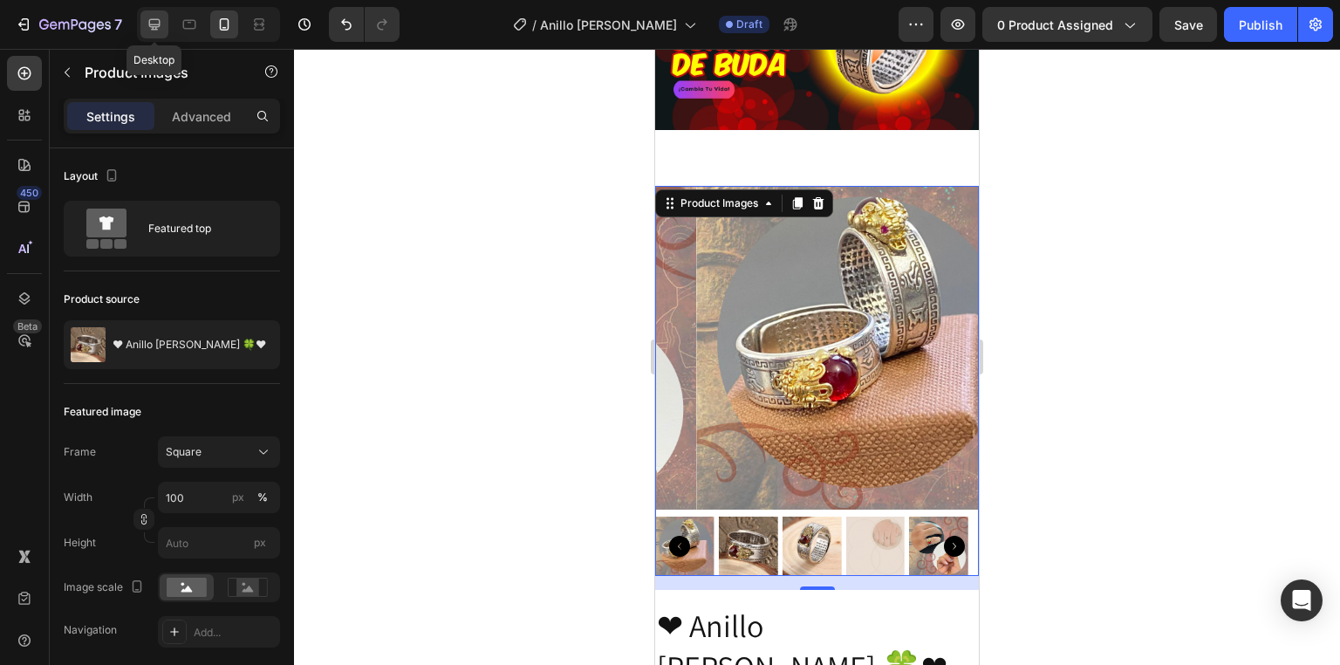
click at [157, 20] on icon at bounding box center [154, 24] width 17 height 17
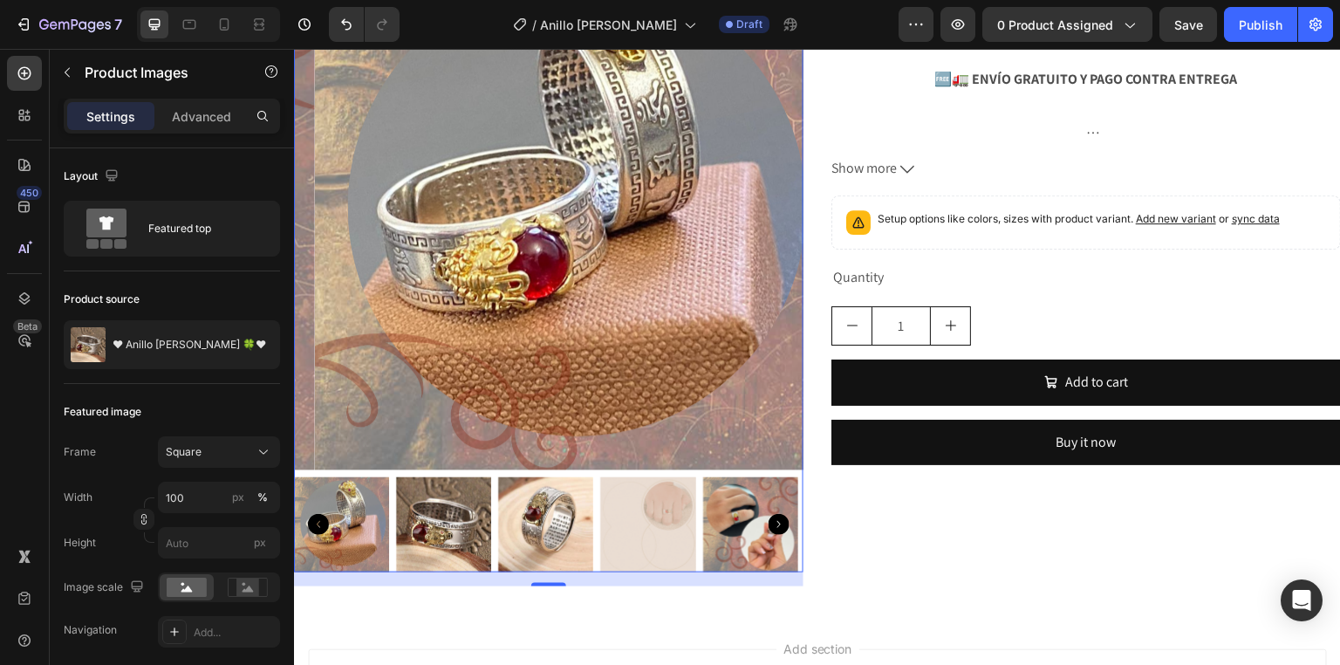
scroll to position [984, 0]
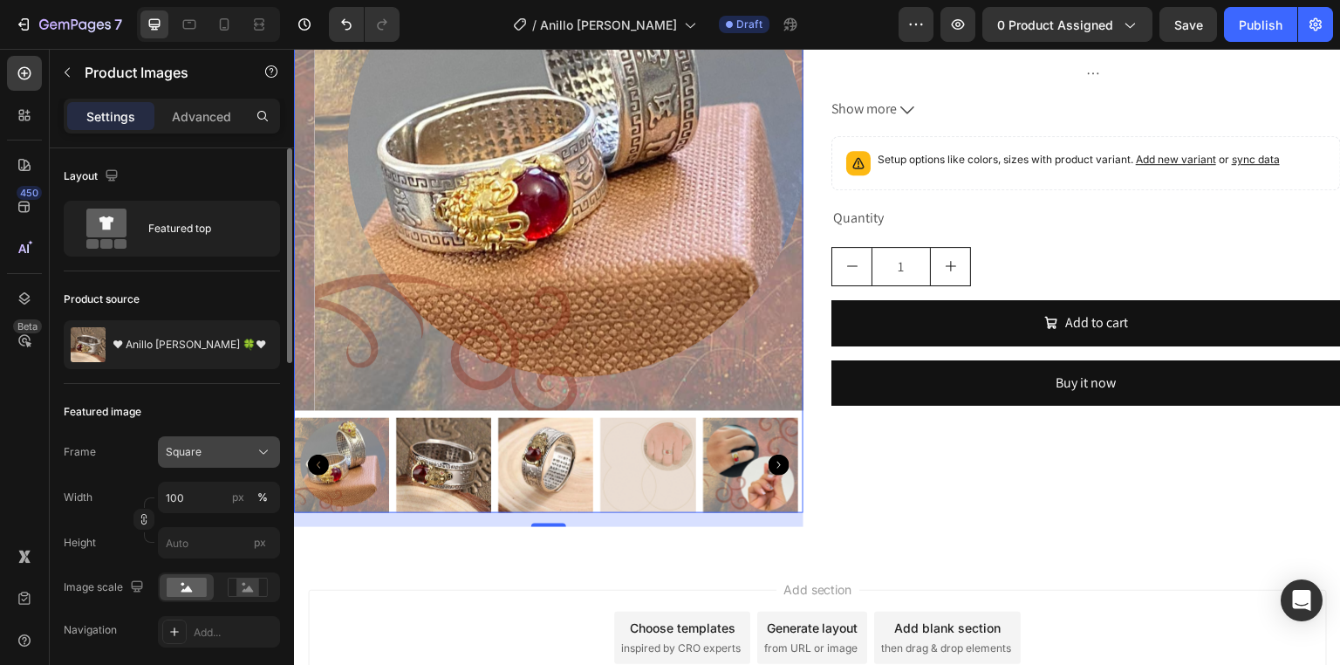
click at [244, 450] on div "Square" at bounding box center [208, 452] width 85 height 16
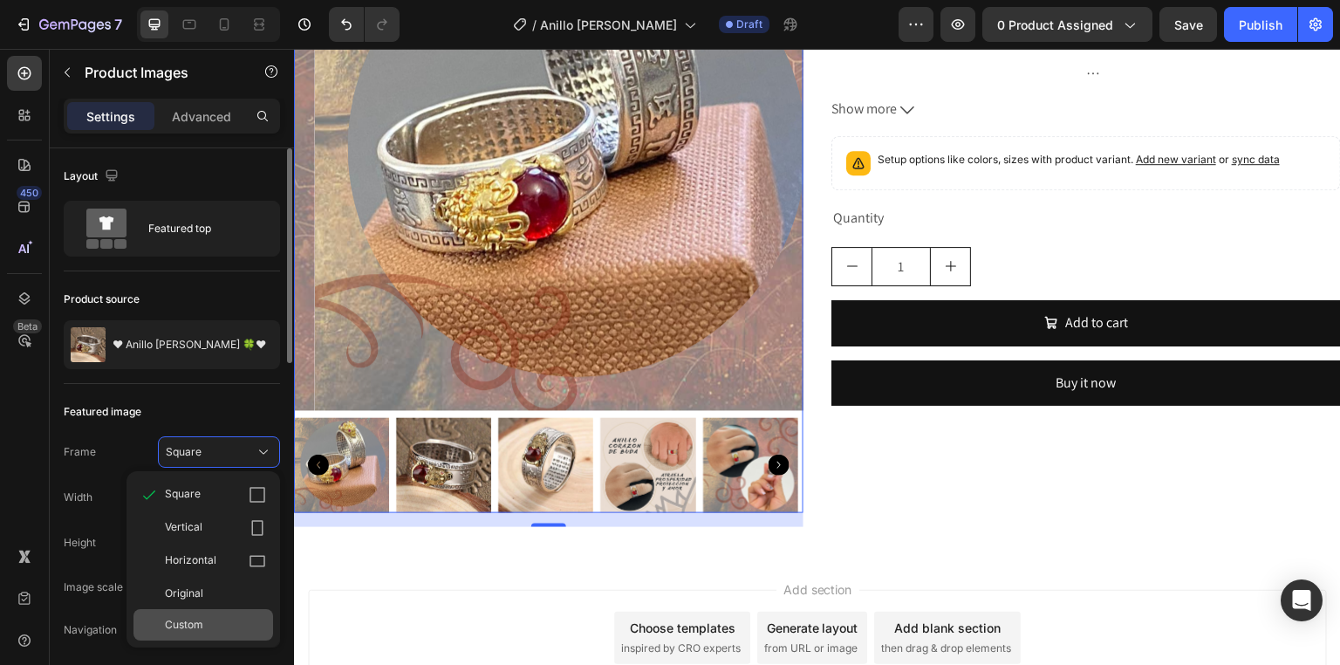
click at [218, 611] on div "Custom" at bounding box center [203, 624] width 140 height 31
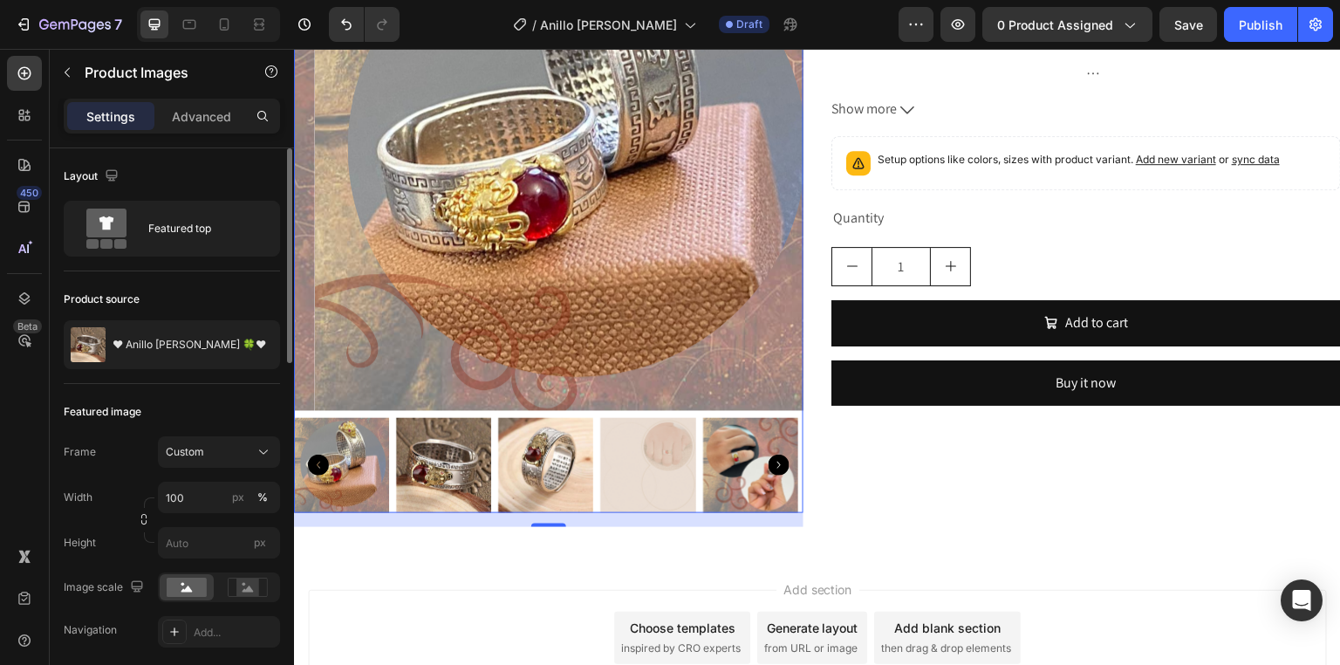
click at [144, 478] on div "Frame Custom Width 100 px % Height px" at bounding box center [172, 497] width 216 height 122
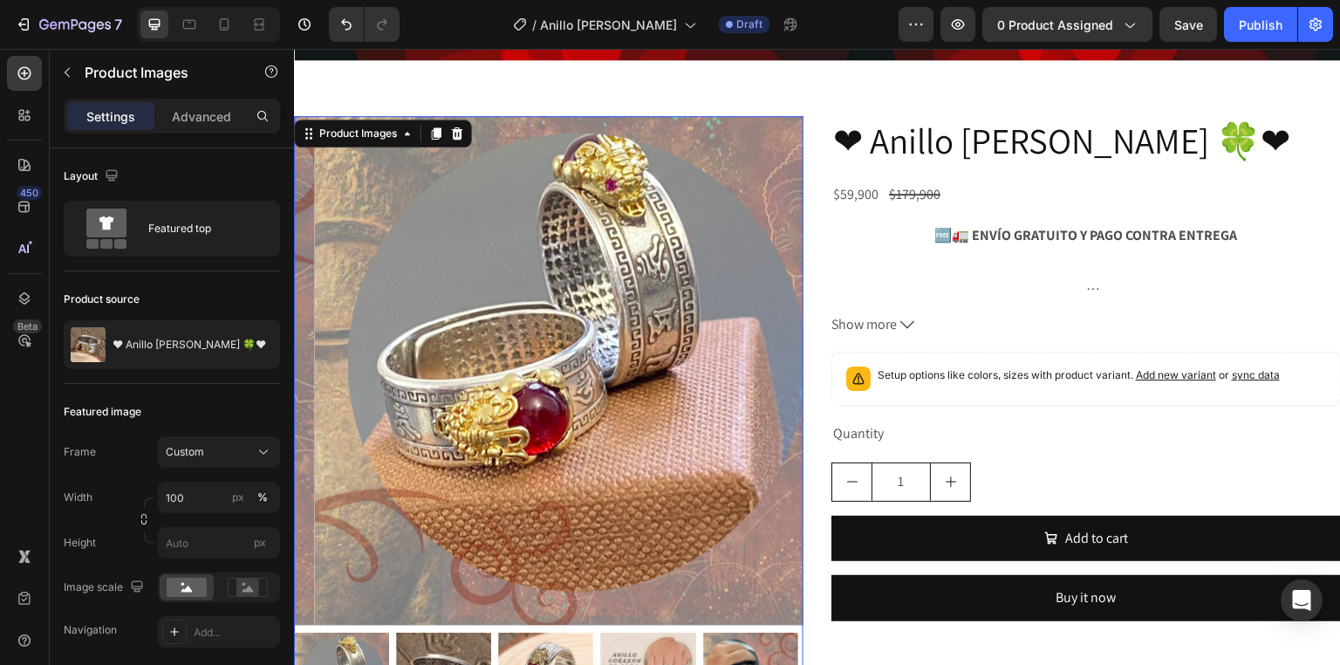
scroll to position [844, 0]
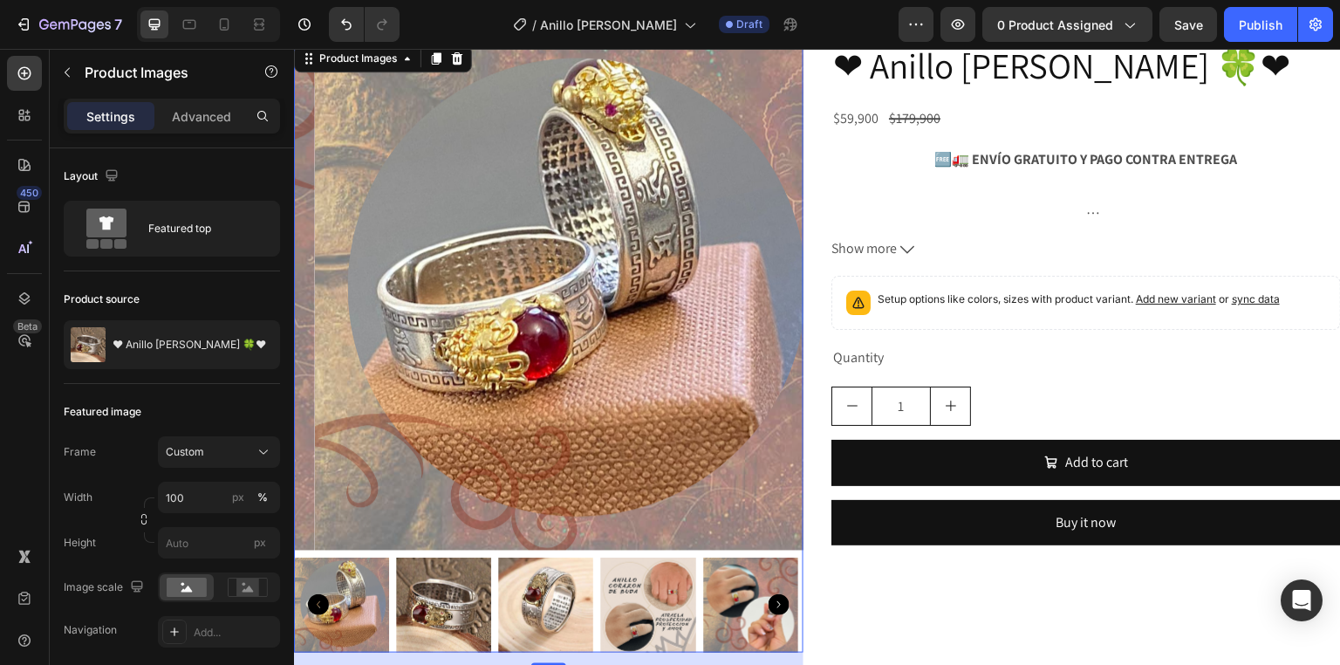
click at [477, 388] on img at bounding box center [569, 295] width 509 height 509
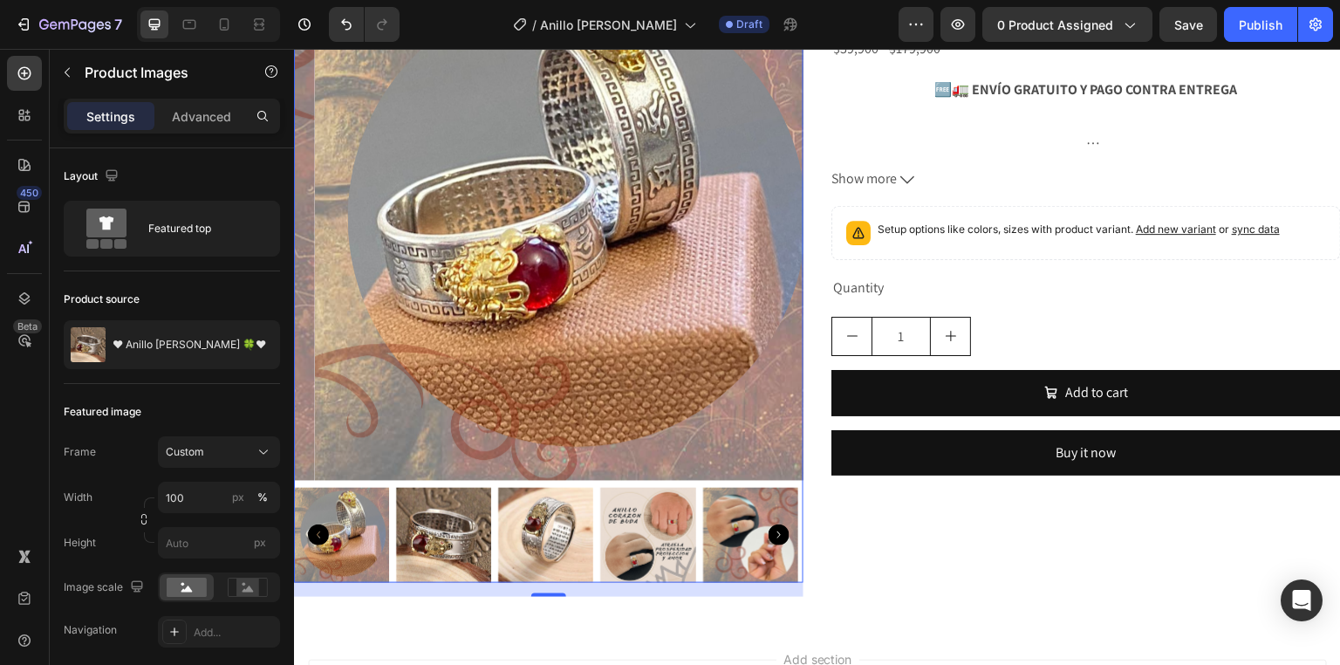
click at [373, 502] on img at bounding box center [341, 535] width 95 height 95
click at [442, 504] on img at bounding box center [443, 535] width 95 height 95
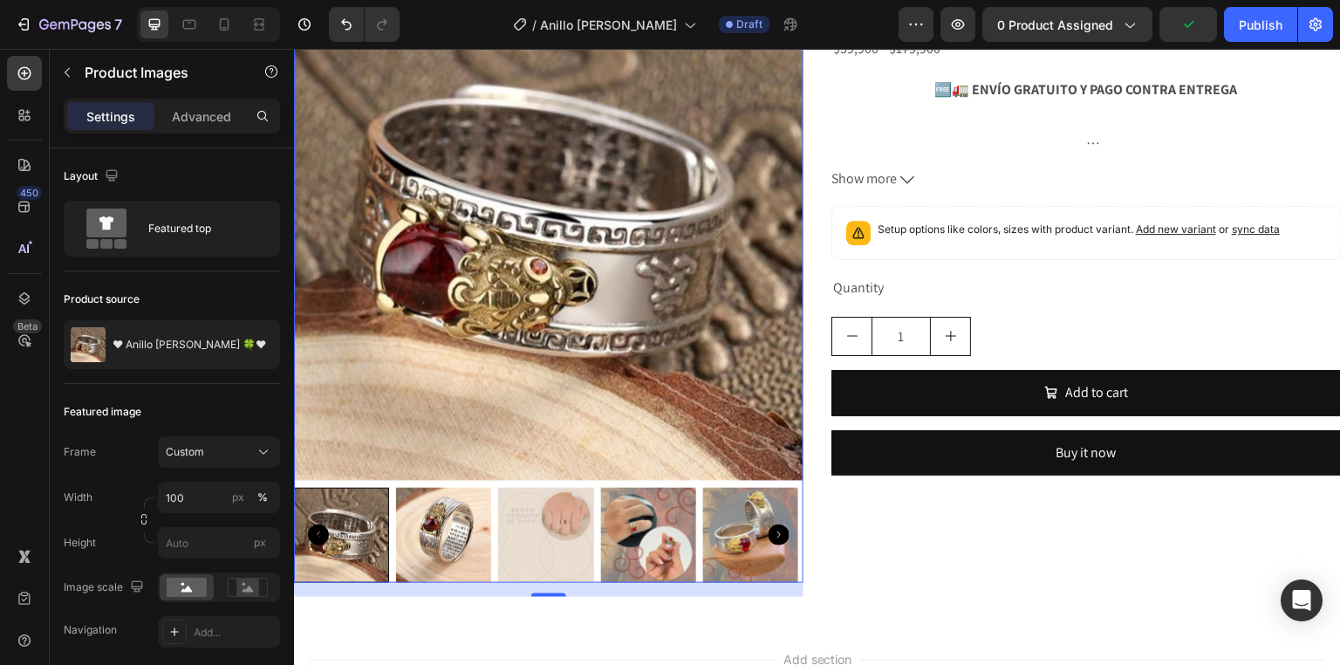
click at [462, 517] on img at bounding box center [443, 535] width 95 height 95
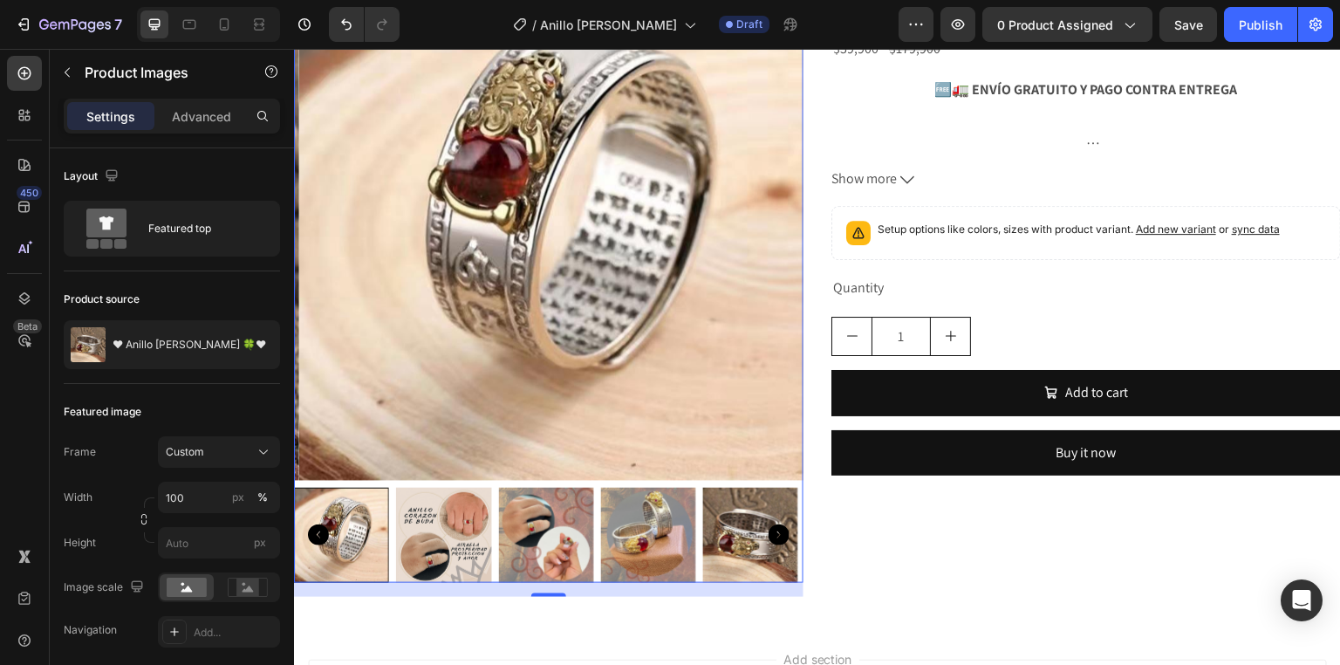
click at [481, 517] on img at bounding box center [443, 535] width 95 height 95
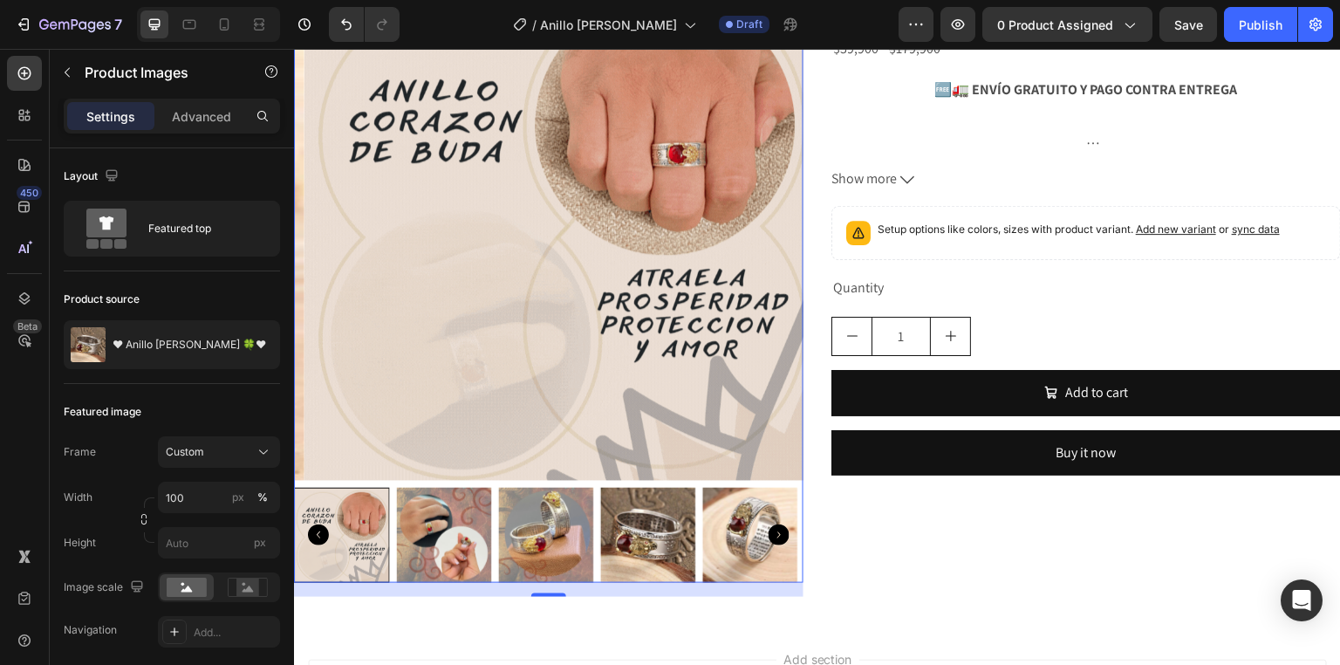
click at [468, 521] on img at bounding box center [443, 535] width 95 height 95
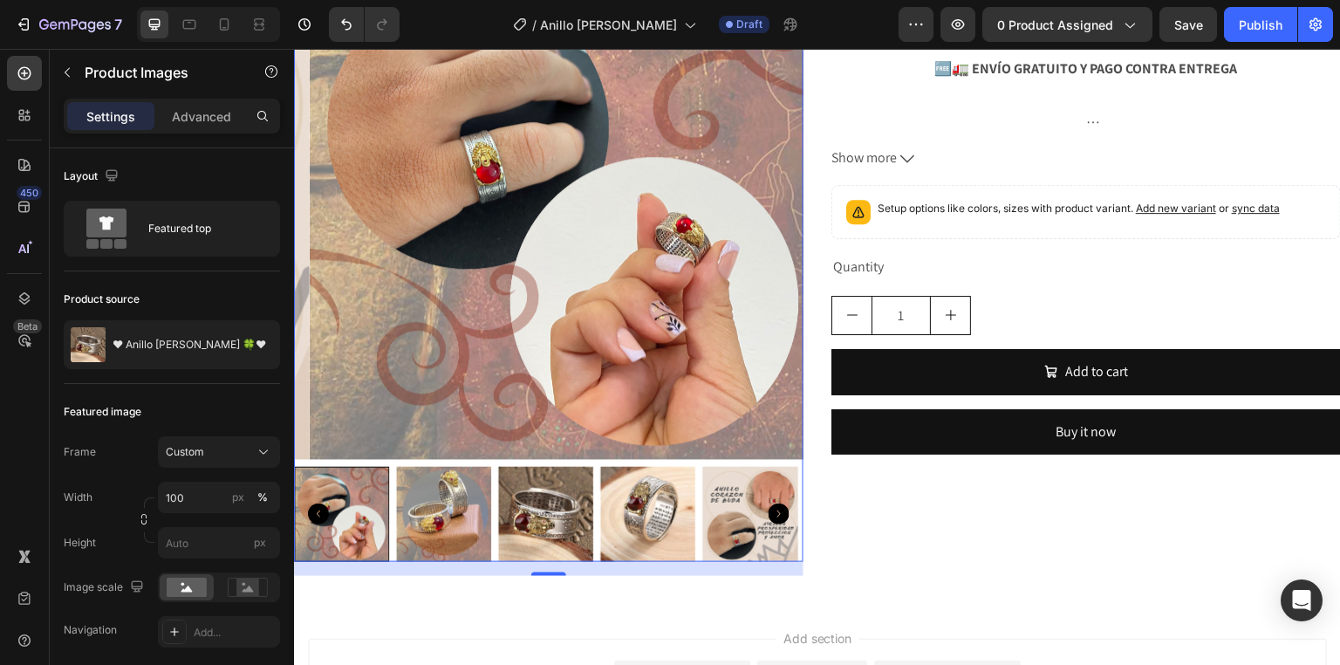
scroll to position [844, 0]
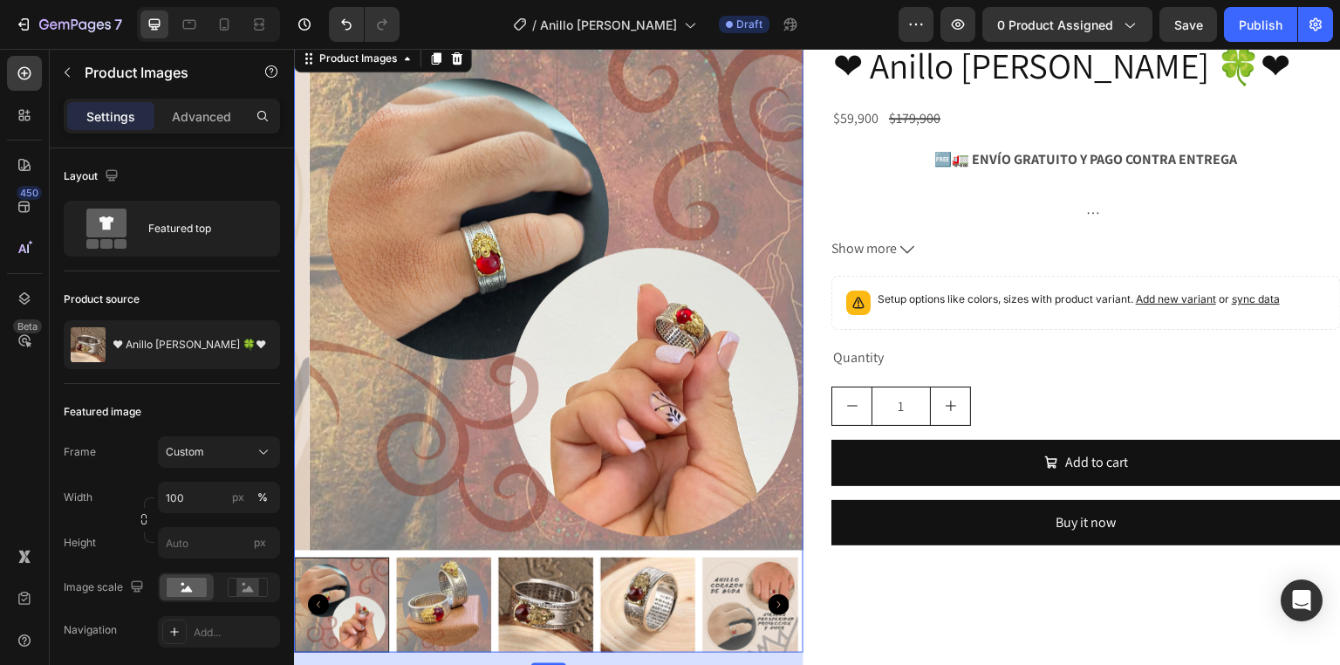
click at [454, 581] on img at bounding box center [443, 604] width 95 height 95
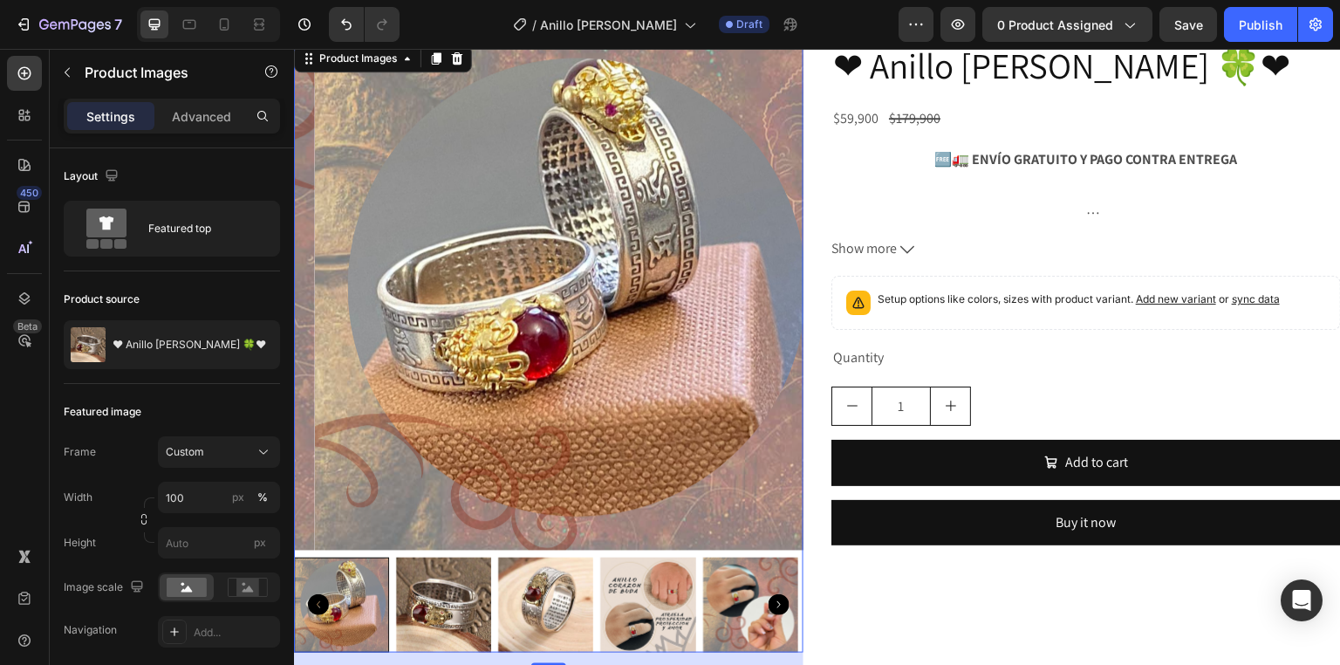
click at [428, 273] on img at bounding box center [569, 295] width 509 height 509
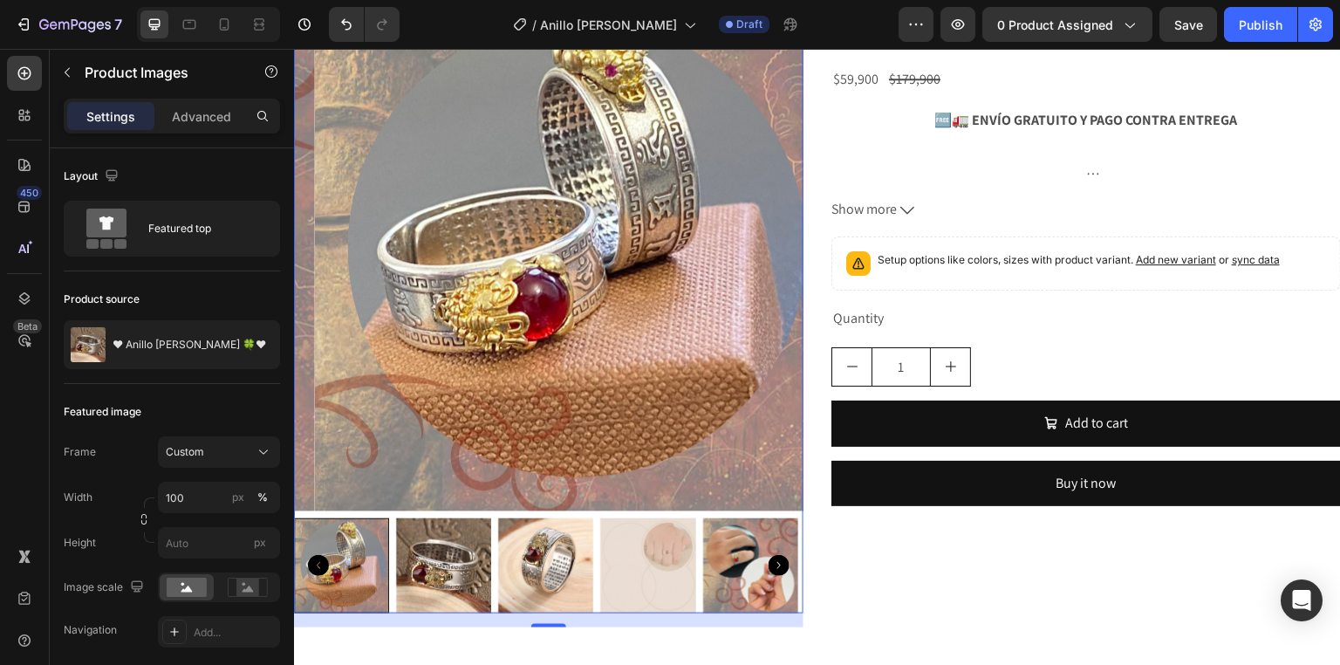
scroll to position [914, 0]
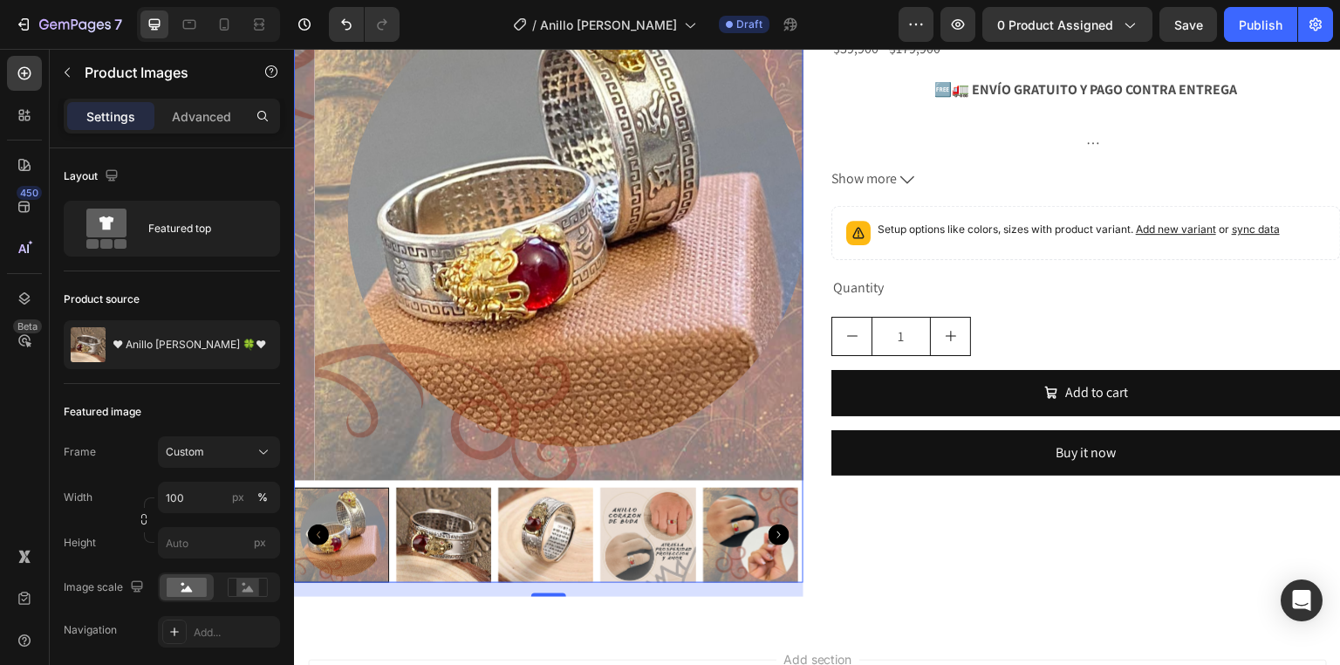
click at [373, 505] on div at bounding box center [341, 535] width 95 height 95
drag, startPoint x: 394, startPoint y: 556, endPoint x: 429, endPoint y: 543, distance: 37.3
click at [421, 546] on div at bounding box center [548, 535] width 509 height 95
click at [429, 543] on img at bounding box center [443, 535] width 95 height 95
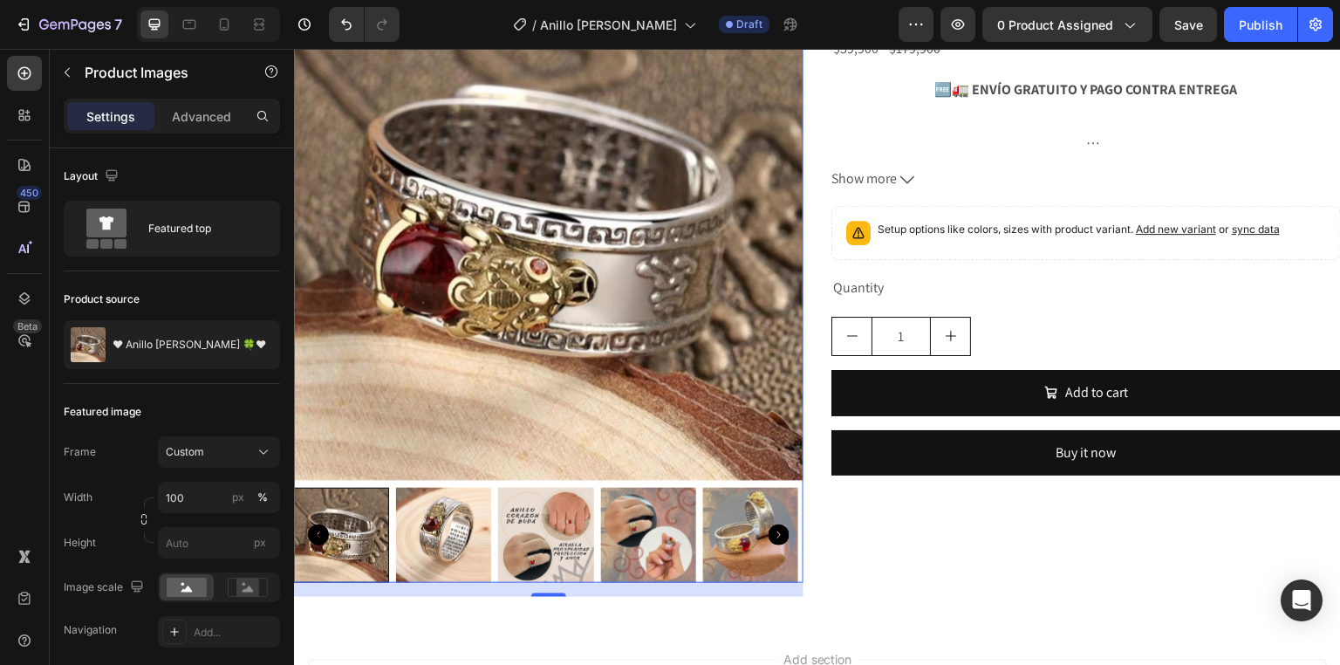
click at [515, 301] on img at bounding box center [548, 225] width 509 height 509
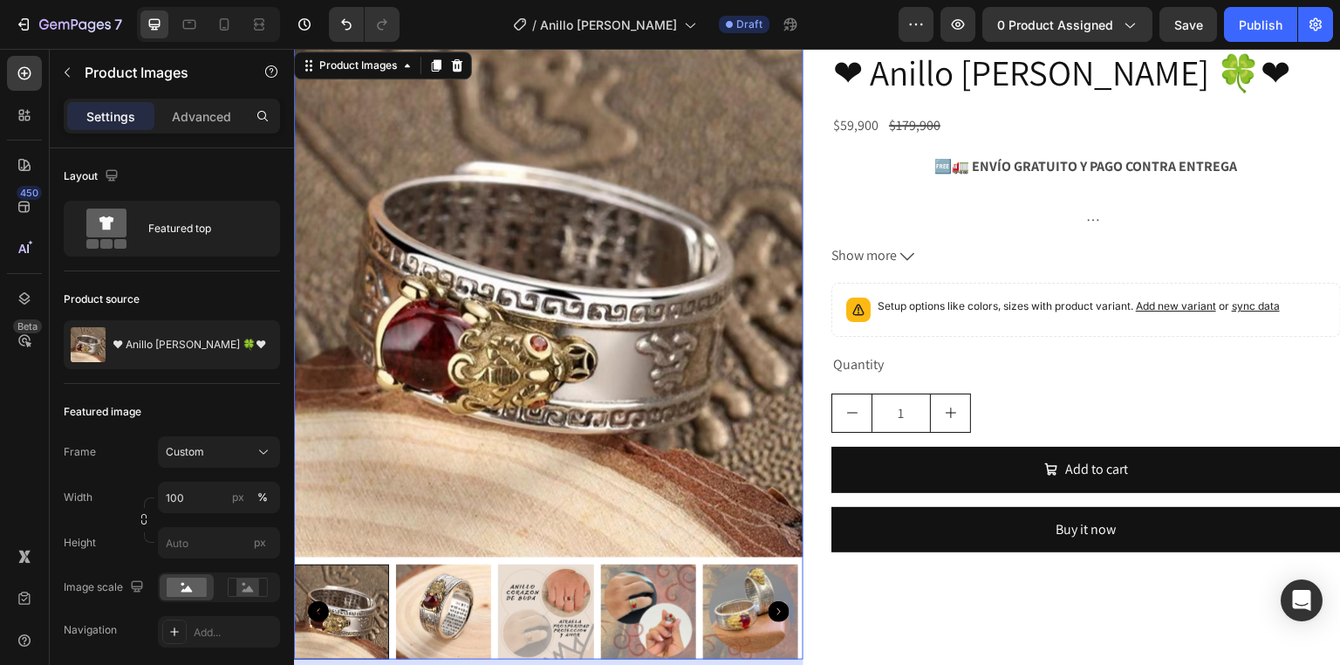
scroll to position [775, 0]
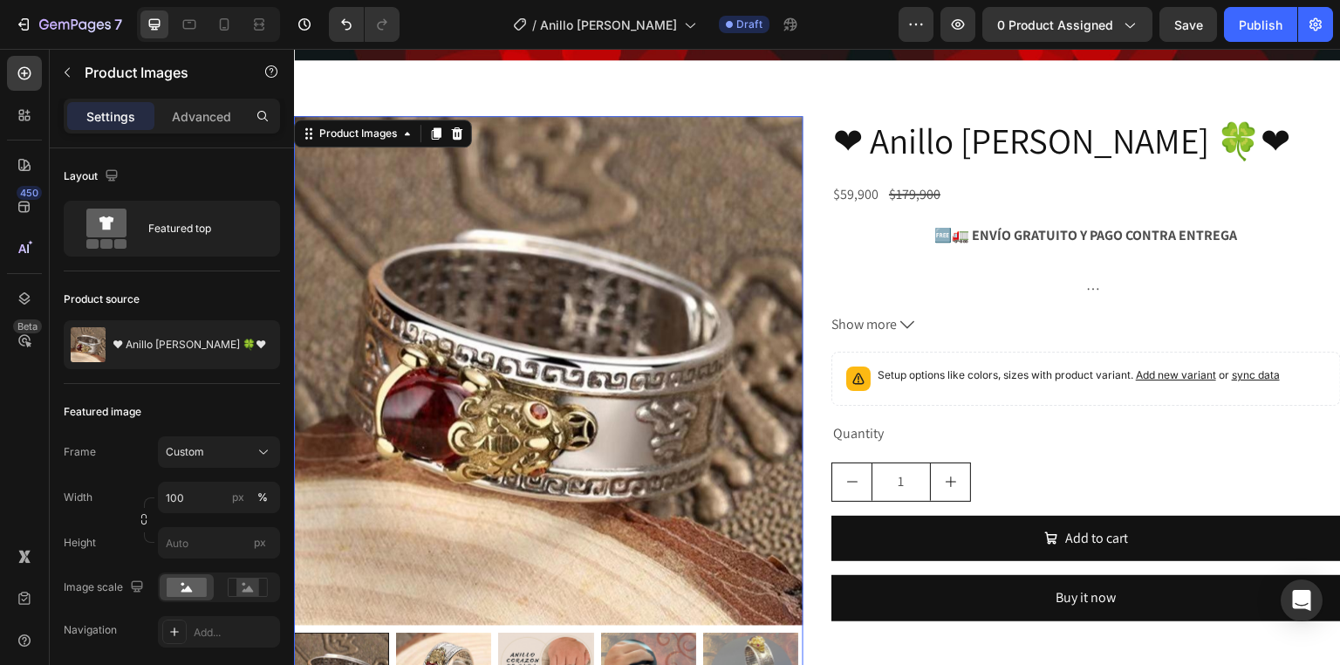
click at [493, 279] on img at bounding box center [548, 370] width 509 height 509
click at [407, 126] on icon at bounding box center [407, 133] width 14 height 14
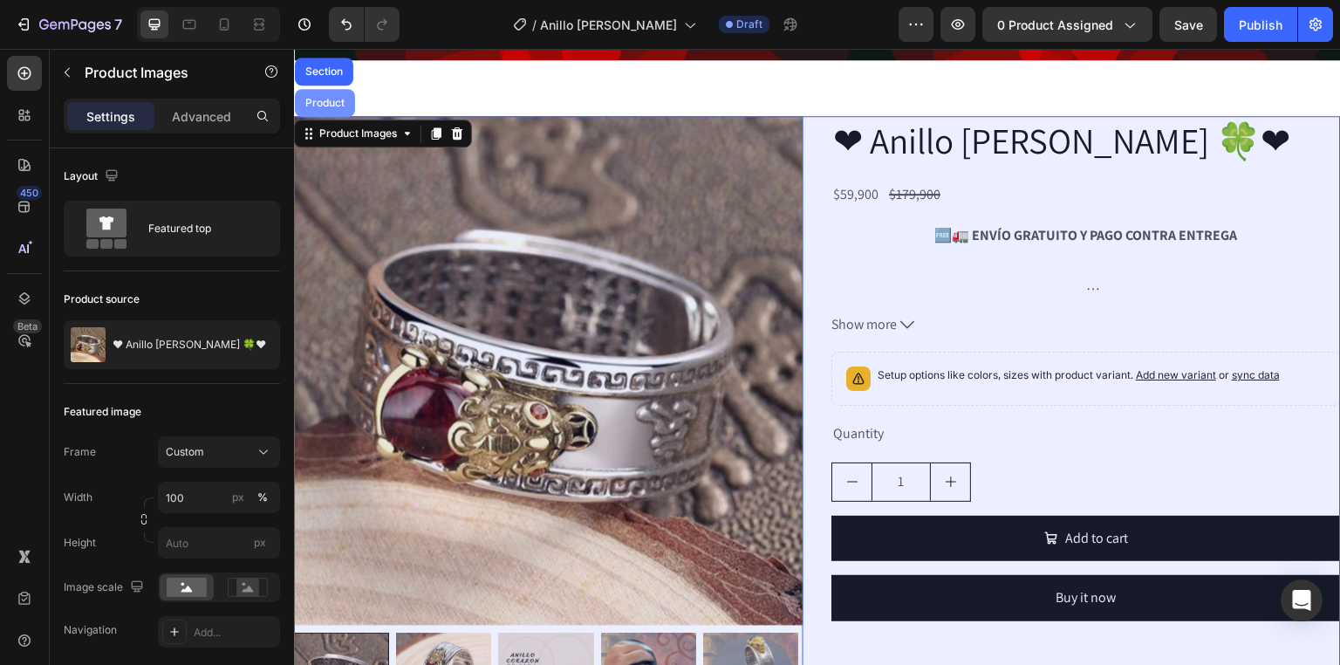
click at [331, 98] on div "Product" at bounding box center [325, 103] width 46 height 10
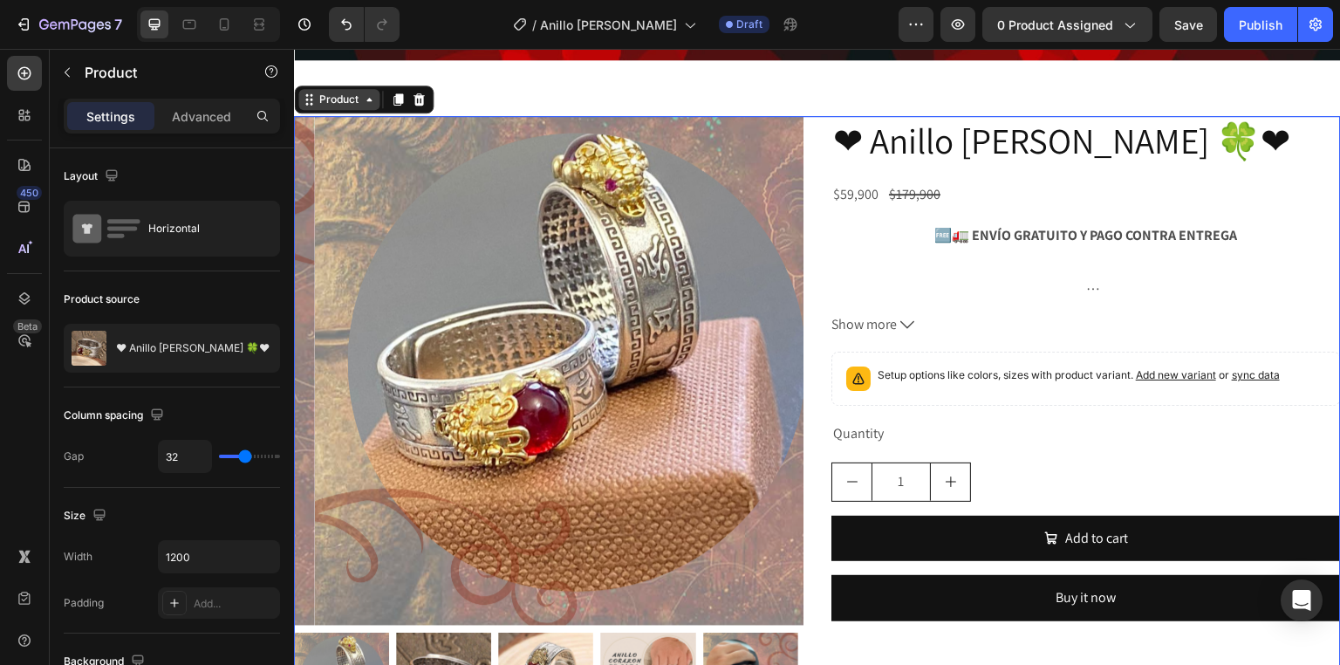
click at [358, 92] on div "Product" at bounding box center [339, 100] width 46 height 16
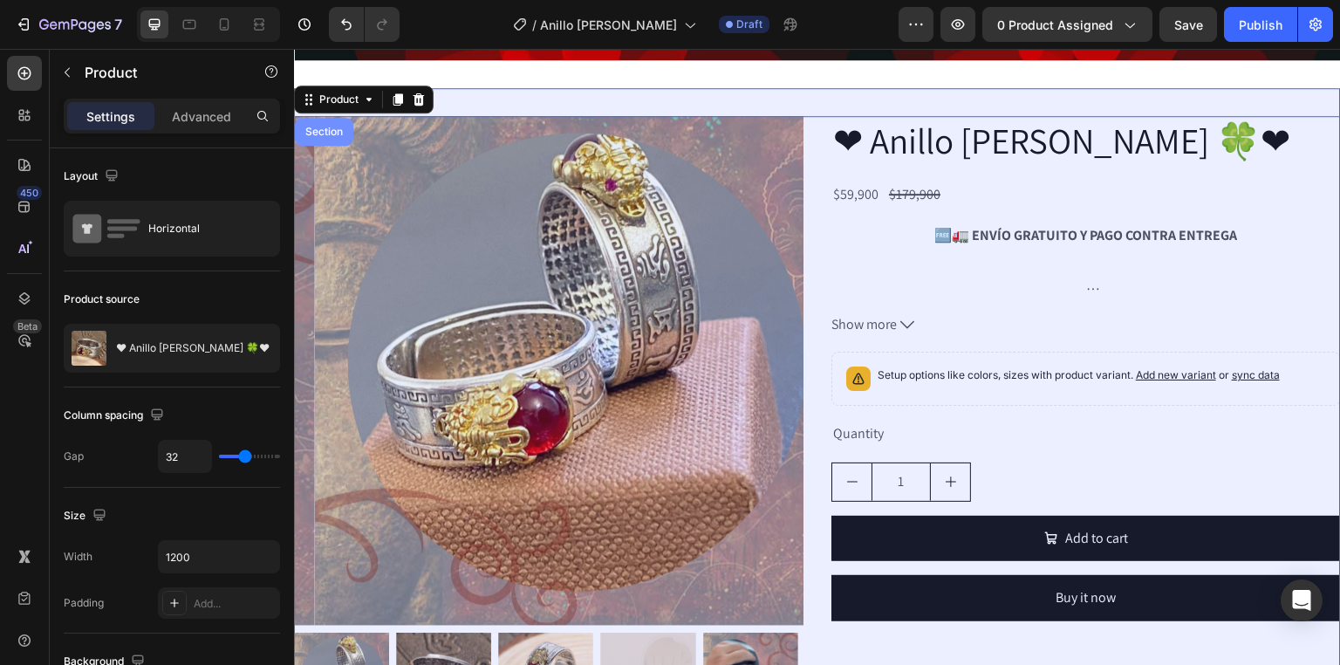
click at [325, 126] on div "Section" at bounding box center [324, 131] width 44 height 10
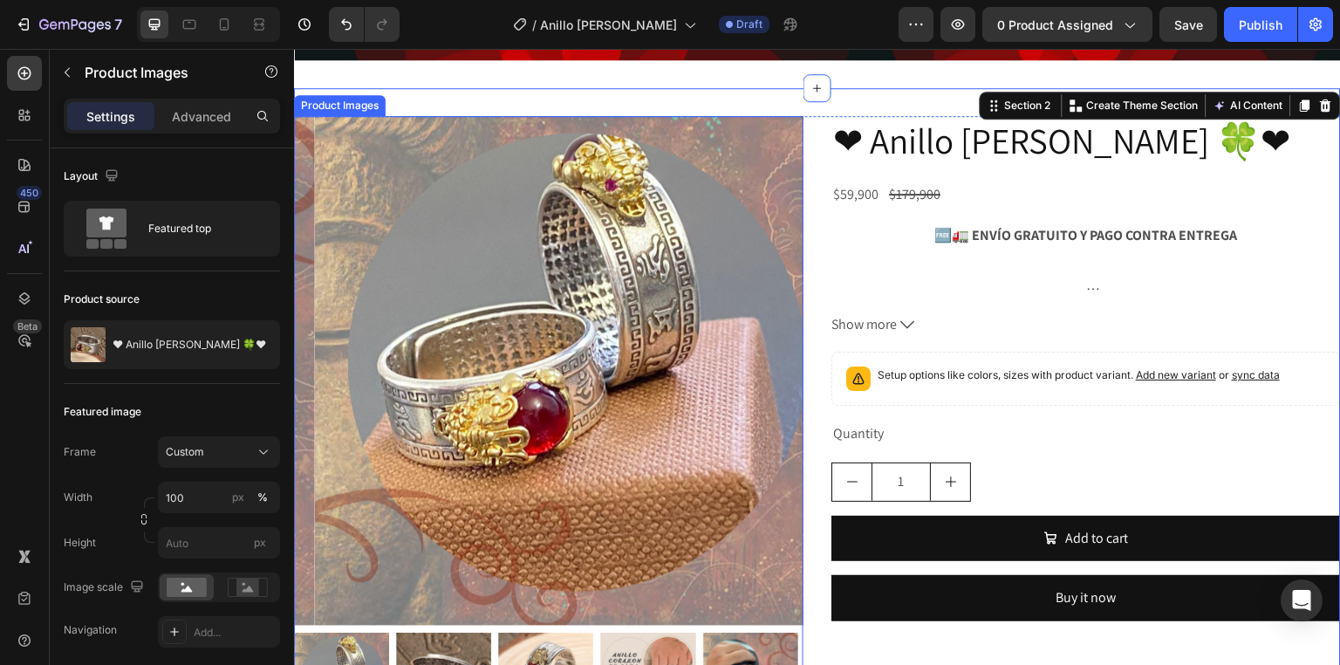
click at [477, 259] on img at bounding box center [569, 370] width 509 height 509
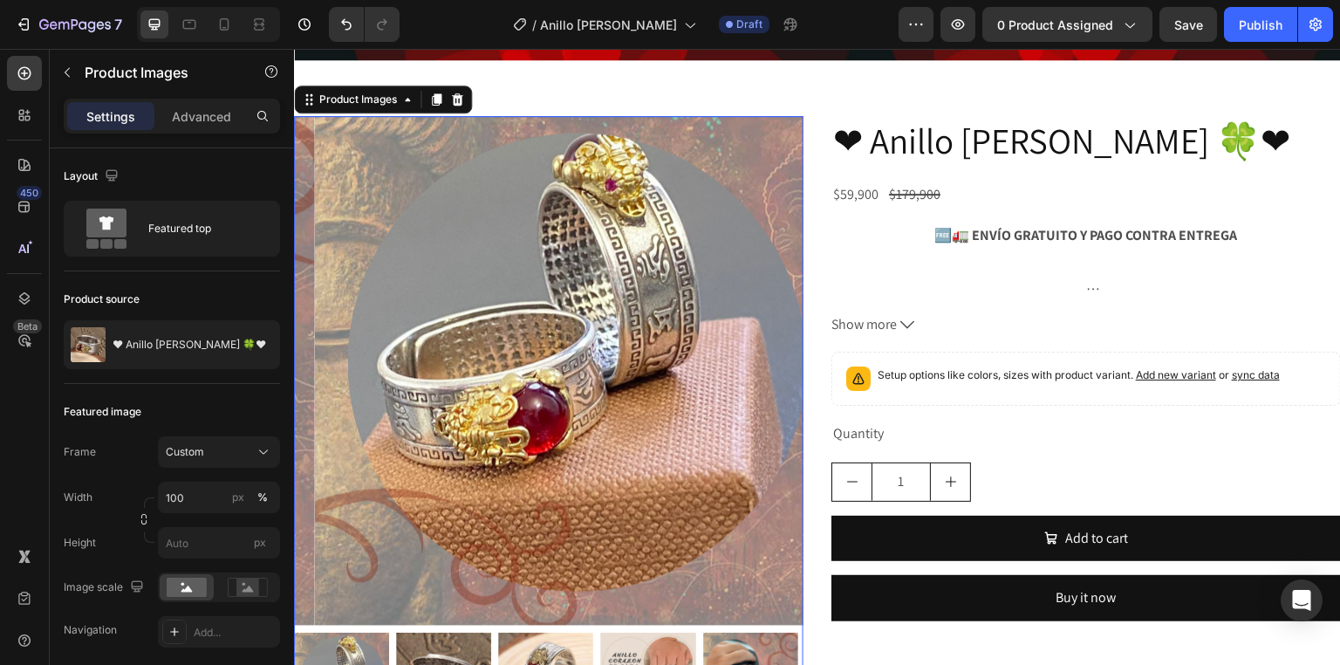
click at [568, 283] on img at bounding box center [569, 370] width 509 height 509
click at [454, 93] on icon at bounding box center [457, 99] width 11 height 12
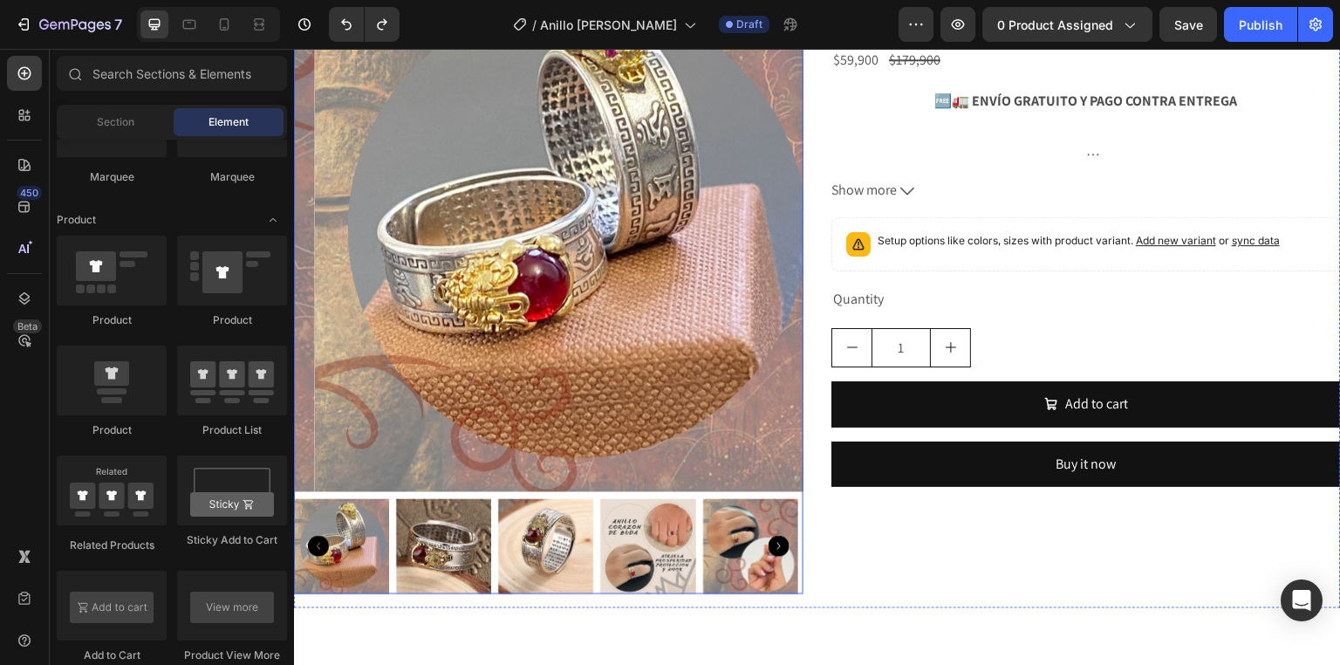
scroll to position [914, 0]
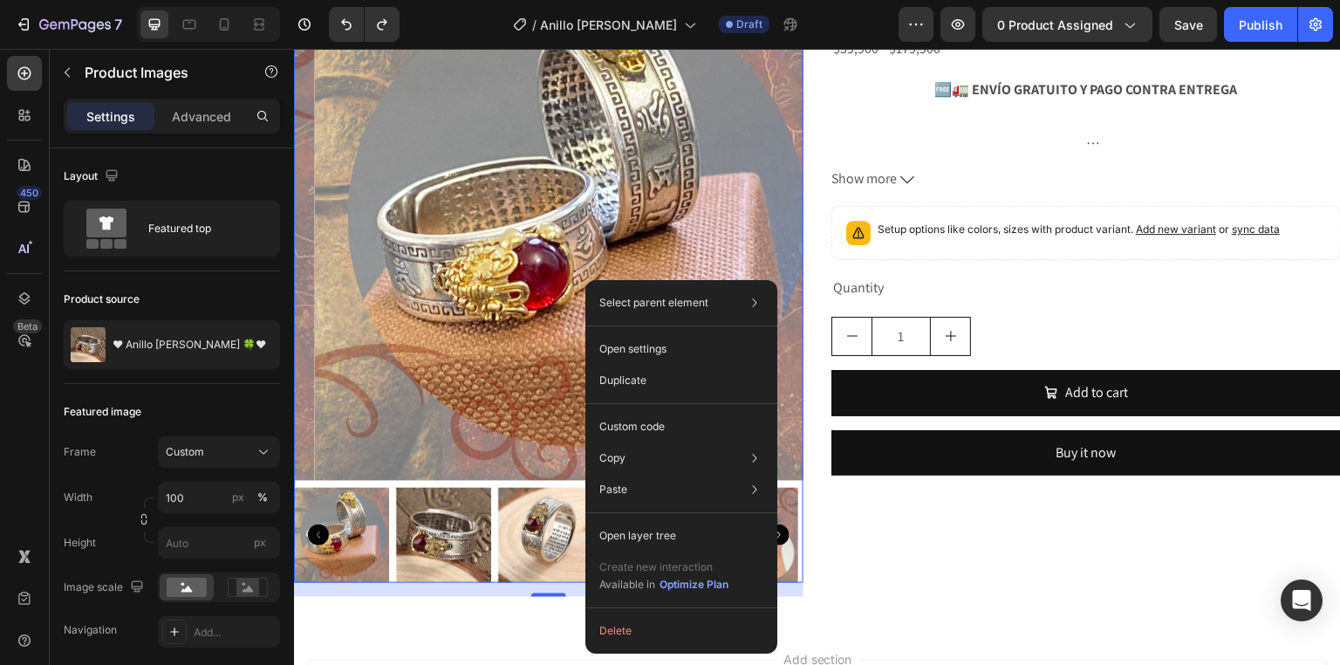
click at [502, 423] on img at bounding box center [569, 225] width 509 height 509
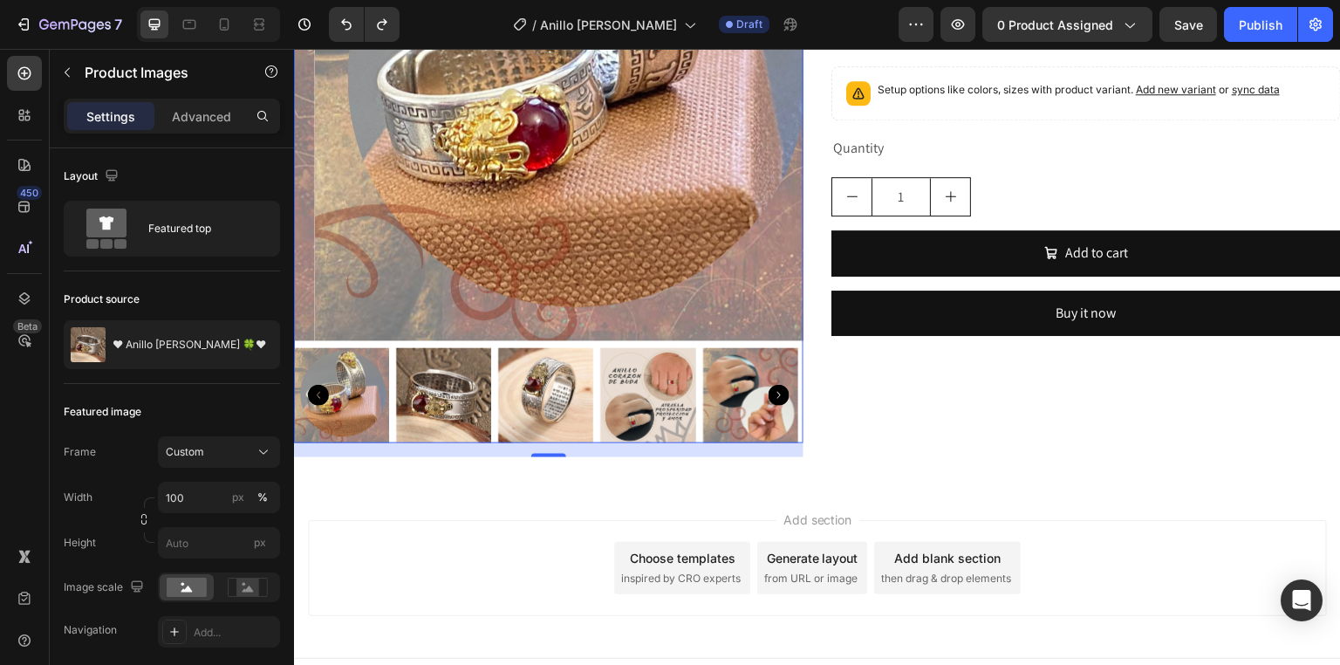
scroll to position [984, 0]
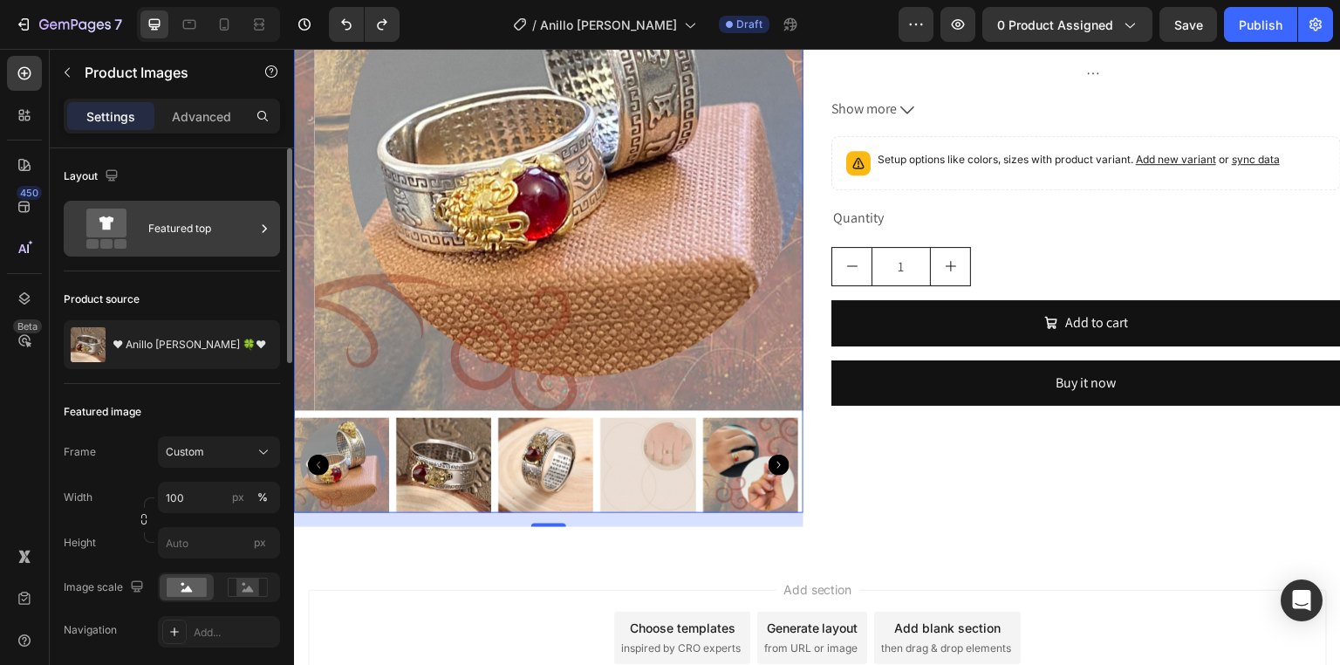
click at [162, 222] on div "Featured top" at bounding box center [201, 228] width 106 height 40
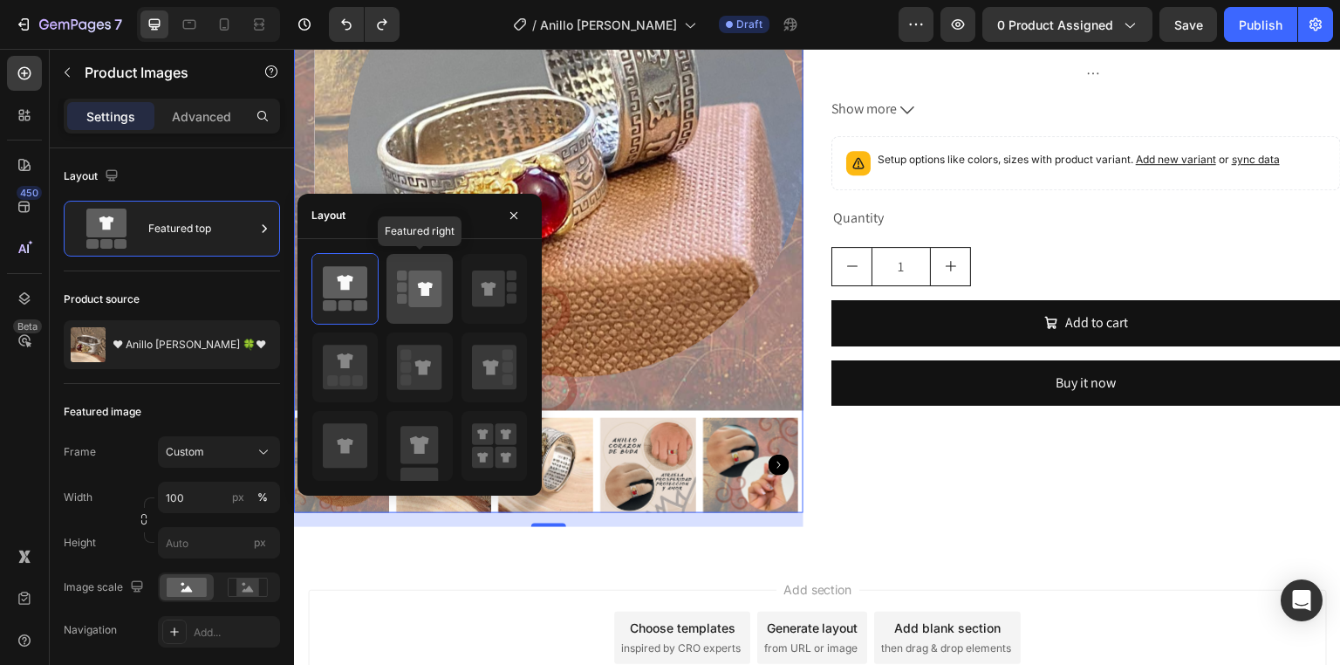
click at [413, 284] on icon at bounding box center [425, 288] width 33 height 37
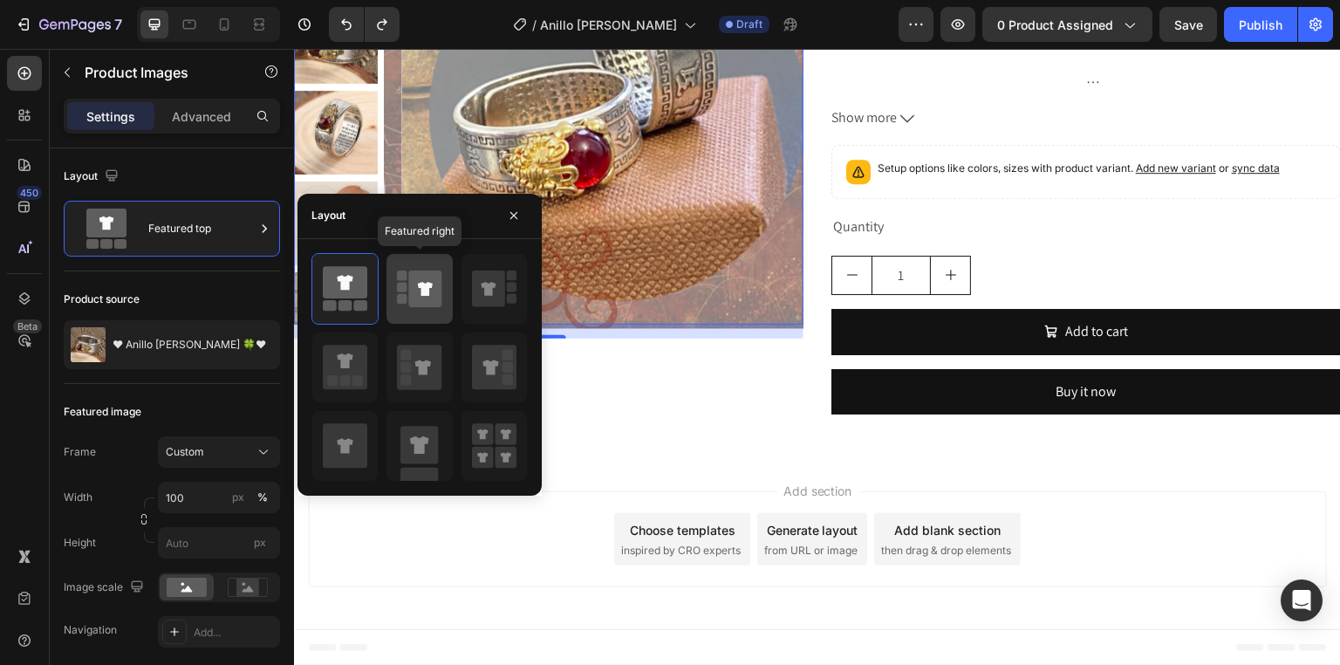
scroll to position [974, 0]
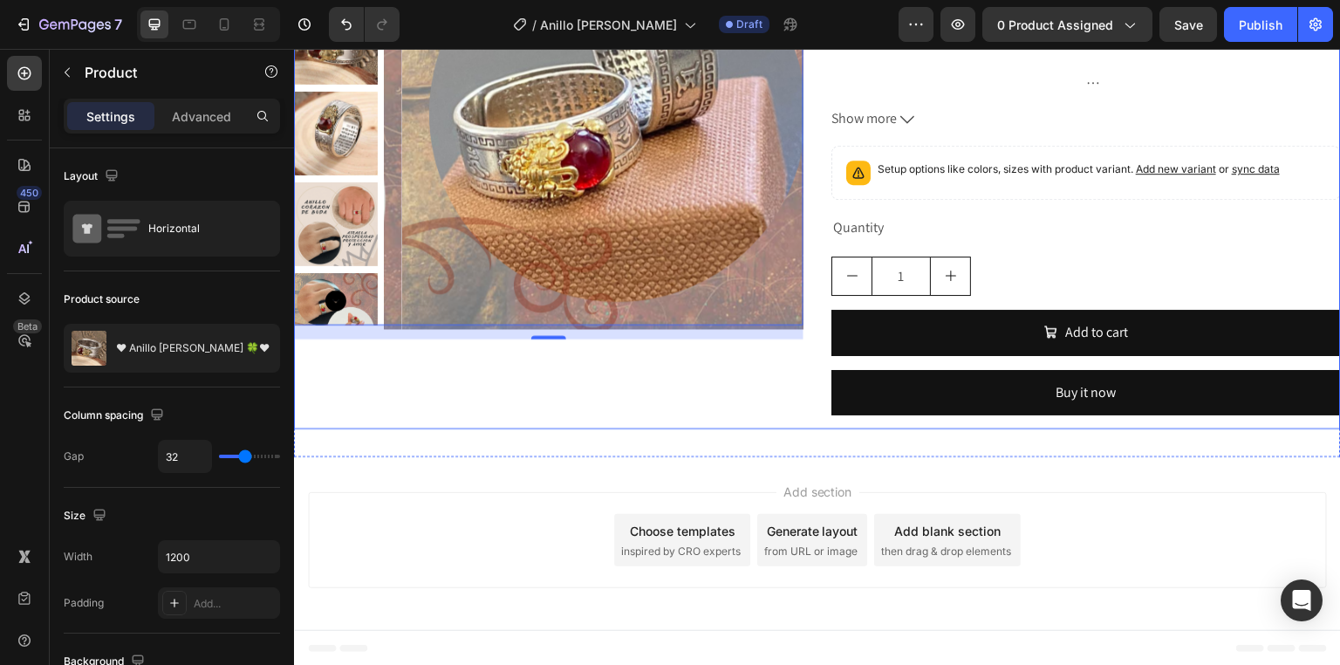
click at [646, 374] on div "Product Images 16" at bounding box center [548, 170] width 509 height 519
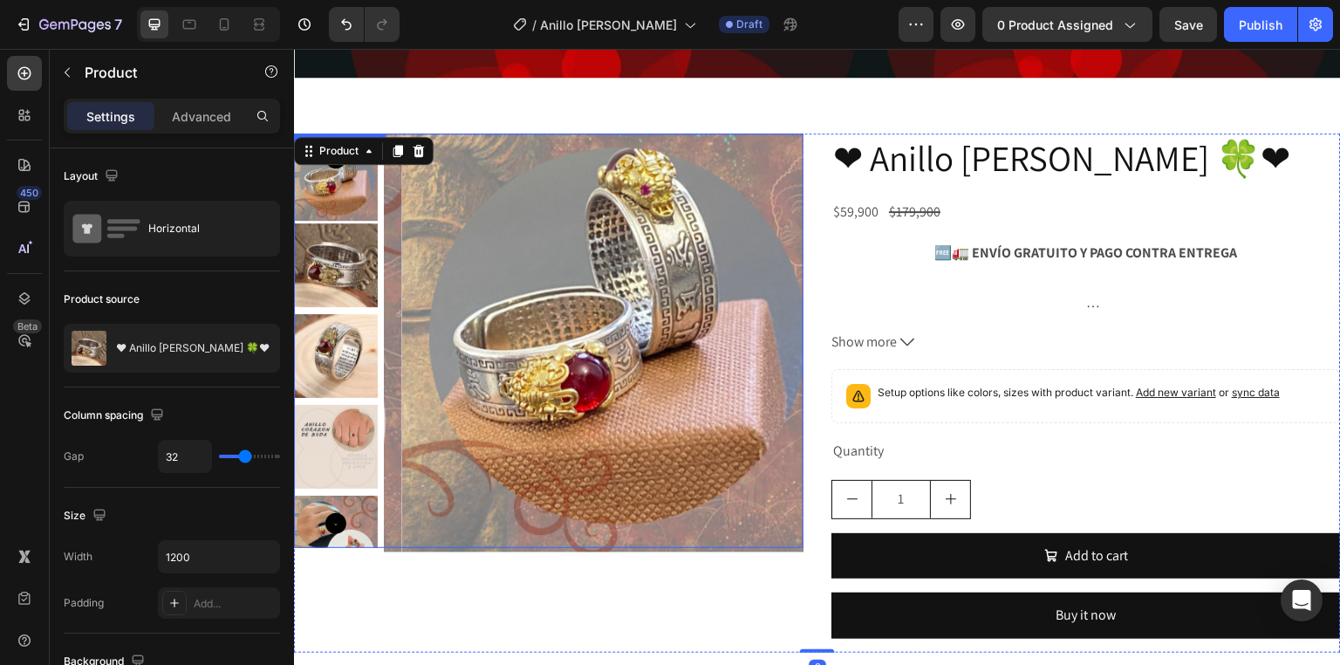
scroll to position [765, 0]
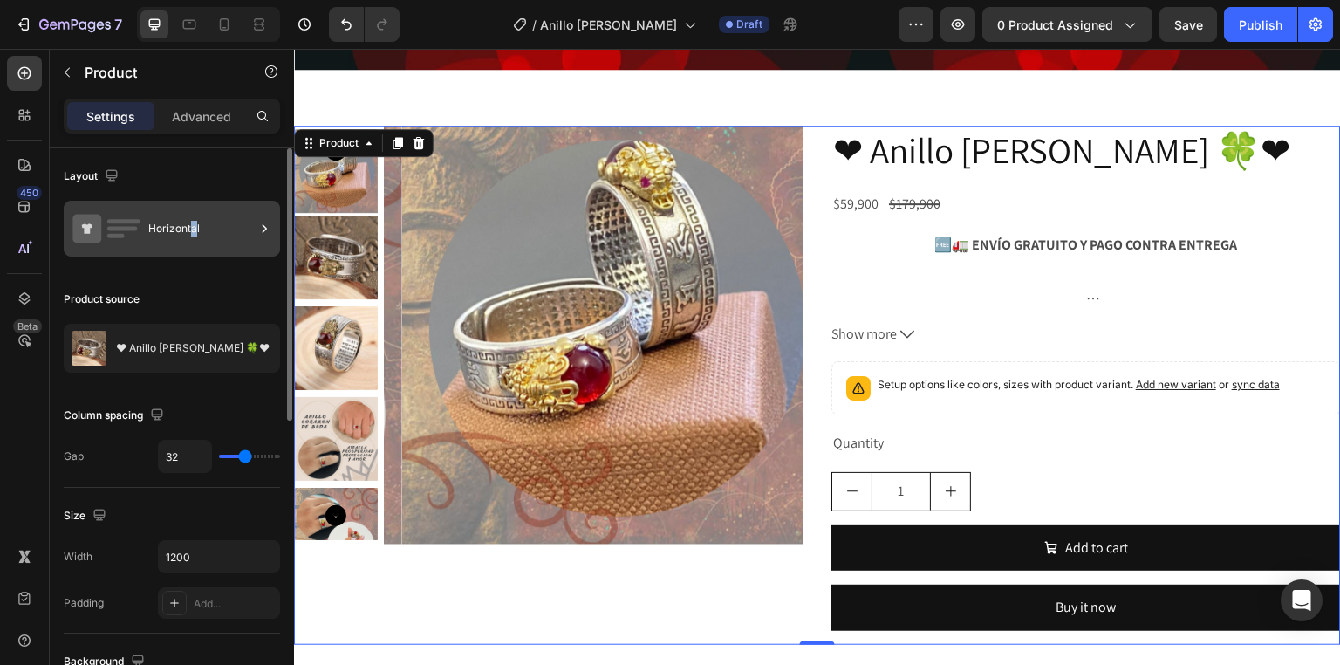
click at [195, 215] on div "Horizontal" at bounding box center [201, 228] width 106 height 40
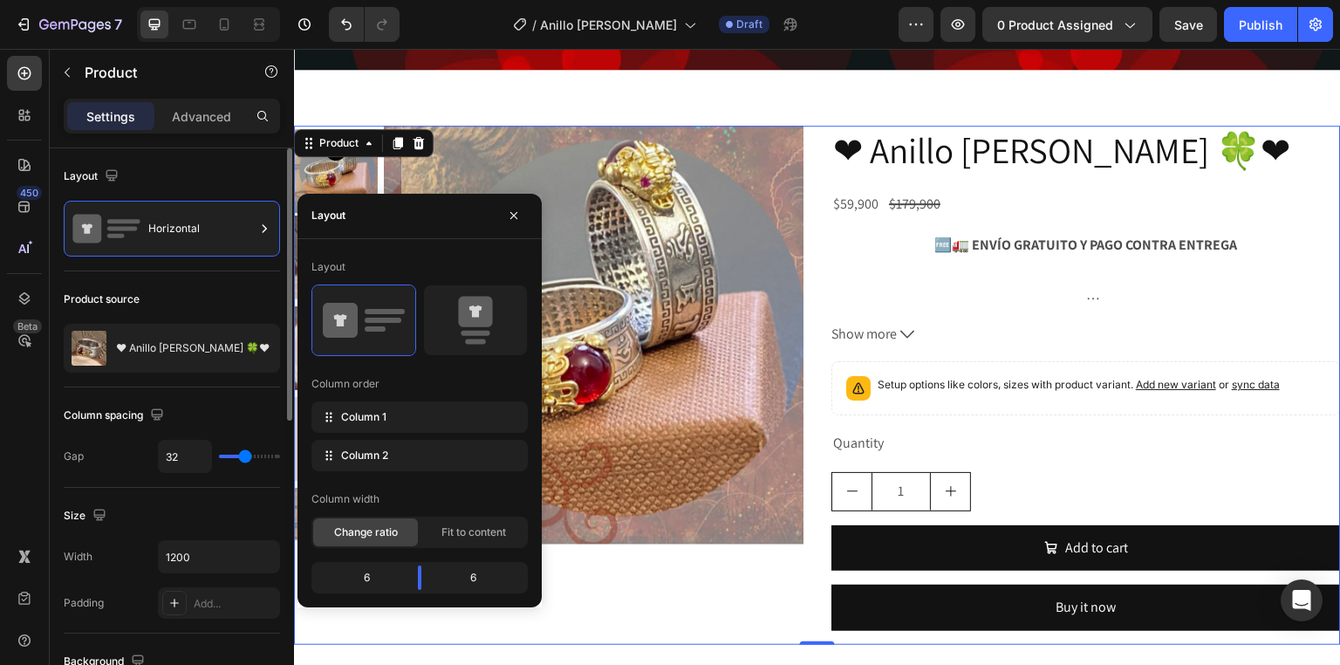
click at [190, 297] on div "Product source" at bounding box center [172, 299] width 216 height 28
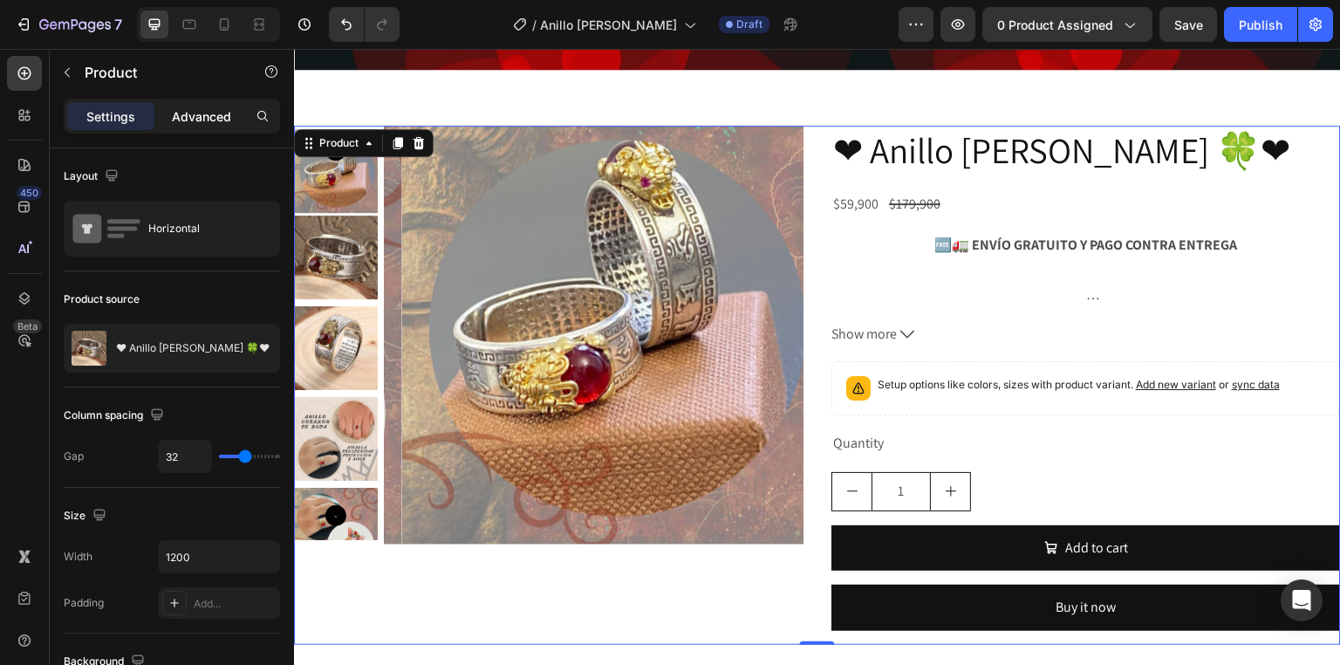
click at [215, 111] on p "Advanced" at bounding box center [201, 116] width 59 height 18
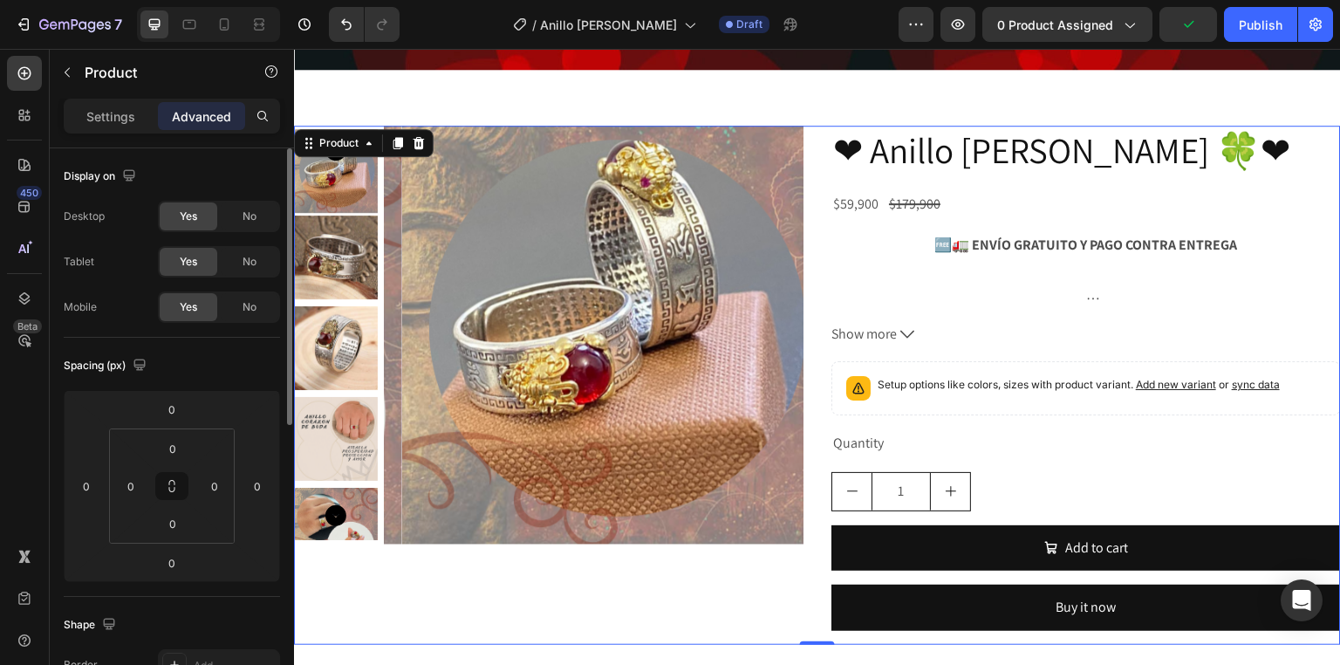
click at [113, 114] on p "Settings" at bounding box center [110, 116] width 49 height 18
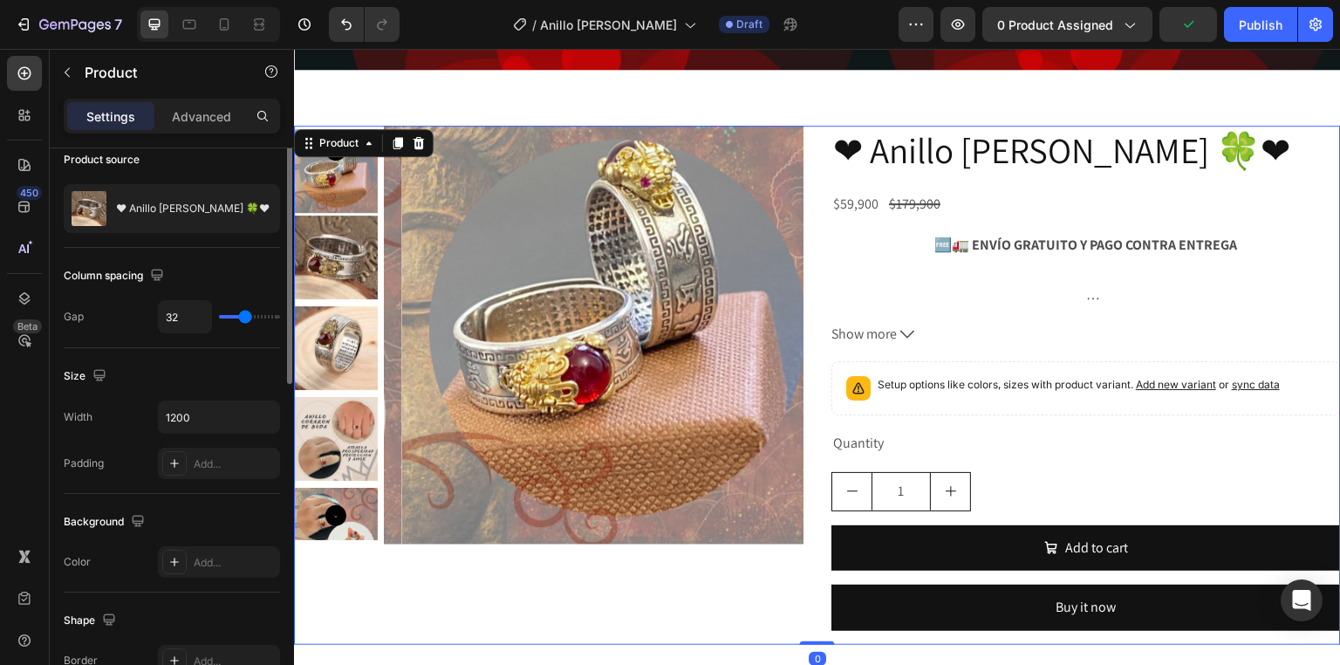
scroll to position [0, 0]
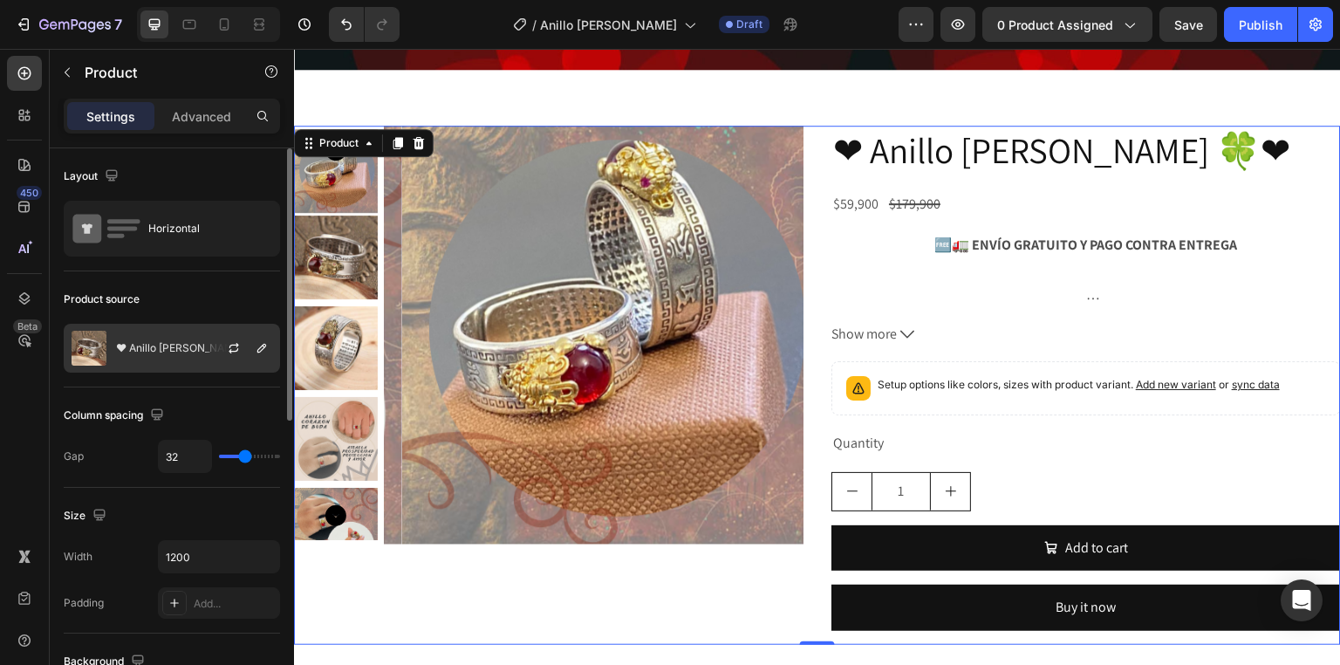
click at [181, 360] on div "❤ Anillo [PERSON_NAME] 🍀❤" at bounding box center [172, 348] width 216 height 49
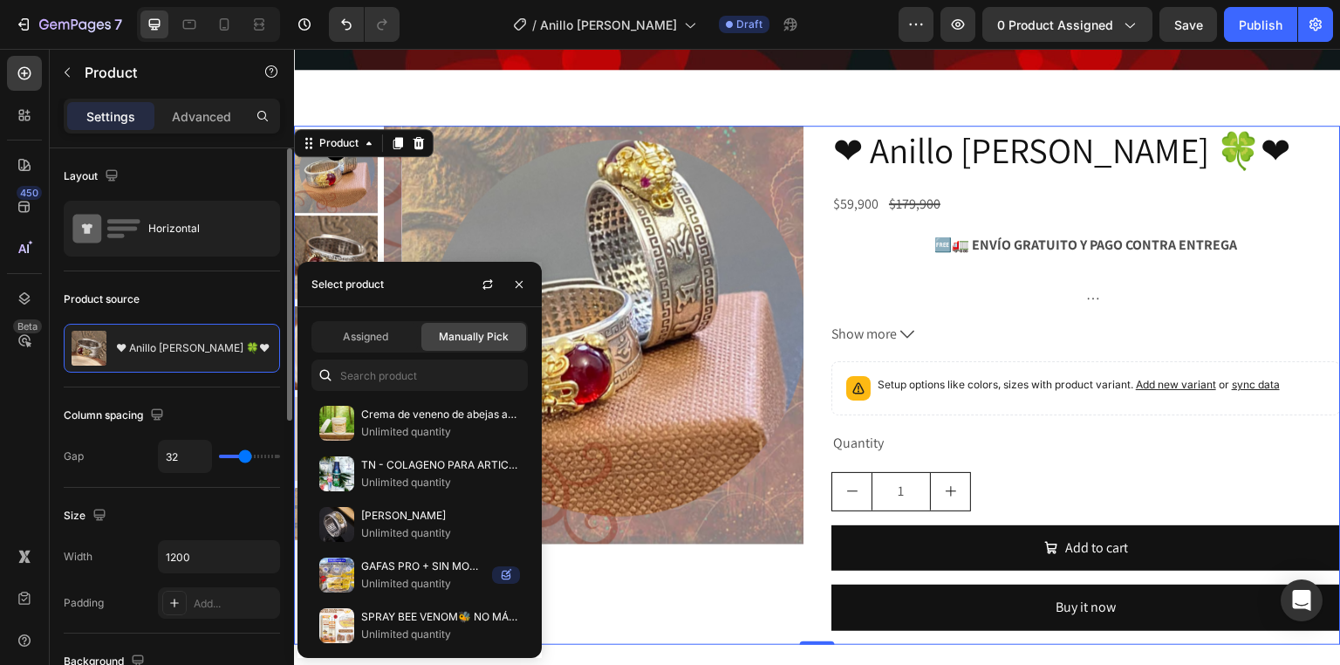
click at [181, 397] on div "Column spacing Gap 32" at bounding box center [172, 437] width 216 height 100
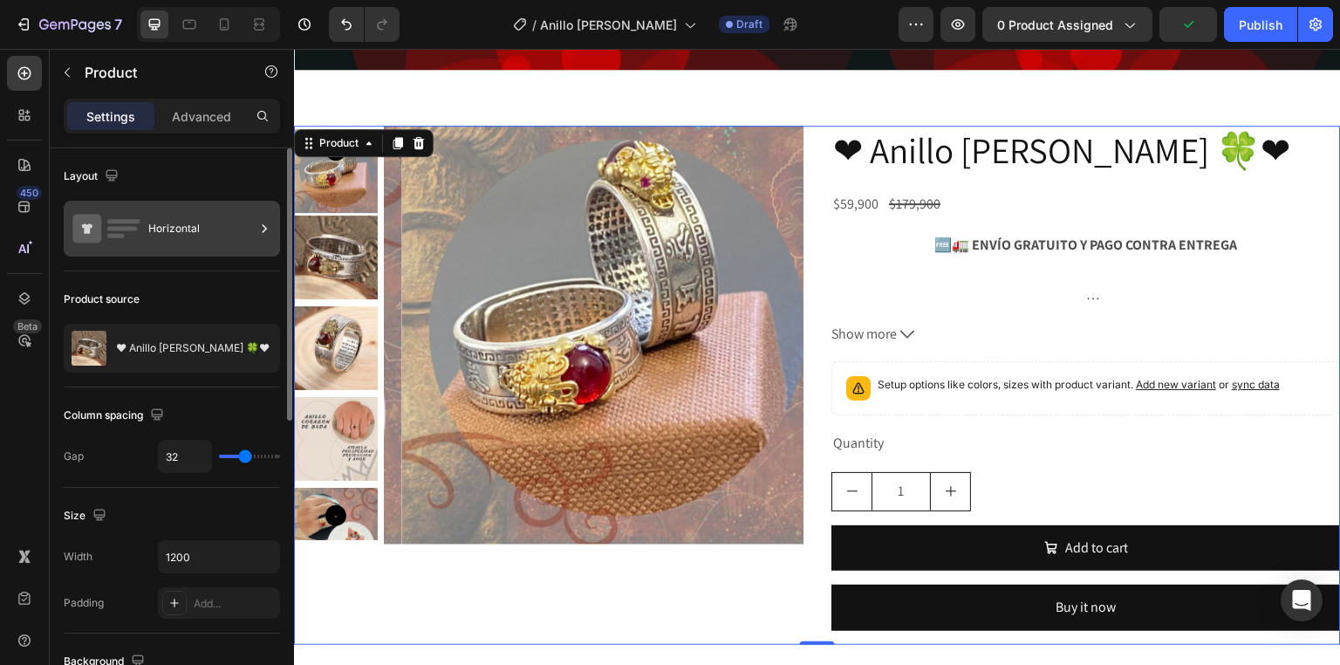
click at [121, 219] on rect at bounding box center [123, 221] width 33 height 4
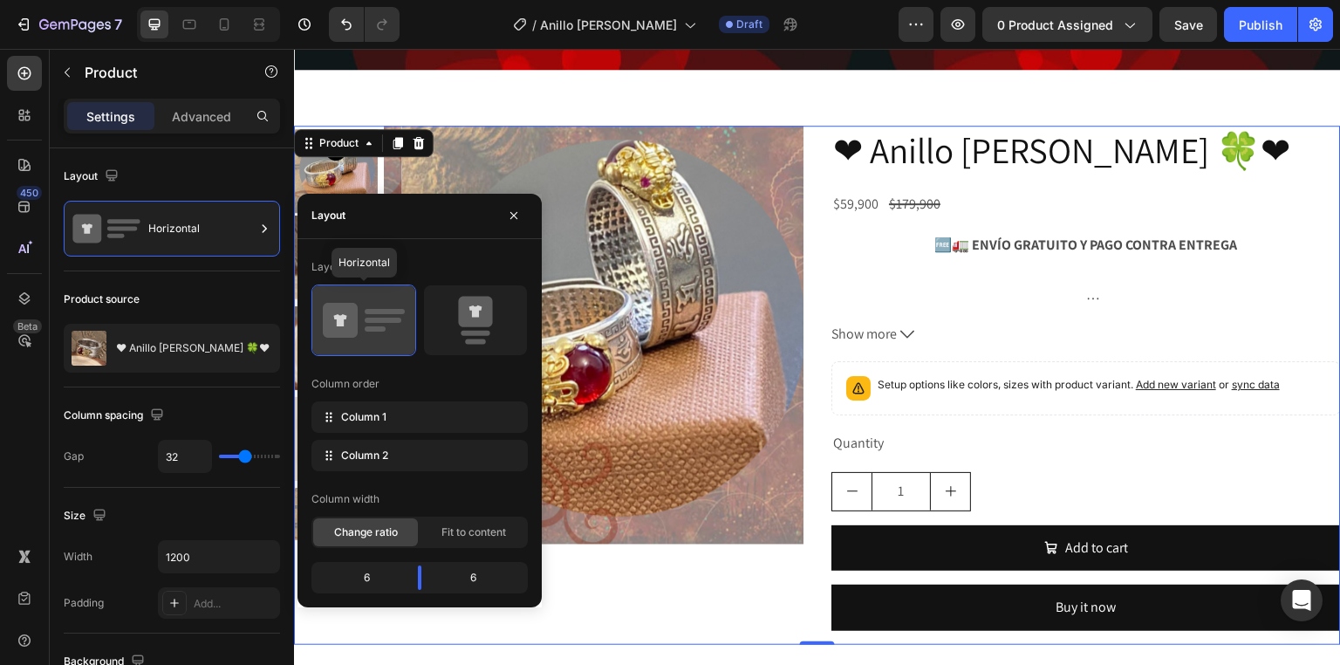
click at [400, 311] on rect at bounding box center [385, 311] width 40 height 5
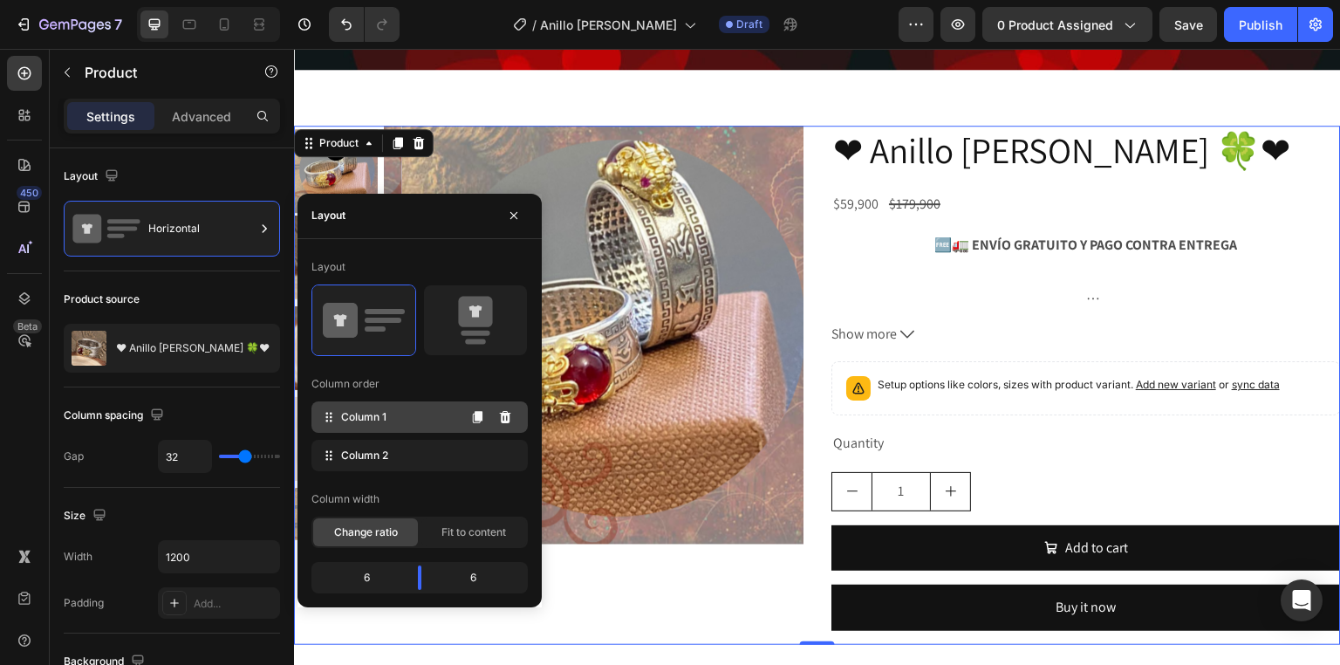
click at [370, 419] on span "Column 1" at bounding box center [363, 417] width 45 height 16
click at [361, 447] on span "Column 2" at bounding box center [364, 455] width 47 height 16
click at [461, 531] on span "Fit to content" at bounding box center [473, 532] width 65 height 16
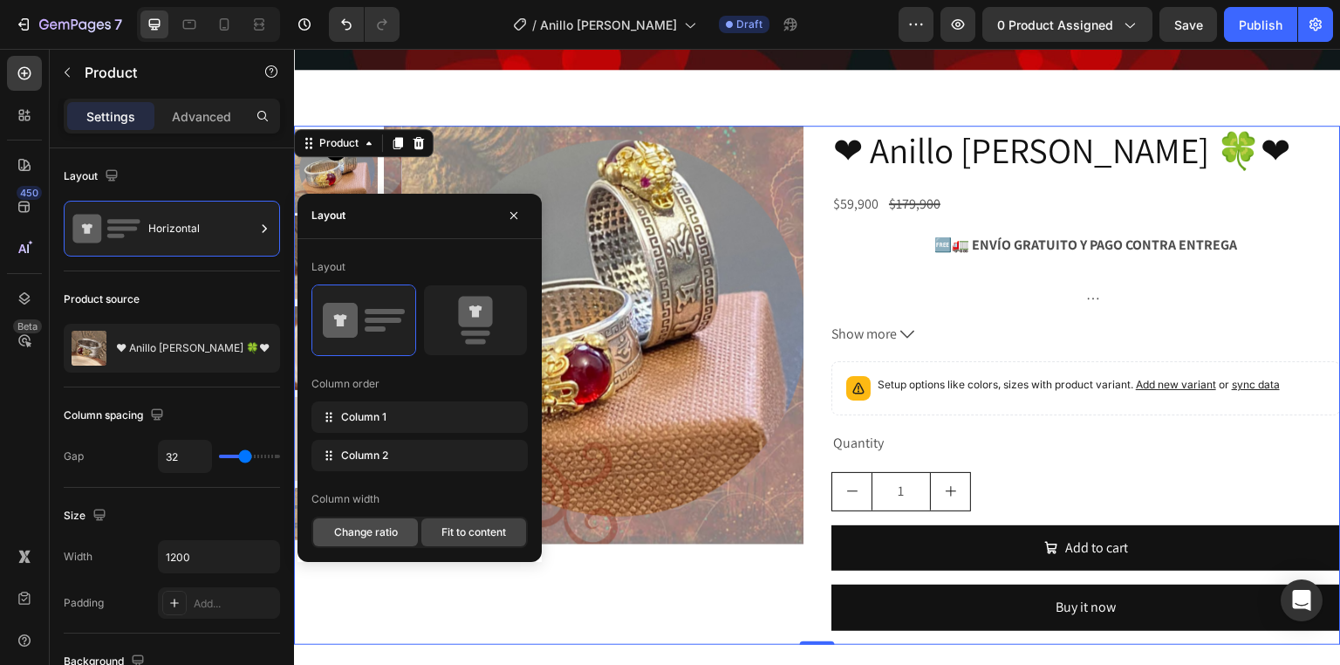
click at [376, 529] on span "Change ratio" at bounding box center [366, 532] width 64 height 16
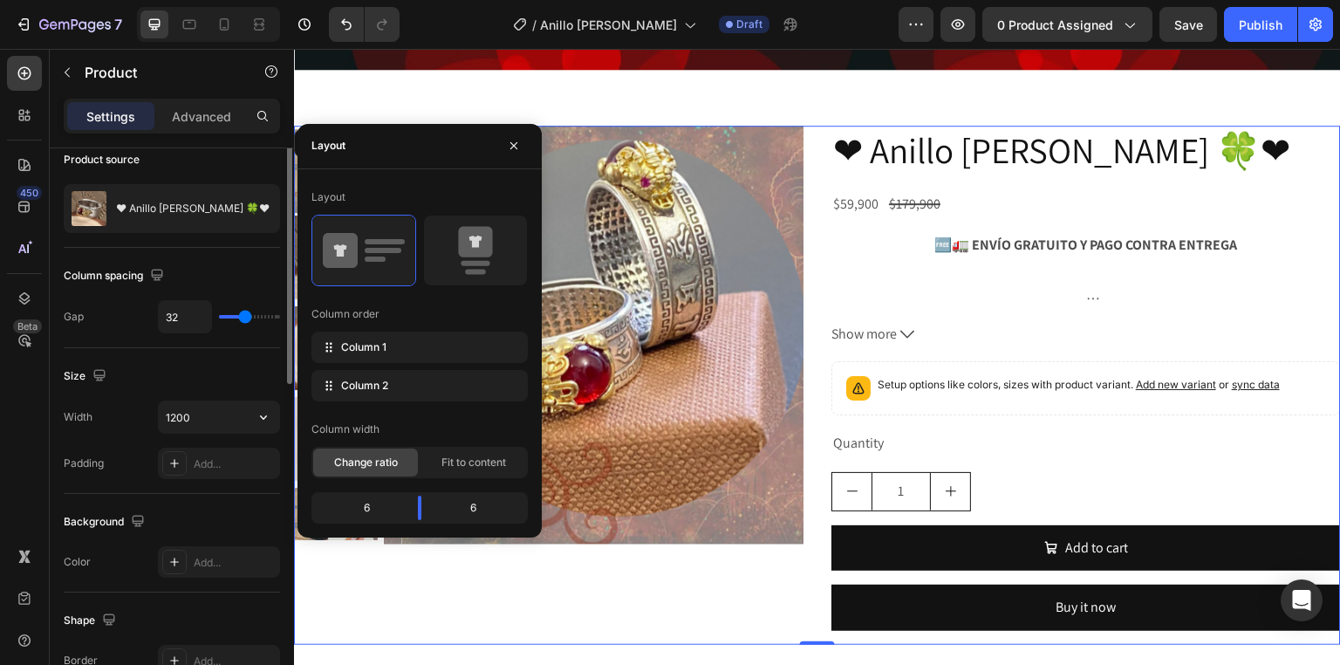
scroll to position [209, 0]
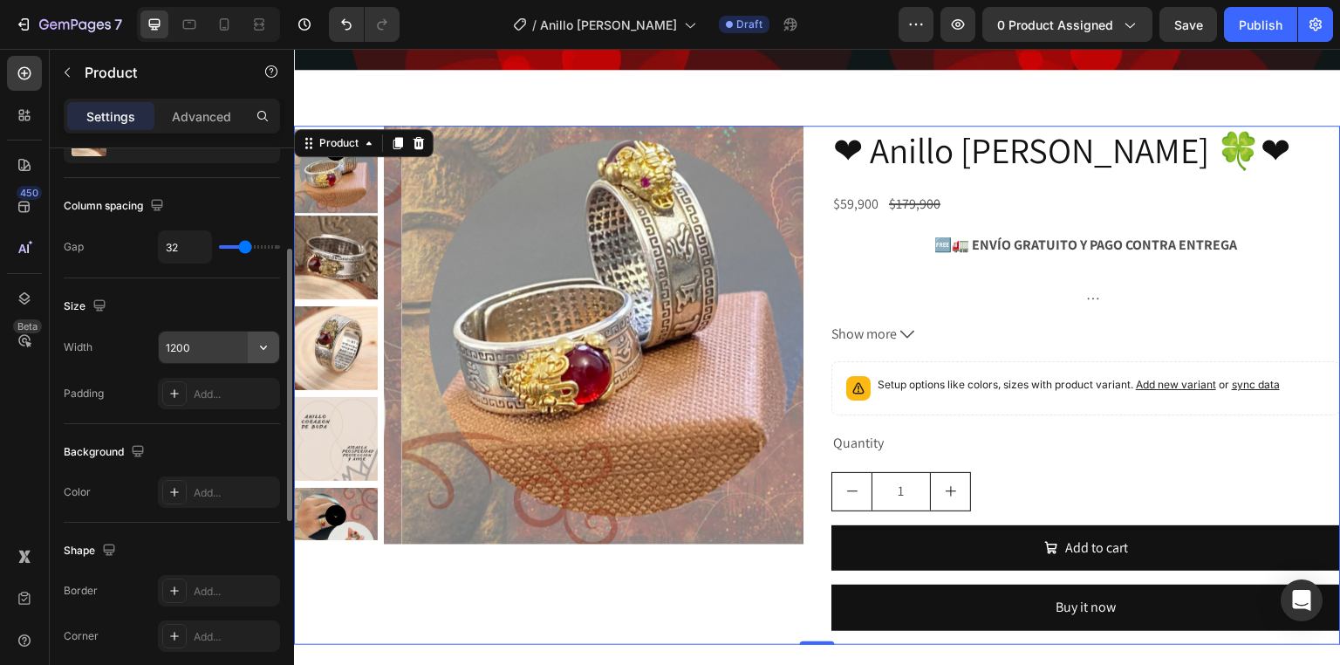
click at [266, 342] on icon "button" at bounding box center [263, 346] width 17 height 17
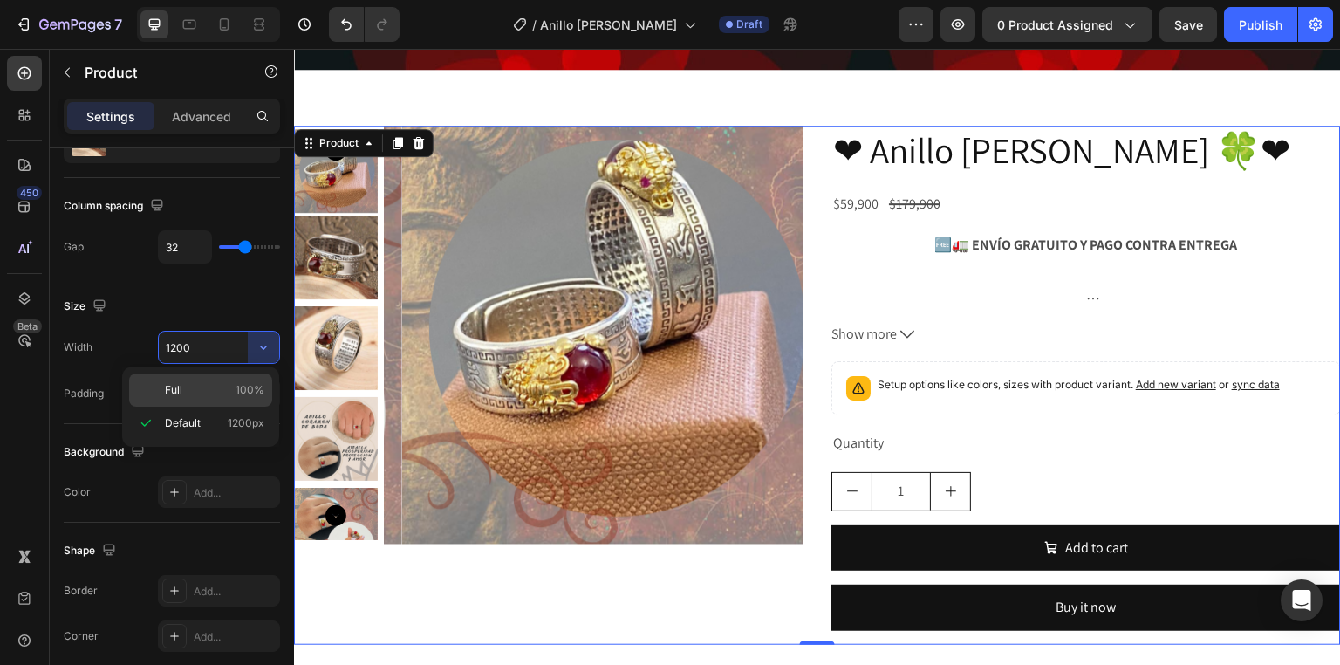
click at [216, 387] on p "Full 100%" at bounding box center [214, 390] width 99 height 16
type input "100%"
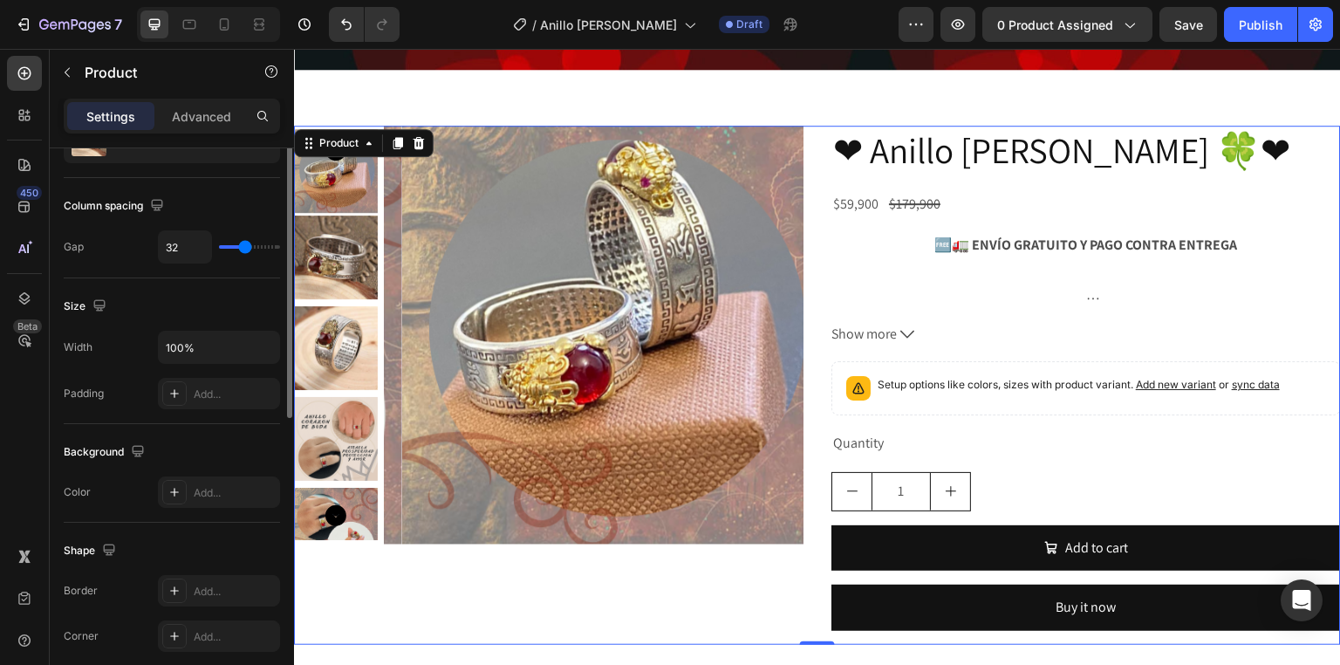
scroll to position [140, 0]
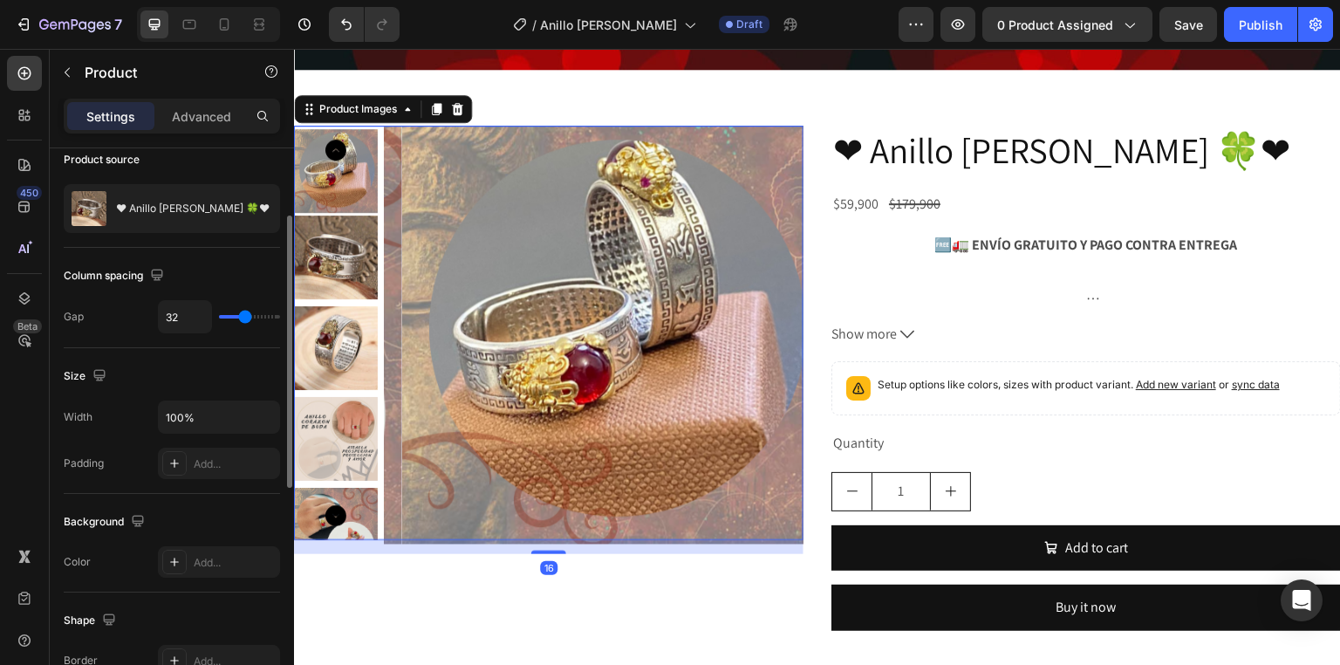
click at [458, 303] on img at bounding box center [611, 335] width 419 height 419
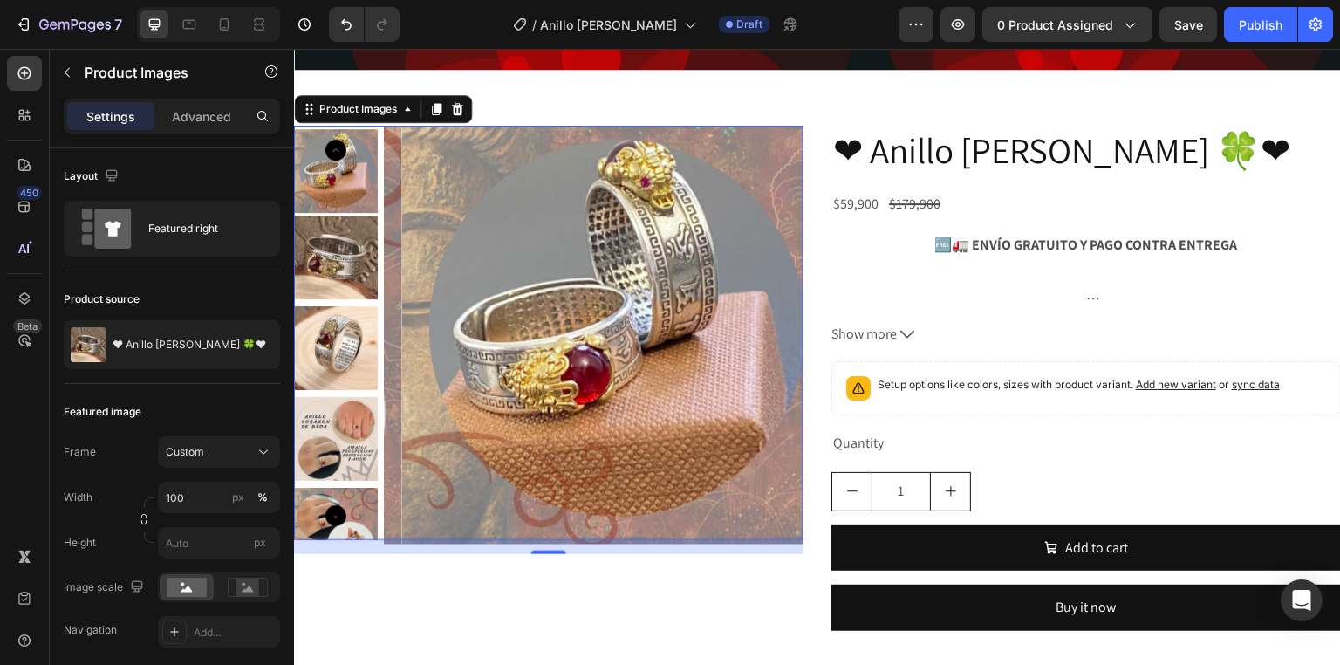
click at [363, 174] on img at bounding box center [336, 171] width 84 height 84
click at [460, 213] on img at bounding box center [611, 335] width 419 height 419
